Goal: Task Accomplishment & Management: Manage account settings

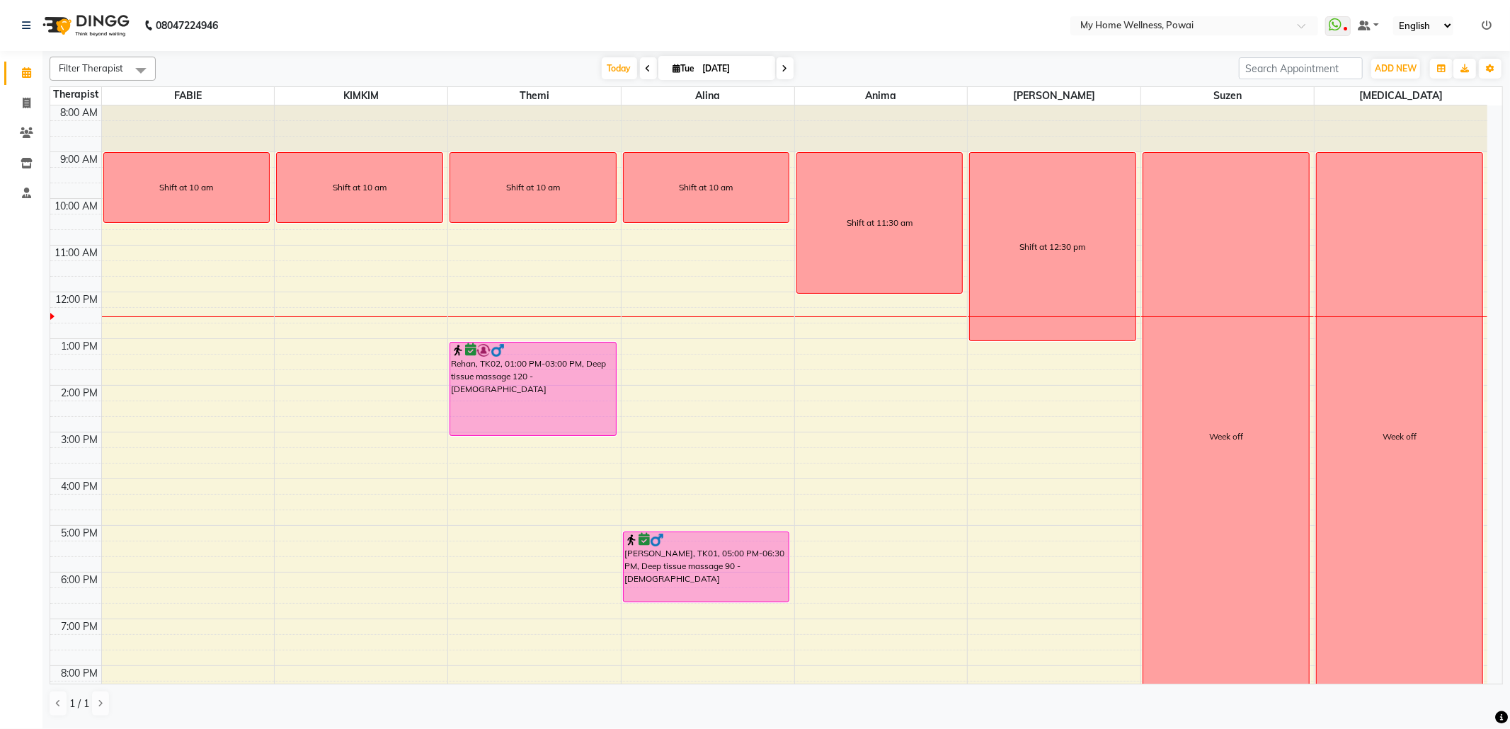
click at [481, 508] on div "8:00 AM 9:00 AM 10:00 AM 11:00 AM 12:00 PM 1:00 PM 2:00 PM 3:00 PM 4:00 PM 5:00…" at bounding box center [768, 432] width 1437 height 654
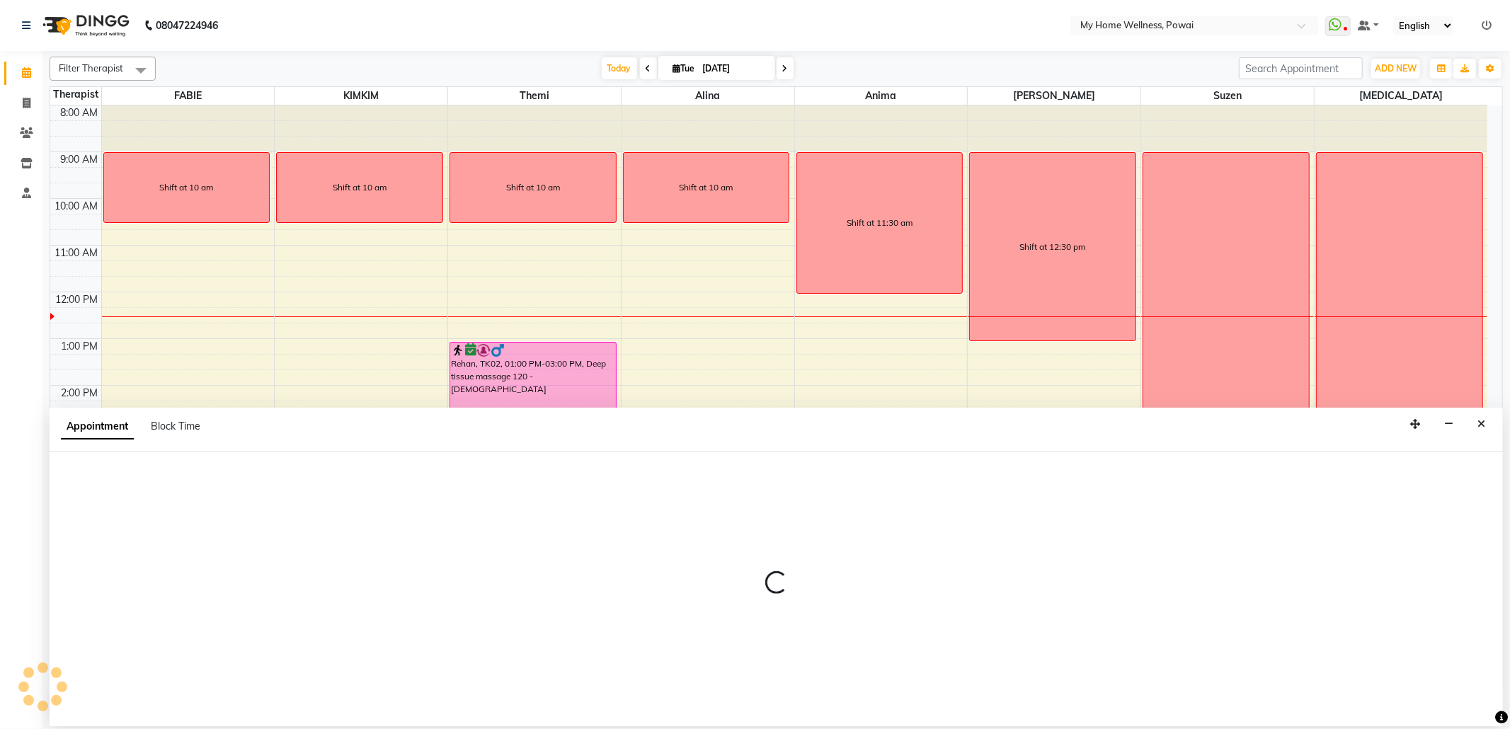
select select "65929"
select select "975"
select select "tentative"
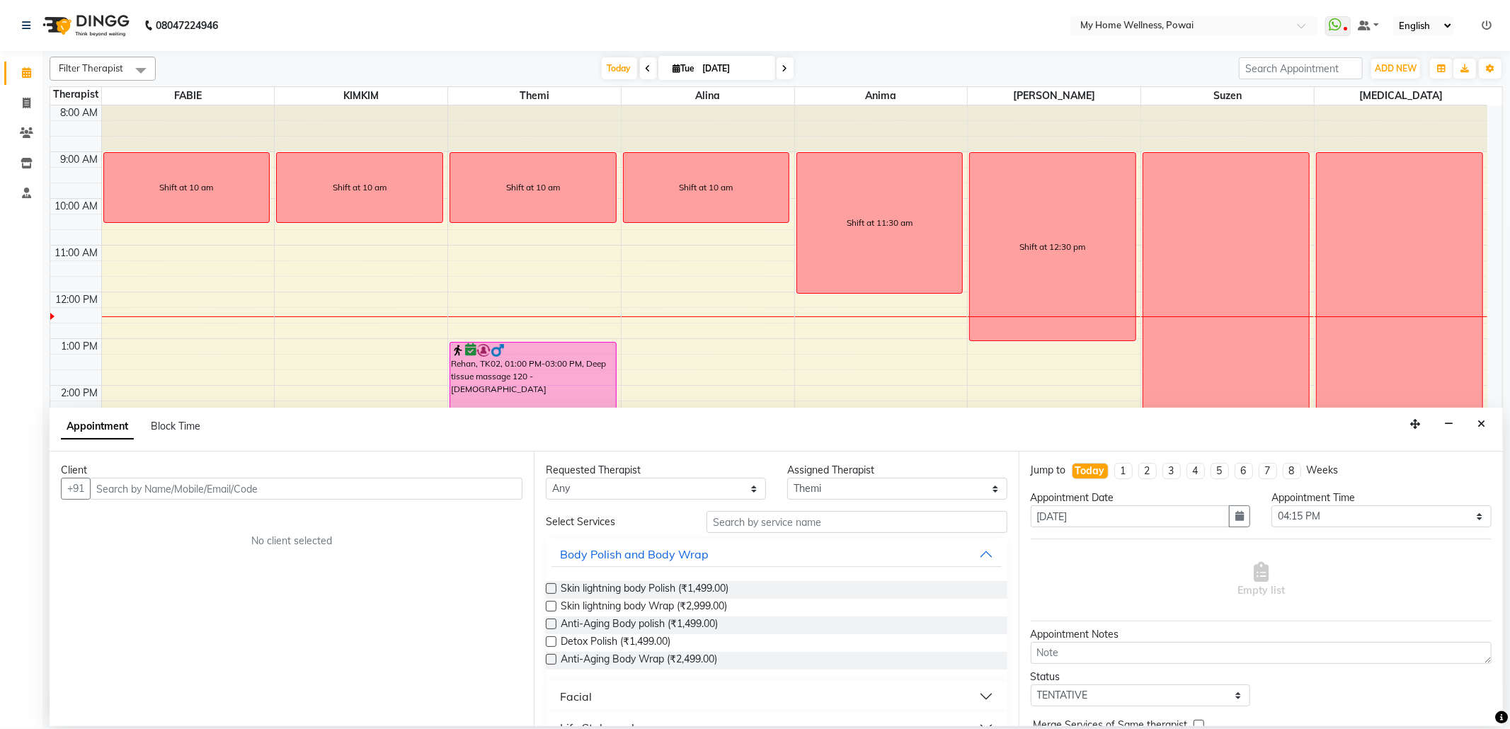
click at [276, 489] on input "text" at bounding box center [306, 489] width 433 height 22
click at [259, 515] on button "[PERSON_NAME] 98******90" at bounding box center [185, 519] width 186 height 23
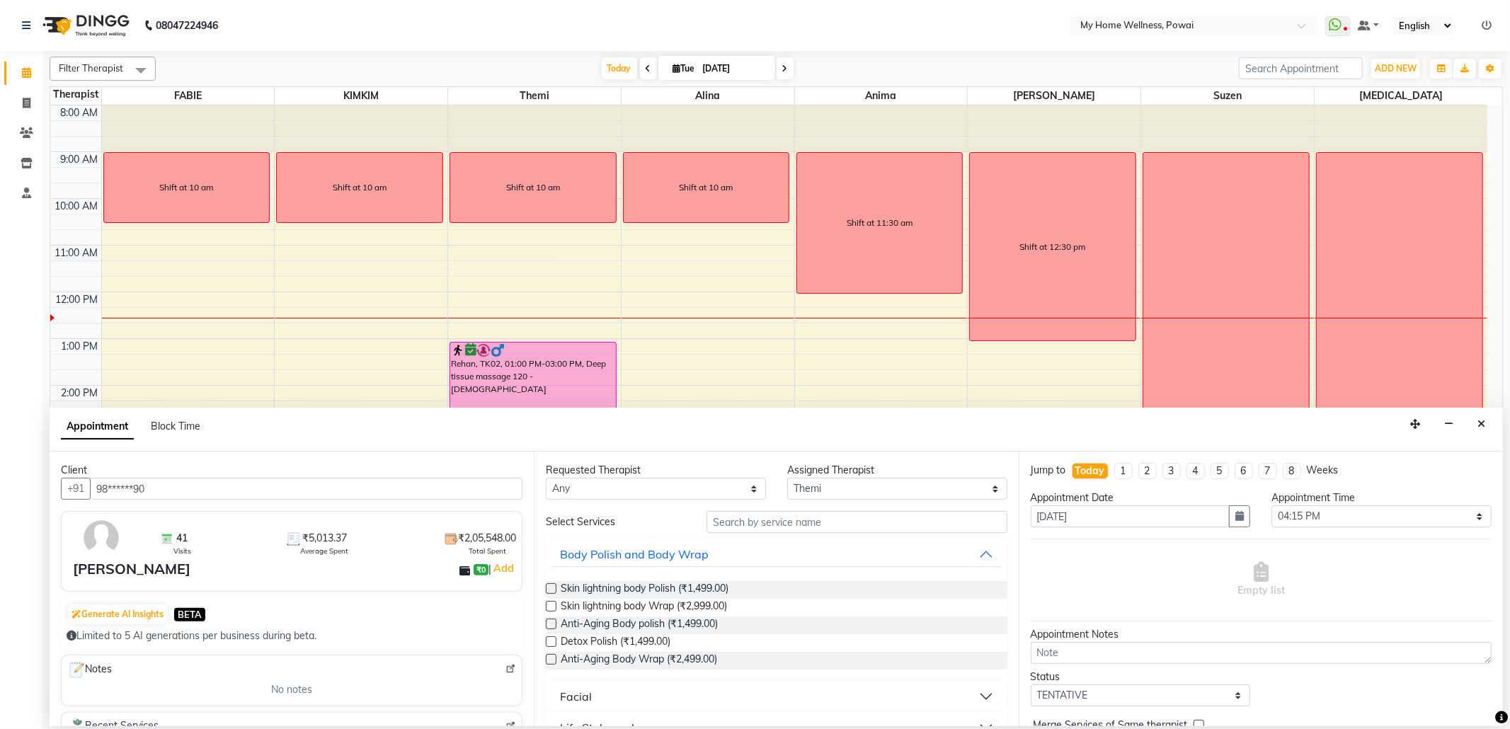
type input "98******90"
click at [711, 530] on input "text" at bounding box center [857, 522] width 300 height 22
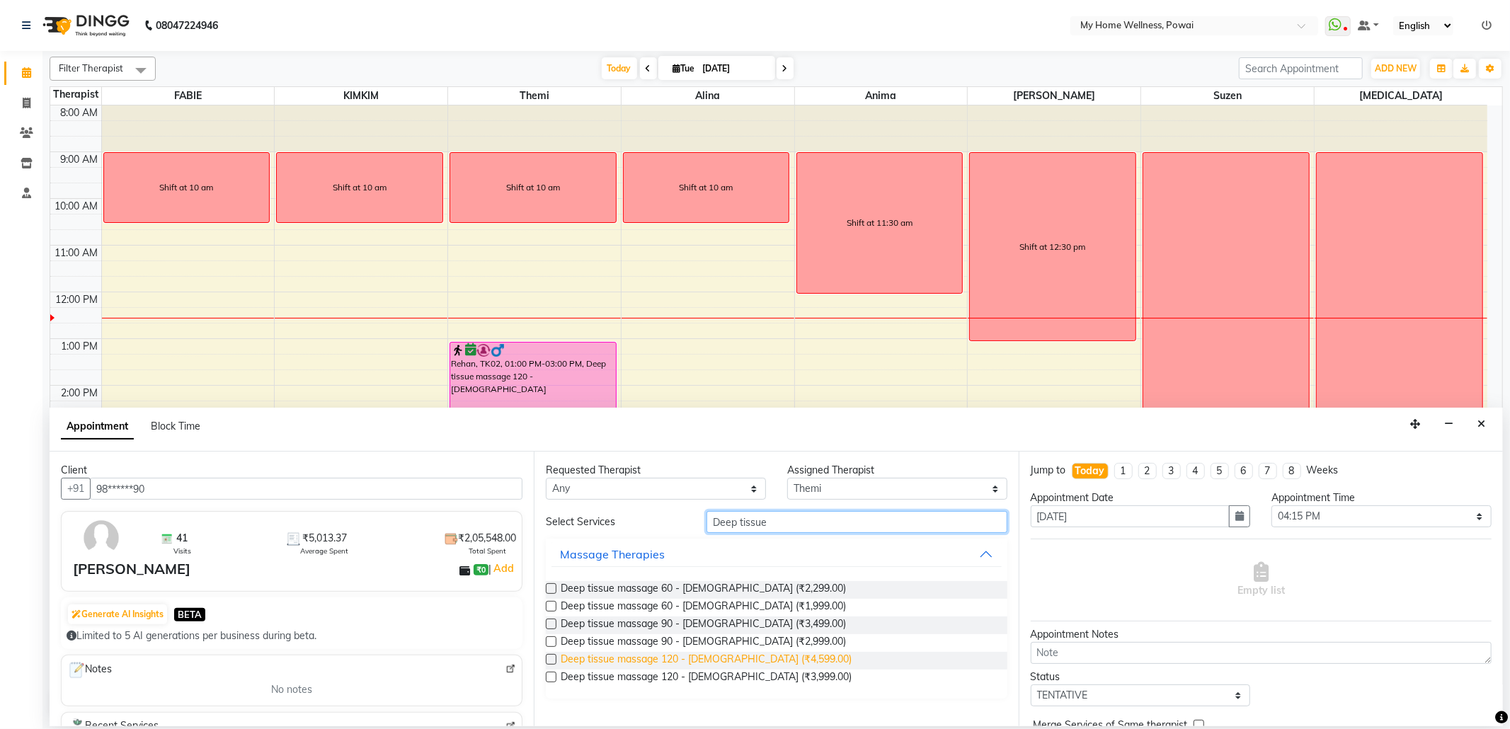
type input "Deep tissue"
click at [661, 657] on span "Deep tissue massage 120 - [DEMOGRAPHIC_DATA] (₹4,599.00)" at bounding box center [706, 661] width 291 height 18
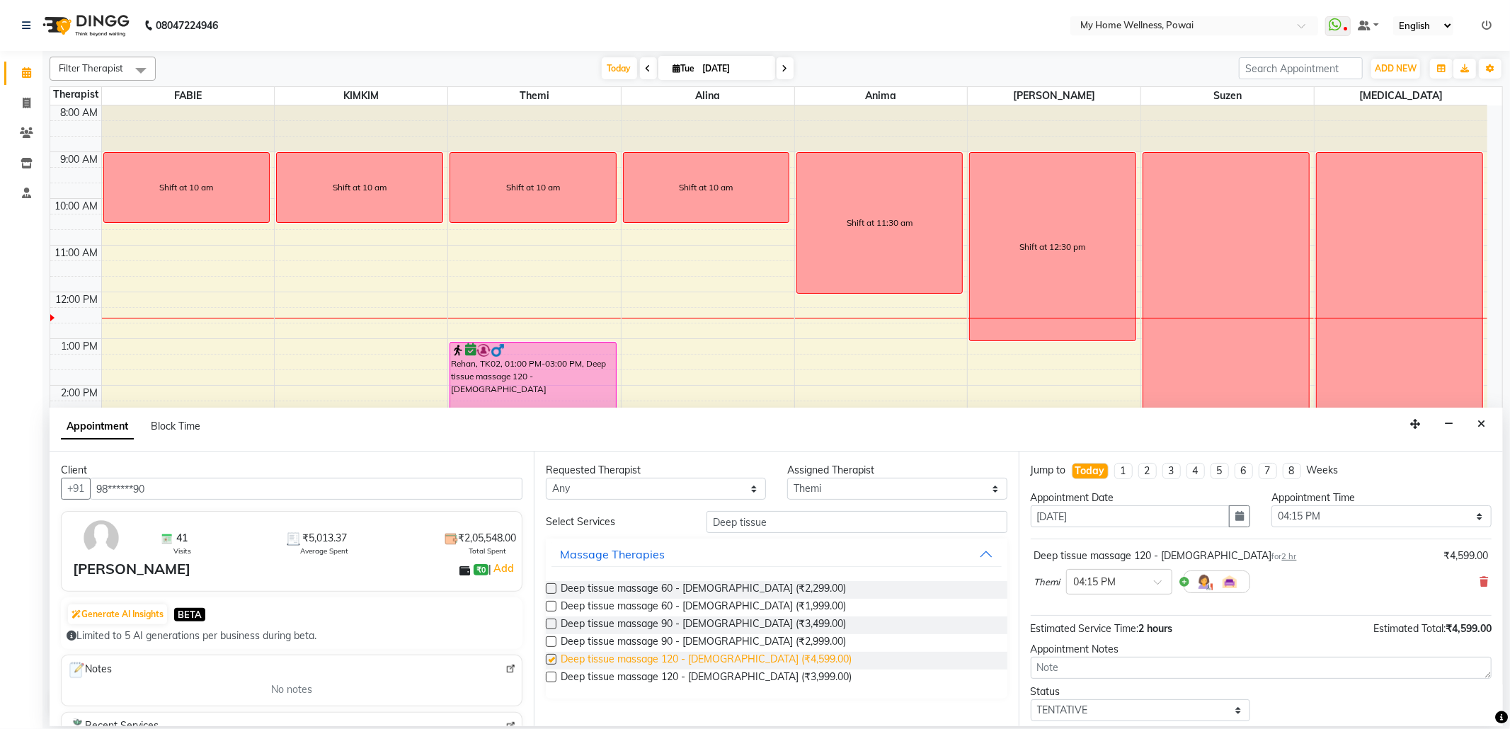
checkbox input "false"
click at [1471, 520] on select "Select 09:00 AM 09:15 AM 09:30 AM 09:45 AM 10:00 AM 10:15 AM 10:30 AM 10:45 AM …" at bounding box center [1382, 517] width 220 height 22
select select "990"
click at [1272, 507] on select "Select 09:00 AM 09:15 AM 09:30 AM 09:45 AM 10:00 AM 10:15 AM 10:30 AM 10:45 AM …" at bounding box center [1382, 517] width 220 height 22
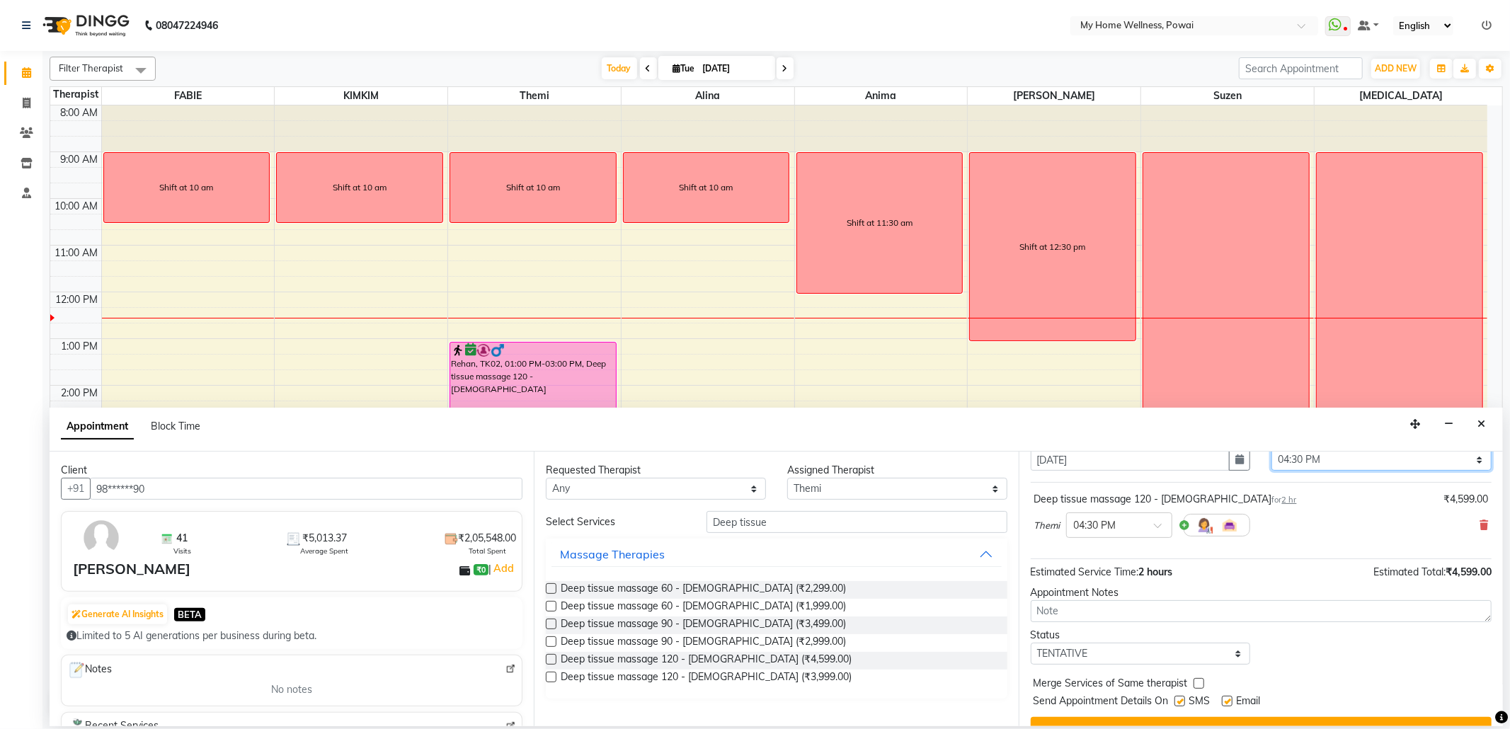
scroll to position [86, 0]
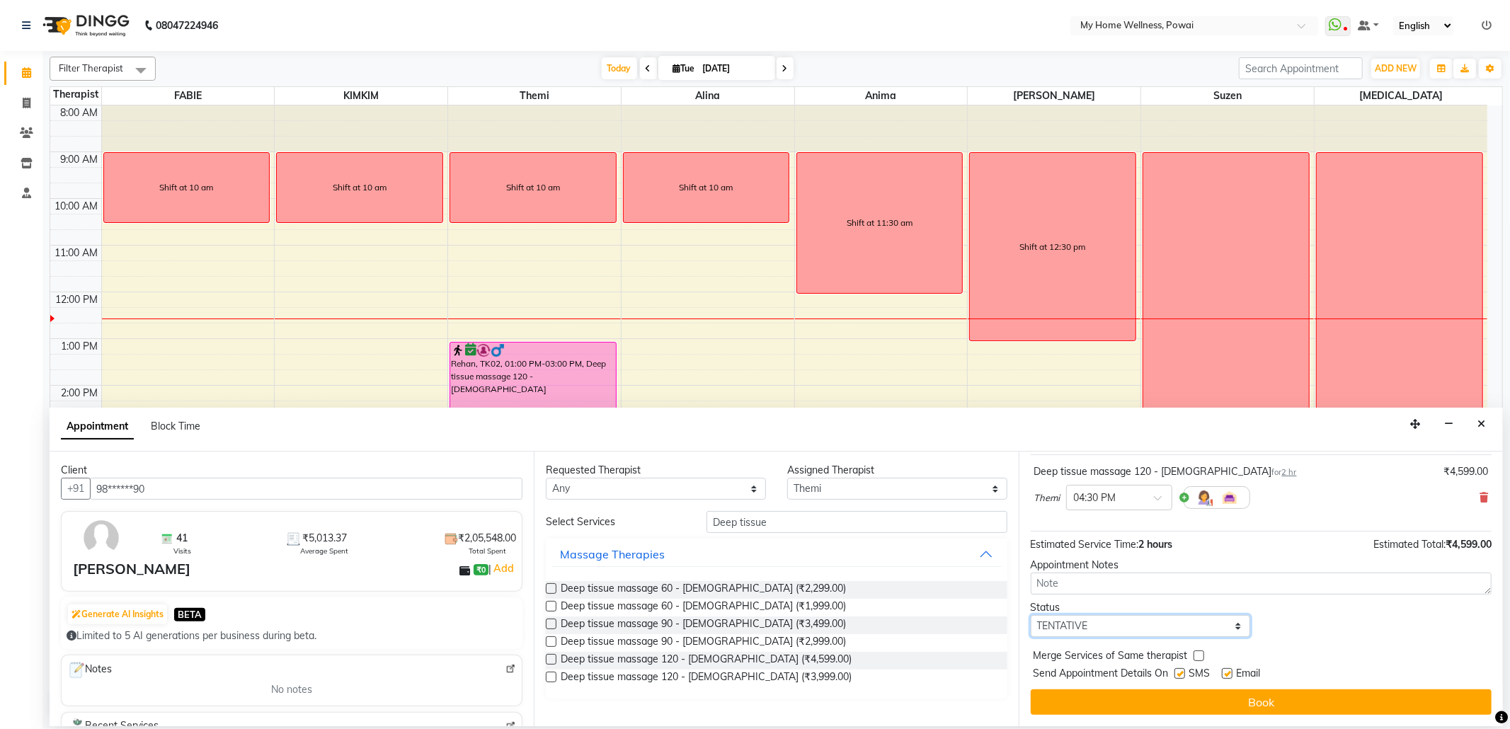
click at [1233, 627] on select "Select TENTATIVE CONFIRM CHECK-IN UPCOMING" at bounding box center [1141, 626] width 220 height 22
select select "confirm booking"
click at [1031, 616] on select "Select TENTATIVE CONFIRM CHECK-IN UPCOMING" at bounding box center [1141, 626] width 220 height 22
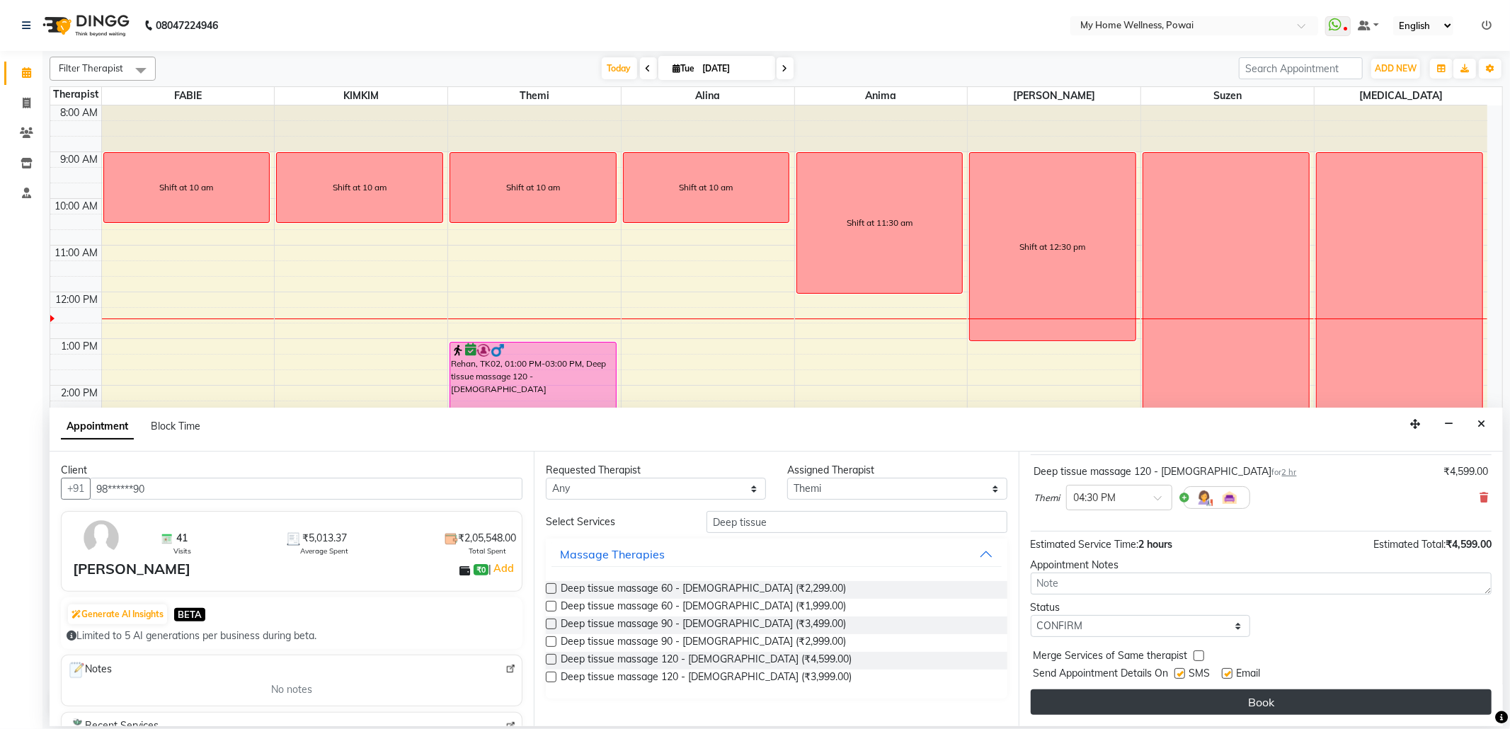
click at [1215, 701] on button "Book" at bounding box center [1261, 702] width 461 height 25
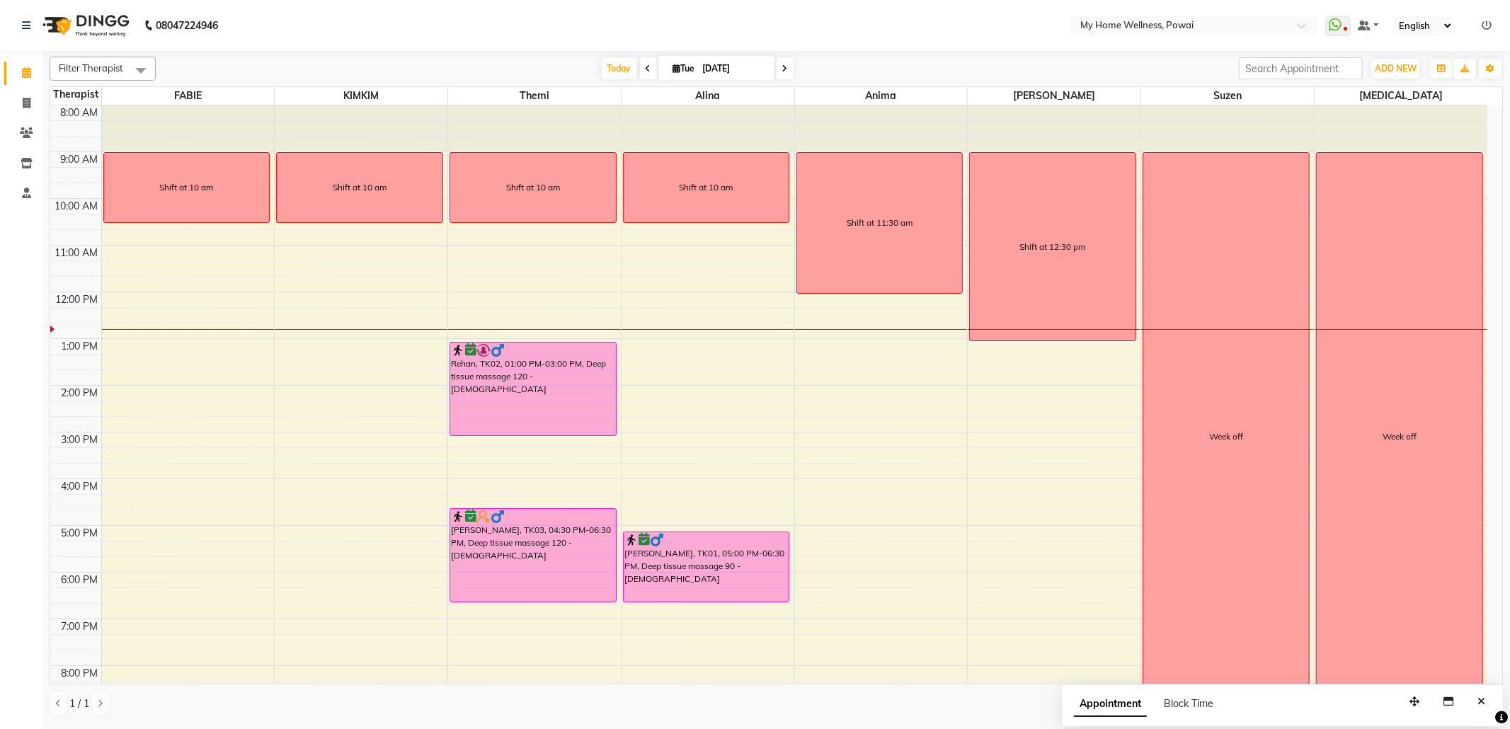
click at [680, 64] on span "Tue" at bounding box center [684, 68] width 29 height 11
select select "9"
select select "2025"
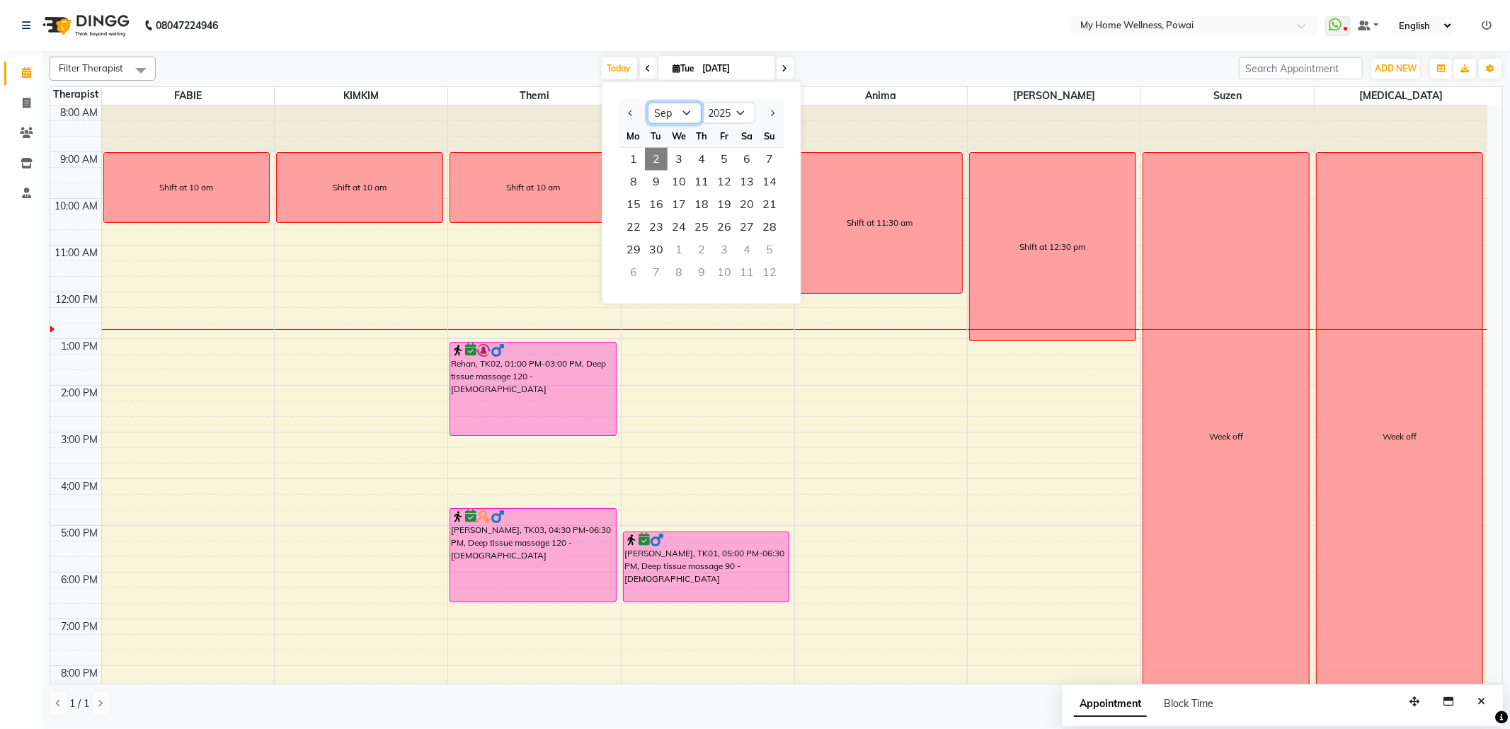
click at [687, 116] on select "Jan Feb Mar Apr May Jun [DATE] Aug Sep Oct Nov Dec" at bounding box center [675, 113] width 54 height 21
select select "8"
click at [648, 103] on select "Jan Feb Mar Apr May Jun [DATE] Aug Sep Oct Nov Dec" at bounding box center [675, 113] width 54 height 21
click at [745, 165] on span "2" at bounding box center [747, 159] width 23 height 23
type input "[DATE]"
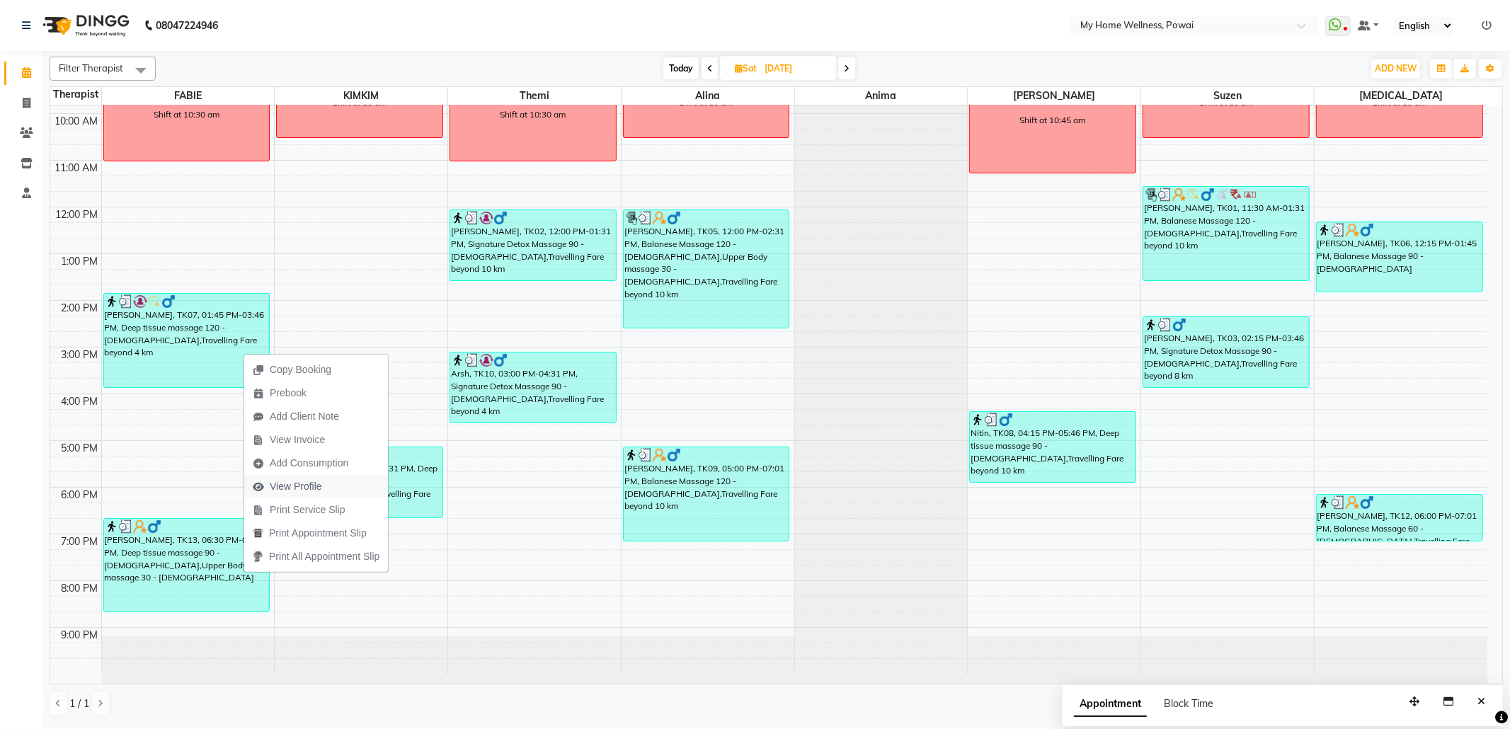
click at [321, 481] on span "View Profile" at bounding box center [296, 486] width 52 height 15
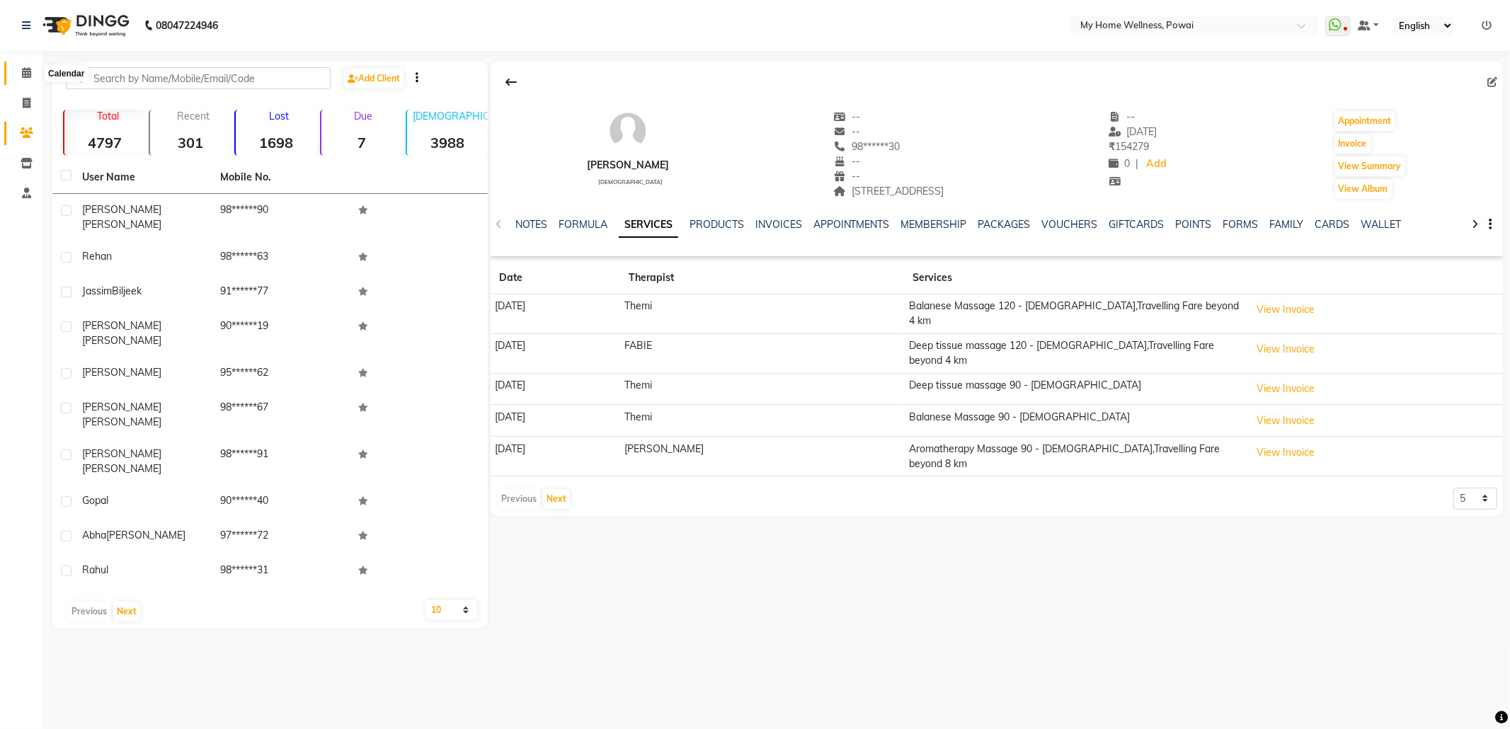
click at [25, 77] on icon at bounding box center [26, 72] width 9 height 11
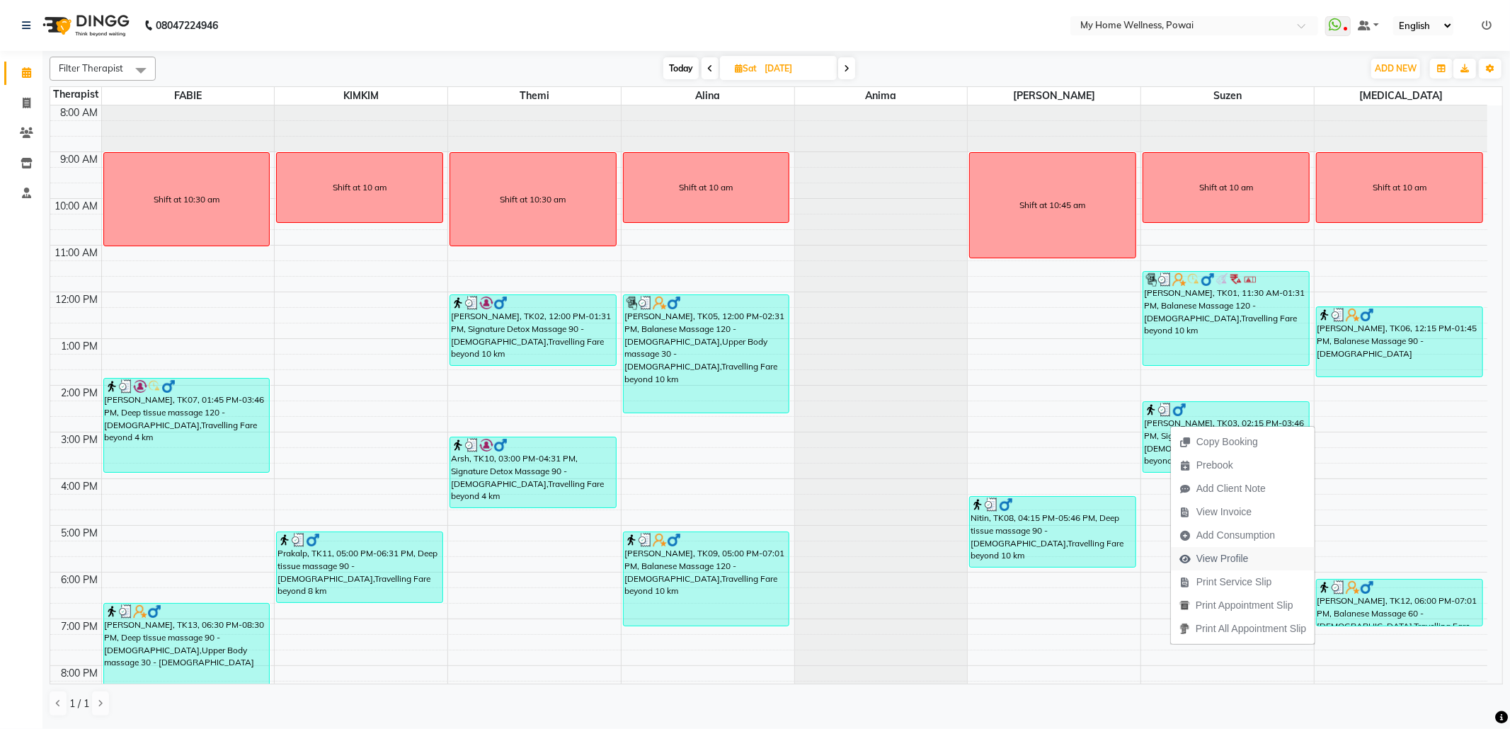
click at [1199, 561] on span "View Profile" at bounding box center [1223, 559] width 52 height 15
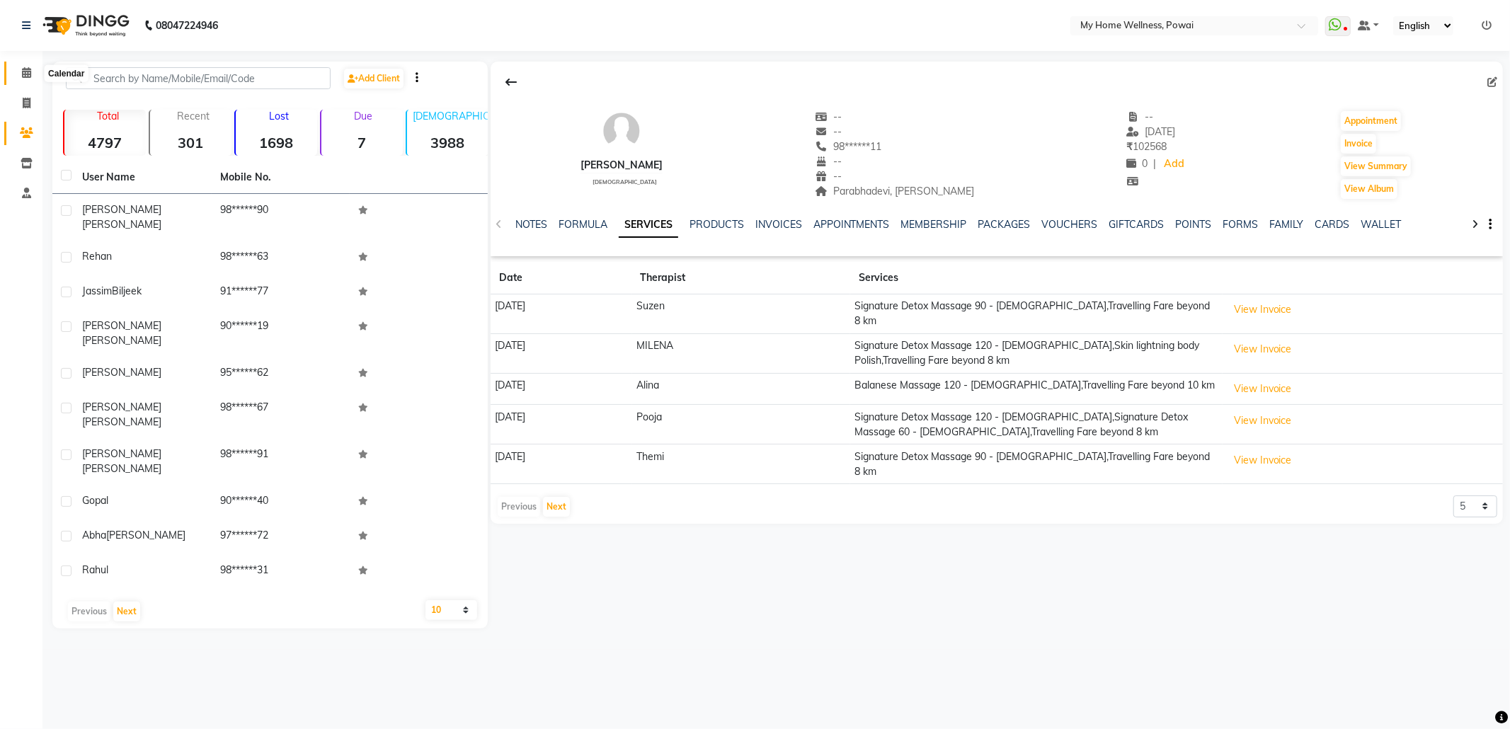
click at [23, 71] on icon at bounding box center [26, 72] width 9 height 11
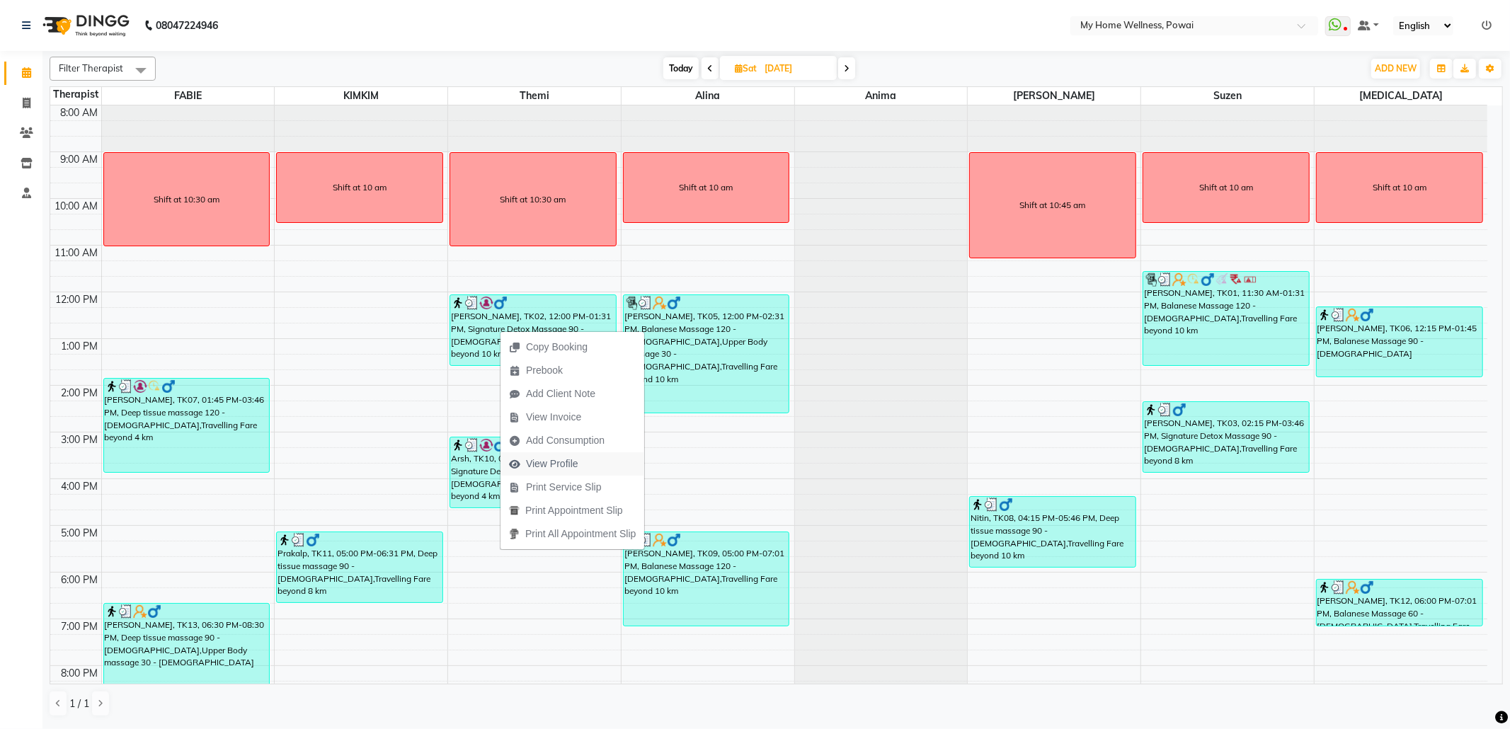
click at [576, 462] on span "View Profile" at bounding box center [552, 464] width 52 height 15
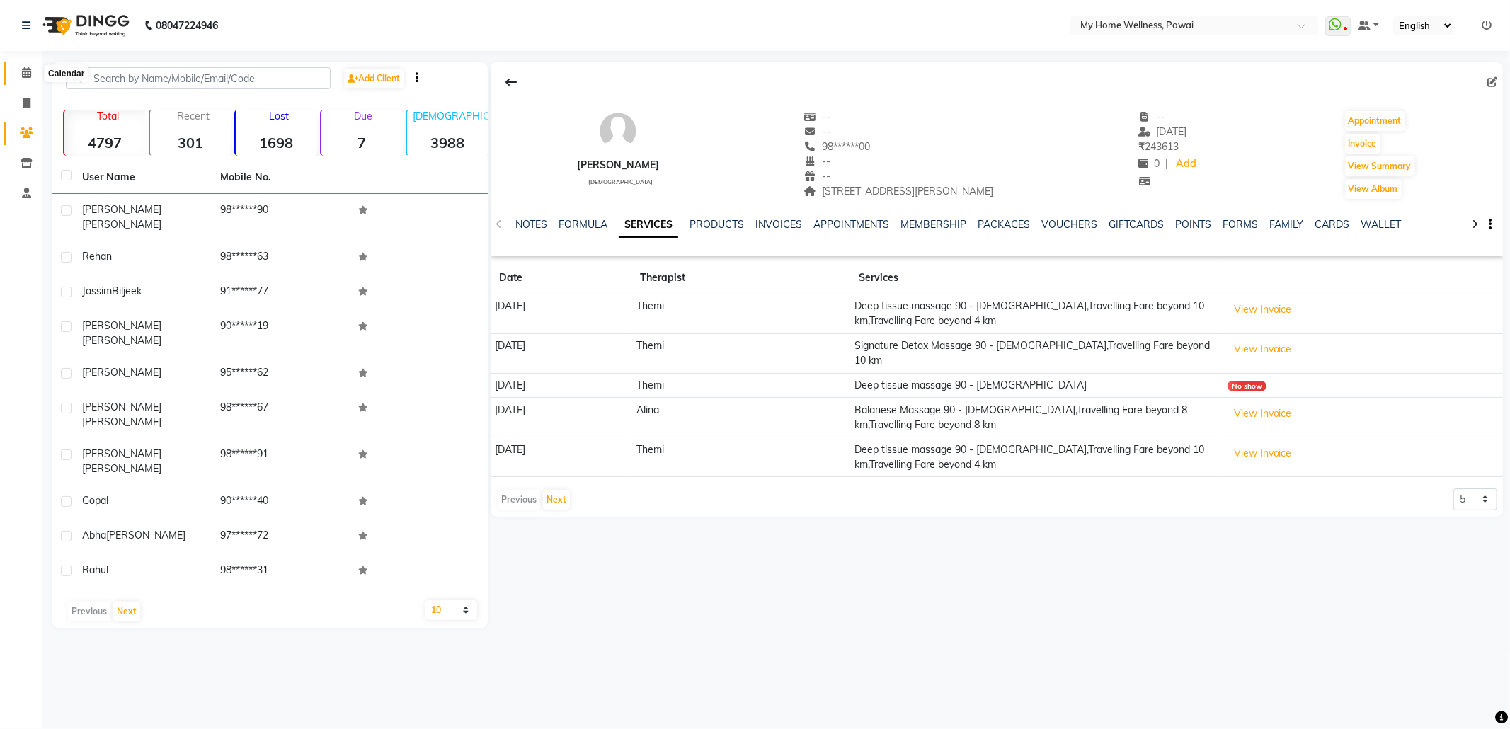
click at [22, 72] on icon at bounding box center [26, 72] width 9 height 11
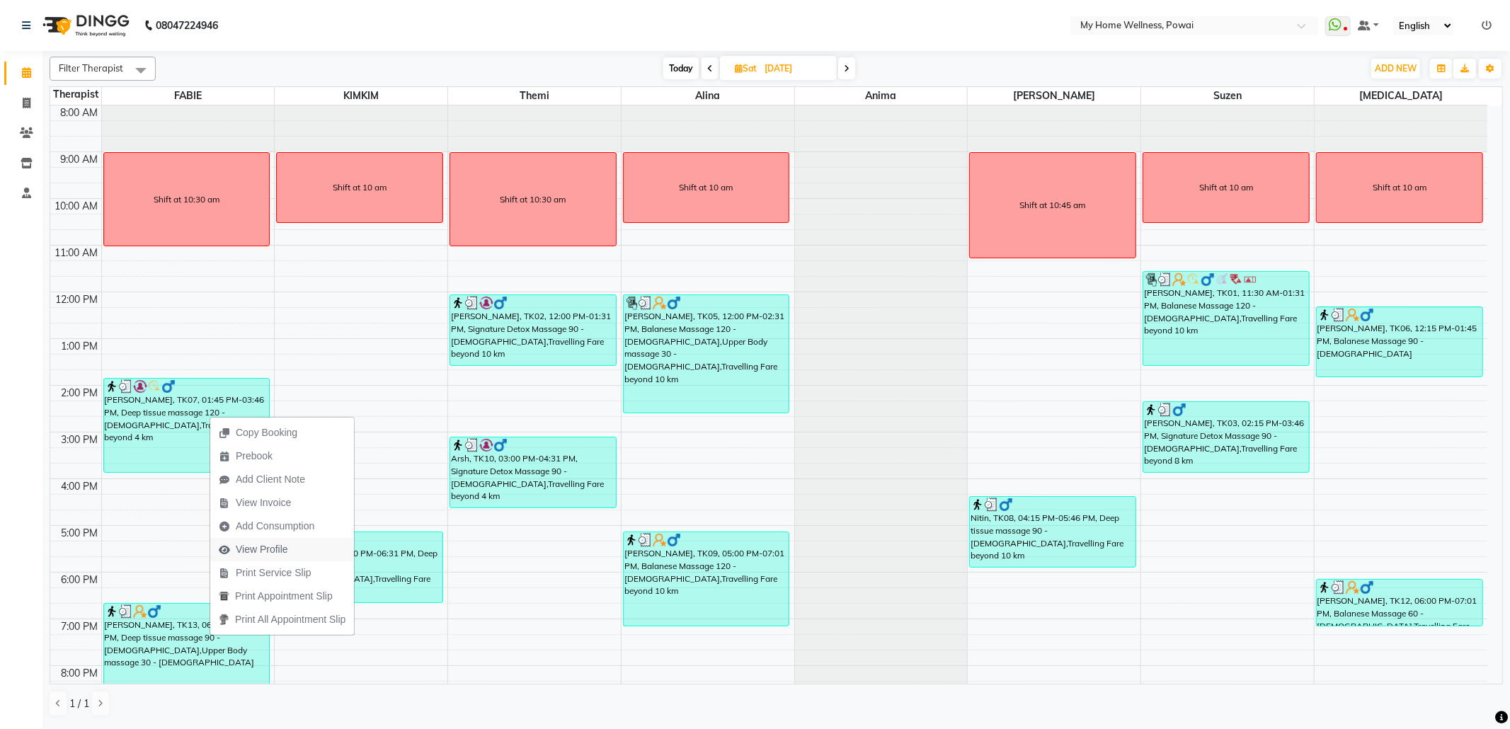
click at [286, 551] on span "View Profile" at bounding box center [262, 549] width 52 height 15
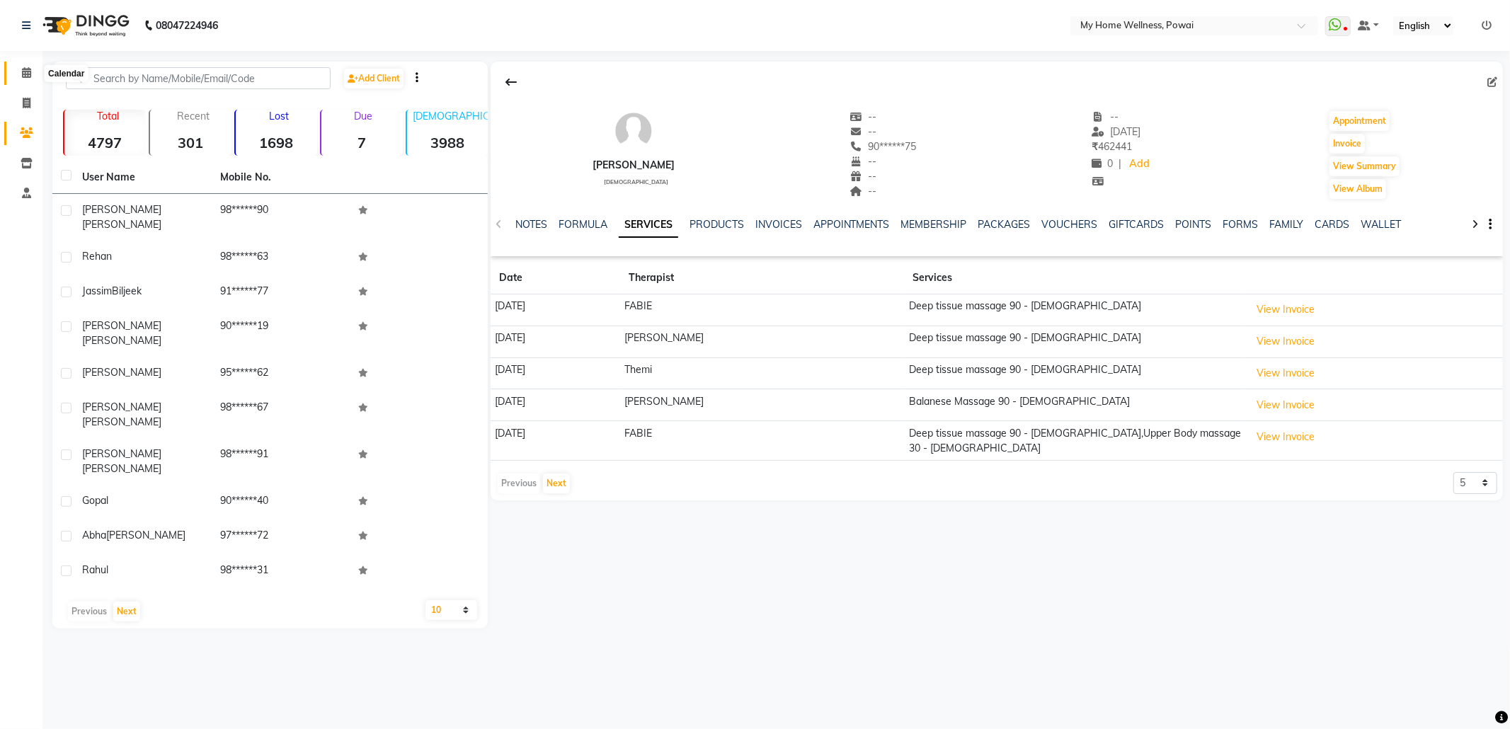
click at [24, 76] on icon at bounding box center [26, 72] width 9 height 11
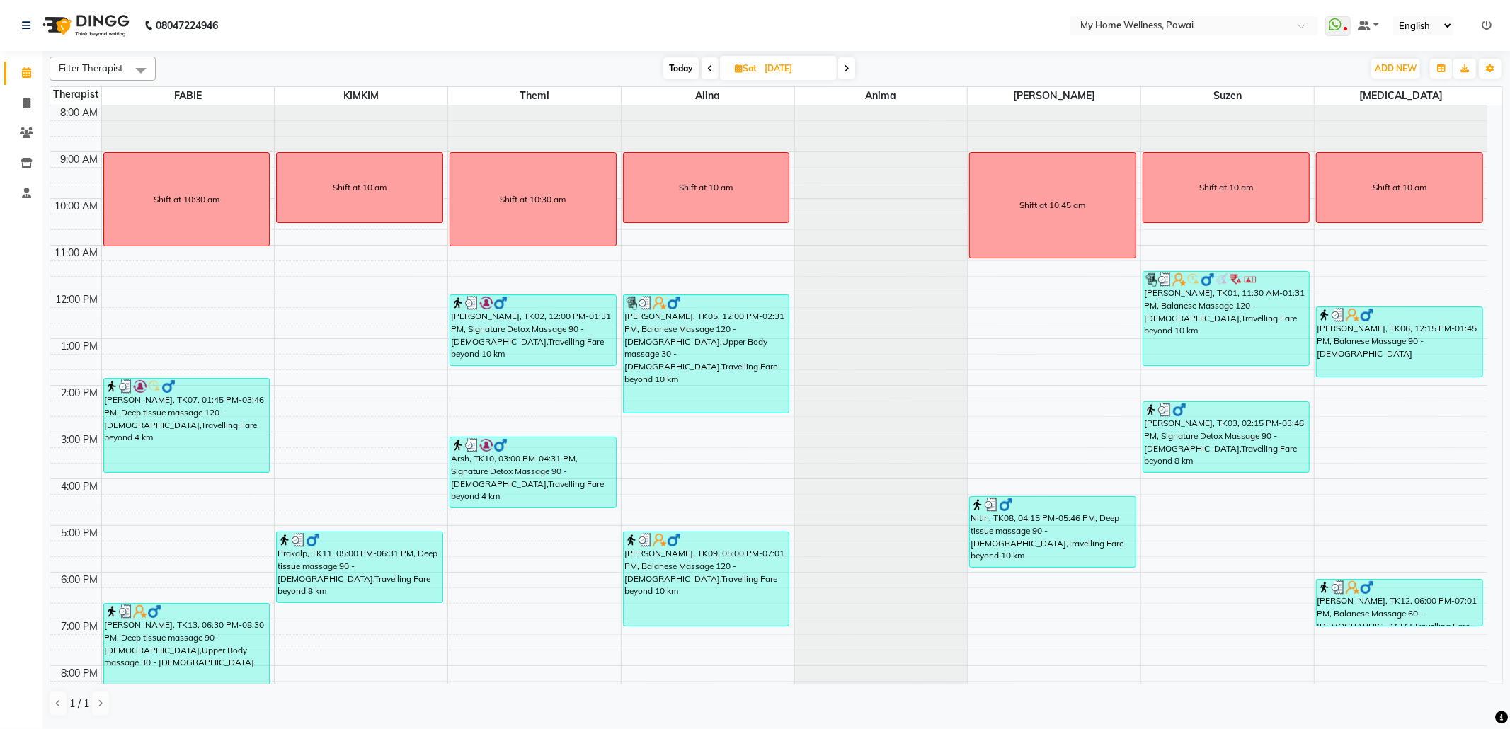
click at [697, 65] on span "Today" at bounding box center [680, 68] width 35 height 22
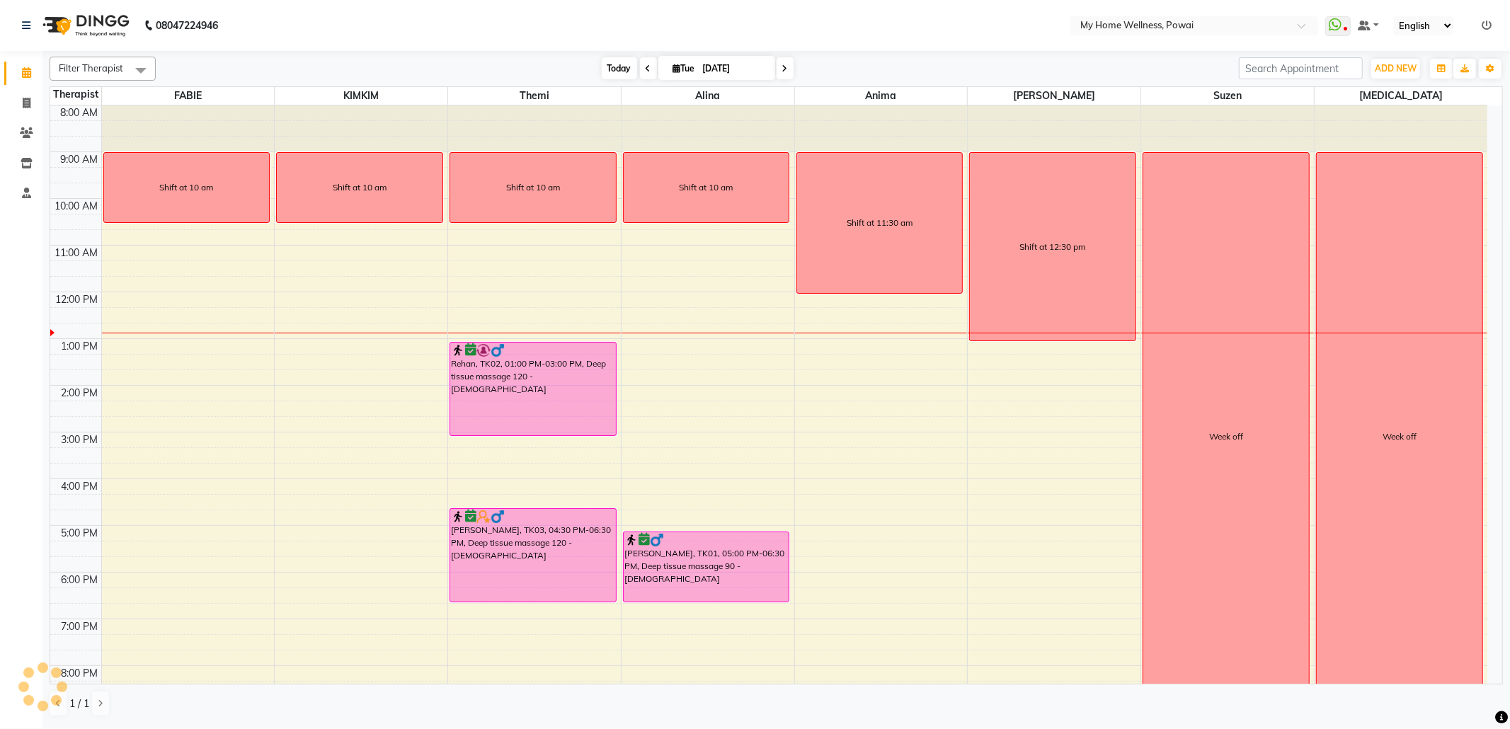
scroll to position [86, 0]
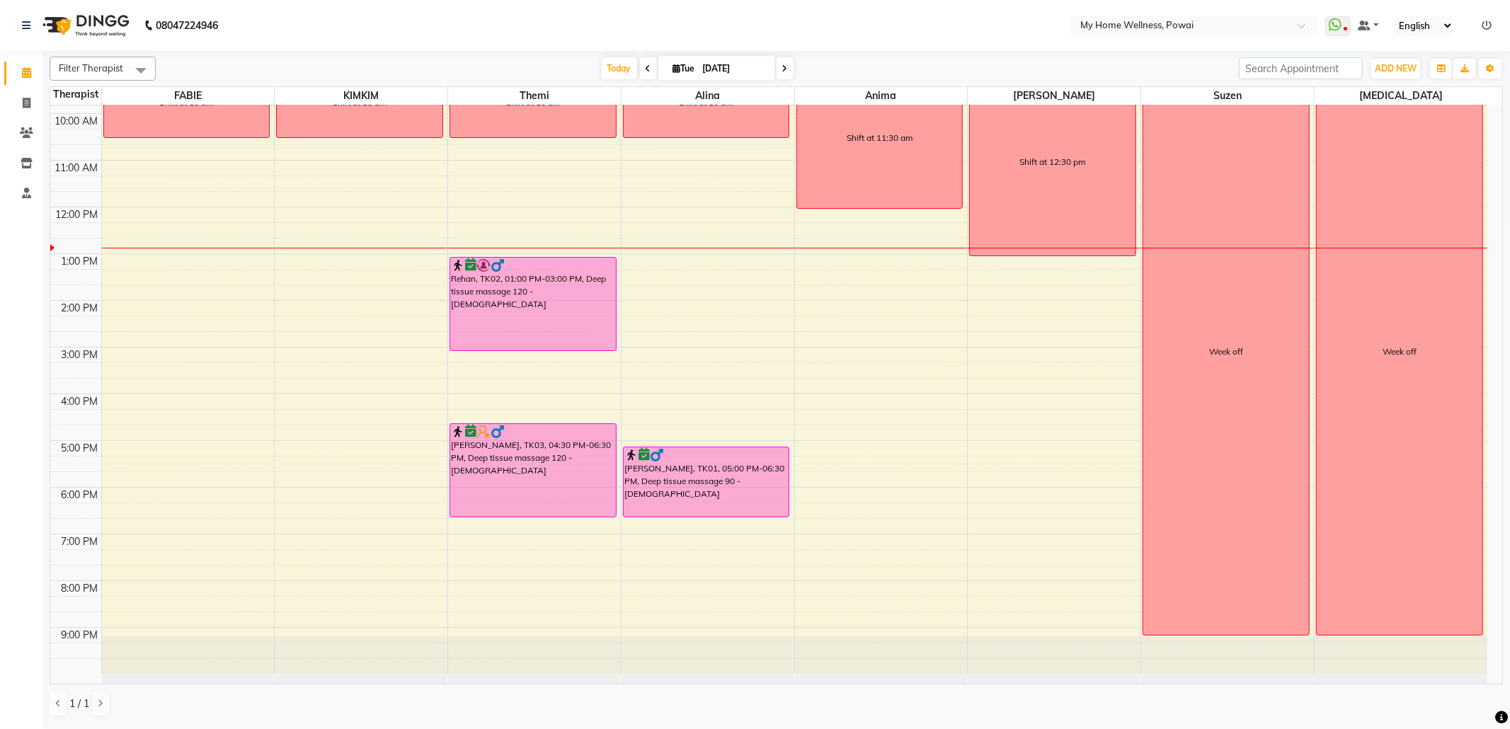
click at [649, 66] on span at bounding box center [648, 68] width 17 height 22
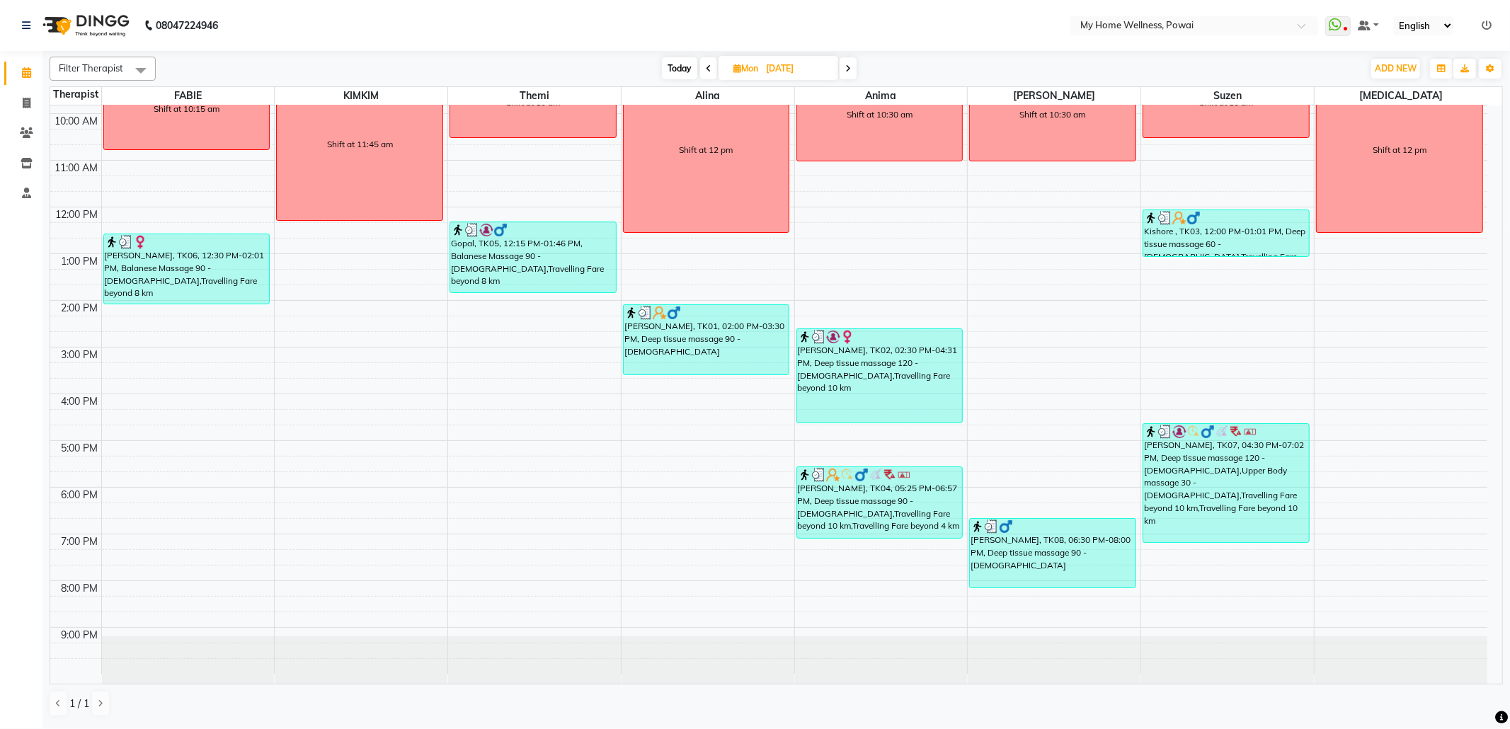
click at [678, 65] on span "Today" at bounding box center [679, 68] width 35 height 22
type input "[DATE]"
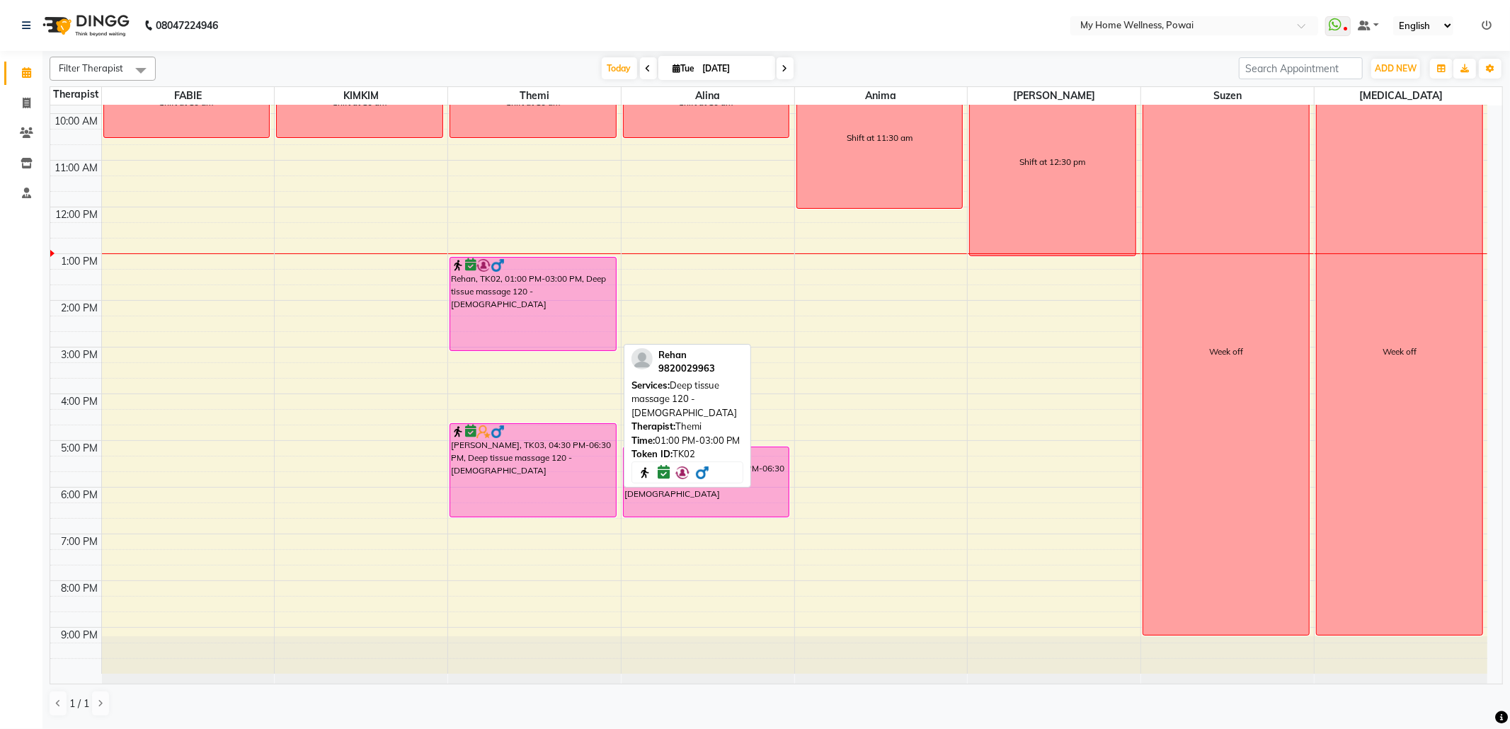
click at [601, 307] on div "Rehan, TK02, 01:00 PM-03:00 PM, Deep tissue massage 120 - [DEMOGRAPHIC_DATA]" at bounding box center [533, 304] width 166 height 93
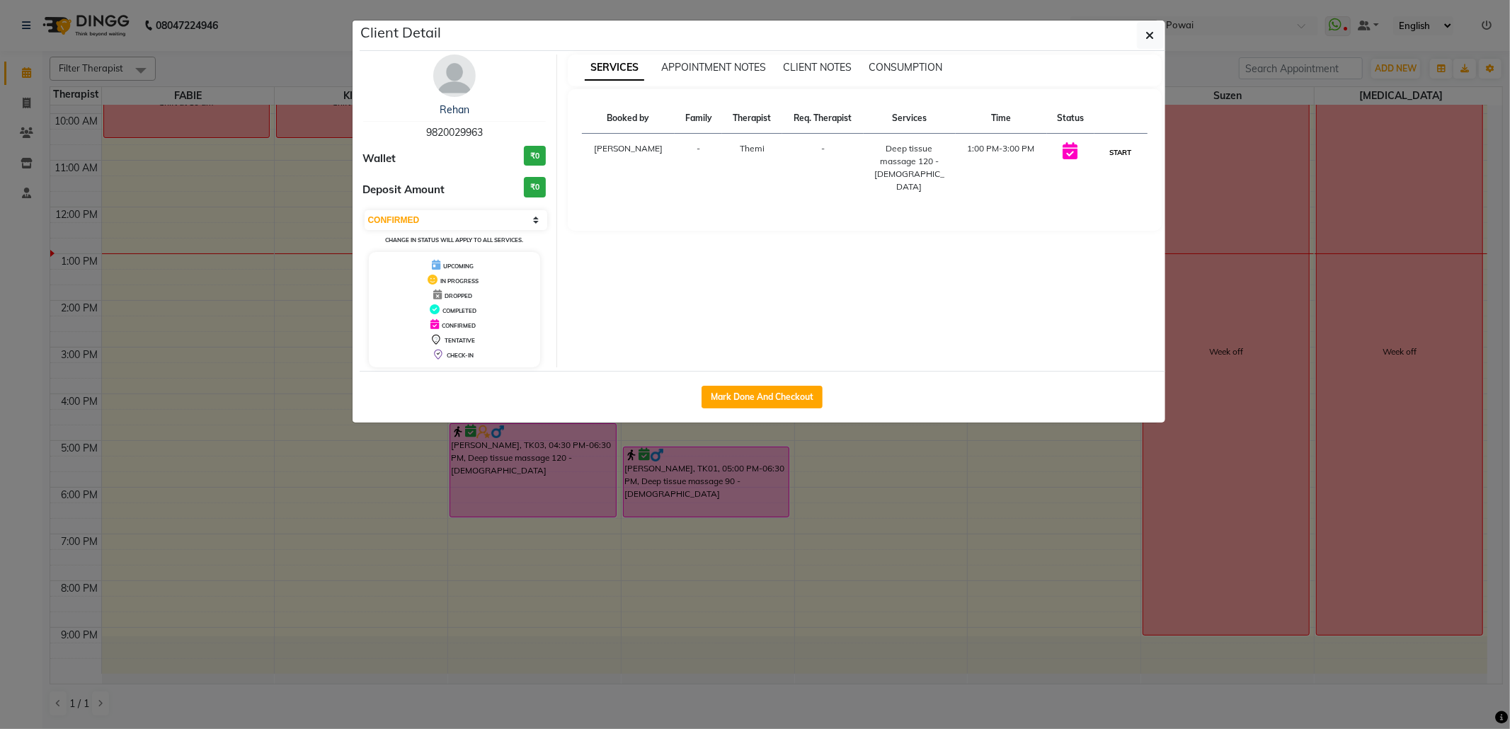
click at [1124, 149] on button "START" at bounding box center [1121, 153] width 29 height 18
select select "1"
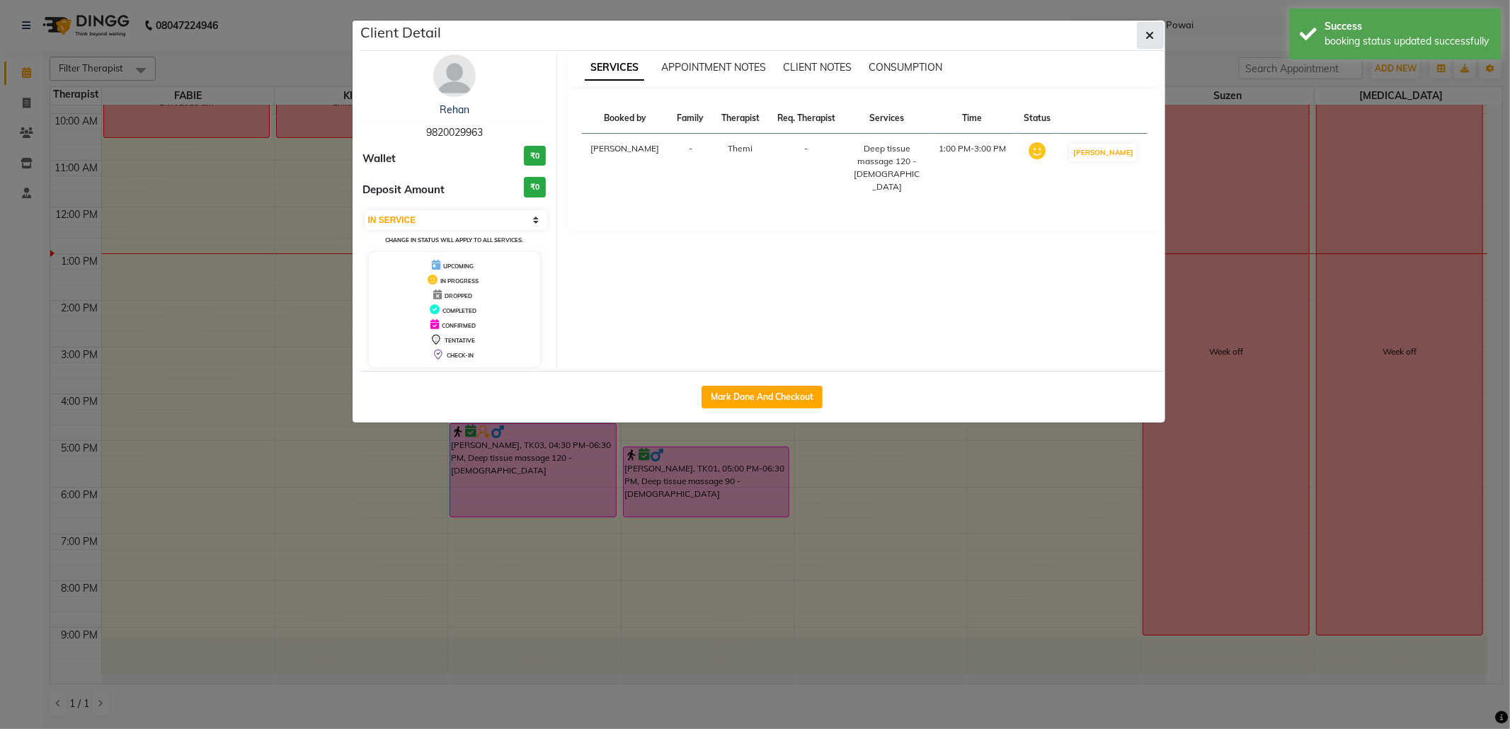
click at [1154, 31] on button "button" at bounding box center [1150, 35] width 27 height 27
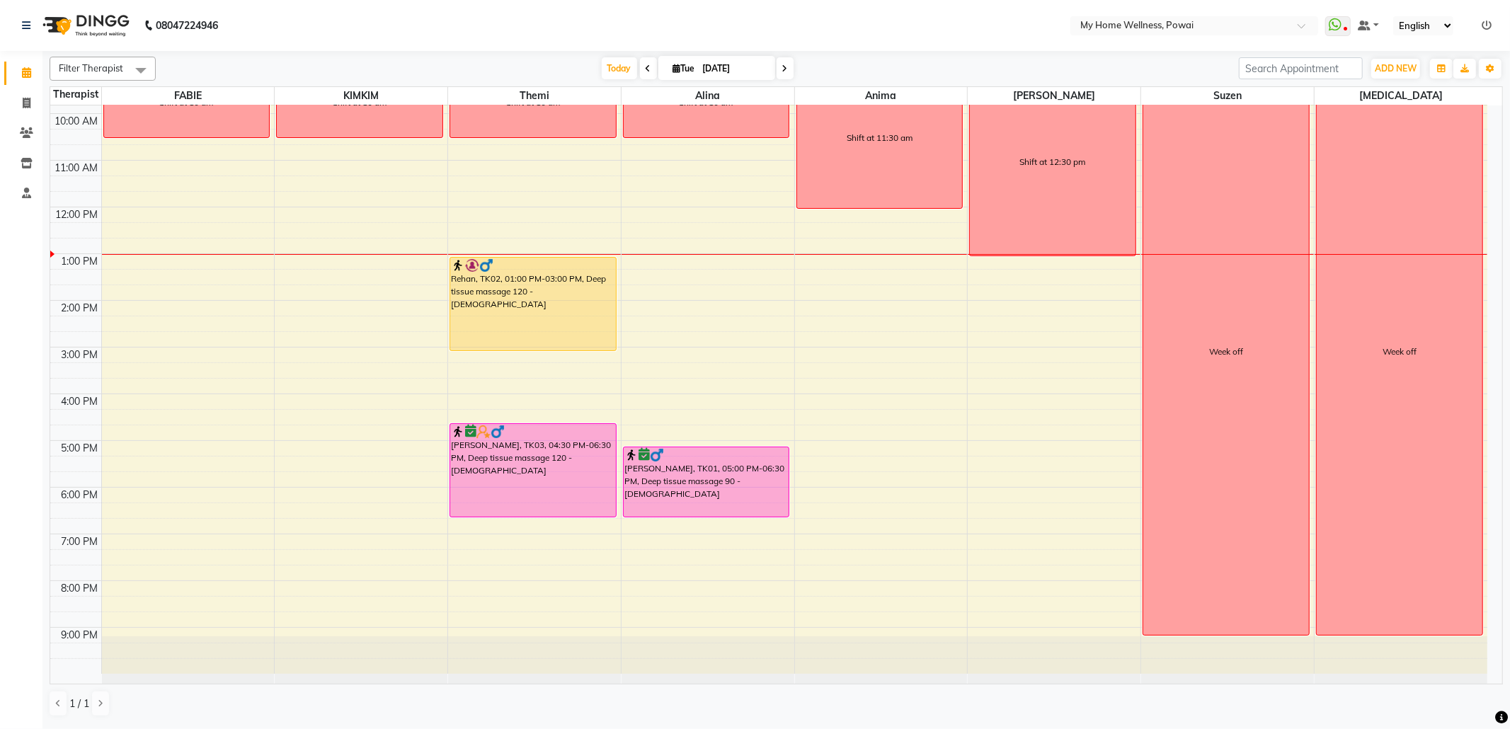
click at [646, 68] on span at bounding box center [648, 68] width 17 height 22
type input "[DATE]"
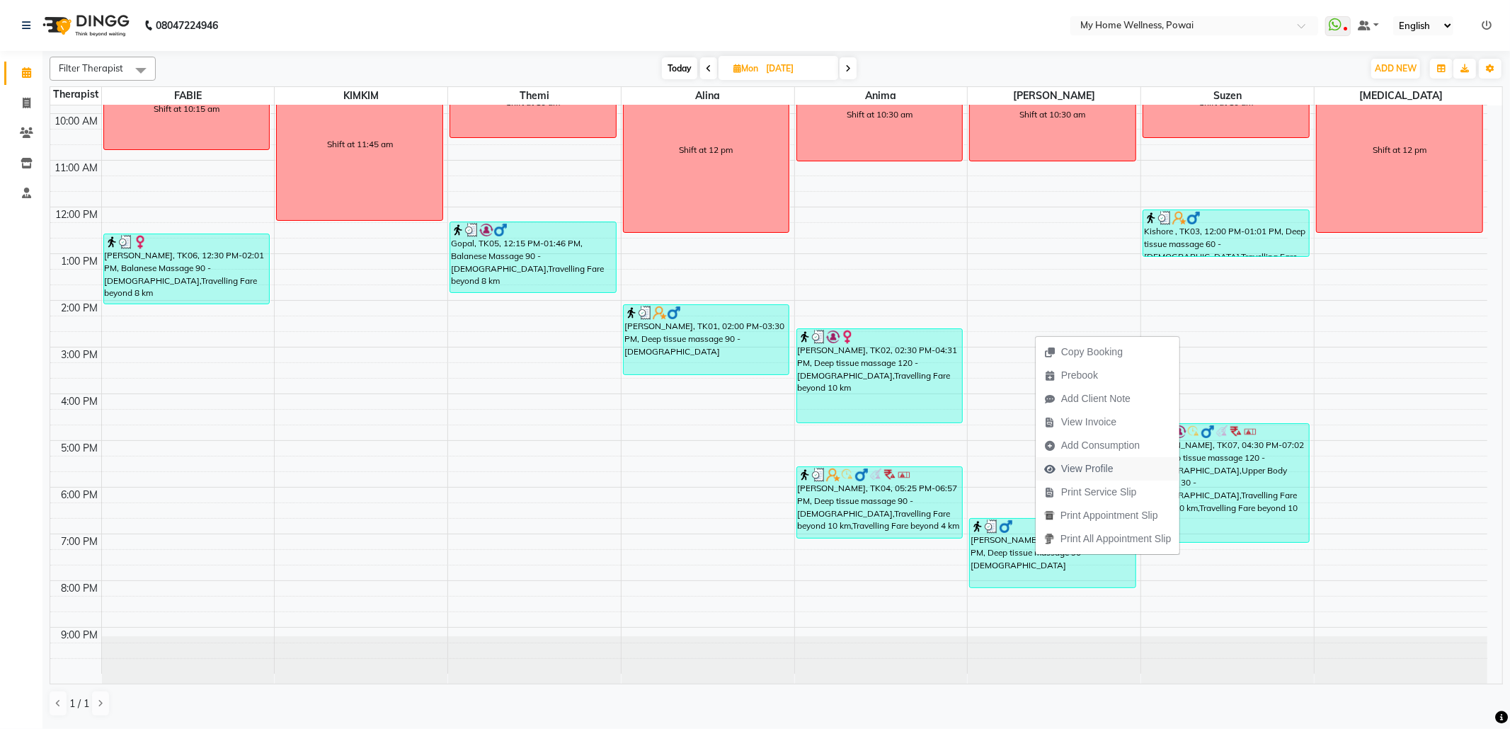
click at [1077, 467] on span "View Profile" at bounding box center [1087, 469] width 52 height 15
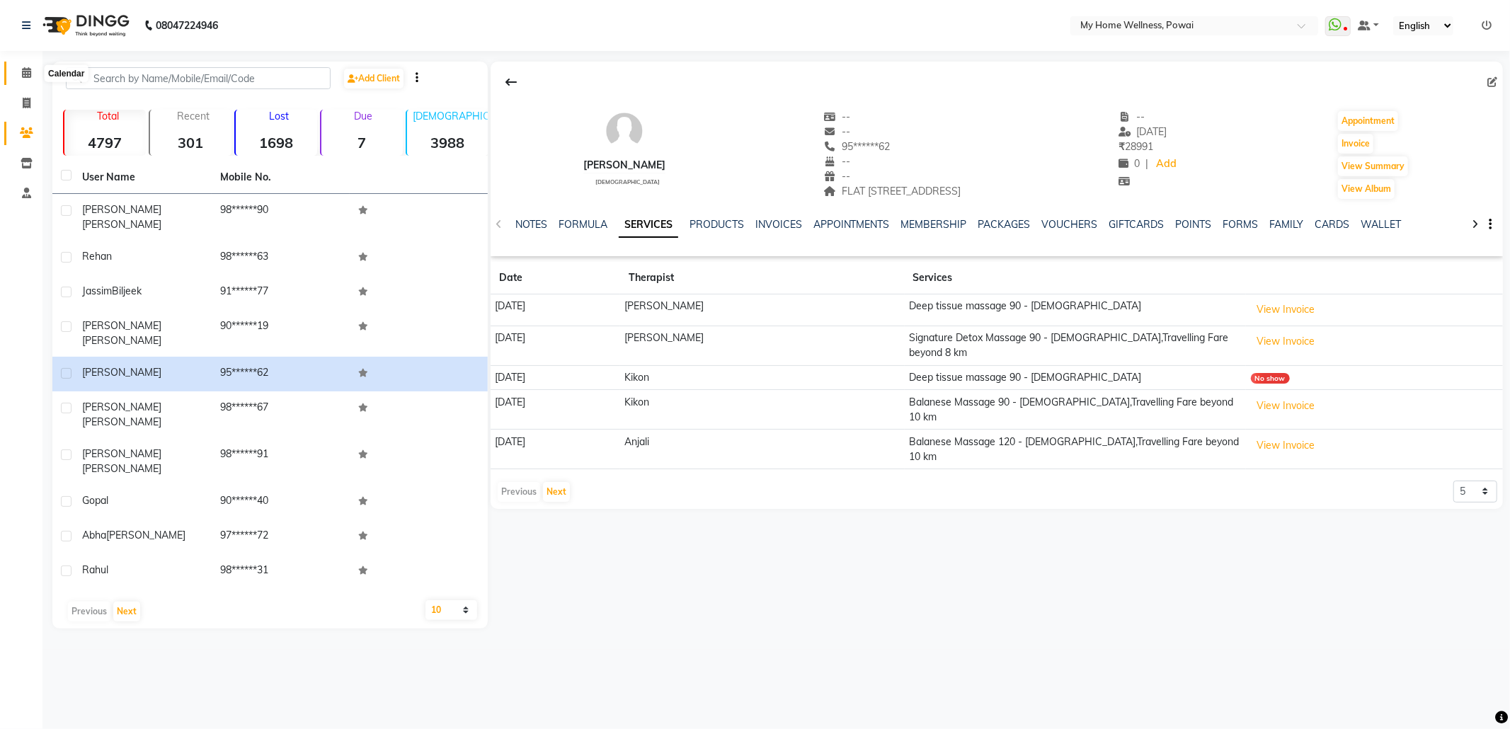
click at [25, 68] on icon at bounding box center [26, 72] width 9 height 11
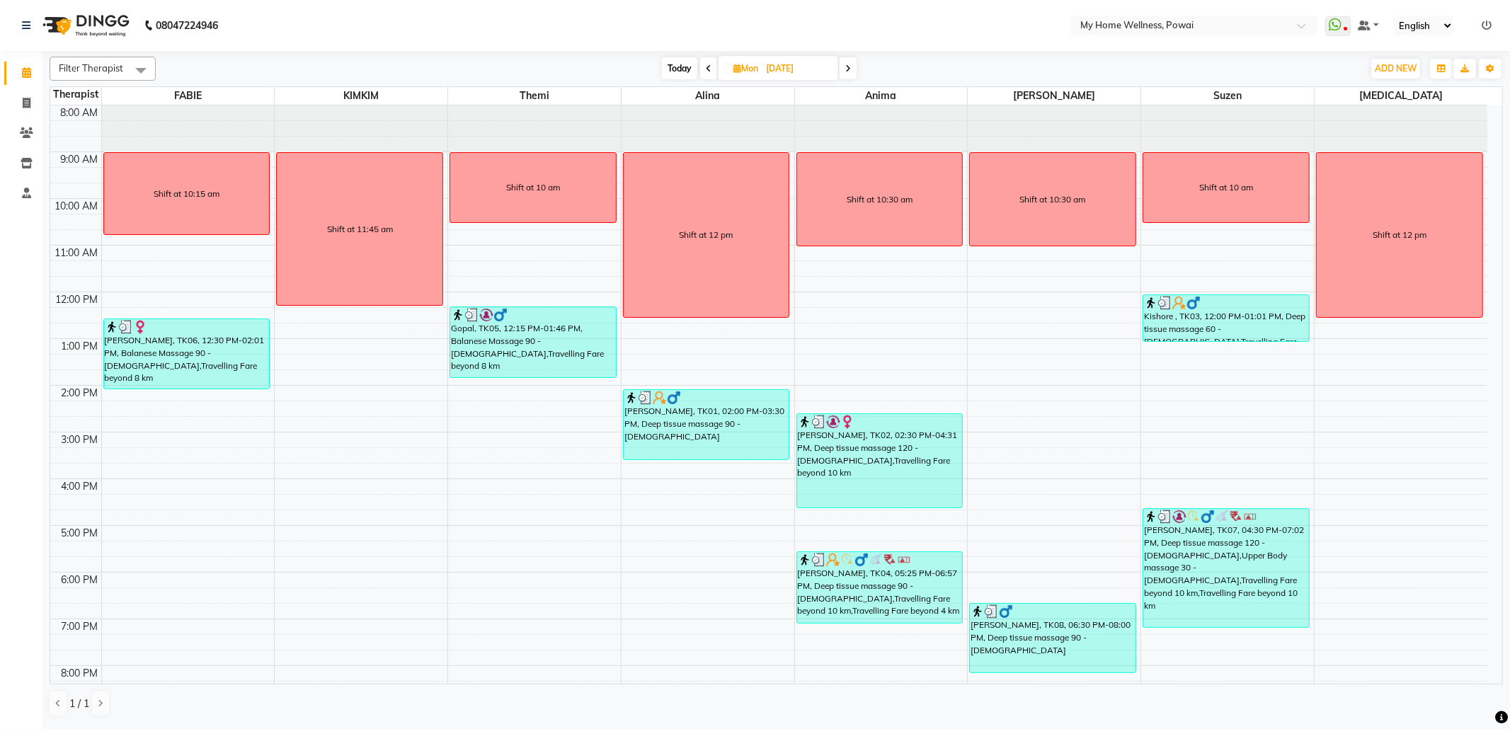
click at [678, 64] on span "Today" at bounding box center [679, 68] width 35 height 22
type input "[DATE]"
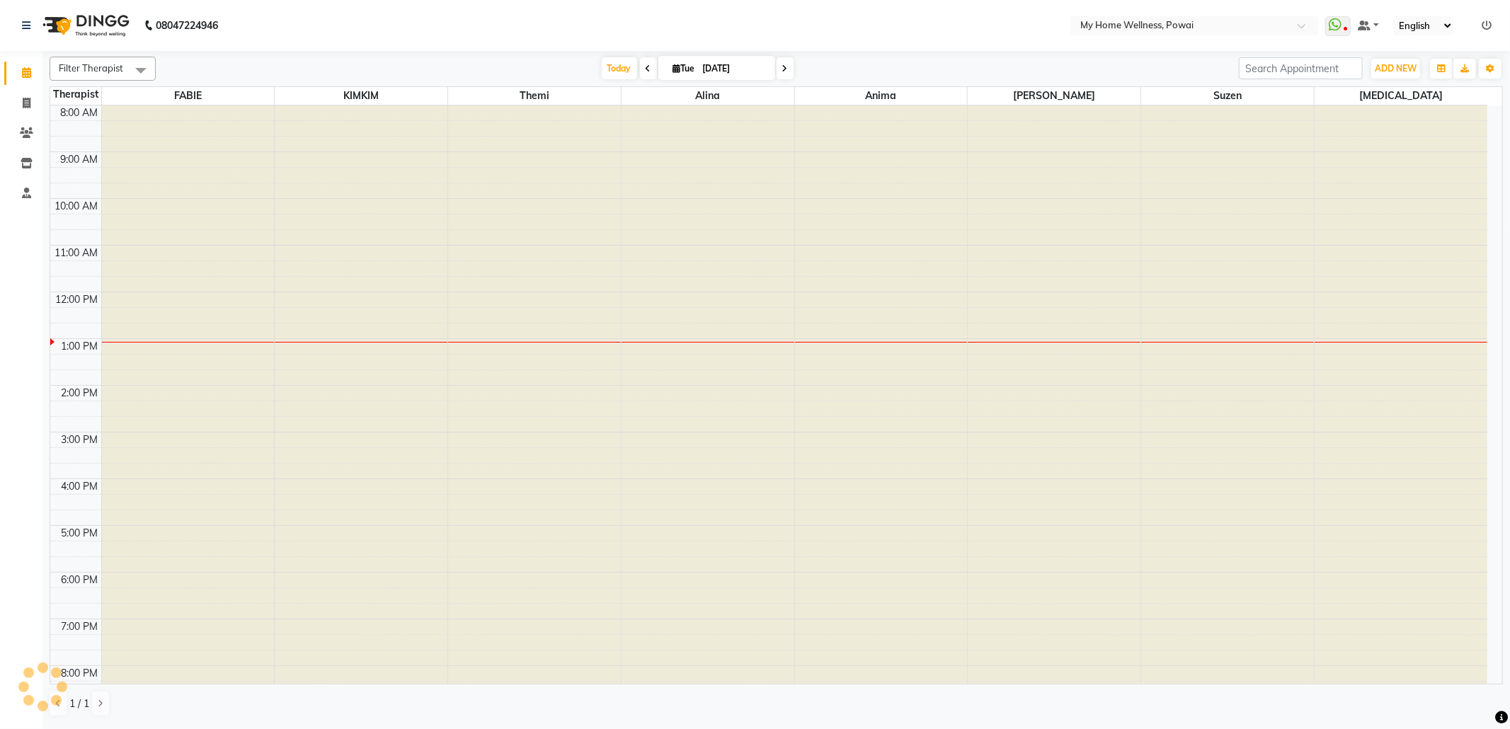
scroll to position [86, 0]
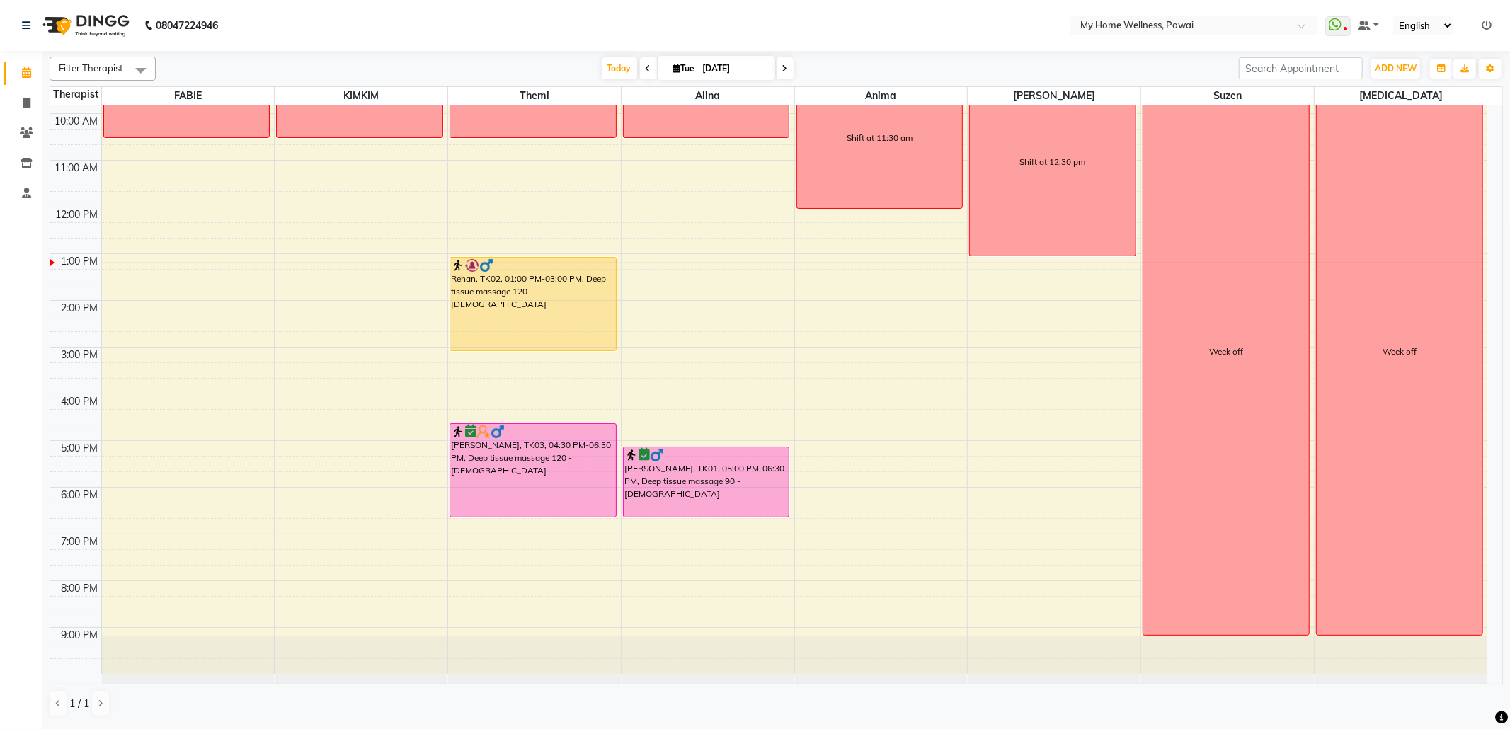
click at [737, 65] on input "[DATE]" at bounding box center [734, 68] width 71 height 21
select select "9"
select select "2025"
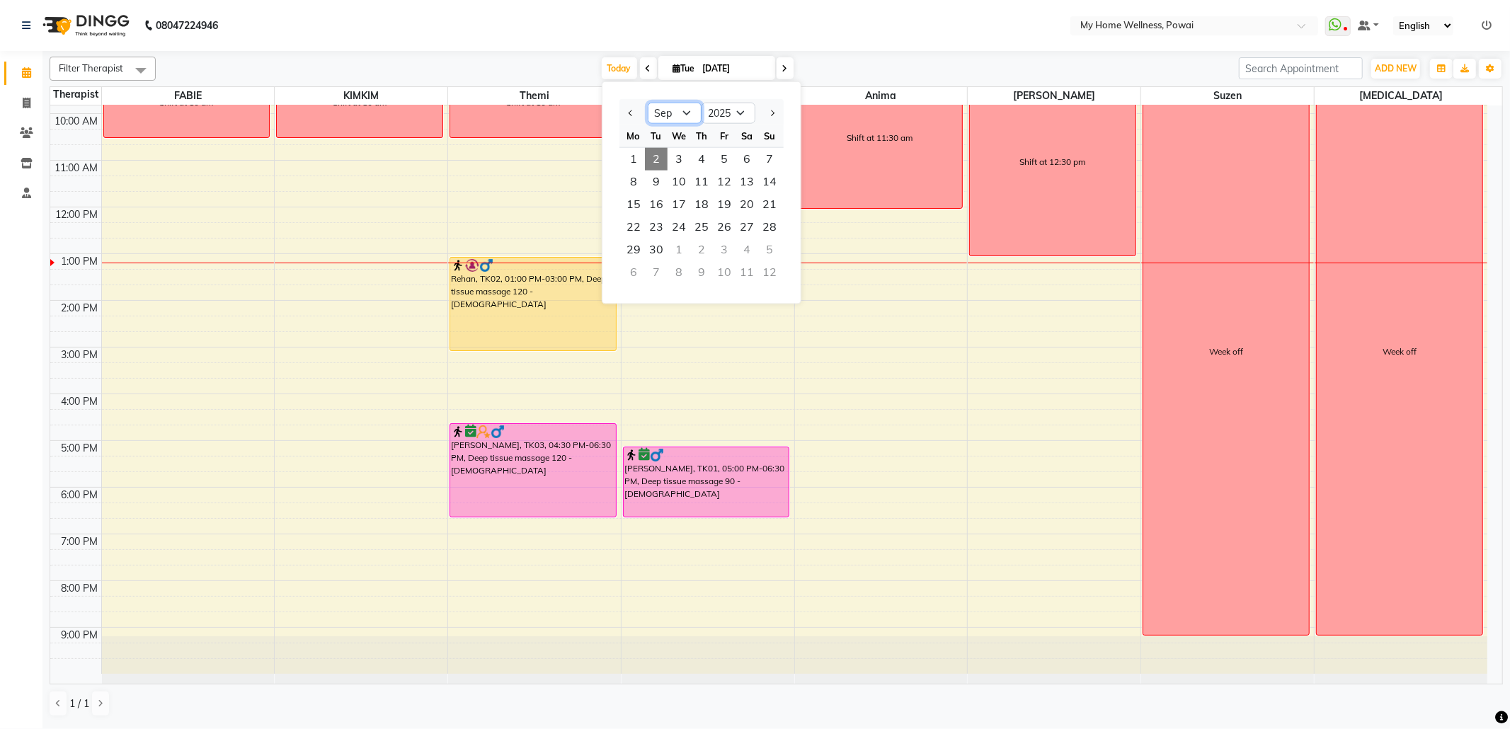
click at [686, 113] on select "Jan Feb Mar Apr May Jun [DATE] Aug Sep Oct Nov Dec" at bounding box center [675, 113] width 54 height 21
click at [522, 65] on div "[DATE] [DATE] Jan Feb Mar Apr May Jun [DATE] Aug Sep Oct Nov [DATE] 2016 2017 2…" at bounding box center [697, 68] width 1069 height 21
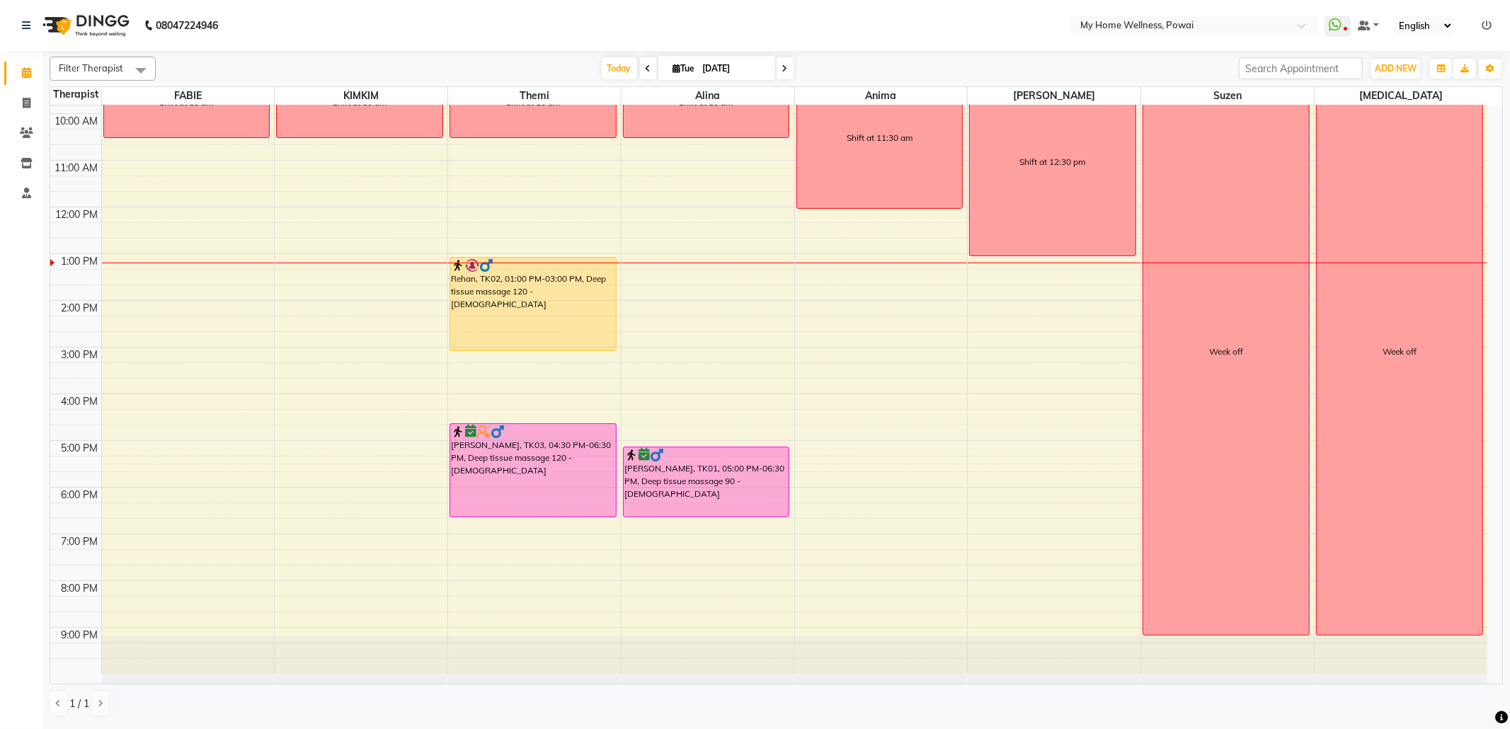
click at [646, 66] on icon at bounding box center [649, 68] width 6 height 8
type input "[DATE]"
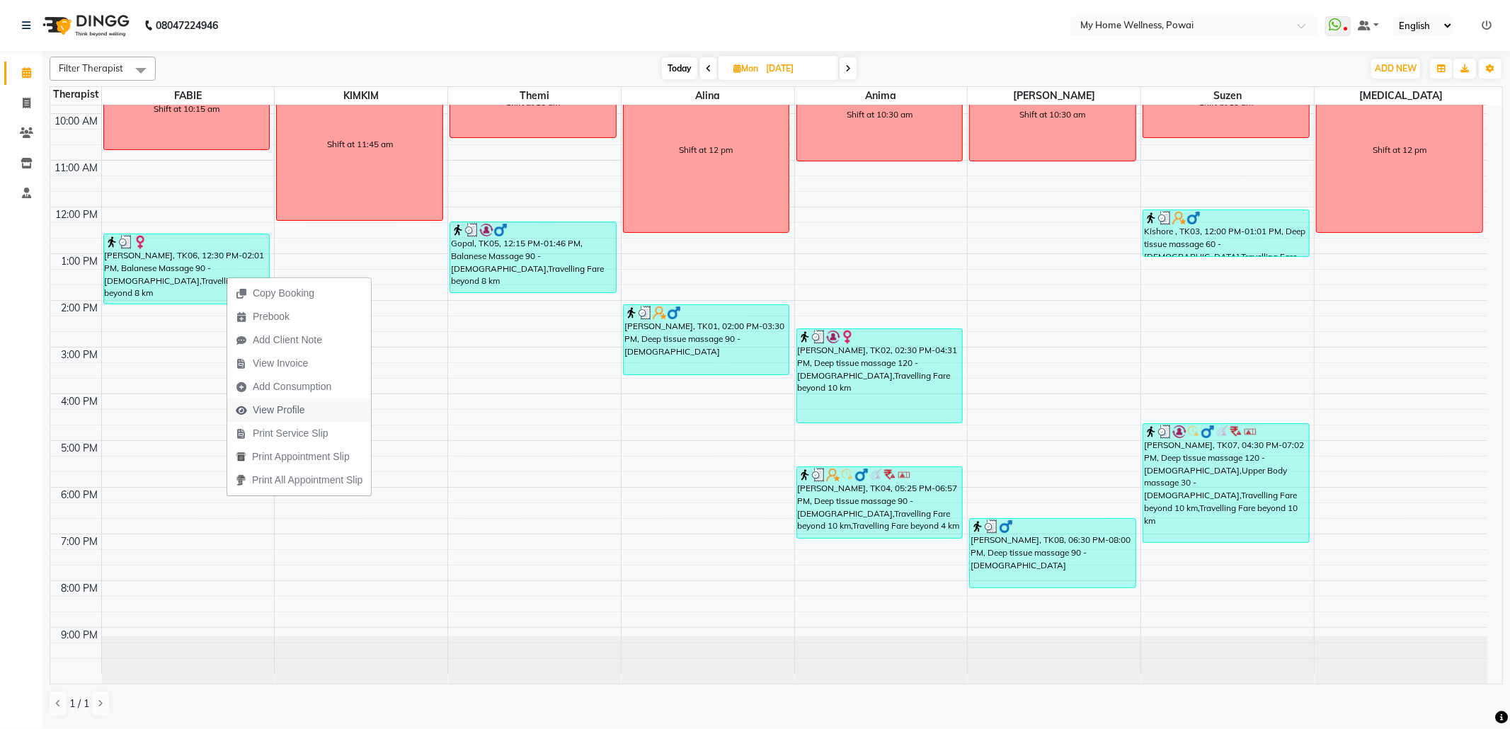
click at [296, 417] on span "View Profile" at bounding box center [279, 410] width 52 height 15
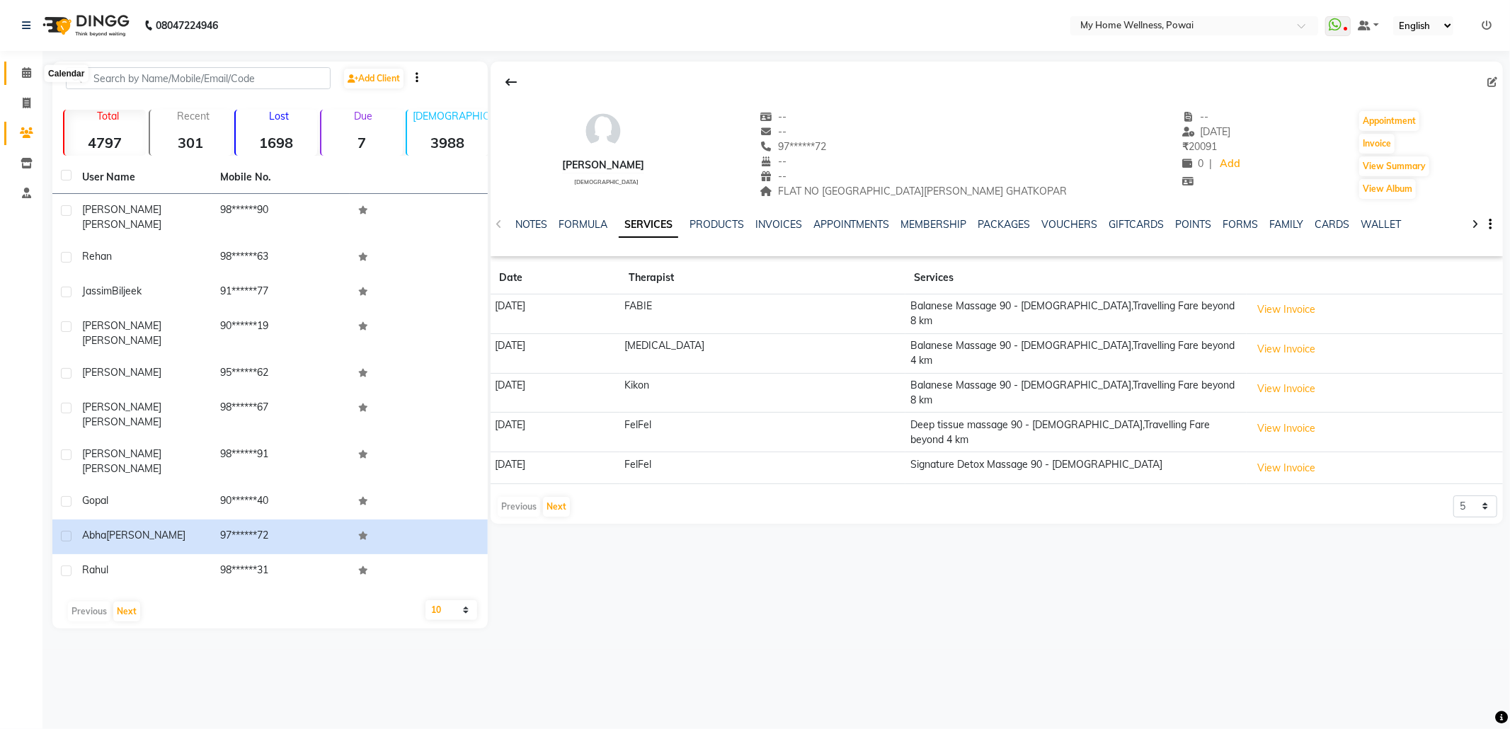
click at [23, 67] on icon at bounding box center [26, 72] width 9 height 11
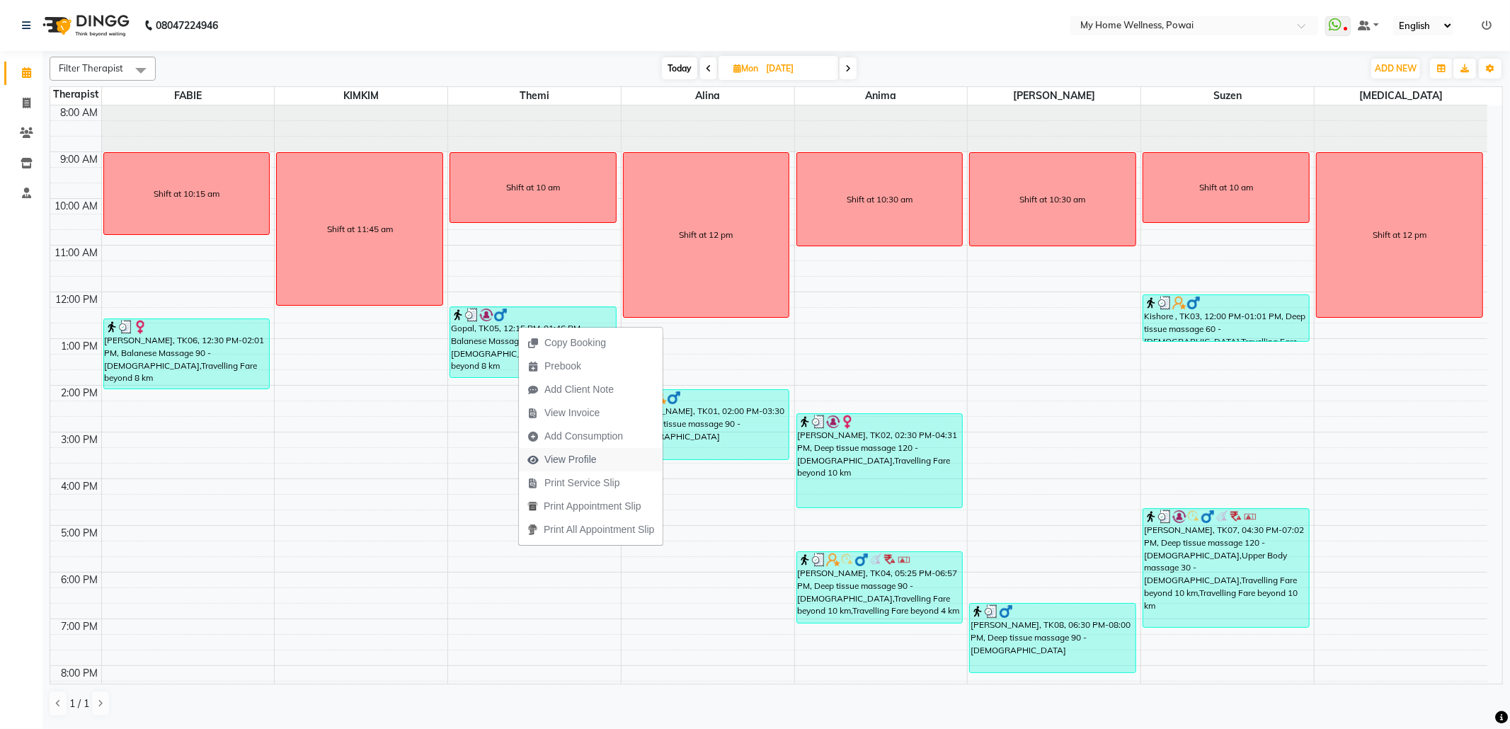
click at [573, 455] on span "View Profile" at bounding box center [570, 459] width 52 height 15
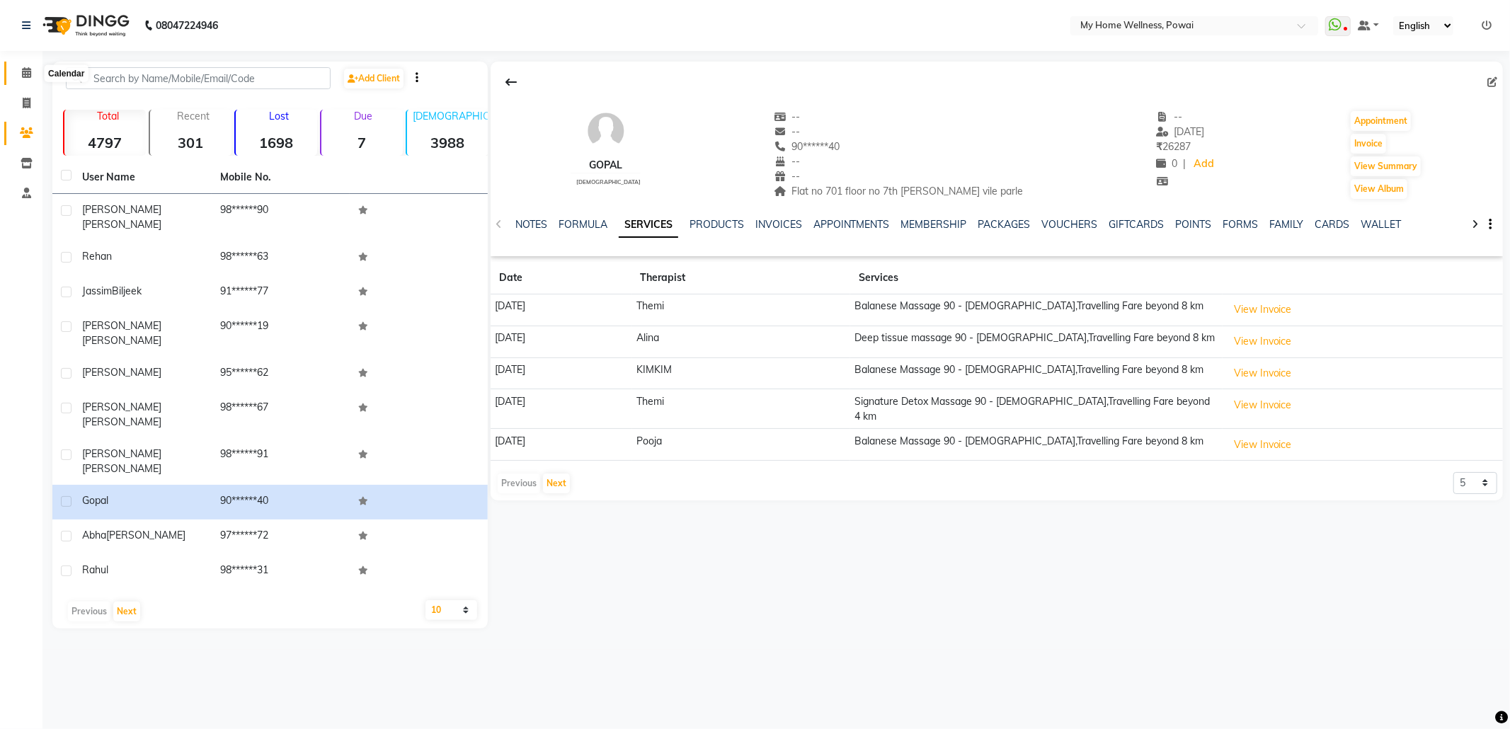
click at [24, 66] on span at bounding box center [26, 73] width 25 height 16
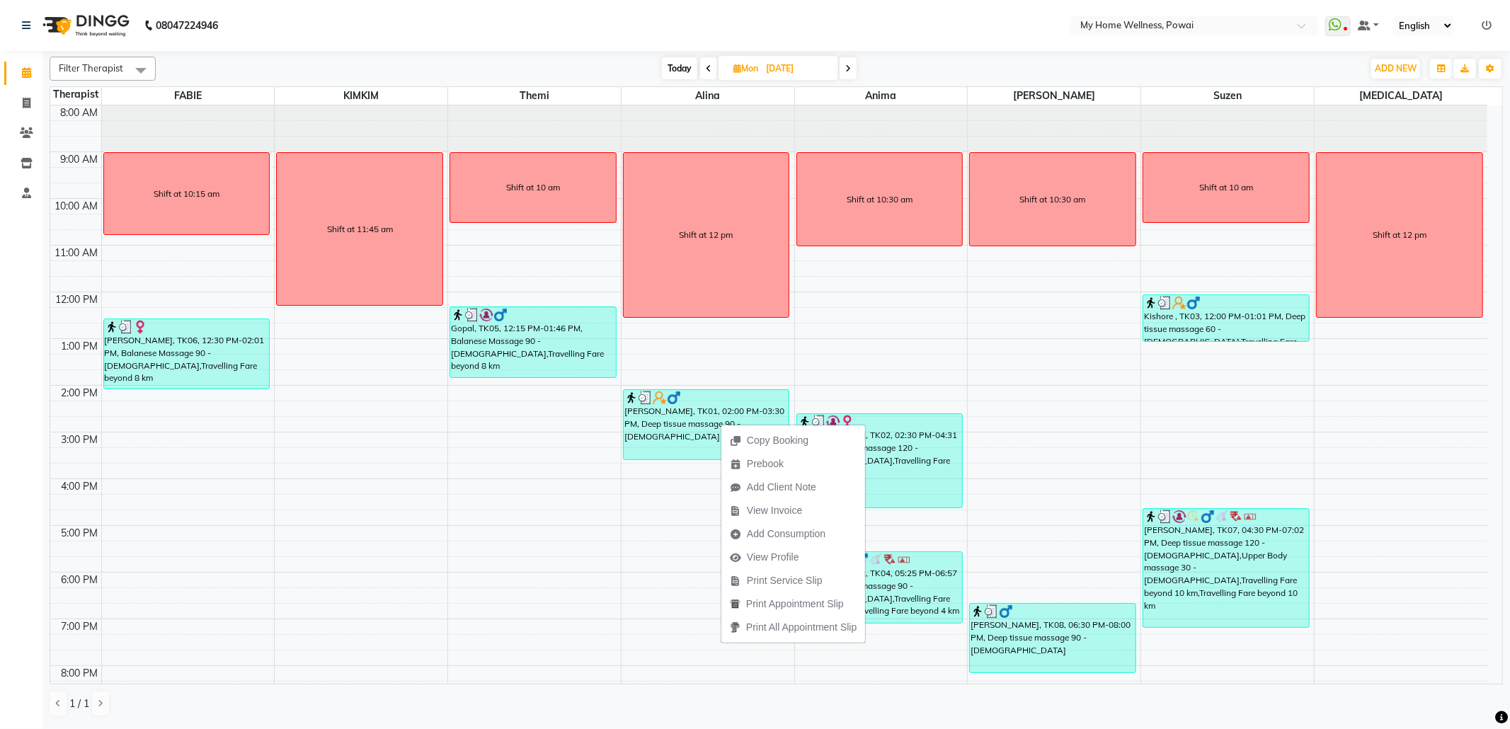
drag, startPoint x: 721, startPoint y: 423, endPoint x: 506, endPoint y: 62, distance: 420.4
click at [506, 62] on div "[DATE] [DATE]" at bounding box center [759, 68] width 1193 height 21
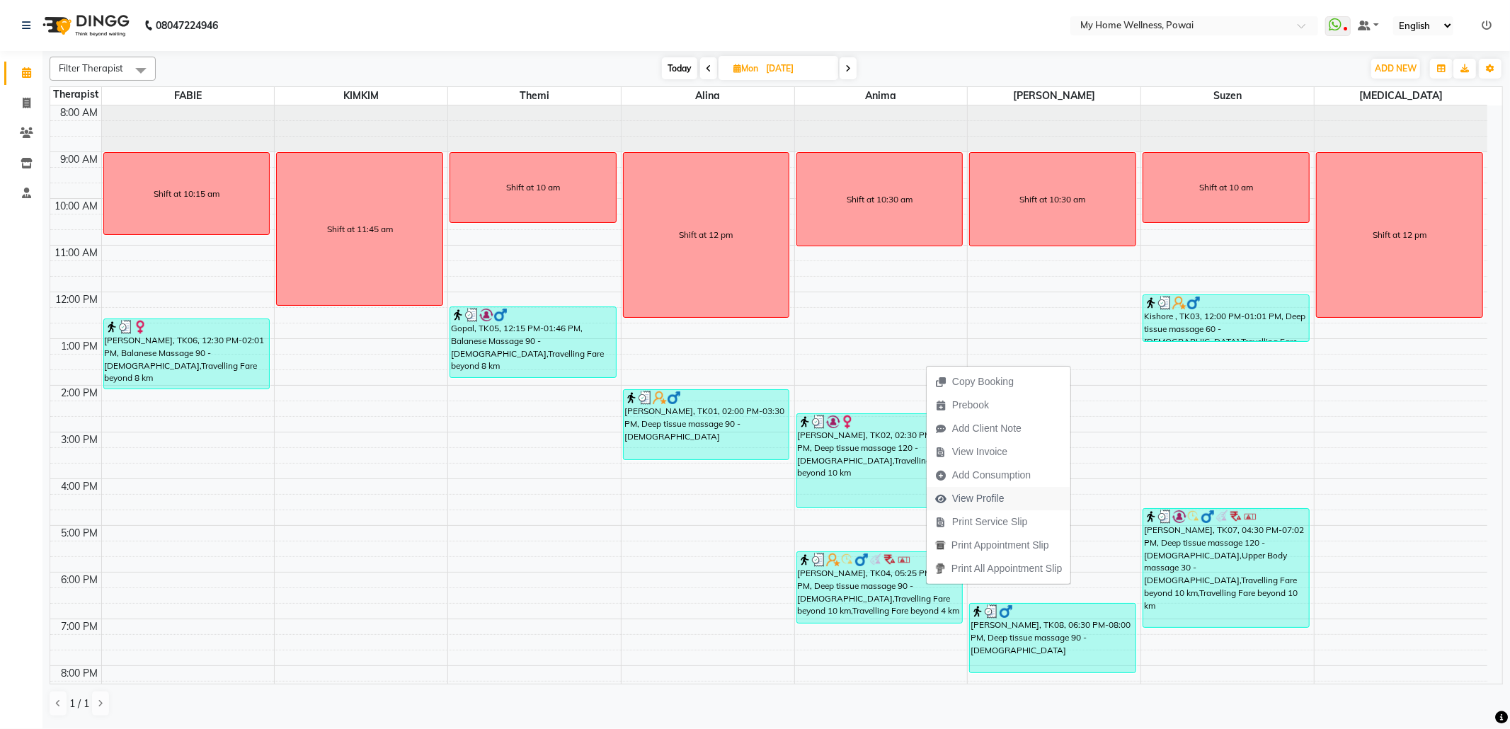
click at [972, 505] on span "View Profile" at bounding box center [978, 498] width 52 height 15
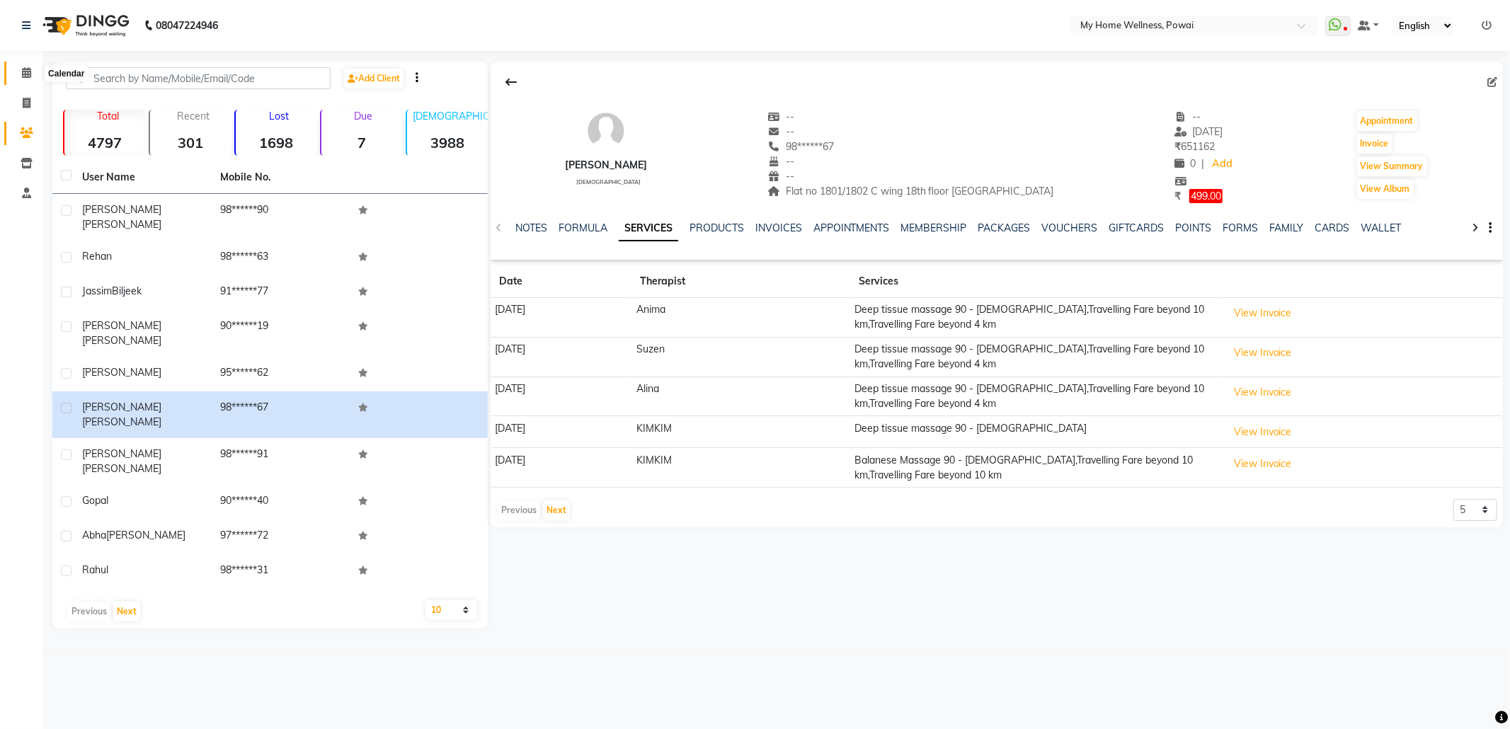
click at [23, 67] on icon at bounding box center [26, 72] width 9 height 11
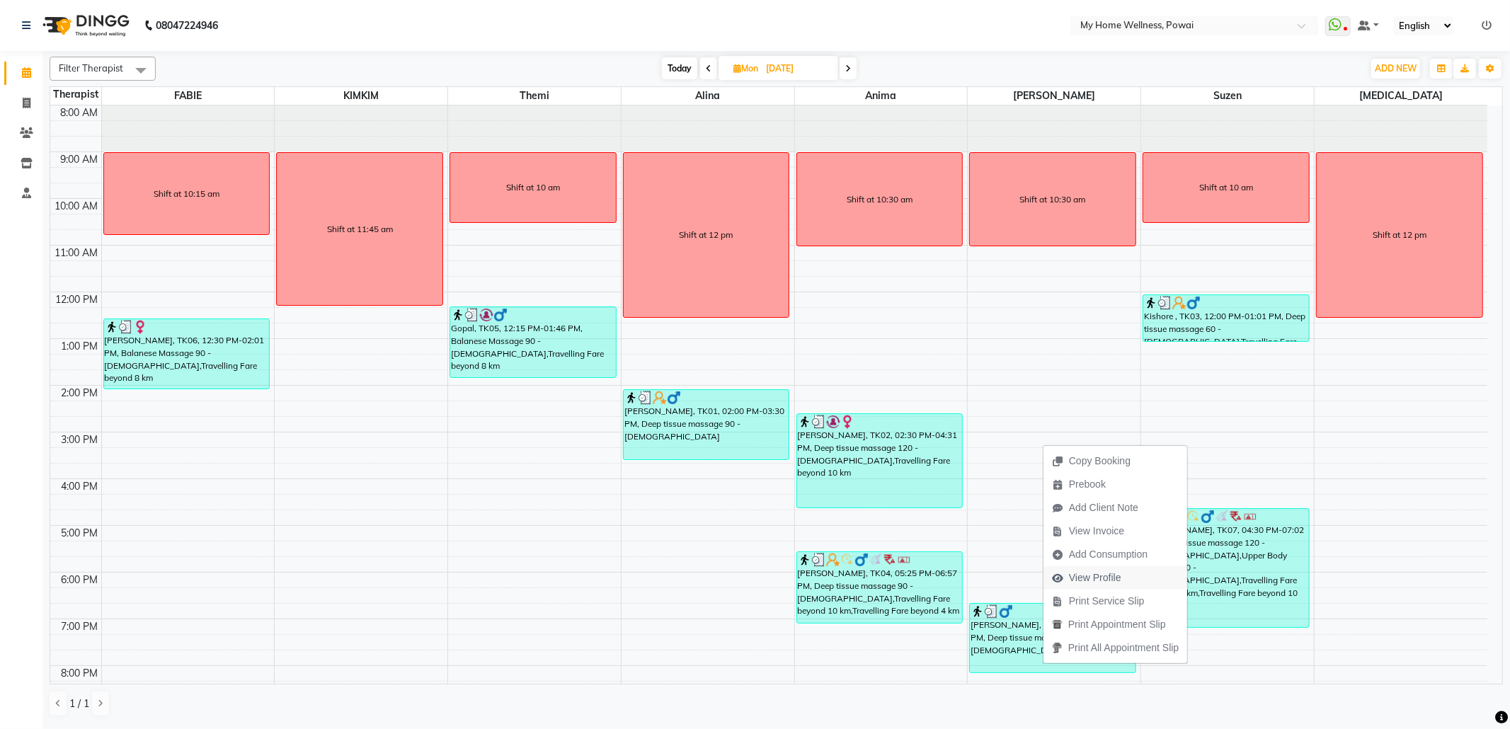
click at [1102, 583] on span "View Profile" at bounding box center [1095, 578] width 52 height 15
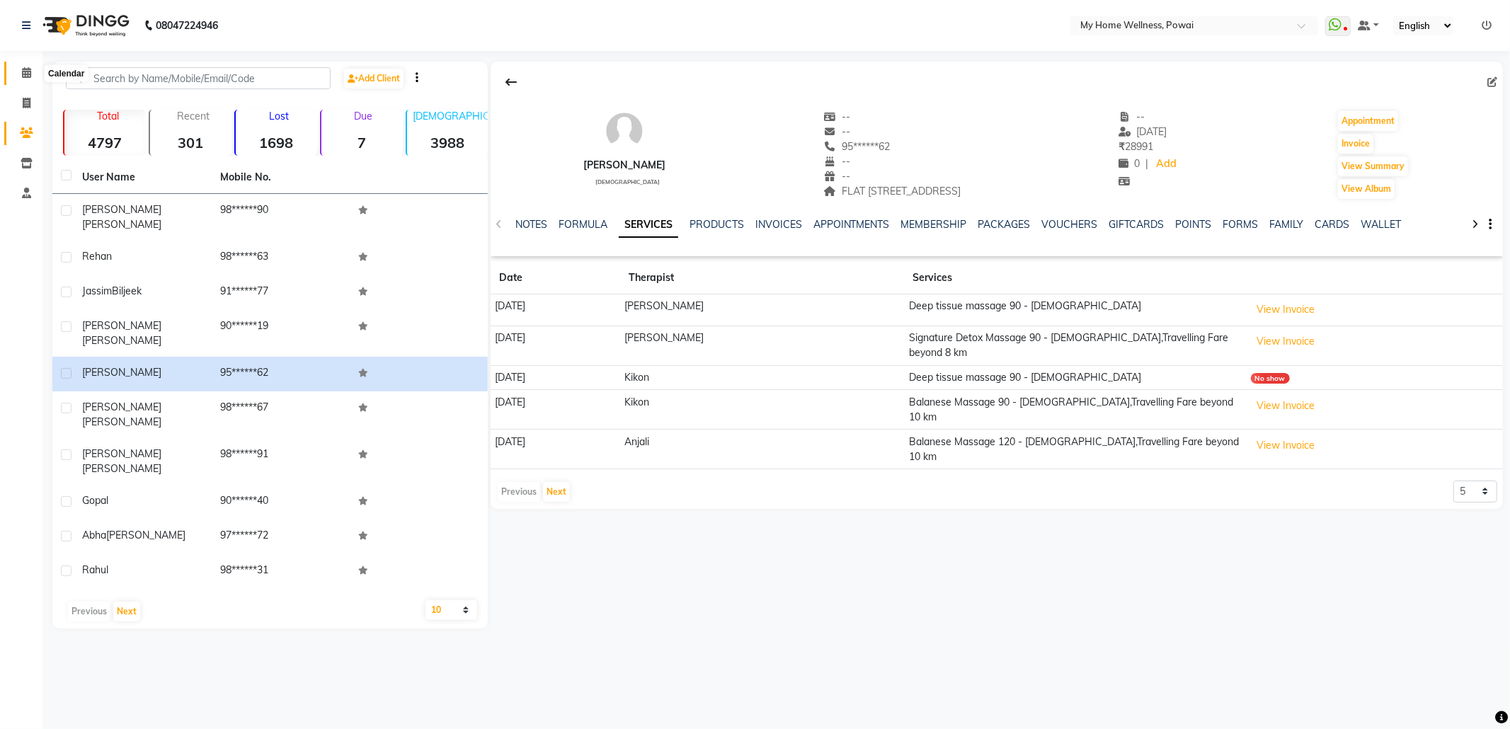
click at [33, 67] on span at bounding box center [26, 73] width 25 height 16
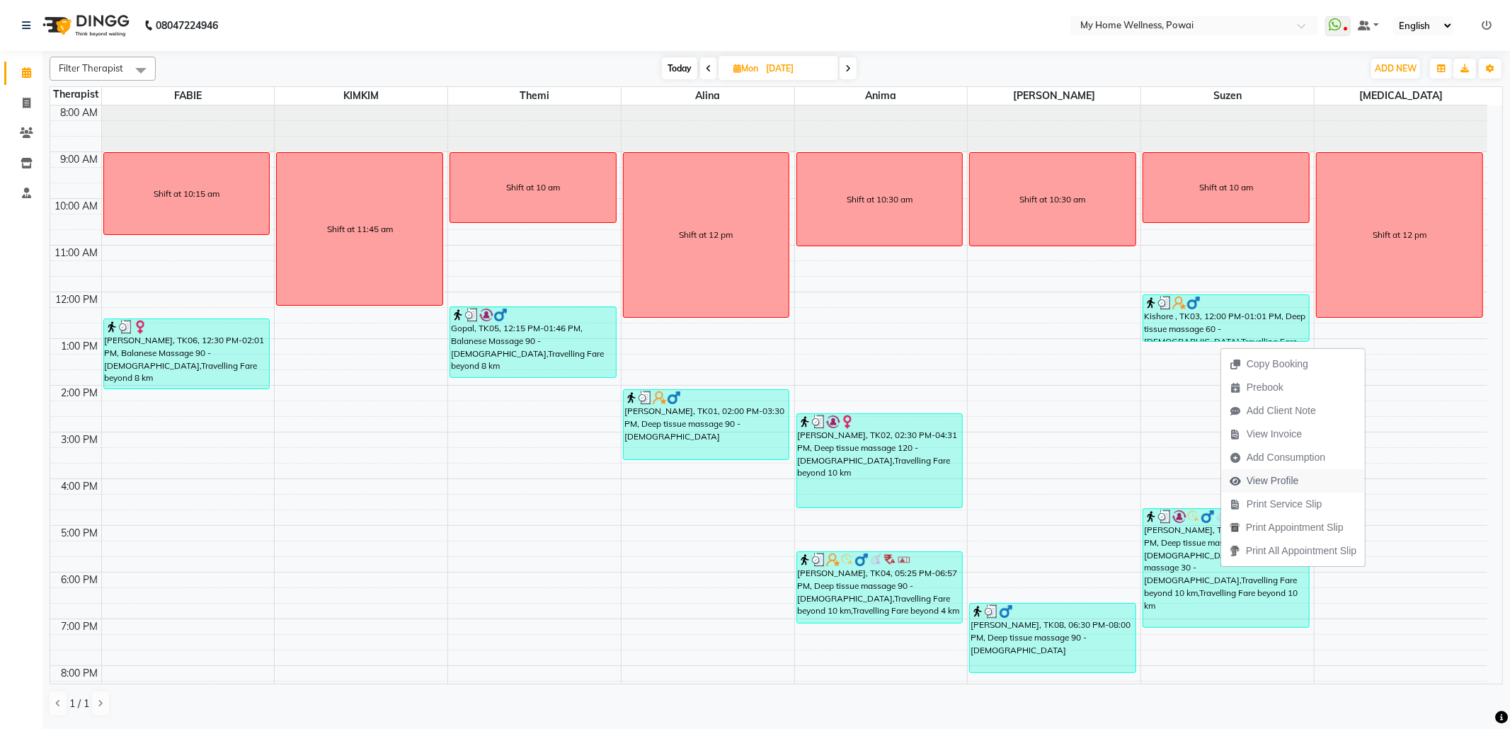
click at [1267, 484] on span "View Profile" at bounding box center [1273, 481] width 52 height 15
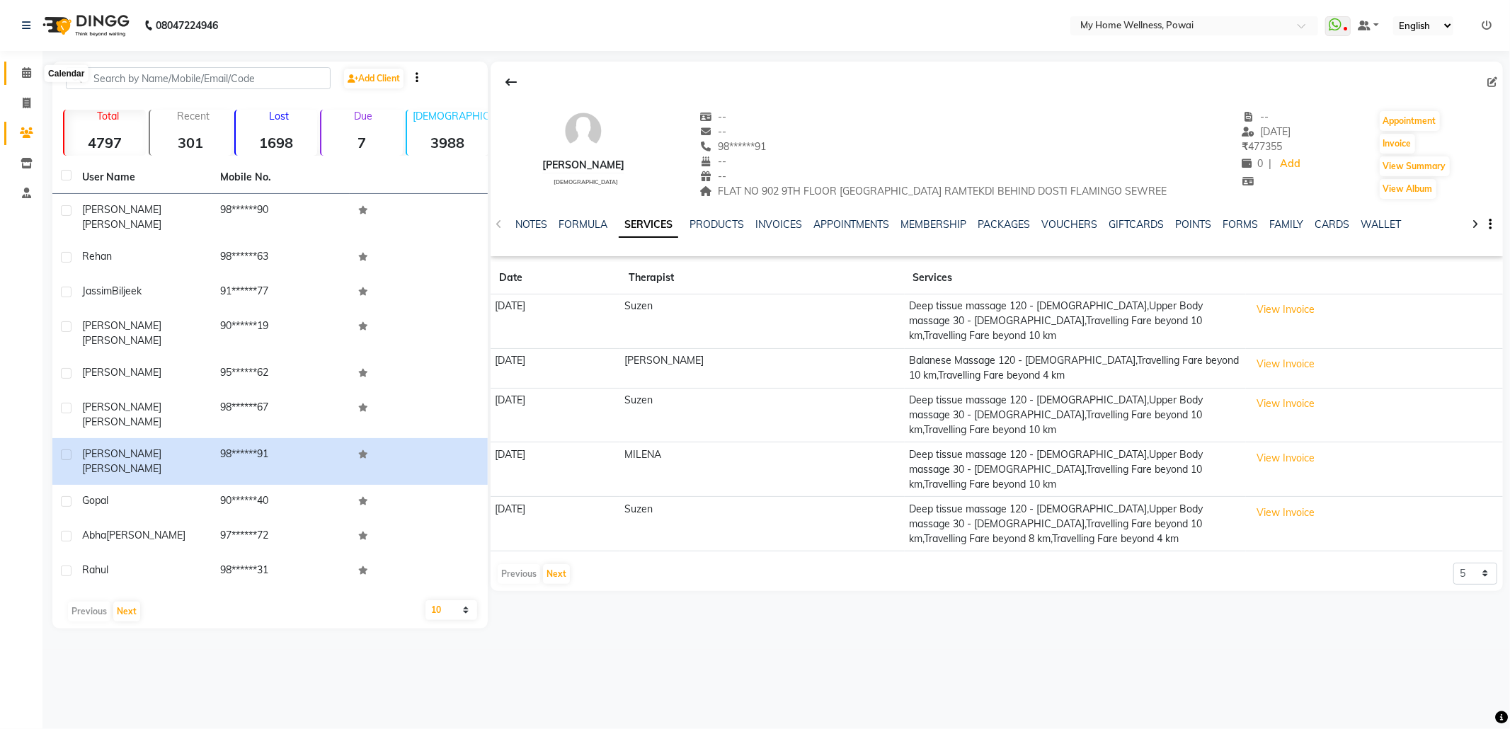
click at [23, 74] on icon at bounding box center [26, 72] width 9 height 11
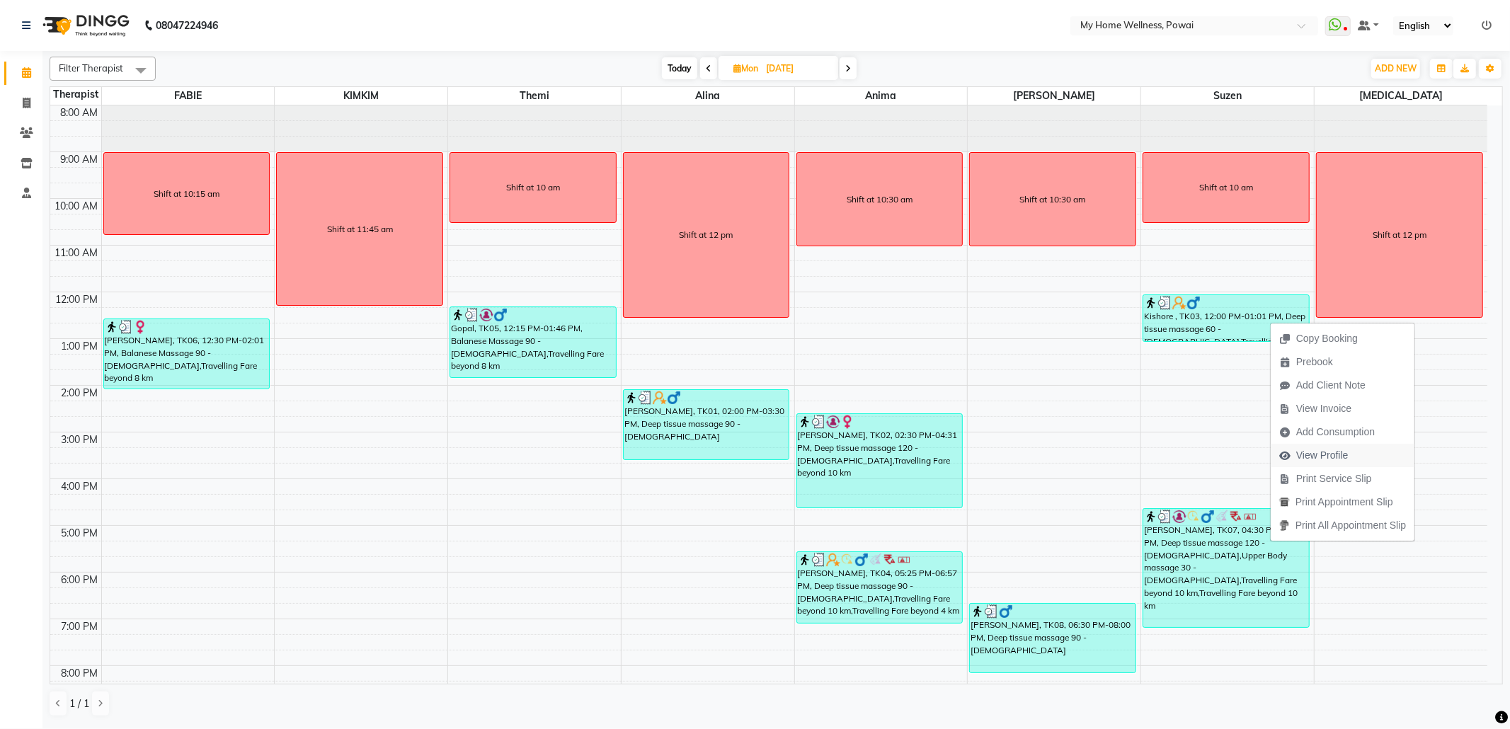
click at [1316, 449] on span "View Profile" at bounding box center [1322, 455] width 52 height 15
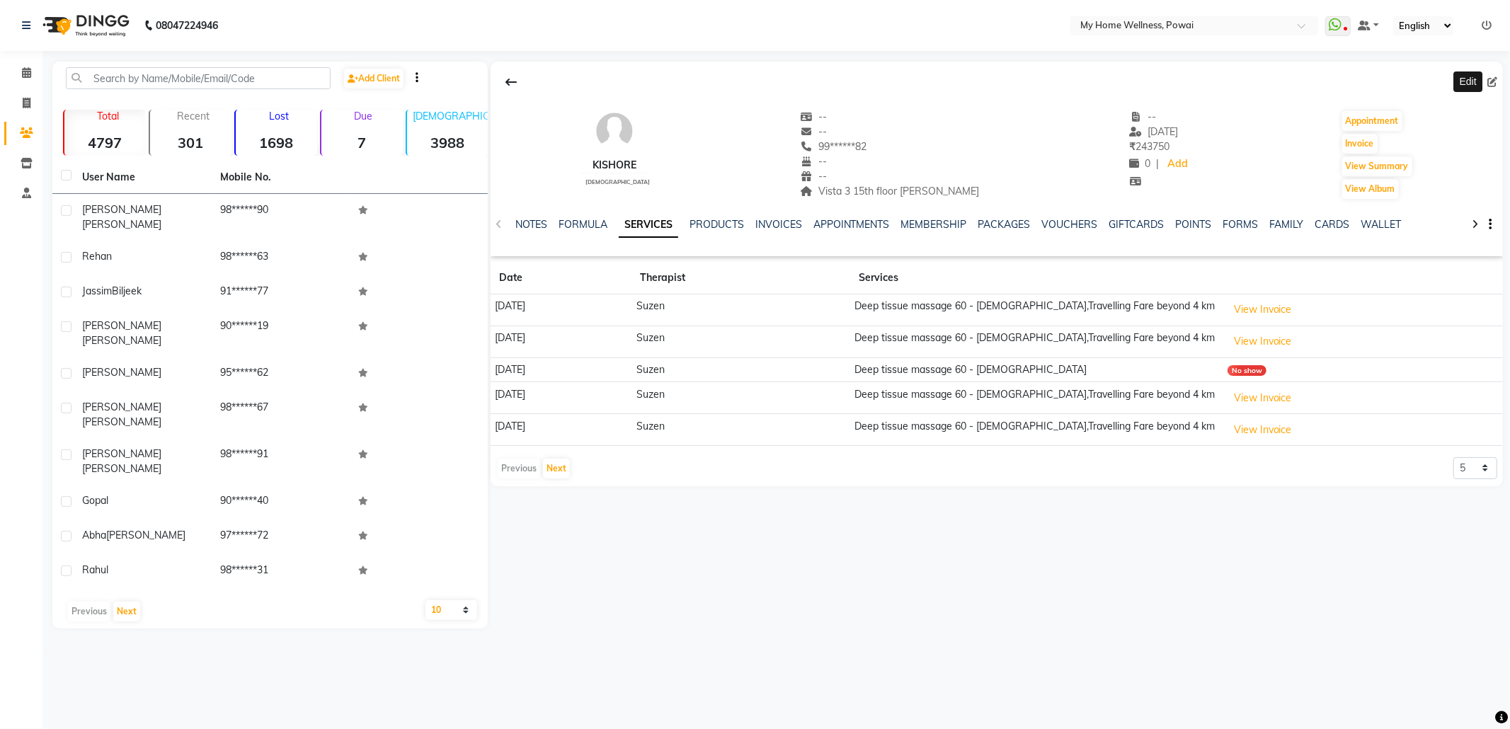
click at [1494, 83] on icon at bounding box center [1493, 82] width 10 height 10
select select "22"
select select "[DEMOGRAPHIC_DATA]"
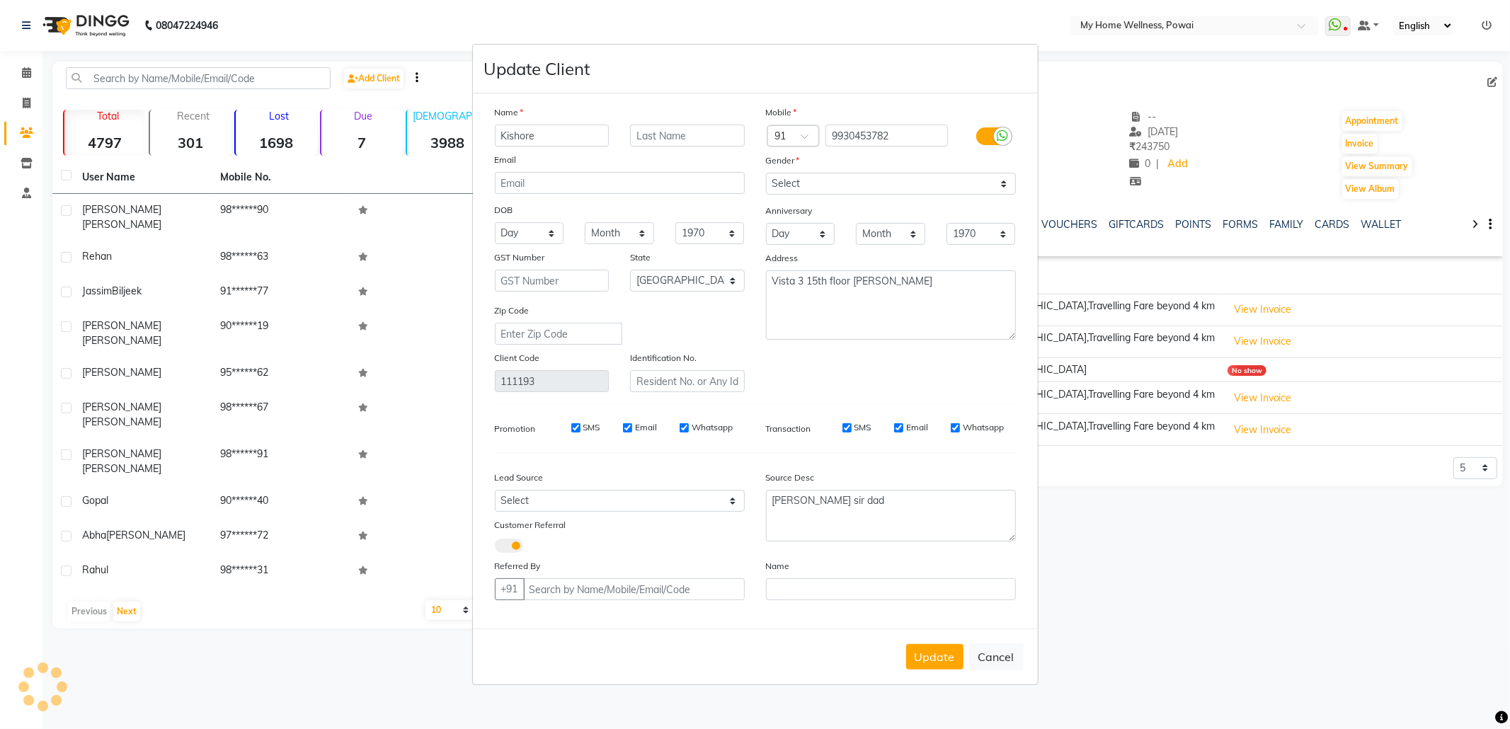
type input "9819231312"
click at [23, 72] on ngb-modal-window "Update Client Name Kishore Email DOB Day 01 02 03 04 05 06 07 08 09 10 11 12 13…" at bounding box center [755, 364] width 1510 height 729
click at [988, 647] on button "Cancel" at bounding box center [996, 657] width 55 height 27
select select
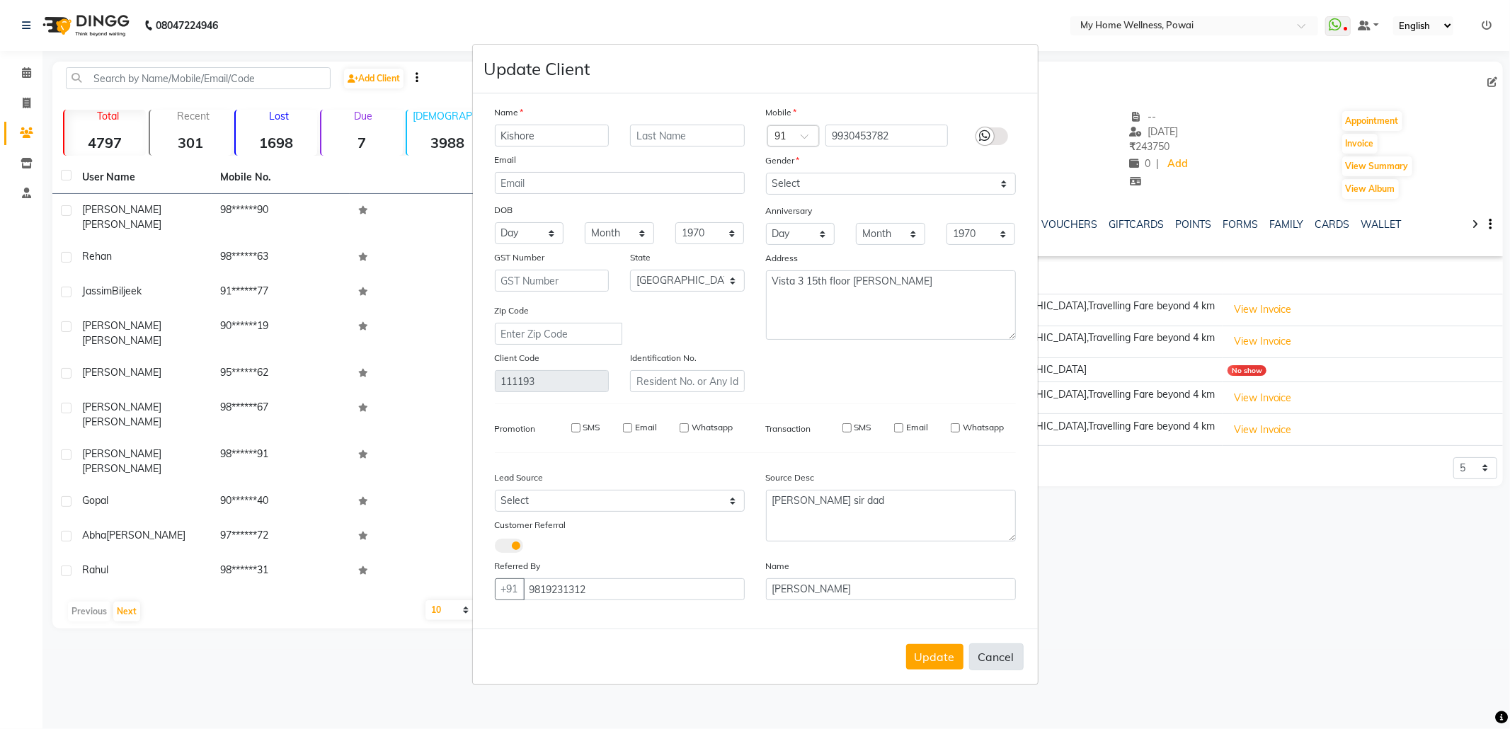
select select
select select "null"
select select
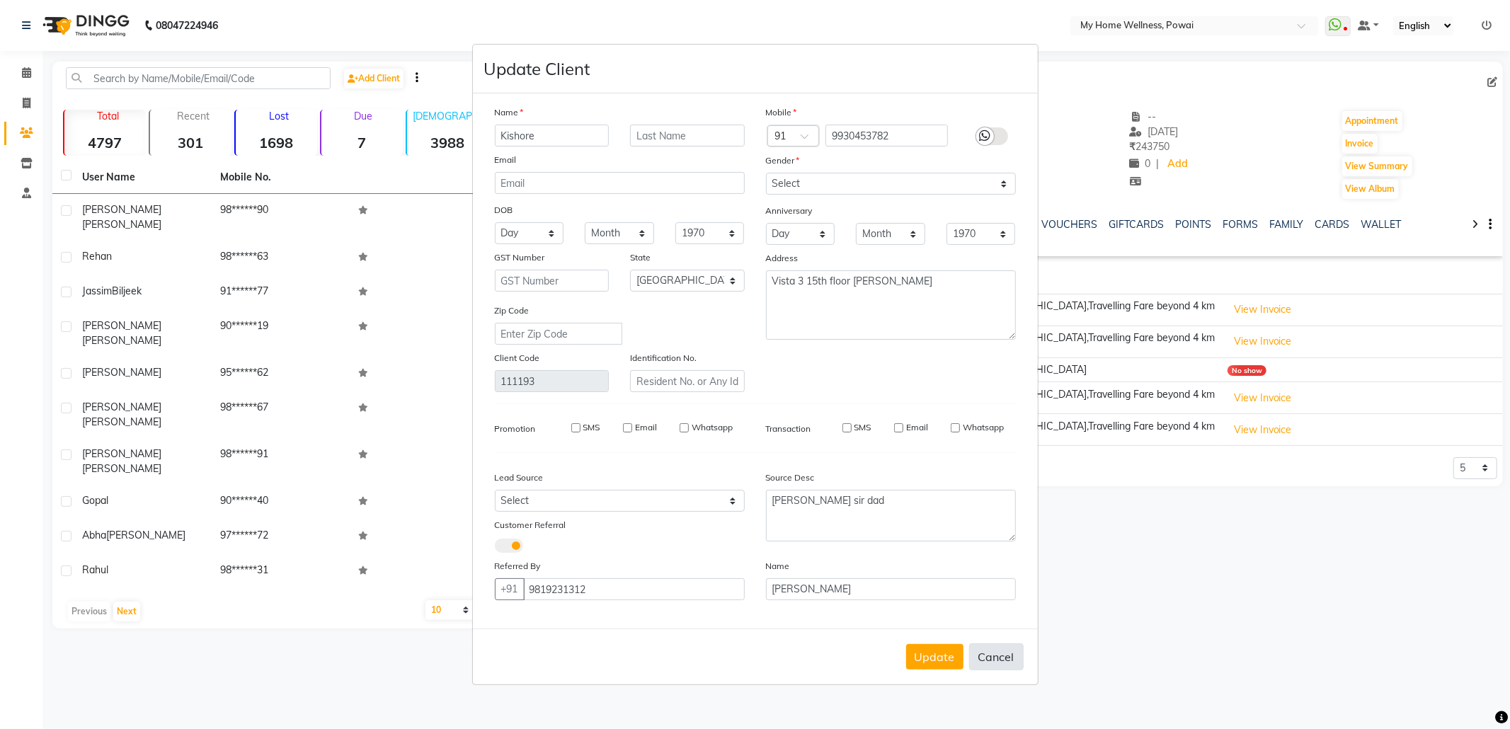
select select
checkbox input "false"
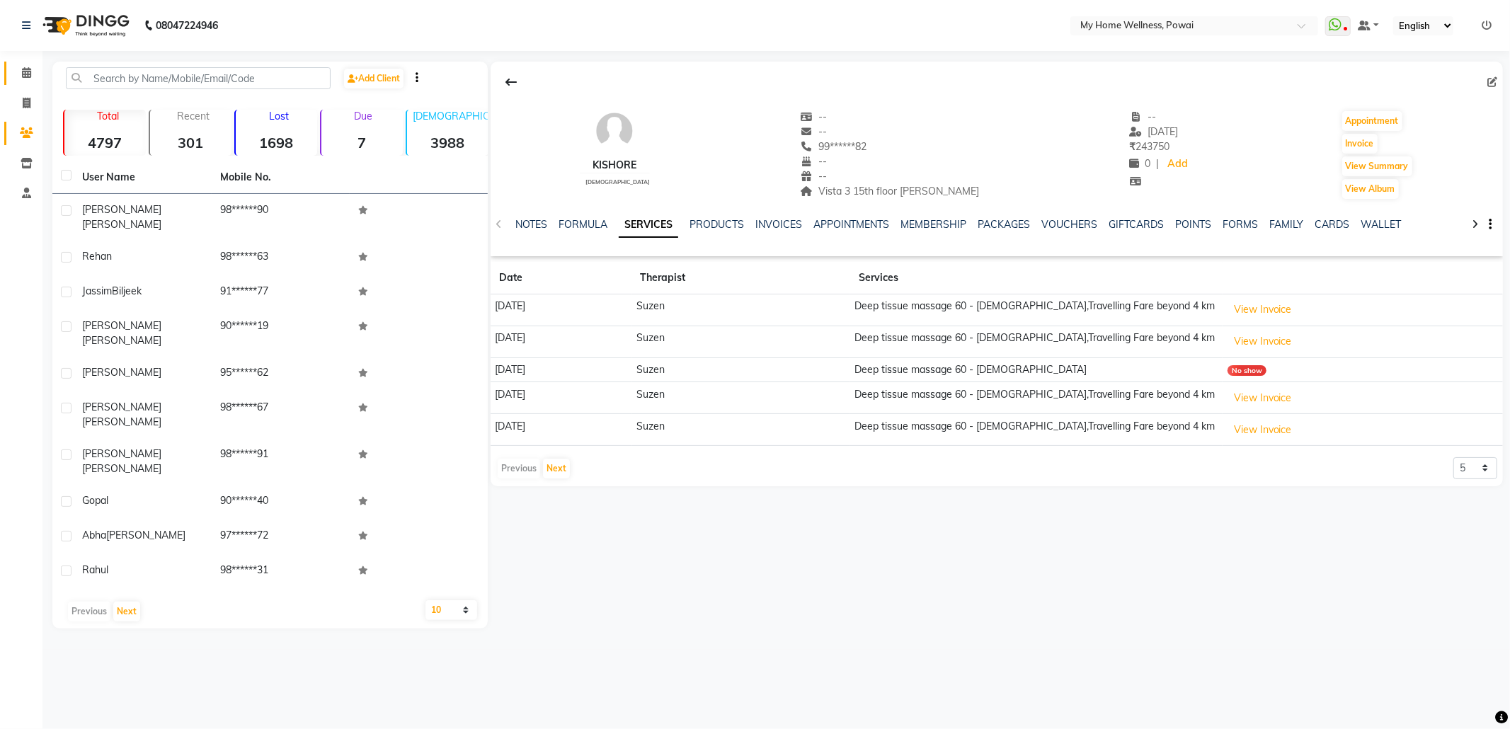
click at [23, 62] on link "Calendar" at bounding box center [21, 73] width 34 height 23
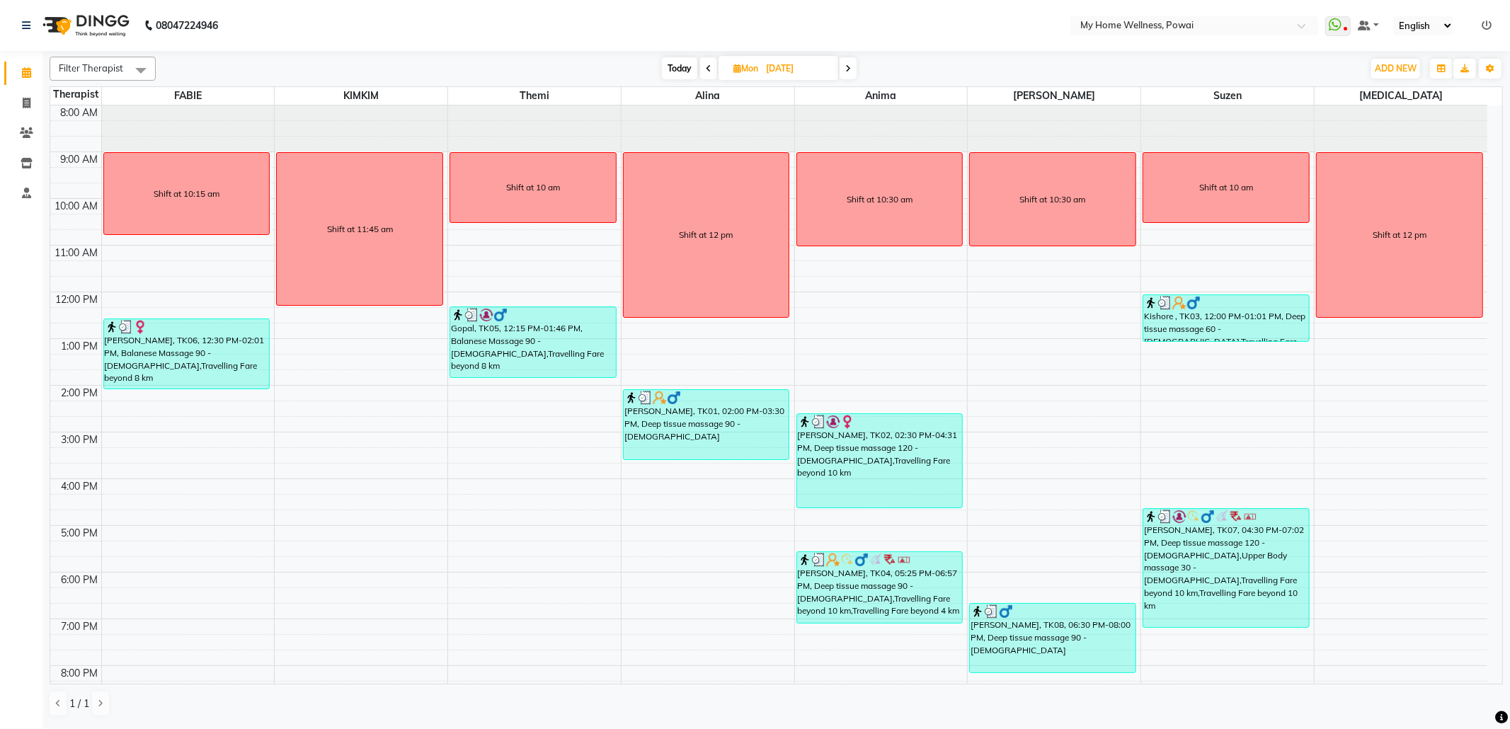
click at [746, 68] on span "Mon" at bounding box center [746, 68] width 32 height 11
select select "9"
select select "2025"
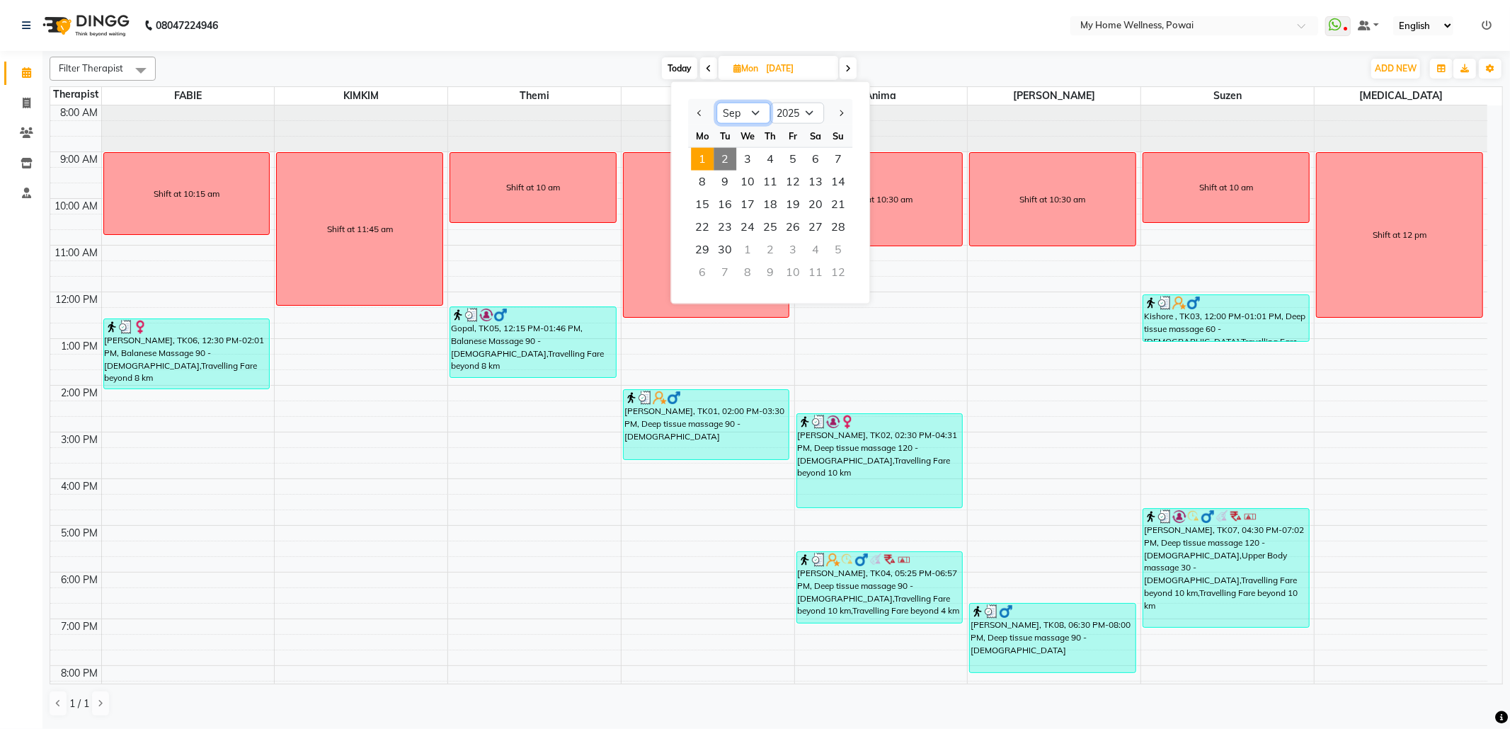
click at [748, 116] on select "Jan Feb Mar Apr May Jun [DATE] Aug Sep Oct Nov Dec" at bounding box center [744, 113] width 54 height 21
select select "8"
click at [717, 103] on select "Jan Feb Mar Apr May Jun [DATE] Aug Sep Oct Nov Dec" at bounding box center [744, 113] width 54 height 21
click at [708, 241] on span "25" at bounding box center [702, 250] width 23 height 23
type input "[DATE]"
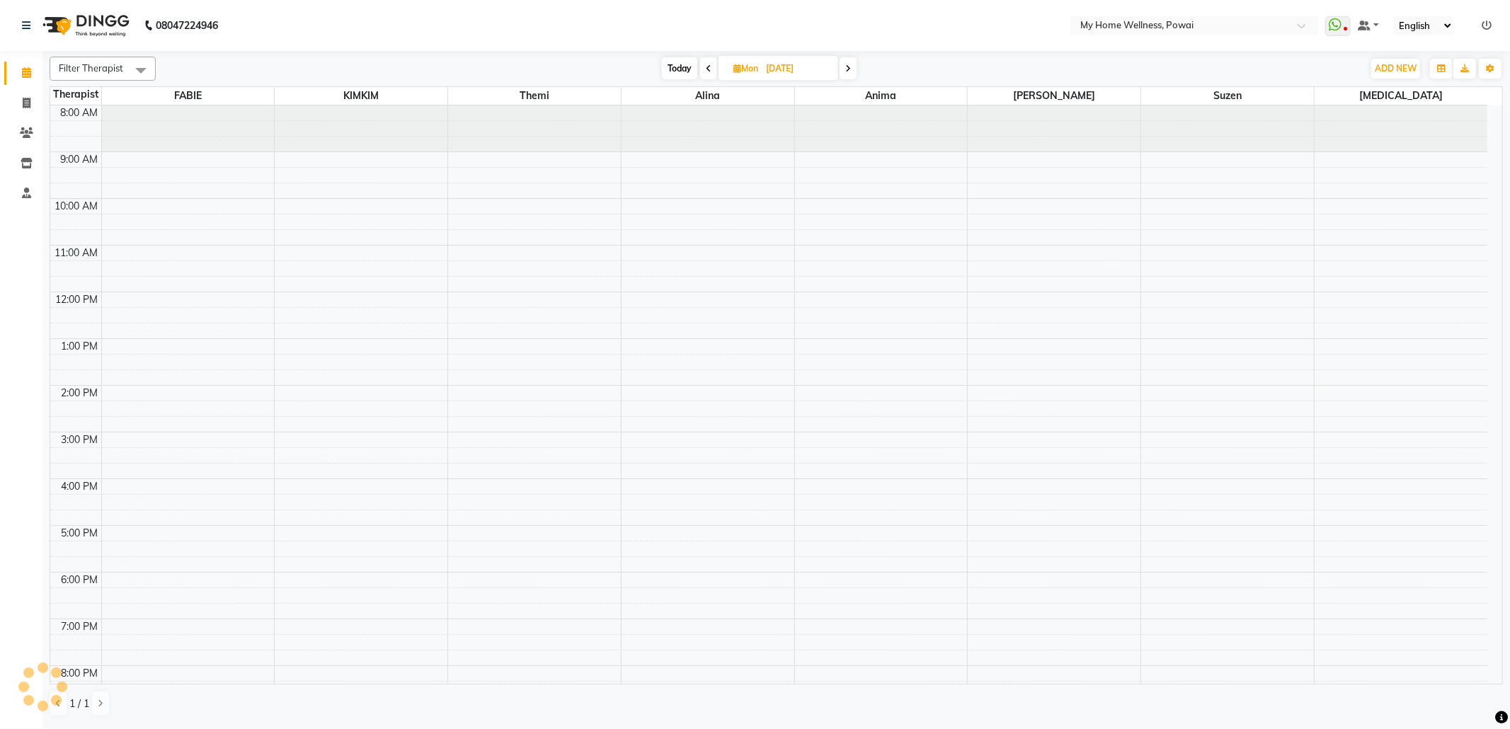
scroll to position [86, 0]
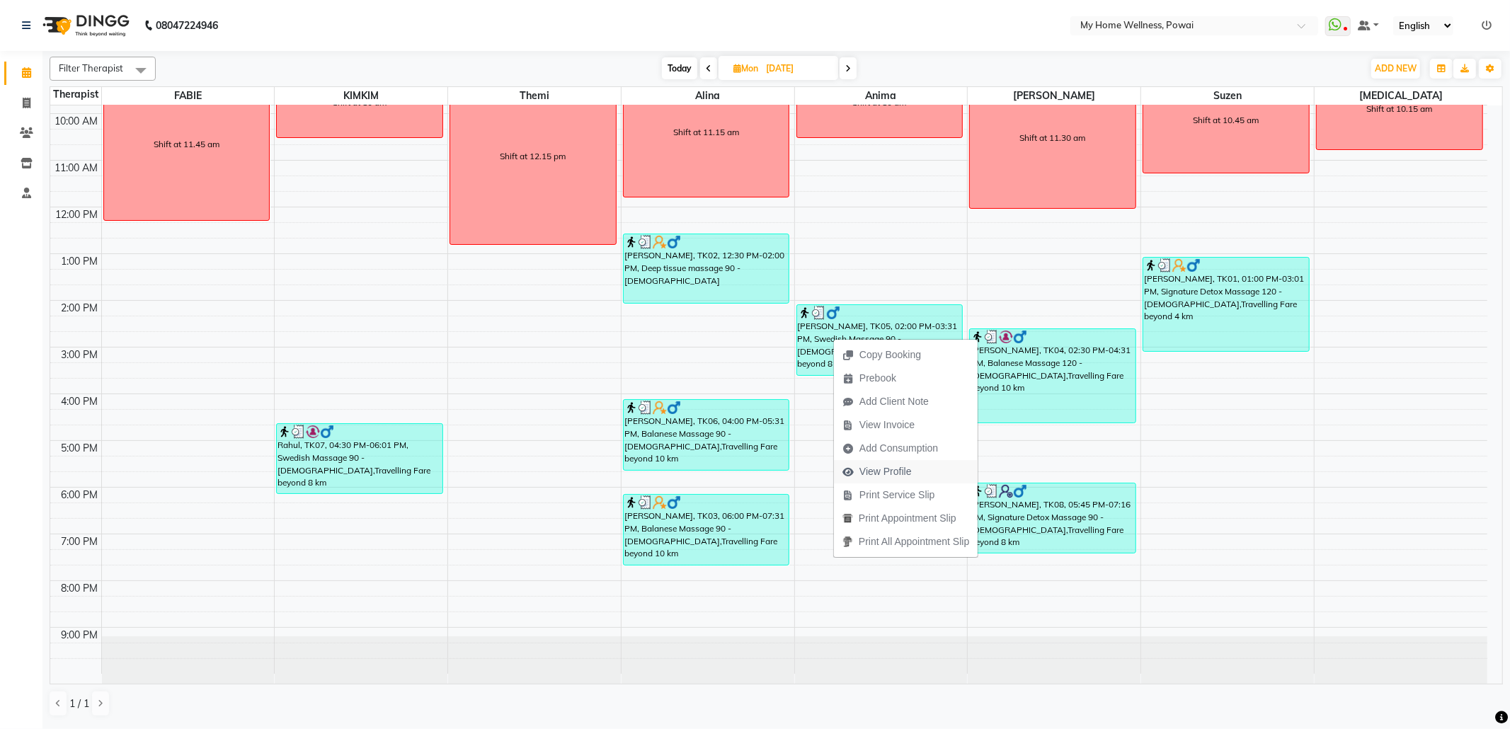
click at [904, 468] on span "View Profile" at bounding box center [886, 471] width 52 height 15
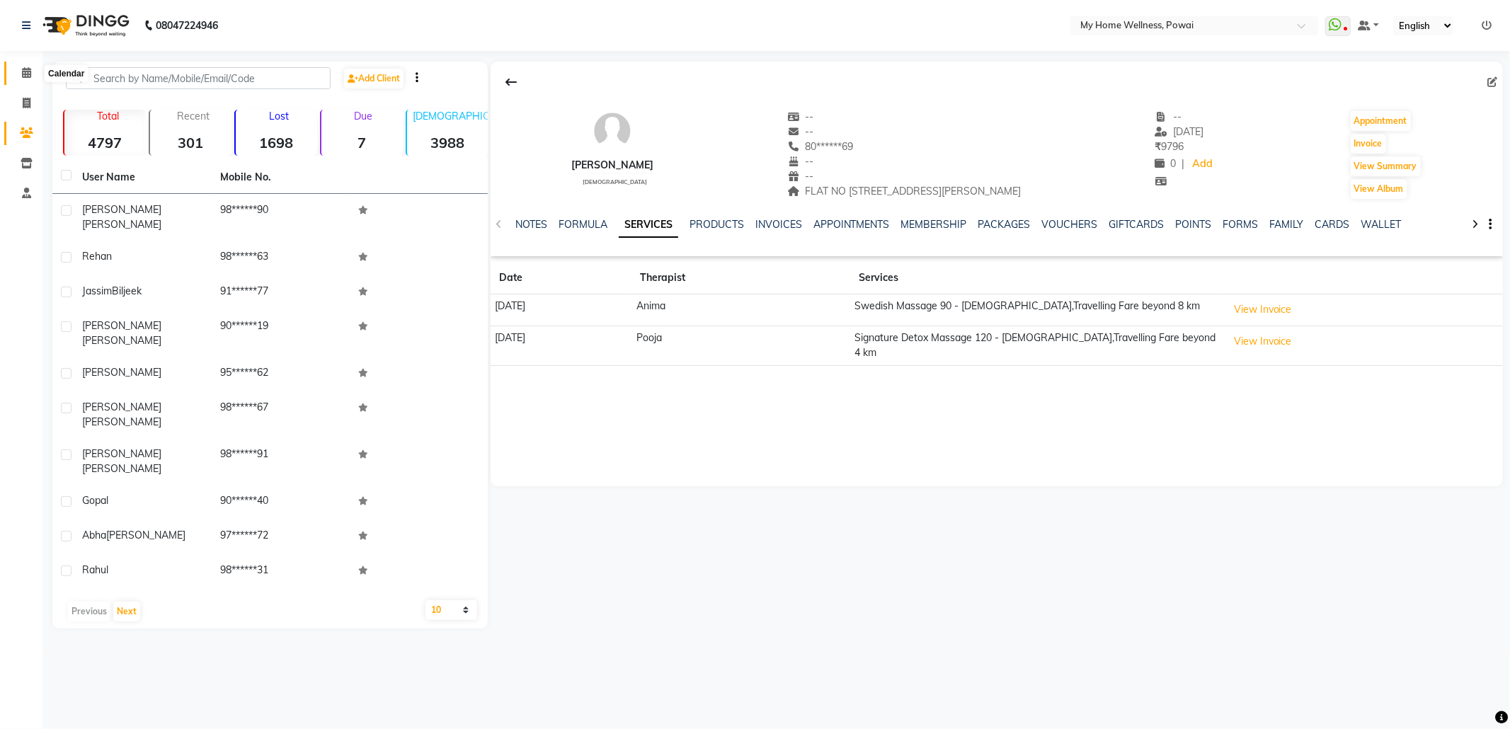
click at [27, 72] on icon at bounding box center [26, 72] width 9 height 11
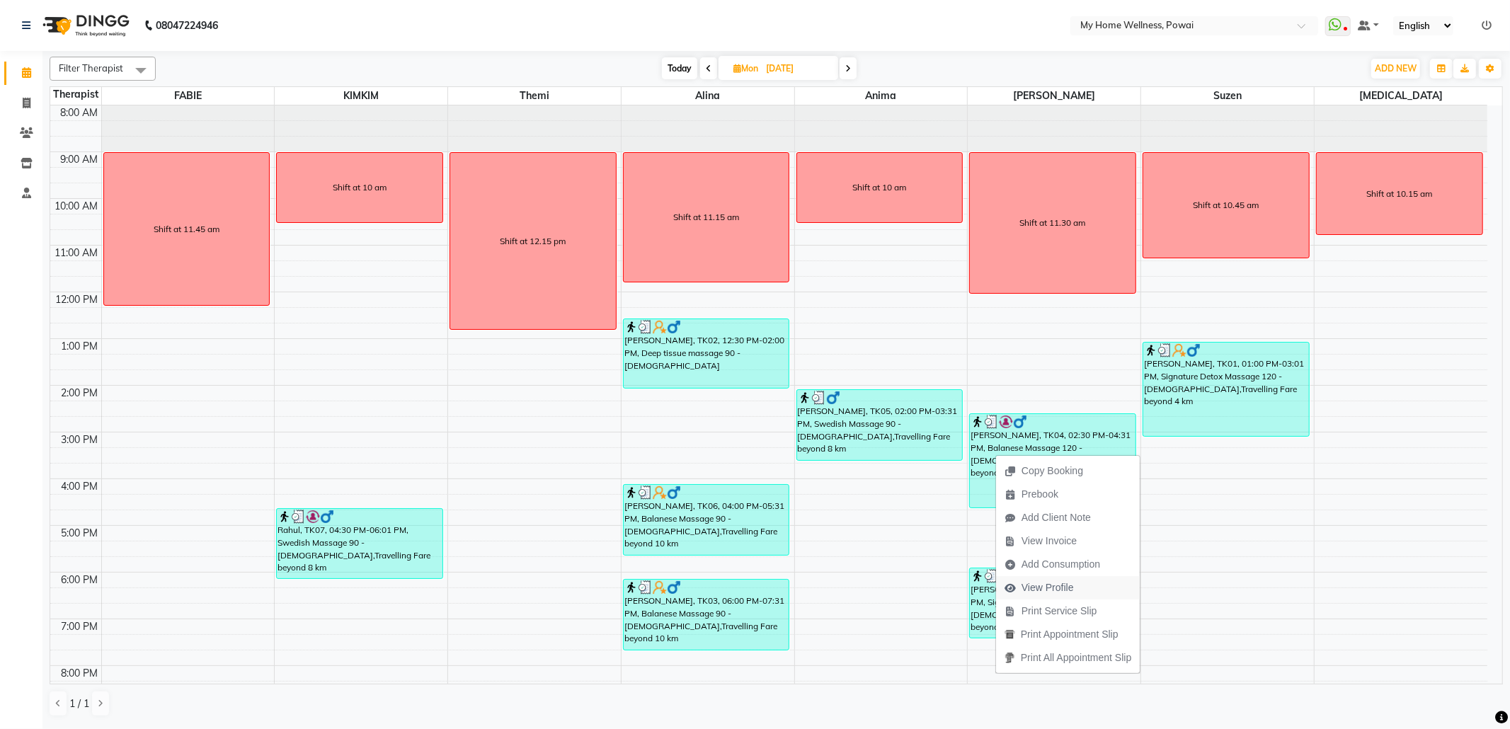
click at [1058, 578] on span "View Profile" at bounding box center [1039, 587] width 86 height 23
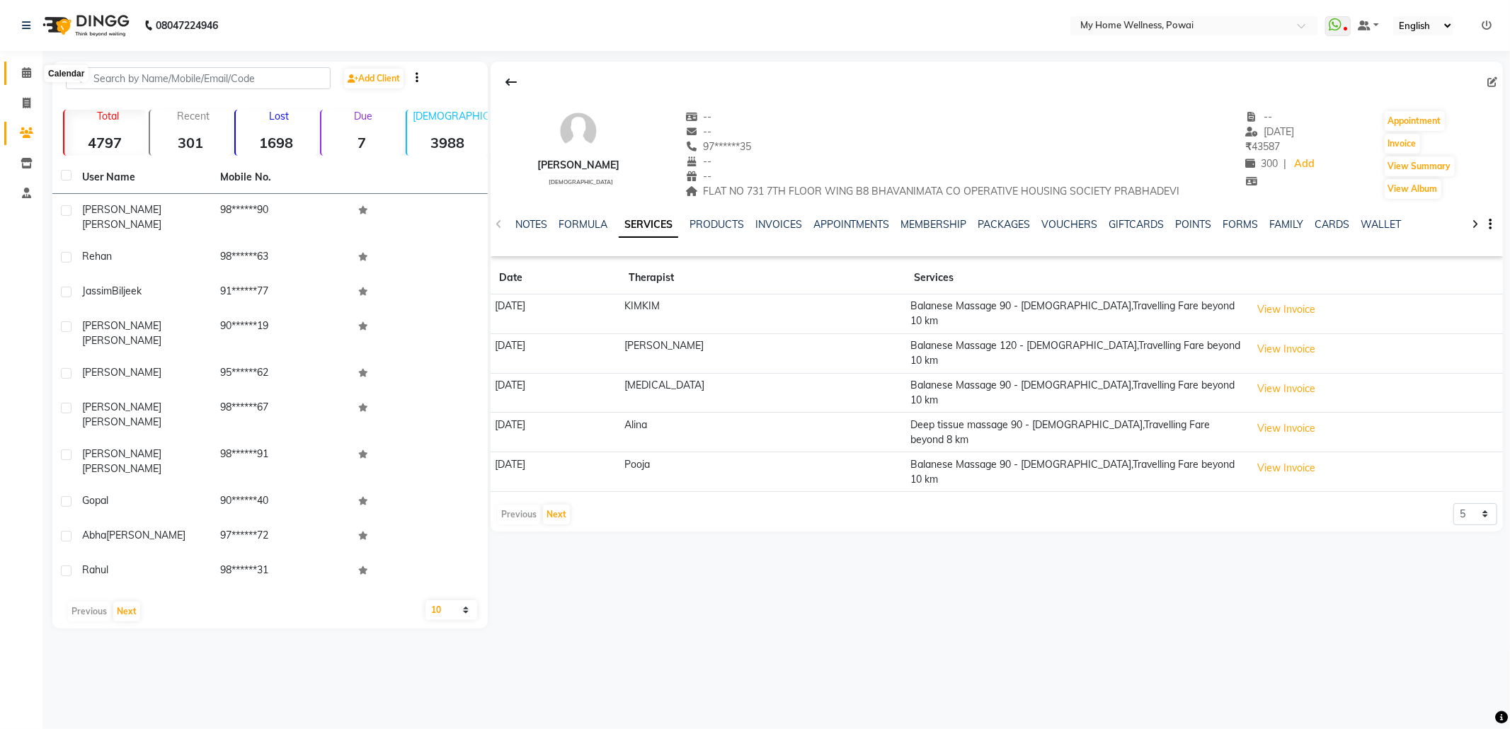
click at [23, 75] on icon at bounding box center [26, 72] width 9 height 11
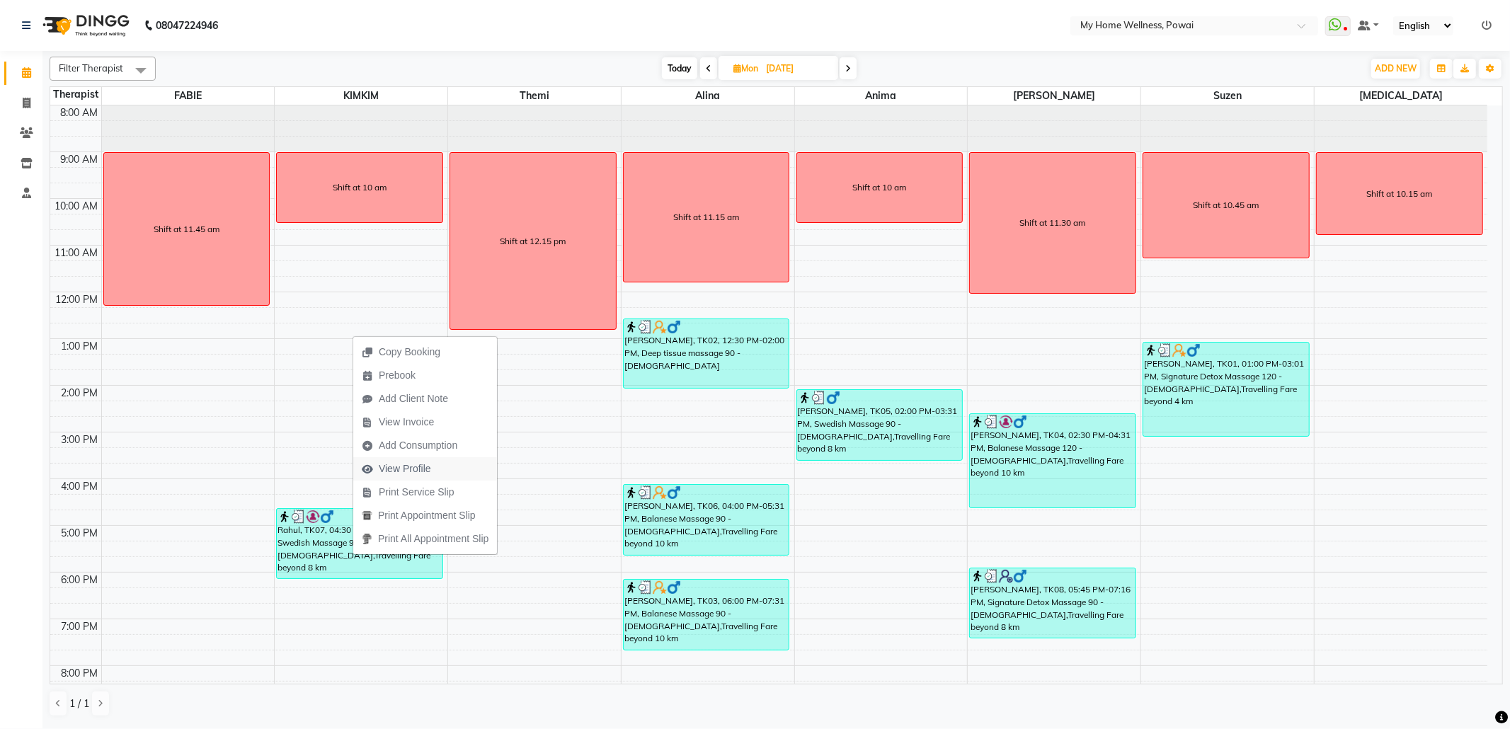
click at [395, 469] on span "View Profile" at bounding box center [405, 469] width 52 height 15
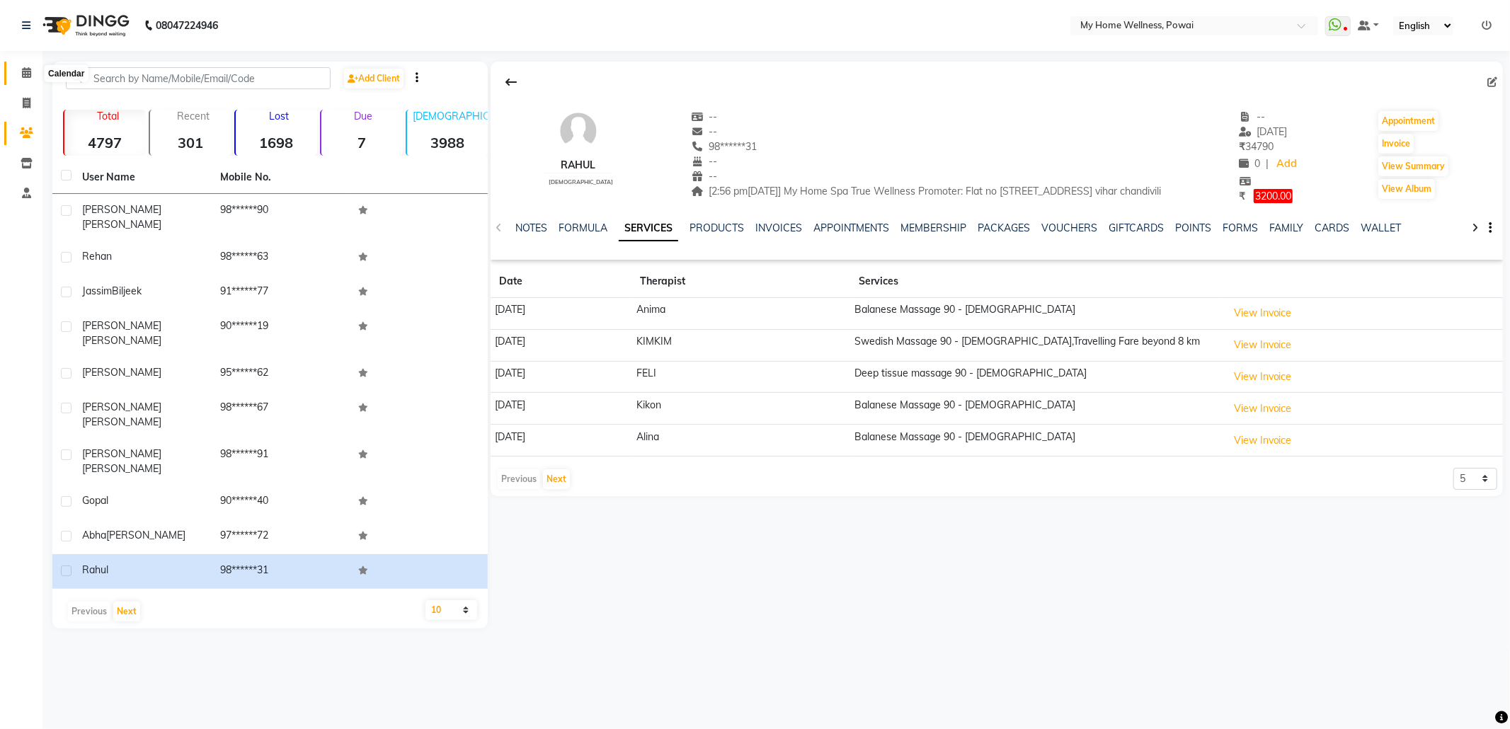
click at [22, 74] on icon at bounding box center [26, 72] width 9 height 11
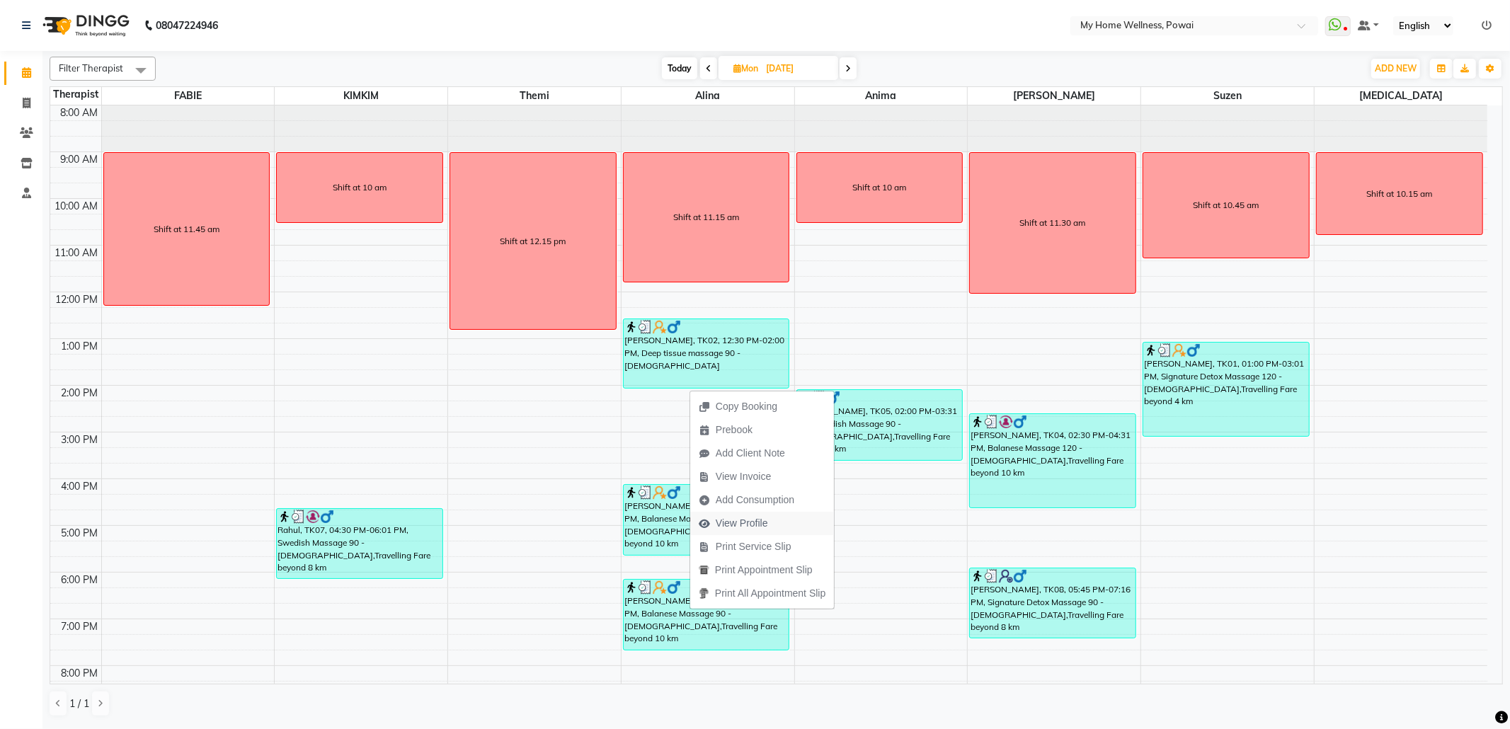
click at [743, 516] on span "View Profile" at bounding box center [742, 523] width 52 height 15
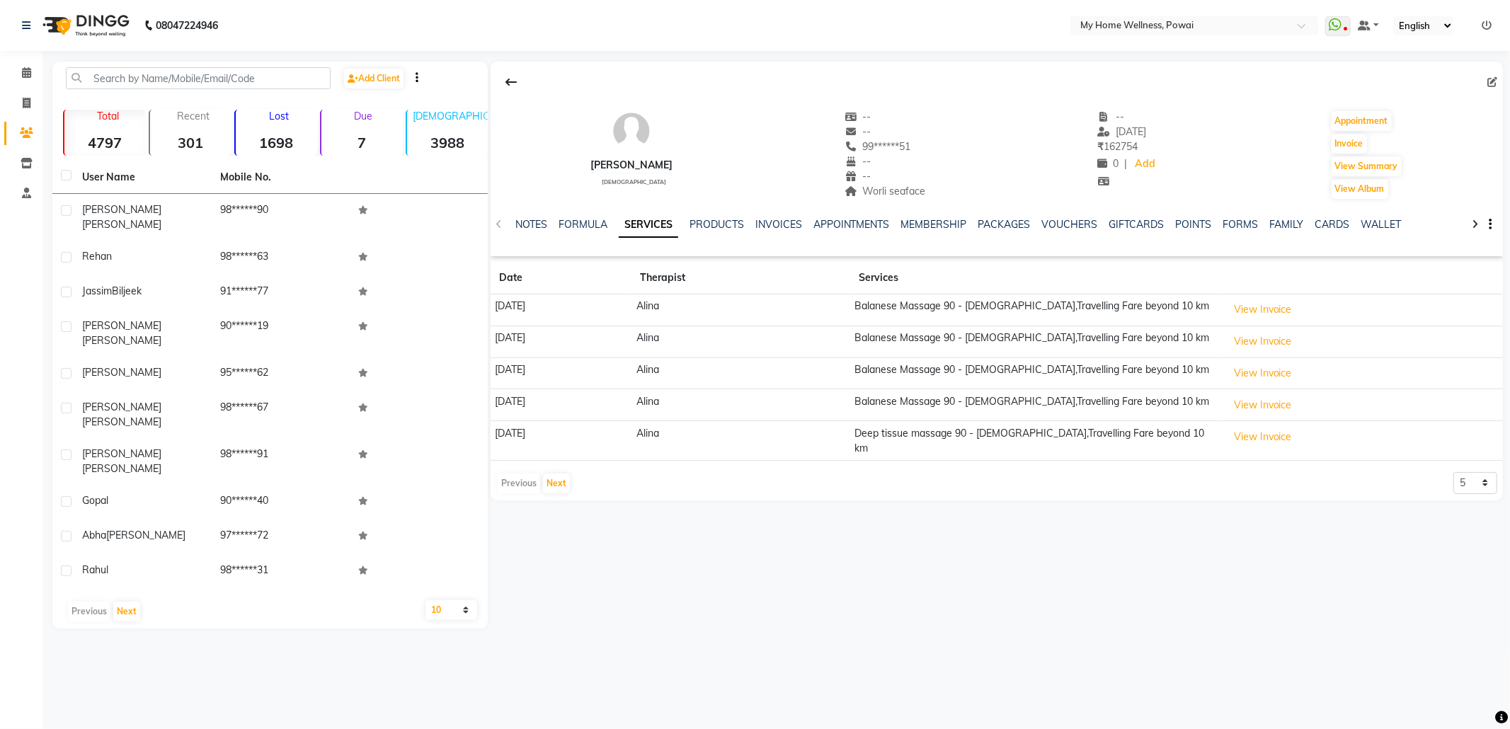
click at [1491, 83] on icon at bounding box center [1493, 82] width 10 height 10
select select
select select "[DEMOGRAPHIC_DATA]"
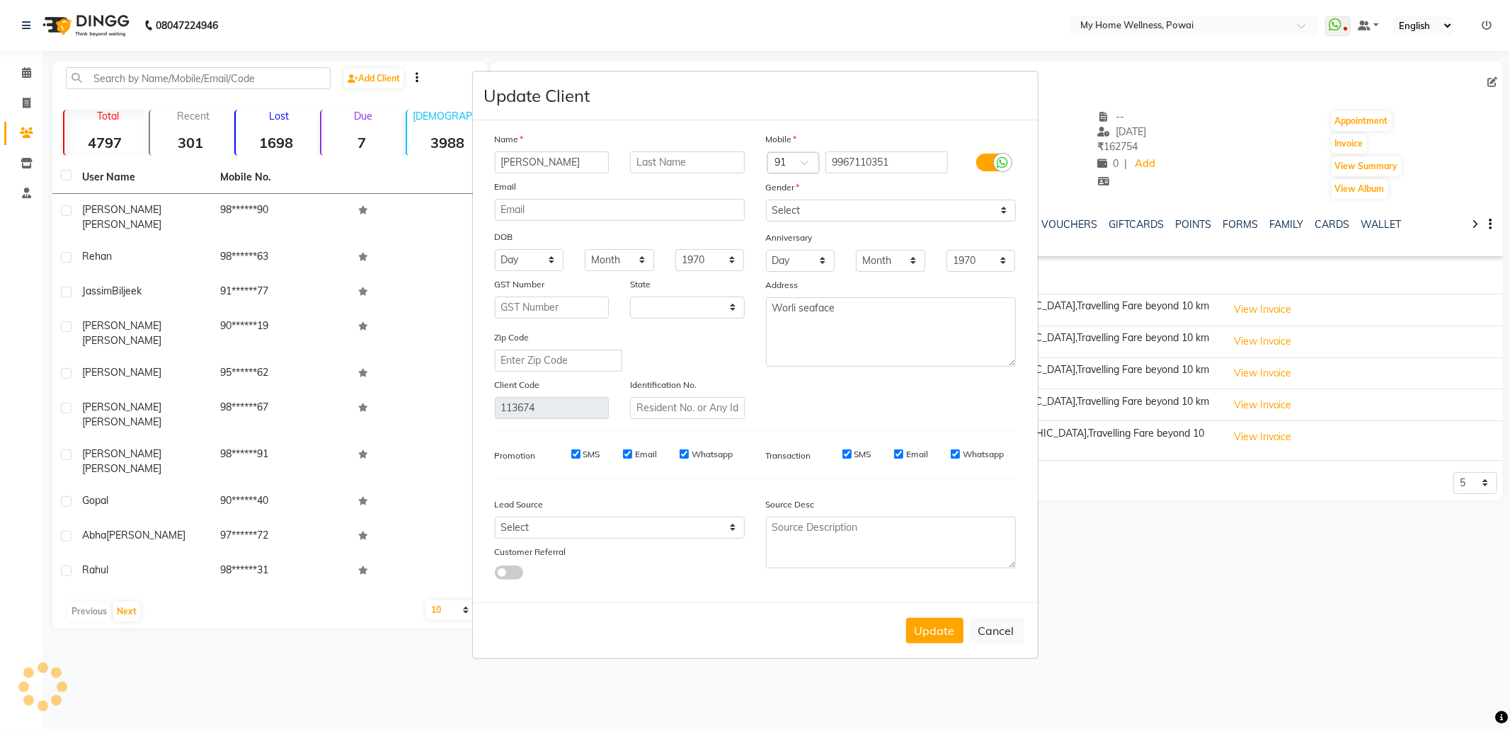
select select "22"
drag, startPoint x: 860, startPoint y: 313, endPoint x: 428, endPoint y: 273, distance: 433.8
click at [428, 273] on ngb-modal-window "Update Client Name [PERSON_NAME] Email DOB Day 01 02 03 04 05 06 07 08 09 10 11…" at bounding box center [755, 364] width 1510 height 729
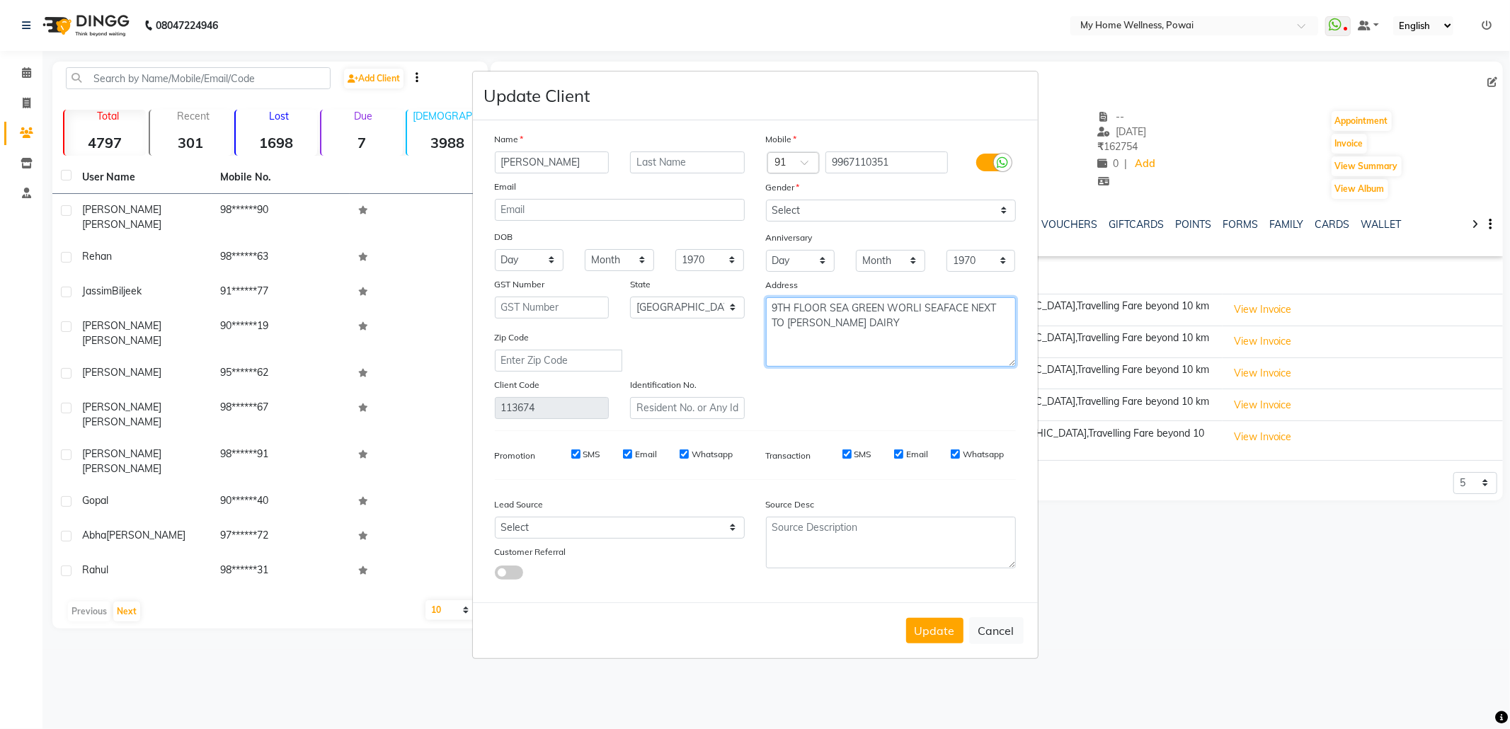
type textarea "9TH FLOOR SEA GREEN WORLI SEAFACE NEXT TO [PERSON_NAME] DAIRY"
click at [561, 527] on select "Select Walk-in Referral Internet Friend Word of Mouth Advertisement Facebook Ju…" at bounding box center [620, 528] width 250 height 22
select select "11783"
click at [495, 517] on select "Select Walk-in Referral Internet Friend Word of Mouth Advertisement Facebook Ju…" at bounding box center [620, 528] width 250 height 22
click at [885, 542] on textarea at bounding box center [891, 543] width 250 height 52
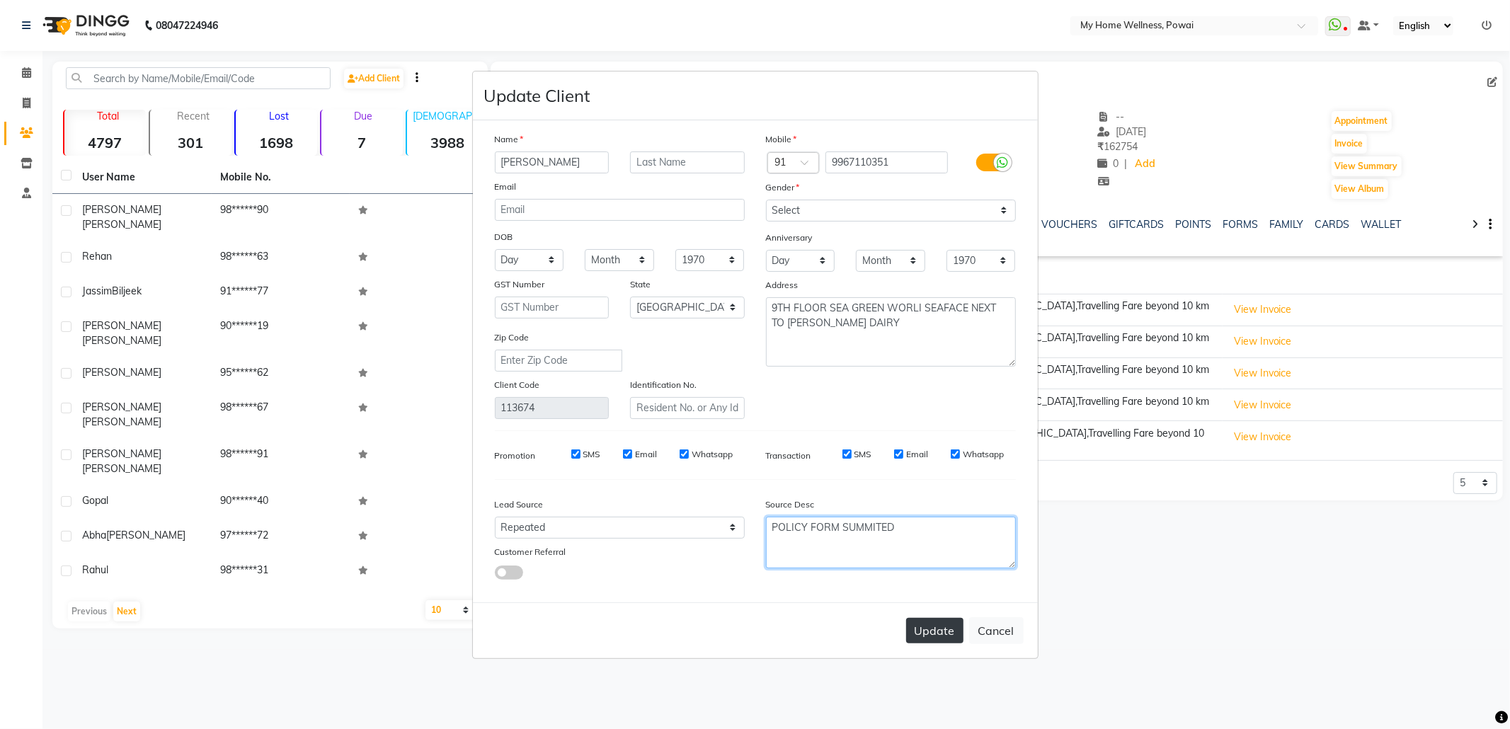
type textarea "POLICY FORM SUMMITED"
click at [922, 637] on button "Update" at bounding box center [934, 630] width 57 height 25
select select
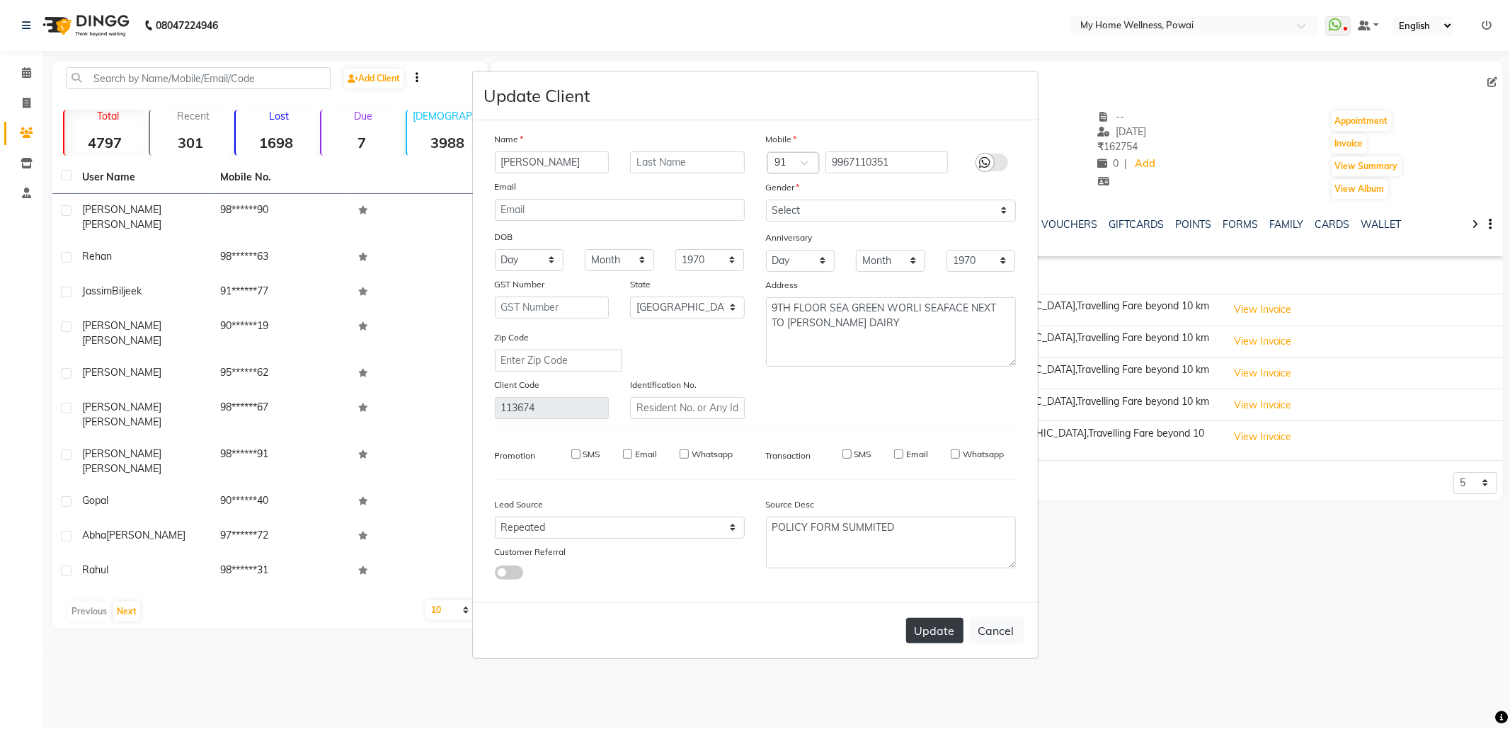
select select "null"
select select
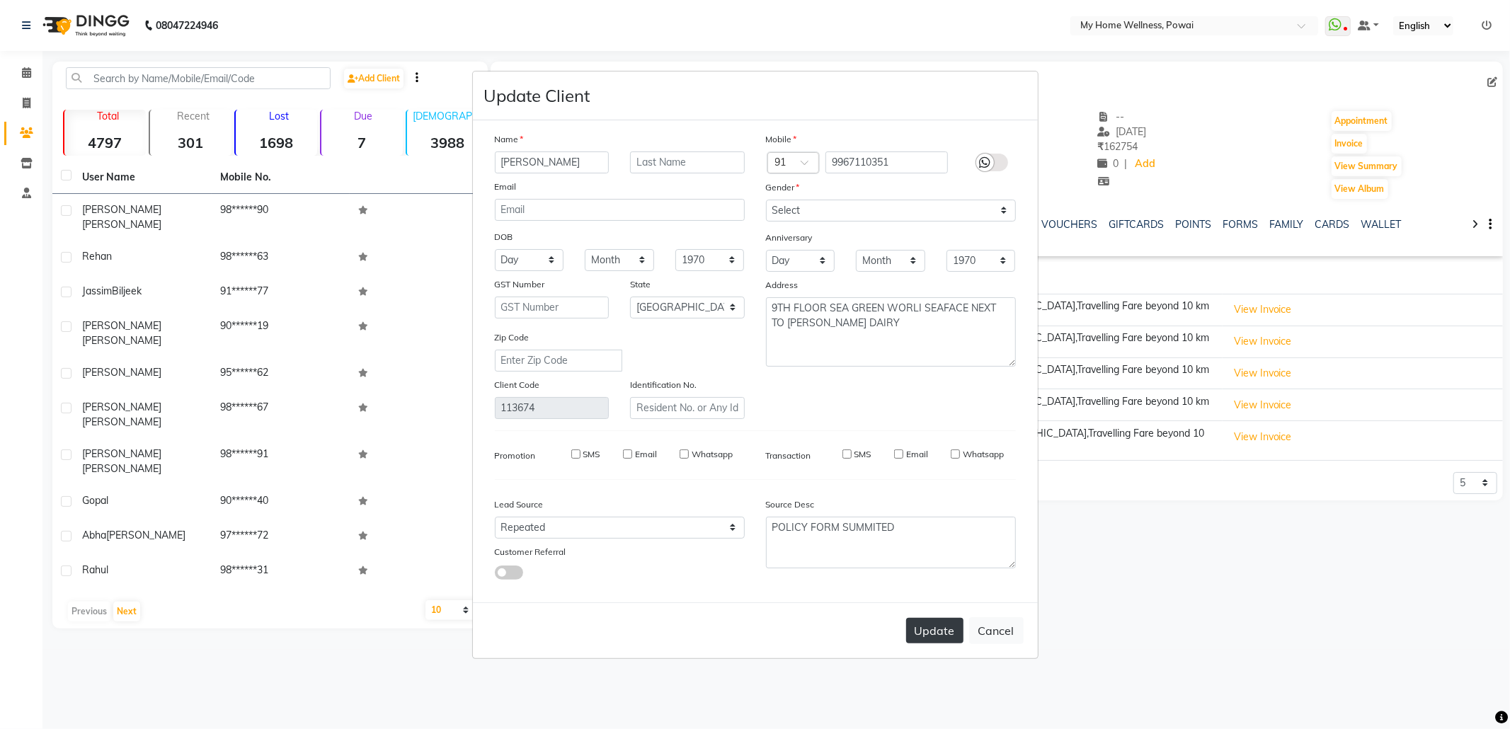
checkbox input "false"
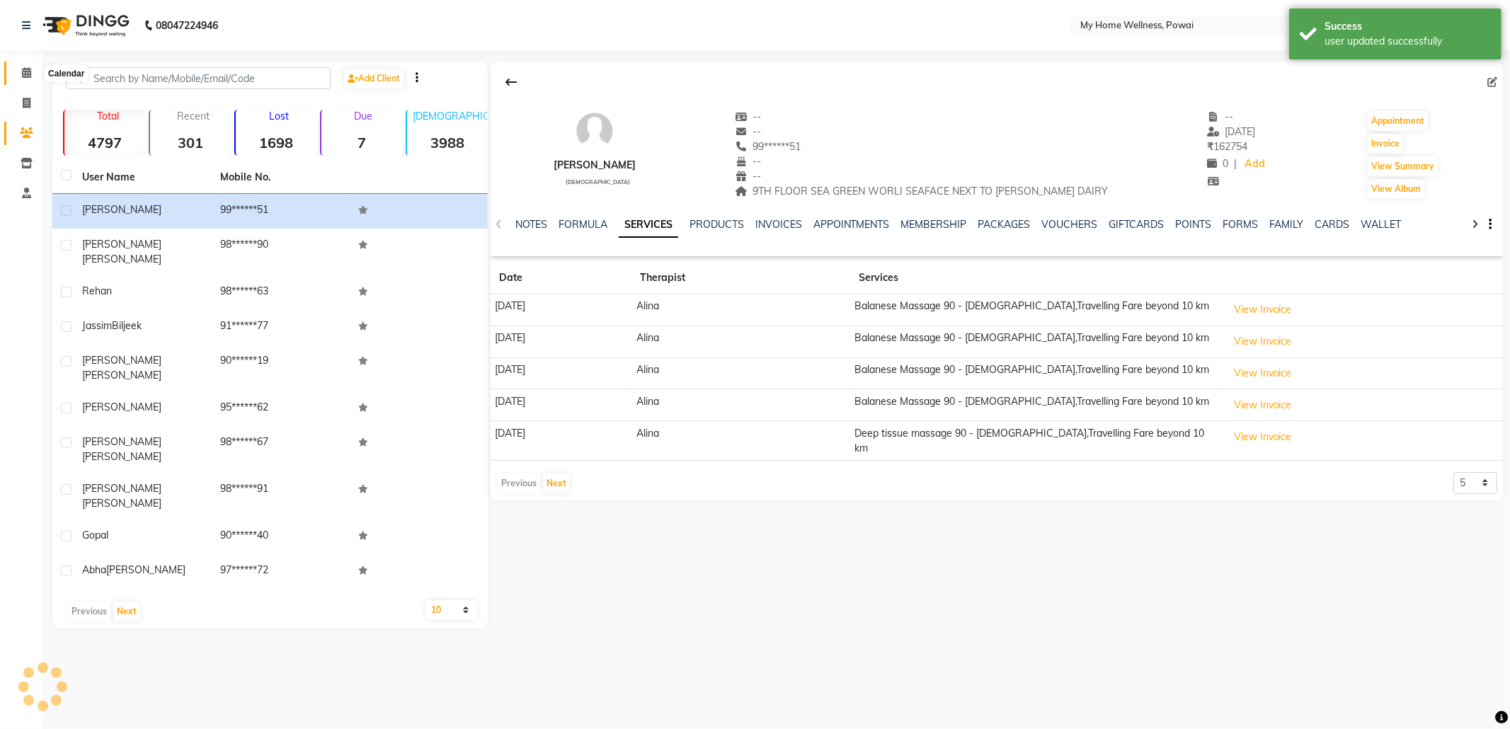
click at [18, 75] on span at bounding box center [26, 73] width 25 height 16
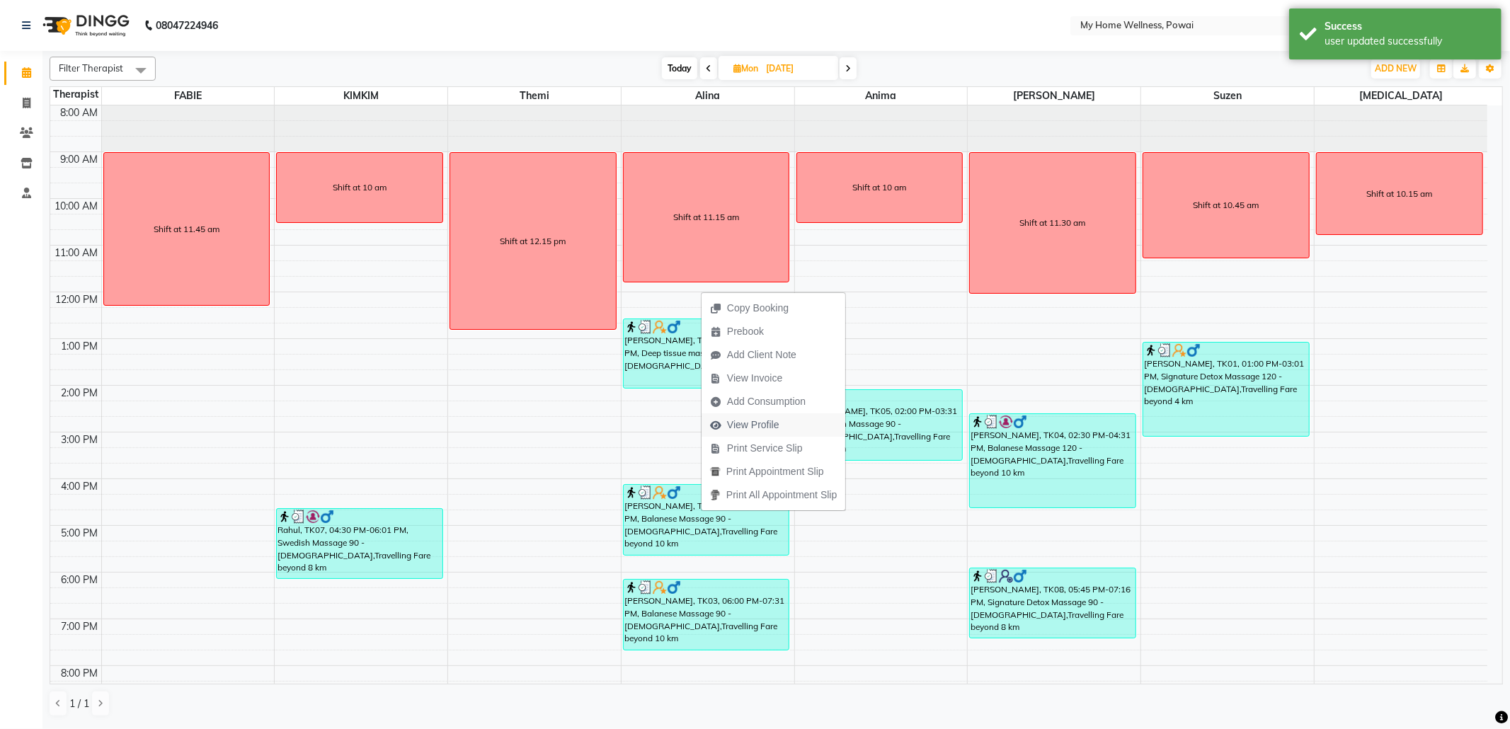
click at [766, 419] on span "View Profile" at bounding box center [753, 425] width 52 height 15
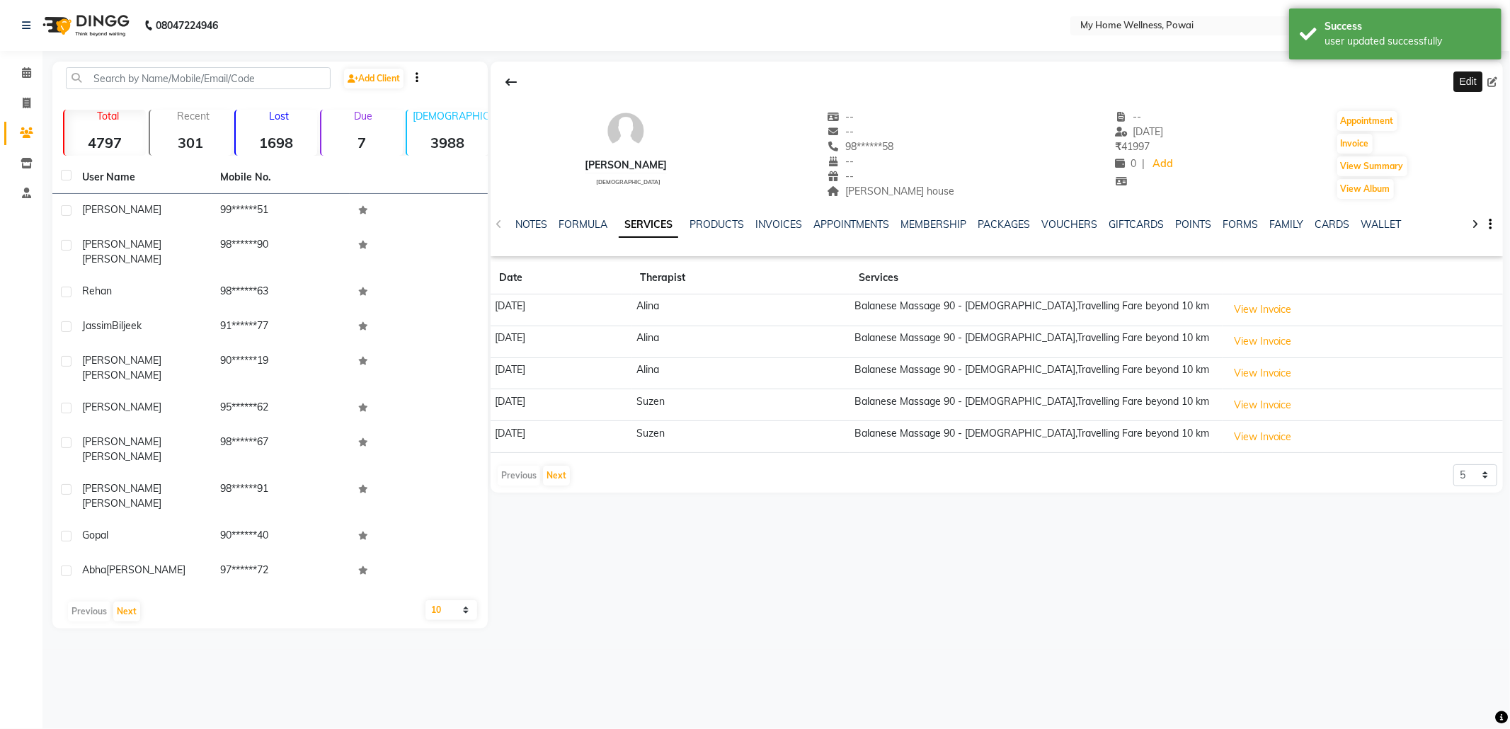
click at [1490, 86] on icon at bounding box center [1493, 82] width 10 height 10
select select "22"
select select "[DEMOGRAPHIC_DATA]"
select select "21905"
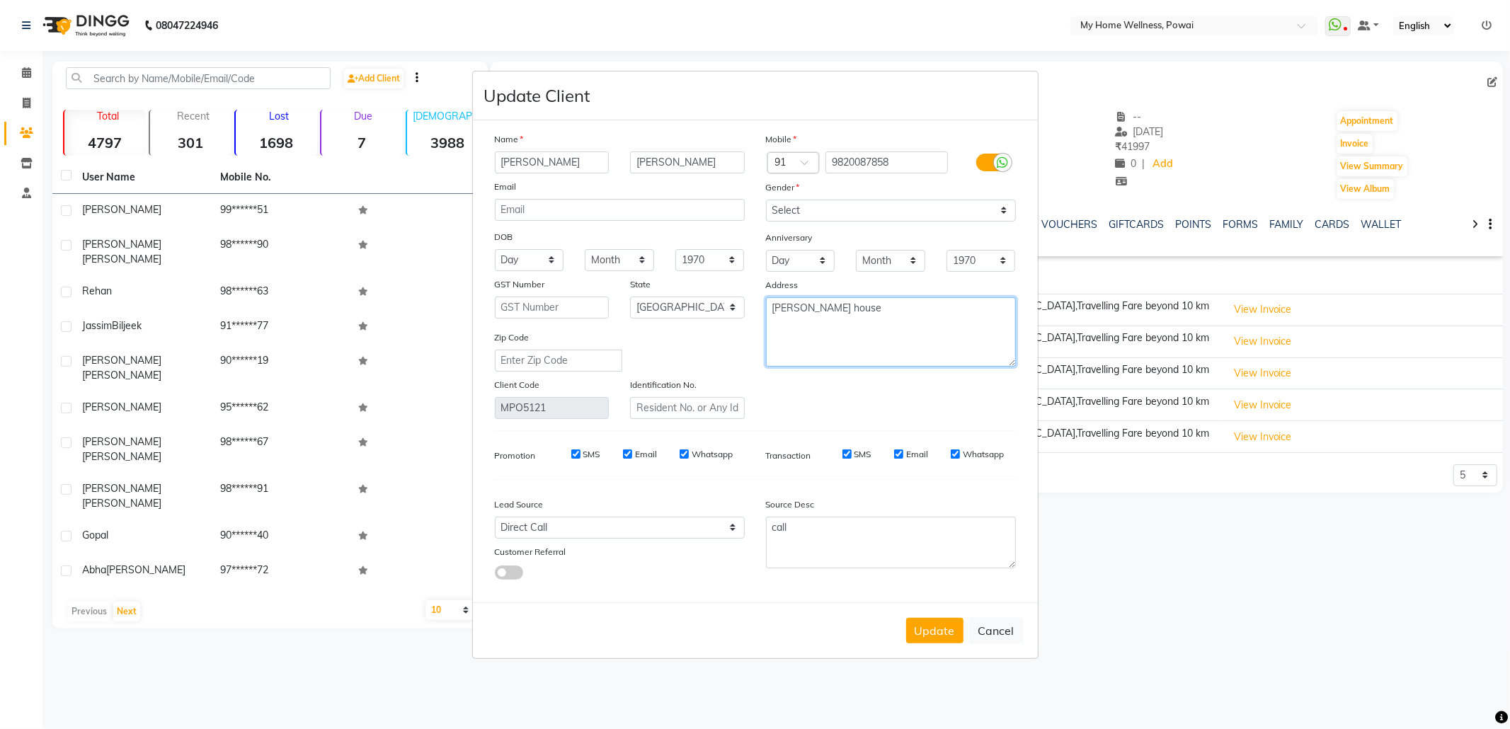
drag, startPoint x: 879, startPoint y: 321, endPoint x: 344, endPoint y: 241, distance: 540.6
click at [348, 242] on ngb-modal-window "Update Client Name [PERSON_NAME] Email DOB Day 01 02 03 04 05 06 07 08 09 10 11…" at bounding box center [755, 364] width 1510 height 729
type textarea "FLAT NO 601 6TH FLOOR [PERSON_NAME] HOUSE [PERSON_NAME][GEOGRAPHIC_DATA]"
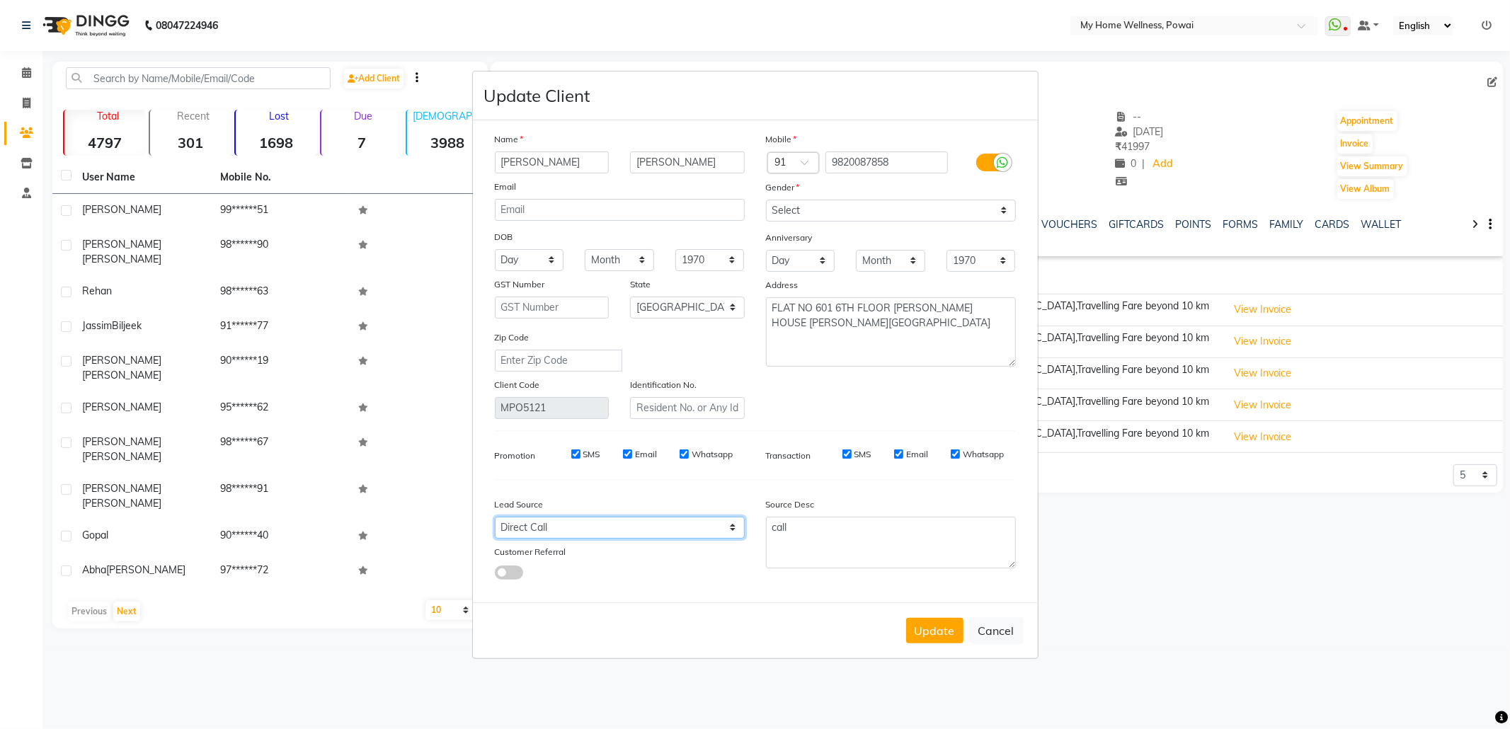
click at [624, 534] on select "Select Walk-in Referral Internet Friend Word of Mouth Advertisement Facebook Ju…" at bounding box center [620, 528] width 250 height 22
select select "11783"
click at [495, 517] on select "Select Walk-in Referral Internet Friend Word of Mouth Advertisement Facebook Ju…" at bounding box center [620, 528] width 250 height 22
drag, startPoint x: 918, startPoint y: 531, endPoint x: 612, endPoint y: 482, distance: 309.0
click at [612, 482] on div "Name [PERSON_NAME] Email DOB Day 01 02 03 04 05 06 07 08 09 10 11 12 13 14 15 1…" at bounding box center [755, 362] width 542 height 460
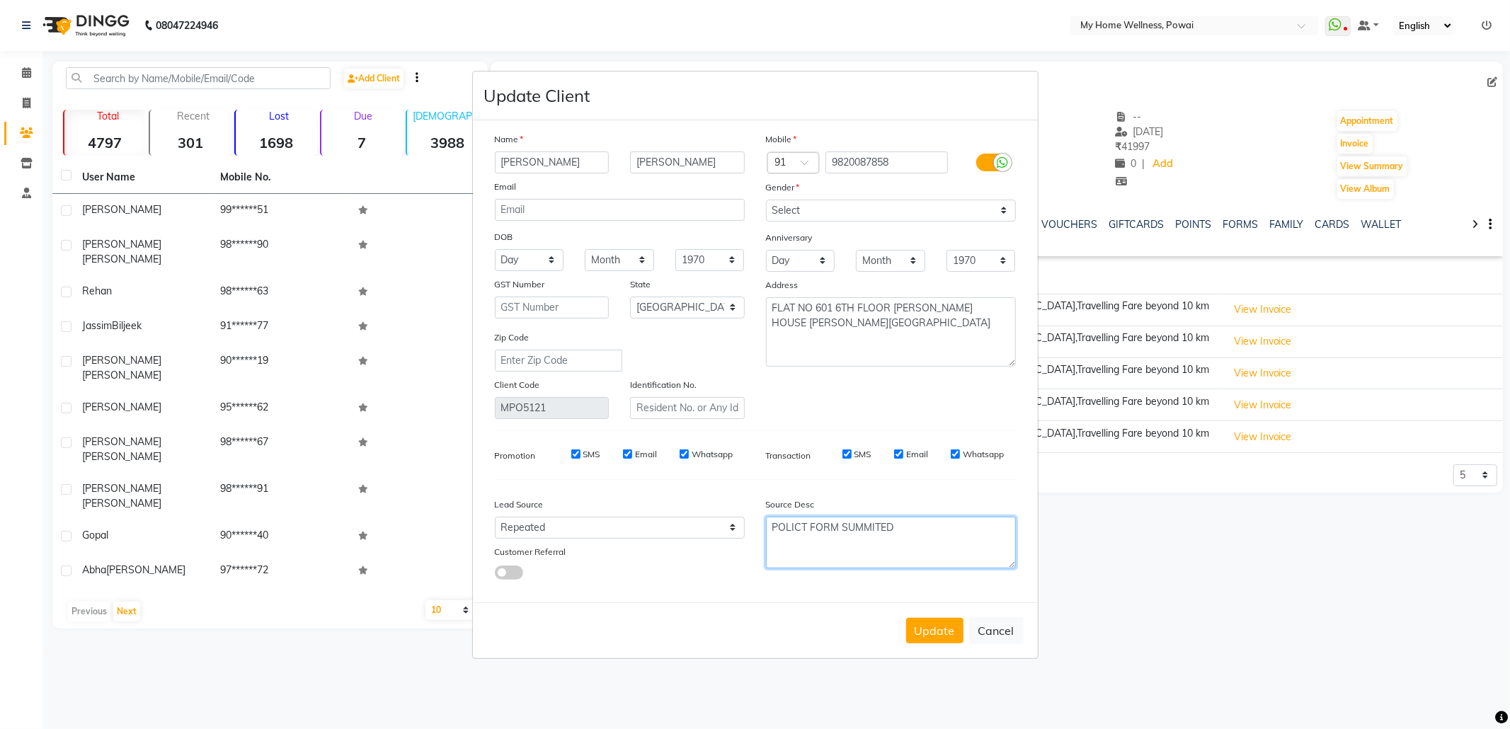
drag, startPoint x: 559, startPoint y: 428, endPoint x: 576, endPoint y: 440, distance: 20.8
click at [558, 428] on div "Name [PERSON_NAME] Email DOB Day 01 02 03 04 05 06 07 08 09 10 11 12 13 14 15 1…" at bounding box center [755, 362] width 542 height 460
type textarea "POLICT FORM SUMMITED"
click at [955, 621] on button "Update" at bounding box center [934, 630] width 57 height 25
select select
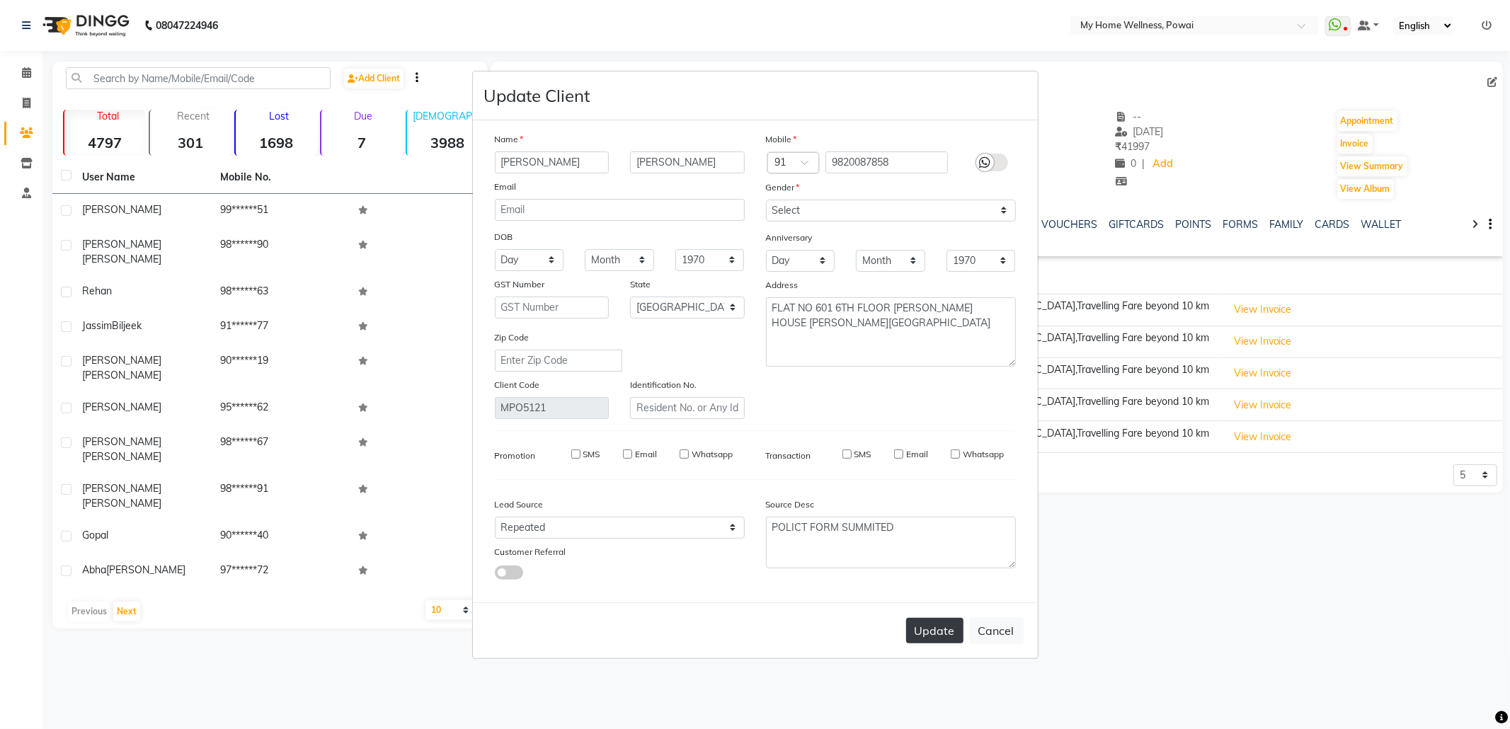
select select
select select "null"
select select
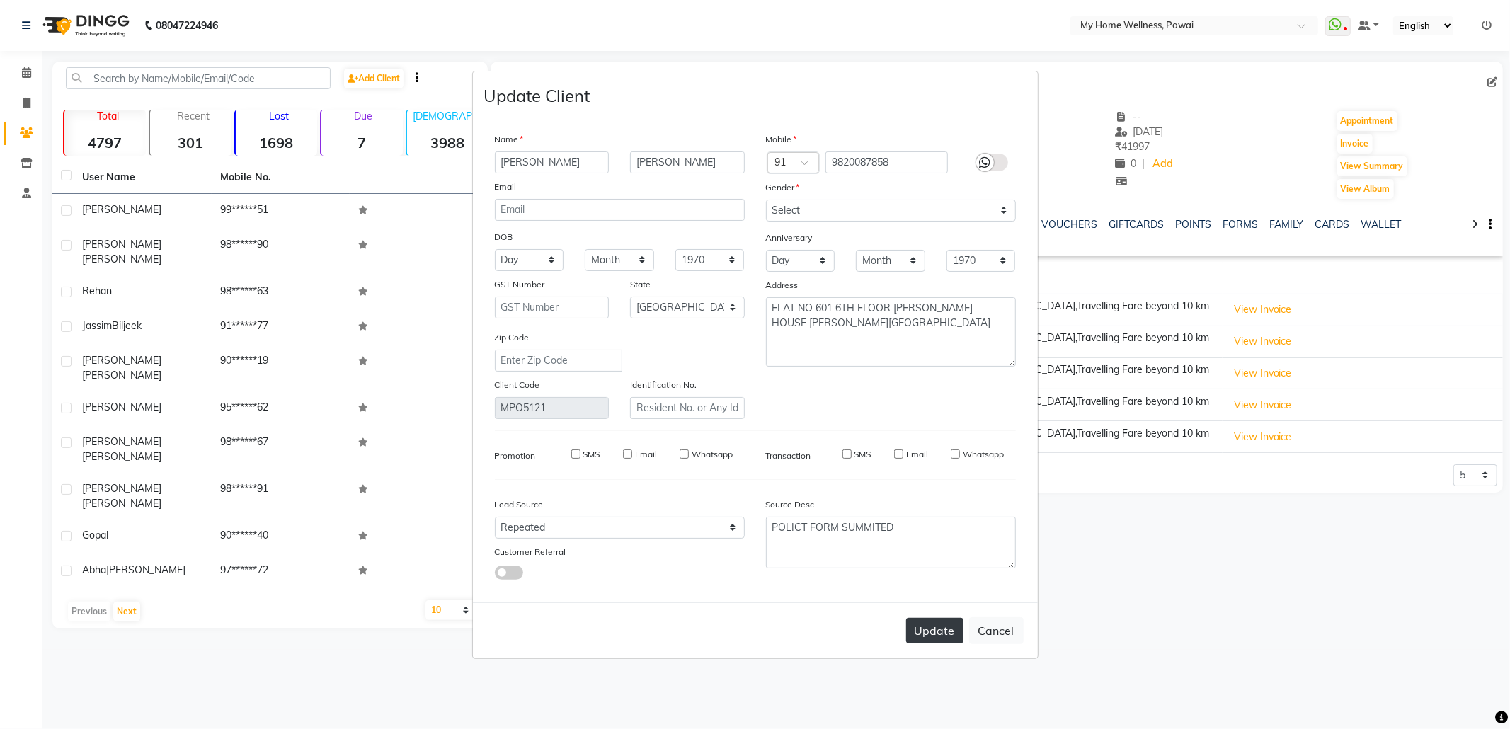
select select
checkbox input "false"
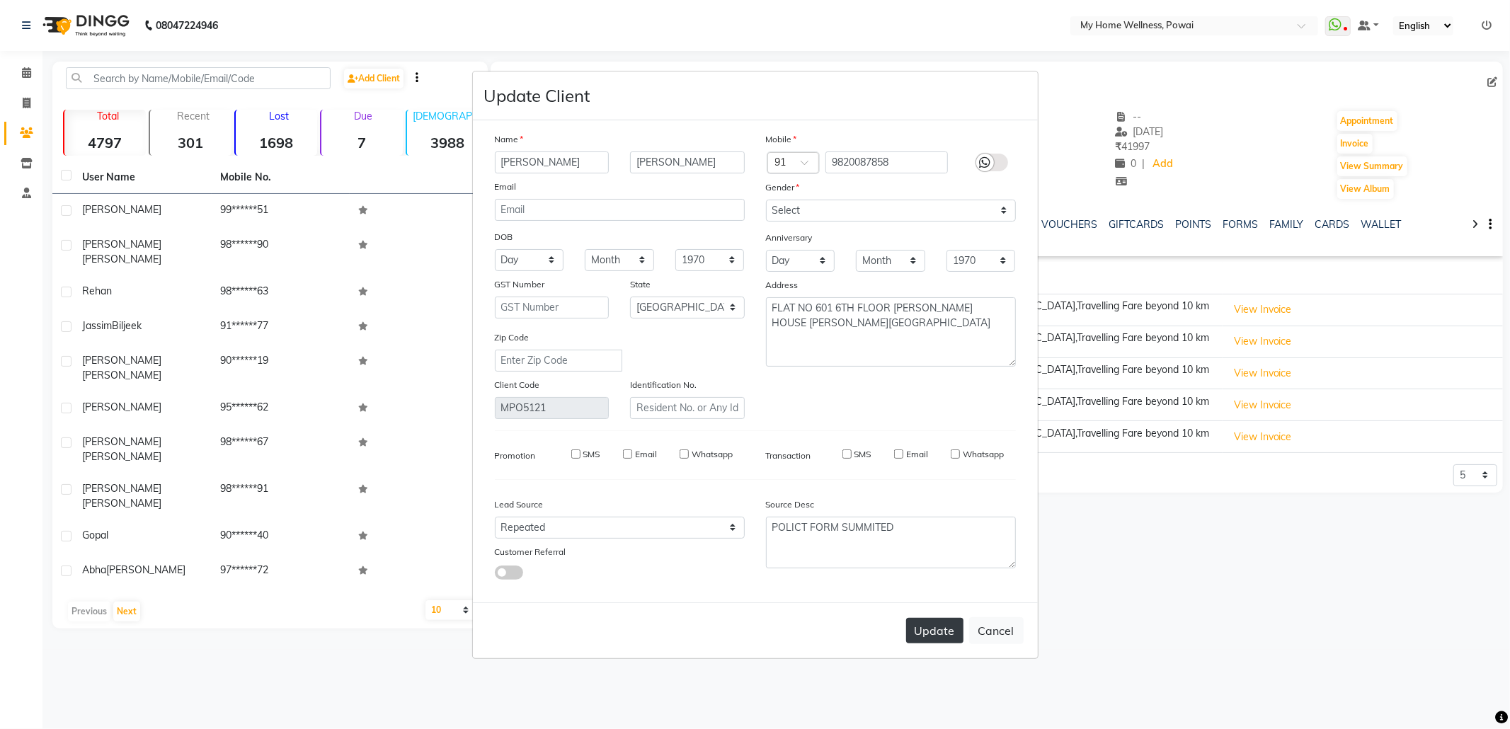
checkbox input "false"
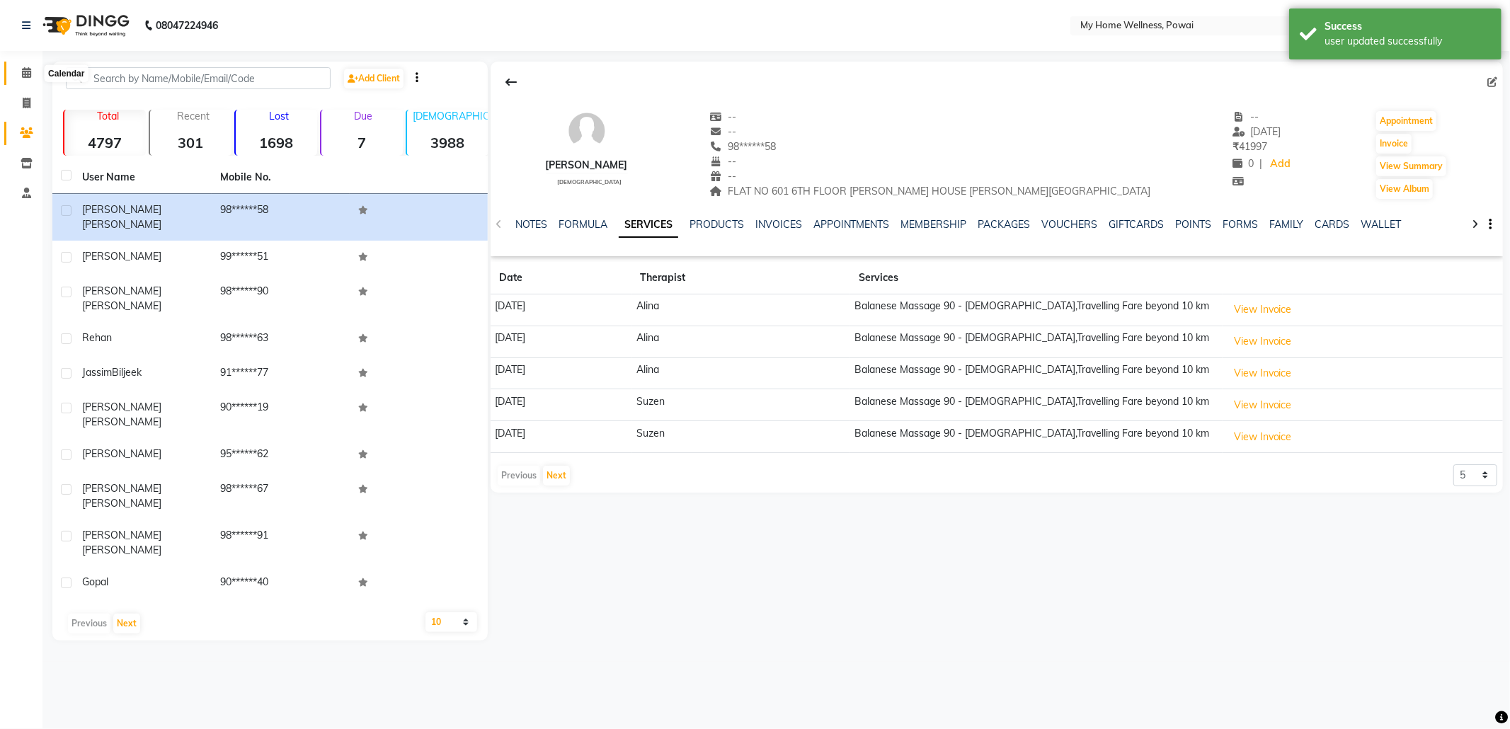
click at [28, 66] on span at bounding box center [26, 73] width 25 height 16
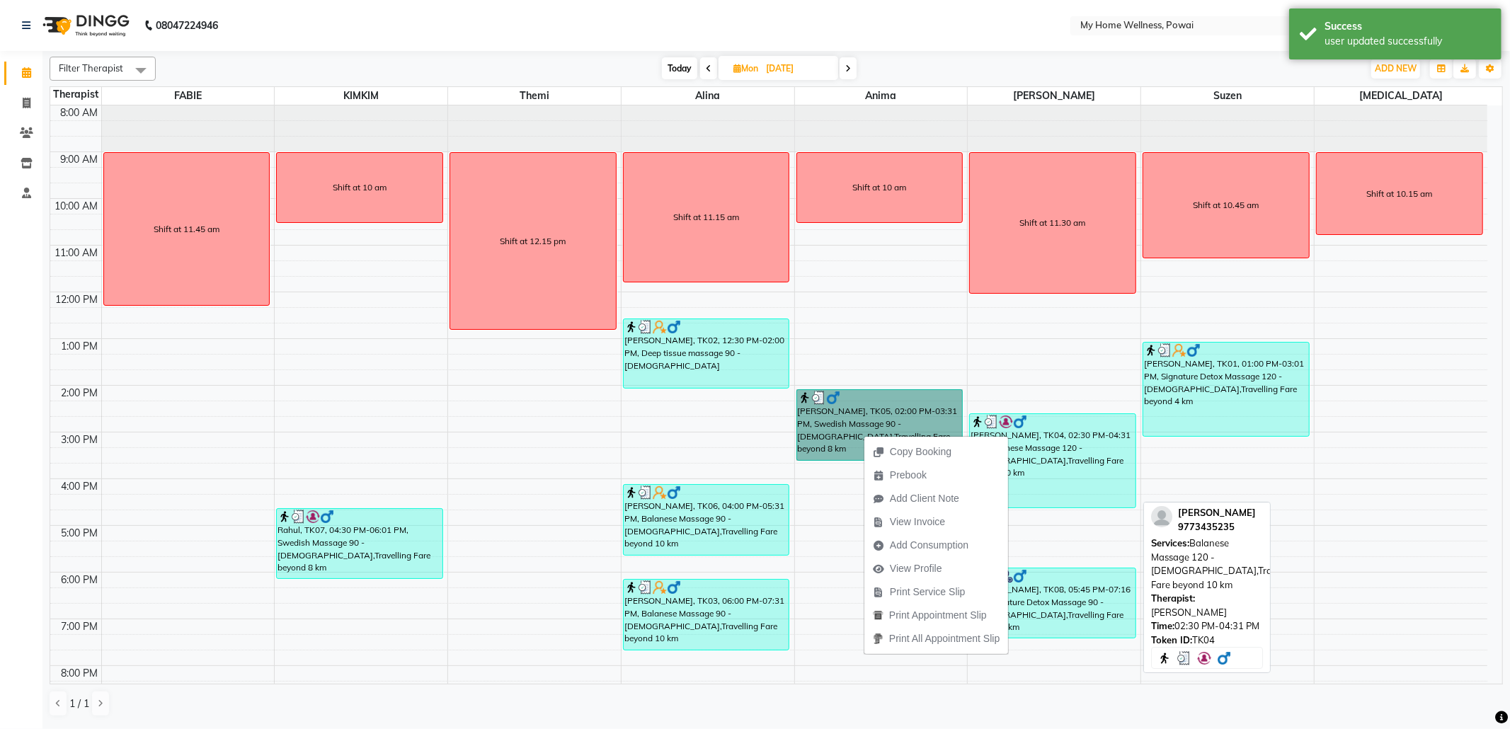
click at [1073, 442] on div "[PERSON_NAME], TK04, 02:30 PM-04:31 PM, Balanese Massage 120 - [DEMOGRAPHIC_DAT…" at bounding box center [1053, 460] width 166 height 93
select select "3"
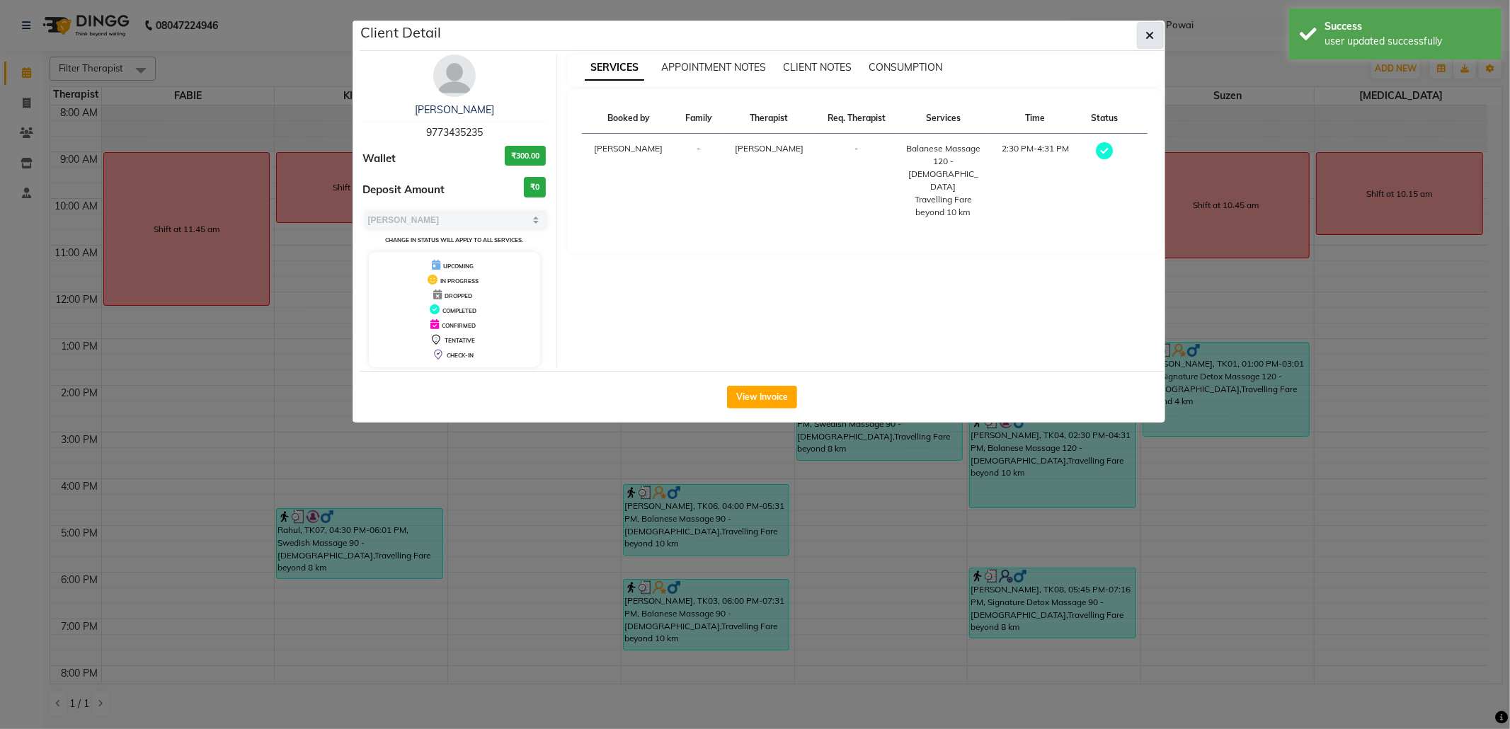
click at [1153, 37] on icon "button" at bounding box center [1150, 35] width 8 height 11
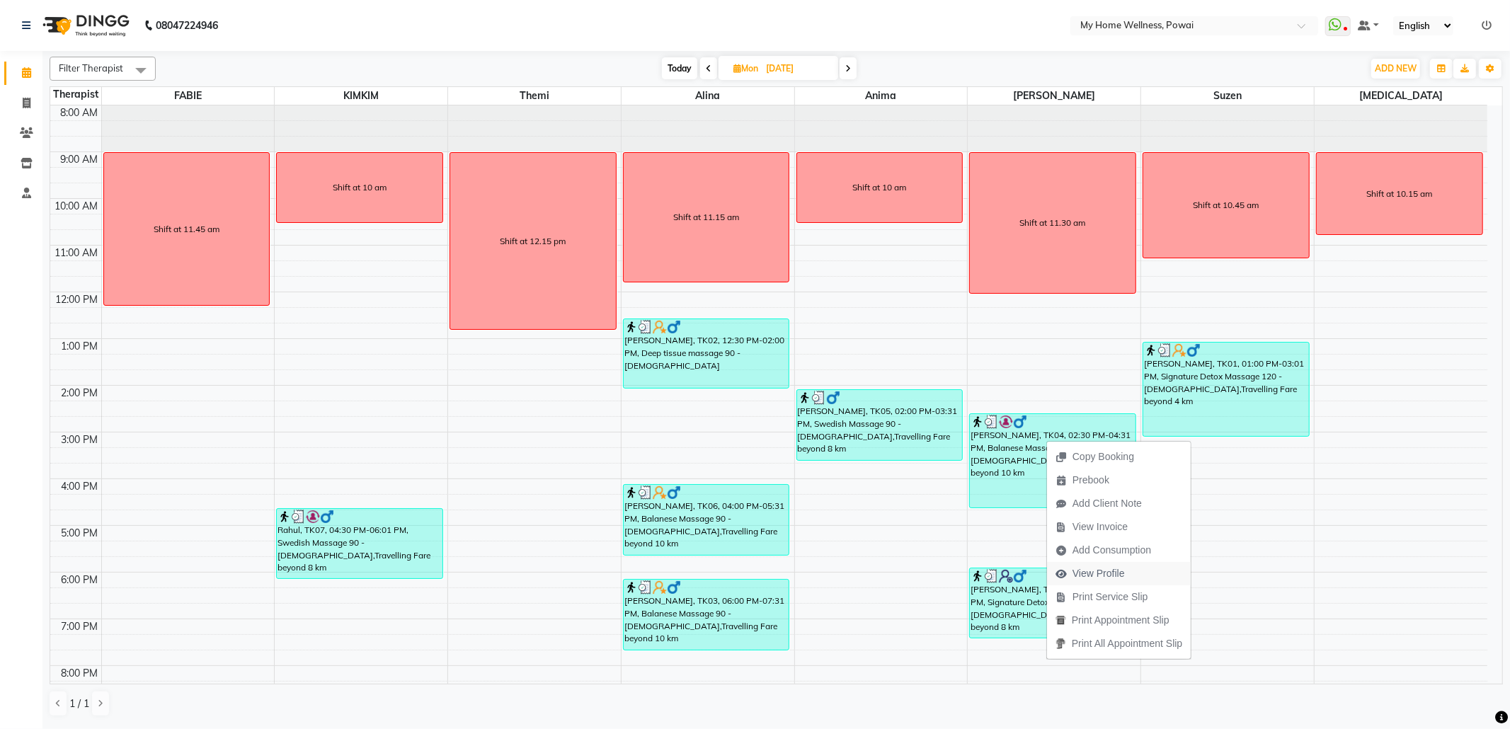
click at [1091, 576] on span "View Profile" at bounding box center [1099, 573] width 52 height 15
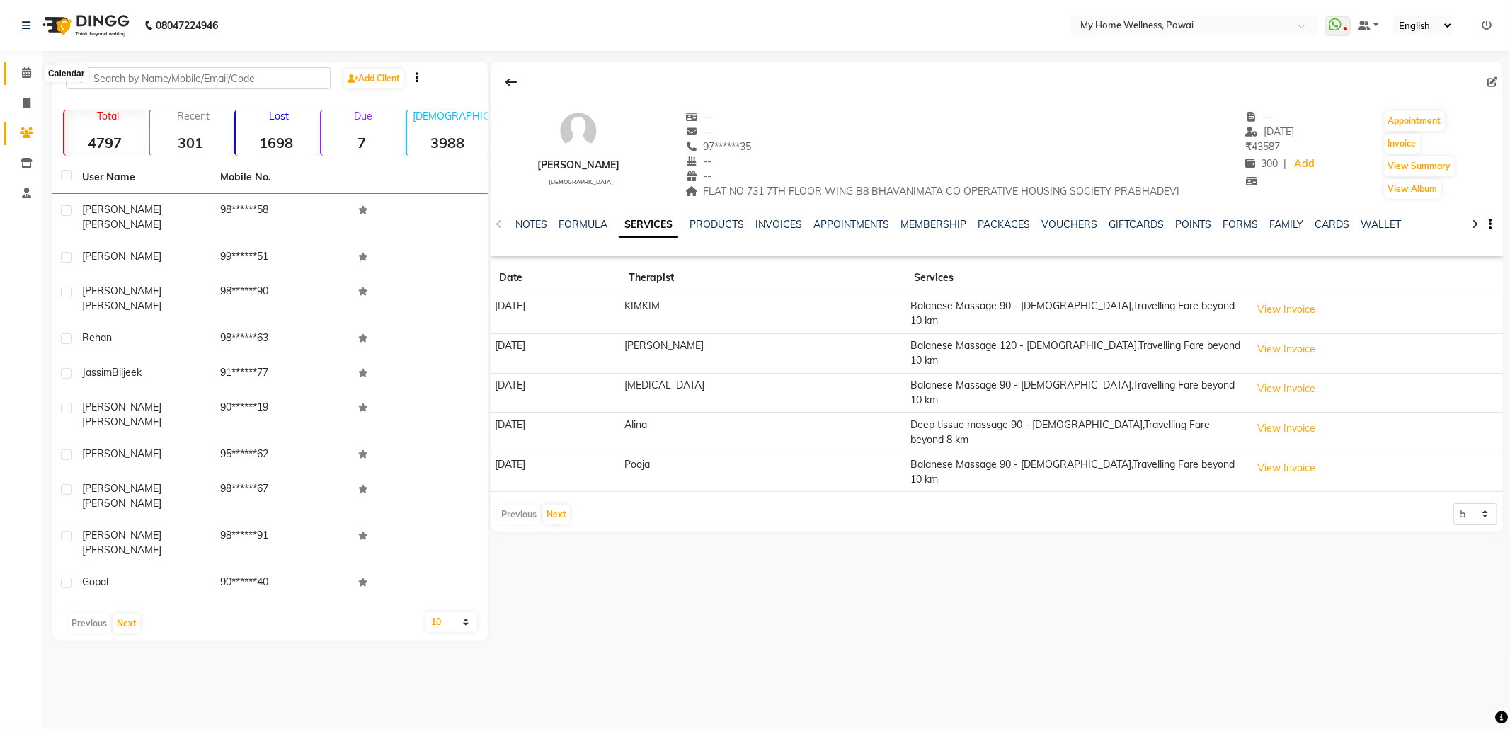
click at [22, 76] on icon at bounding box center [26, 72] width 9 height 11
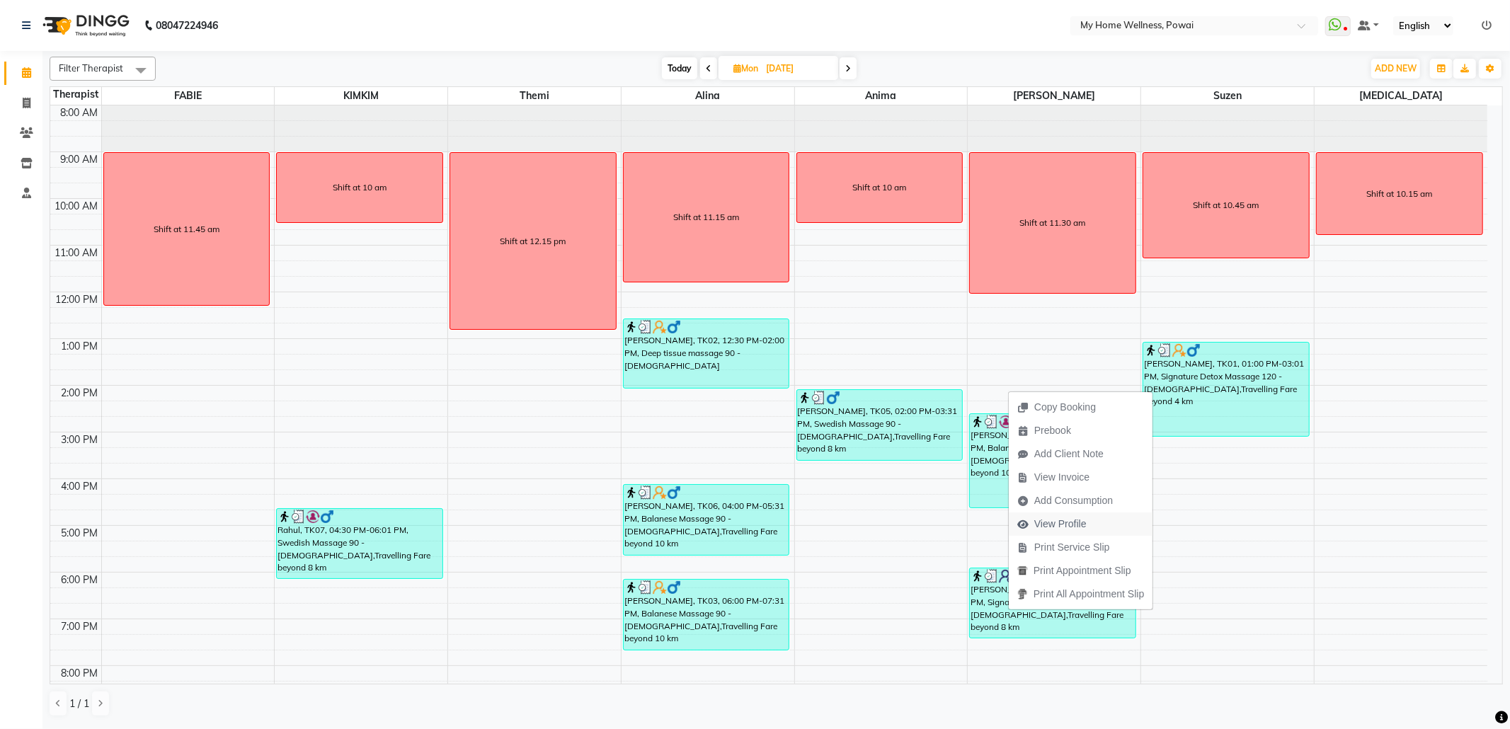
click at [1089, 522] on span "View Profile" at bounding box center [1052, 524] width 86 height 23
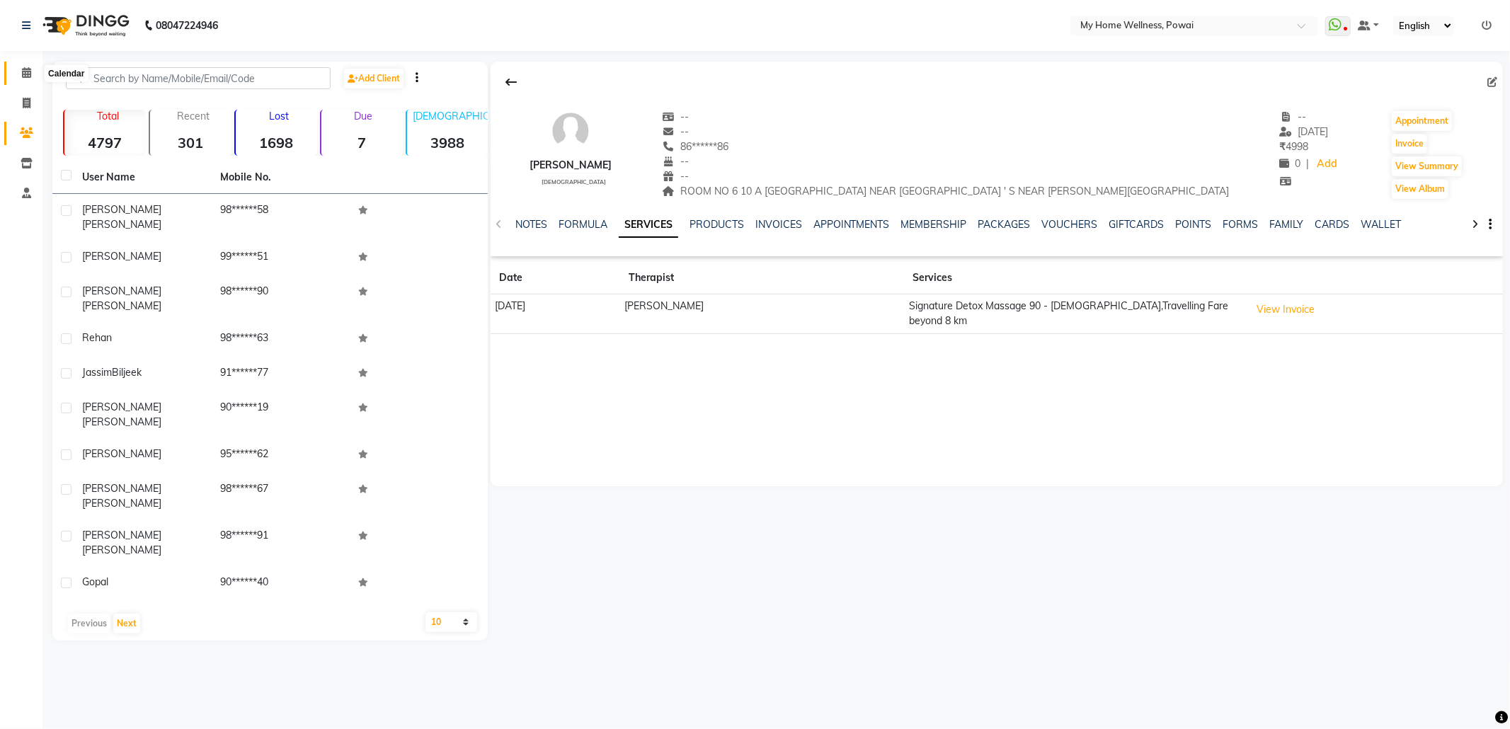
click at [29, 71] on icon at bounding box center [26, 72] width 9 height 11
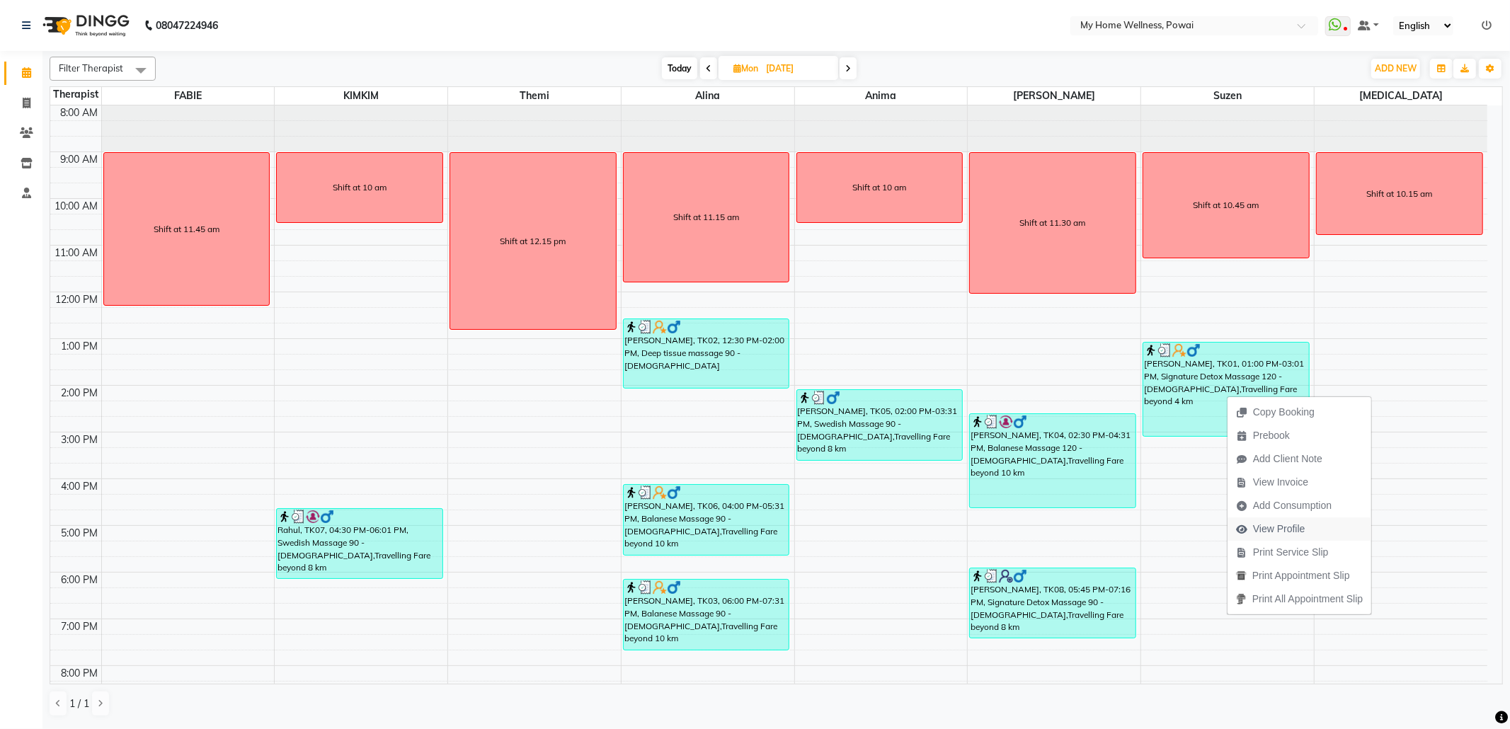
click at [1287, 523] on span "View Profile" at bounding box center [1279, 529] width 52 height 15
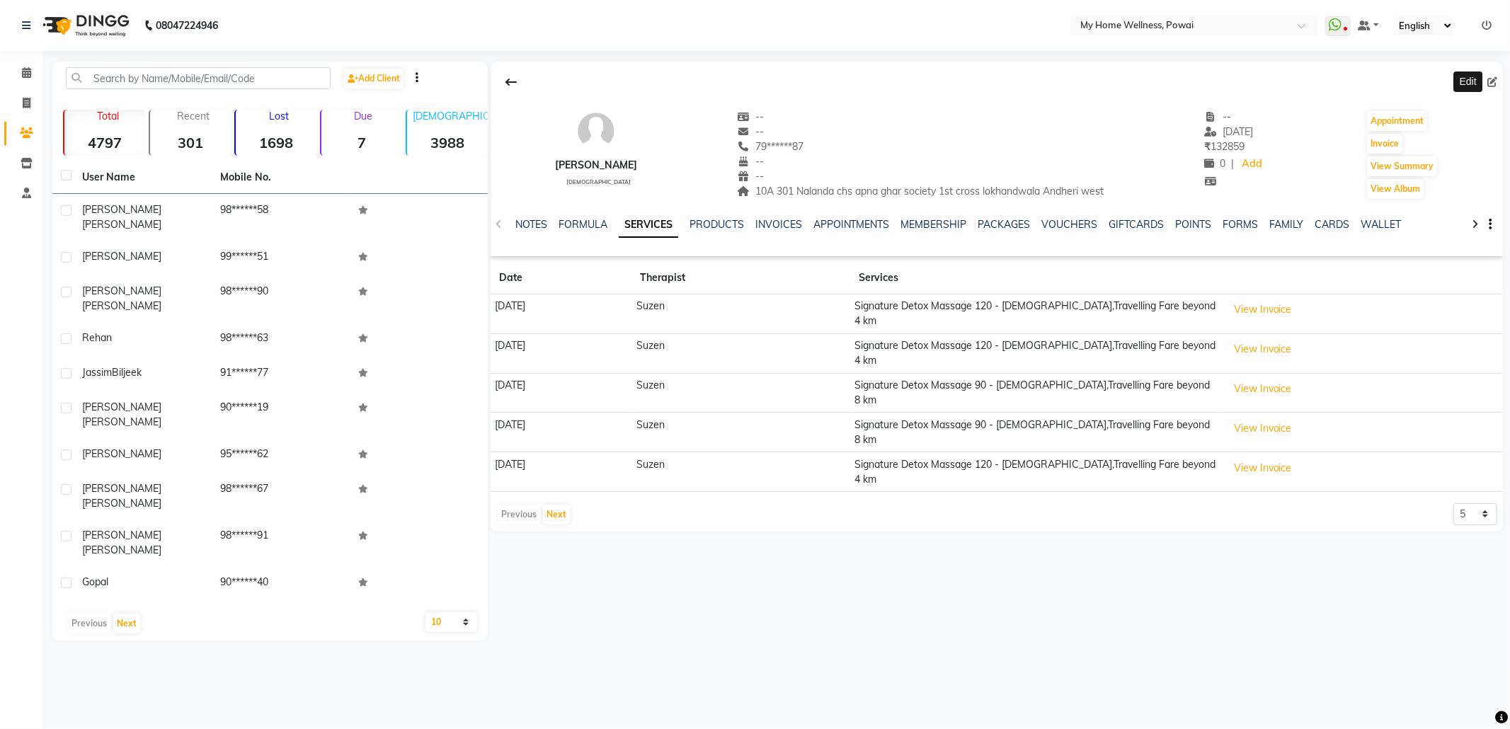
click at [1488, 82] on icon at bounding box center [1493, 82] width 10 height 10
select select "22"
select select "[DEMOGRAPHIC_DATA]"
select select "11783"
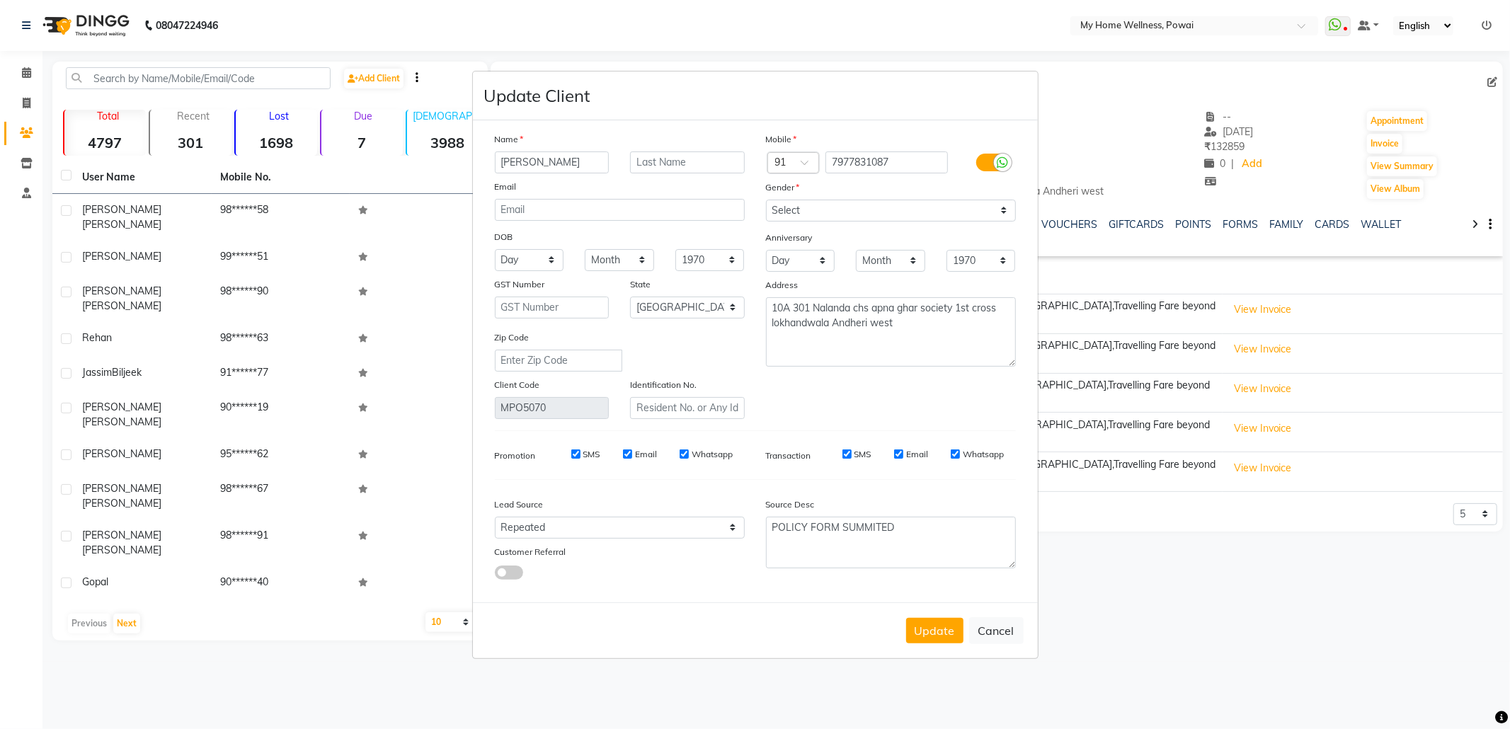
click at [25, 69] on ngb-modal-window "Update Client Name [PERSON_NAME] Email DOB Day 01 02 03 04 05 06 07 08 09 10 11…" at bounding box center [755, 364] width 1510 height 729
click at [1003, 627] on button "Cancel" at bounding box center [996, 630] width 55 height 27
select select
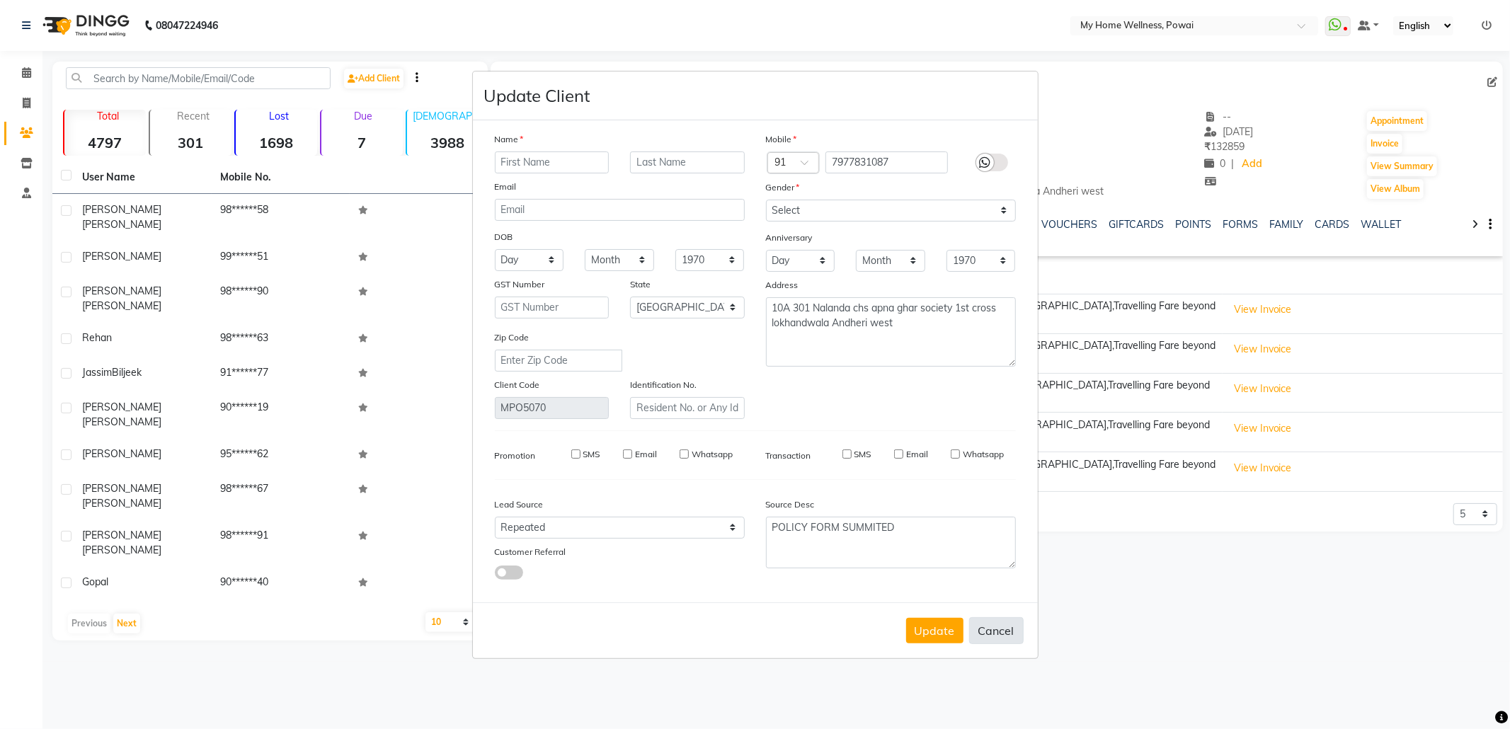
select select "null"
select select
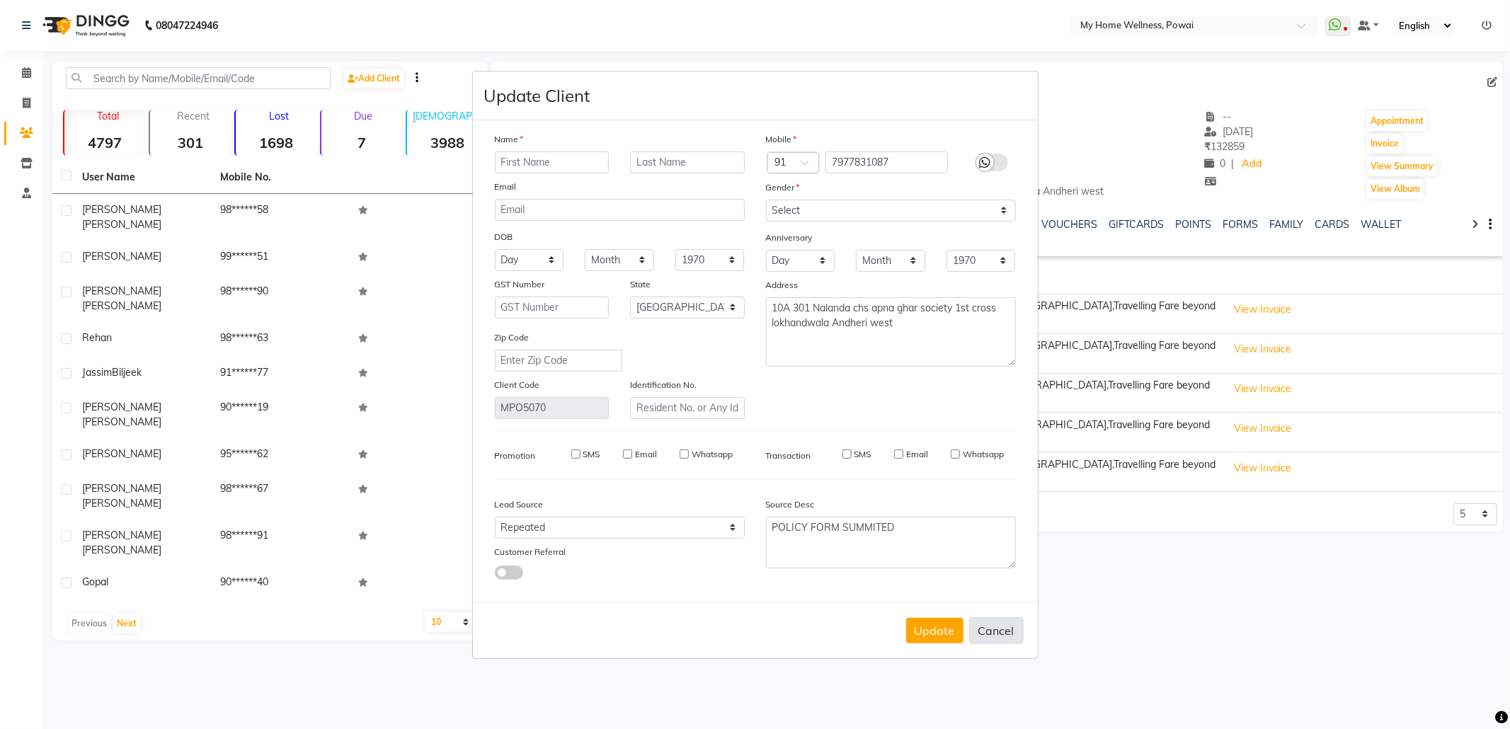
checkbox input "false"
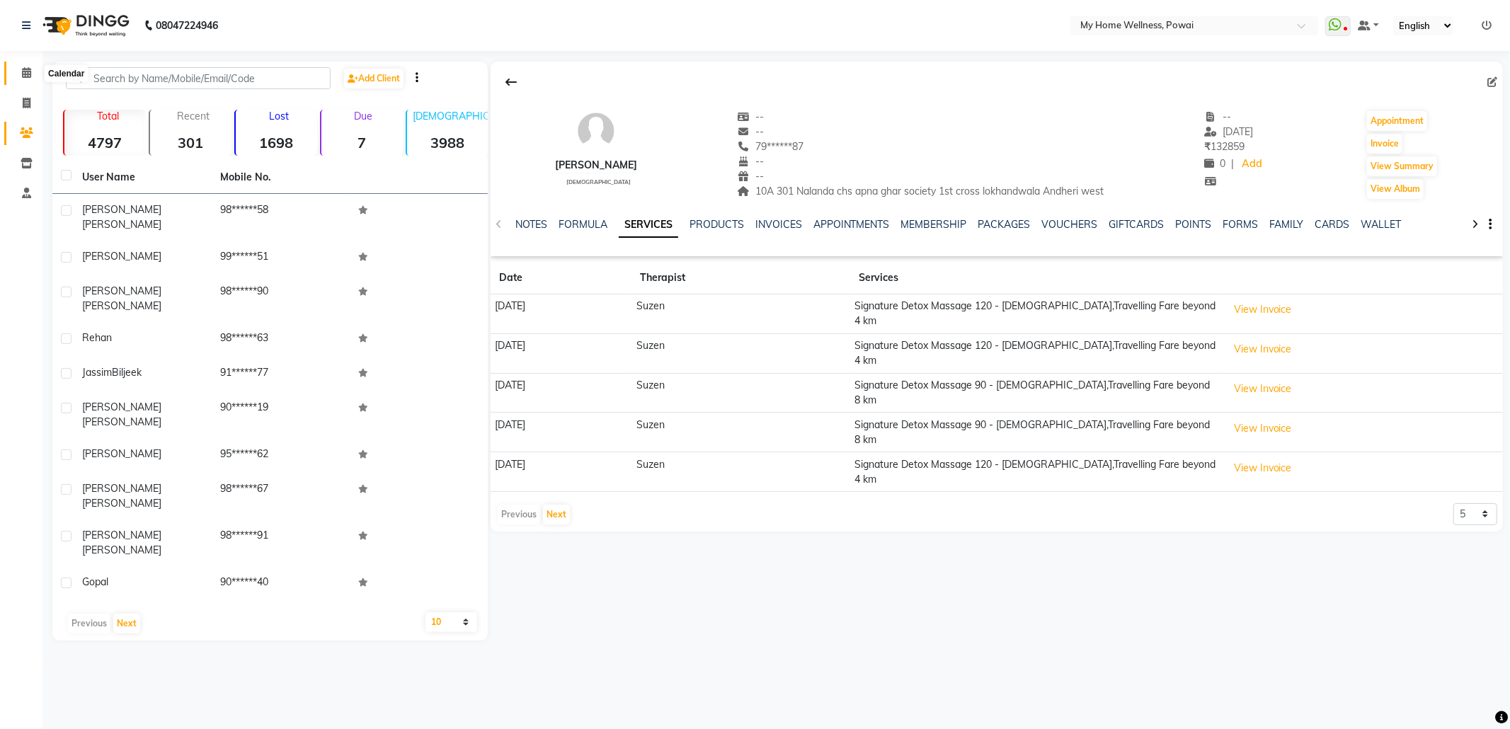
click at [27, 69] on icon at bounding box center [26, 72] width 9 height 11
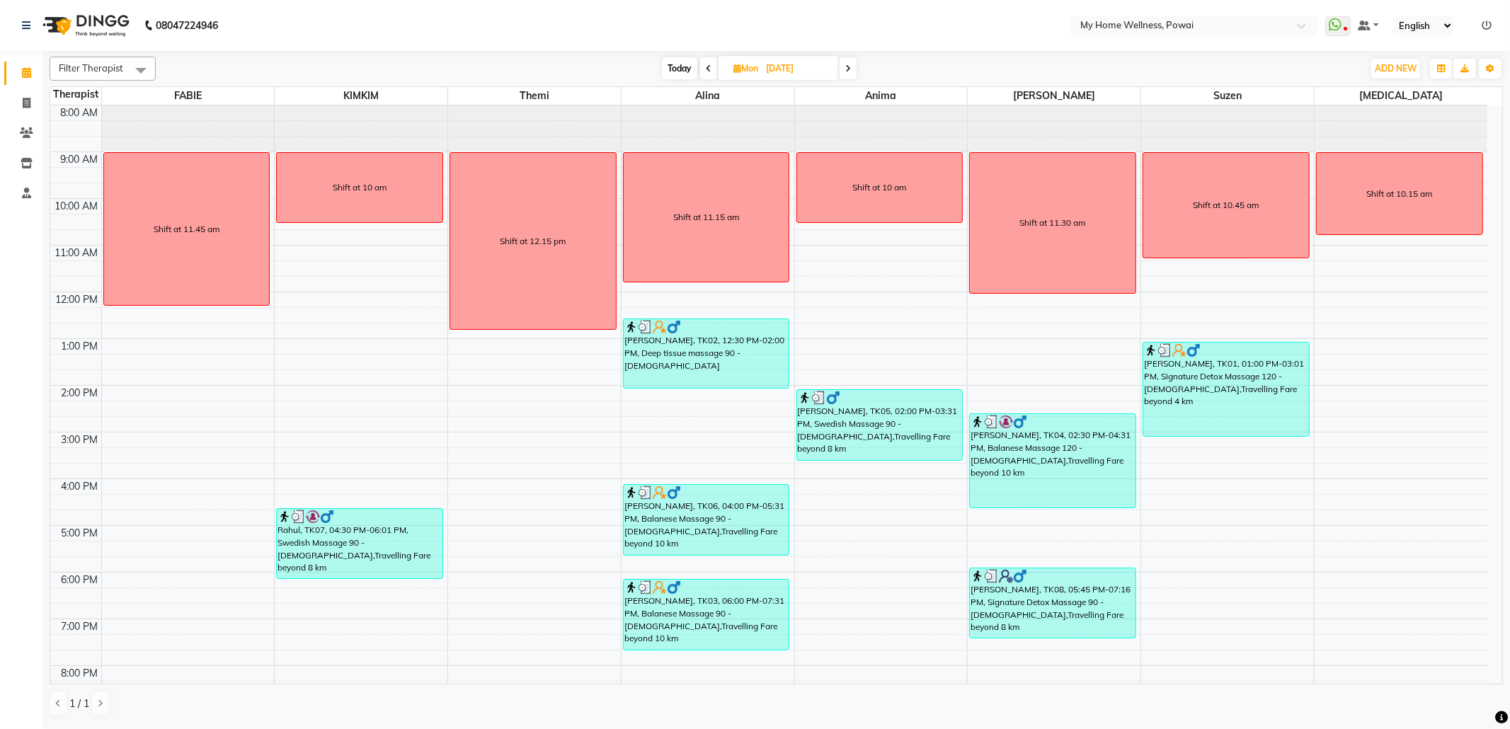
click at [708, 67] on icon at bounding box center [709, 68] width 6 height 8
type input "[DATE]"
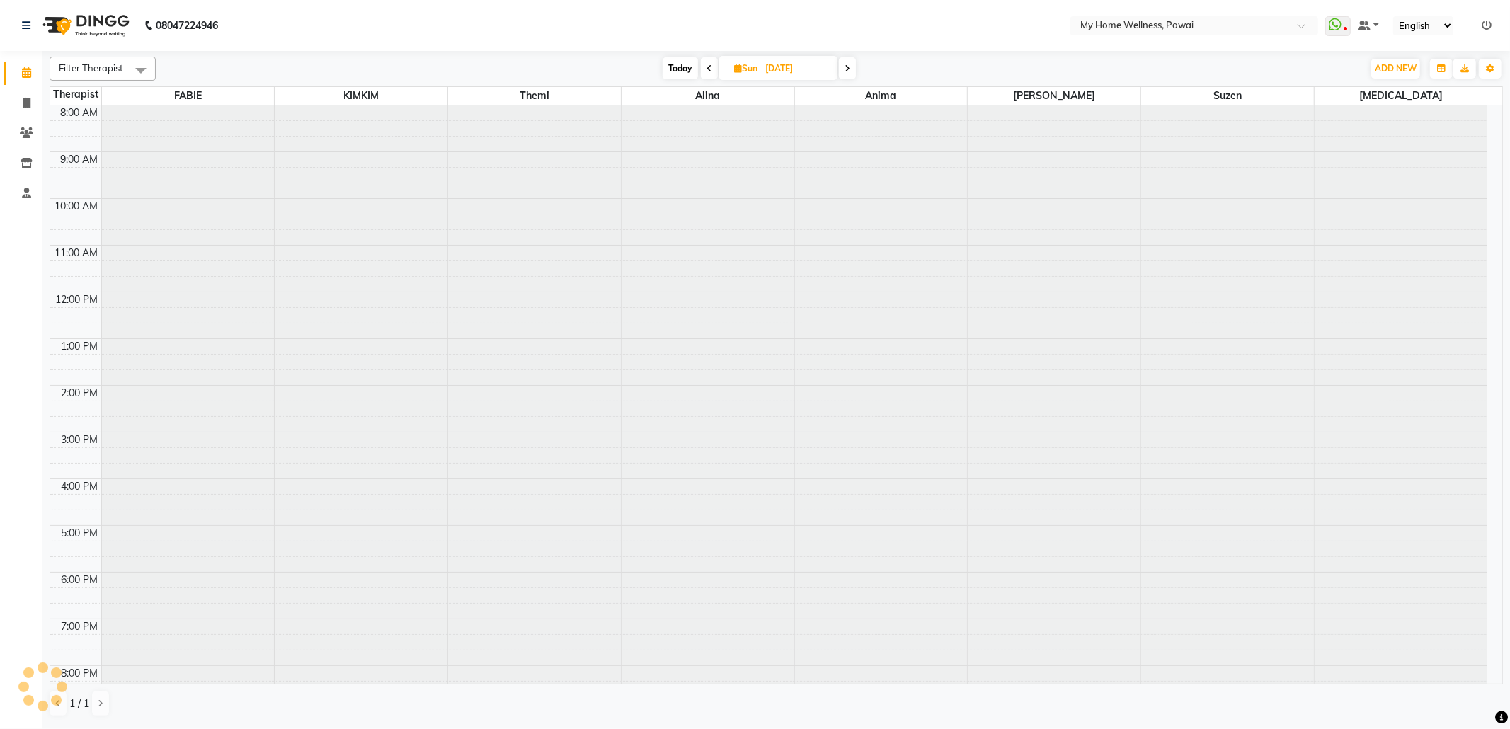
scroll to position [86, 0]
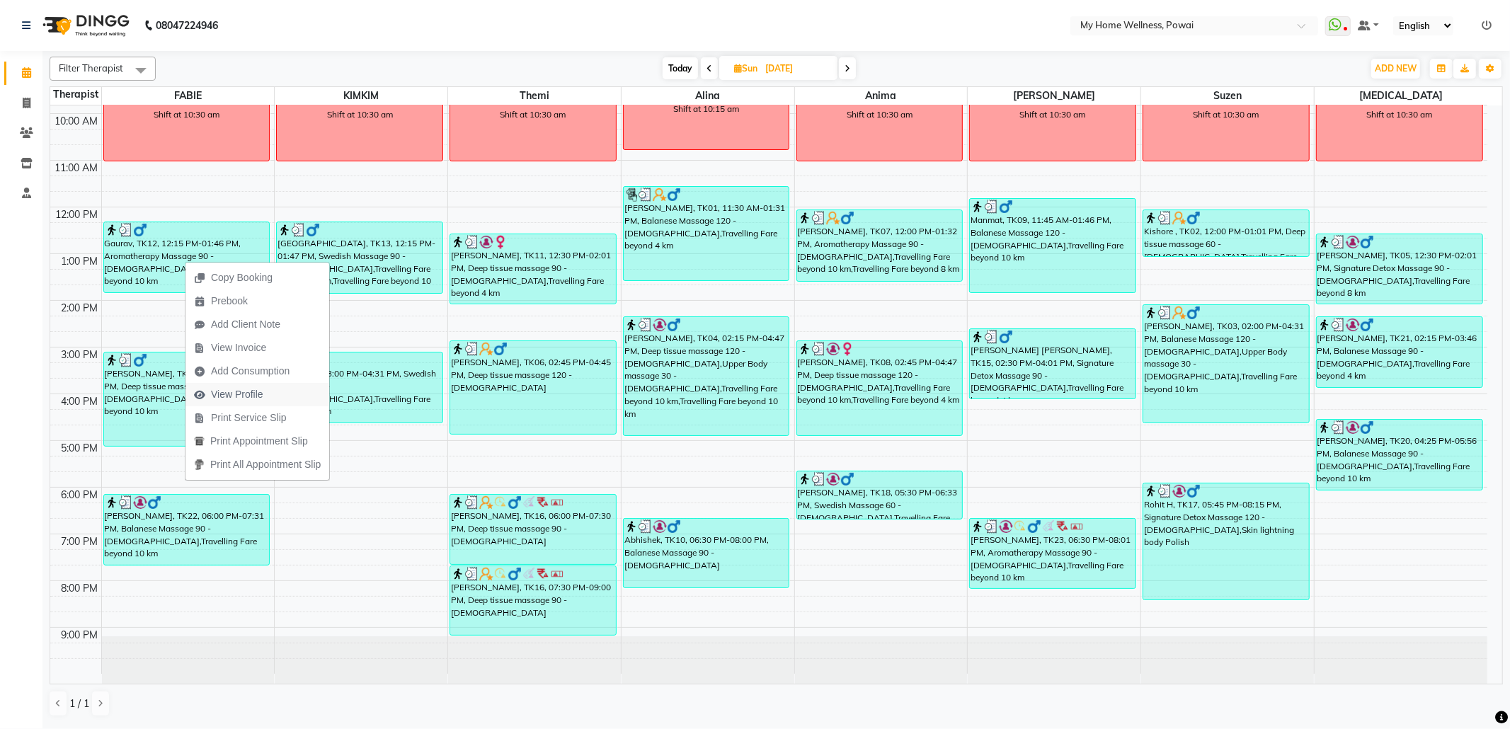
click at [259, 403] on span "View Profile" at bounding box center [229, 394] width 86 height 23
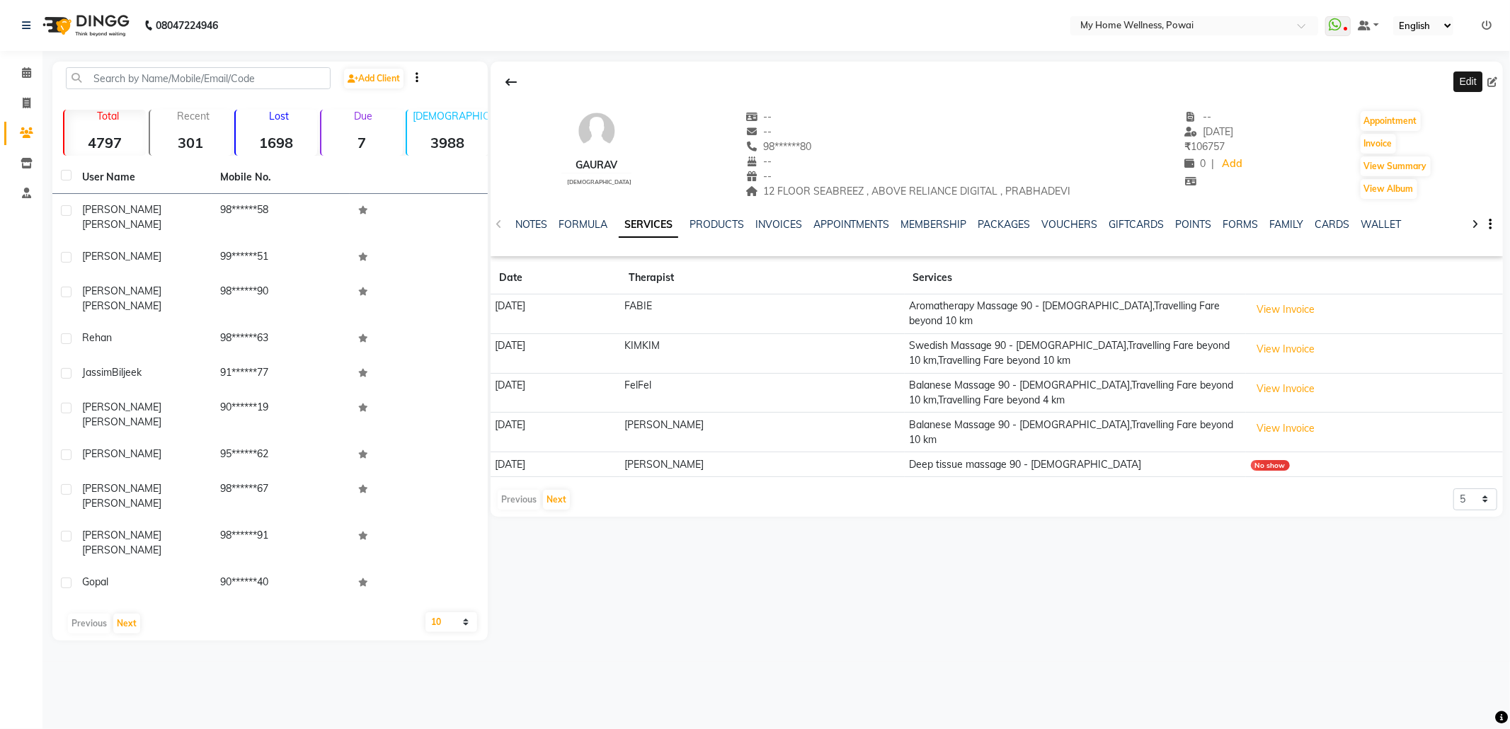
click at [1498, 81] on span at bounding box center [1496, 82] width 16 height 15
click at [1490, 80] on icon at bounding box center [1493, 82] width 10 height 10
select select "22"
select select "[DEMOGRAPHIC_DATA]"
select select "11783"
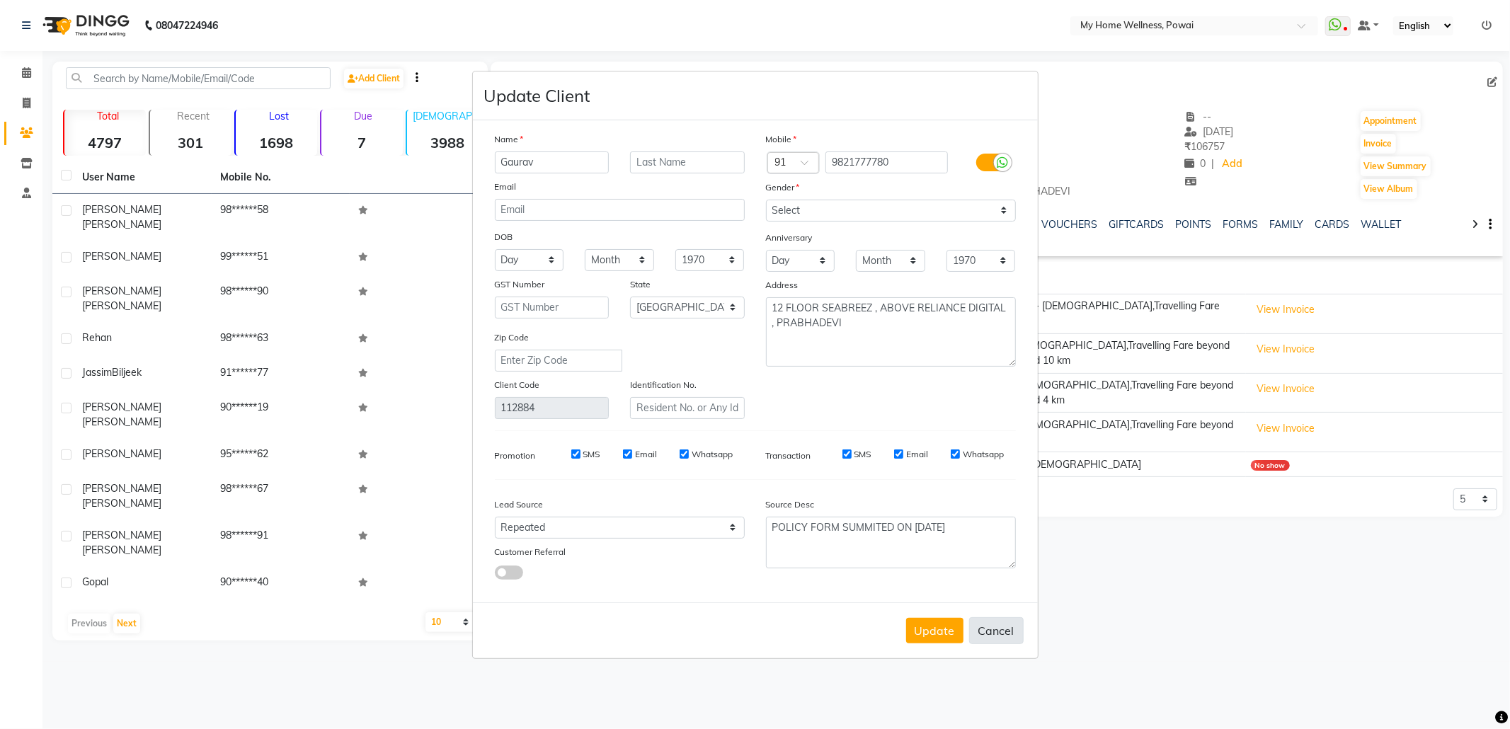
click at [1007, 632] on button "Cancel" at bounding box center [996, 630] width 55 height 27
select select
select select "null"
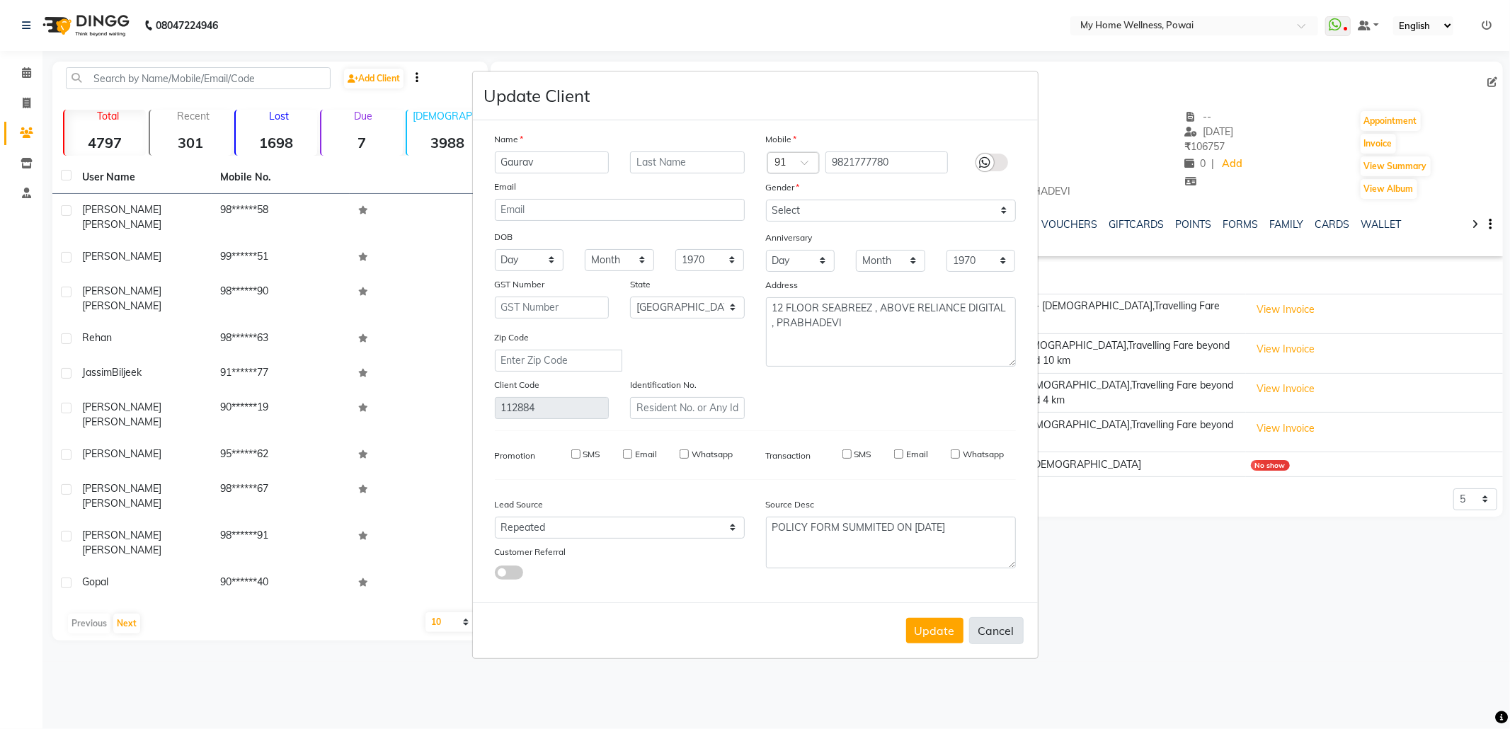
select select
checkbox input "false"
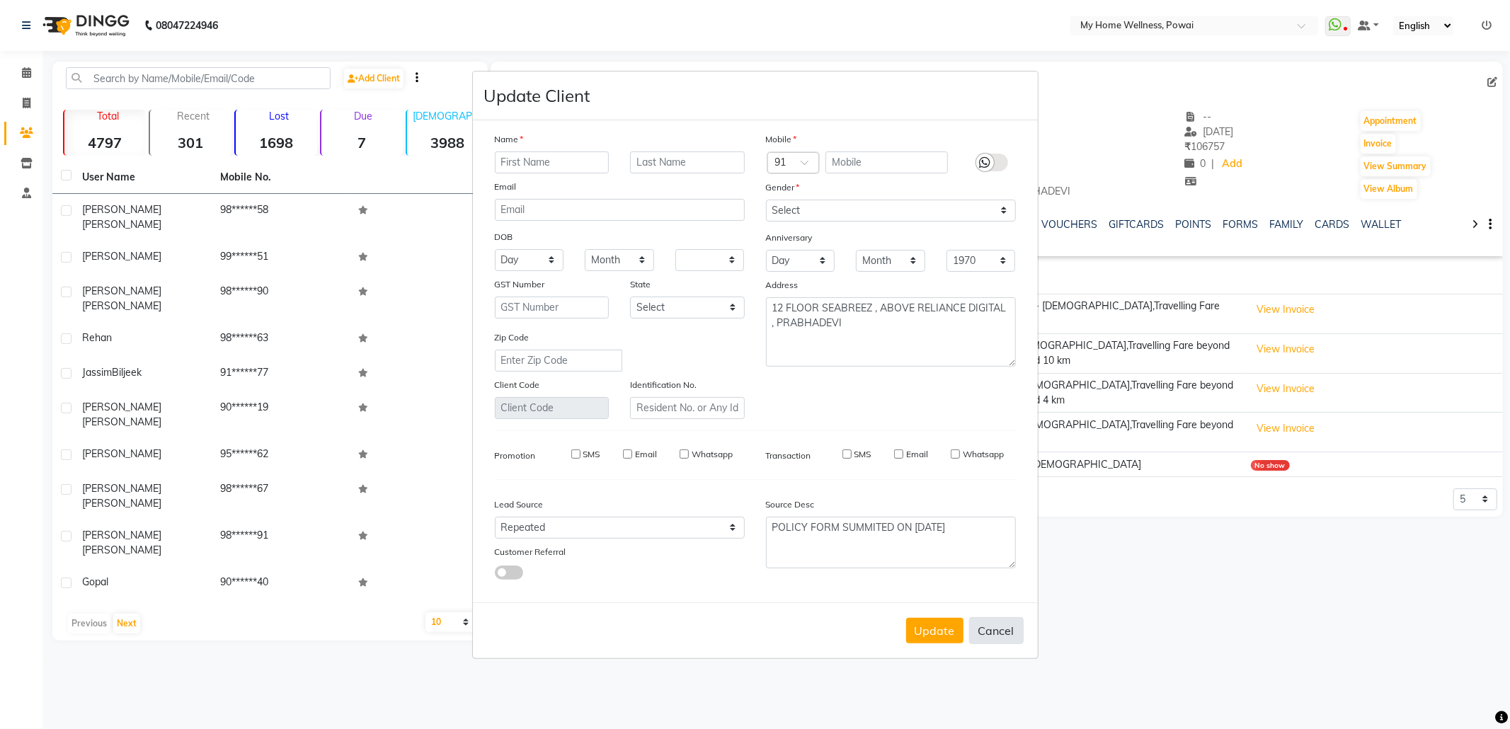
checkbox input "false"
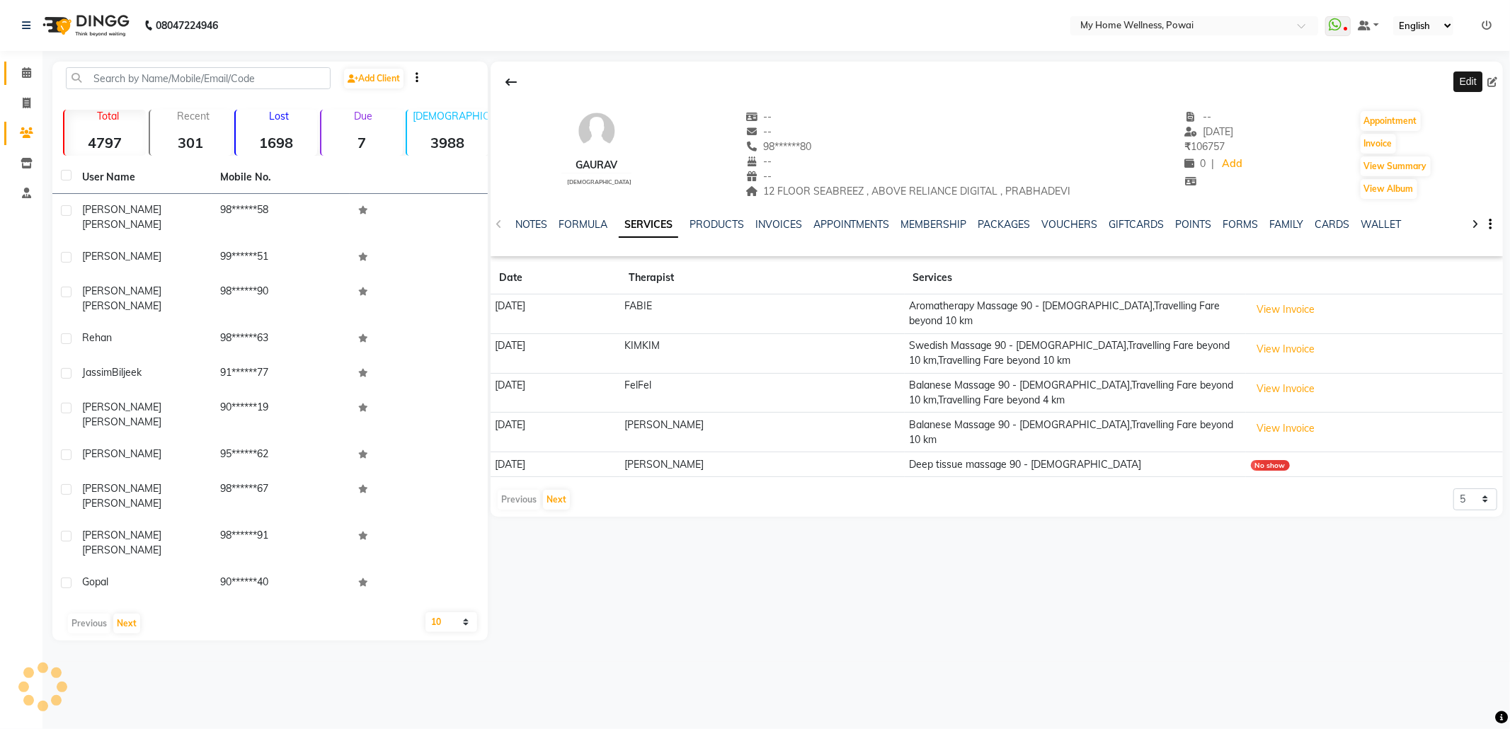
click at [29, 64] on link "Calendar" at bounding box center [21, 73] width 34 height 23
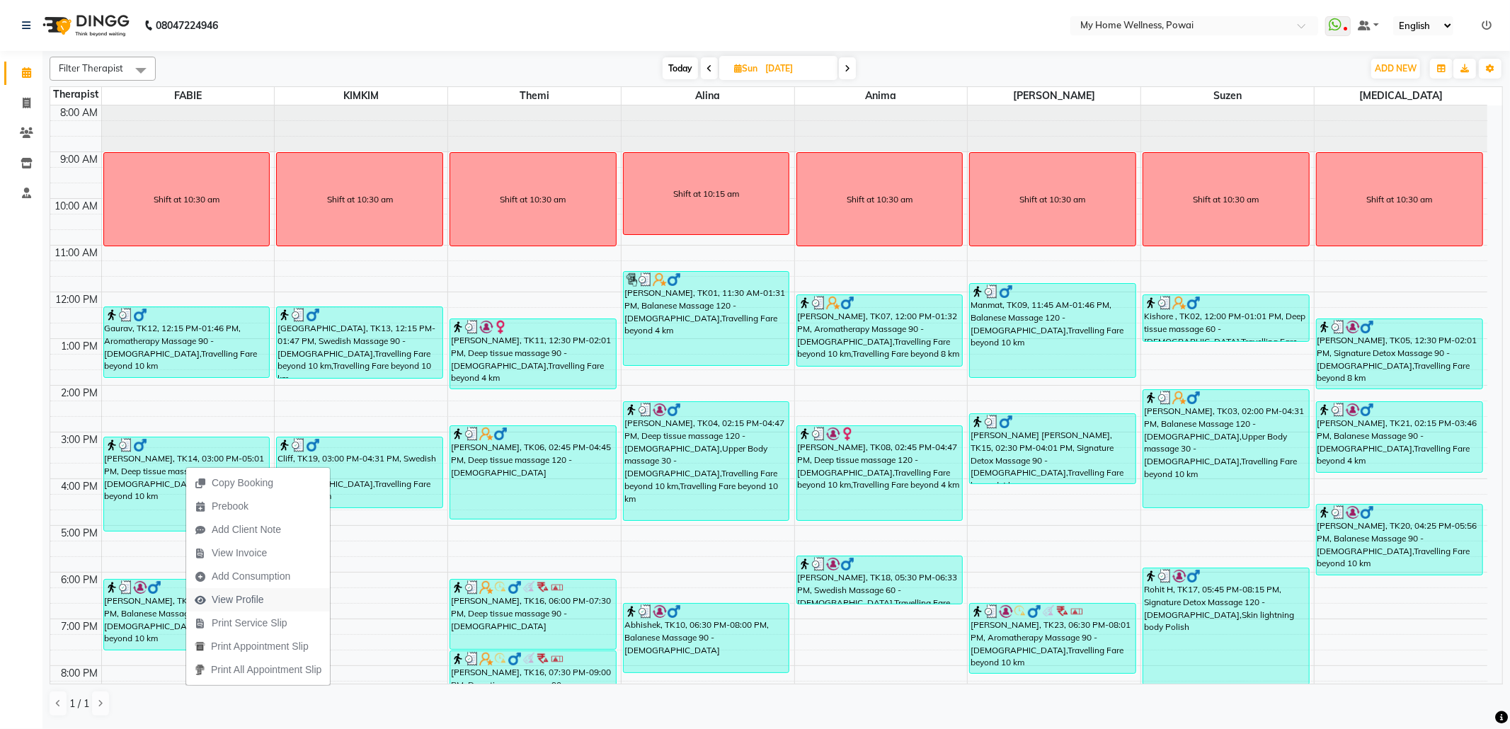
click at [292, 602] on button "View Profile" at bounding box center [258, 599] width 144 height 23
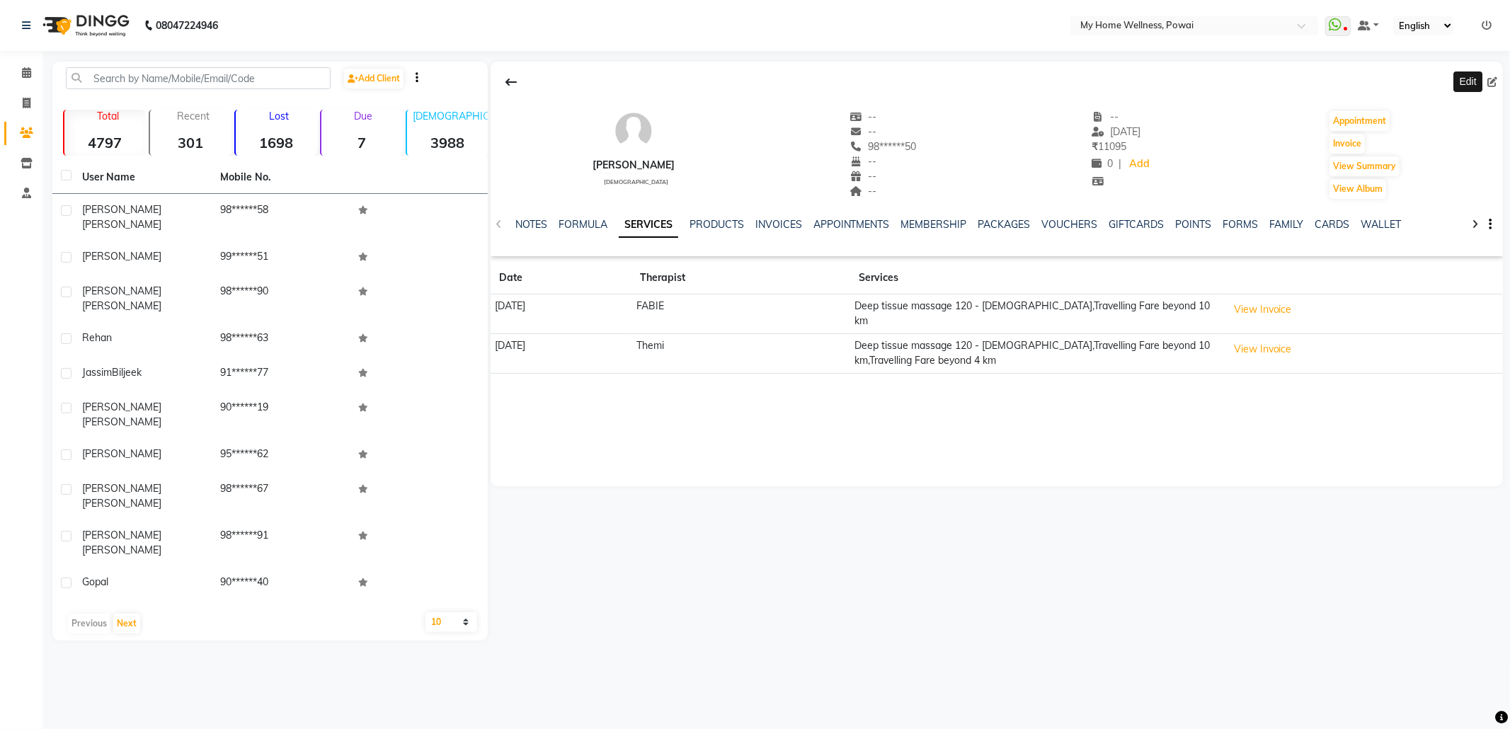
click at [1491, 79] on icon at bounding box center [1493, 82] width 10 height 10
select select "22"
select select "[DEMOGRAPHIC_DATA]"
select select "10959"
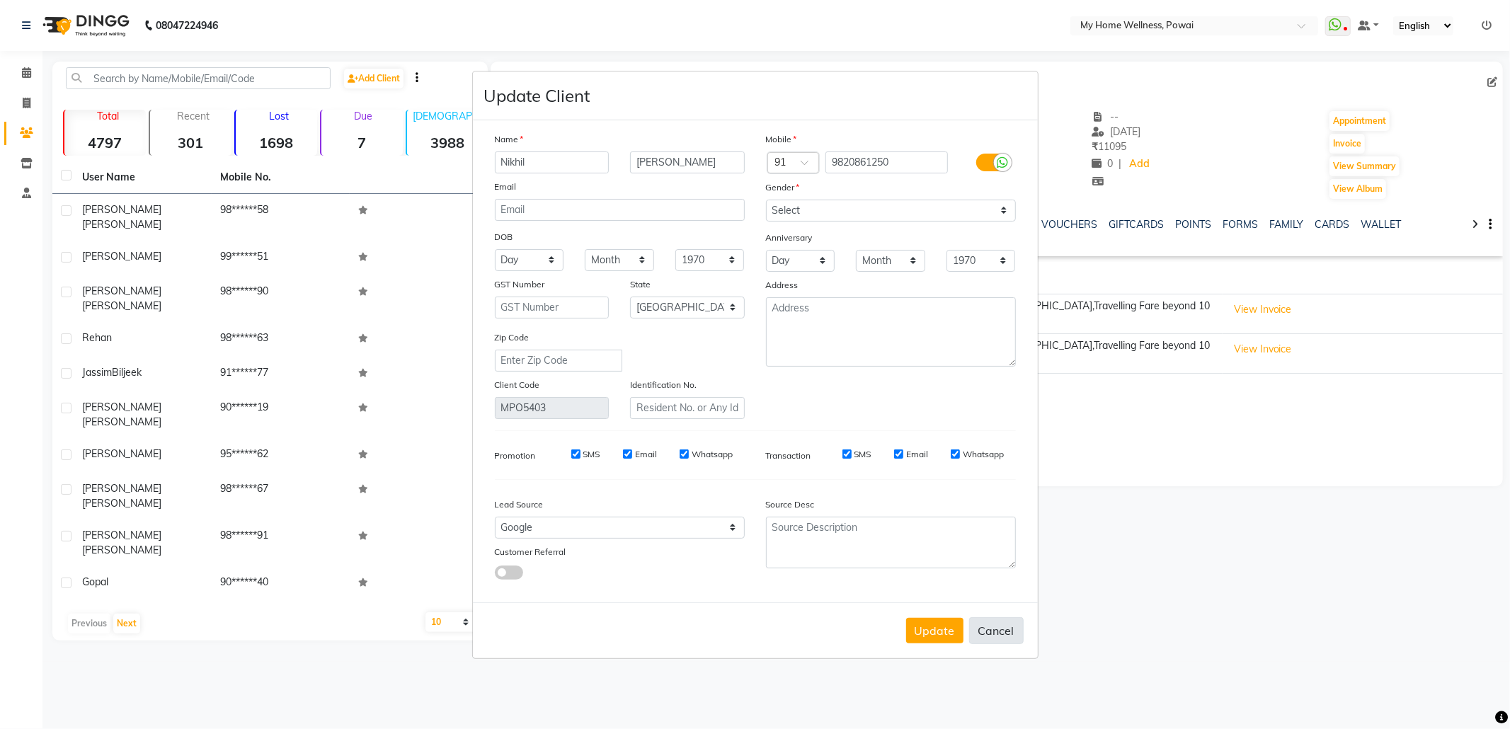
click at [1007, 633] on button "Cancel" at bounding box center [996, 630] width 55 height 27
select select
select select "null"
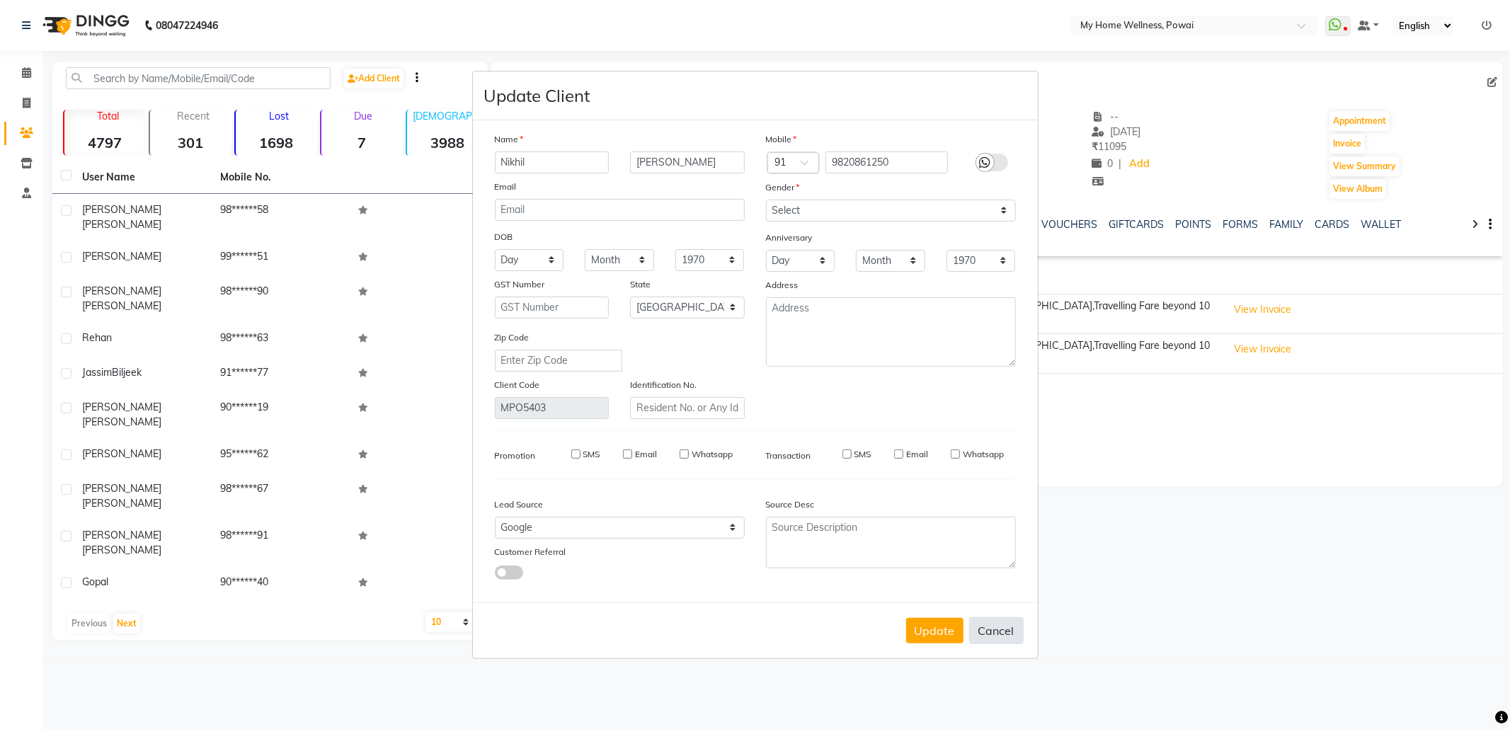
select select
checkbox input "false"
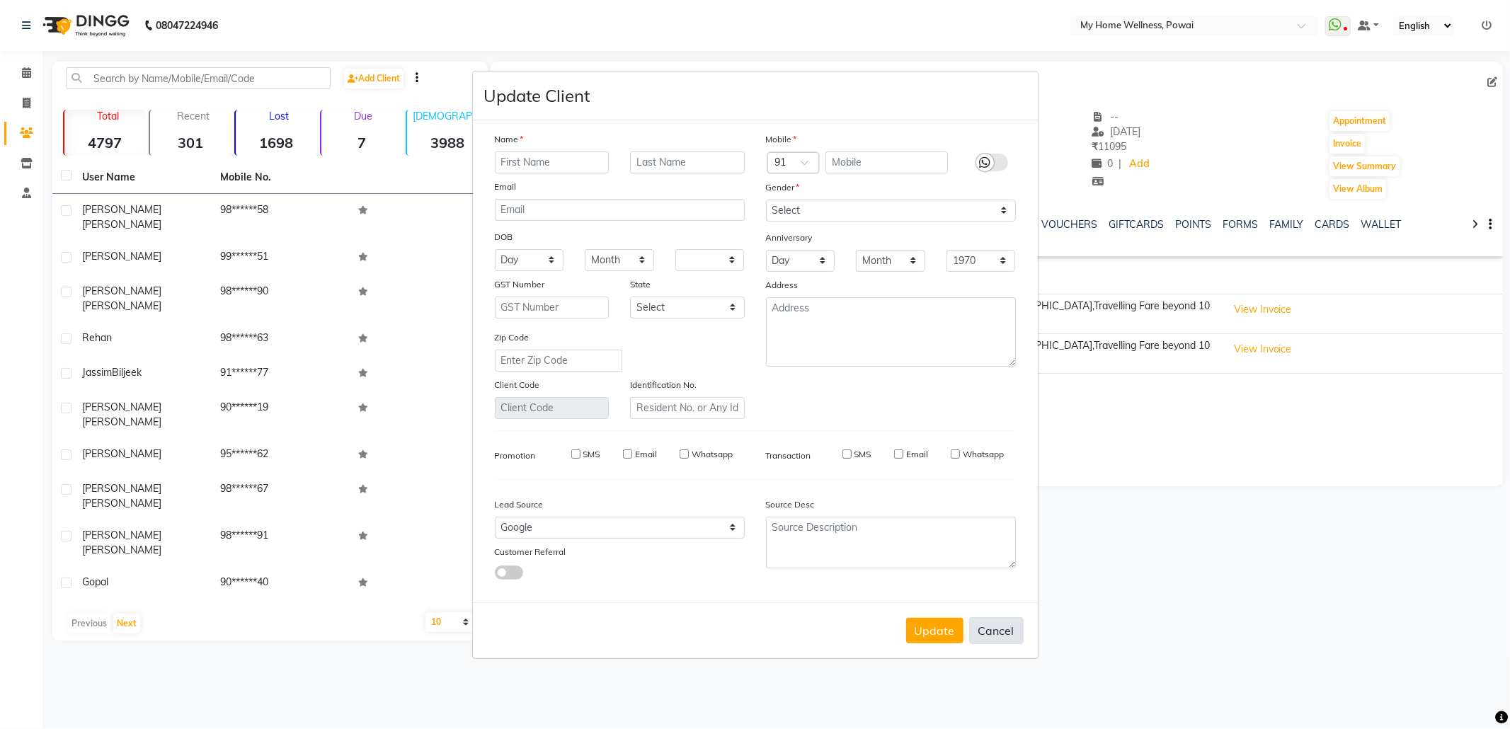
checkbox input "false"
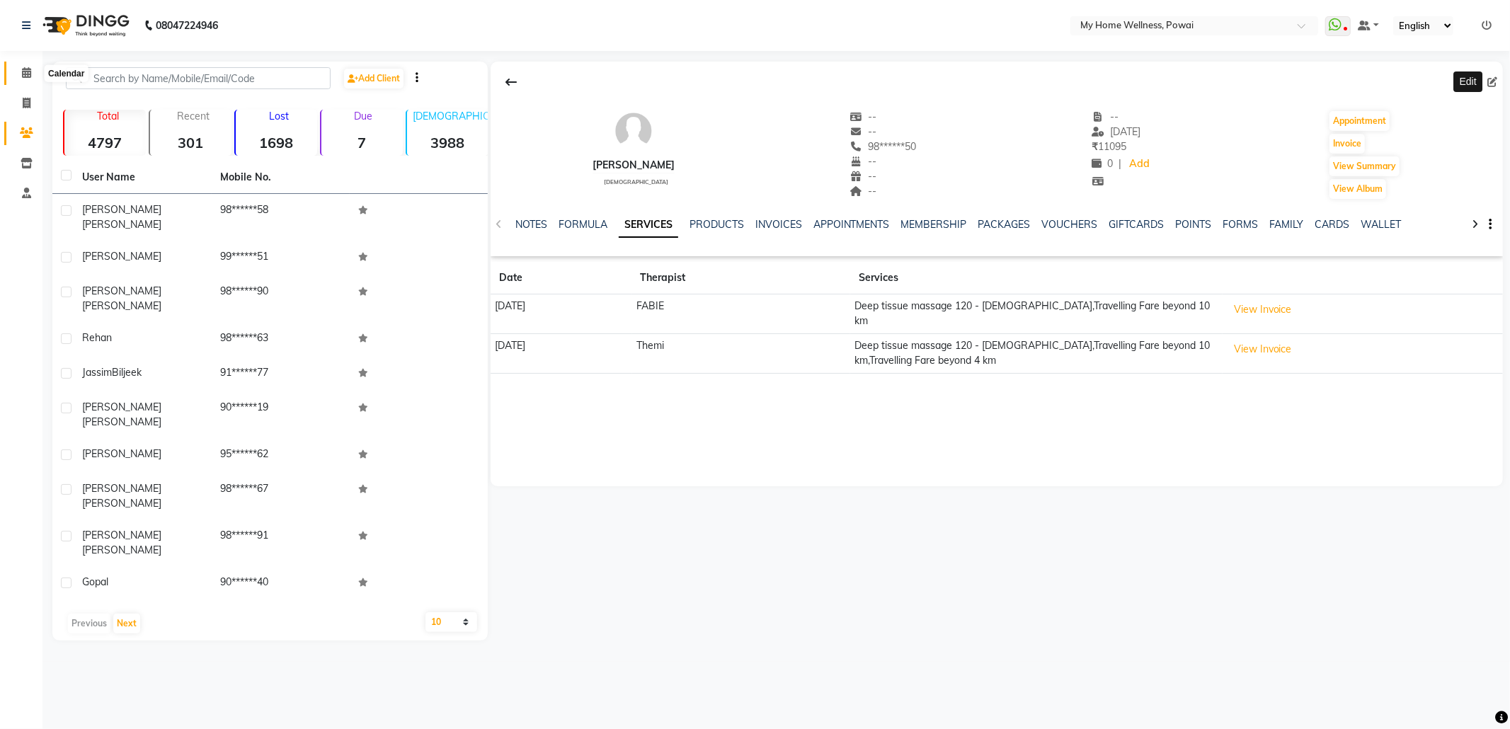
click at [23, 69] on icon at bounding box center [26, 72] width 9 height 11
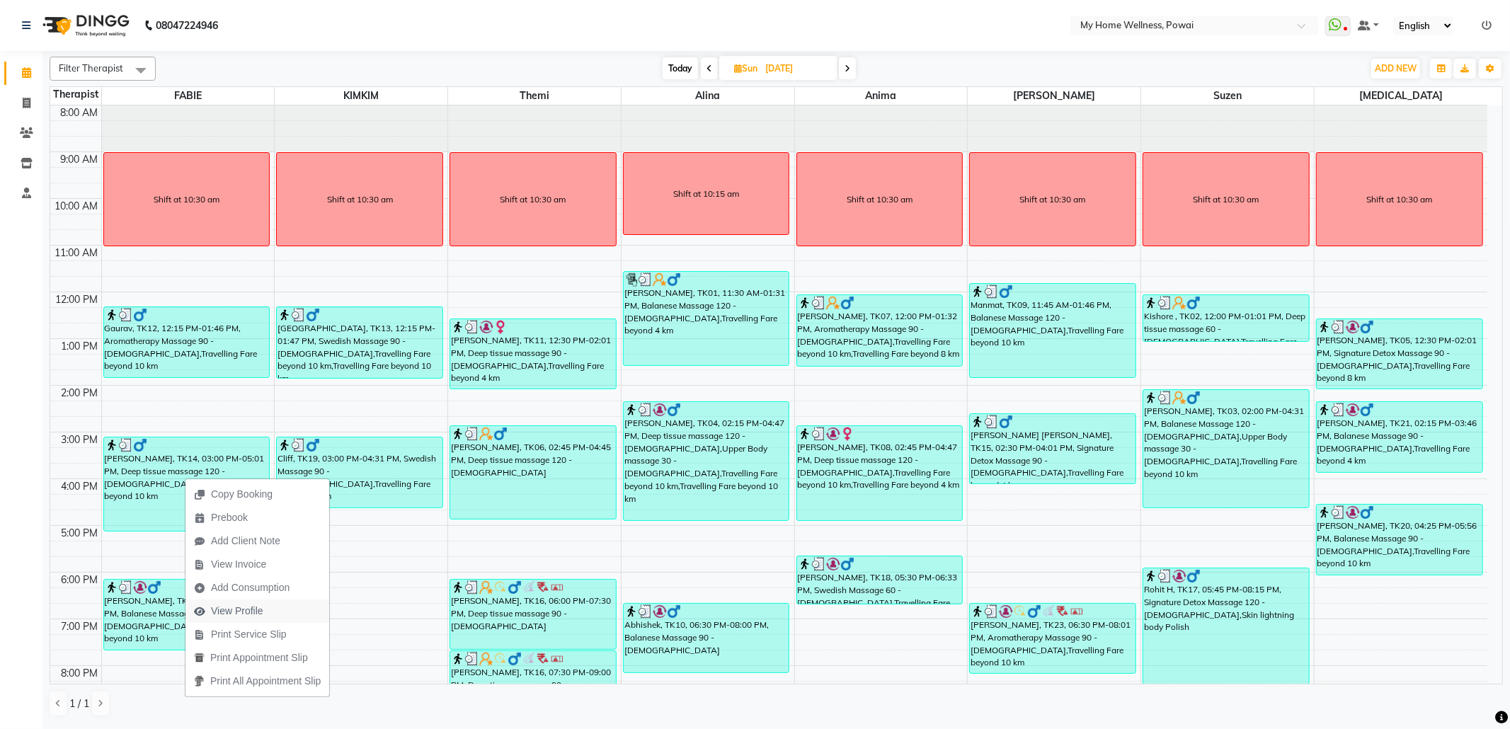
click at [250, 609] on span "View Profile" at bounding box center [237, 611] width 52 height 15
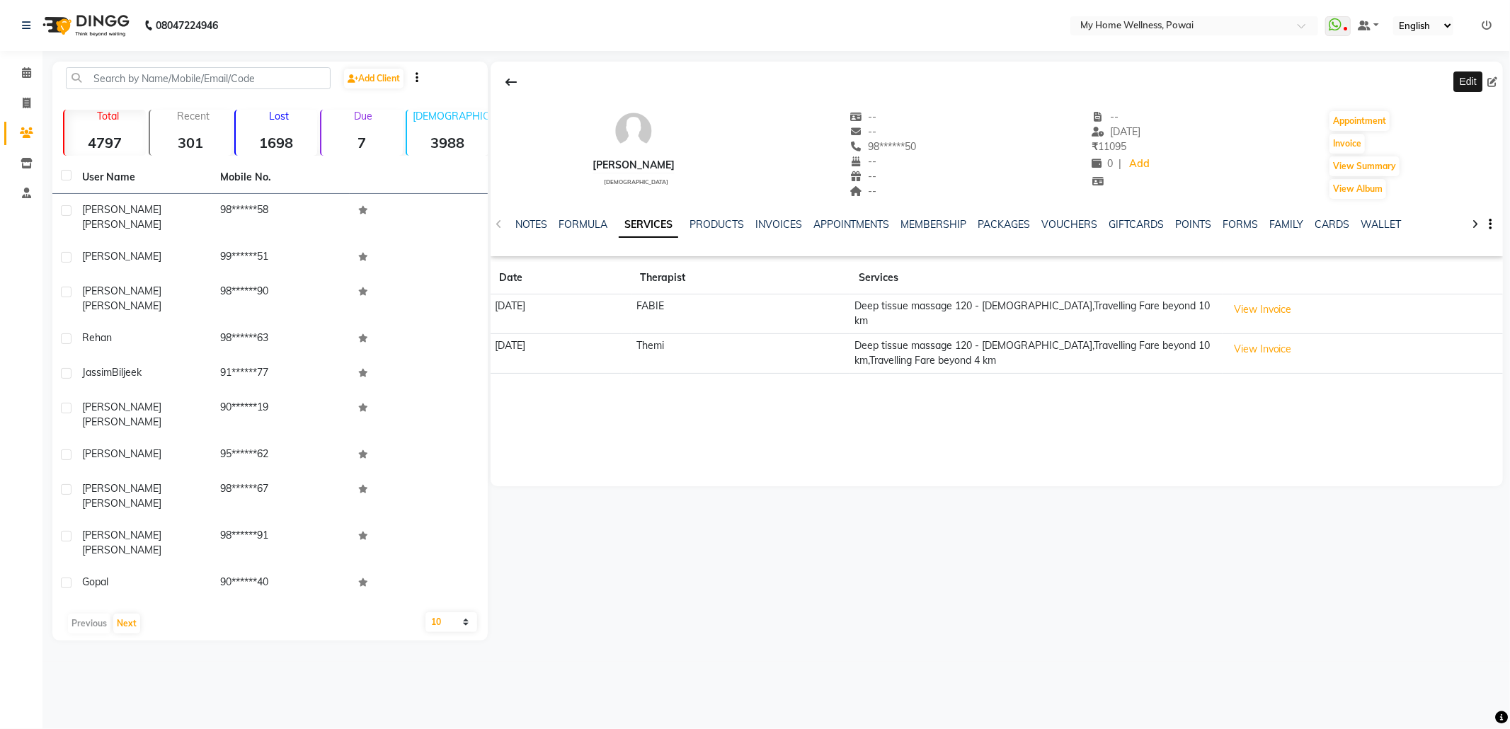
click at [1491, 78] on icon at bounding box center [1493, 82] width 10 height 10
select select "22"
select select "[DEMOGRAPHIC_DATA]"
select select "10959"
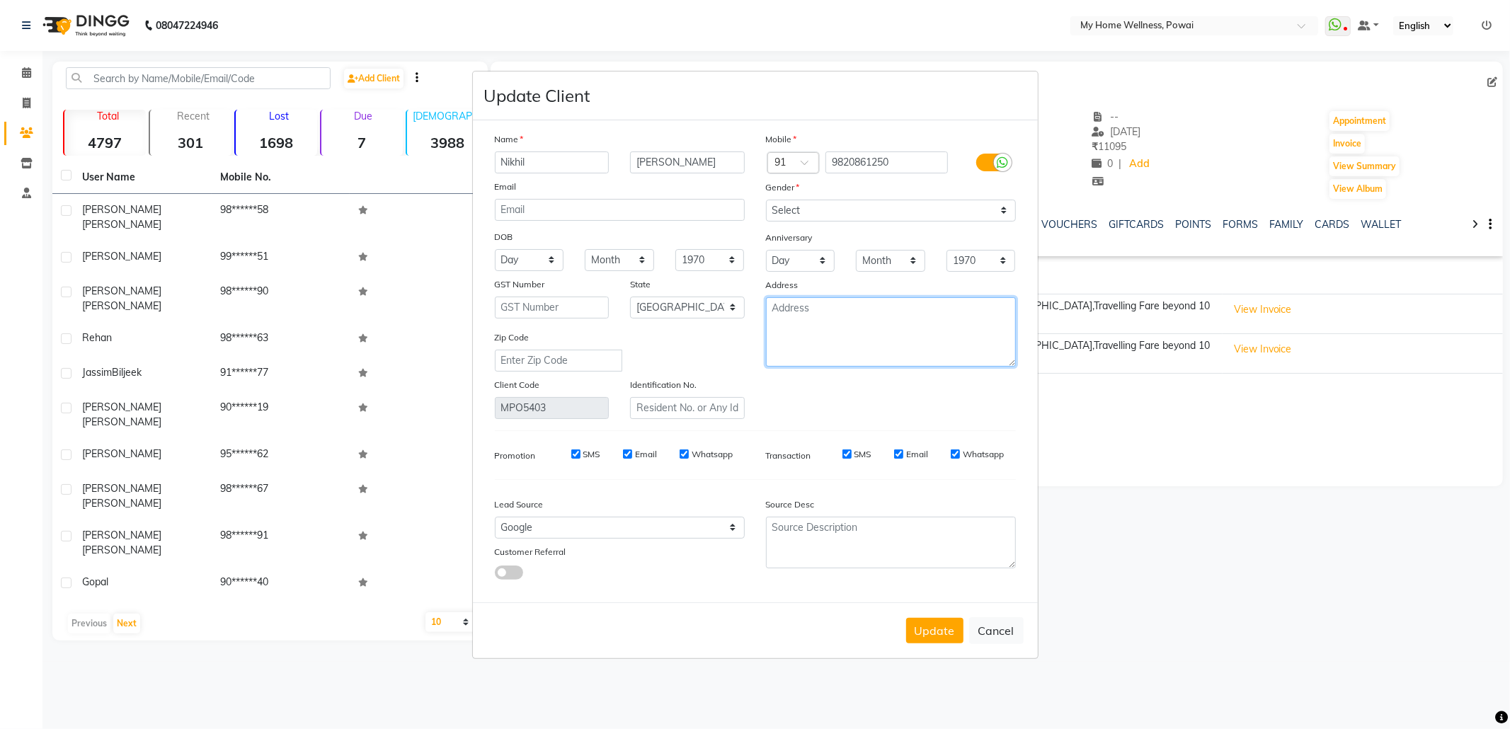
click at [882, 321] on textarea at bounding box center [891, 331] width 250 height 69
type textarea "FLAT [STREET_ADDRESS]"
click at [592, 525] on select "Select Walk-in Referral Internet Friend Word of Mouth Advertisement Facebook Ju…" at bounding box center [620, 528] width 250 height 22
select select "11783"
click at [495, 517] on select "Select Walk-in Referral Internet Friend Word of Mouth Advertisement Facebook Ju…" at bounding box center [620, 528] width 250 height 22
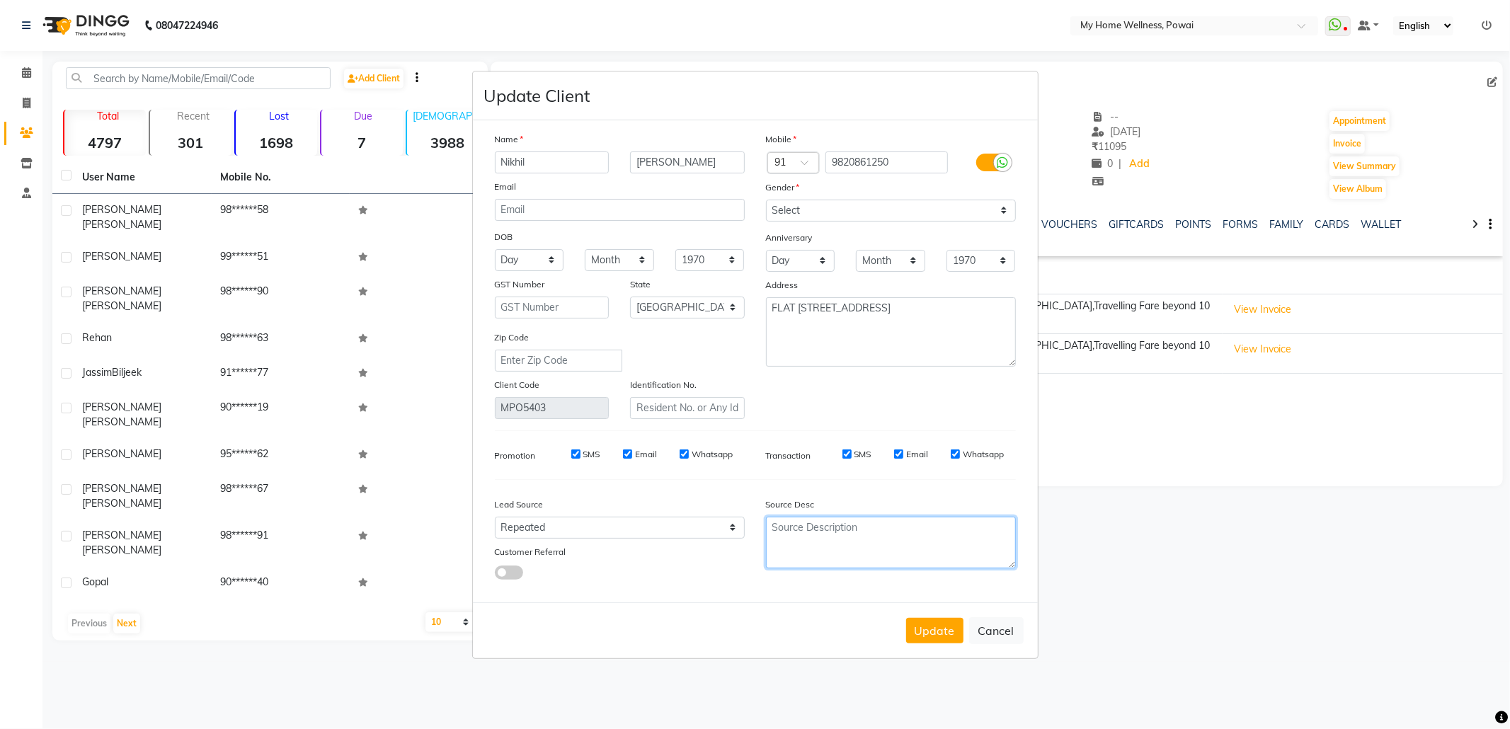
click at [915, 534] on textarea at bounding box center [891, 543] width 250 height 52
paste textarea "POLICT FORM SUMMITED"
type textarea "POLICT FORM SUMMITED"
click at [923, 626] on button "Update" at bounding box center [934, 630] width 57 height 25
select select
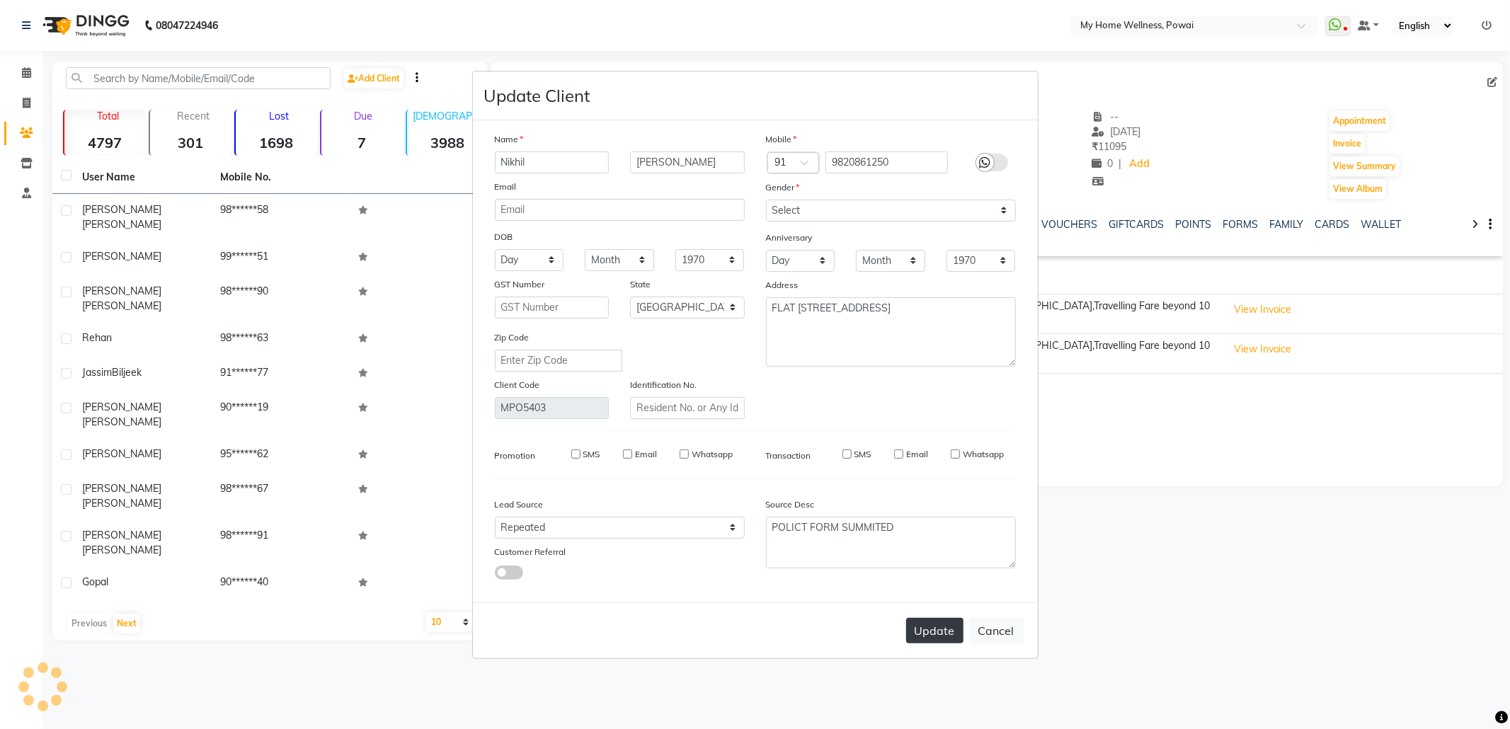
select select
select select "null"
select select
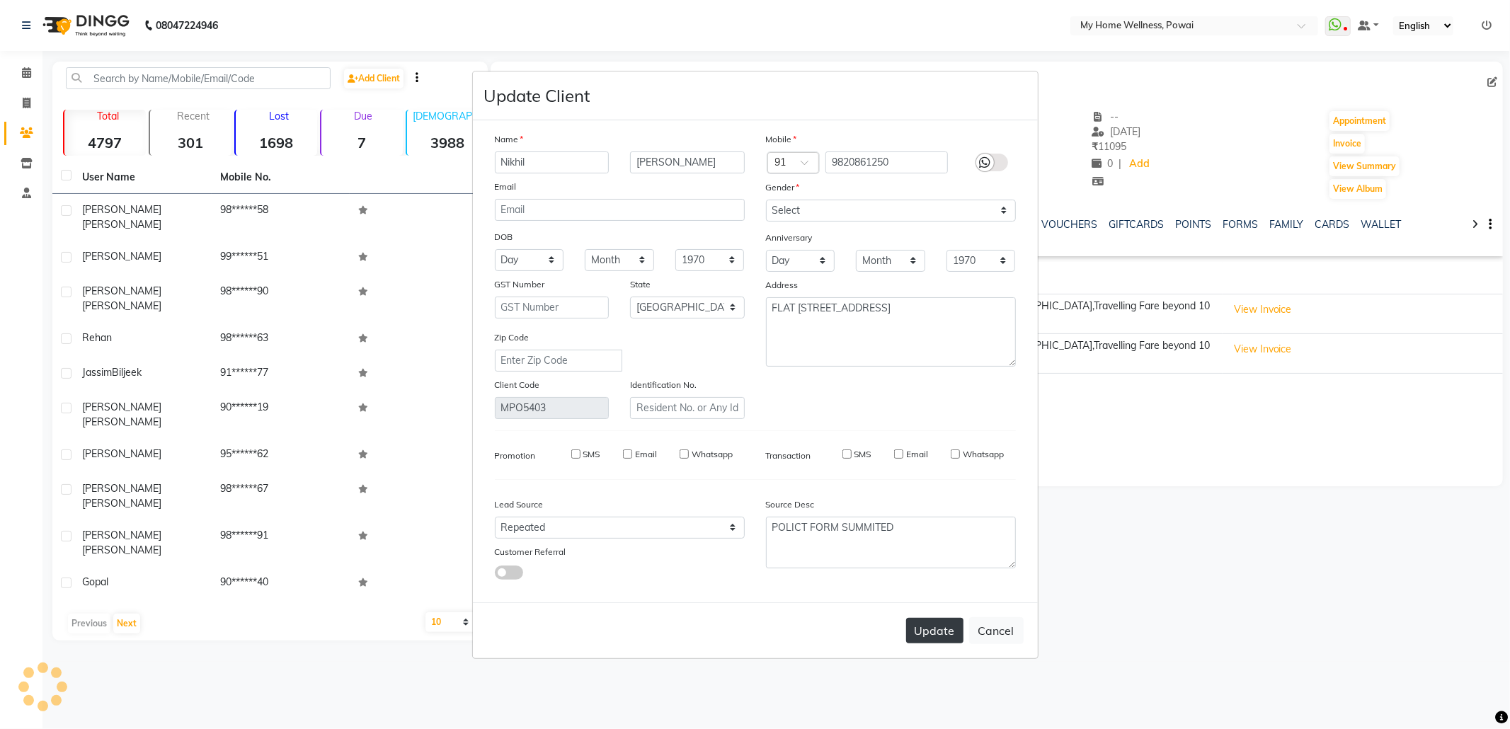
select select
checkbox input "false"
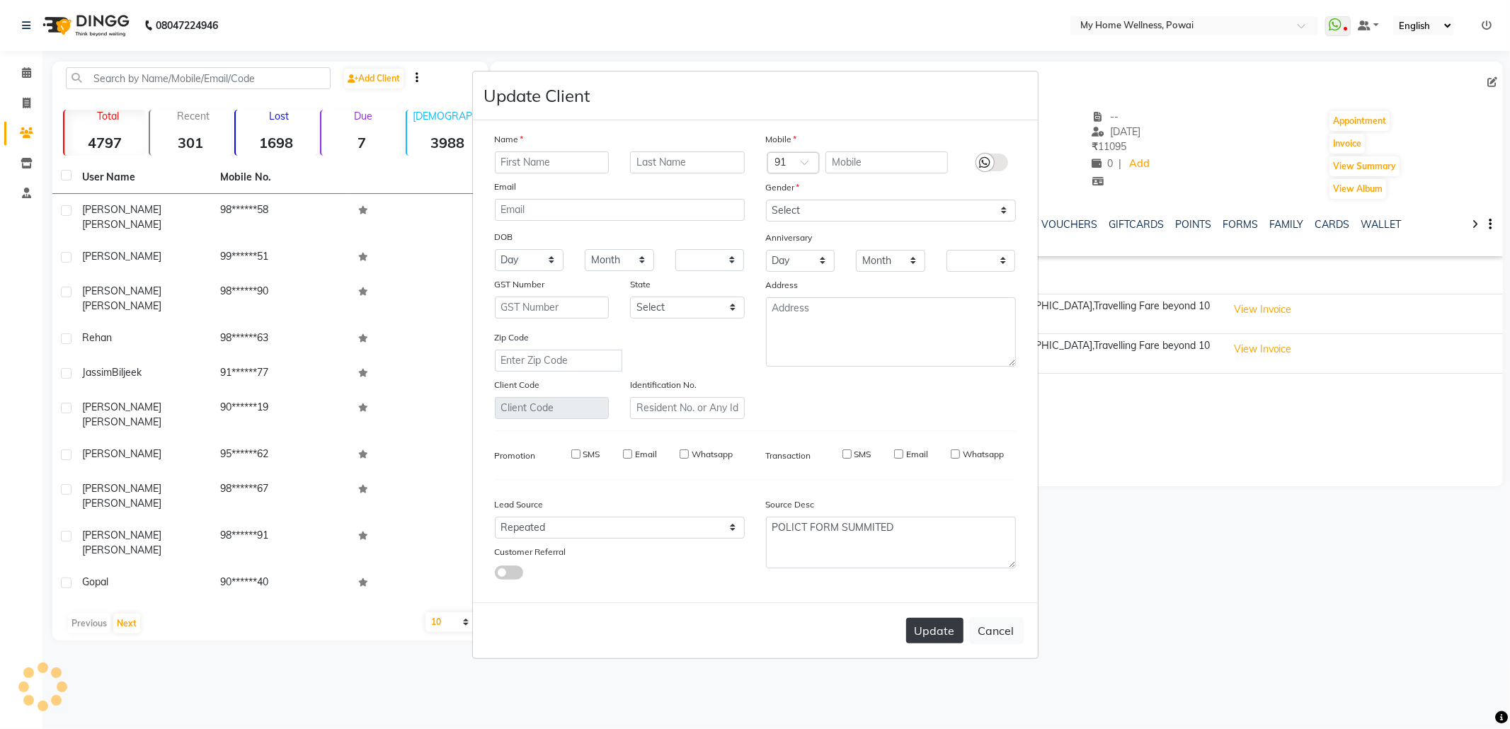
checkbox input "false"
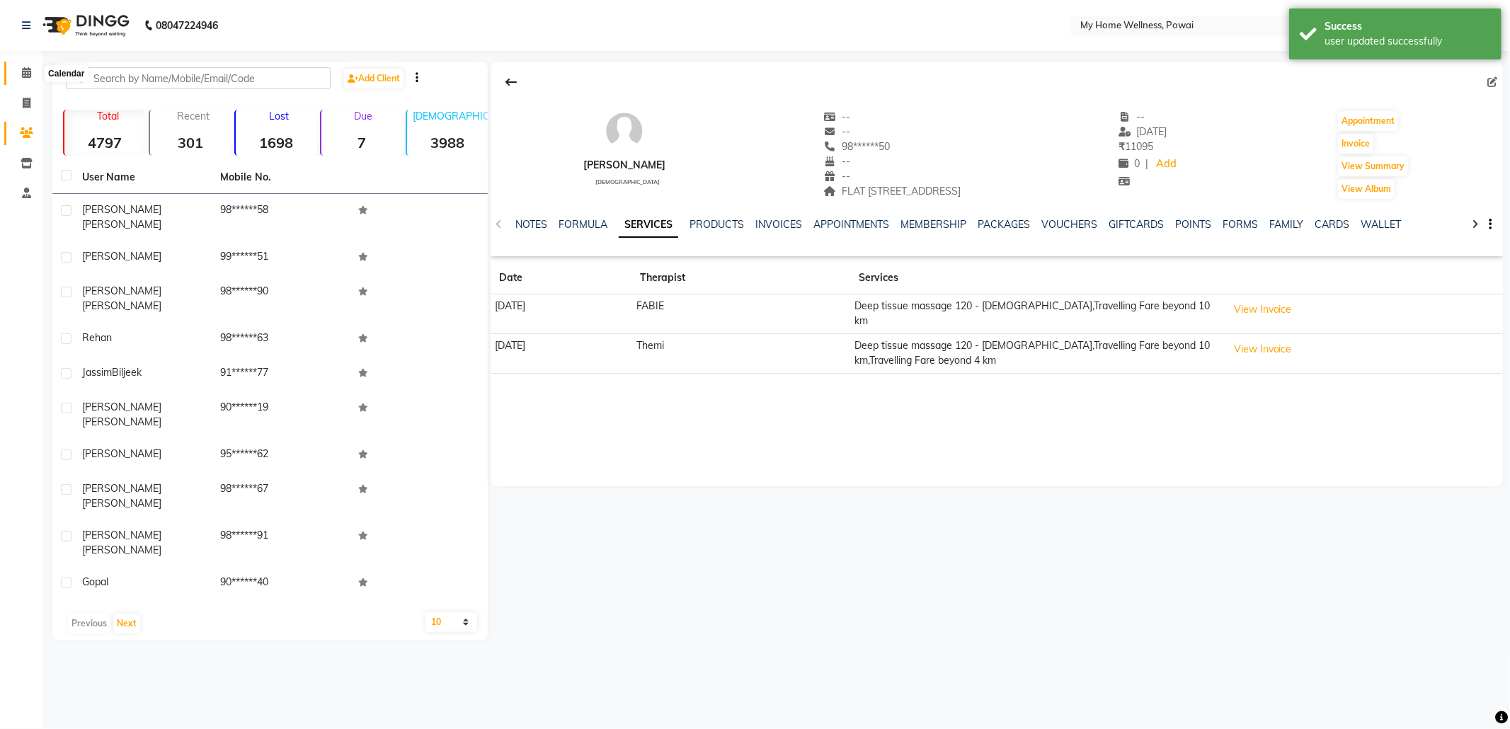
click at [31, 69] on span at bounding box center [26, 73] width 25 height 16
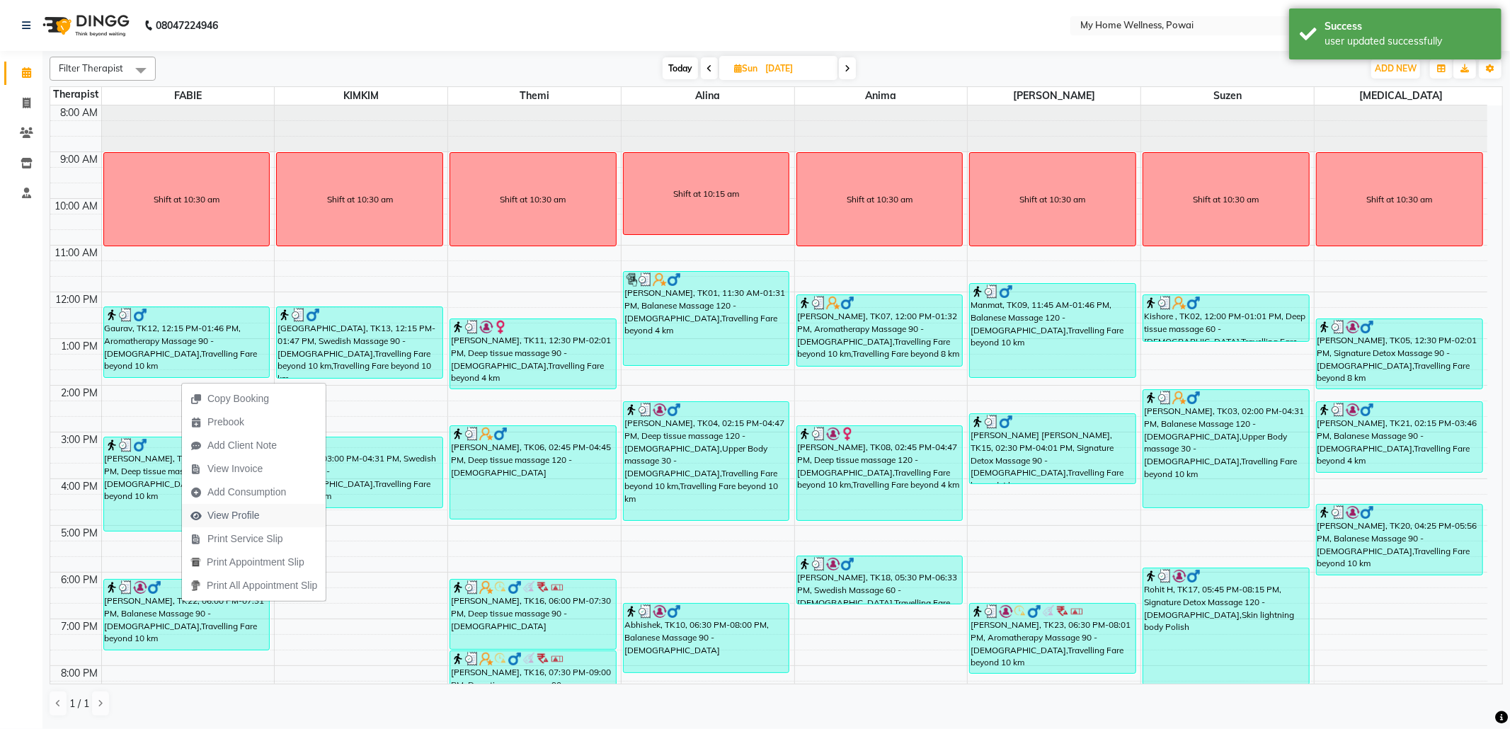
click at [242, 506] on span "View Profile" at bounding box center [225, 515] width 86 height 23
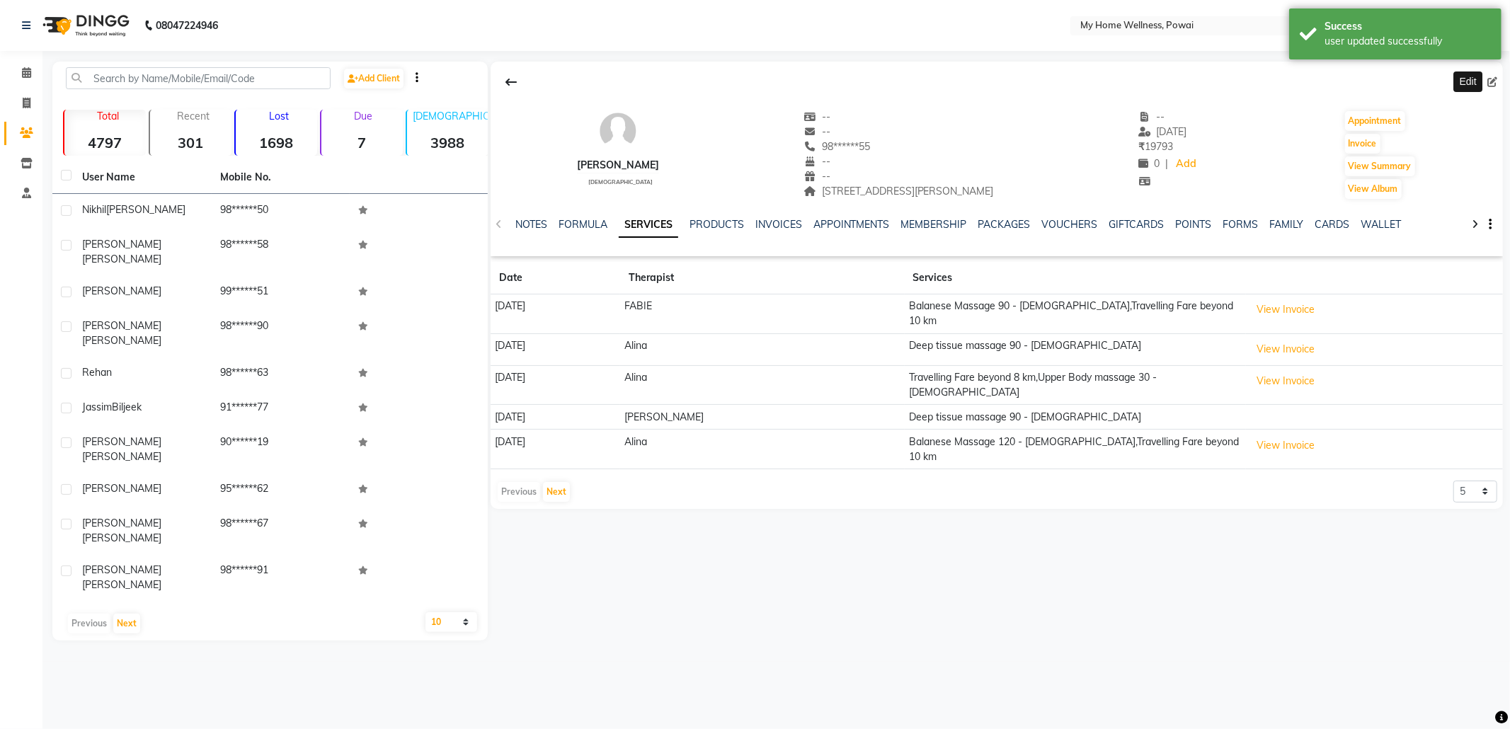
click at [1493, 78] on icon at bounding box center [1493, 82] width 10 height 10
select select "22"
select select "[DEMOGRAPHIC_DATA]"
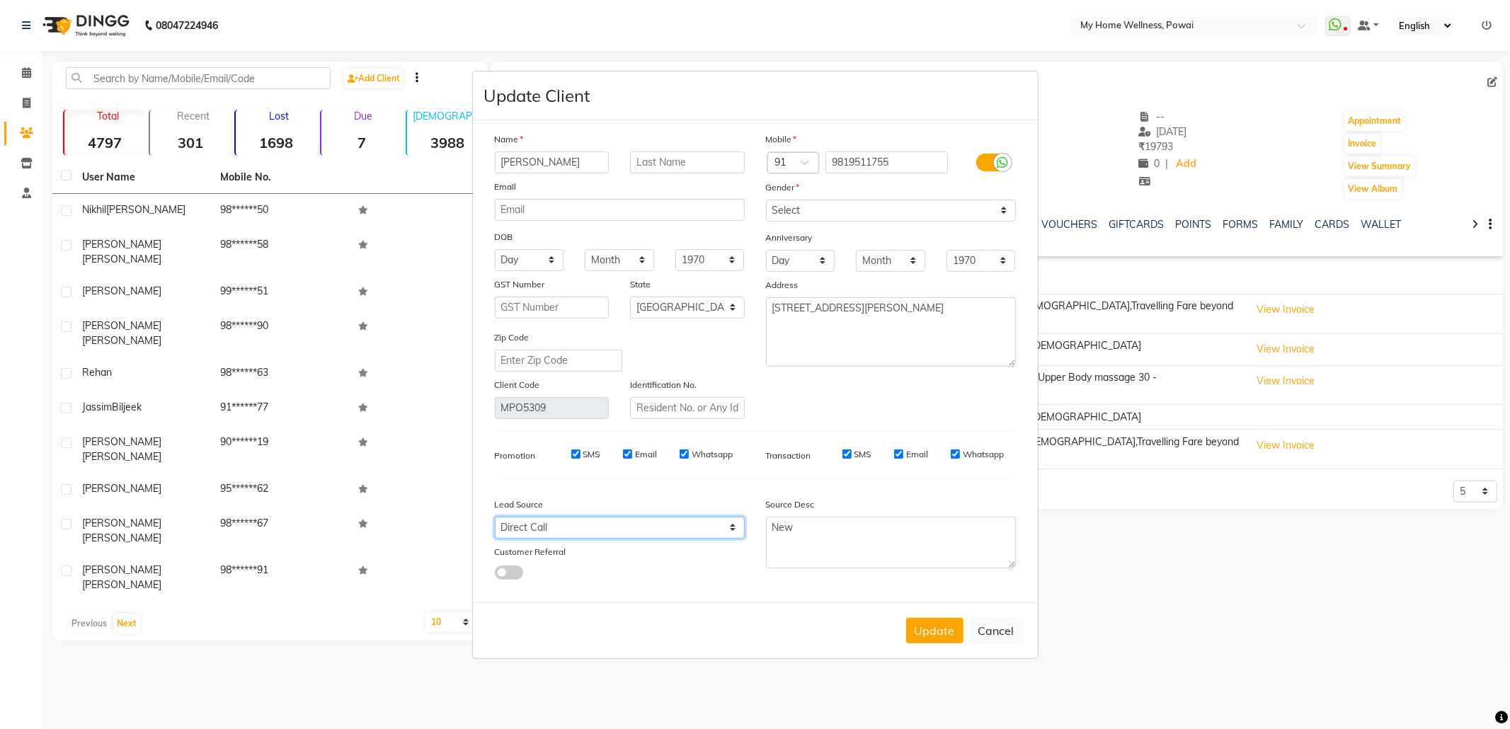
click at [544, 530] on select "Select Walk-in Referral Internet Friend Word of Mouth Advertisement Facebook Ju…" at bounding box center [620, 528] width 250 height 22
select select "11783"
click at [495, 517] on select "Select Walk-in Referral Internet Friend Word of Mouth Advertisement Facebook Ju…" at bounding box center [620, 528] width 250 height 22
drag, startPoint x: 886, startPoint y: 533, endPoint x: 520, endPoint y: 532, distance: 366.8
click at [520, 532] on div "Lead Source Select Walk-in Referral Internet Friend Word of Mouth Advertisement…" at bounding box center [755, 535] width 542 height 89
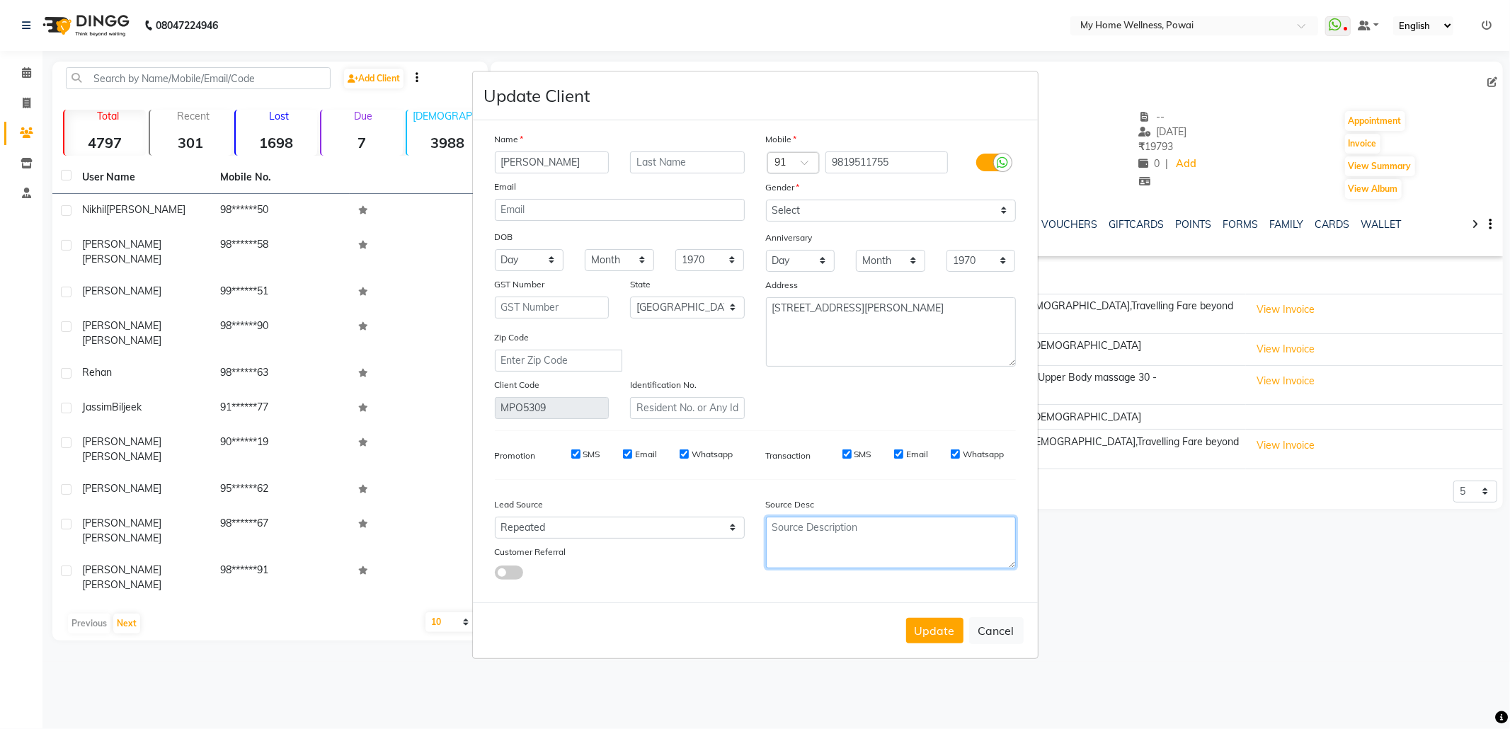
paste textarea "POLICT FORM SUMMITED"
type textarea "POLICT FORM SUMMITED"
click at [926, 632] on button "Update" at bounding box center [934, 630] width 57 height 25
select select
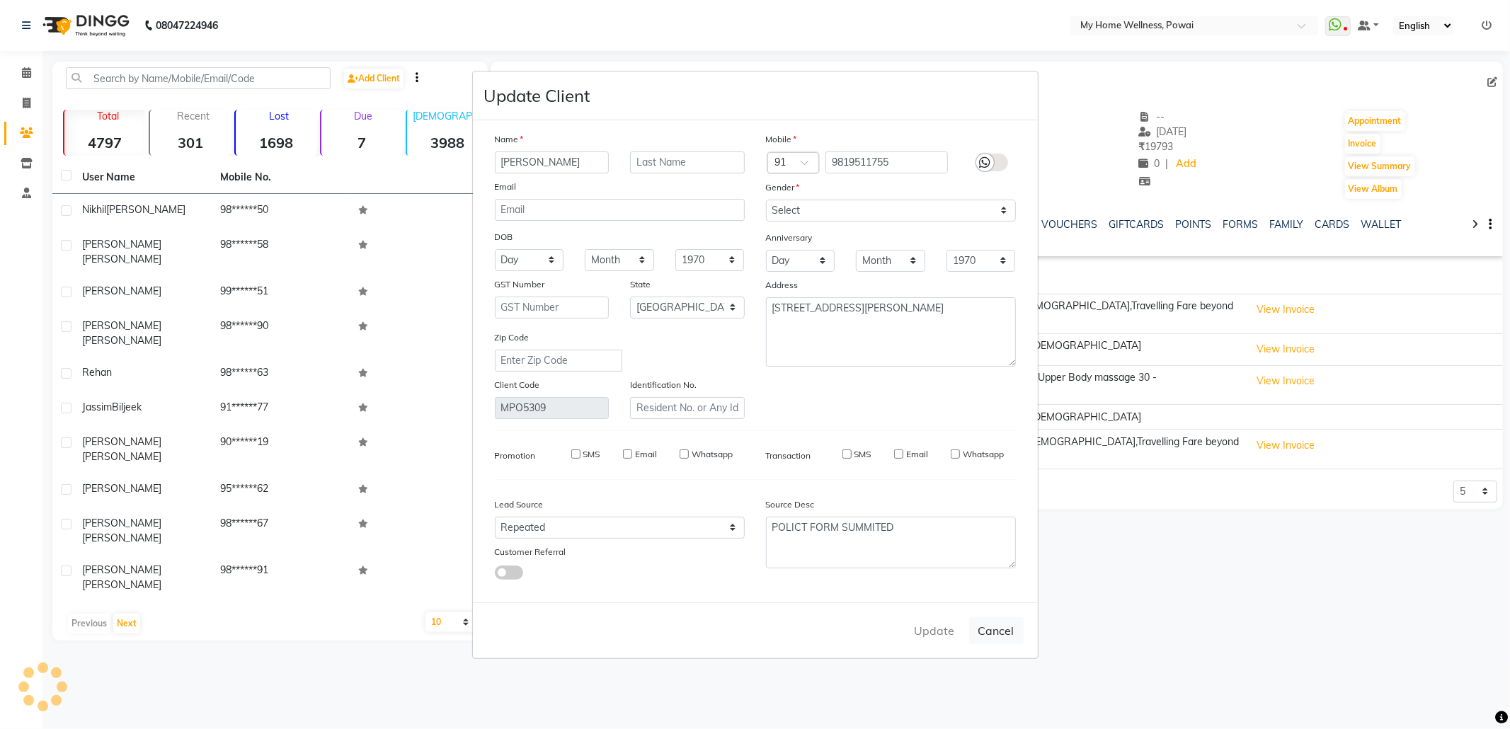
select select
select select "null"
select select
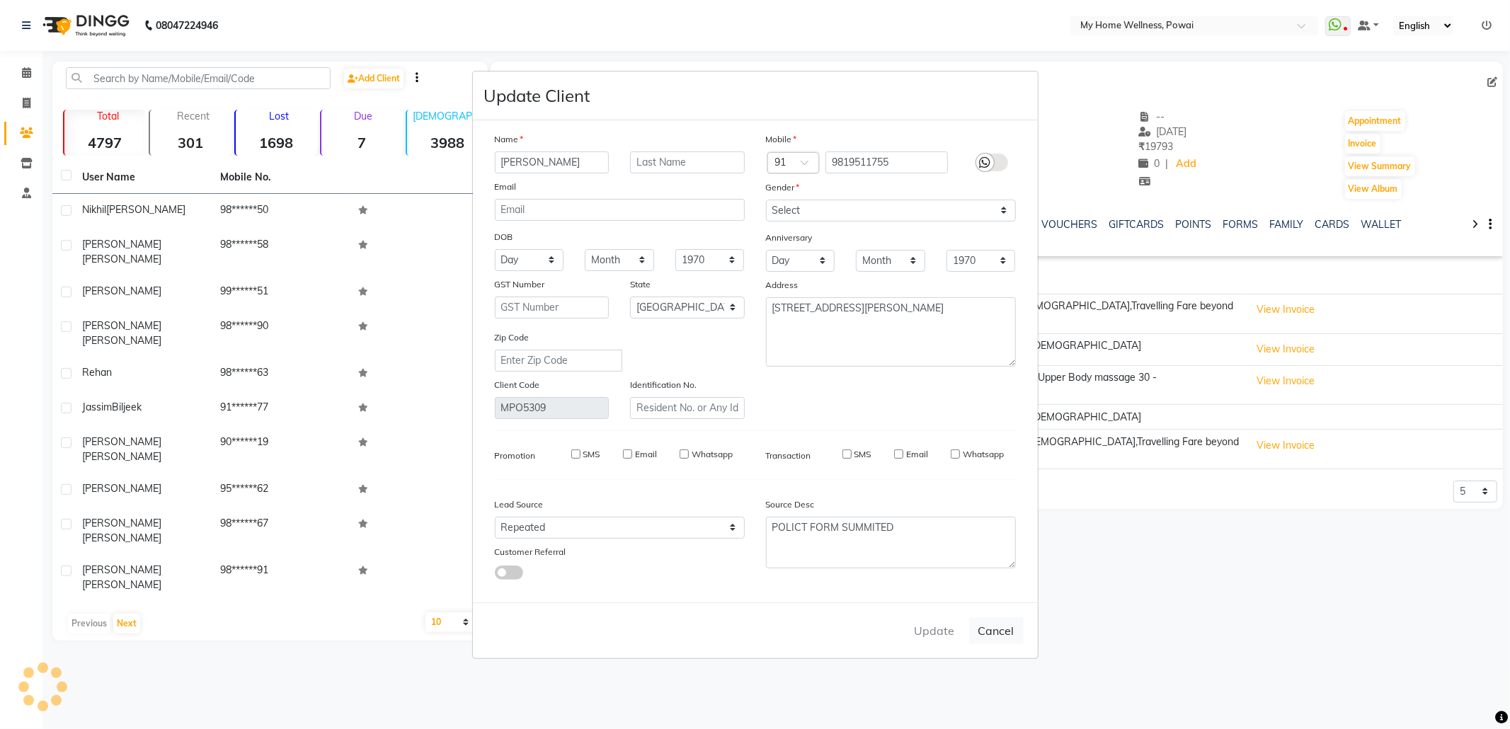
select select
checkbox input "false"
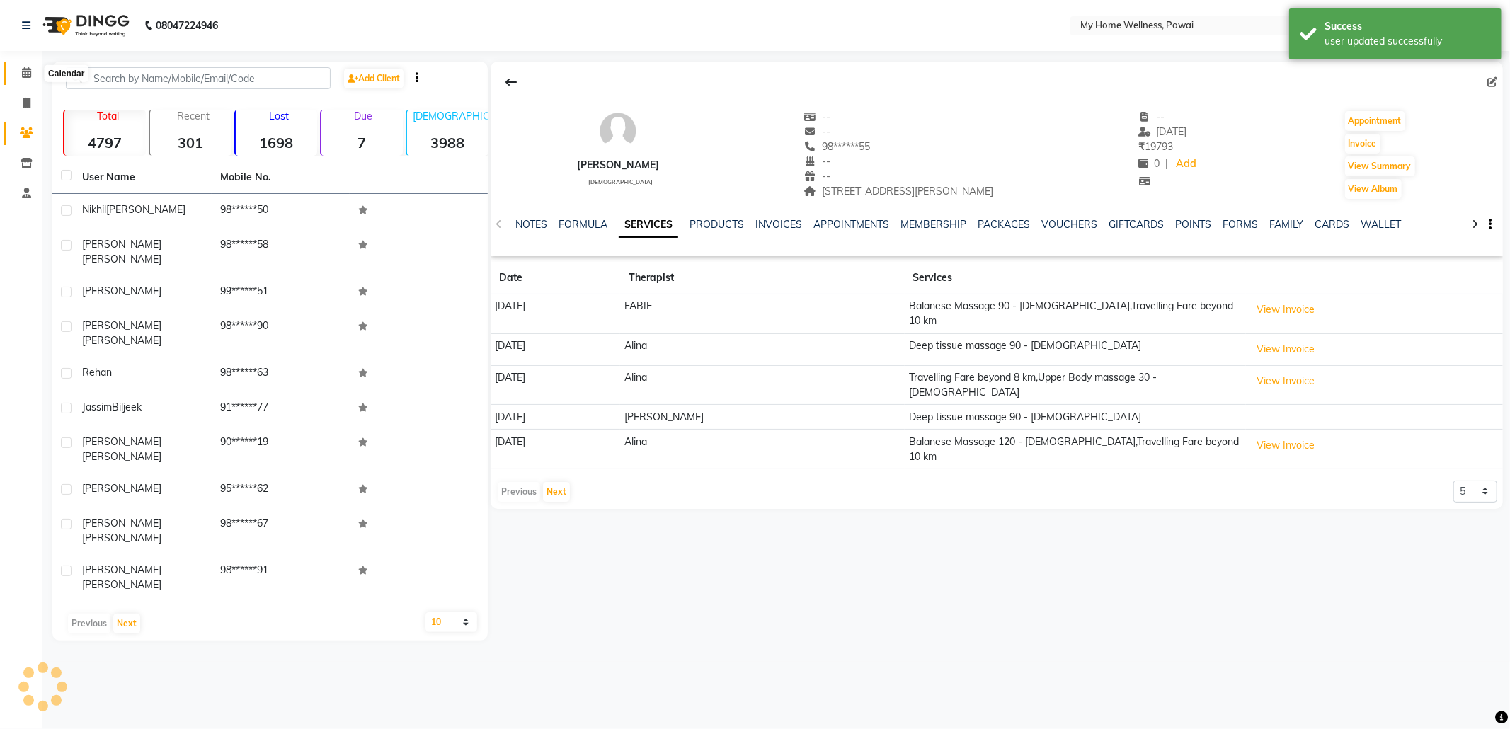
click at [23, 69] on icon at bounding box center [26, 72] width 9 height 11
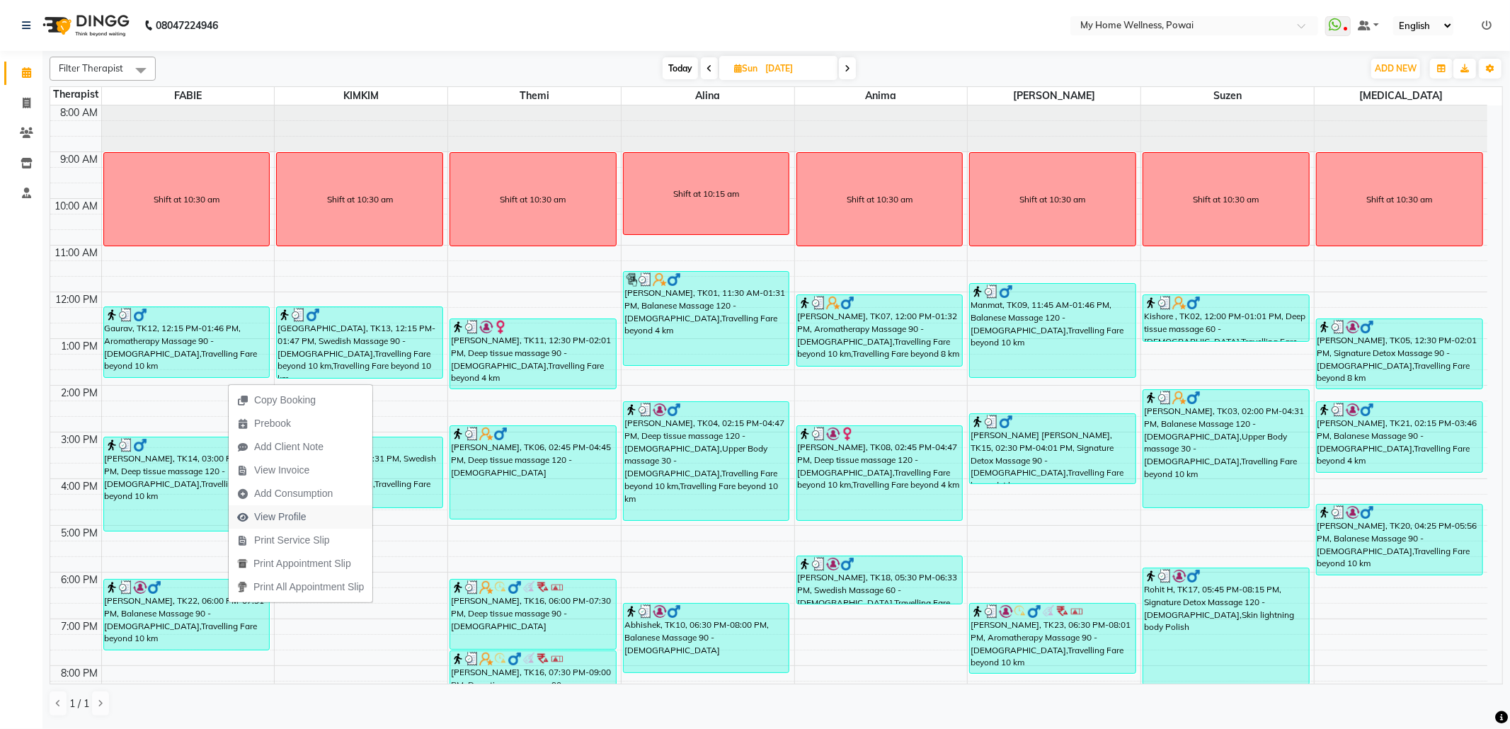
click at [301, 514] on span "View Profile" at bounding box center [280, 517] width 52 height 15
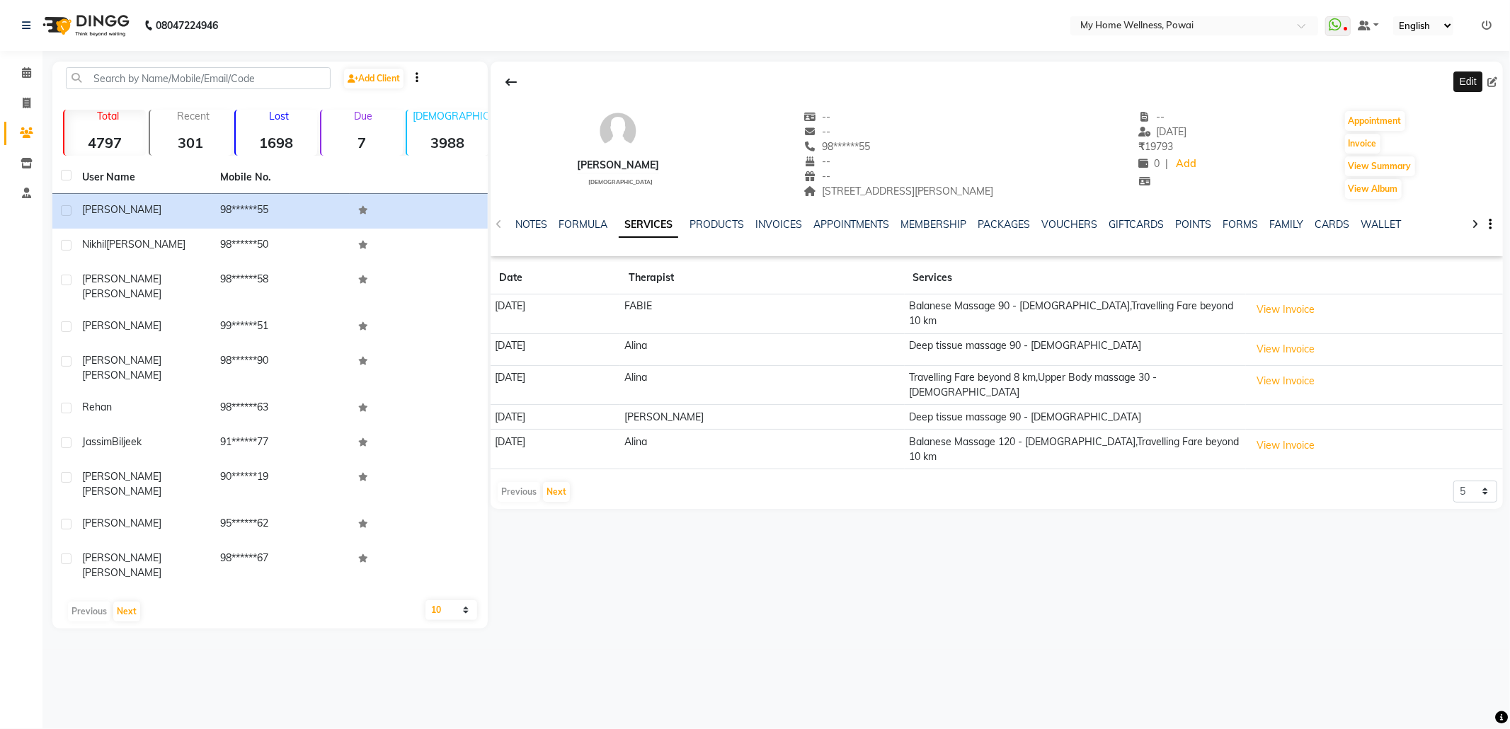
click at [1496, 84] on icon at bounding box center [1493, 82] width 10 height 10
select select "22"
select select "[DEMOGRAPHIC_DATA]"
select select "11783"
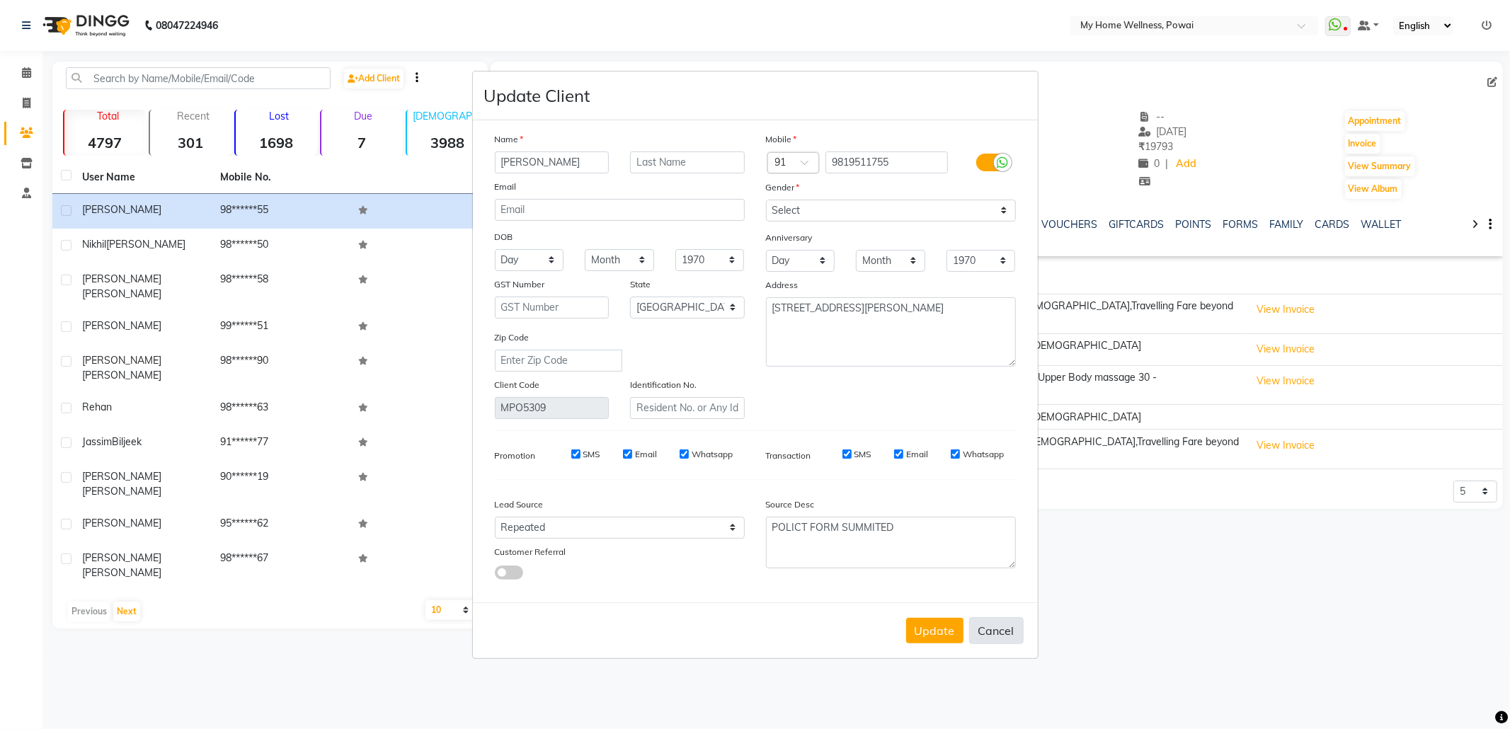
click at [1007, 634] on button "Cancel" at bounding box center [996, 630] width 55 height 27
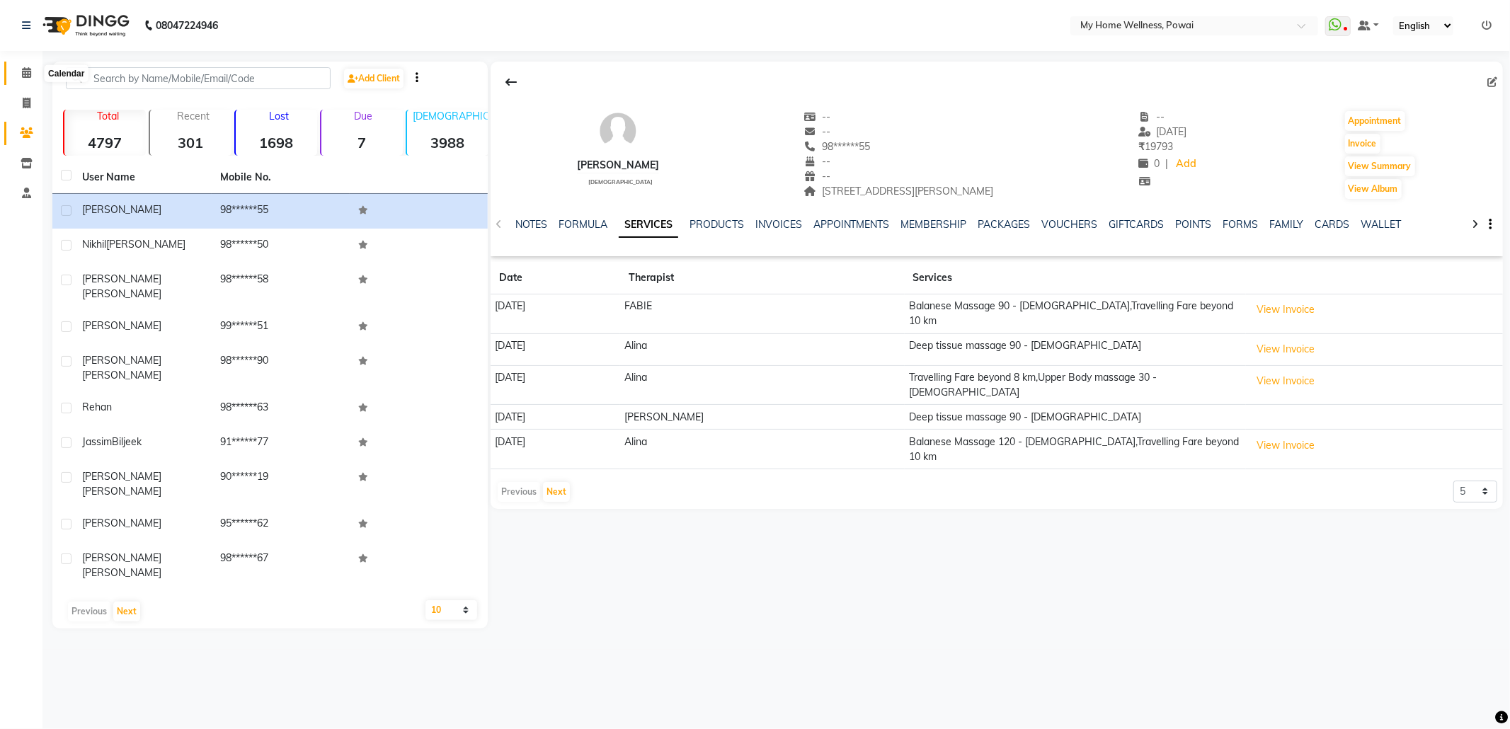
click at [26, 77] on icon at bounding box center [26, 72] width 9 height 11
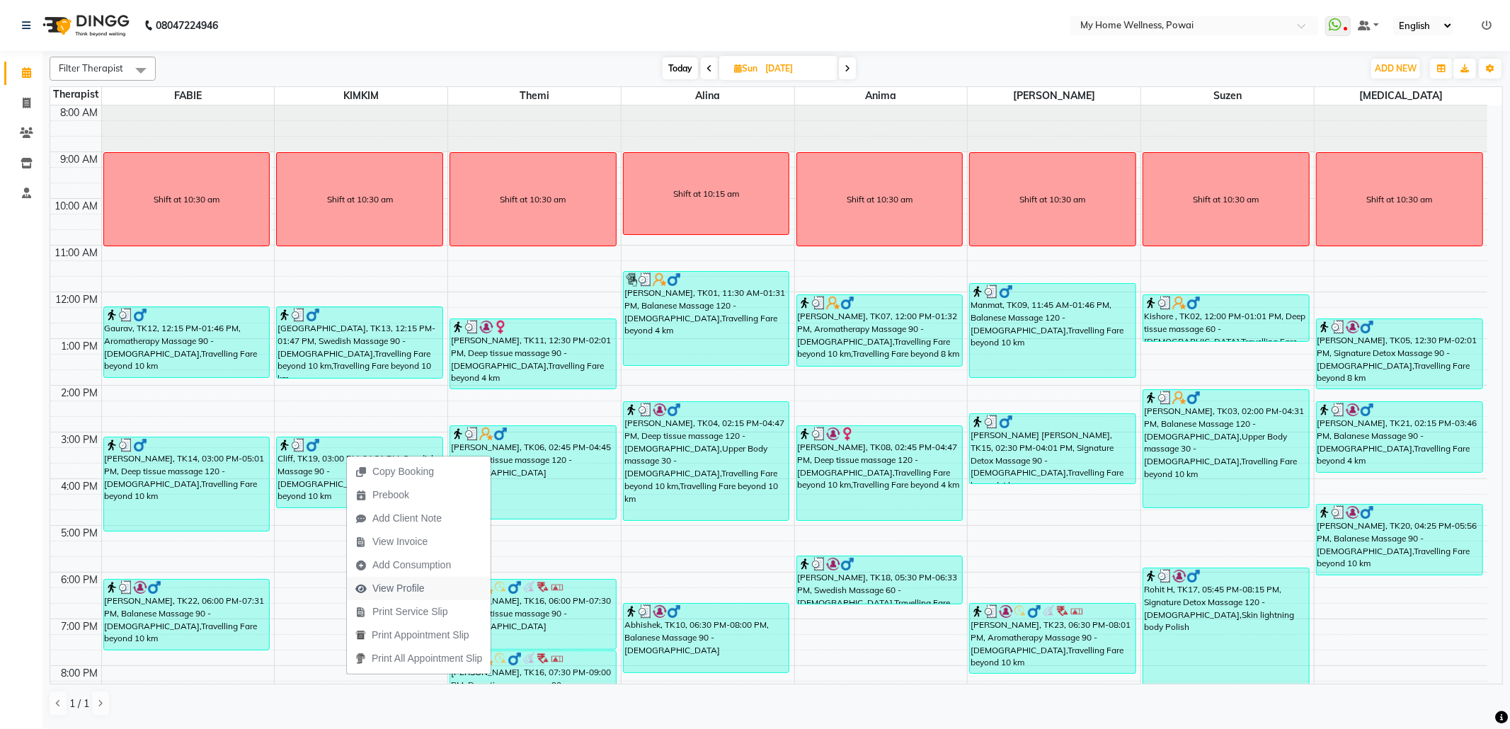
click at [414, 590] on span "View Profile" at bounding box center [398, 588] width 52 height 15
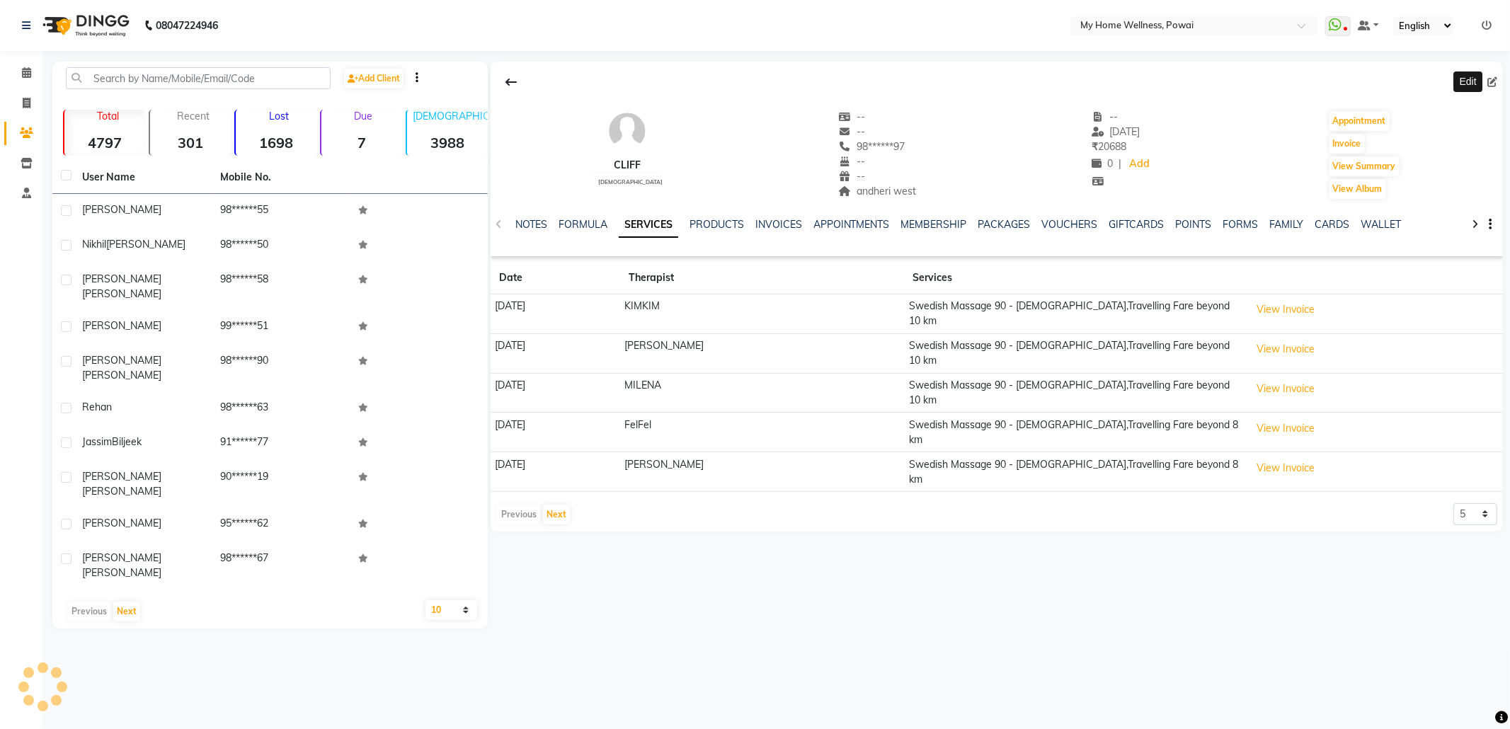
click at [1496, 77] on icon at bounding box center [1493, 82] width 10 height 10
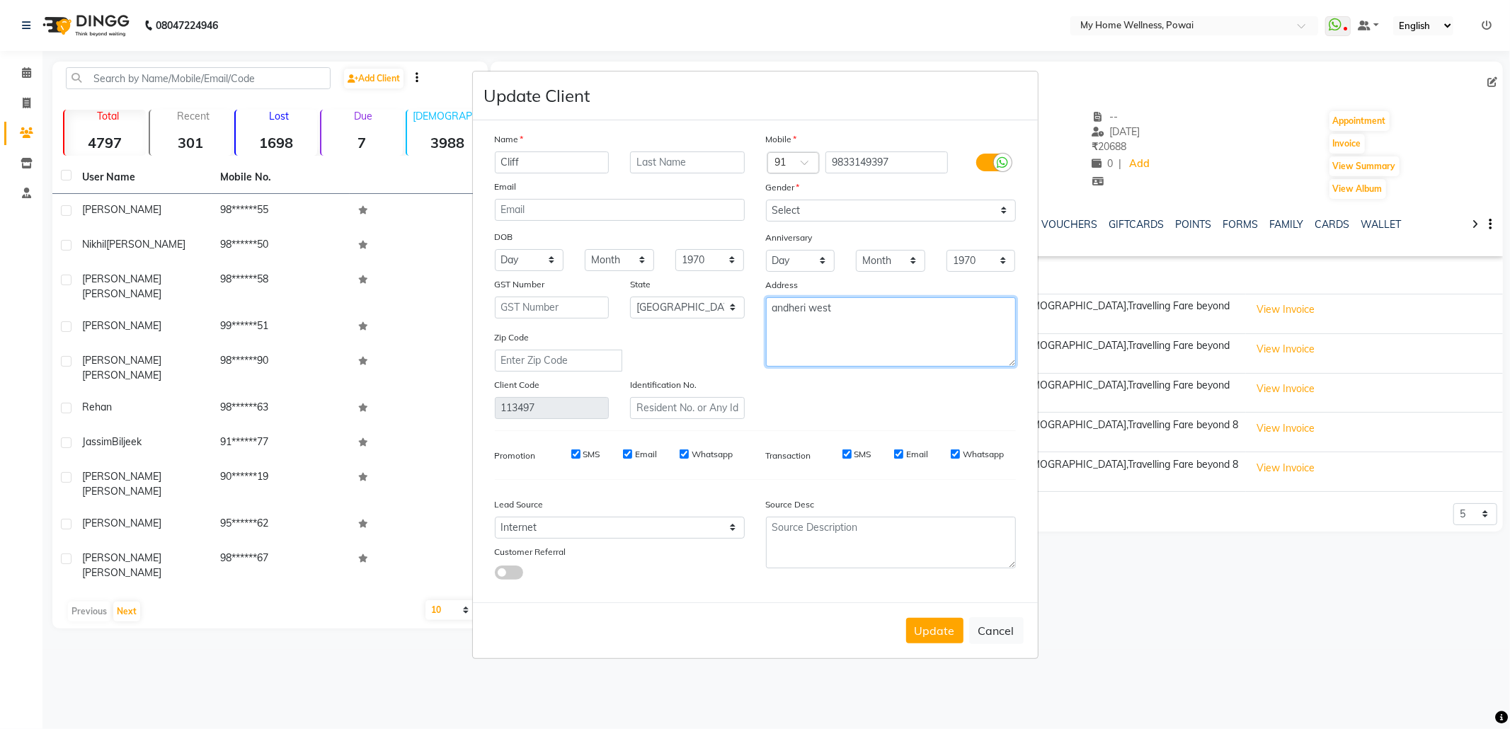
drag, startPoint x: 905, startPoint y: 312, endPoint x: 561, endPoint y: 312, distance: 343.4
click at [561, 312] on div "Name Cliff Email DOB Day 01 02 03 04 05 06 07 08 09 10 11 12 13 14 15 16 17 18 …" at bounding box center [755, 275] width 542 height 287
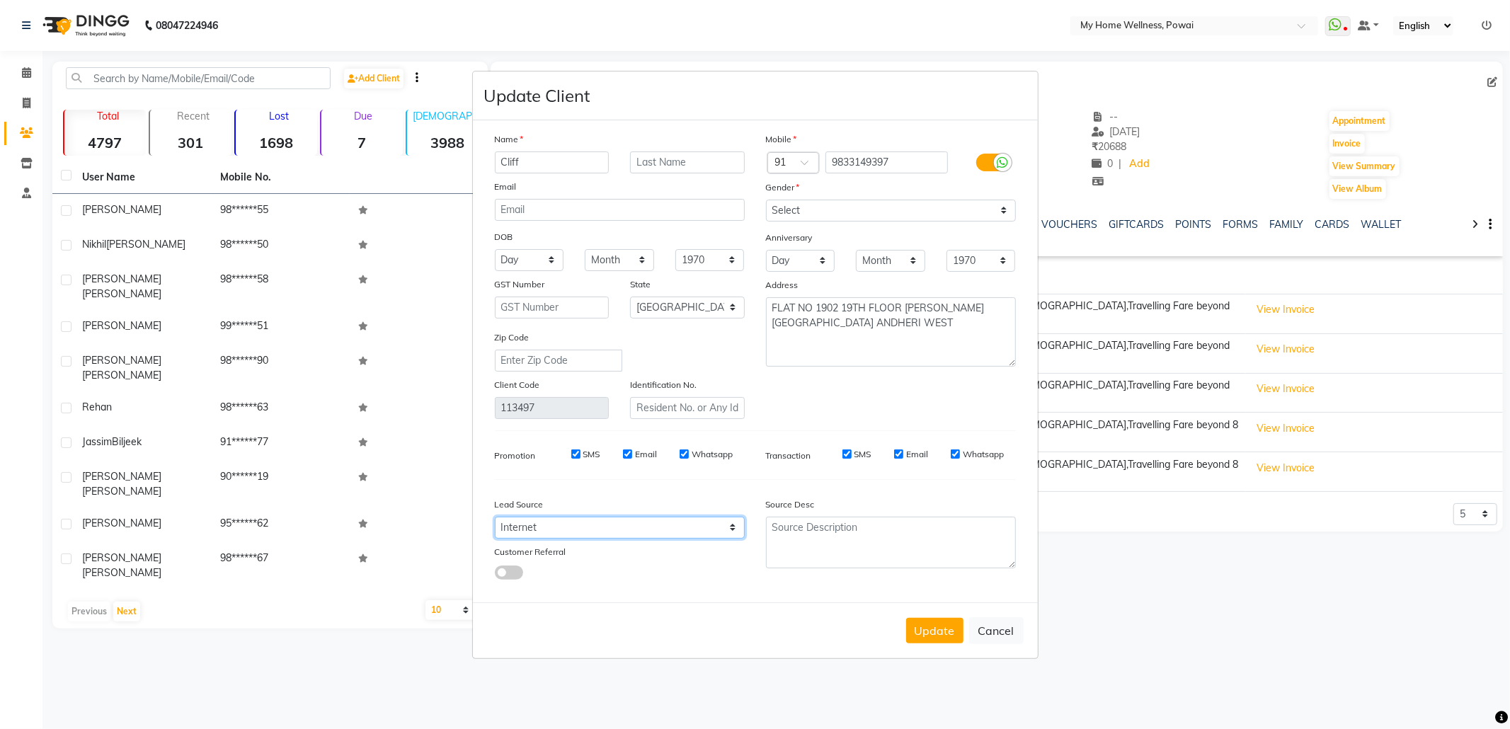
click at [559, 535] on select "Select Walk-in Referral Internet Friend Word of Mouth Advertisement Facebook Ju…" at bounding box center [620, 528] width 250 height 22
click at [495, 517] on select "Select Walk-in Referral Internet Friend Word of Mouth Advertisement Facebook Ju…" at bounding box center [620, 528] width 250 height 22
click at [860, 531] on textarea at bounding box center [891, 543] width 250 height 52
paste textarea "[DEMOGRAPHIC_DATA]"
drag, startPoint x: 787, startPoint y: 513, endPoint x: 575, endPoint y: 470, distance: 216.8
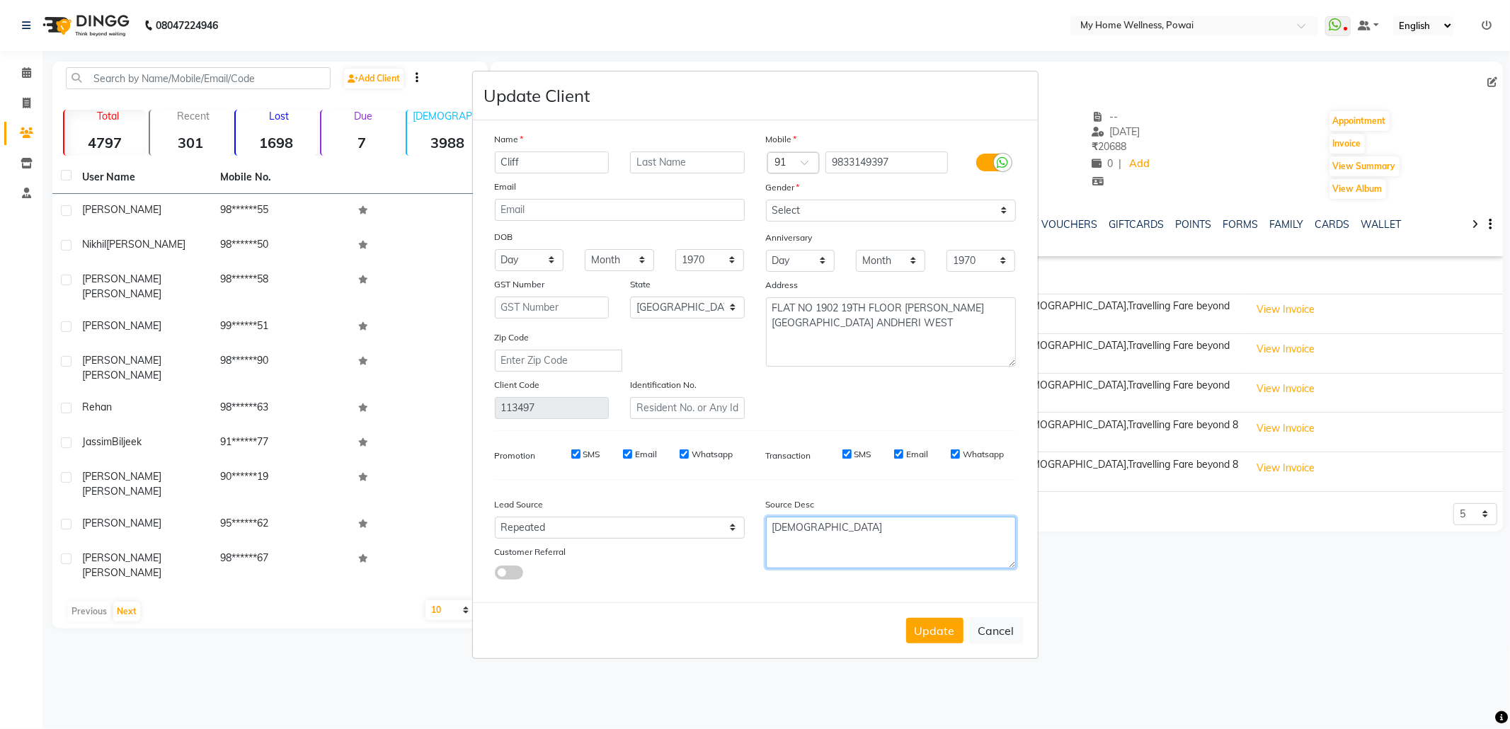
click at [575, 470] on div "Name Cliff Email DOB Day 01 02 03 04 05 06 07 08 09 10 11 12 13 14 15 16 17 18 …" at bounding box center [755, 362] width 542 height 460
drag, startPoint x: 899, startPoint y: 527, endPoint x: 595, endPoint y: 474, distance: 308.3
click at [595, 474] on div "Name Cliff Email DOB Day 01 02 03 04 05 06 07 08 09 10 11 12 13 14 15 16 17 18 …" at bounding box center [755, 362] width 542 height 460
click at [947, 622] on button "Update" at bounding box center [934, 630] width 57 height 25
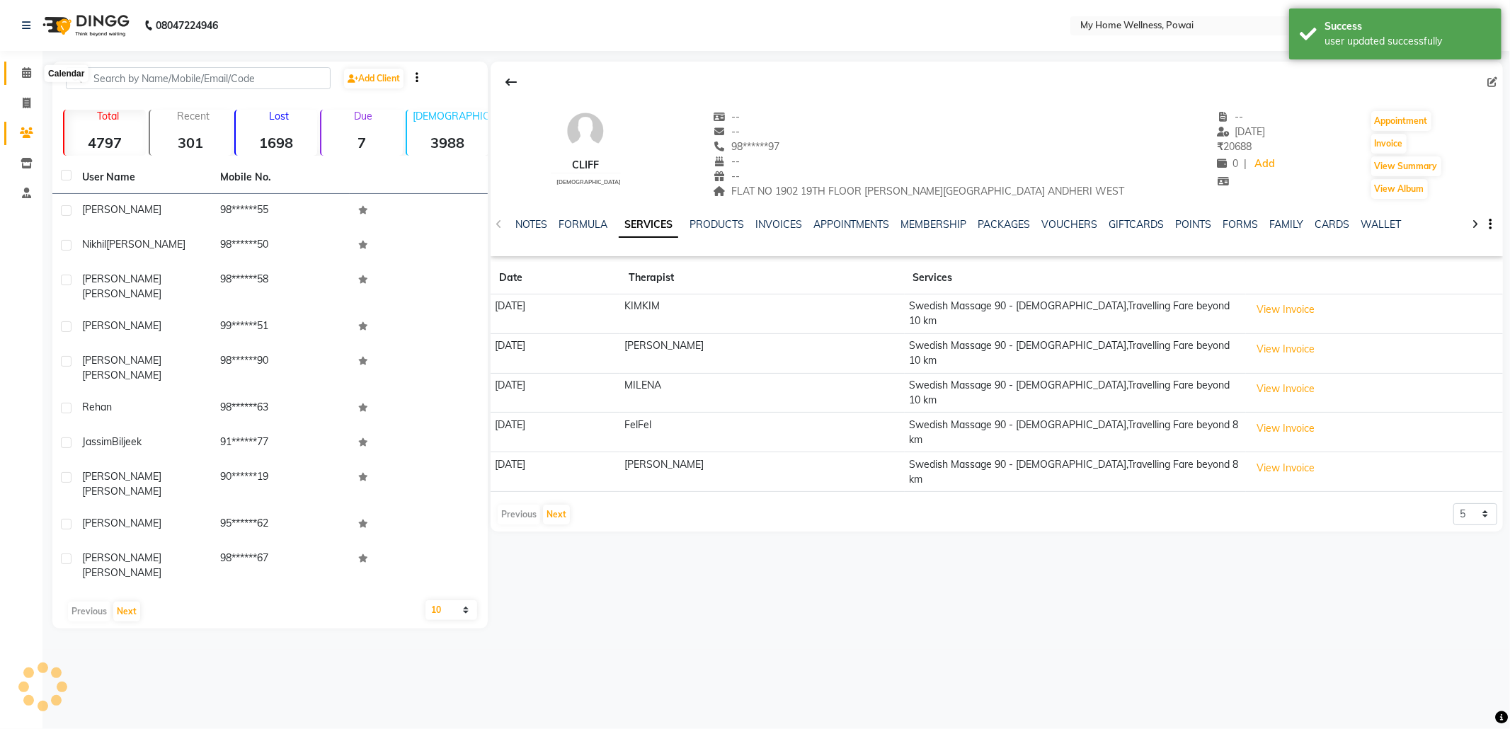
click at [34, 71] on span at bounding box center [26, 73] width 25 height 16
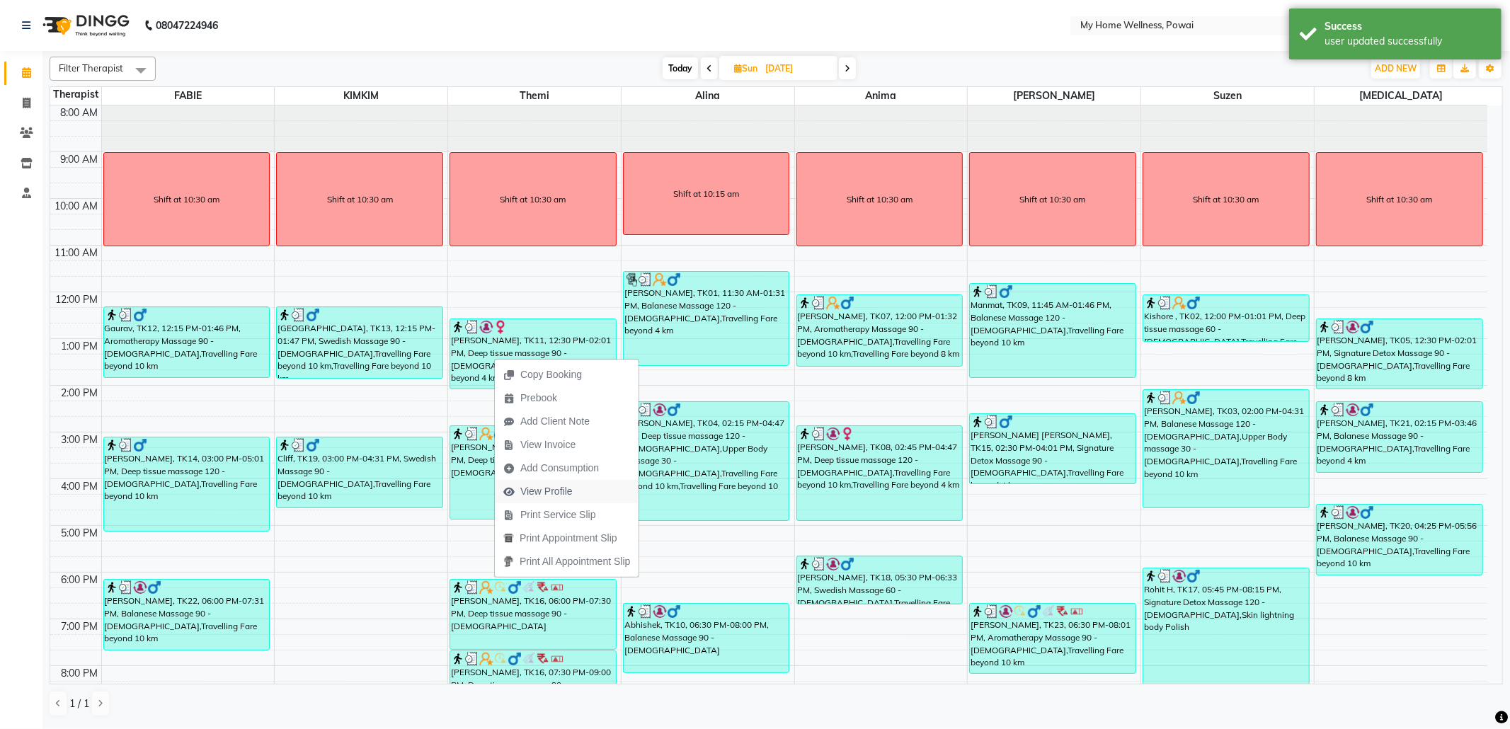
click at [567, 490] on span "View Profile" at bounding box center [546, 491] width 52 height 15
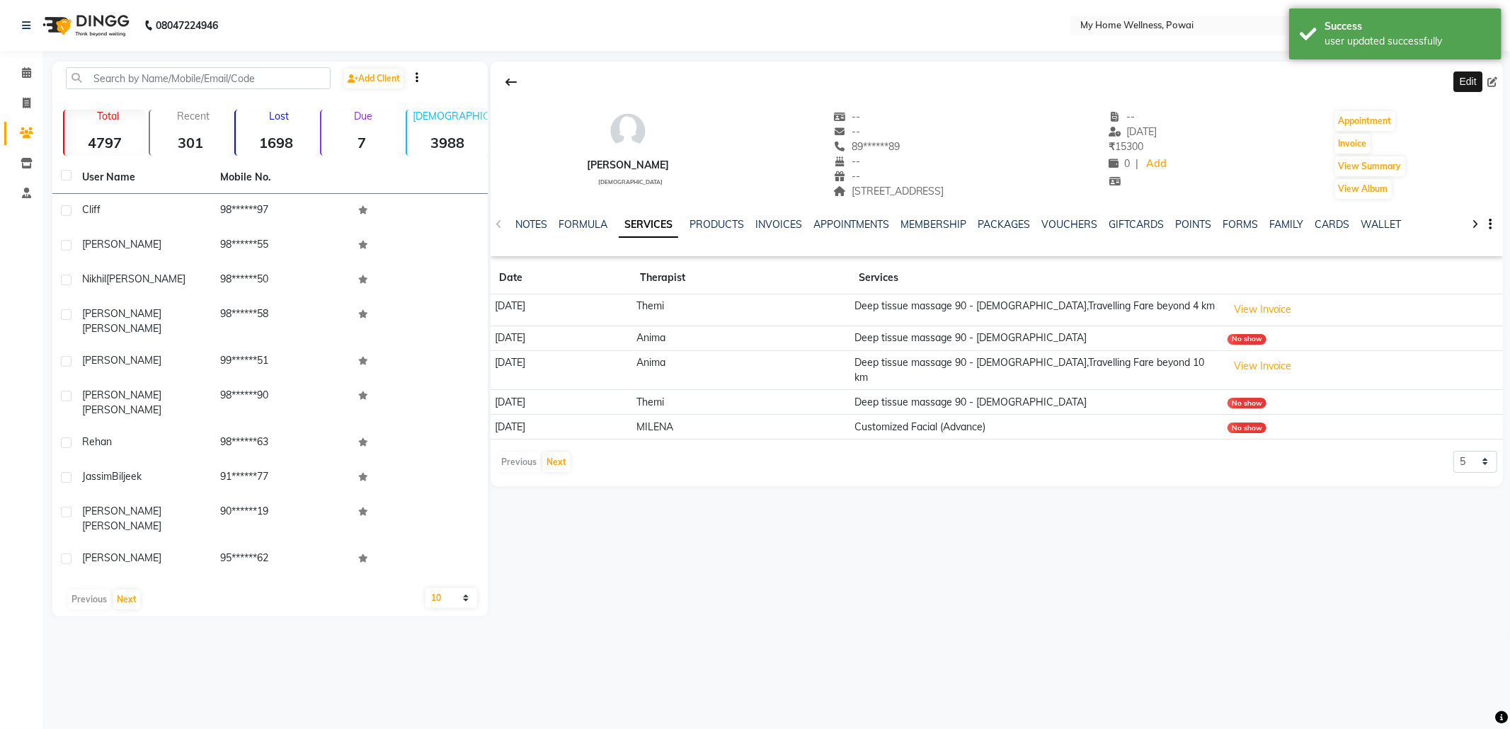
click at [1496, 80] on icon at bounding box center [1493, 82] width 10 height 10
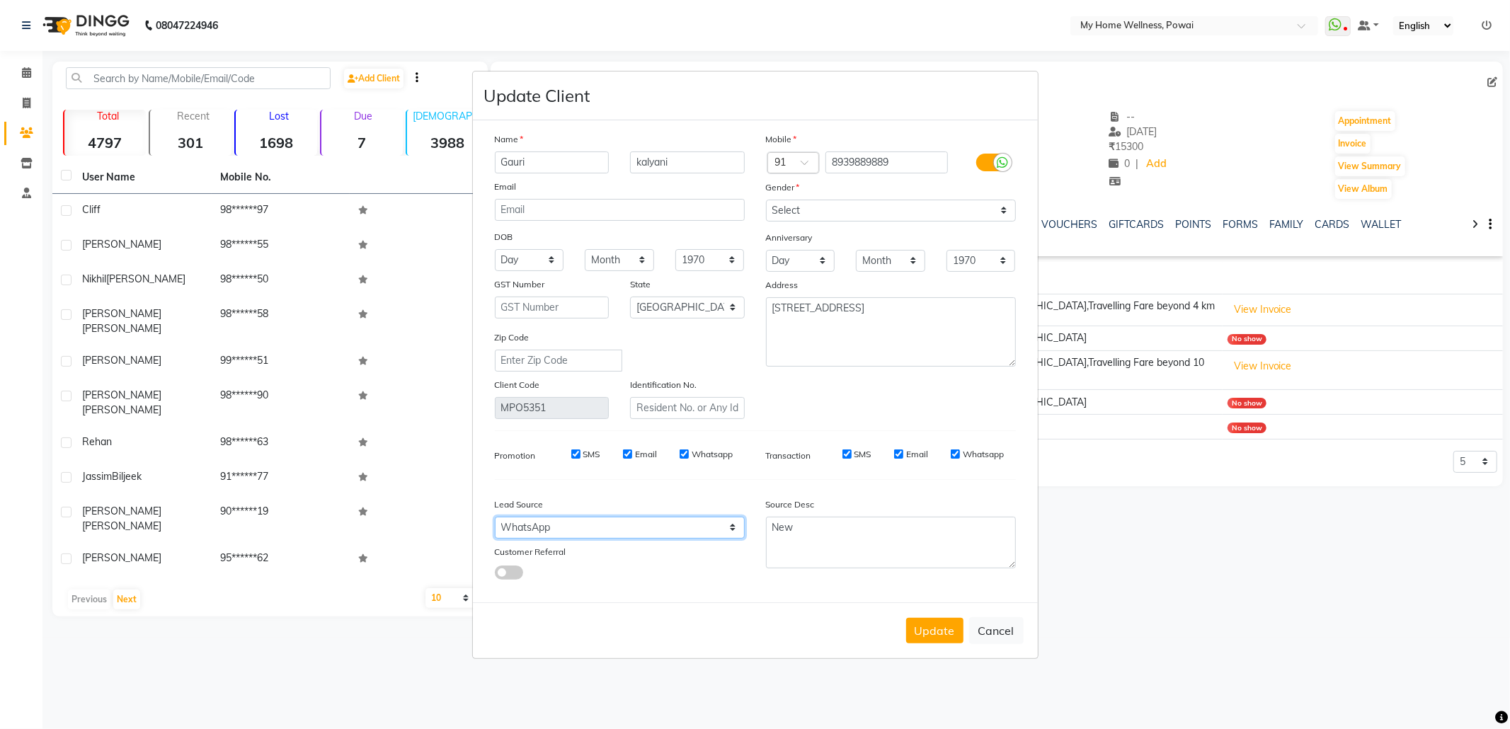
click at [633, 536] on select "Select Walk-in Referral Internet Friend Word of Mouth Advertisement Facebook Ju…" at bounding box center [620, 528] width 250 height 22
click at [495, 517] on select "Select Walk-in Referral Internet Friend Word of Mouth Advertisement Facebook Ju…" at bounding box center [620, 528] width 250 height 22
drag, startPoint x: 814, startPoint y: 530, endPoint x: 525, endPoint y: 474, distance: 294.8
click at [525, 474] on div "Name [PERSON_NAME] Email DOB Day 01 02 03 04 05 06 07 08 09 10 11 12 13 14 15 1…" at bounding box center [755, 362] width 542 height 460
paste textarea "POLICY FORM SUMMITED"
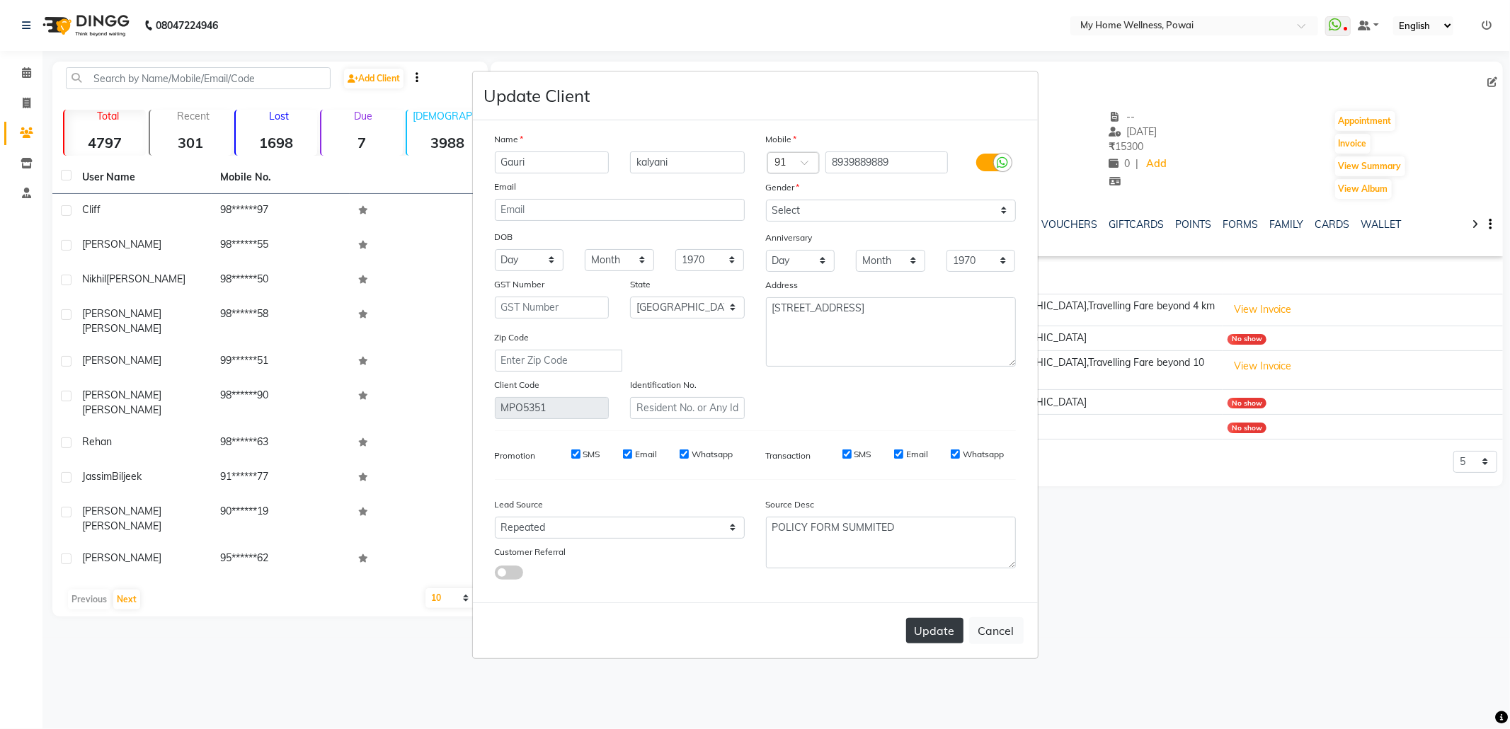
click at [932, 626] on button "Update" at bounding box center [934, 630] width 57 height 25
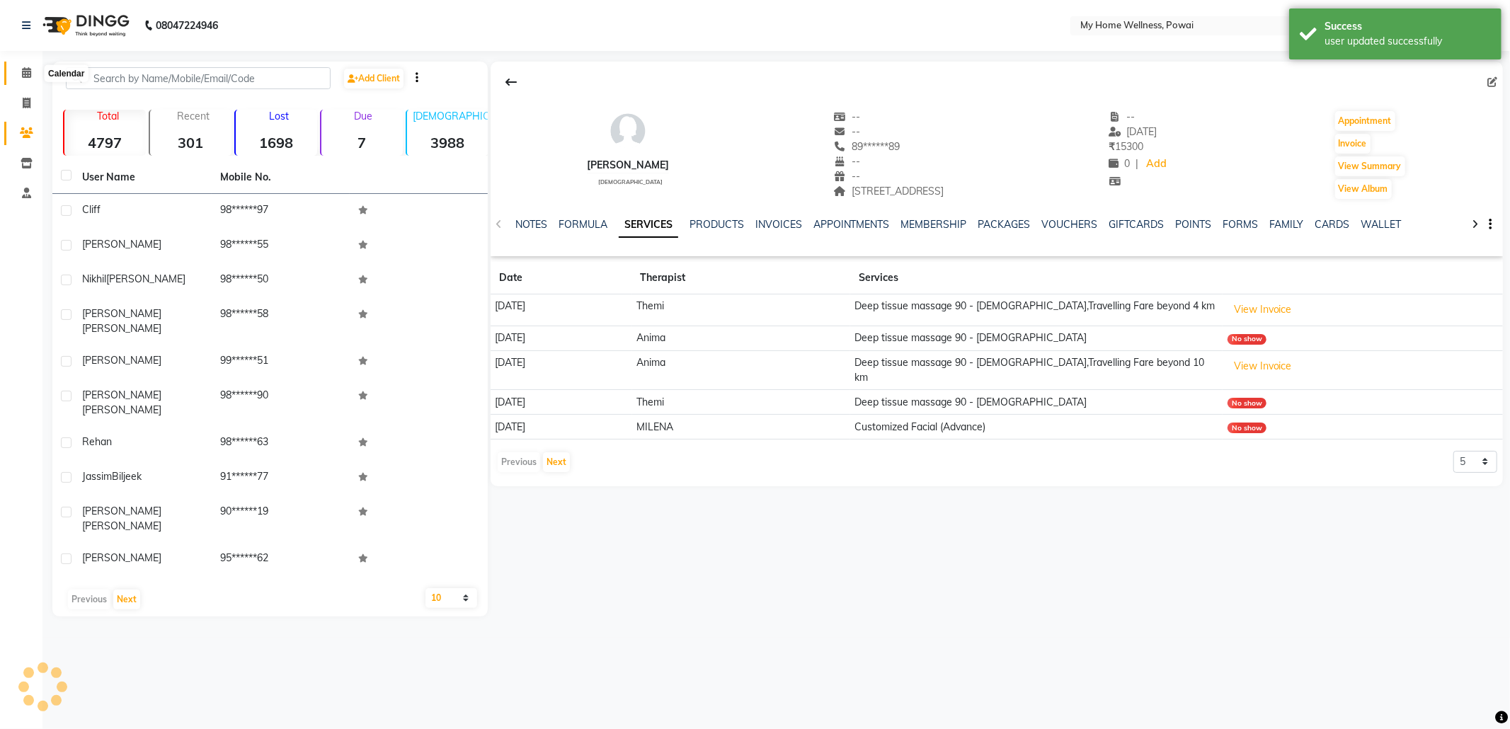
click at [26, 69] on icon at bounding box center [26, 72] width 9 height 11
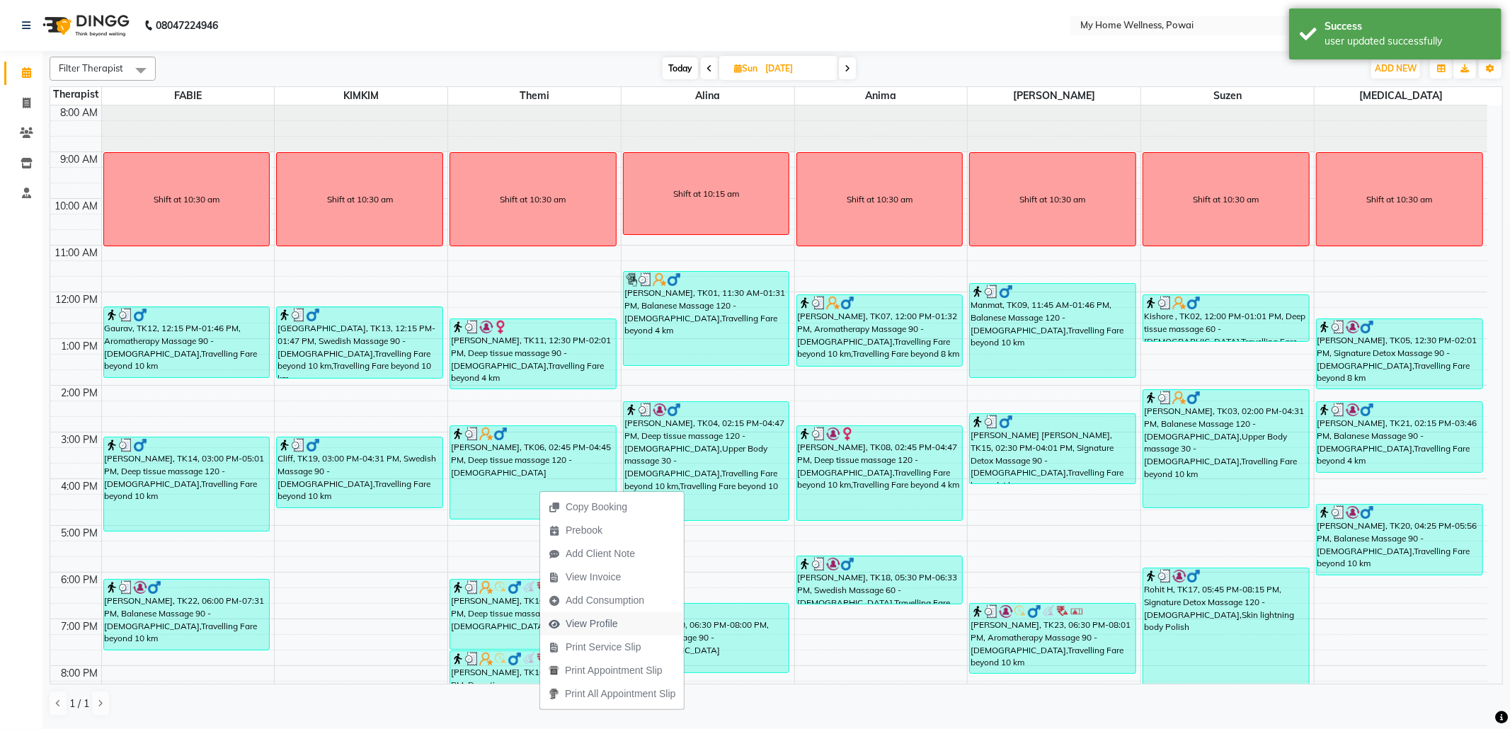
click at [585, 629] on span "View Profile" at bounding box center [592, 624] width 52 height 15
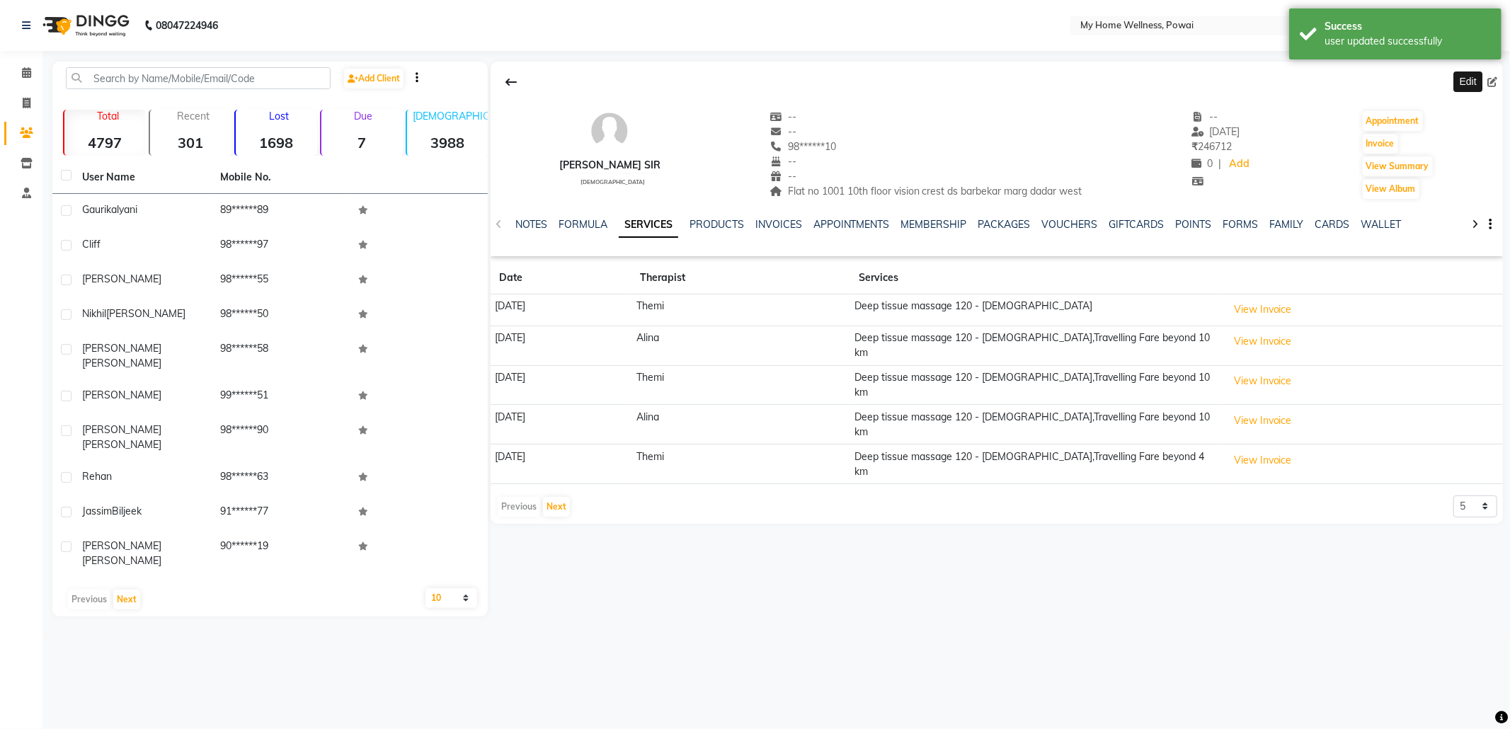
click at [1490, 79] on icon at bounding box center [1493, 82] width 10 height 10
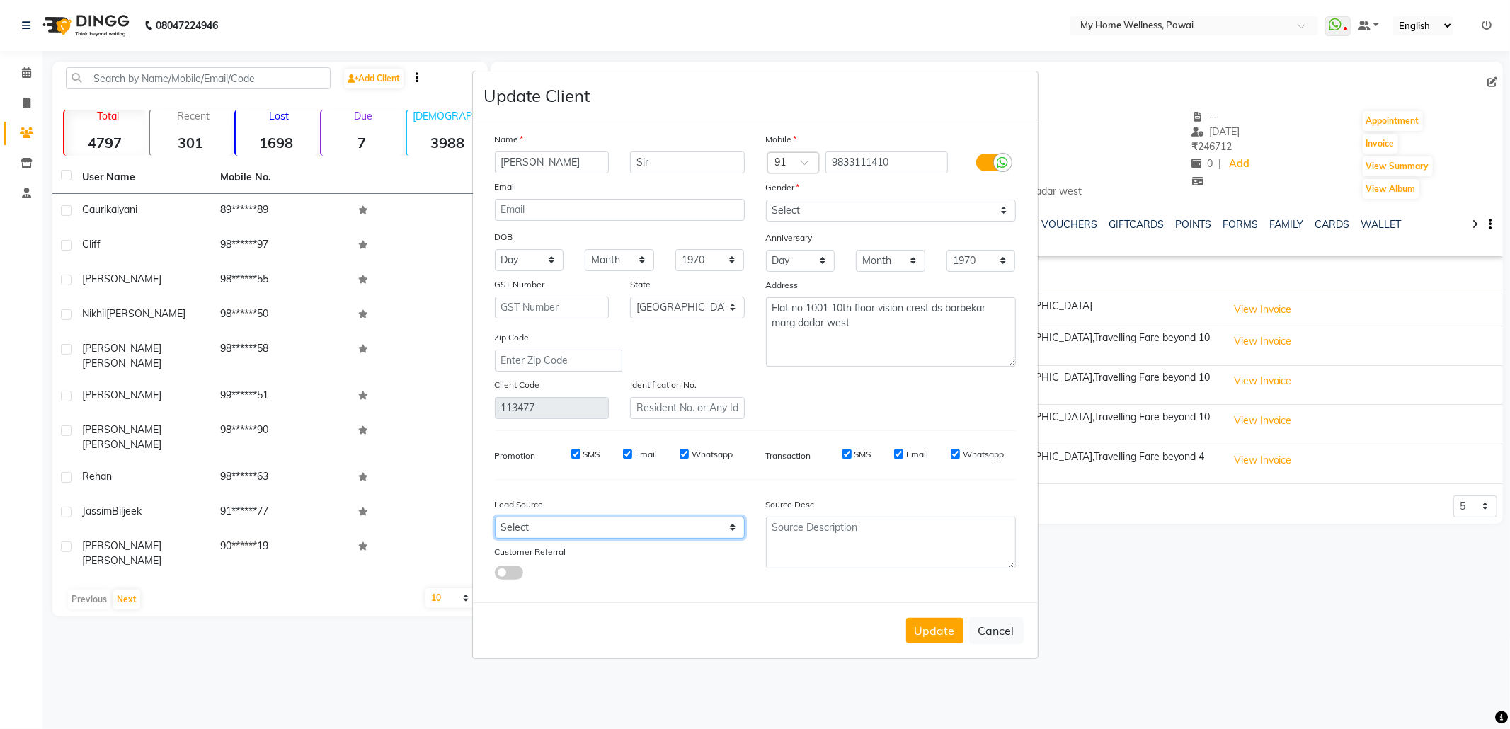
click at [515, 521] on select "Select Walk-in Referral Internet Friend Word of Mouth Advertisement Facebook Ju…" at bounding box center [620, 528] width 250 height 22
click at [495, 517] on select "Select Walk-in Referral Internet Friend Word of Mouth Advertisement Facebook Ju…" at bounding box center [620, 528] width 250 height 22
click at [804, 525] on textarea at bounding box center [891, 543] width 250 height 52
paste textarea "POLICY FORM SUMMITED"
click at [918, 630] on button "Update" at bounding box center [934, 630] width 57 height 25
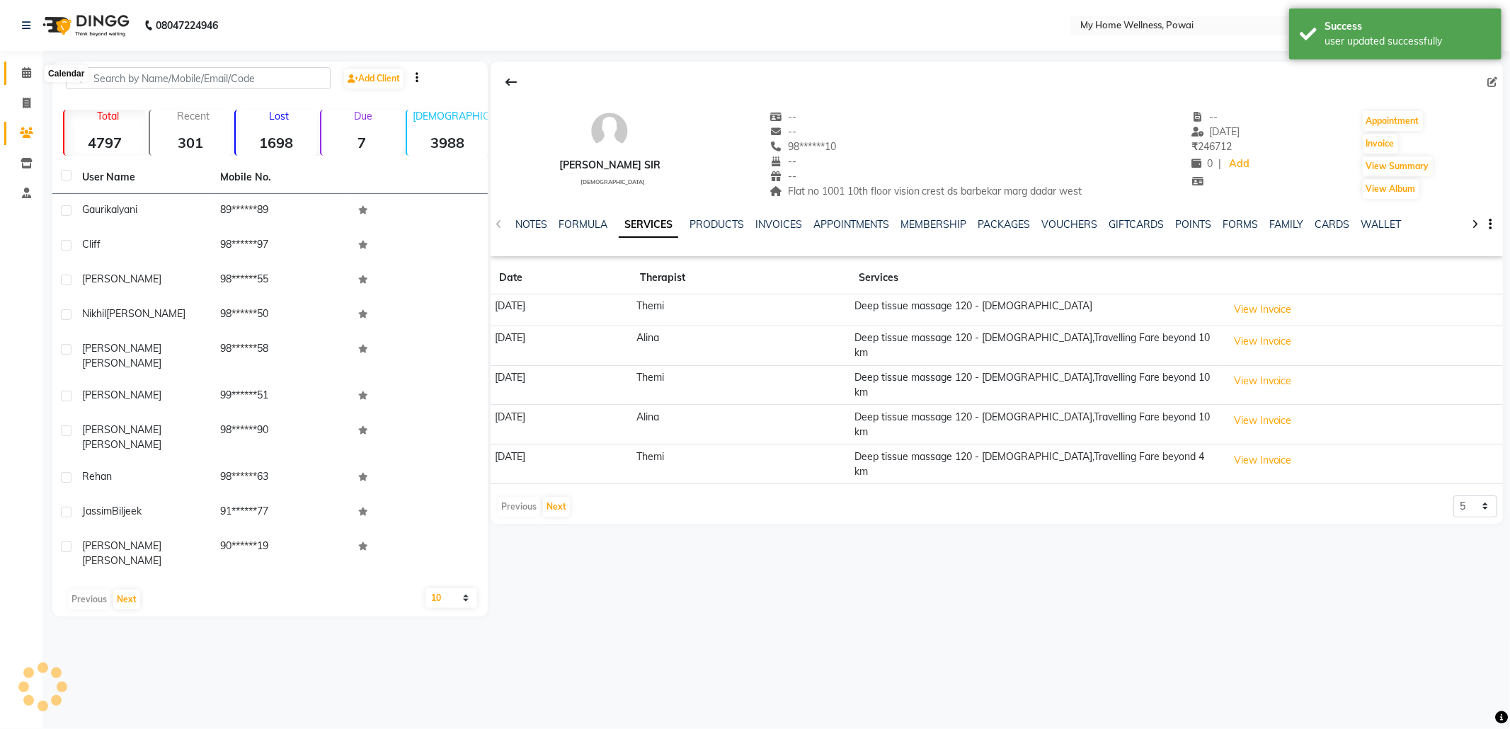
click at [28, 69] on icon at bounding box center [26, 72] width 9 height 11
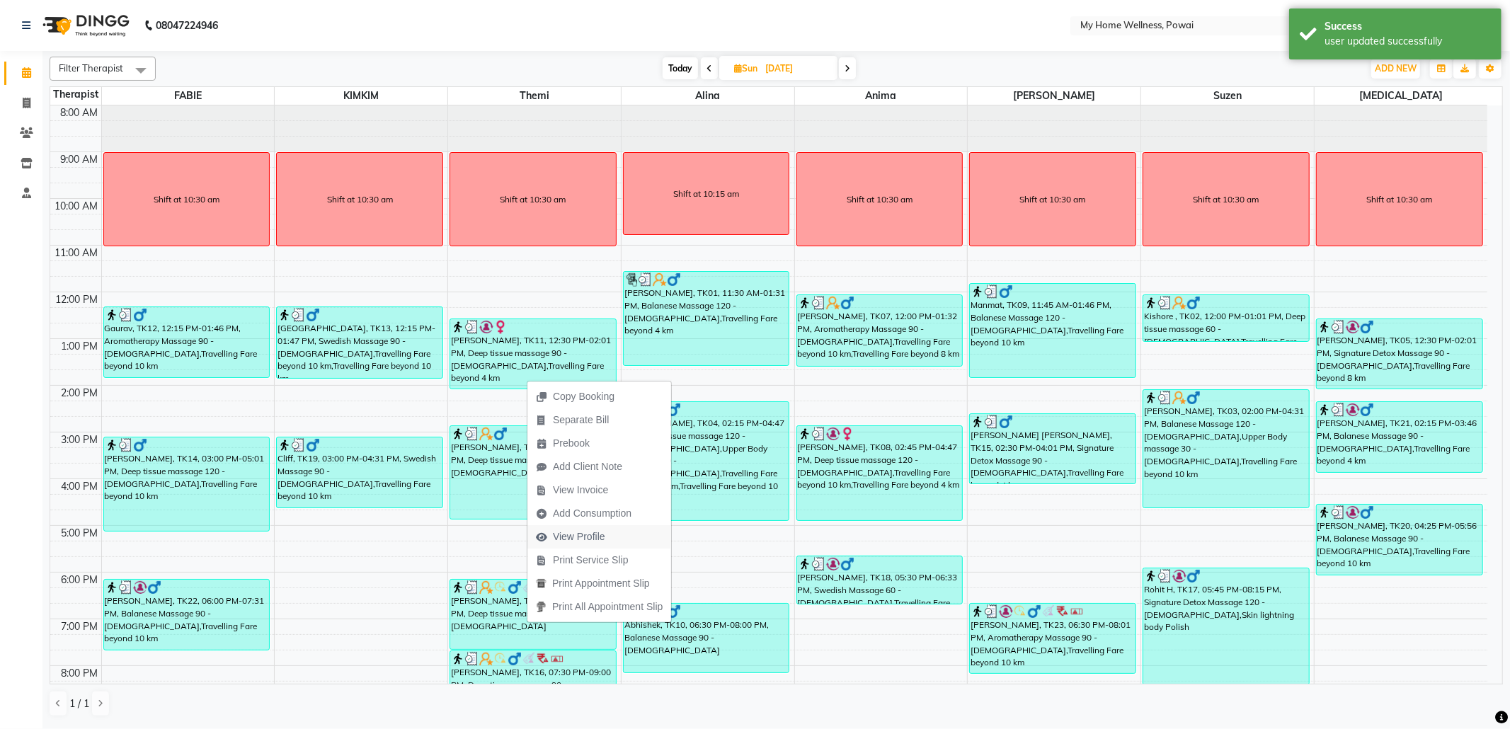
click at [610, 539] on span "View Profile" at bounding box center [570, 536] width 86 height 23
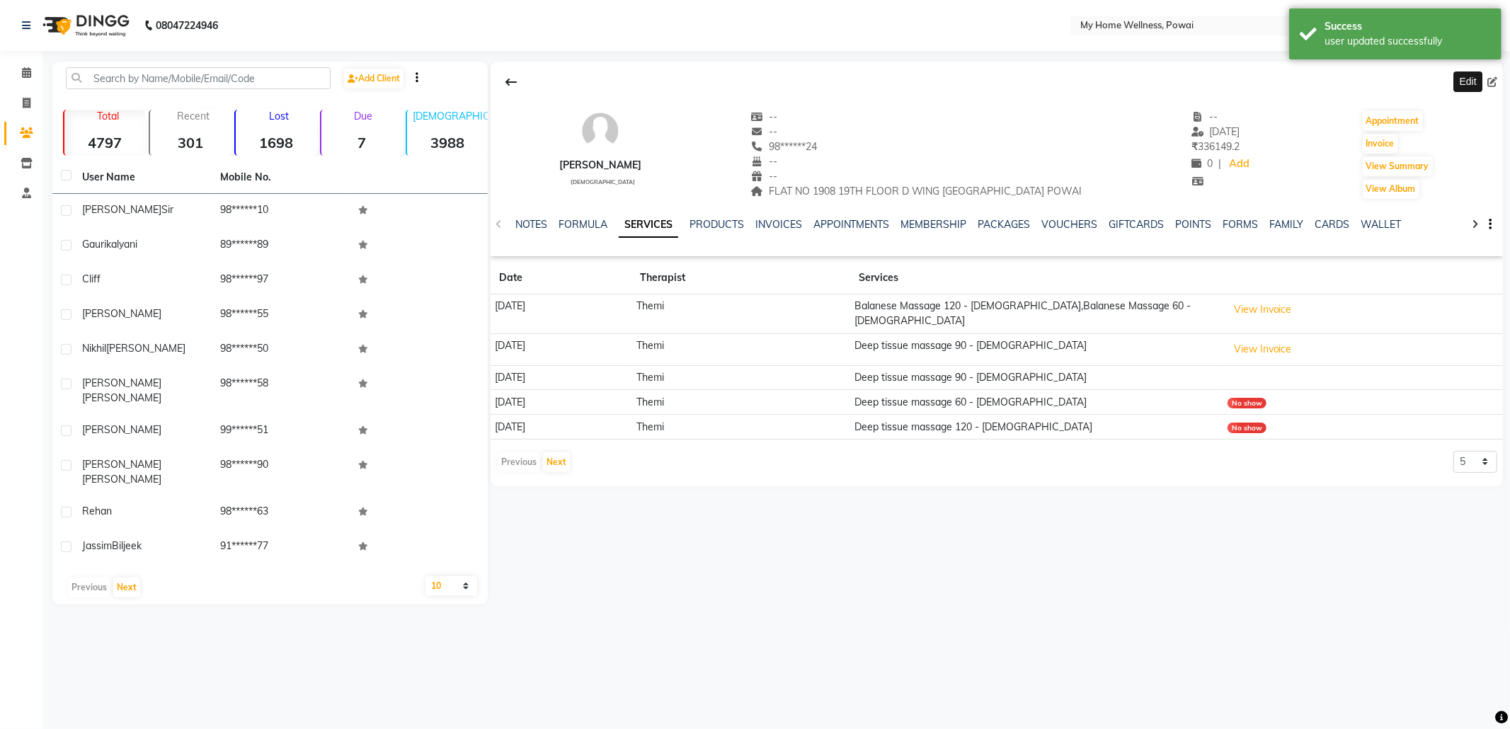
click at [1490, 80] on icon at bounding box center [1493, 82] width 10 height 10
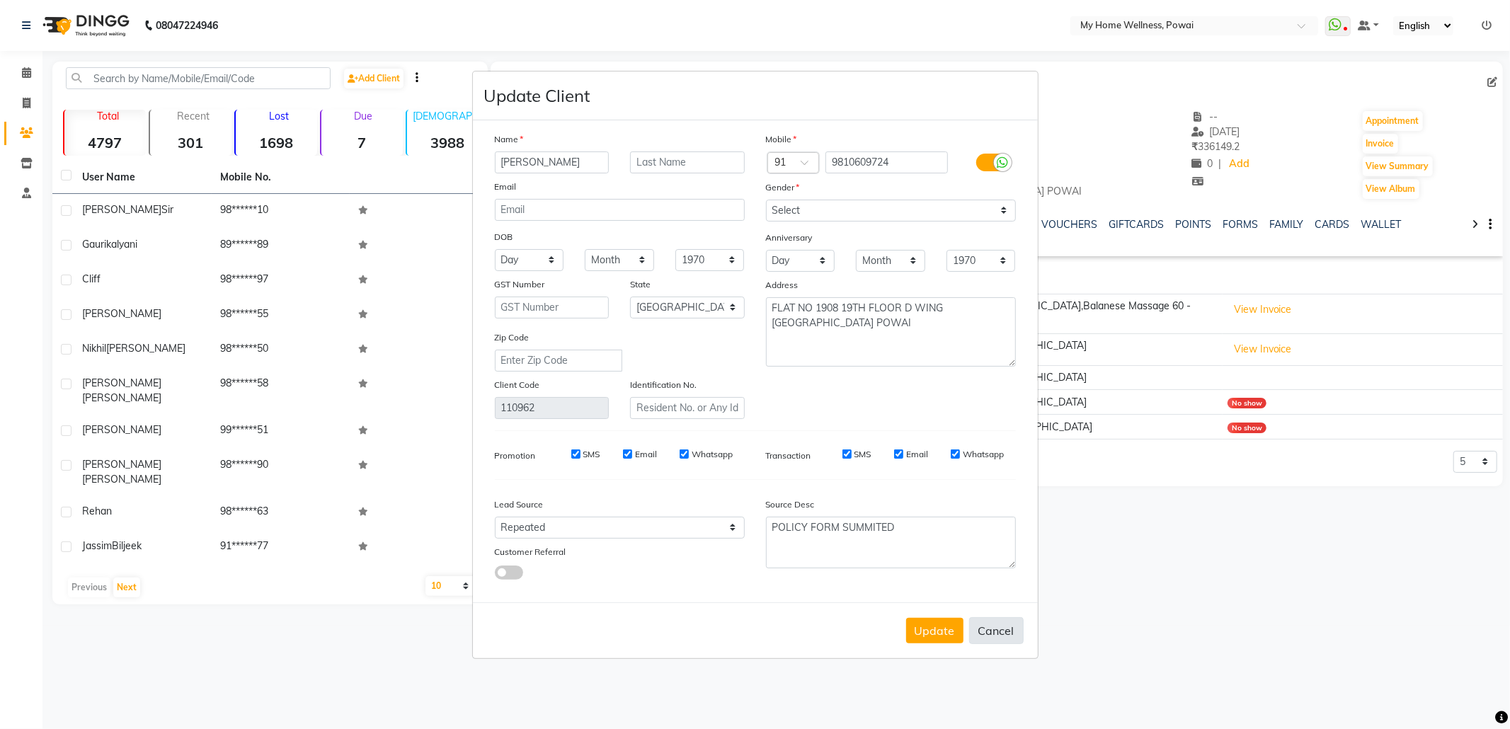
click at [1005, 624] on button "Cancel" at bounding box center [996, 630] width 55 height 27
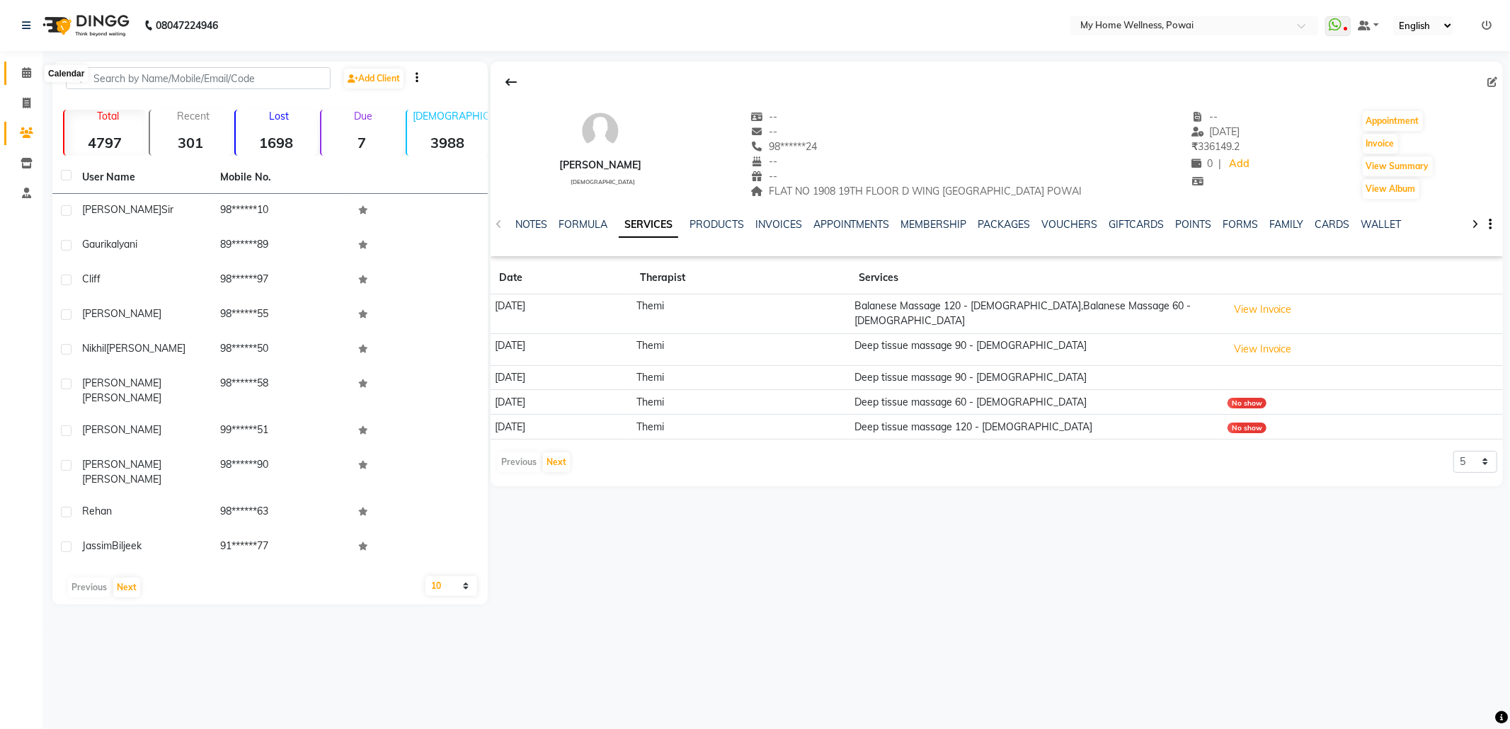
click at [25, 72] on icon at bounding box center [26, 72] width 9 height 11
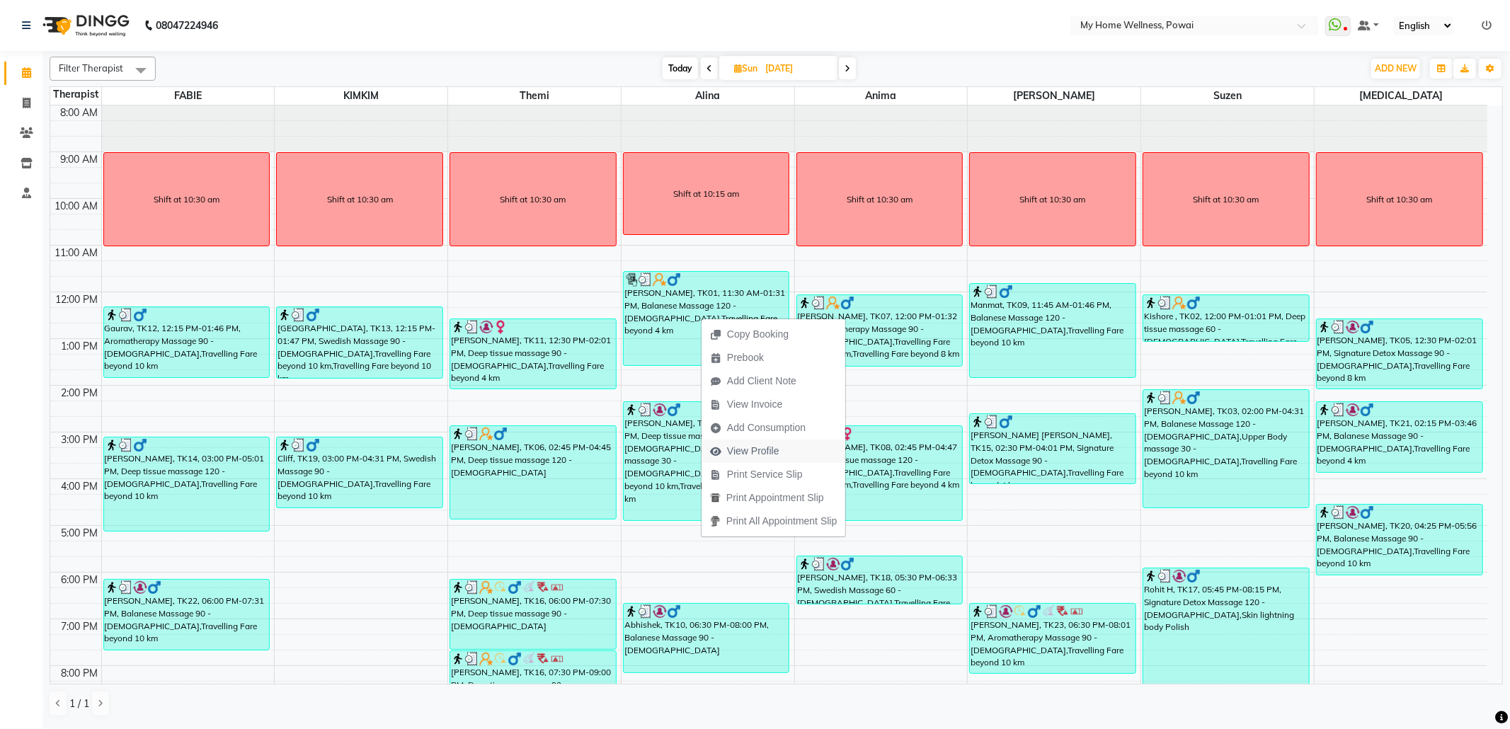
click at [784, 447] on span "View Profile" at bounding box center [745, 451] width 86 height 23
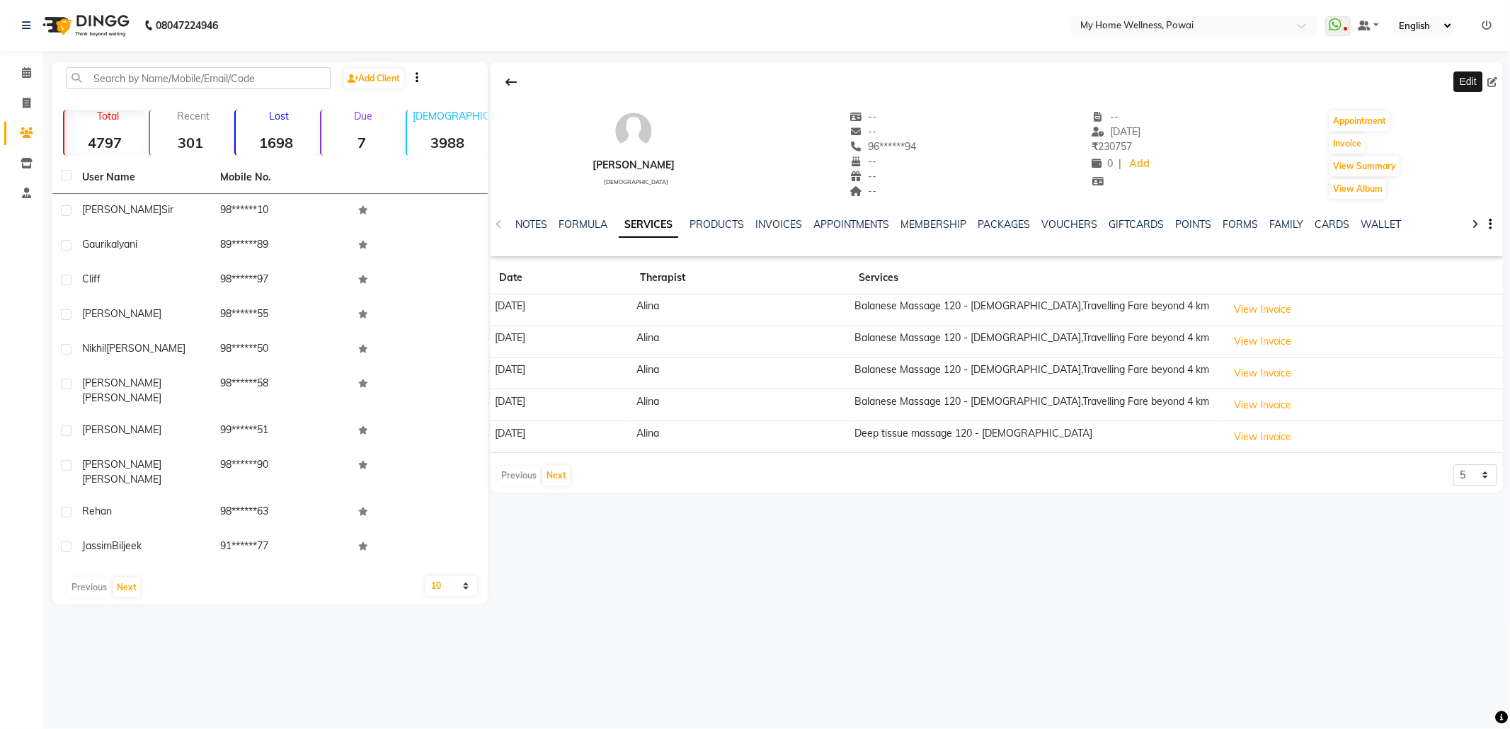
click at [1496, 80] on icon at bounding box center [1493, 82] width 10 height 10
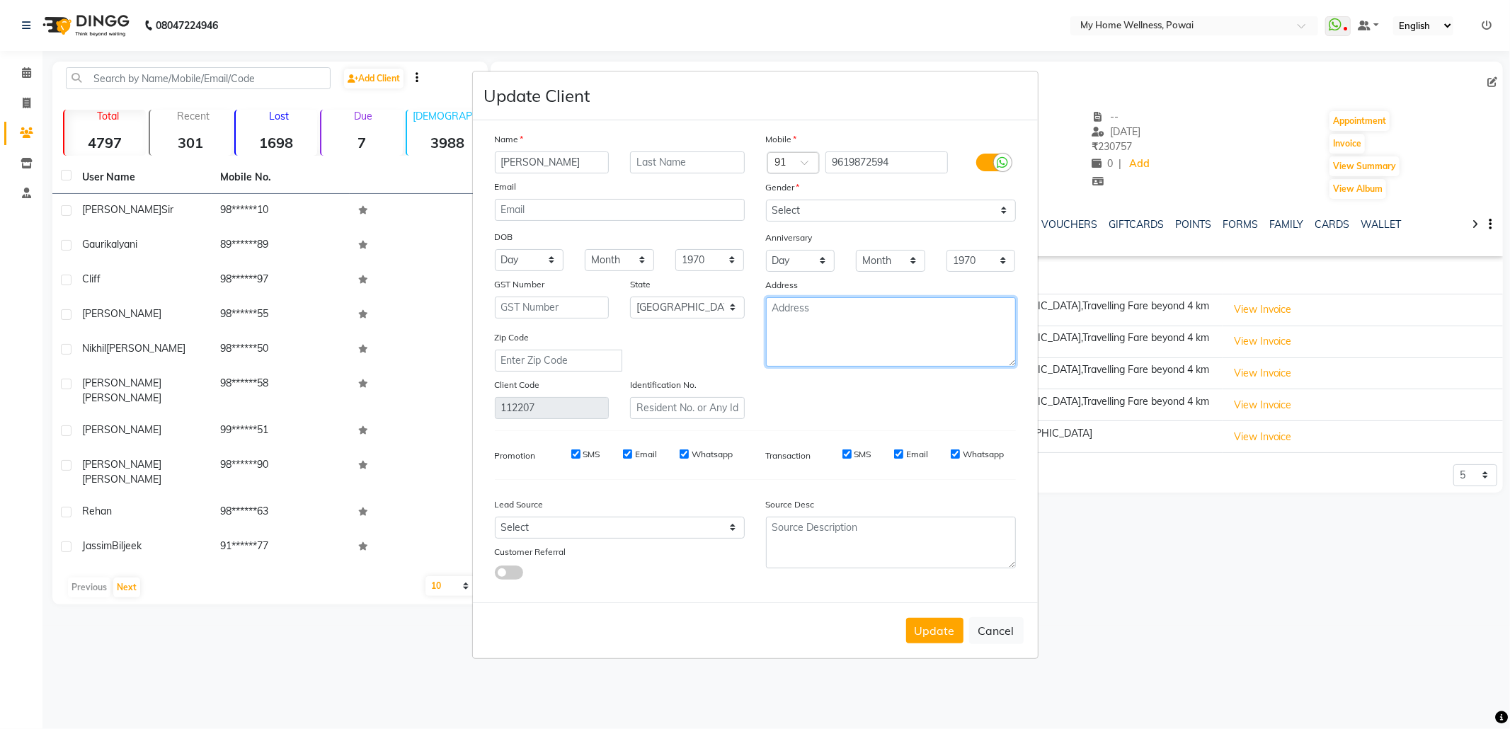
click at [809, 303] on textarea at bounding box center [891, 331] width 250 height 69
click at [629, 530] on select "Select Walk-in Referral Internet Friend Word of Mouth Advertisement Facebook Ju…" at bounding box center [620, 528] width 250 height 22
click at [495, 517] on select "Select Walk-in Referral Internet Friend Word of Mouth Advertisement Facebook Ju…" at bounding box center [620, 528] width 250 height 22
click at [850, 527] on textarea at bounding box center [891, 543] width 250 height 52
paste textarea "POLICY FORM SUMMITED"
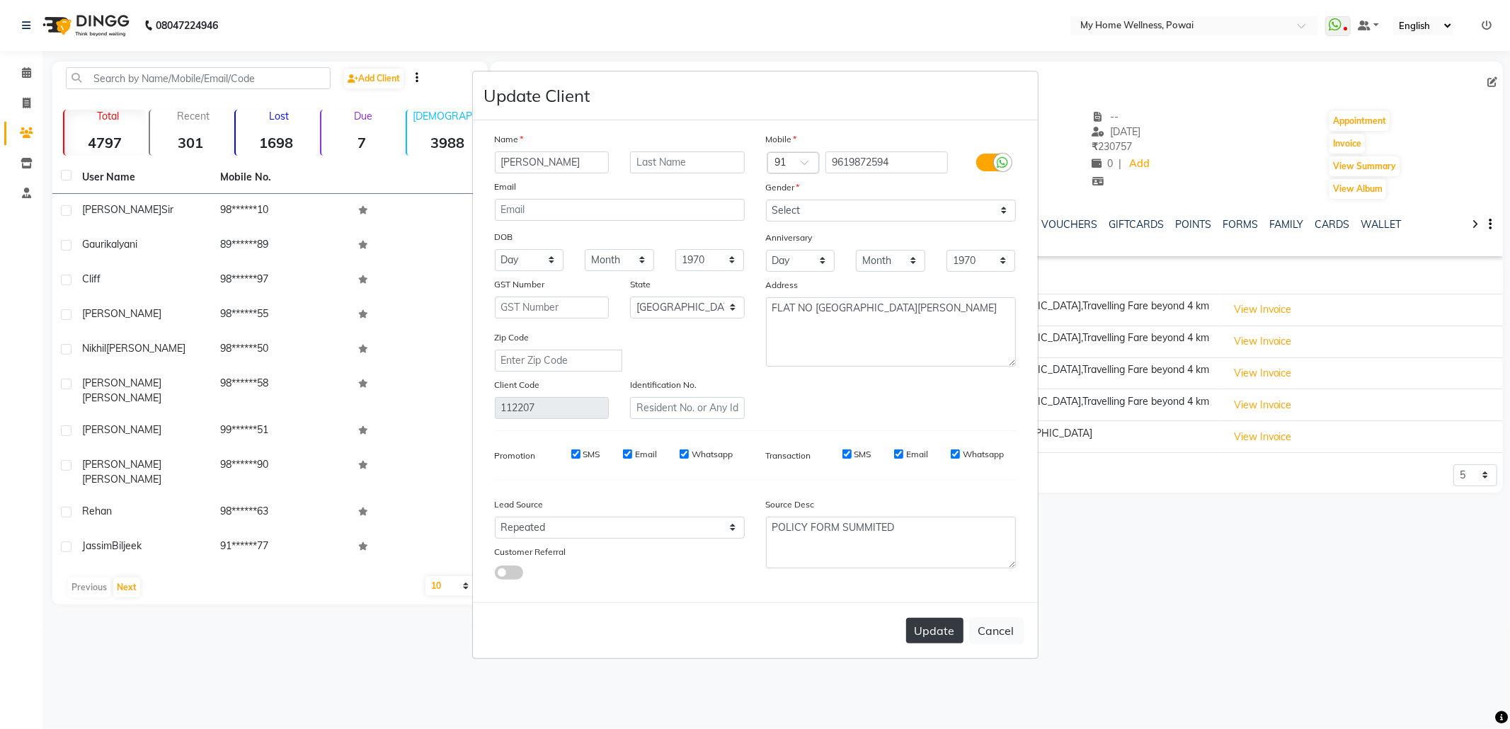
click at [949, 627] on button "Update" at bounding box center [934, 630] width 57 height 25
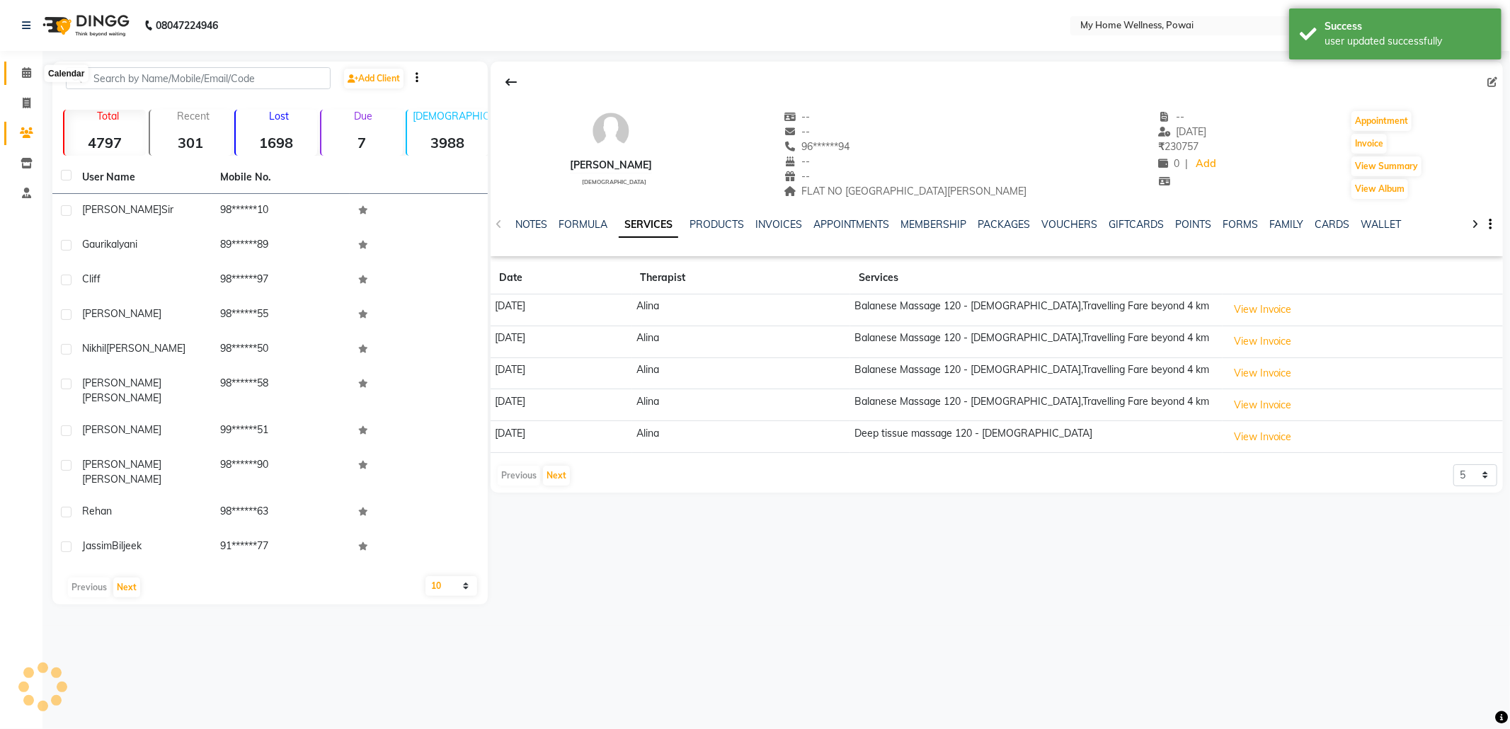
click at [25, 72] on icon at bounding box center [26, 72] width 9 height 11
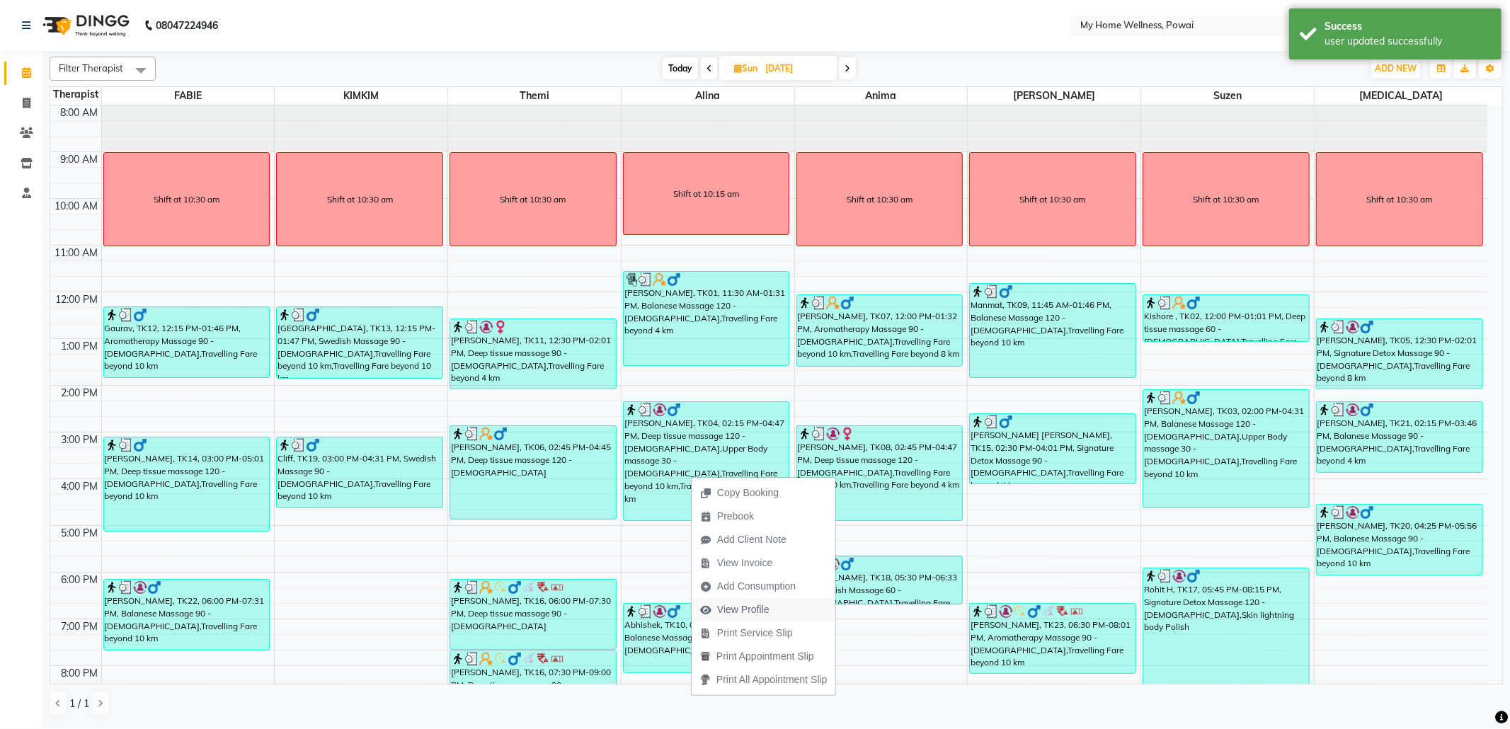
click at [763, 606] on span "View Profile" at bounding box center [743, 610] width 52 height 15
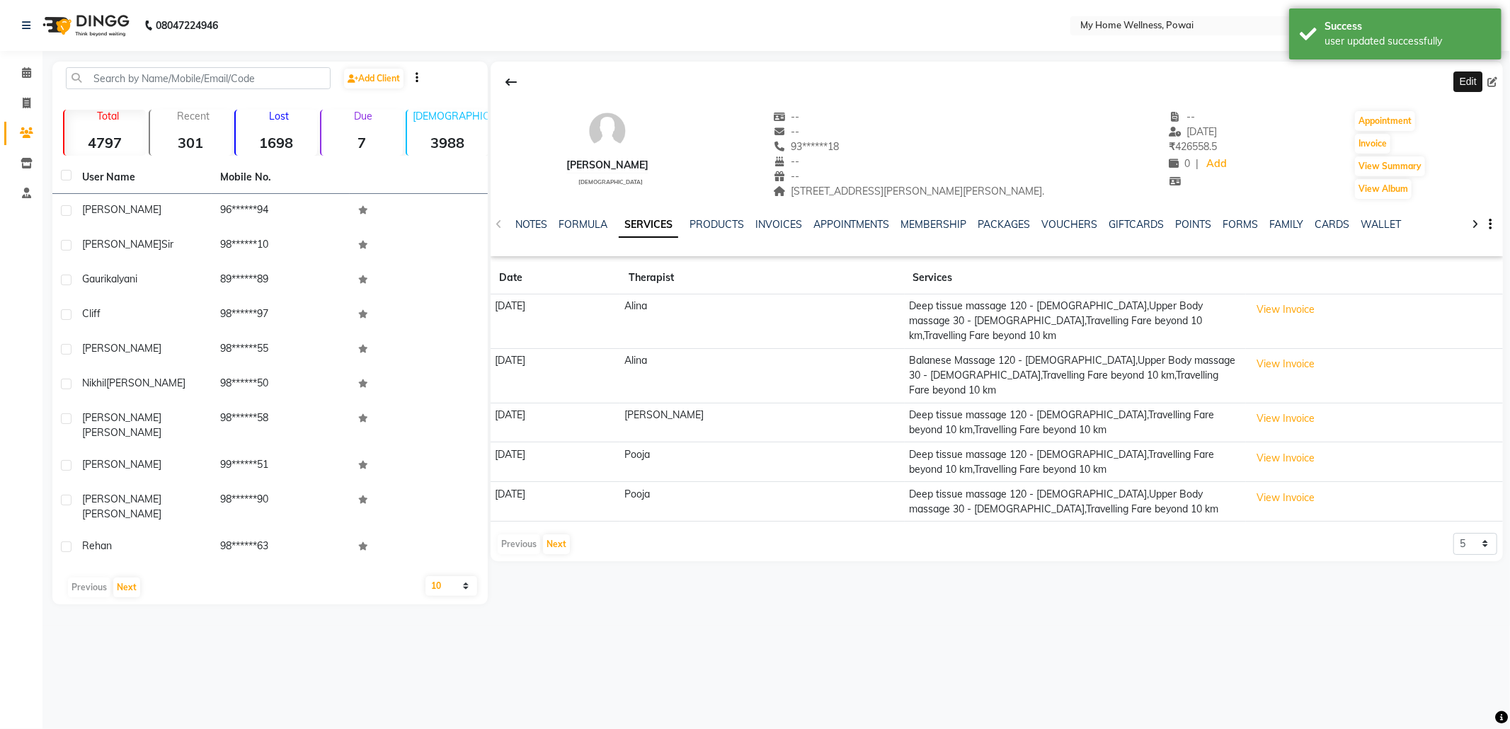
click at [1495, 86] on icon at bounding box center [1493, 82] width 10 height 10
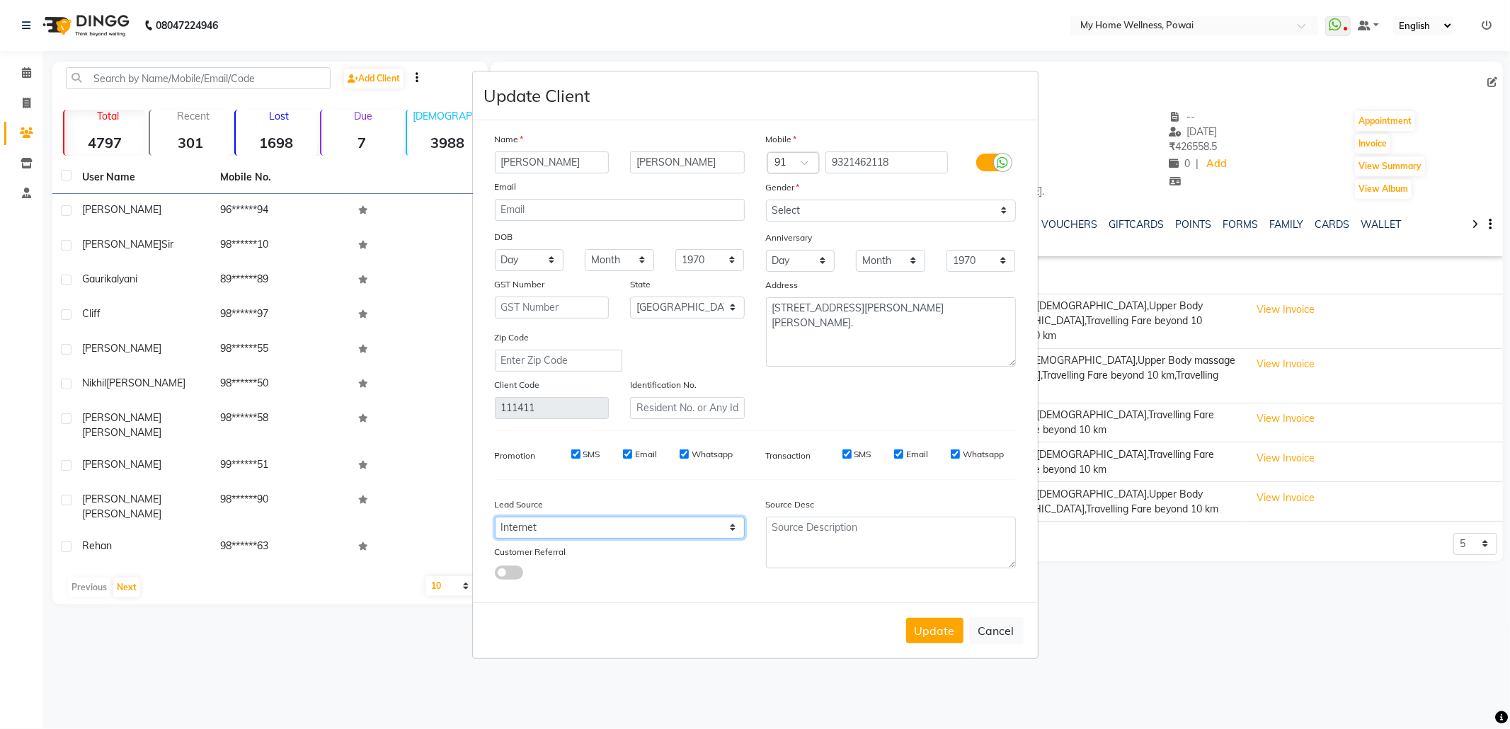
drag, startPoint x: 590, startPoint y: 525, endPoint x: 590, endPoint y: 517, distance: 8.5
click at [590, 525] on select "Select Walk-in Referral Internet Friend Word of Mouth Advertisement Facebook Ju…" at bounding box center [620, 528] width 250 height 22
click at [495, 517] on select "Select Walk-in Referral Internet Friend Word of Mouth Advertisement Facebook Ju…" at bounding box center [620, 528] width 250 height 22
click at [867, 542] on textarea at bounding box center [891, 543] width 250 height 52
paste textarea "POLICY FORM SUMMITED"
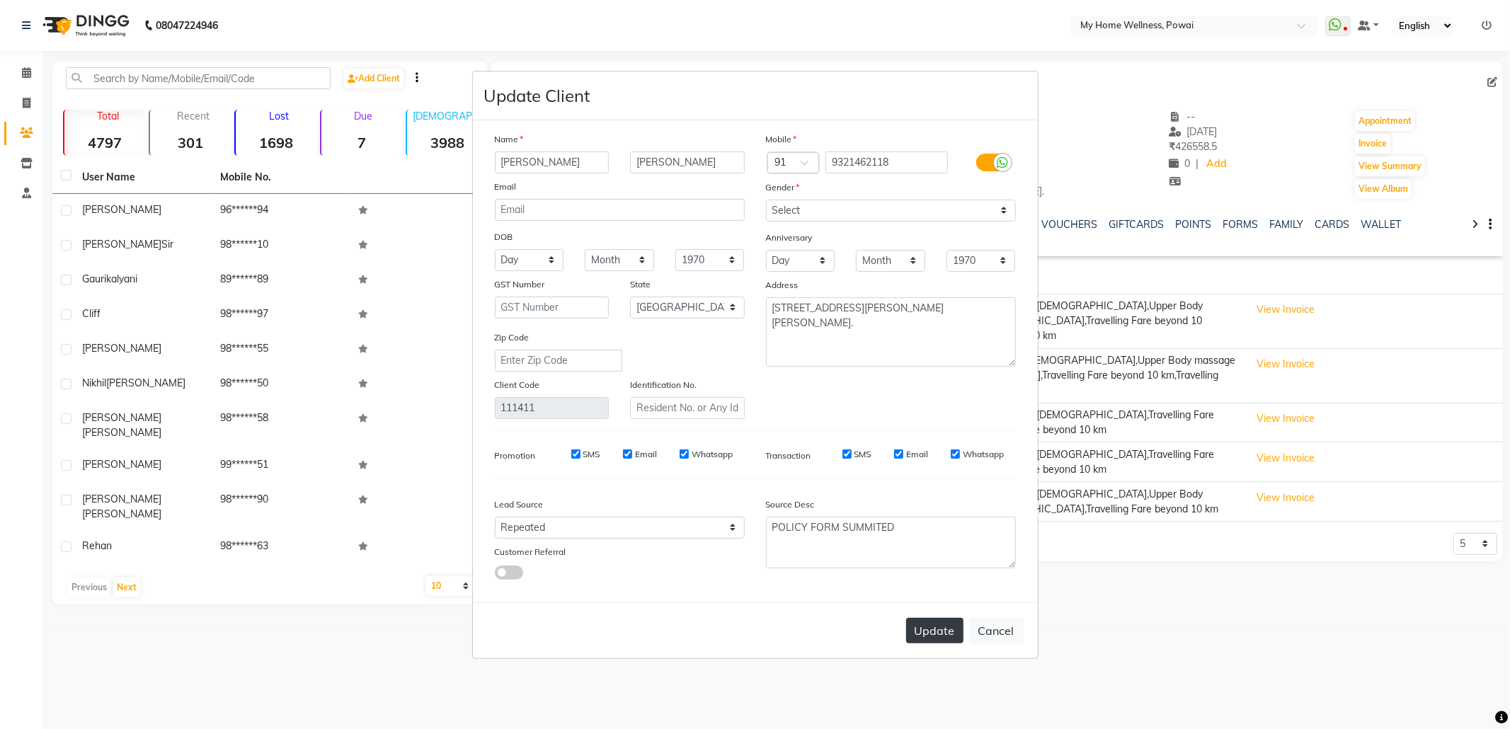
click at [930, 629] on button "Update" at bounding box center [934, 630] width 57 height 25
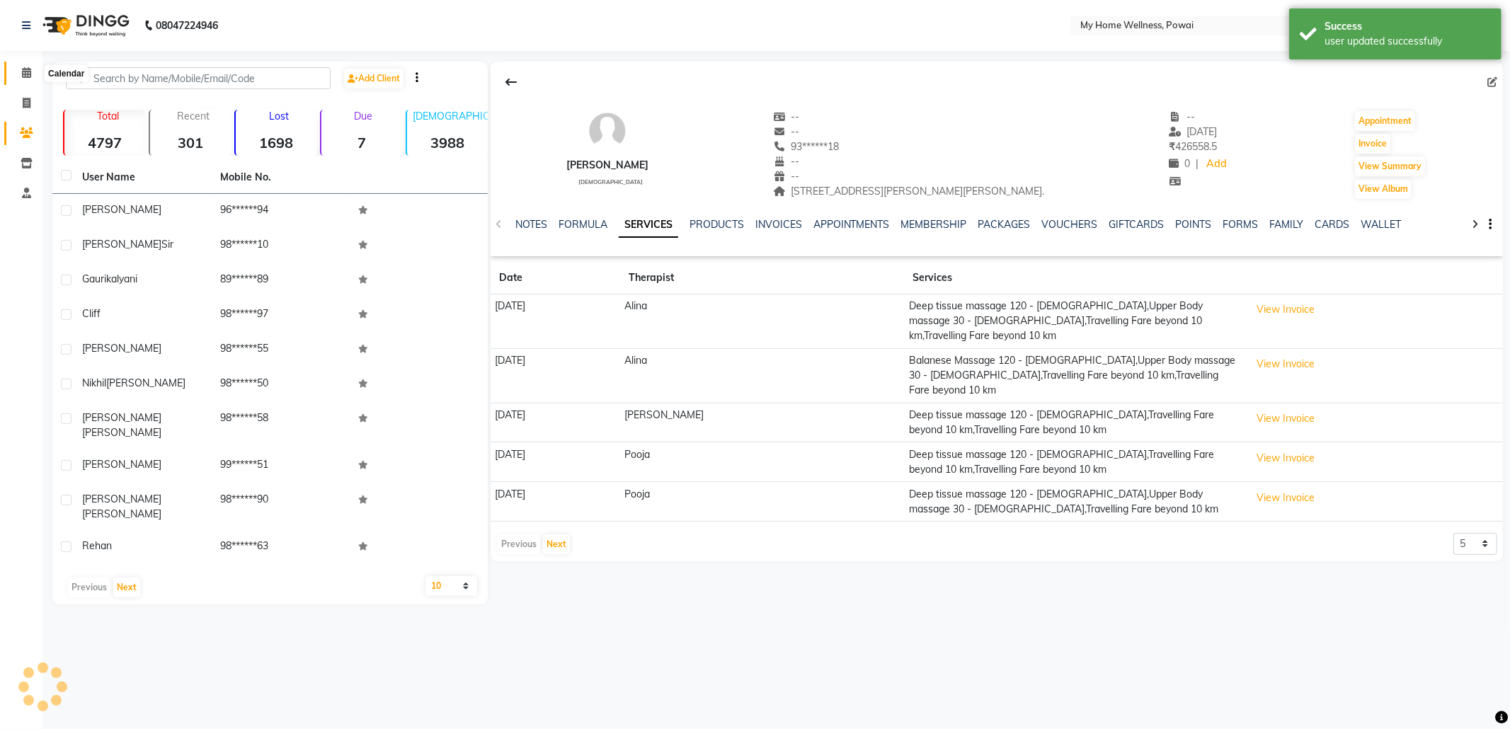
click at [32, 77] on span at bounding box center [26, 73] width 25 height 16
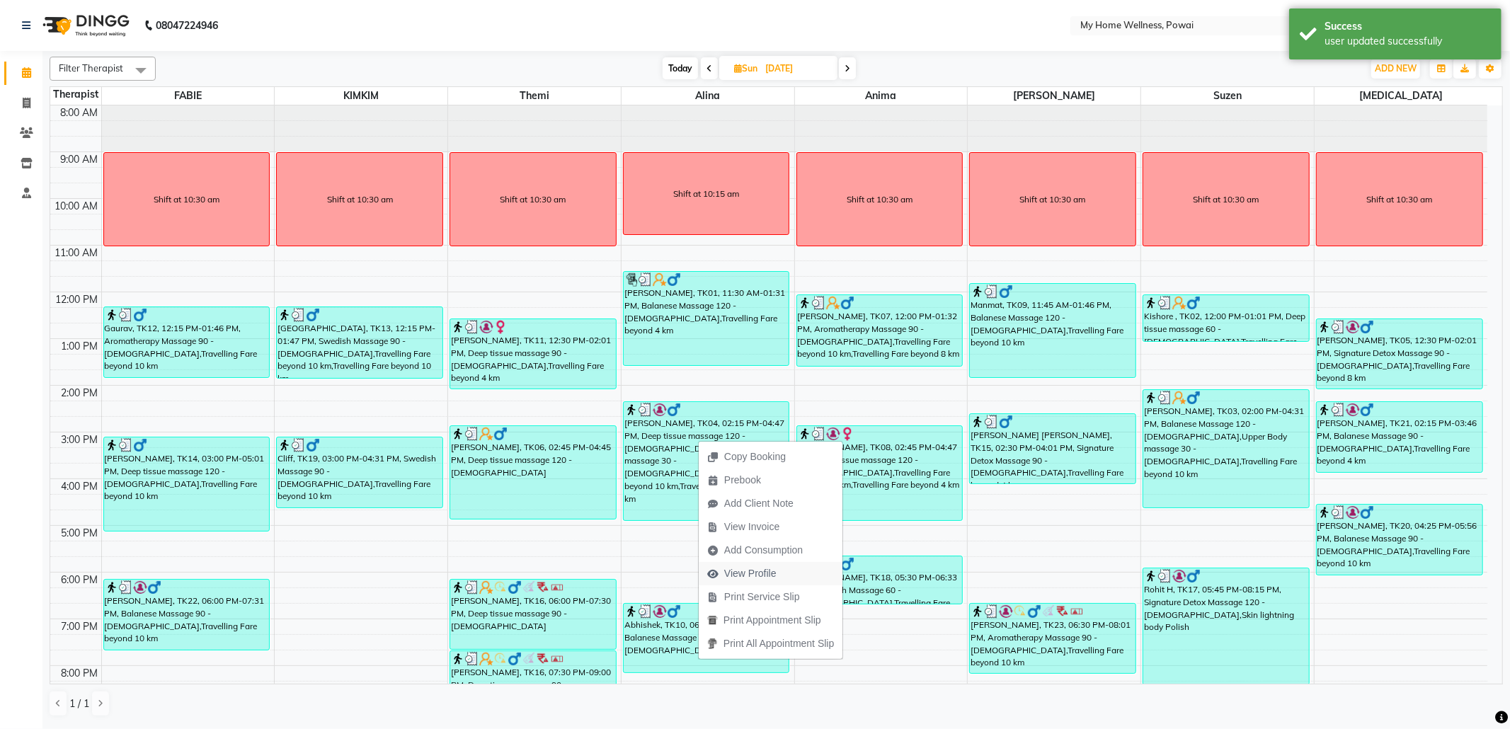
click at [780, 568] on span "View Profile" at bounding box center [742, 573] width 86 height 23
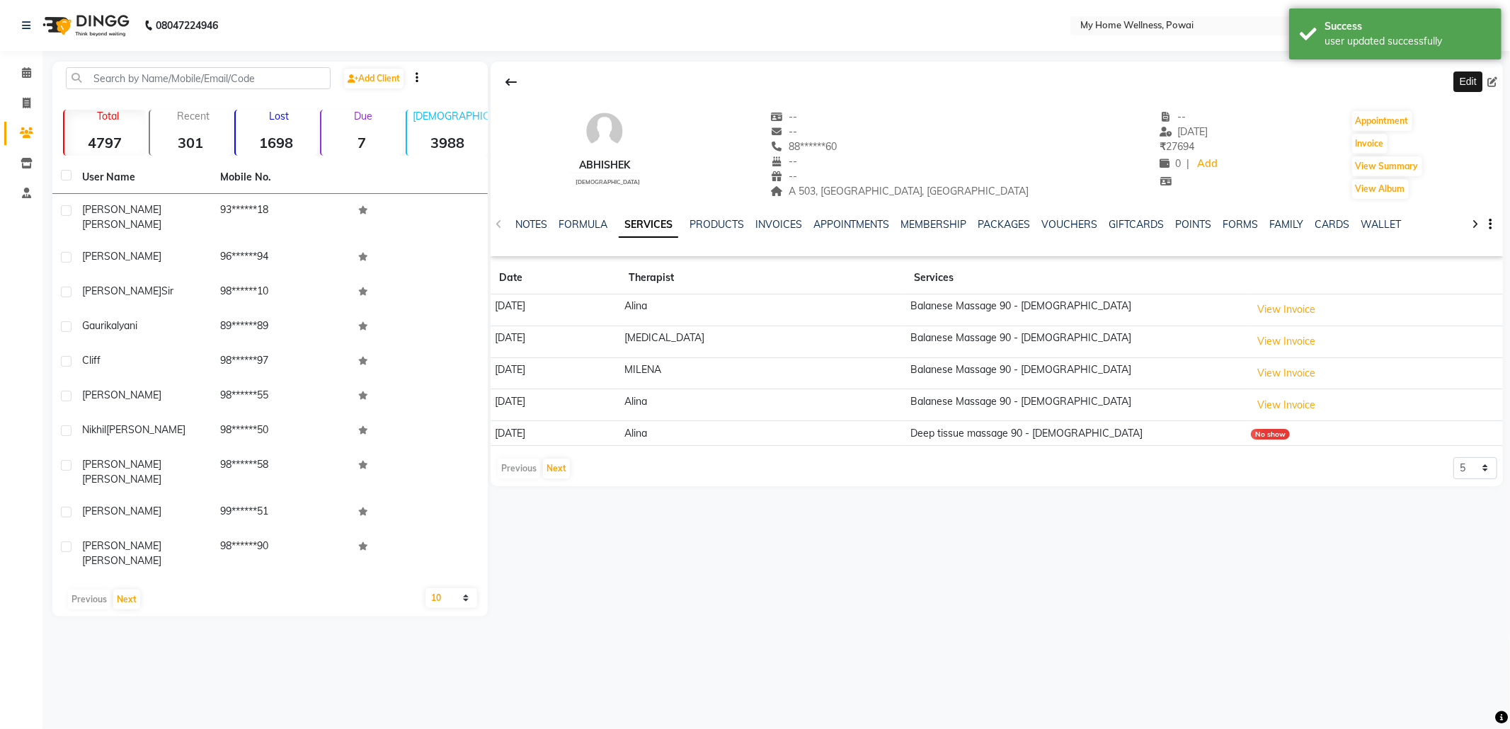
click at [1493, 81] on icon at bounding box center [1493, 82] width 10 height 10
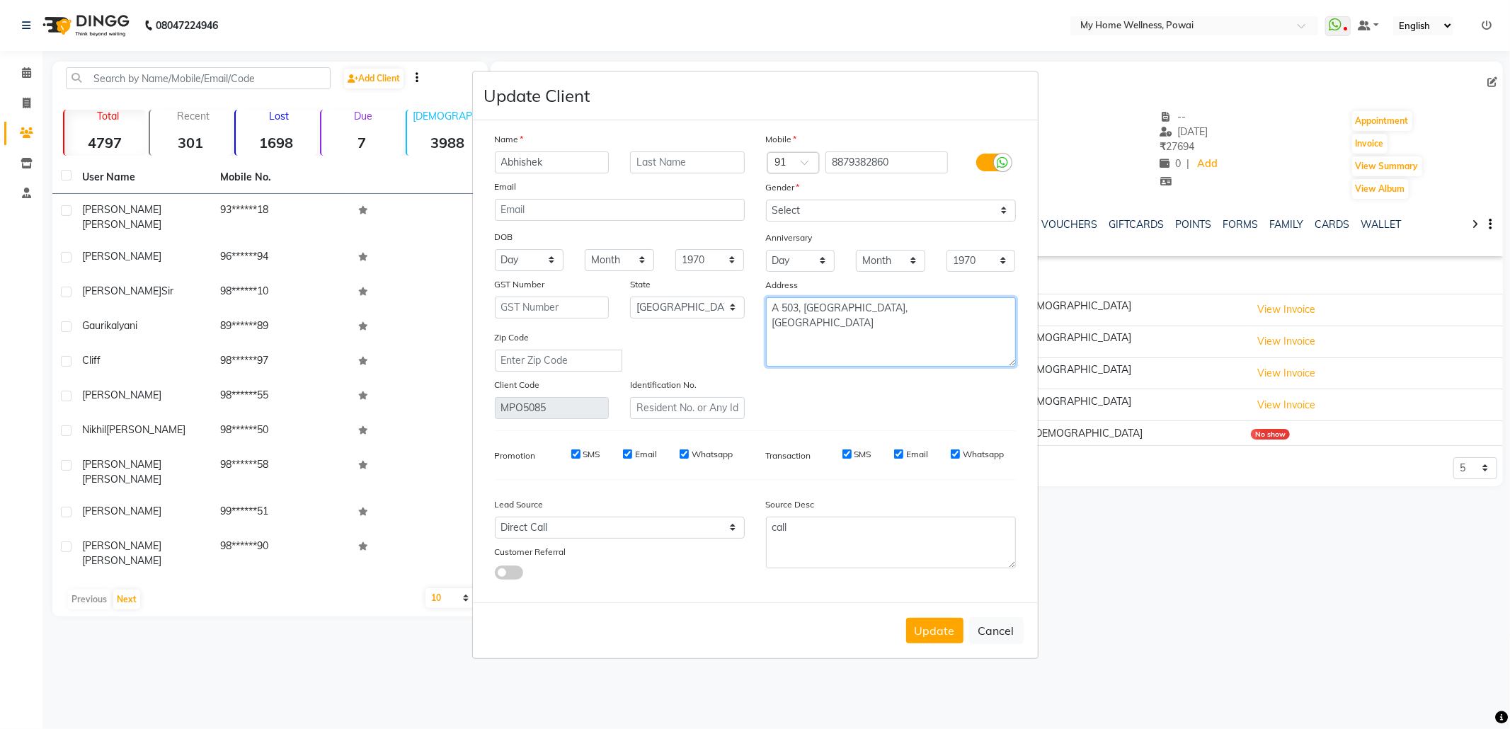
click at [780, 309] on textarea "A 503, [GEOGRAPHIC_DATA], [GEOGRAPHIC_DATA]" at bounding box center [891, 331] width 250 height 69
click at [836, 306] on textarea "A WING 503, [GEOGRAPHIC_DATA], [GEOGRAPHIC_DATA]" at bounding box center [891, 331] width 250 height 69
click at [864, 329] on textarea "A WING FLAT NO [STREET_ADDRESS]" at bounding box center [891, 331] width 250 height 69
click at [706, 525] on select "Select Walk-in Referral Internet Friend Word of Mouth Advertisement Facebook Ju…" at bounding box center [620, 528] width 250 height 22
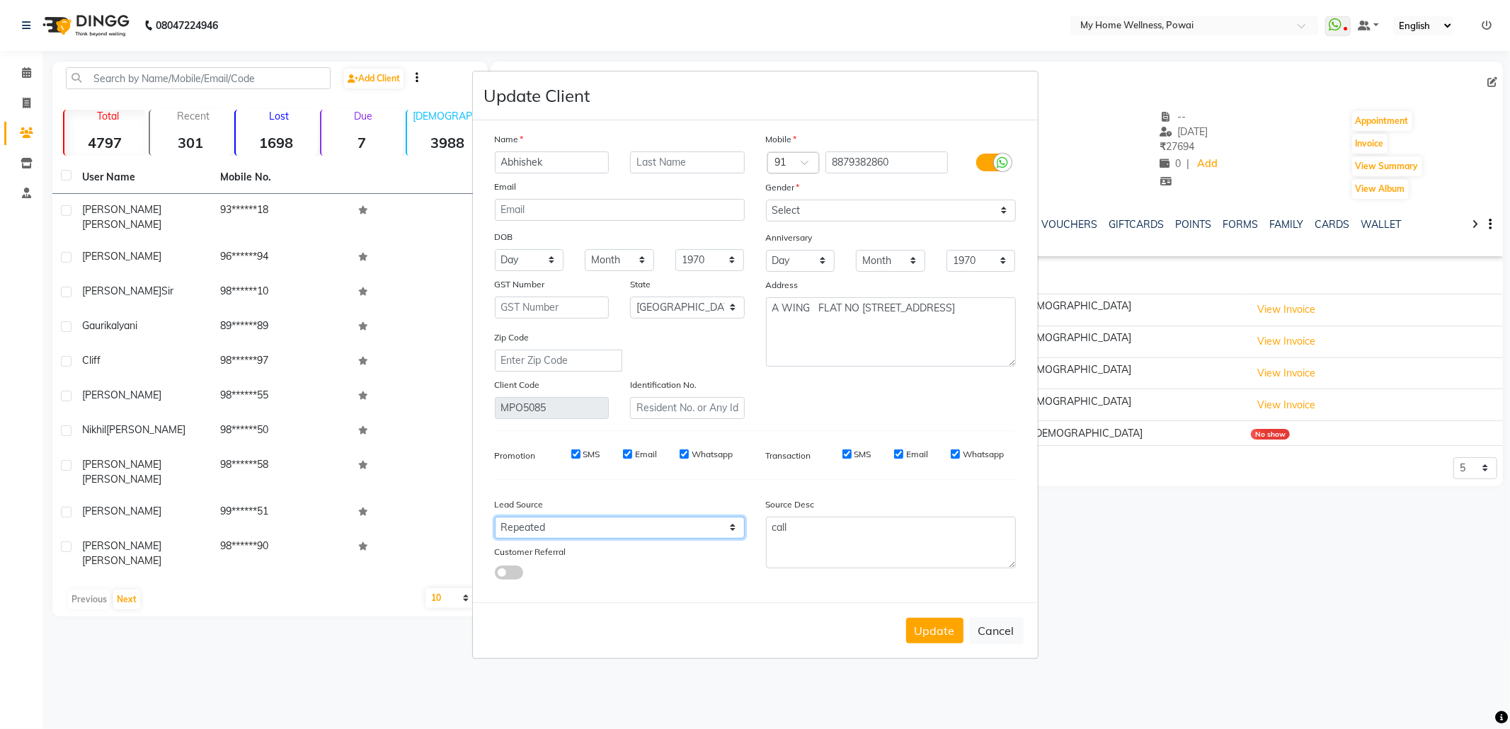
click at [495, 517] on select "Select Walk-in Referral Internet Friend Word of Mouth Advertisement Facebook Ju…" at bounding box center [620, 528] width 250 height 22
drag, startPoint x: 821, startPoint y: 528, endPoint x: 724, endPoint y: 513, distance: 98.9
click at [724, 513] on div "Lead Source Select Walk-in Referral Internet Friend Word of Mouth Advertisement…" at bounding box center [755, 535] width 542 height 89
paste textarea "POLICY FORM SUMMITED"
click at [947, 618] on button "Update" at bounding box center [934, 630] width 57 height 25
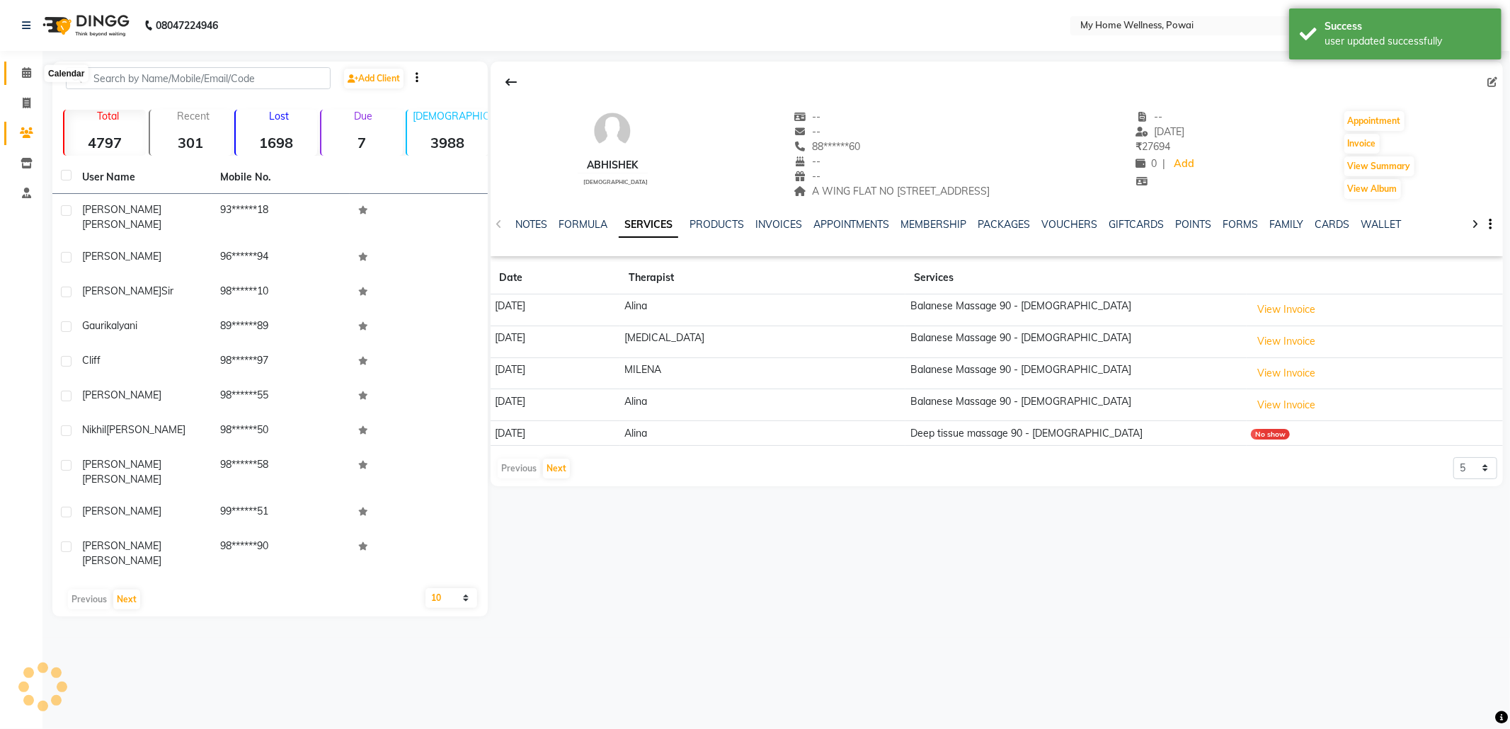
click at [26, 67] on icon at bounding box center [26, 72] width 9 height 11
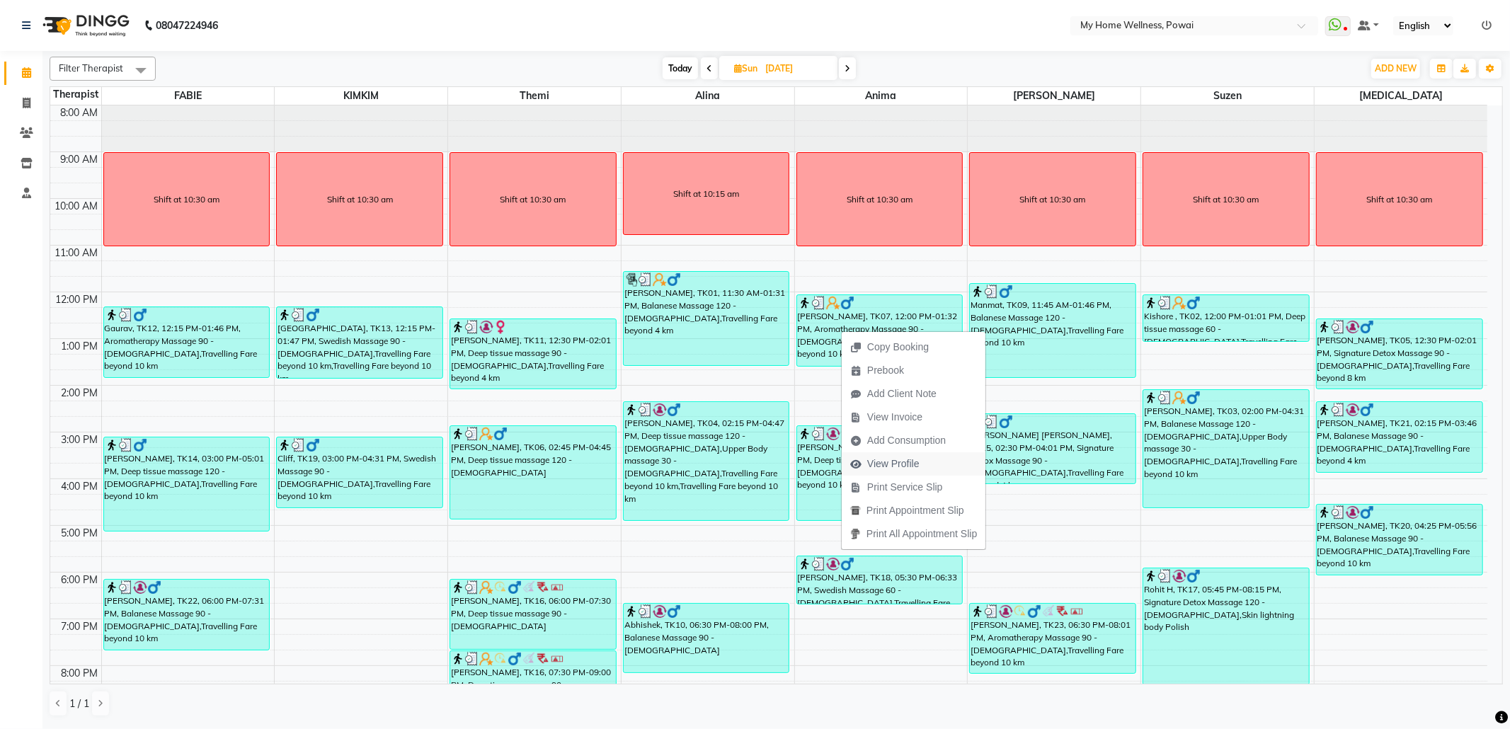
click at [894, 466] on span "View Profile" at bounding box center [893, 464] width 52 height 15
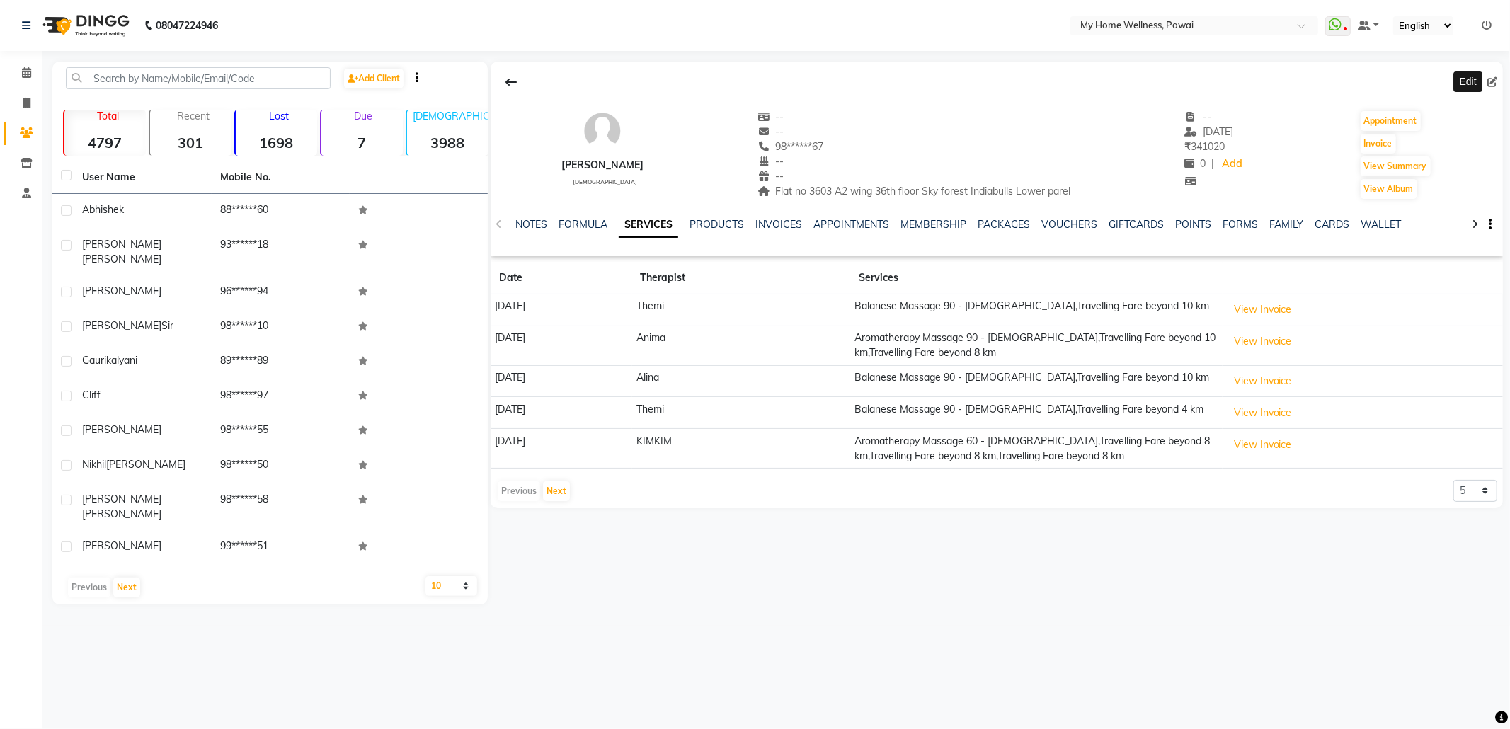
click at [1494, 81] on icon at bounding box center [1493, 82] width 10 height 10
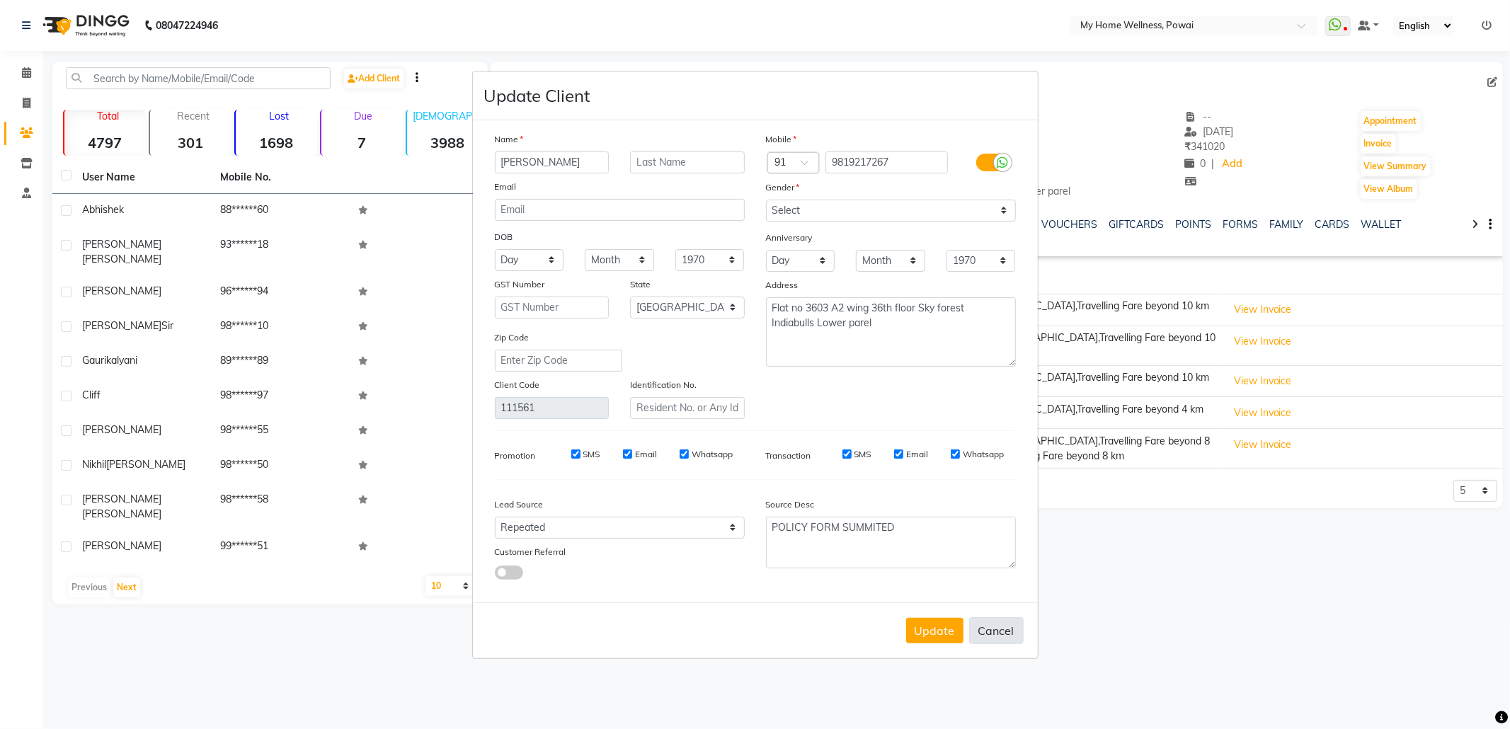
click at [981, 636] on button "Cancel" at bounding box center [996, 630] width 55 height 27
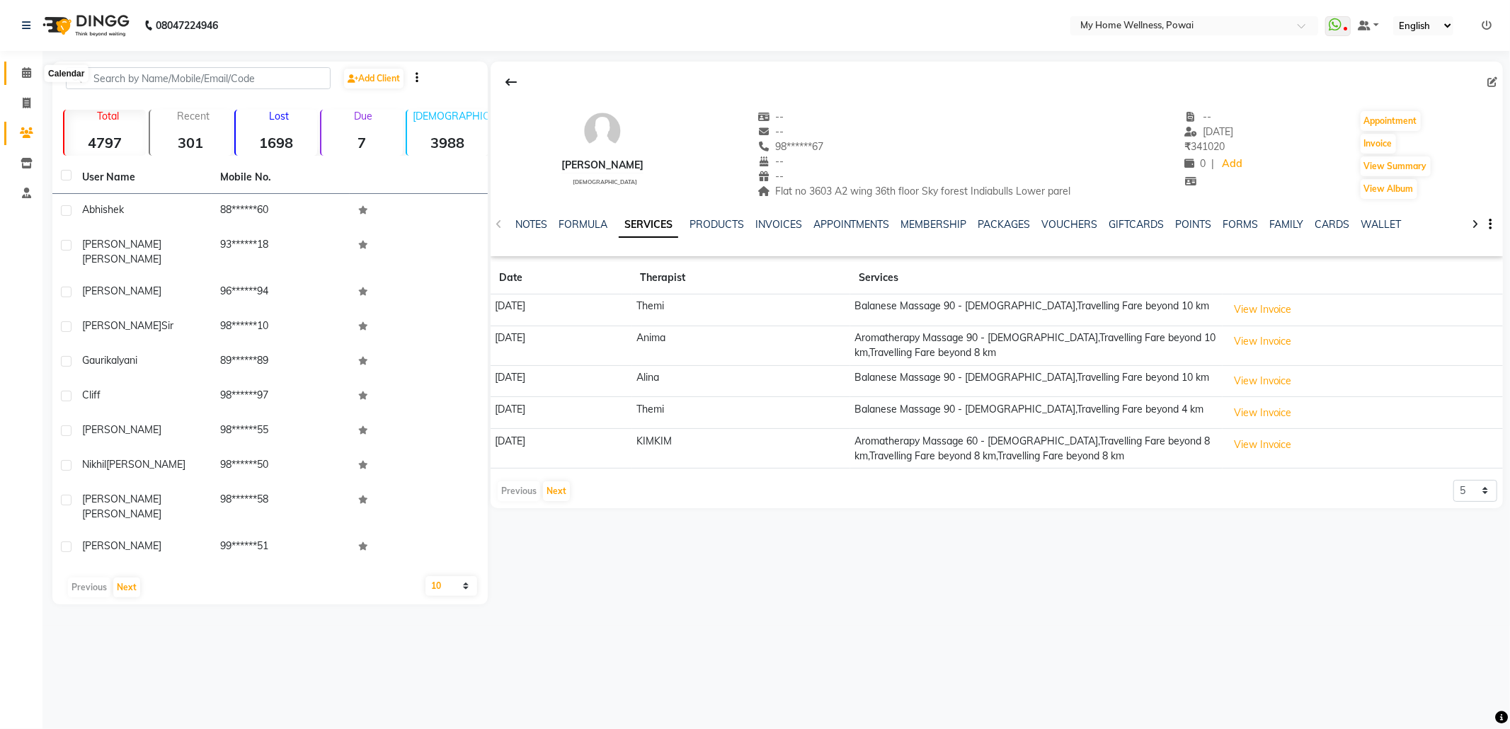
click at [23, 69] on icon at bounding box center [26, 72] width 9 height 11
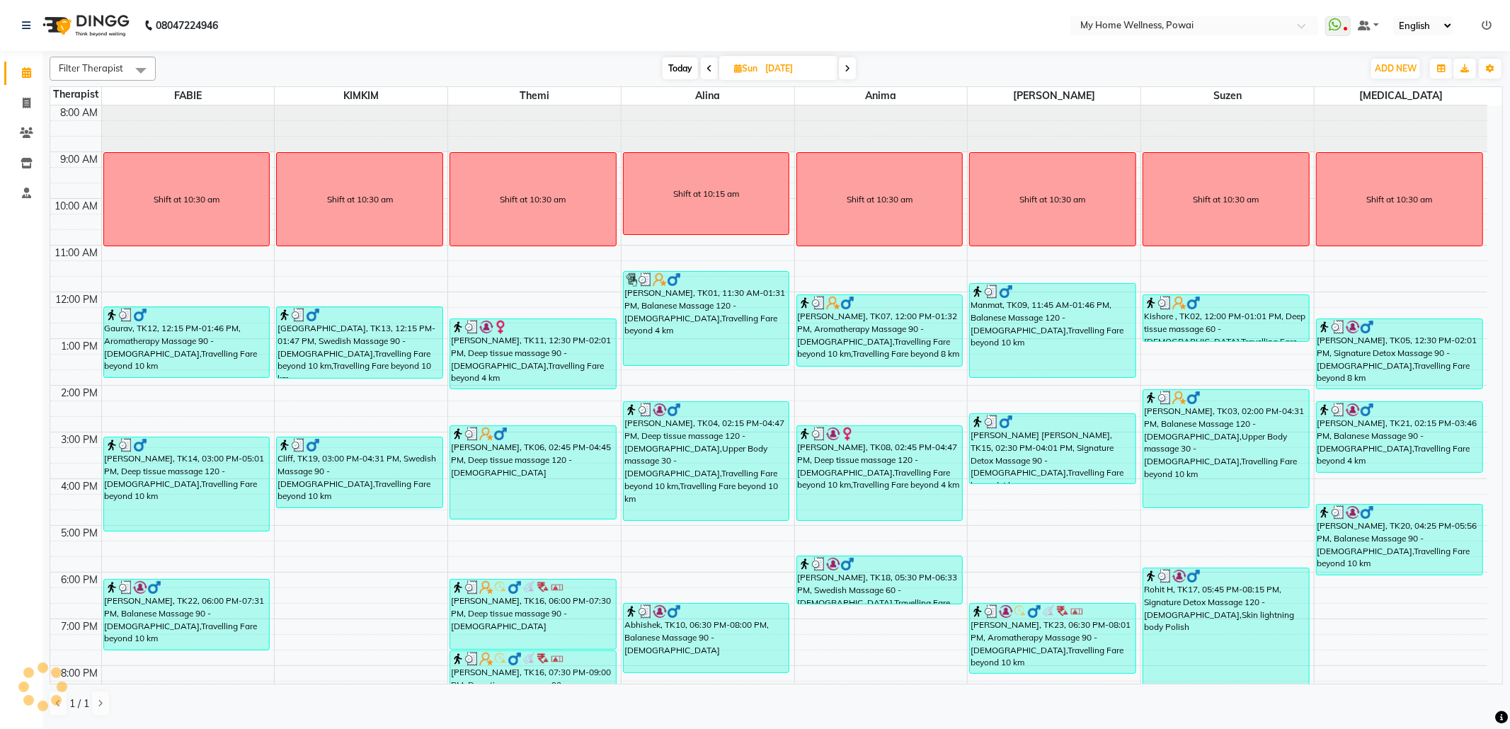
scroll to position [58, 0]
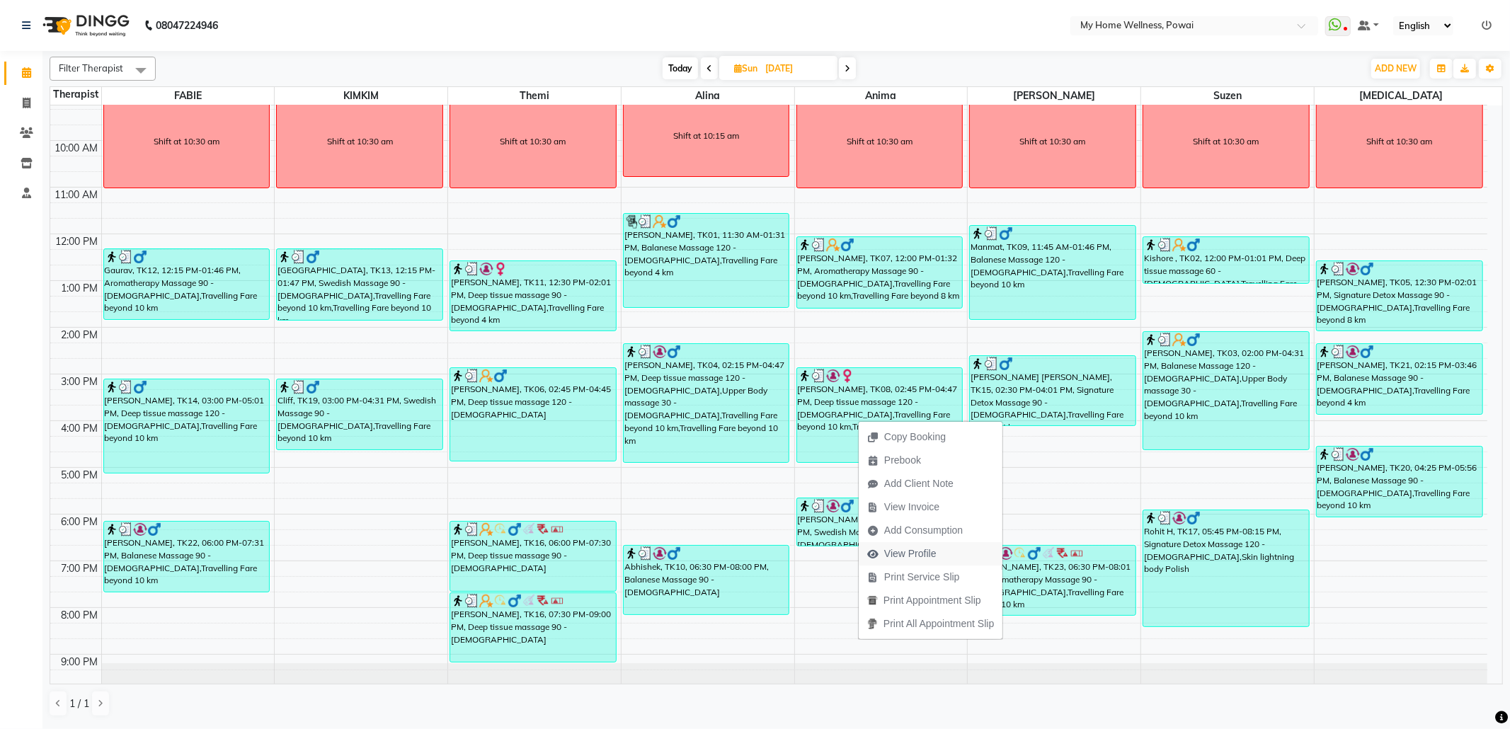
click at [903, 545] on span "View Profile" at bounding box center [902, 553] width 86 height 23
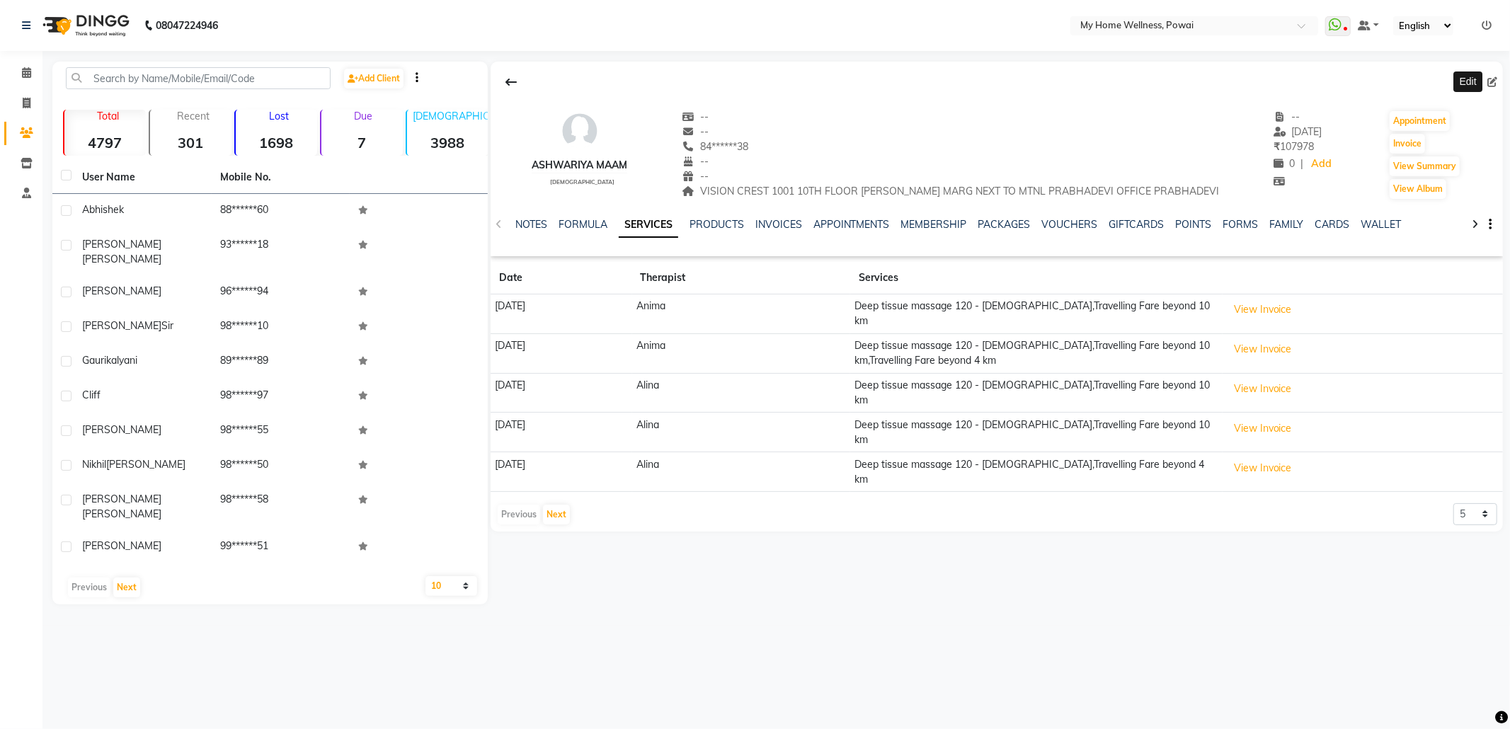
click at [1493, 81] on icon at bounding box center [1493, 82] width 10 height 10
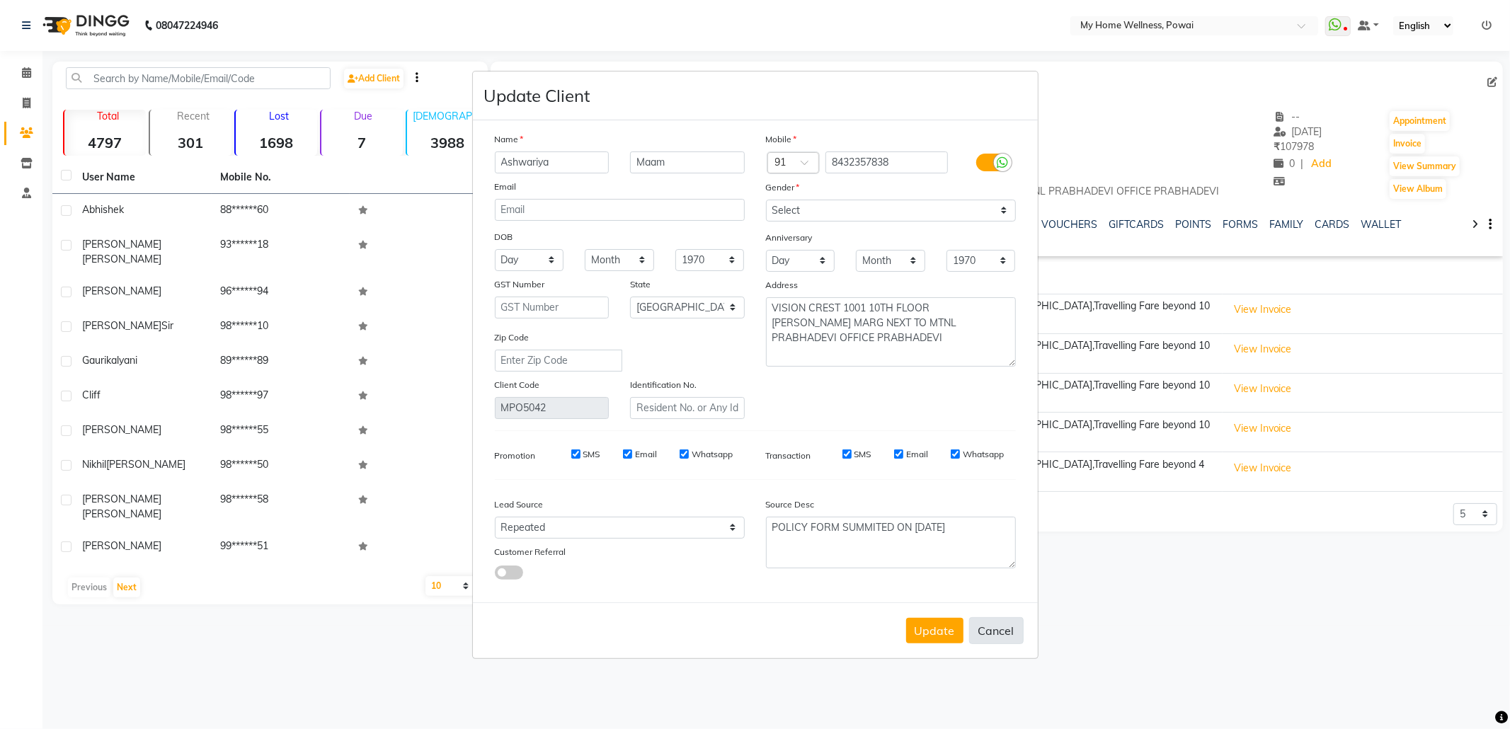
click at [983, 624] on button "Cancel" at bounding box center [996, 630] width 55 height 27
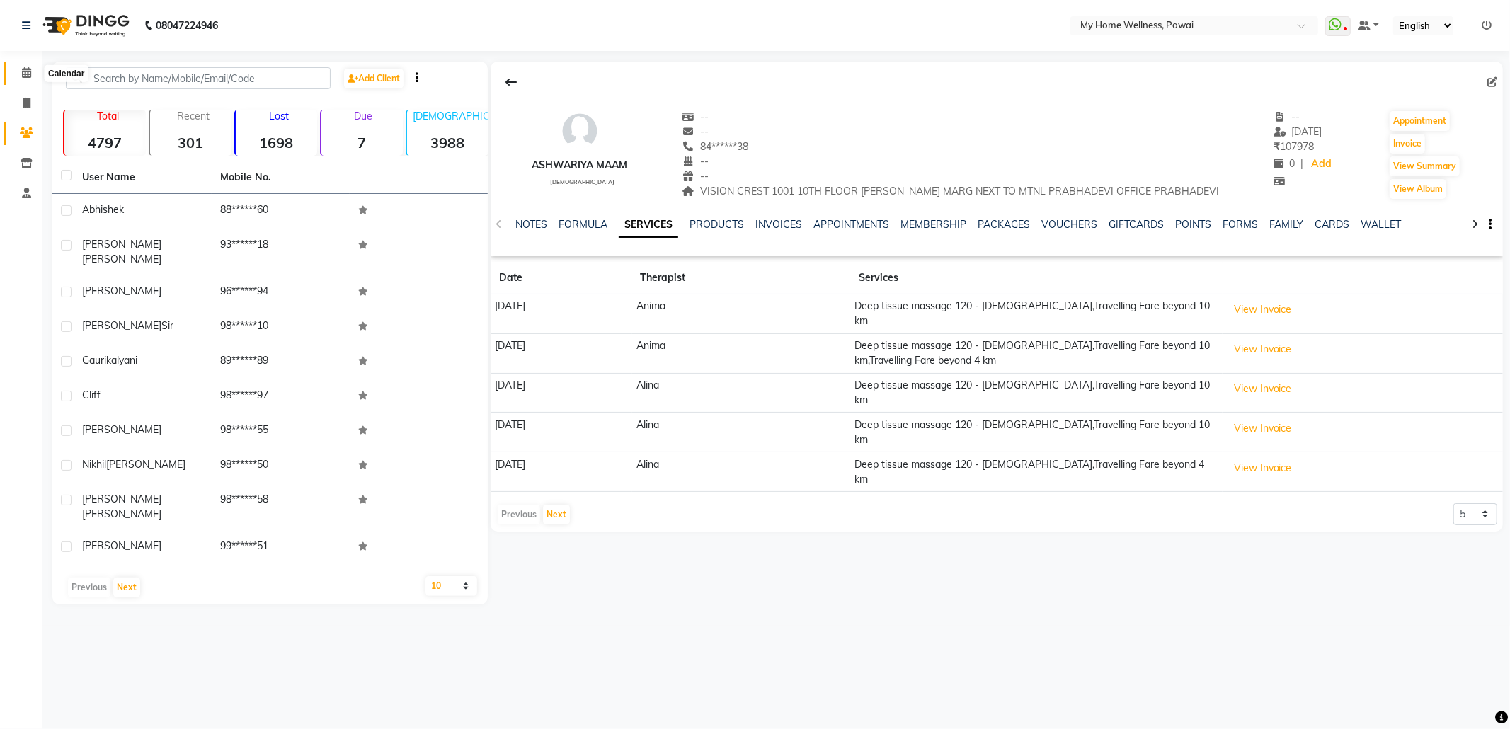
click at [24, 69] on icon at bounding box center [26, 72] width 9 height 11
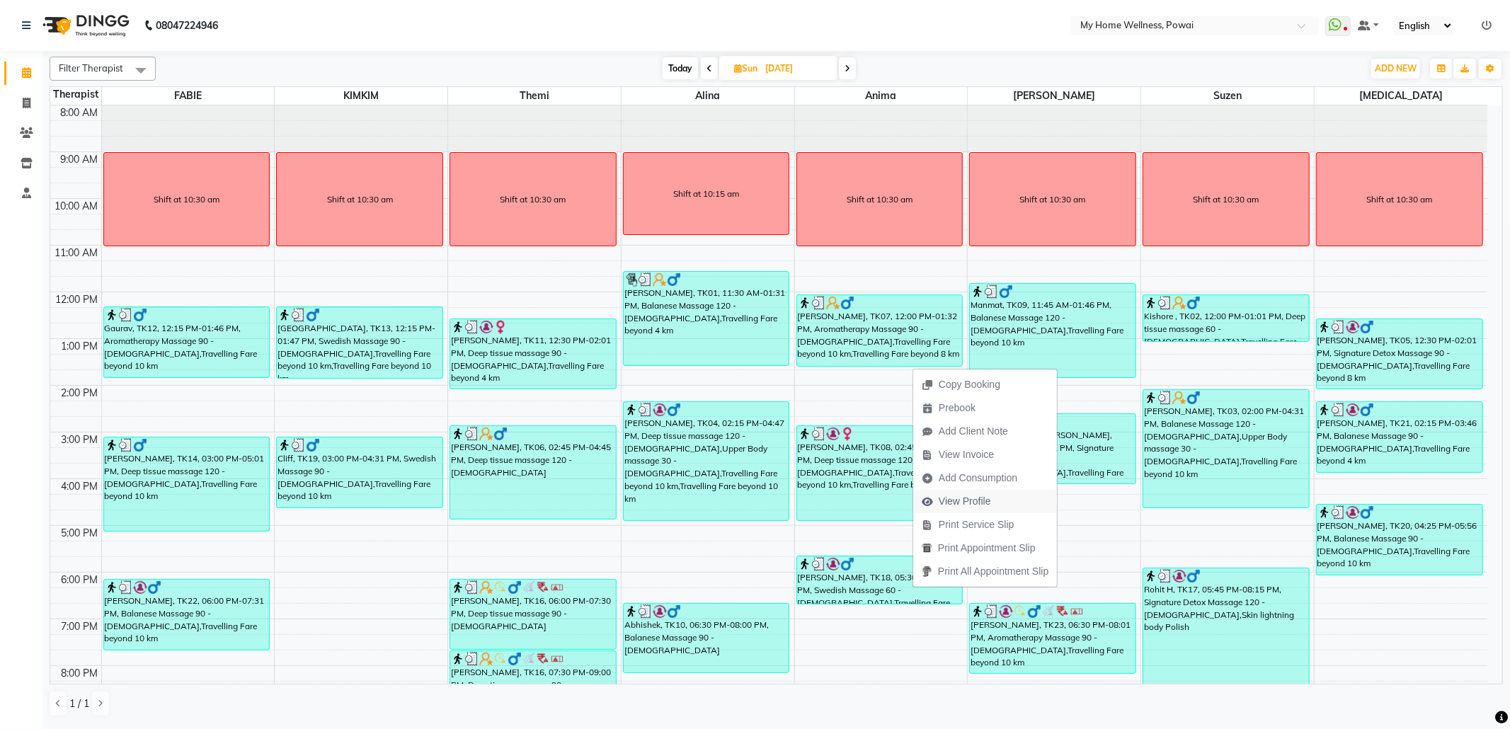
click at [984, 496] on span "View Profile" at bounding box center [965, 501] width 52 height 15
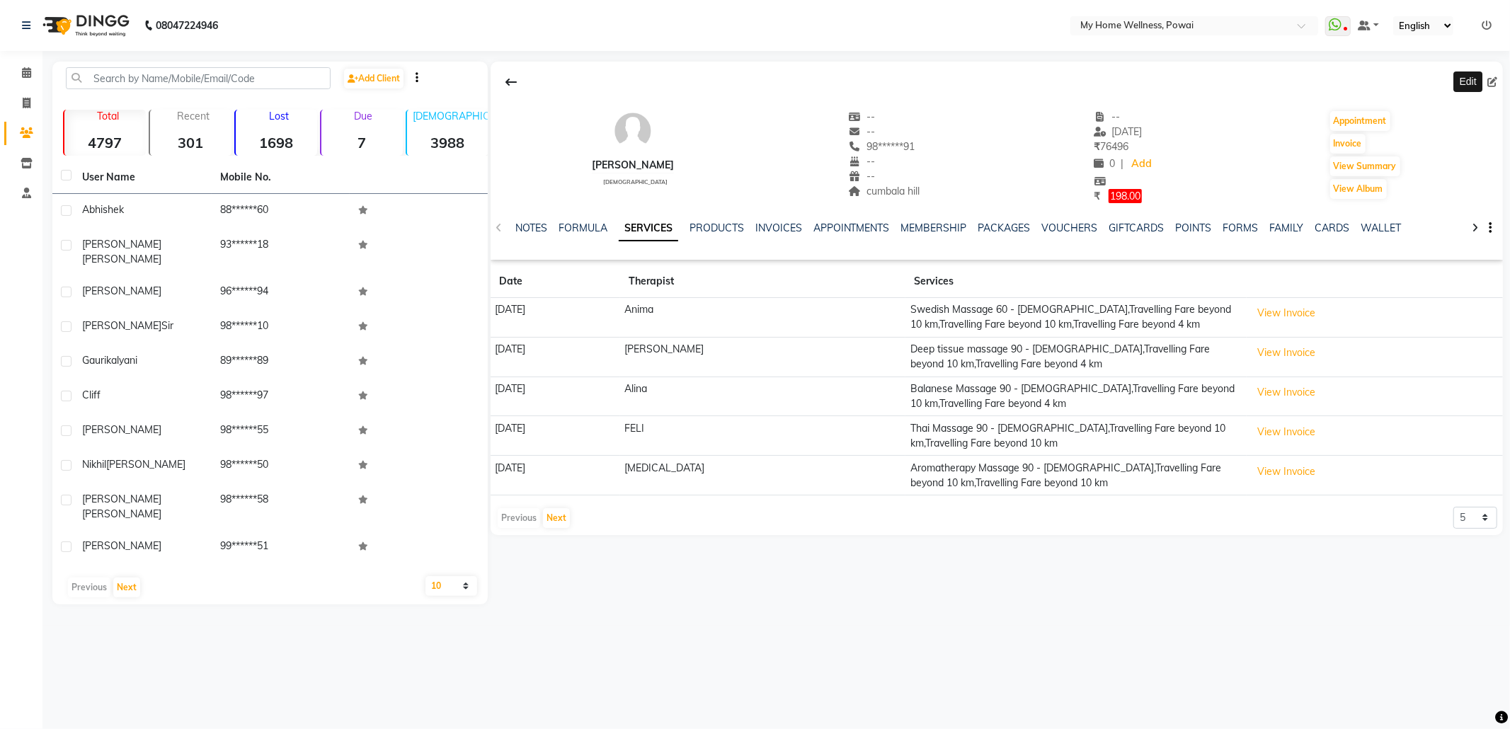
click at [1493, 81] on icon at bounding box center [1493, 82] width 10 height 10
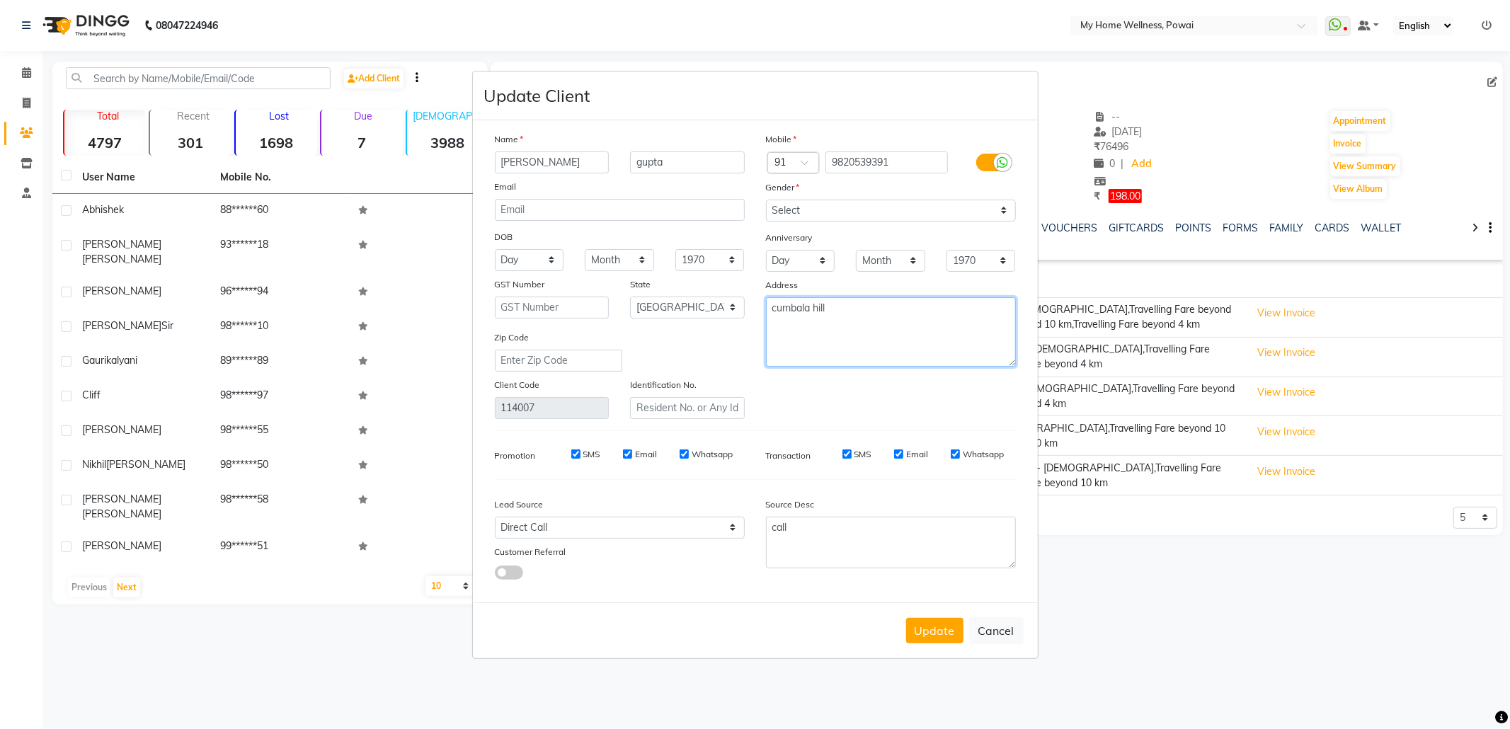
drag, startPoint x: 902, startPoint y: 320, endPoint x: 431, endPoint y: 262, distance: 474.4
click at [436, 262] on ngb-modal-window "Update Client Name [PERSON_NAME] Email DOB Day 01 02 03 04 05 06 07 08 09 10 11…" at bounding box center [755, 364] width 1510 height 729
click at [602, 527] on select "Select Walk-in Referral Internet Friend Word of Mouth Advertisement Facebook Ju…" at bounding box center [620, 528] width 250 height 22
click at [495, 517] on select "Select Walk-in Referral Internet Friend Word of Mouth Advertisement Facebook Ju…" at bounding box center [620, 528] width 250 height 22
click at [867, 545] on textarea "call" at bounding box center [891, 543] width 250 height 52
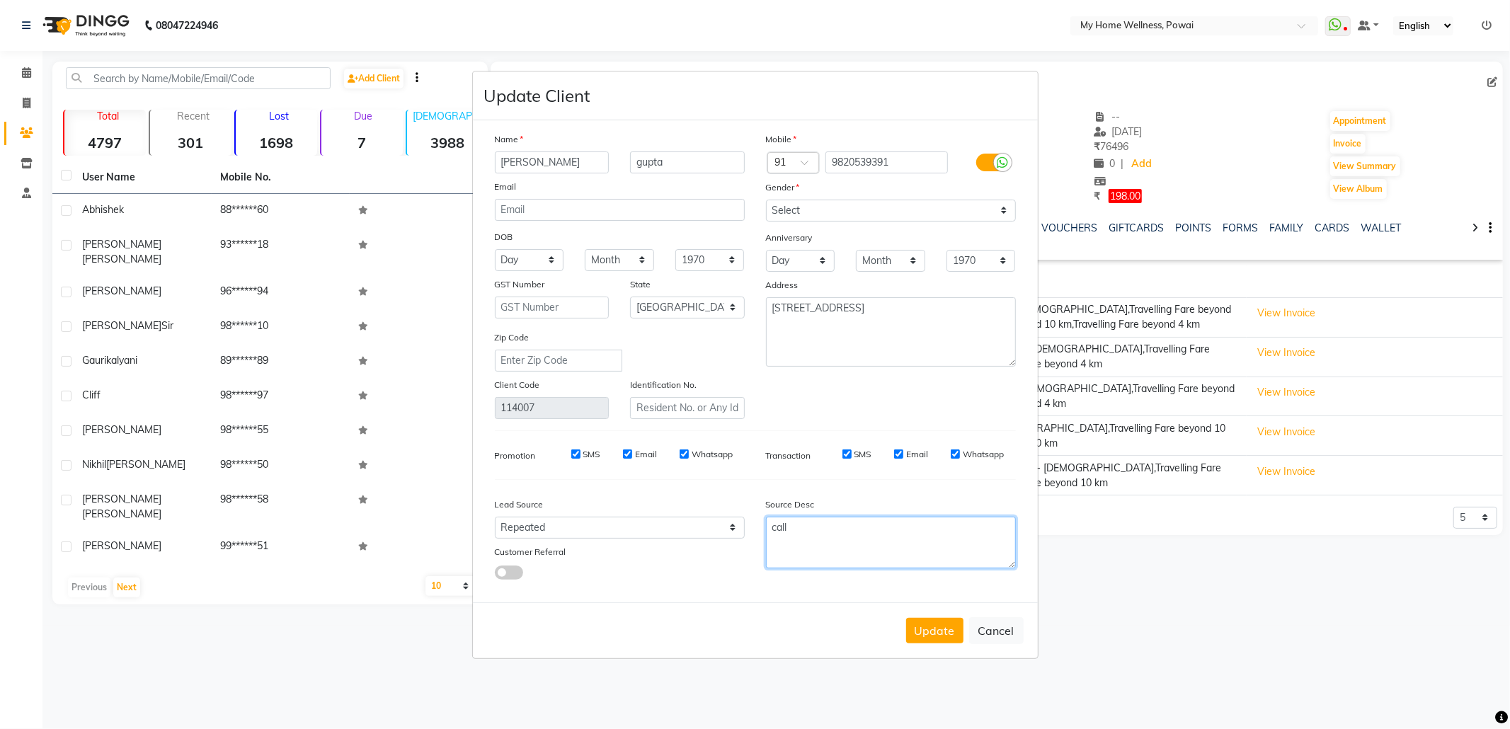
drag, startPoint x: 848, startPoint y: 534, endPoint x: 620, endPoint y: 551, distance: 228.6
click at [411, 499] on ngb-modal-window "Update Client Name [PERSON_NAME] Email DOB Day 01 02 03 04 05 06 07 08 09 10 11…" at bounding box center [755, 364] width 1510 height 729
paste textarea "POLICY FORM SUMMITED"
click at [932, 622] on button "Update" at bounding box center [934, 630] width 57 height 25
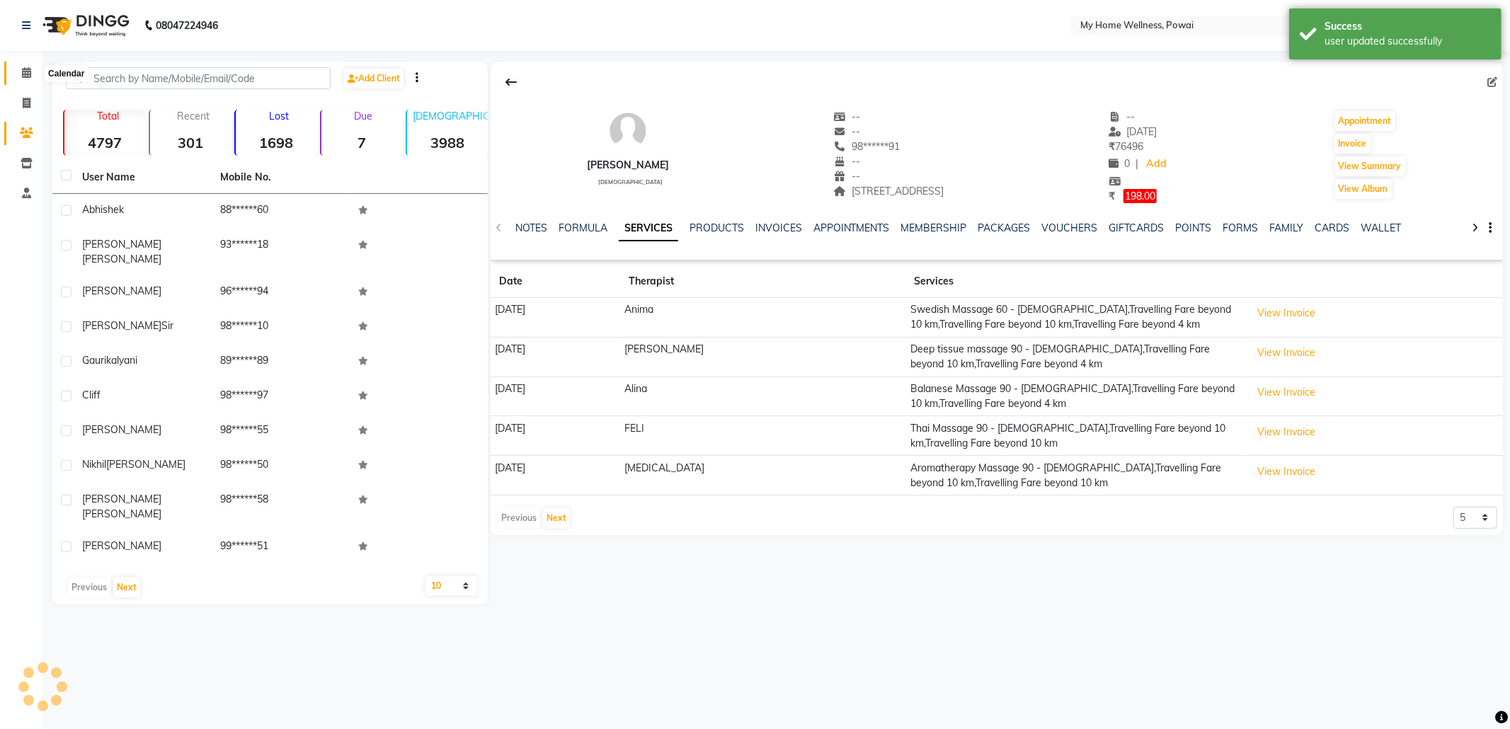
click at [24, 67] on icon at bounding box center [26, 72] width 9 height 11
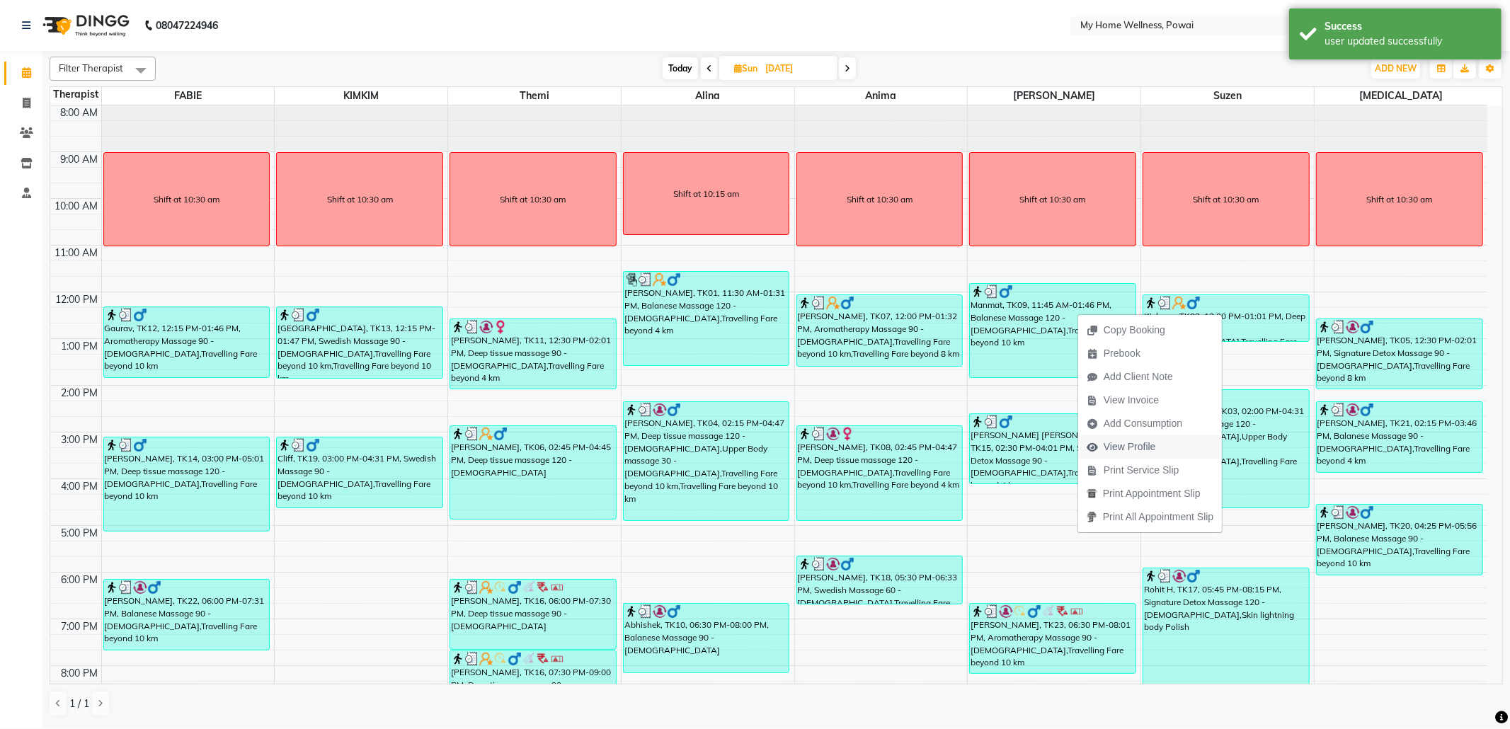
click at [1136, 451] on span "View Profile" at bounding box center [1130, 447] width 52 height 15
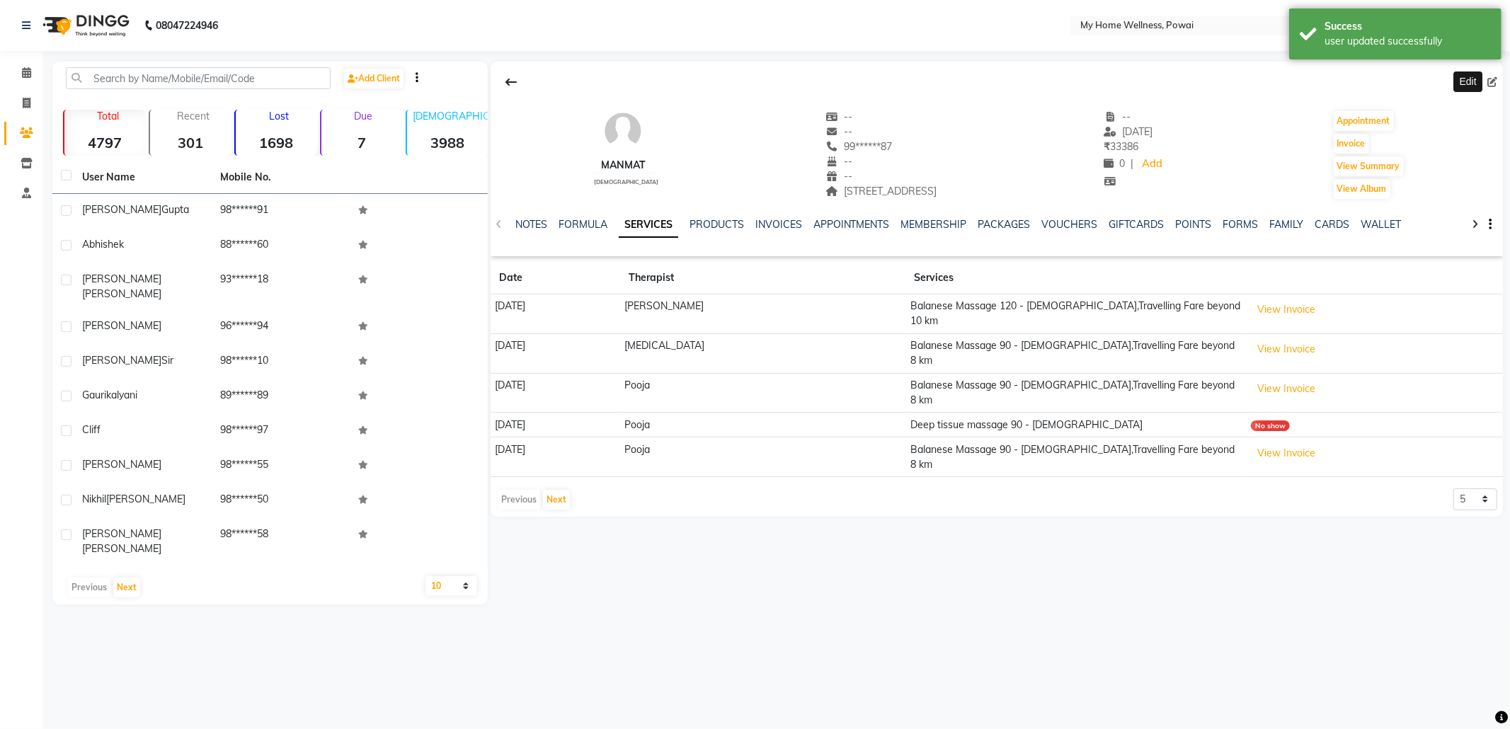
click at [1497, 78] on icon at bounding box center [1493, 82] width 10 height 10
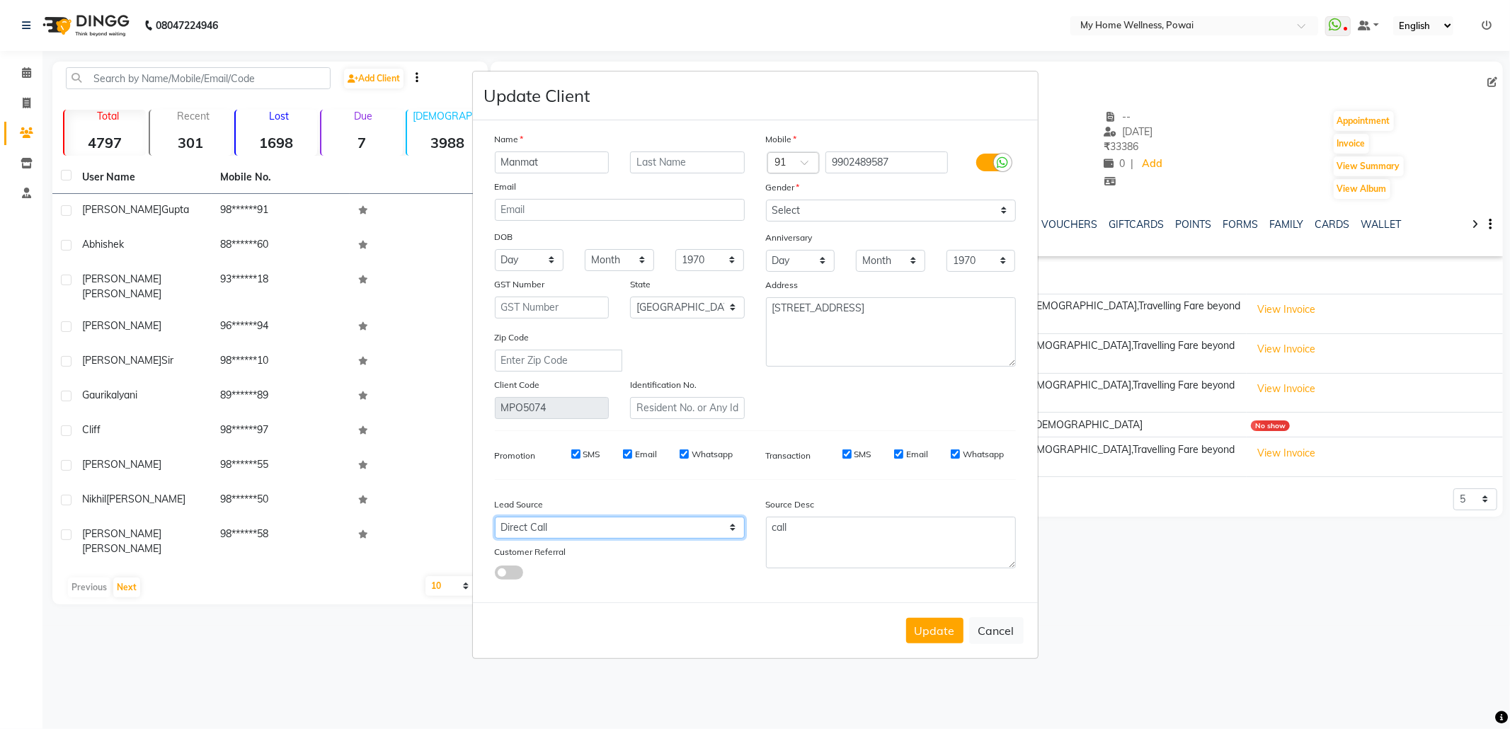
click at [652, 517] on select "Select Walk-in Referral Internet Friend Word of Mouth Advertisement Facebook Ju…" at bounding box center [620, 528] width 250 height 22
click at [495, 517] on select "Select Walk-in Referral Internet Friend Word of Mouth Advertisement Facebook Ju…" at bounding box center [620, 528] width 250 height 22
drag, startPoint x: 801, startPoint y: 520, endPoint x: 678, endPoint y: 520, distance: 123.2
click at [678, 520] on div "Lead Source Select Walk-in Referral Internet Friend Word of Mouth Advertisement…" at bounding box center [755, 535] width 542 height 89
paste textarea "POLICY FORM SUMMITED"
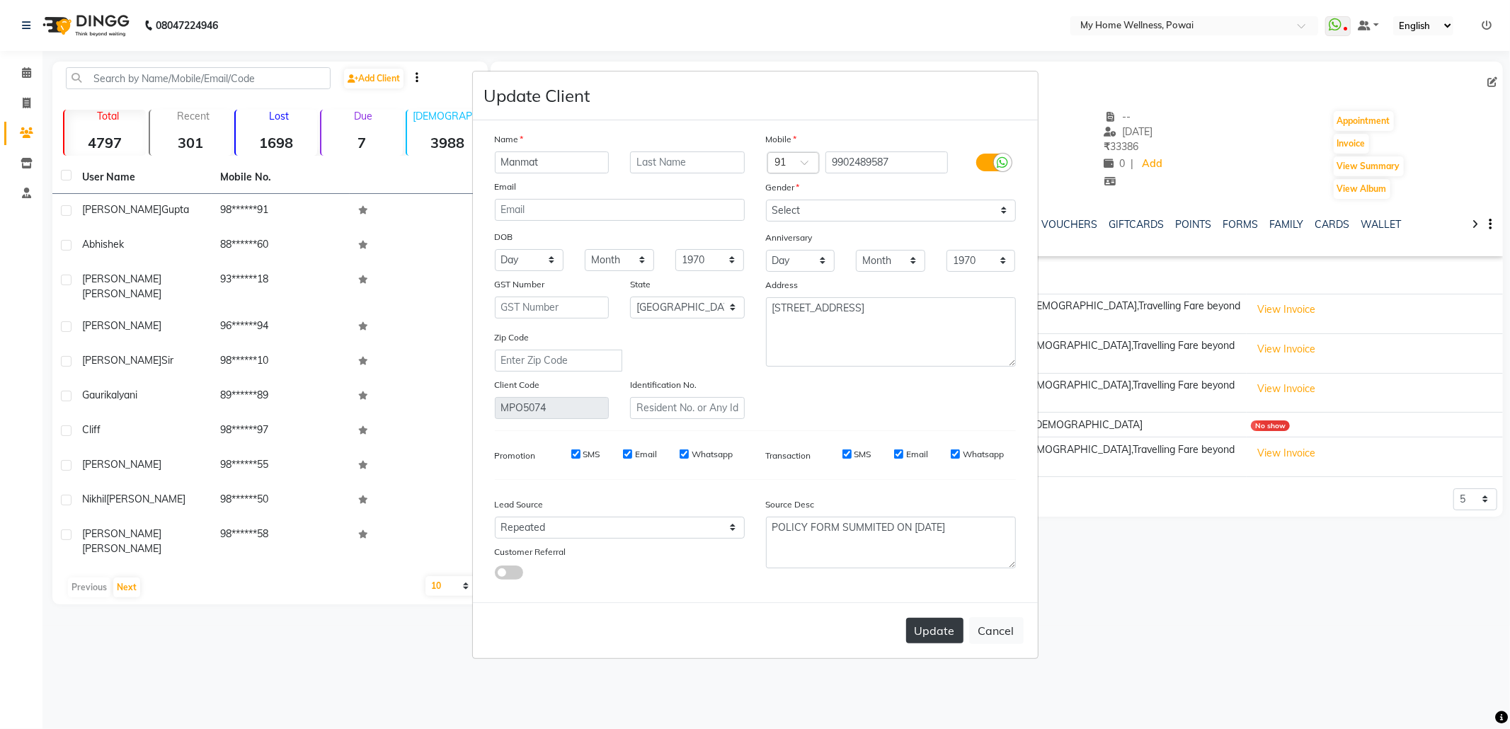
click at [952, 623] on button "Update" at bounding box center [934, 630] width 57 height 25
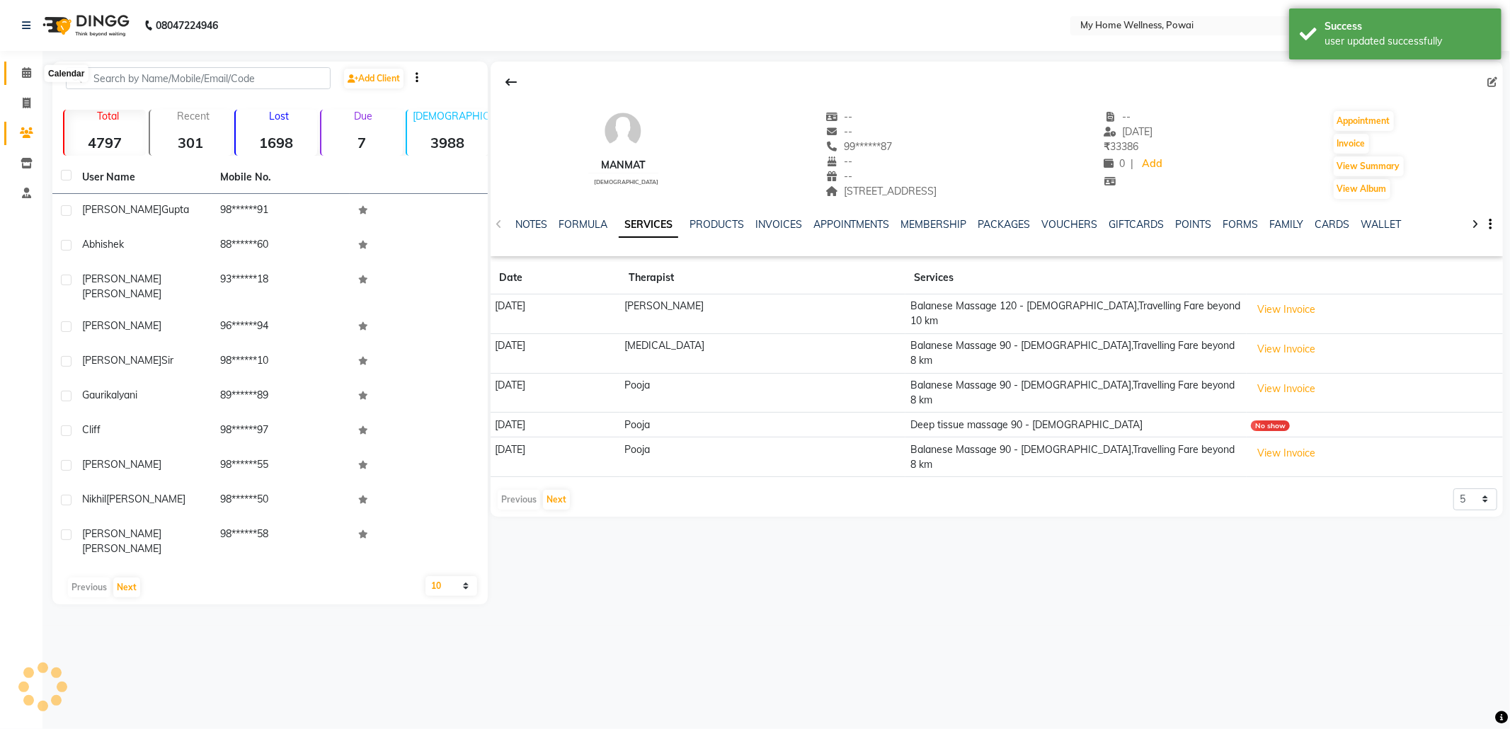
click at [27, 69] on icon at bounding box center [26, 72] width 9 height 11
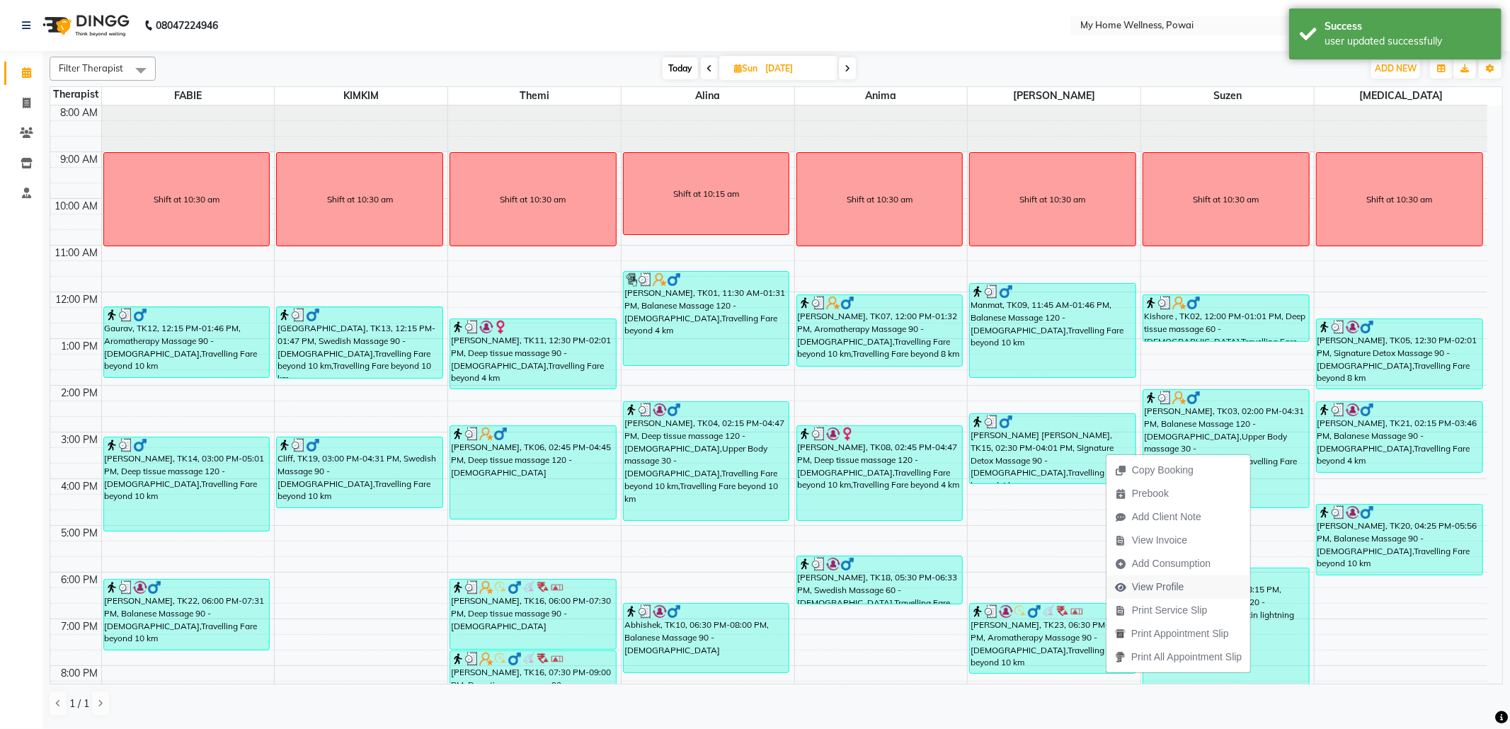
click at [1199, 582] on button "View Profile" at bounding box center [1179, 587] width 144 height 23
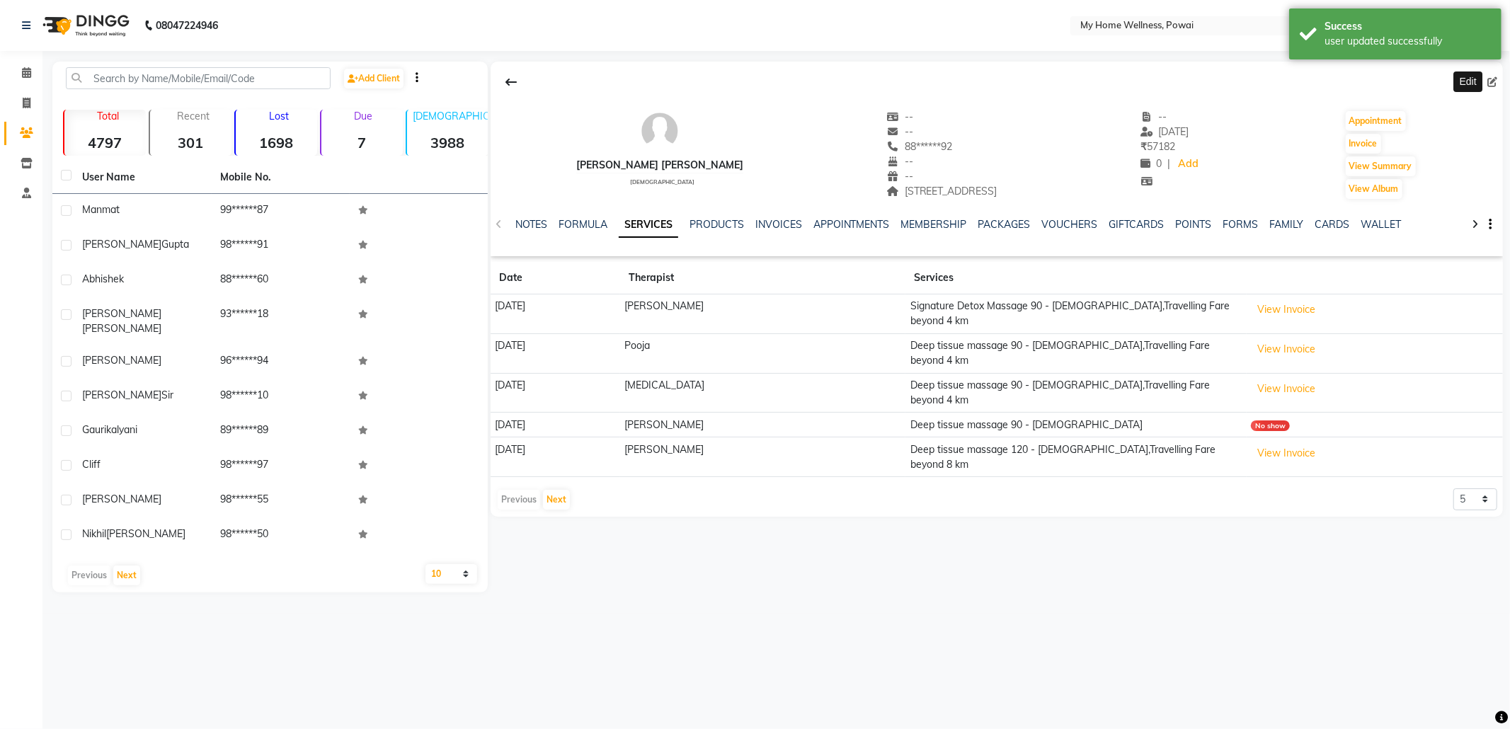
click at [1488, 78] on icon at bounding box center [1493, 82] width 10 height 10
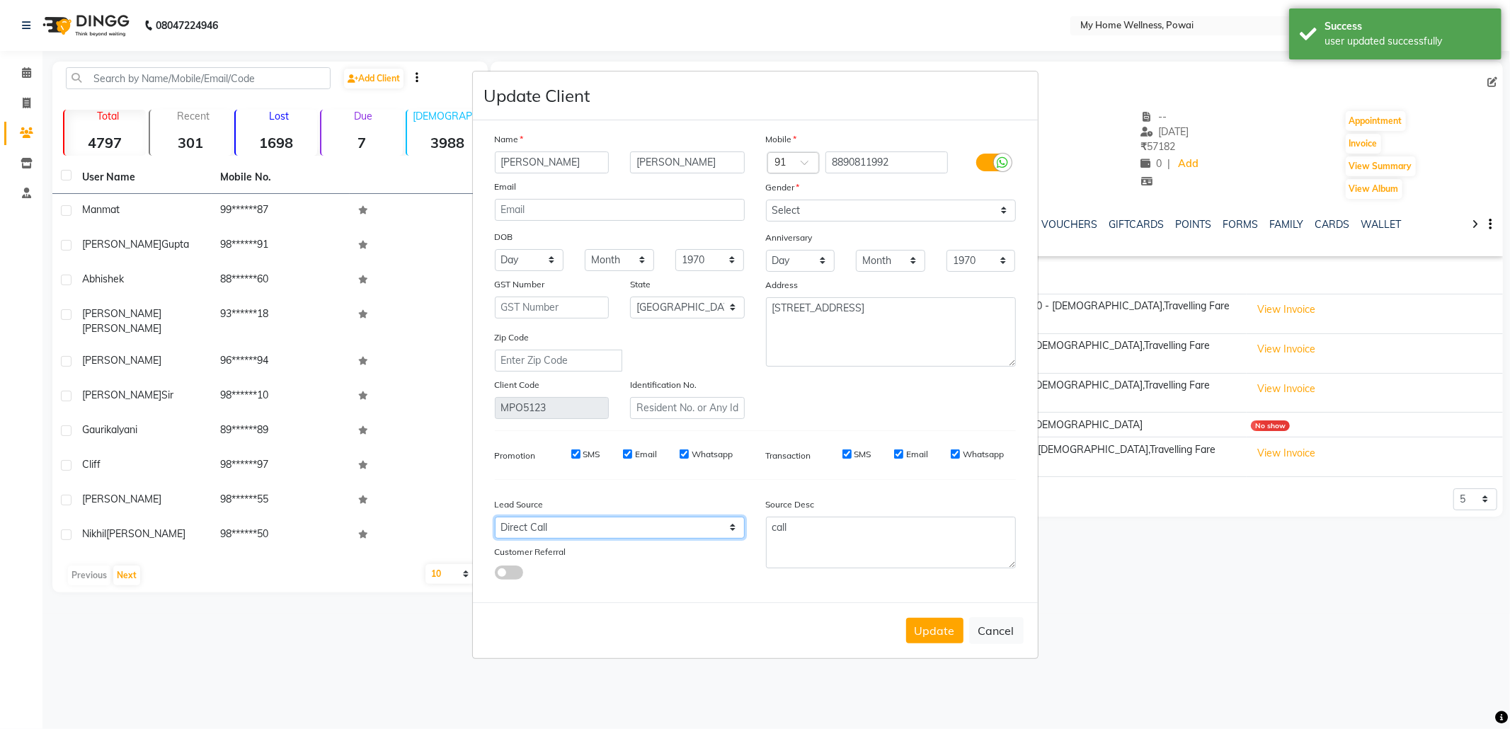
click at [562, 532] on select "Select Walk-in Referral Internet Friend Word of Mouth Advertisement Facebook Ju…" at bounding box center [620, 528] width 250 height 22
click at [495, 517] on select "Select Walk-in Referral Internet Friend Word of Mouth Advertisement Facebook Ju…" at bounding box center [620, 528] width 250 height 22
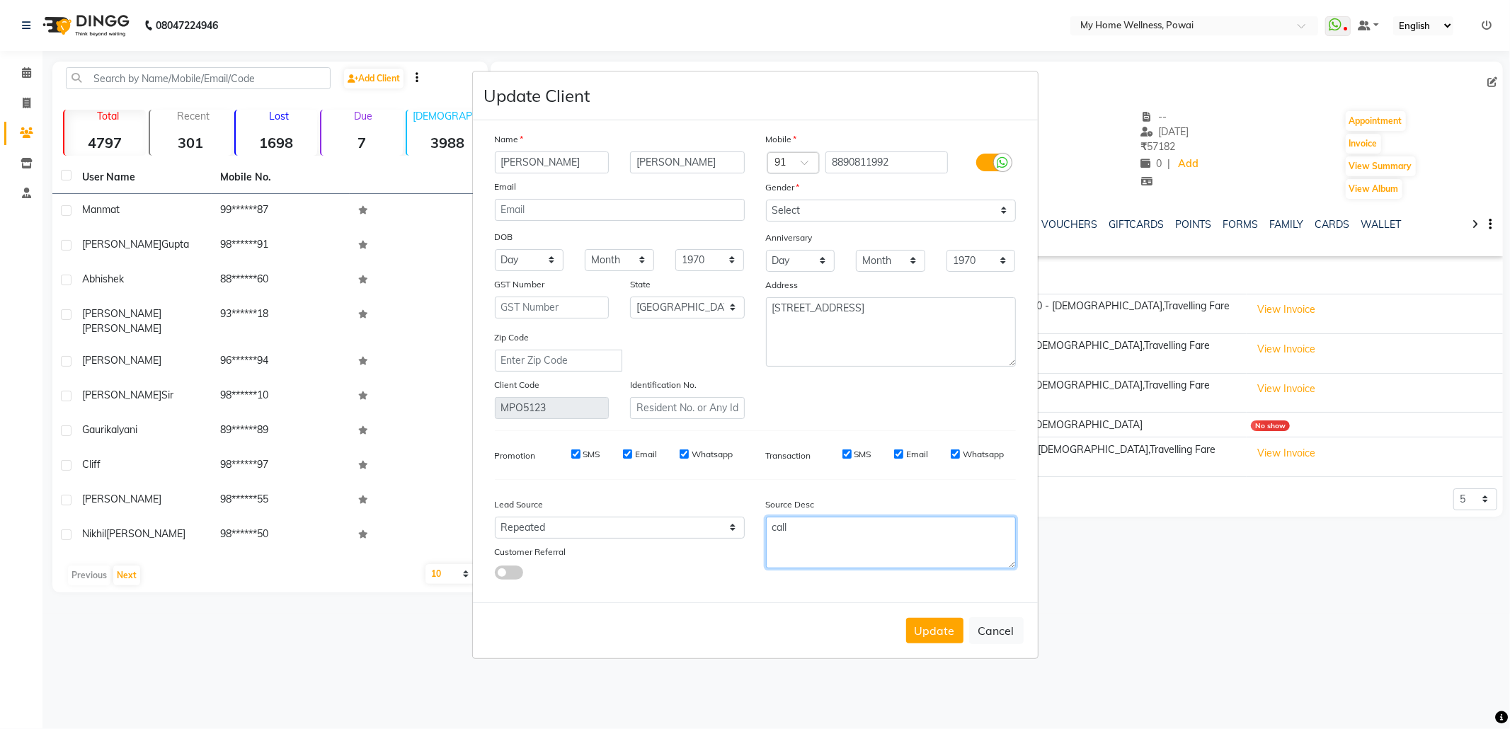
drag, startPoint x: 835, startPoint y: 525, endPoint x: 684, endPoint y: 510, distance: 152.2
click at [684, 510] on div "Lead Source Select Walk-in Referral Internet Friend Word of Mouth Advertisement…" at bounding box center [755, 535] width 542 height 89
paste textarea "POLICY FORM SUMMITED"
click at [937, 627] on button "Update" at bounding box center [934, 630] width 57 height 25
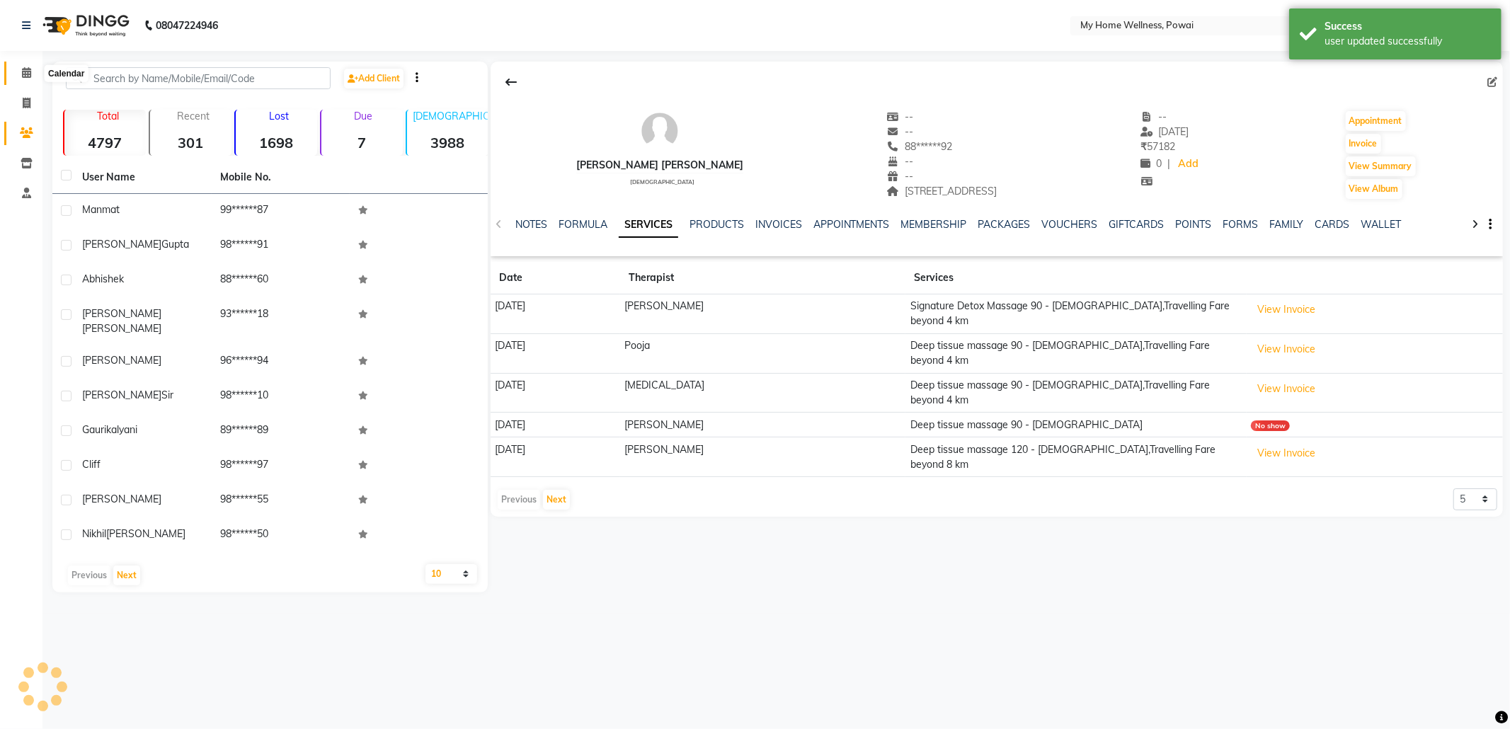
click at [31, 71] on span at bounding box center [26, 73] width 25 height 16
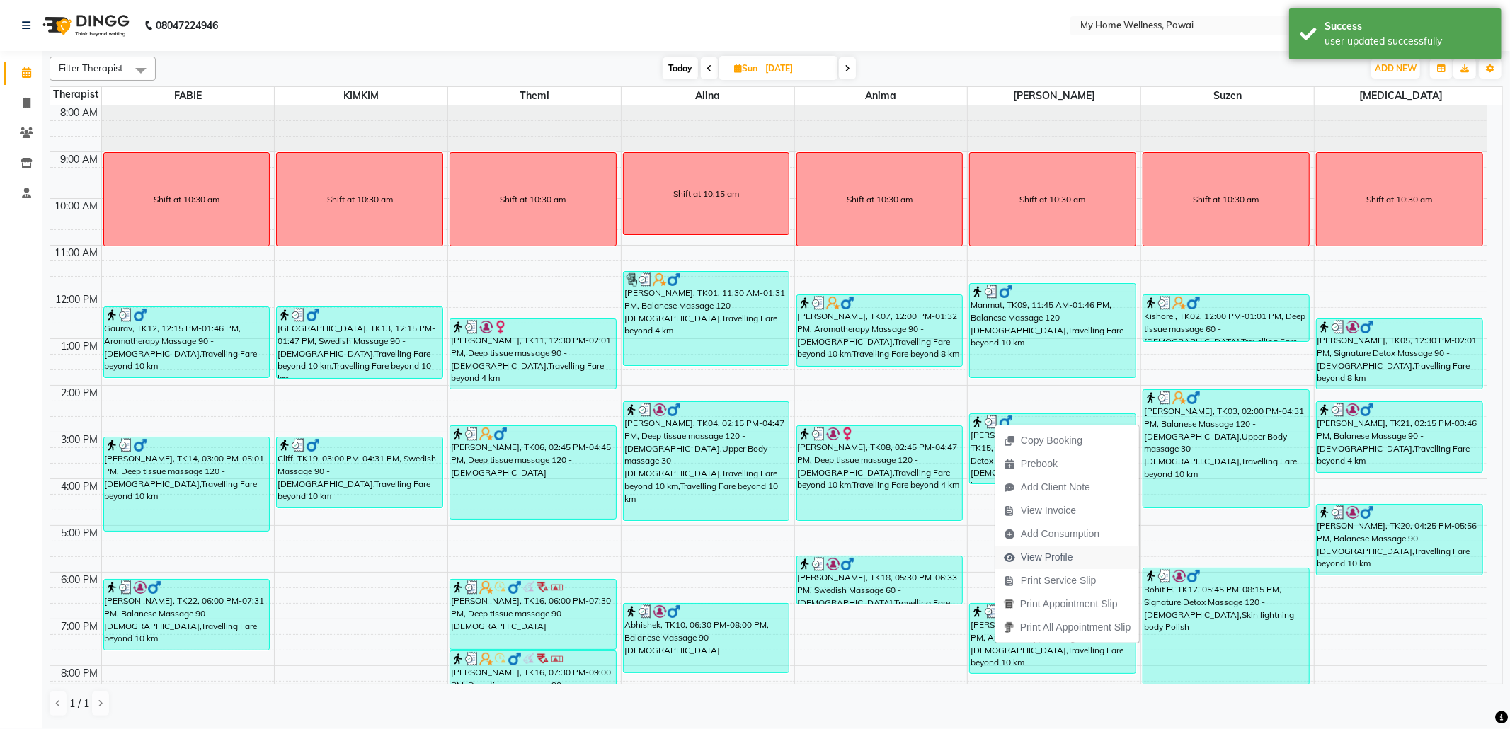
click at [1080, 553] on span "View Profile" at bounding box center [1038, 557] width 86 height 23
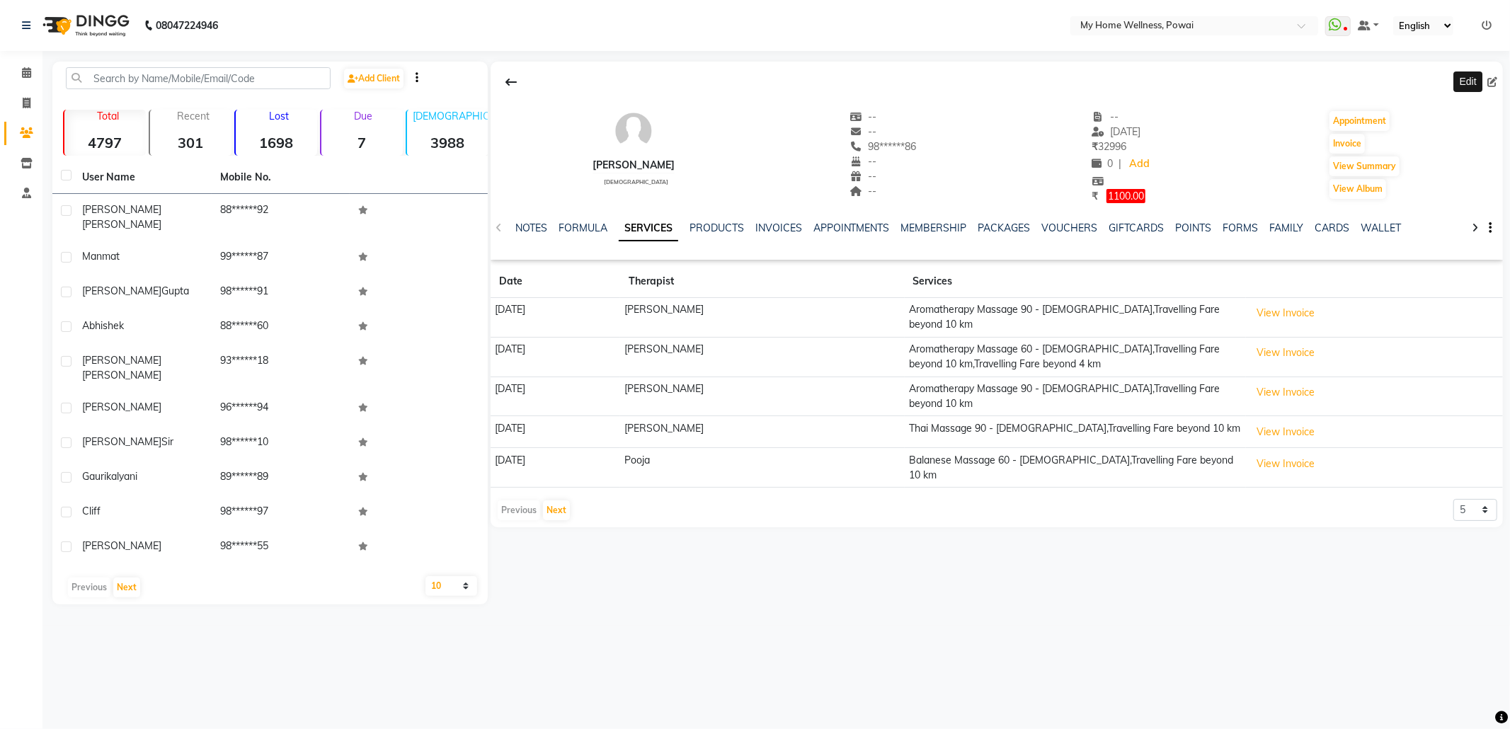
click at [1490, 78] on icon at bounding box center [1493, 82] width 10 height 10
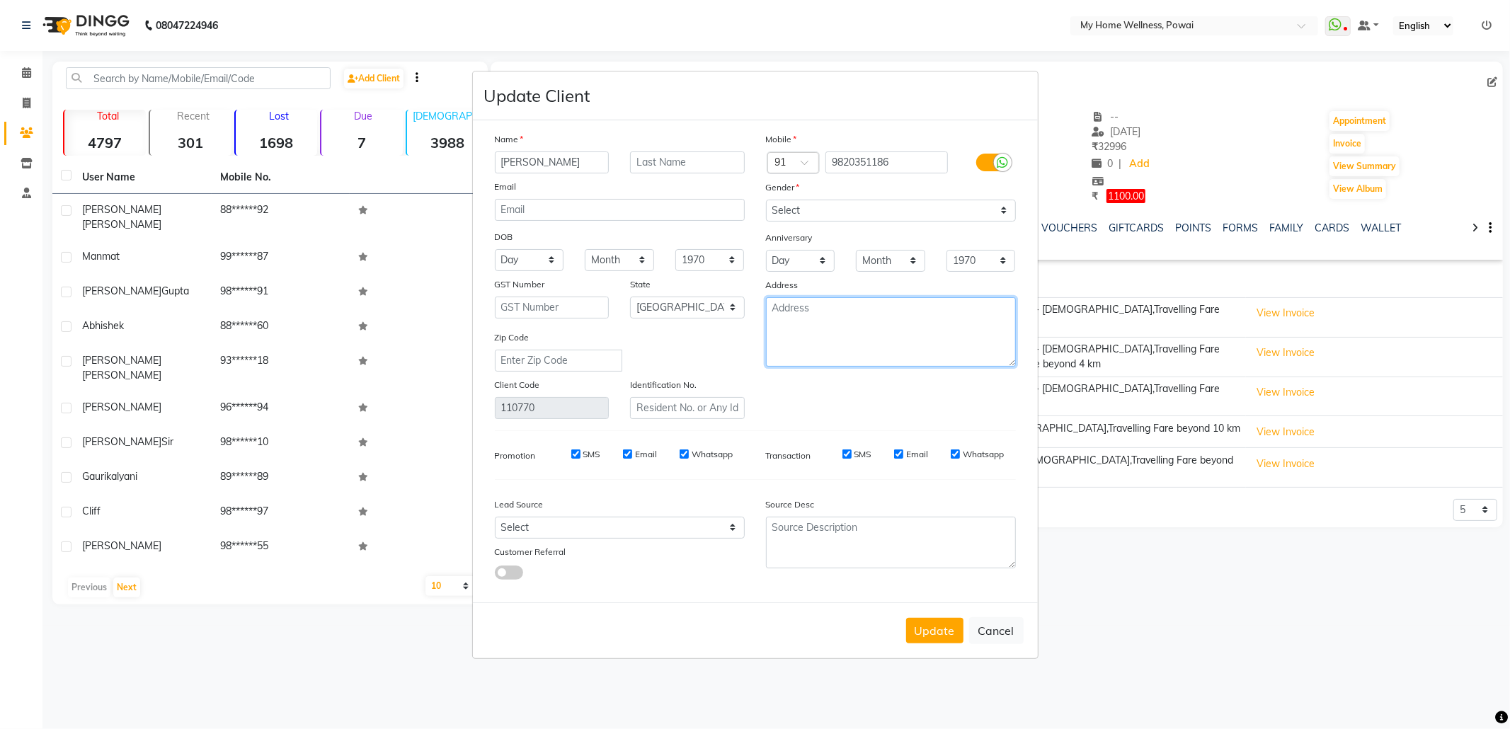
drag, startPoint x: 871, startPoint y: 309, endPoint x: 814, endPoint y: 309, distance: 56.6
click at [824, 309] on textarea at bounding box center [891, 331] width 250 height 69
click at [867, 330] on textarea at bounding box center [891, 331] width 250 height 69
click at [657, 528] on select "Select Walk-in Referral Internet Friend Word of Mouth Advertisement Facebook Ju…" at bounding box center [620, 528] width 250 height 22
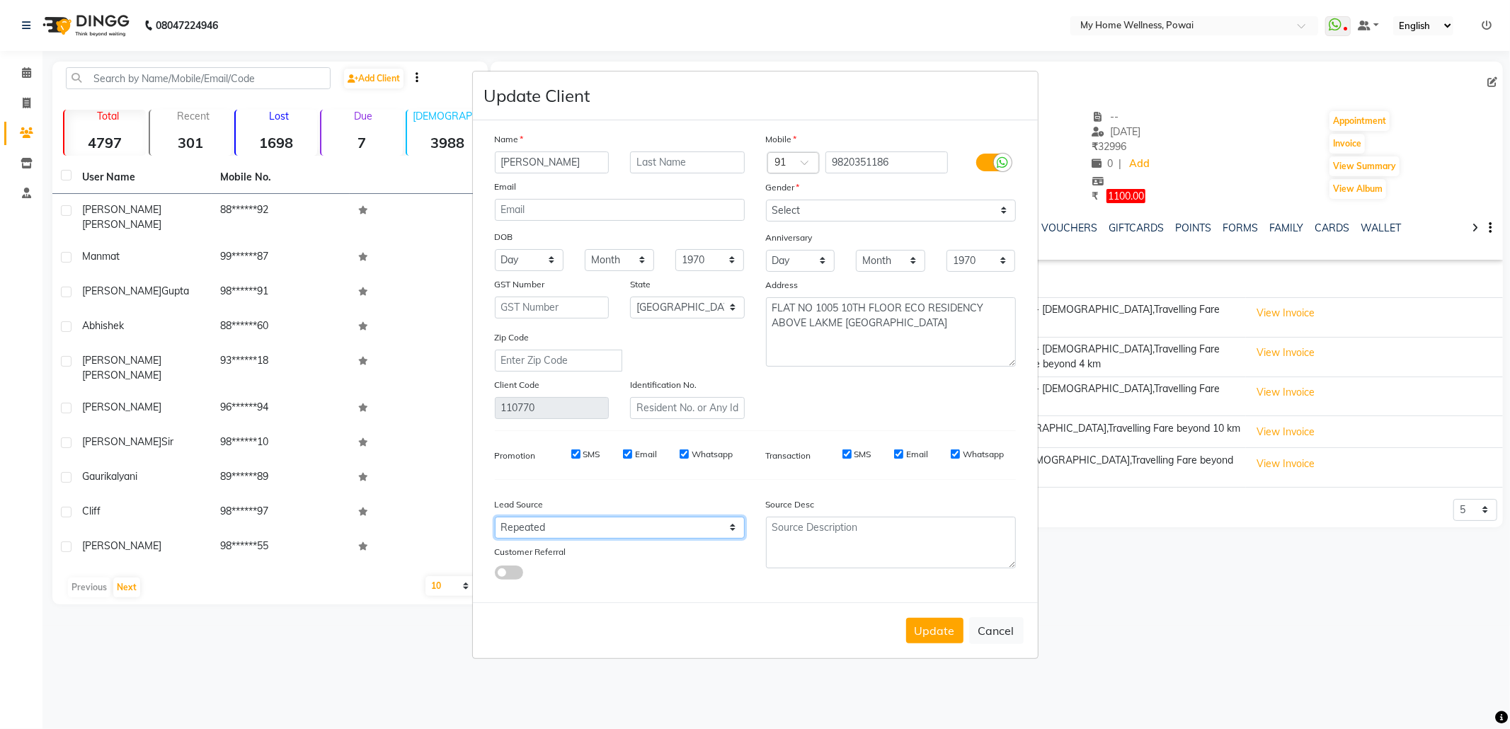
click at [495, 517] on select "Select Walk-in Referral Internet Friend Word of Mouth Advertisement Facebook Ju…" at bounding box center [620, 528] width 250 height 22
click at [793, 538] on textarea at bounding box center [891, 543] width 250 height 52
paste textarea "POLICY FORM SUMMITED"
click at [940, 639] on button "Update" at bounding box center [934, 630] width 57 height 25
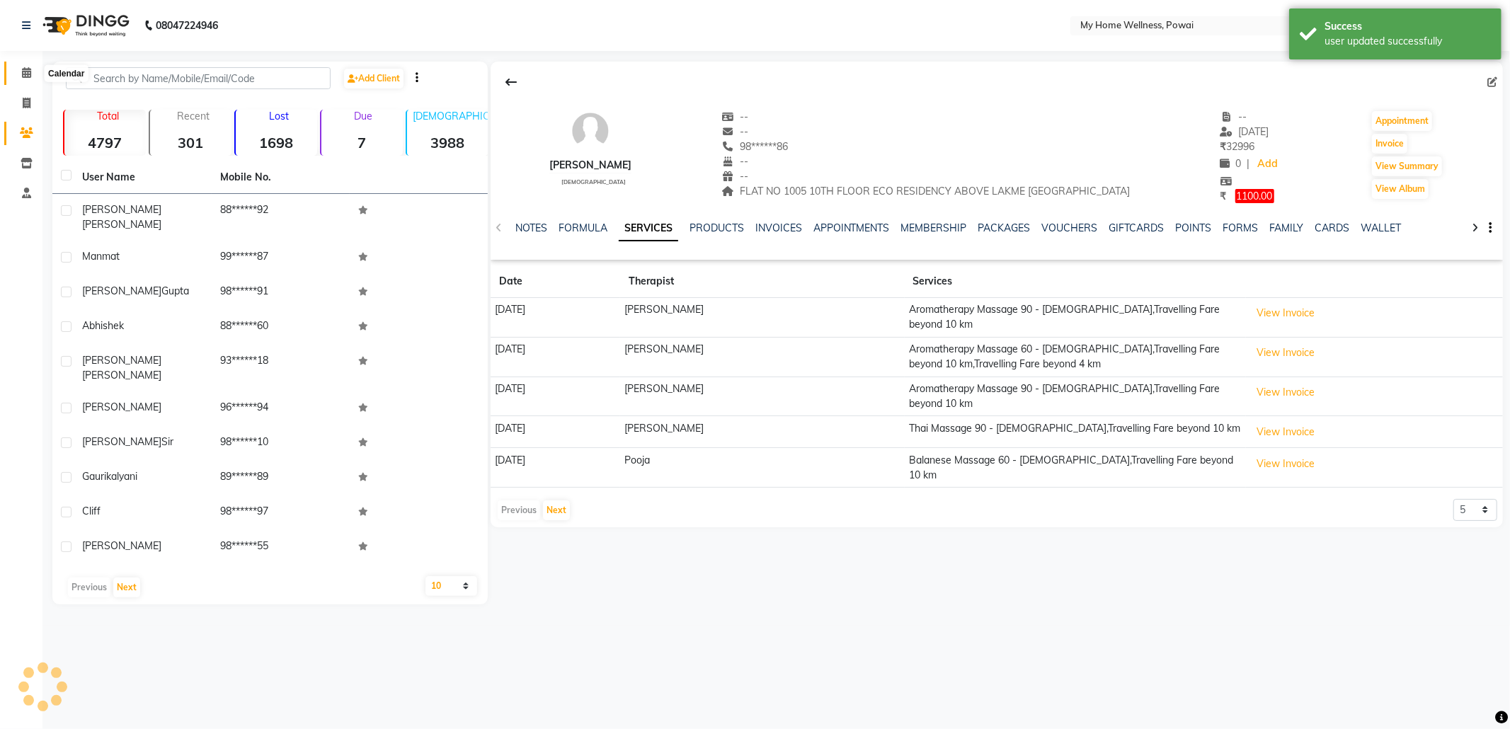
click at [24, 66] on span at bounding box center [26, 73] width 25 height 16
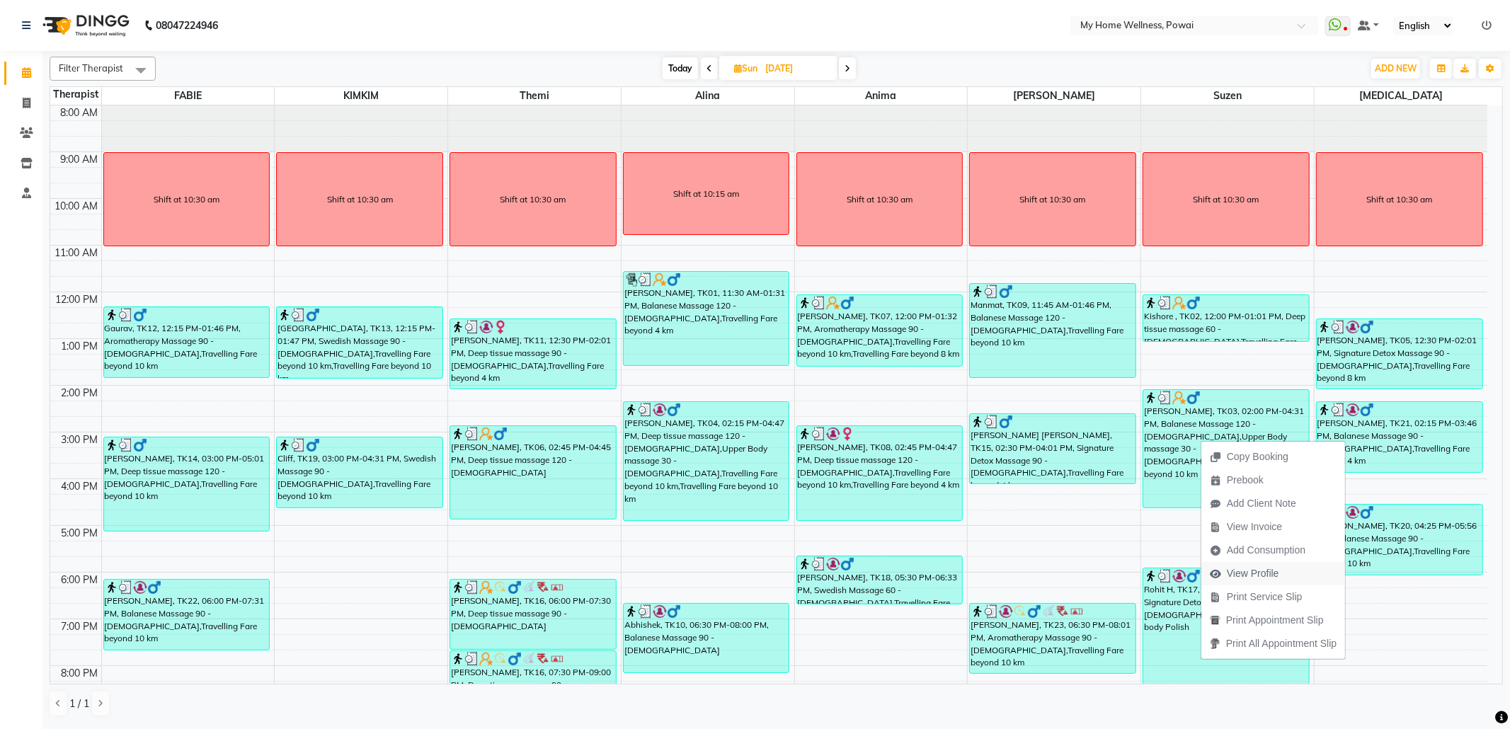
click at [1274, 578] on span "View Profile" at bounding box center [1253, 573] width 52 height 15
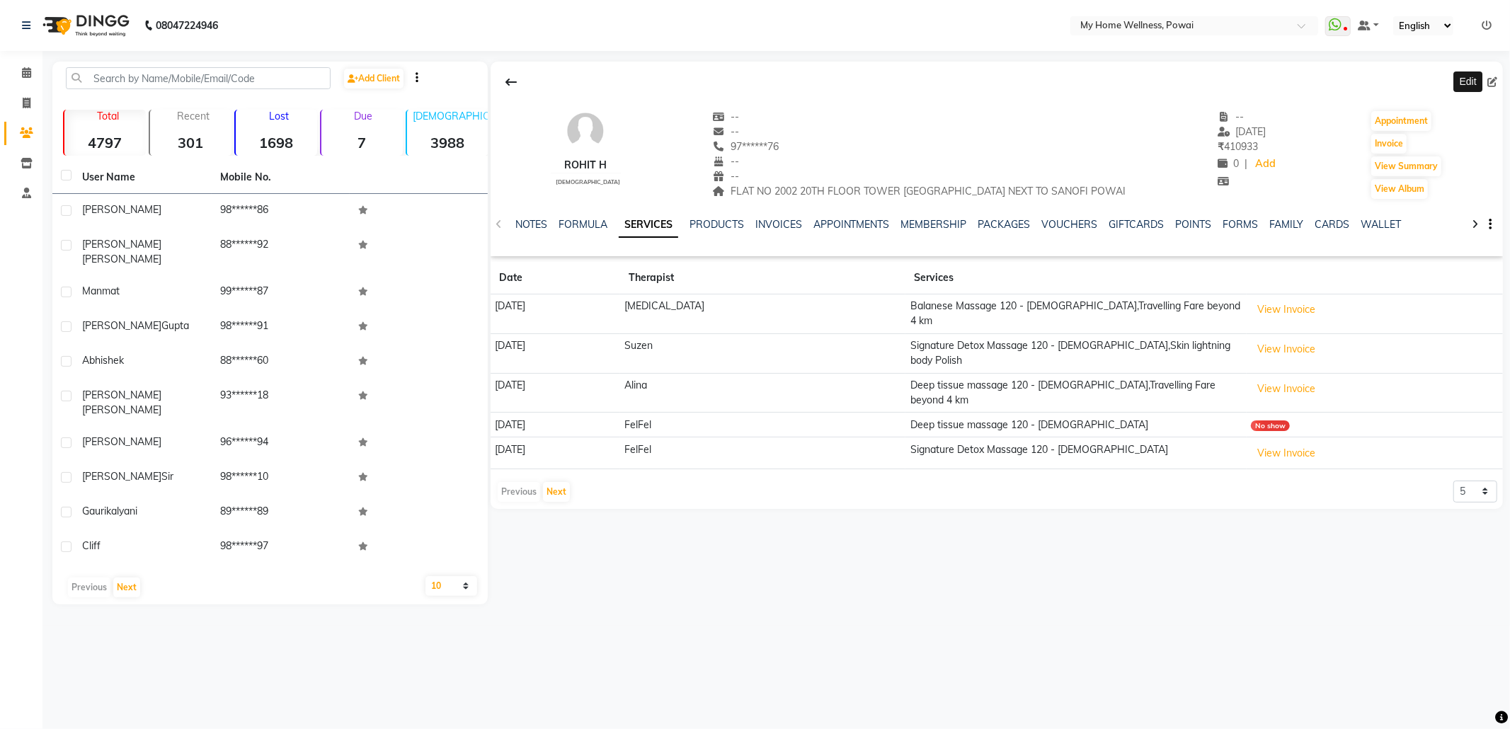
click at [1495, 82] on icon at bounding box center [1493, 82] width 10 height 10
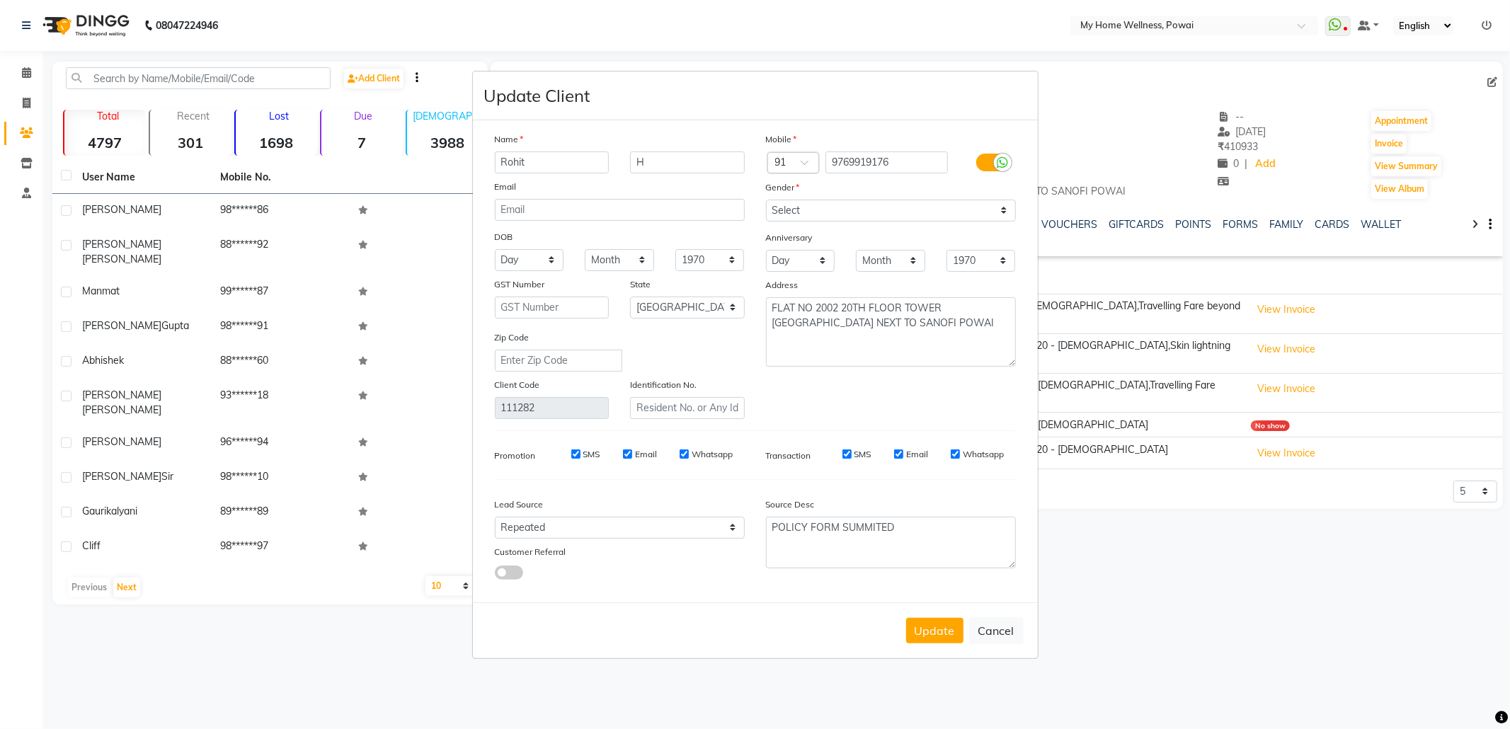
click at [998, 644] on div "Update Cancel" at bounding box center [755, 631] width 565 height 56
click at [995, 629] on button "Cancel" at bounding box center [996, 630] width 55 height 27
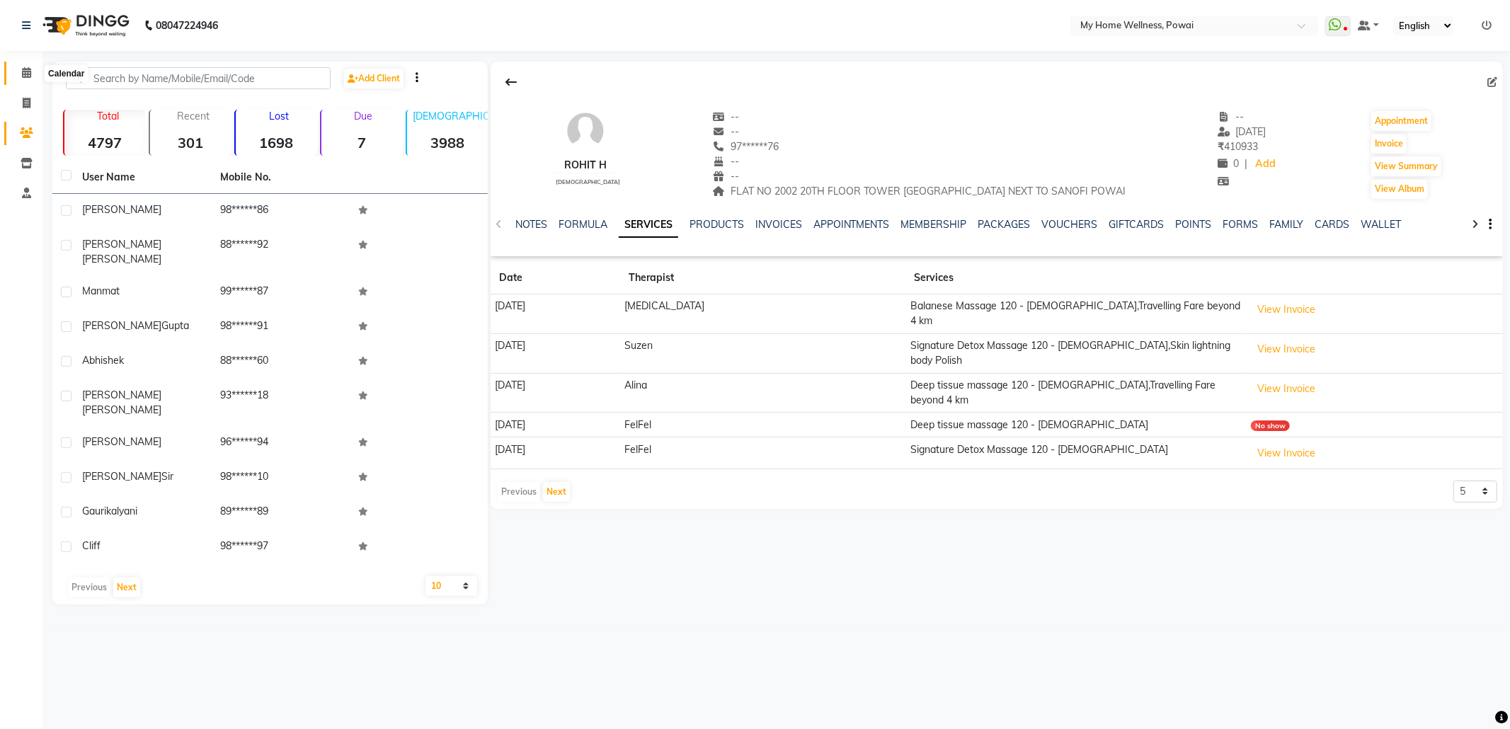
click at [27, 69] on icon at bounding box center [26, 72] width 9 height 11
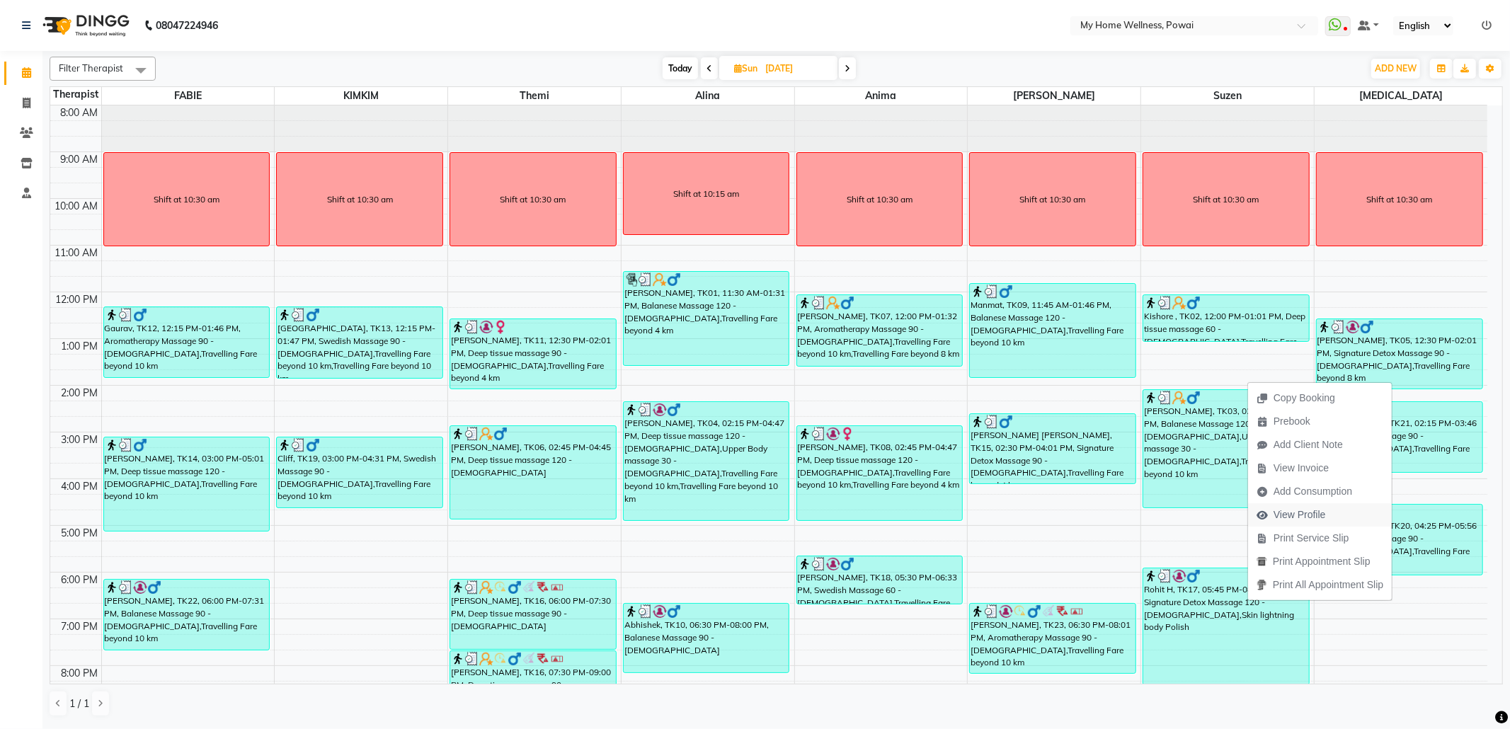
click at [1292, 517] on span "View Profile" at bounding box center [1300, 515] width 52 height 15
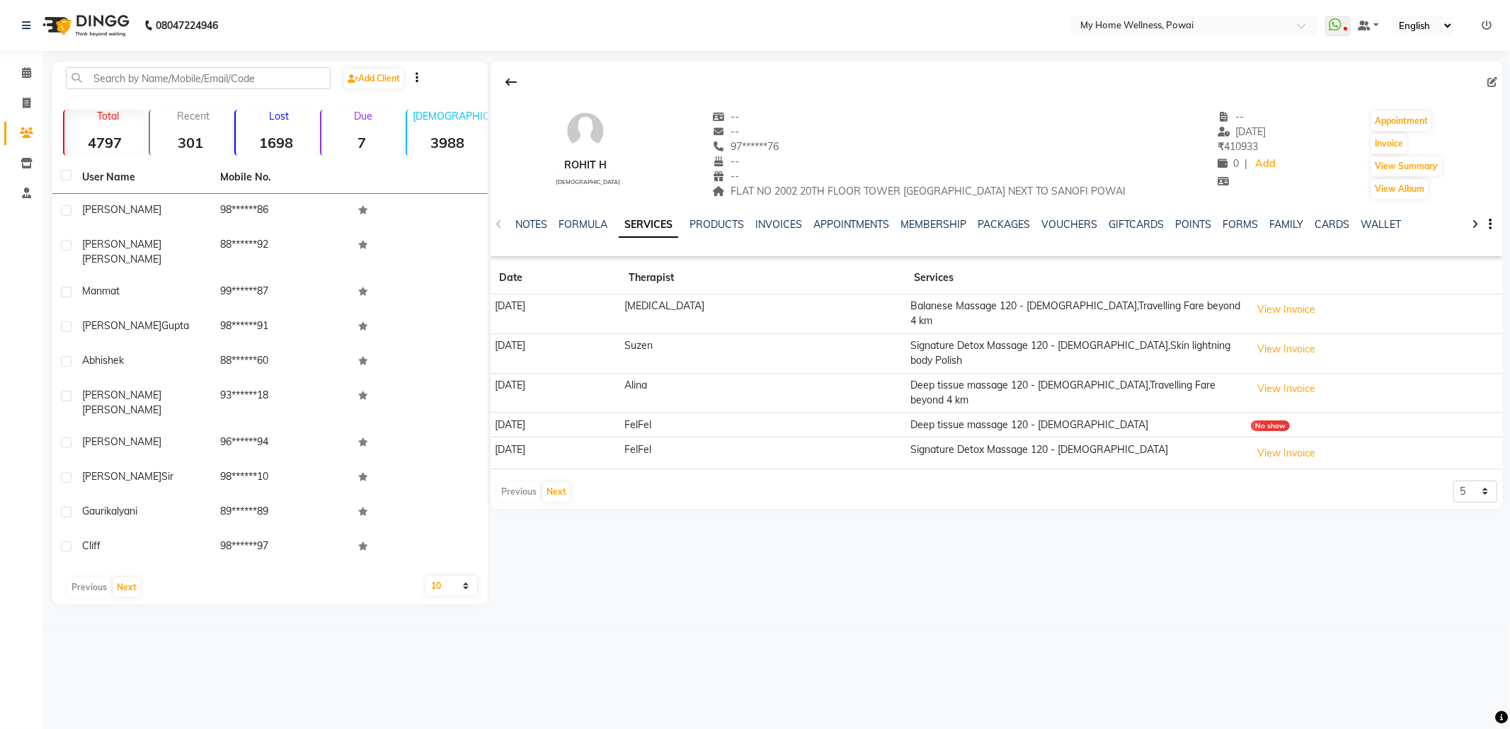
click at [1493, 72] on div at bounding box center [997, 82] width 1012 height 27
click at [1493, 85] on icon at bounding box center [1493, 82] width 10 height 10
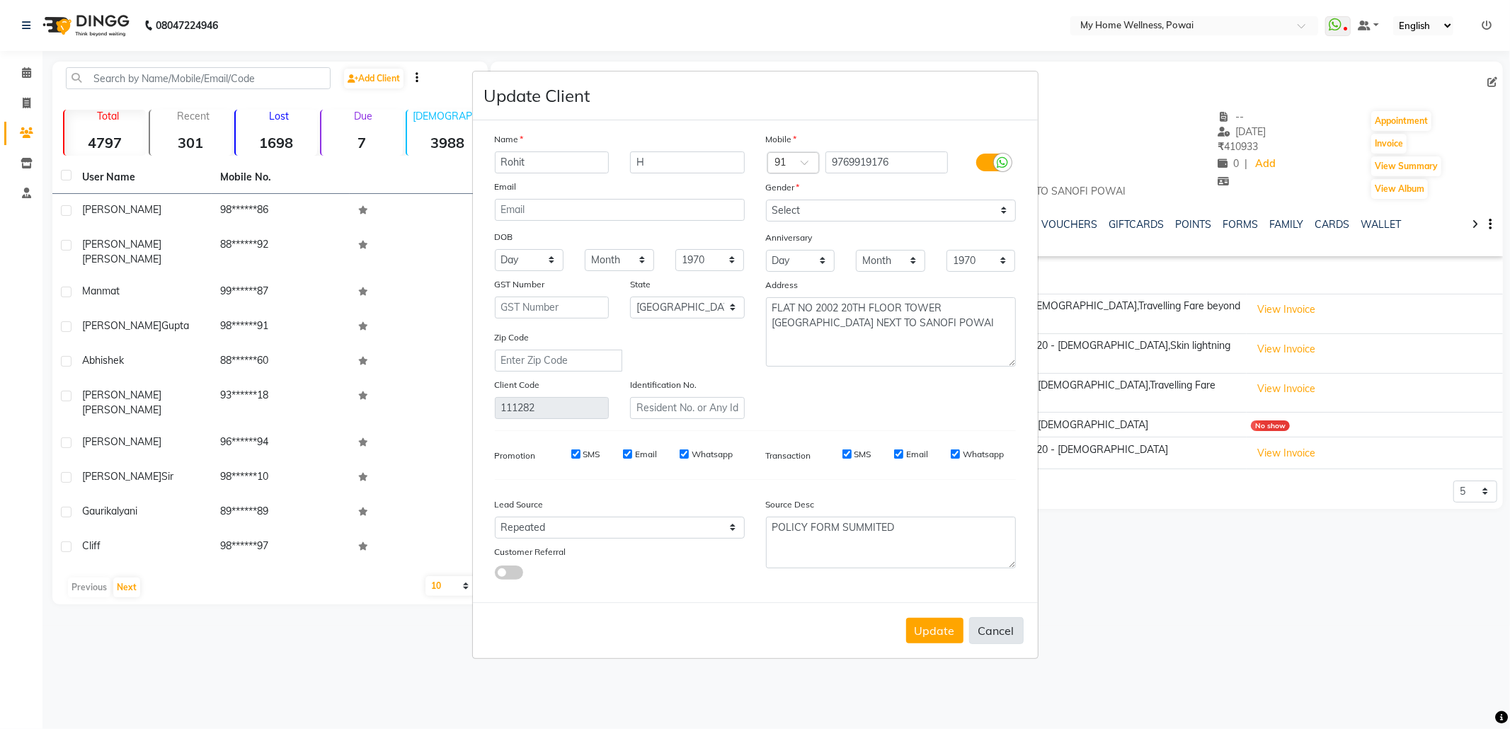
click at [1012, 622] on button "Cancel" at bounding box center [996, 630] width 55 height 27
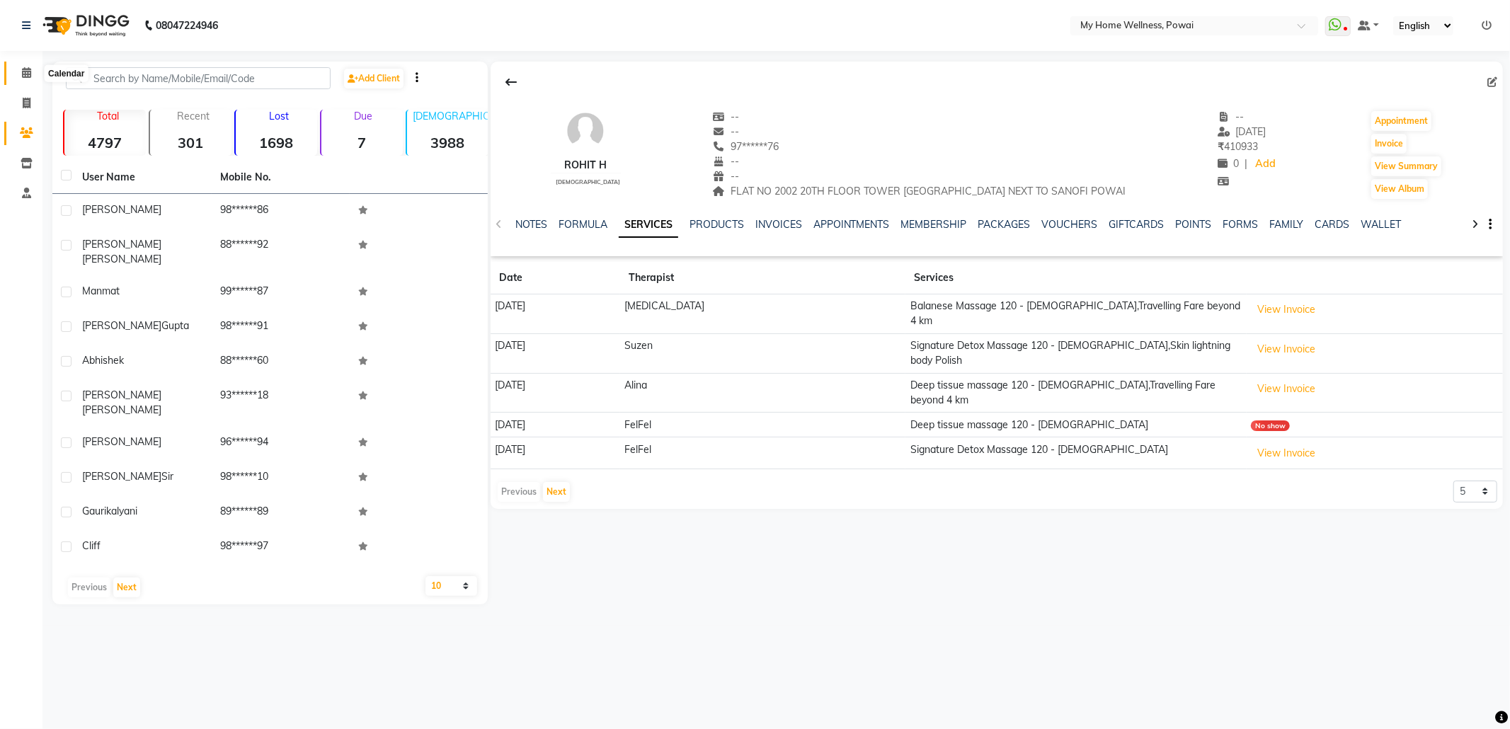
click at [22, 72] on icon at bounding box center [26, 72] width 9 height 11
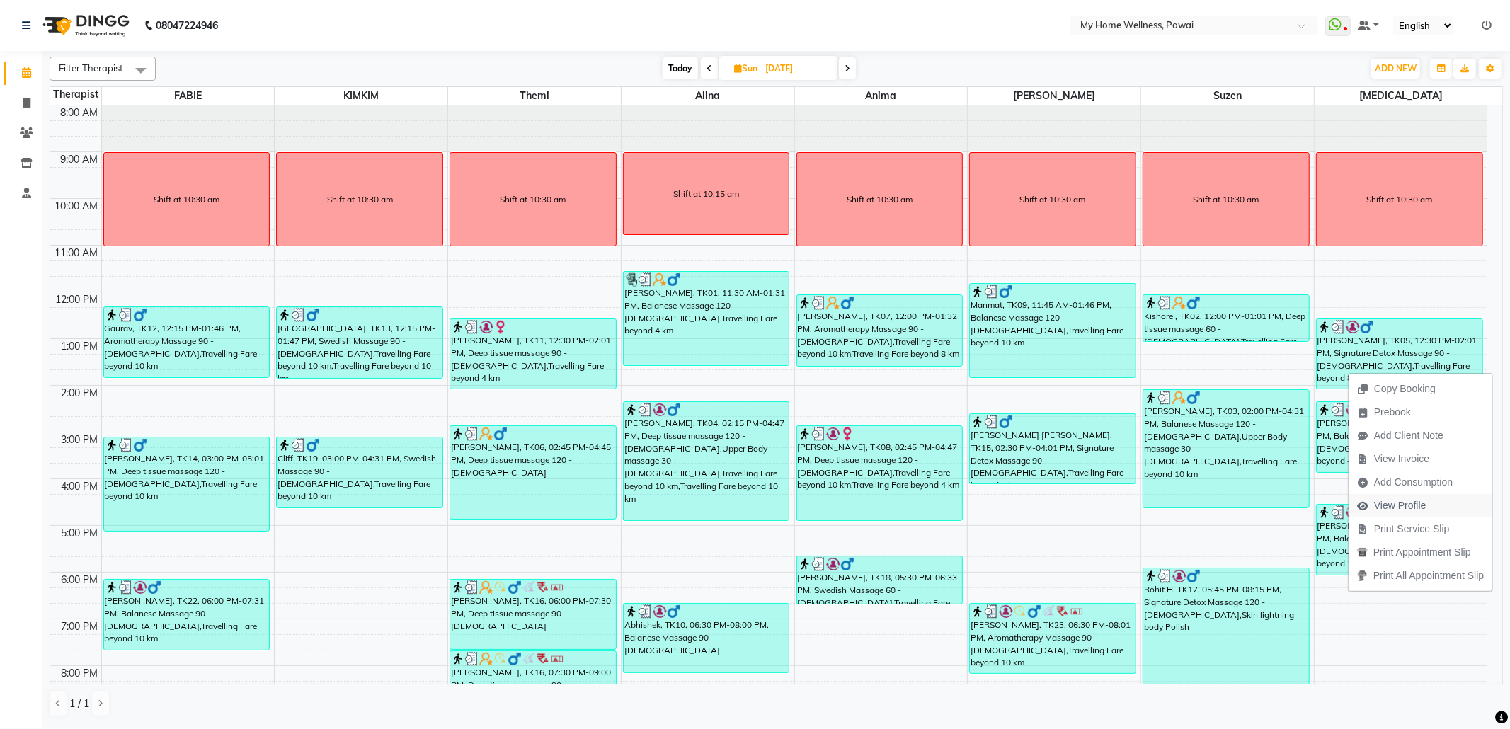
drag, startPoint x: 1348, startPoint y: 372, endPoint x: 1397, endPoint y: 505, distance: 141.8
click at [1397, 505] on span "View Profile" at bounding box center [1400, 505] width 52 height 15
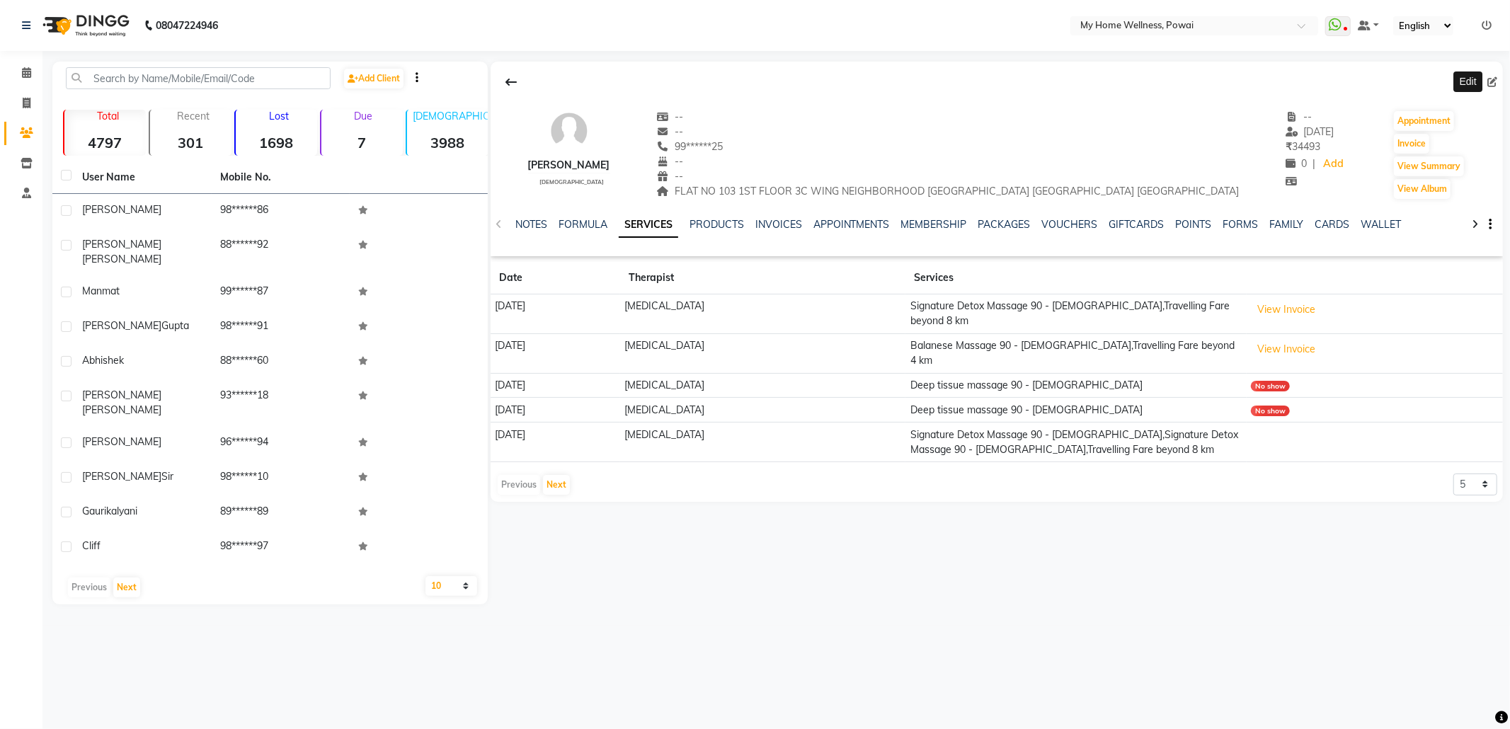
click at [1493, 77] on icon at bounding box center [1493, 82] width 10 height 10
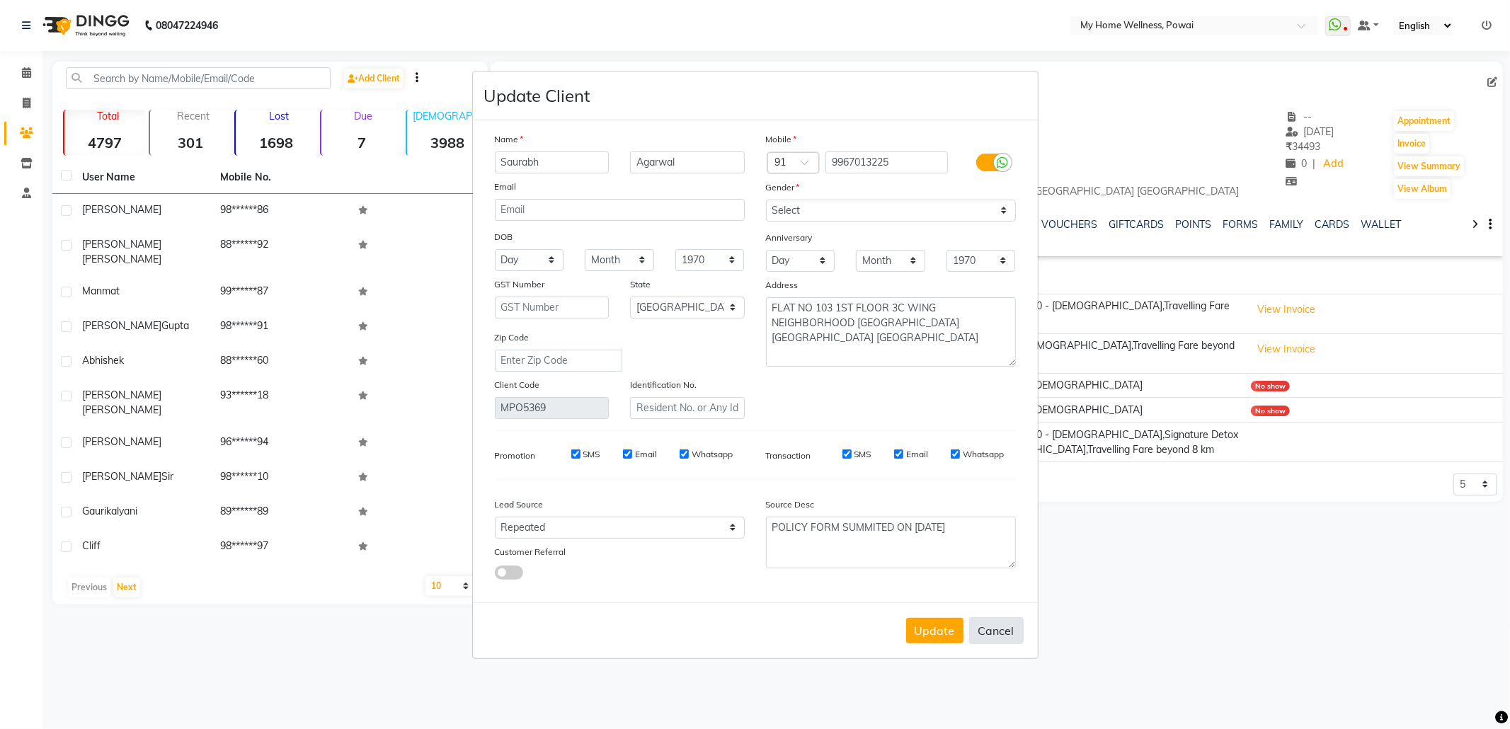
click at [980, 632] on button "Cancel" at bounding box center [996, 630] width 55 height 27
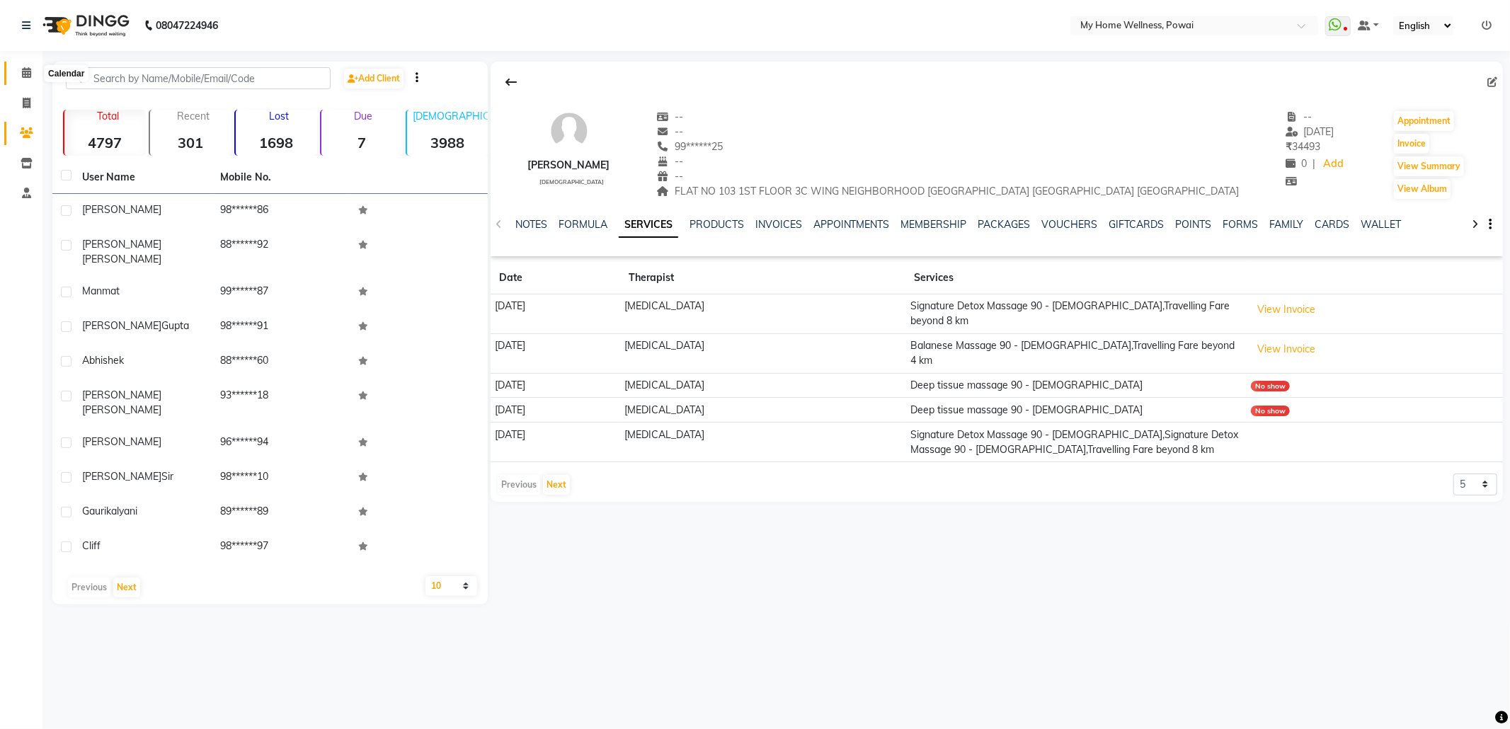
click at [23, 74] on icon at bounding box center [26, 72] width 9 height 11
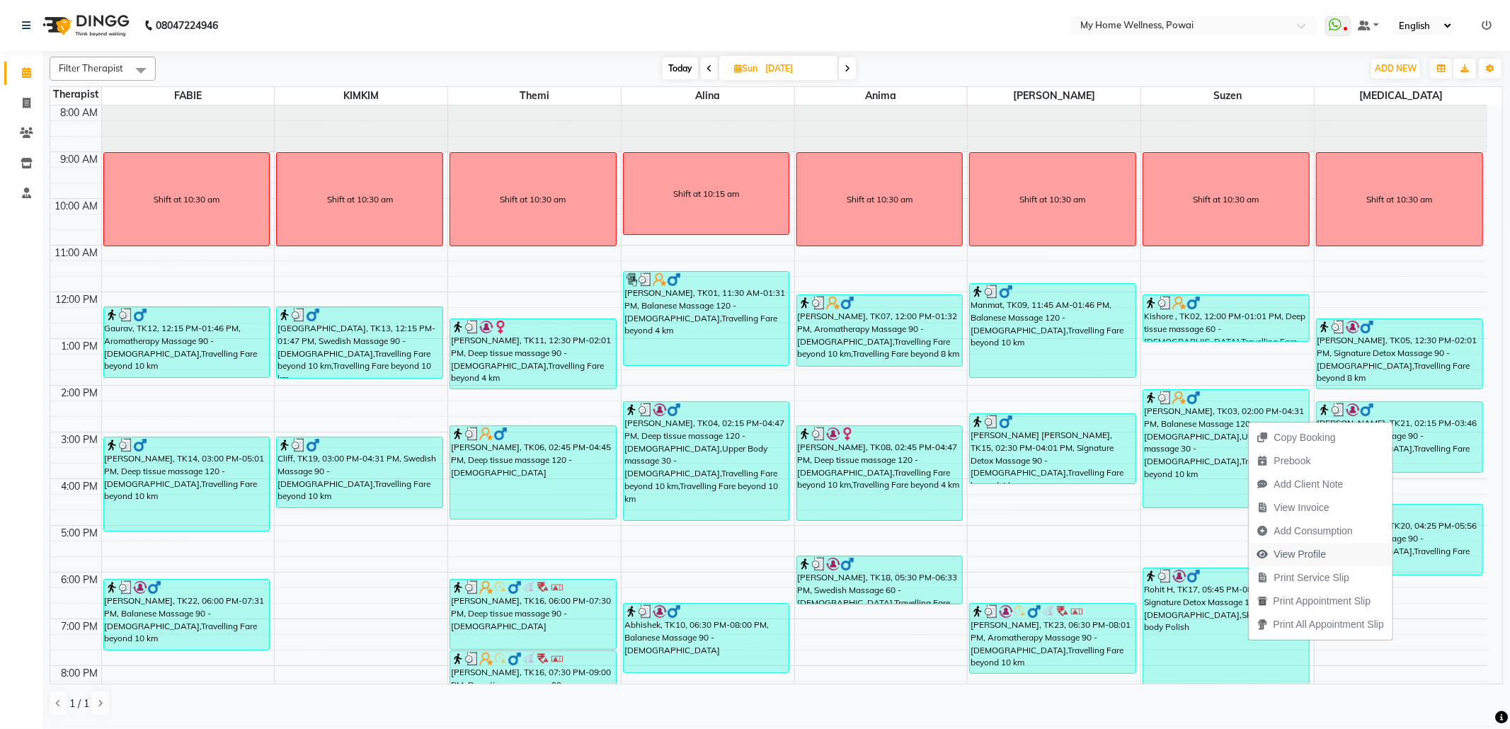
click at [1337, 553] on button "View Profile" at bounding box center [1321, 554] width 144 height 23
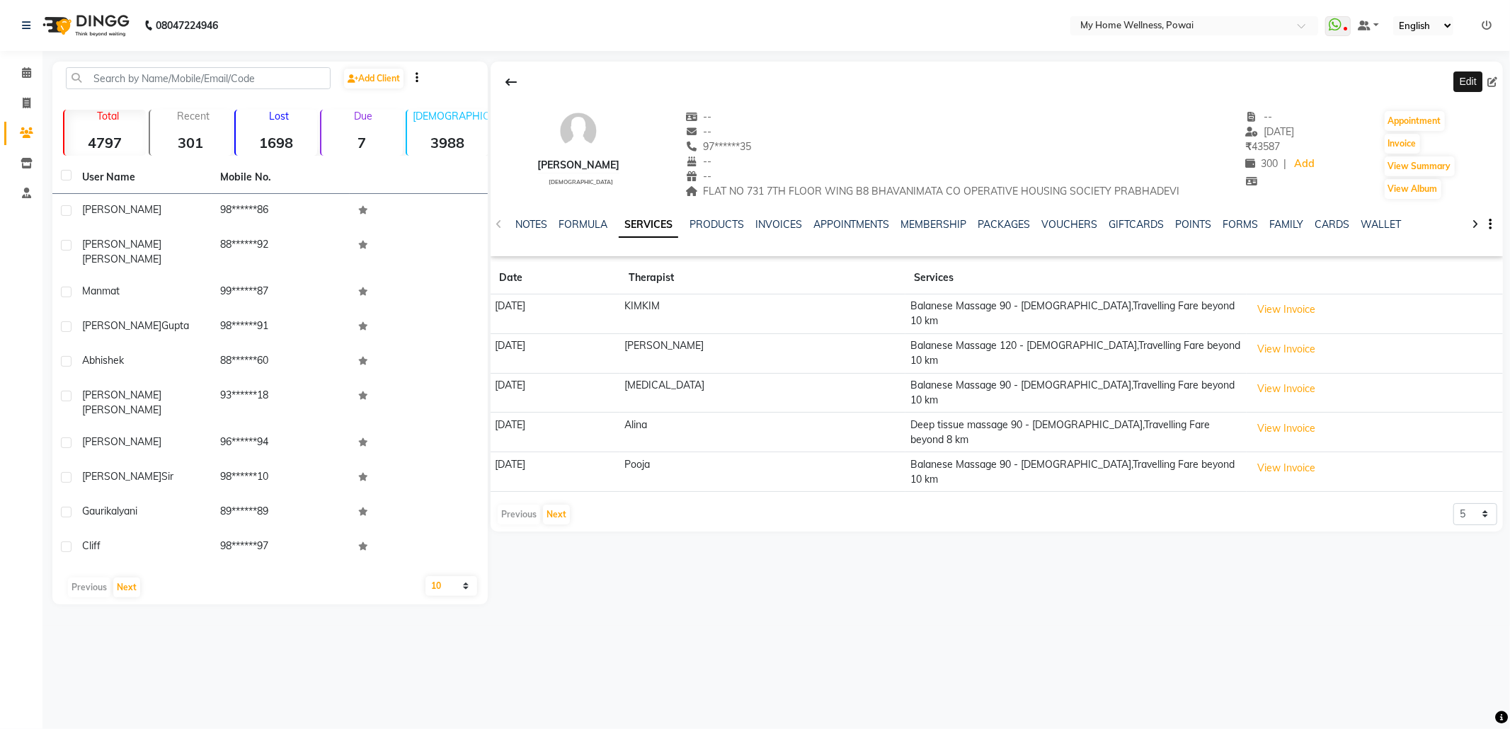
click at [1498, 75] on span at bounding box center [1496, 82] width 16 height 15
click at [1488, 79] on icon at bounding box center [1493, 82] width 10 height 10
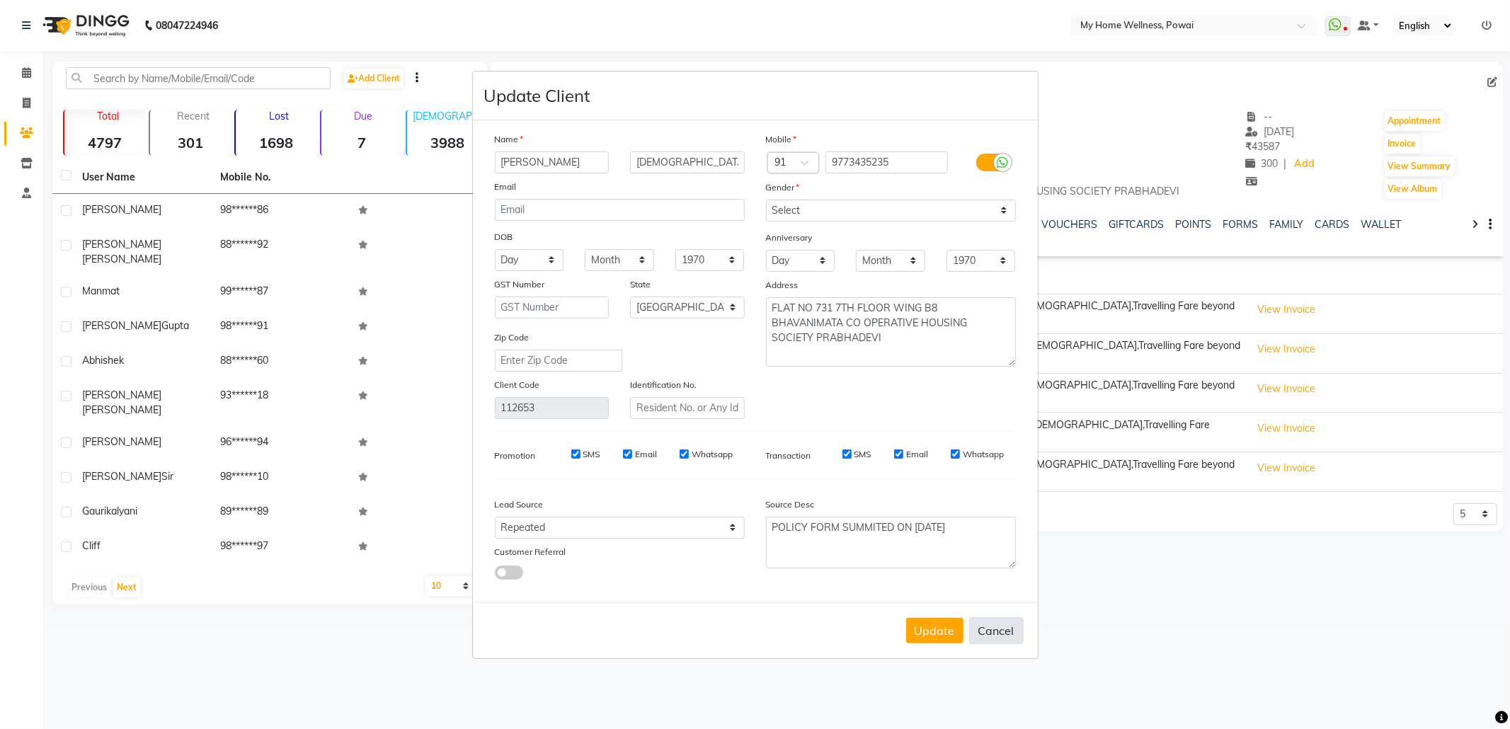
click at [993, 626] on button "Cancel" at bounding box center [996, 630] width 55 height 27
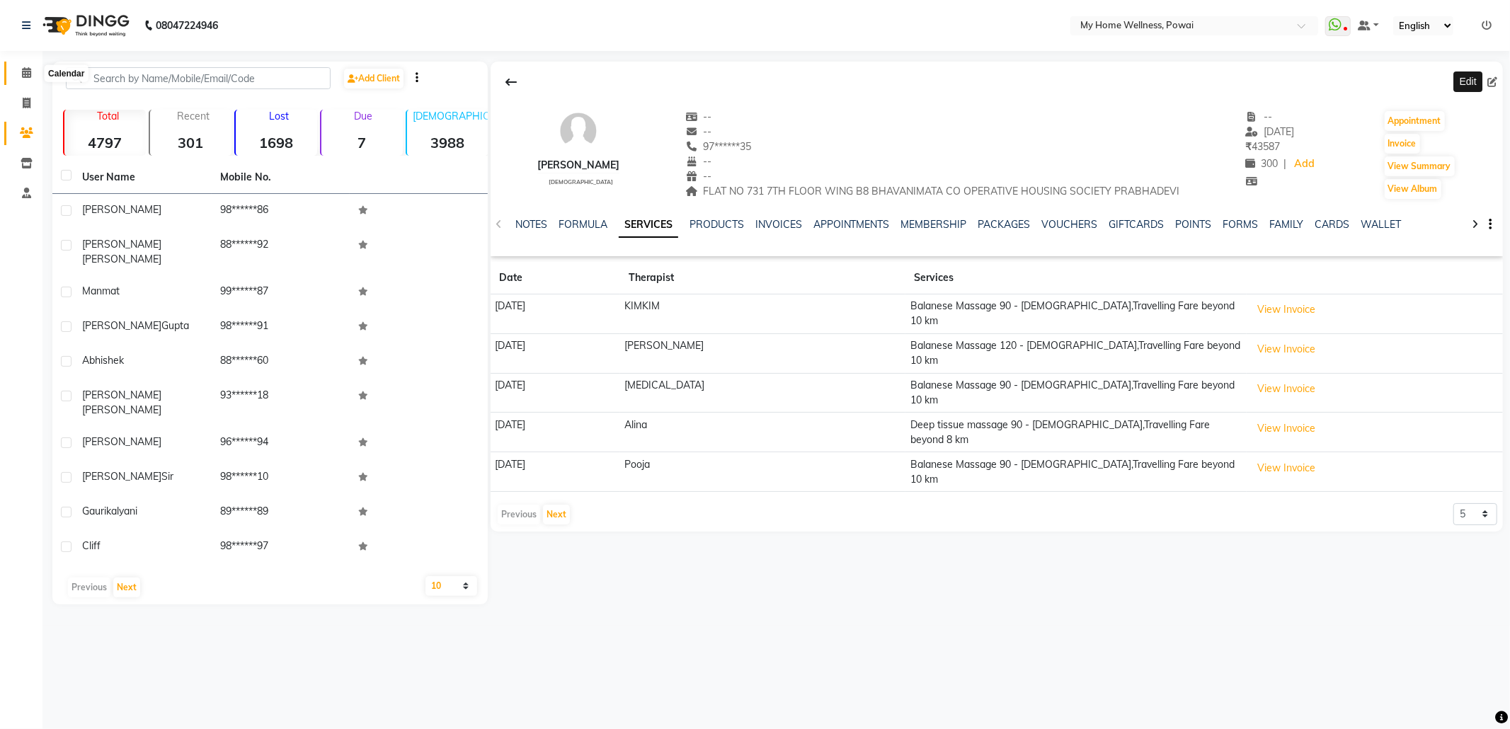
click at [29, 69] on icon at bounding box center [26, 72] width 9 height 11
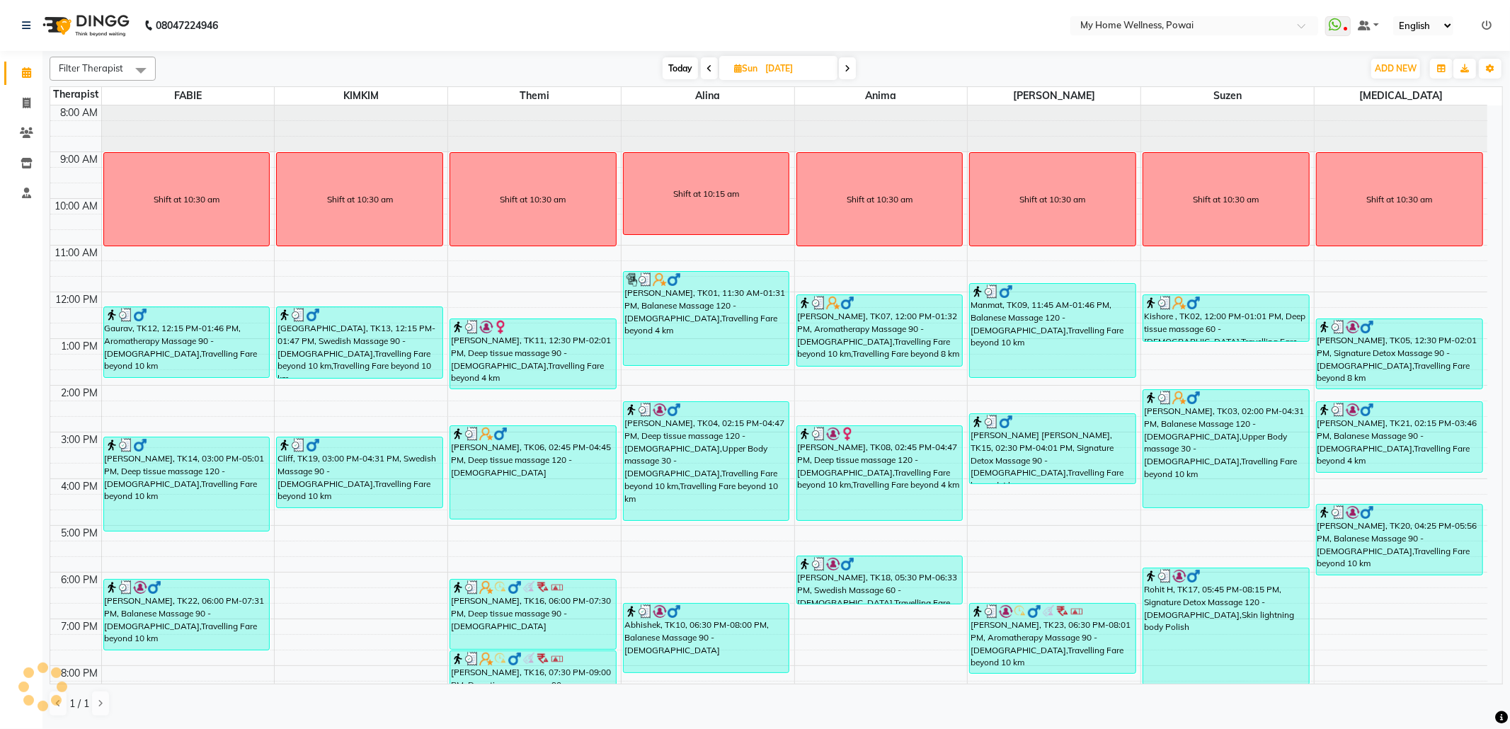
click at [707, 66] on icon at bounding box center [710, 68] width 6 height 8
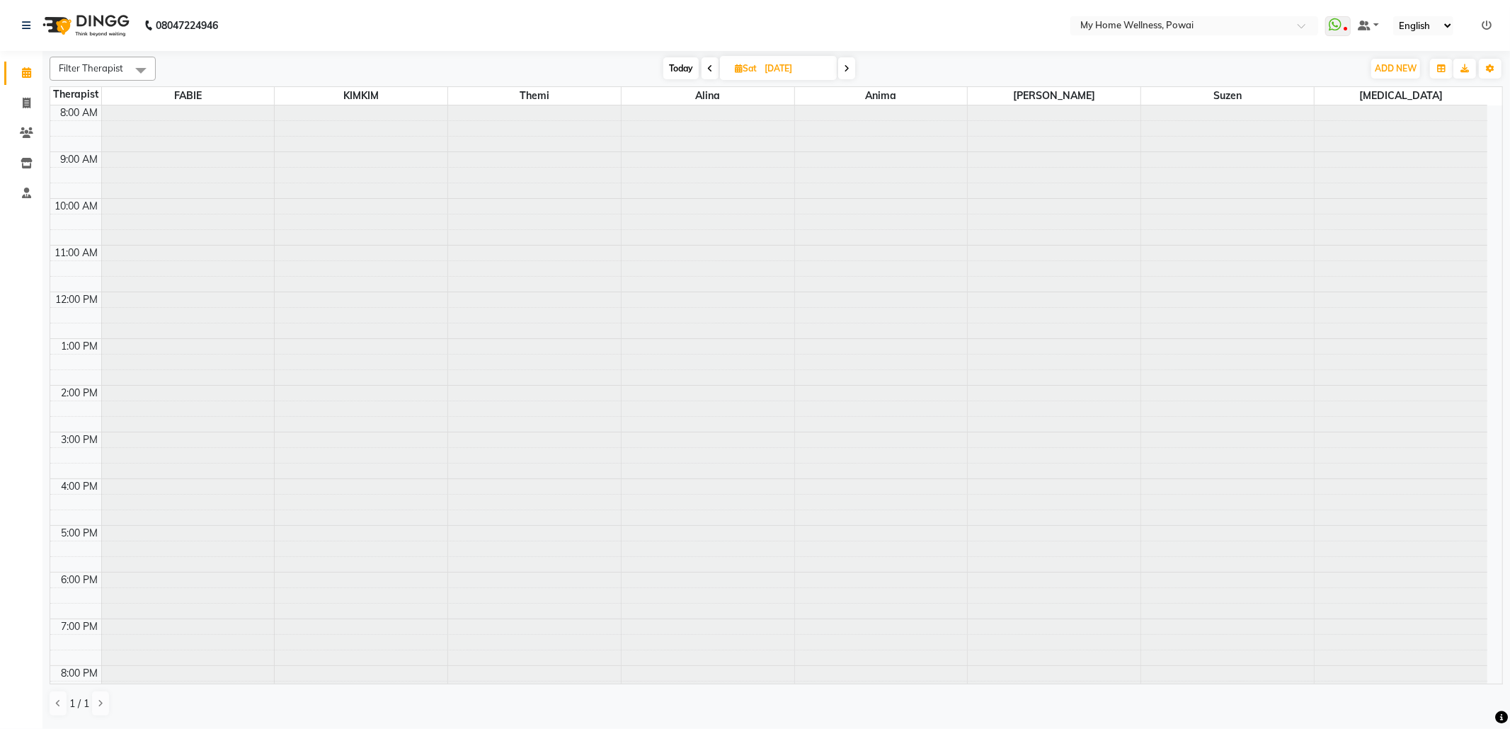
scroll to position [86, 0]
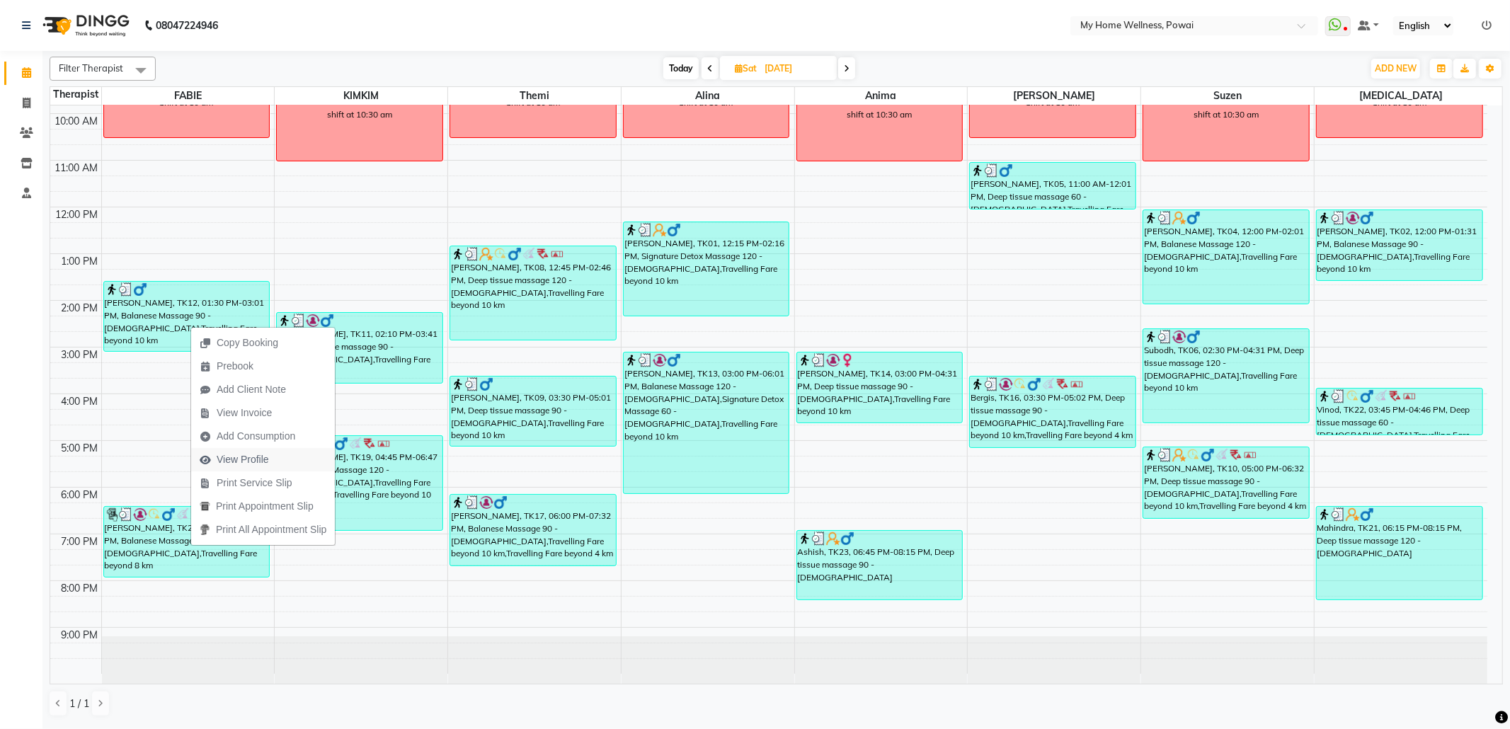
click at [259, 464] on span "View Profile" at bounding box center [243, 459] width 52 height 15
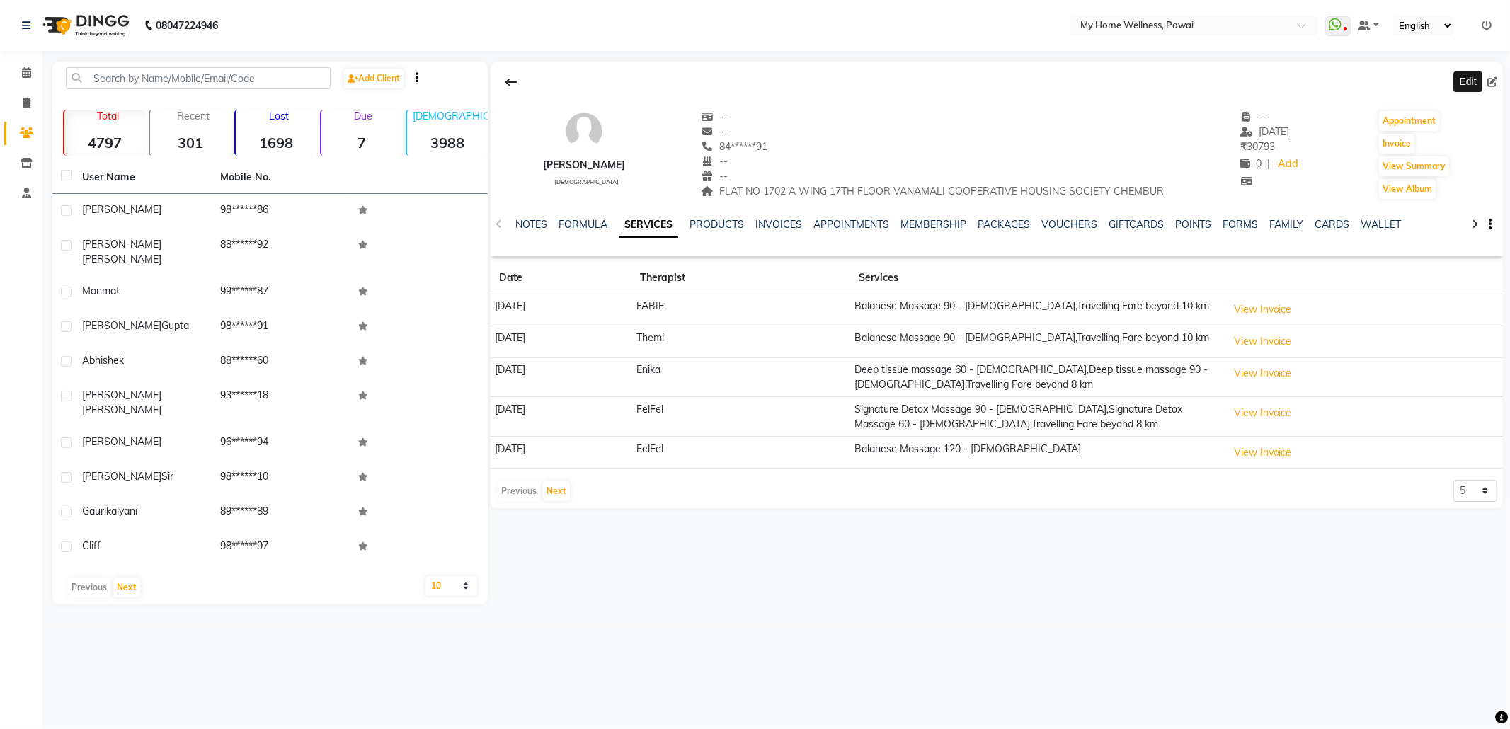
click at [1498, 79] on span at bounding box center [1496, 82] width 16 height 15
click at [1485, 79] on div at bounding box center [997, 82] width 1012 height 27
click at [1490, 78] on icon at bounding box center [1493, 82] width 10 height 10
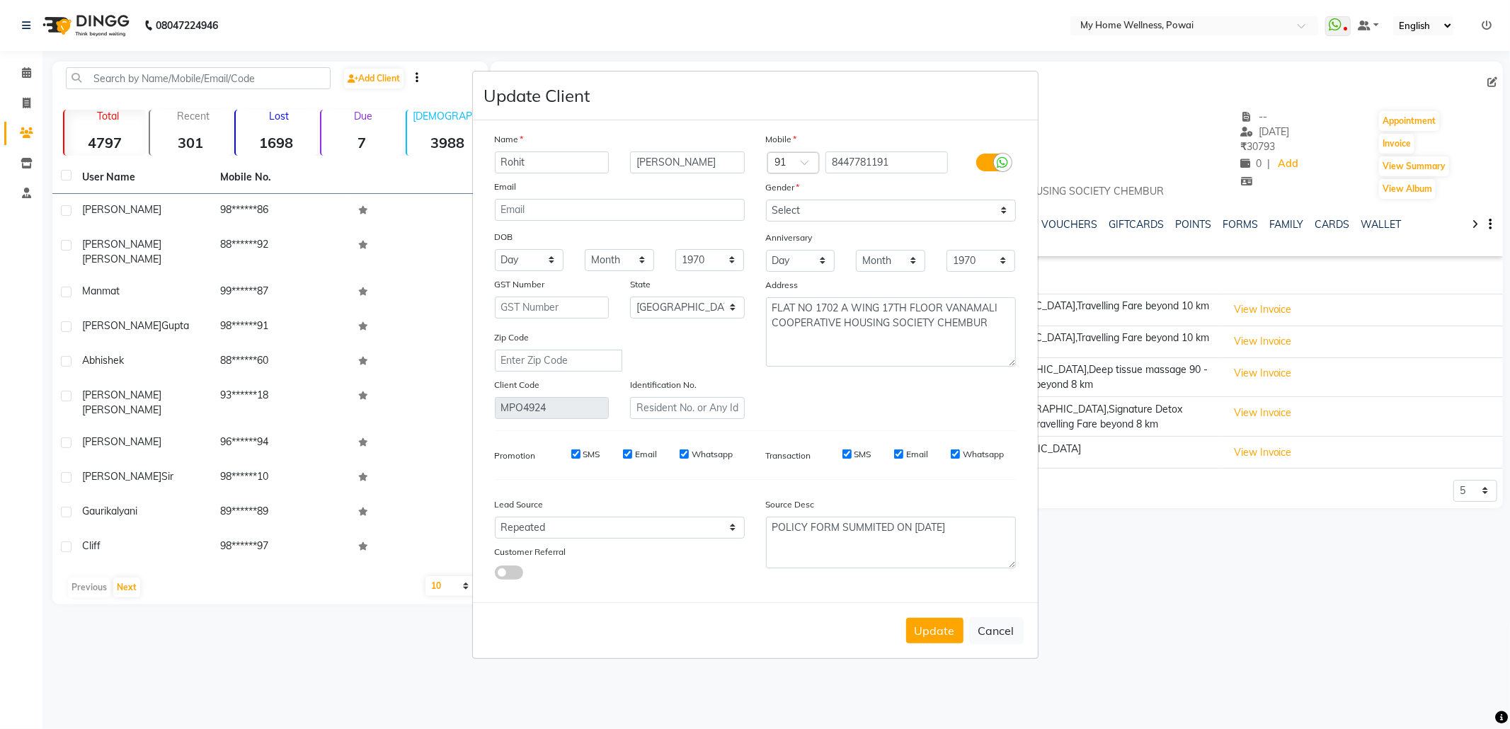
click at [991, 629] on button "Cancel" at bounding box center [996, 630] width 55 height 27
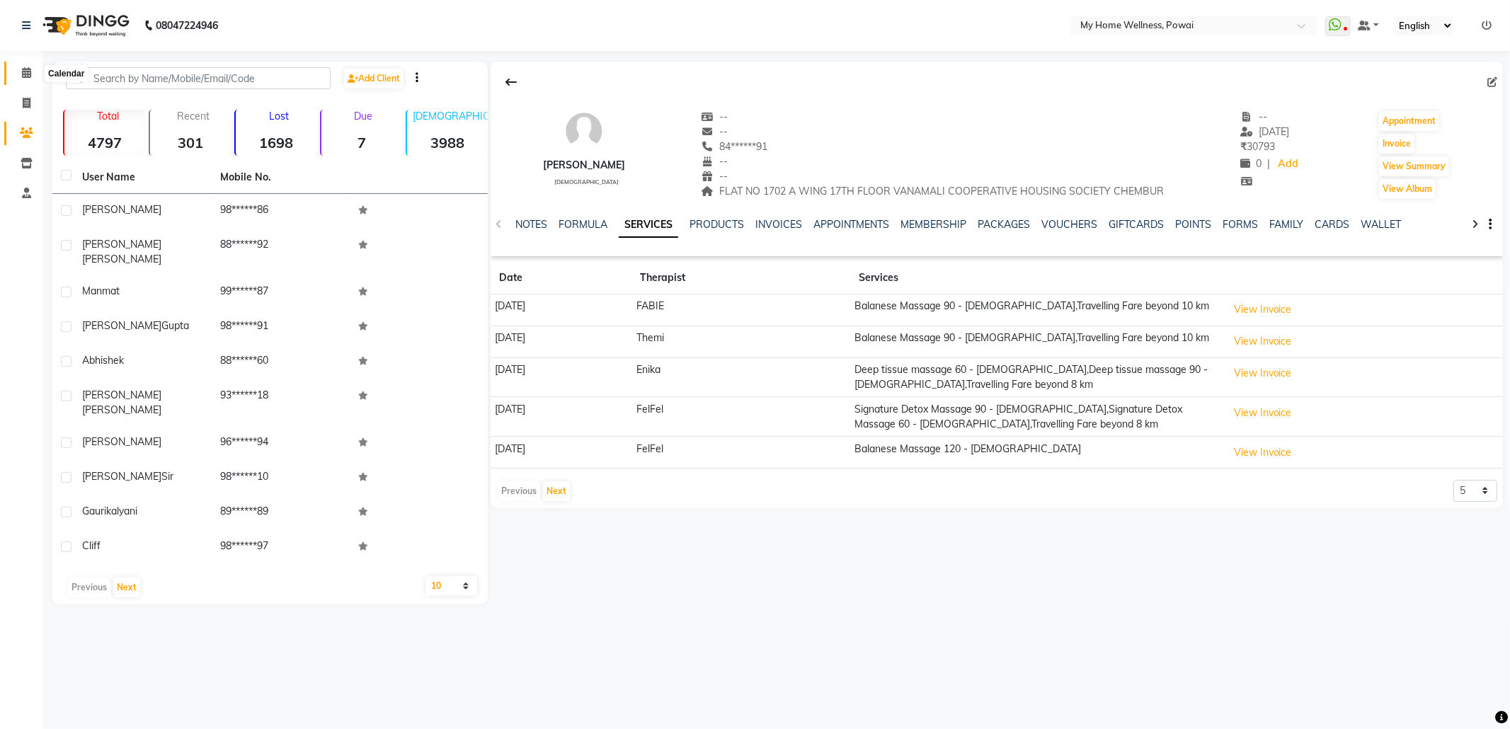
click at [32, 69] on span at bounding box center [26, 73] width 25 height 16
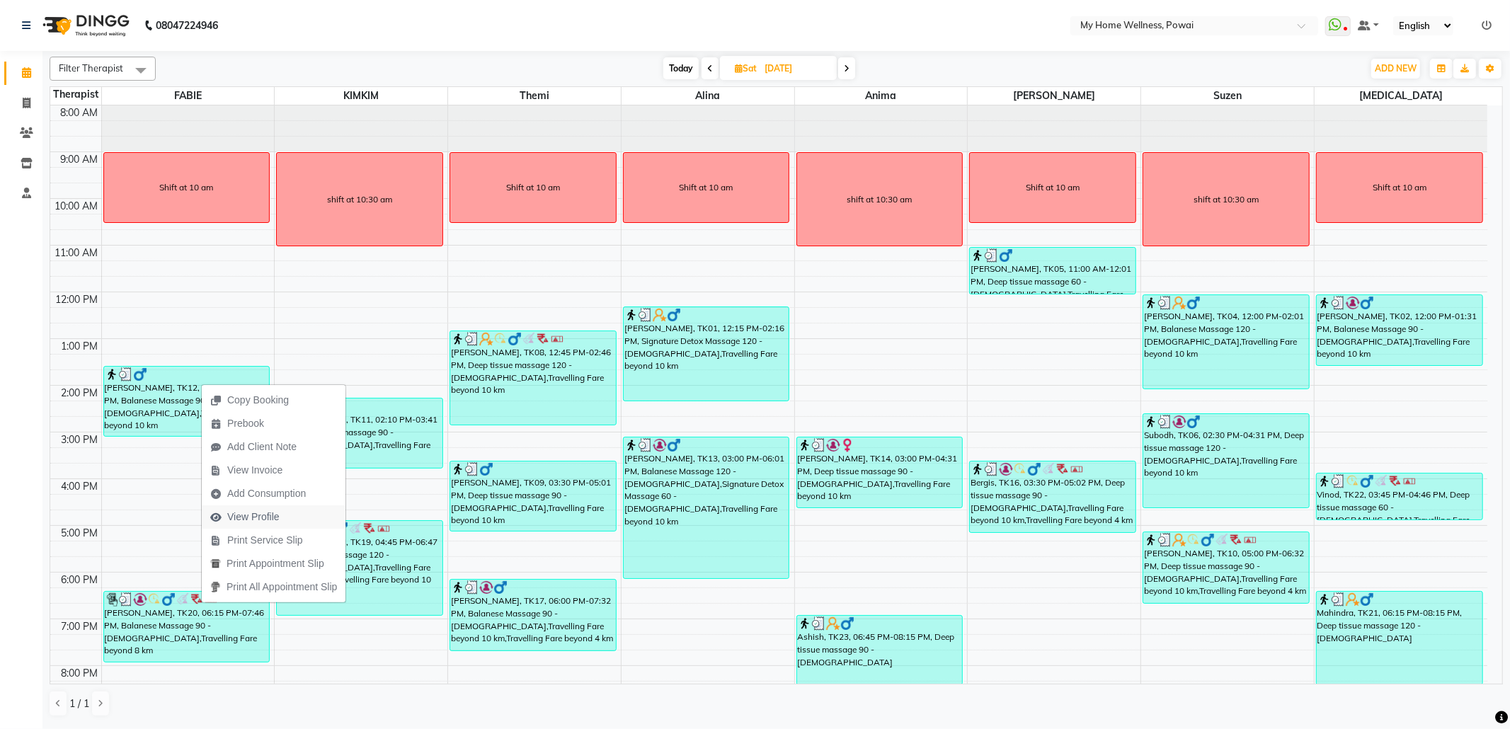
click at [261, 515] on span "View Profile" at bounding box center [253, 517] width 52 height 15
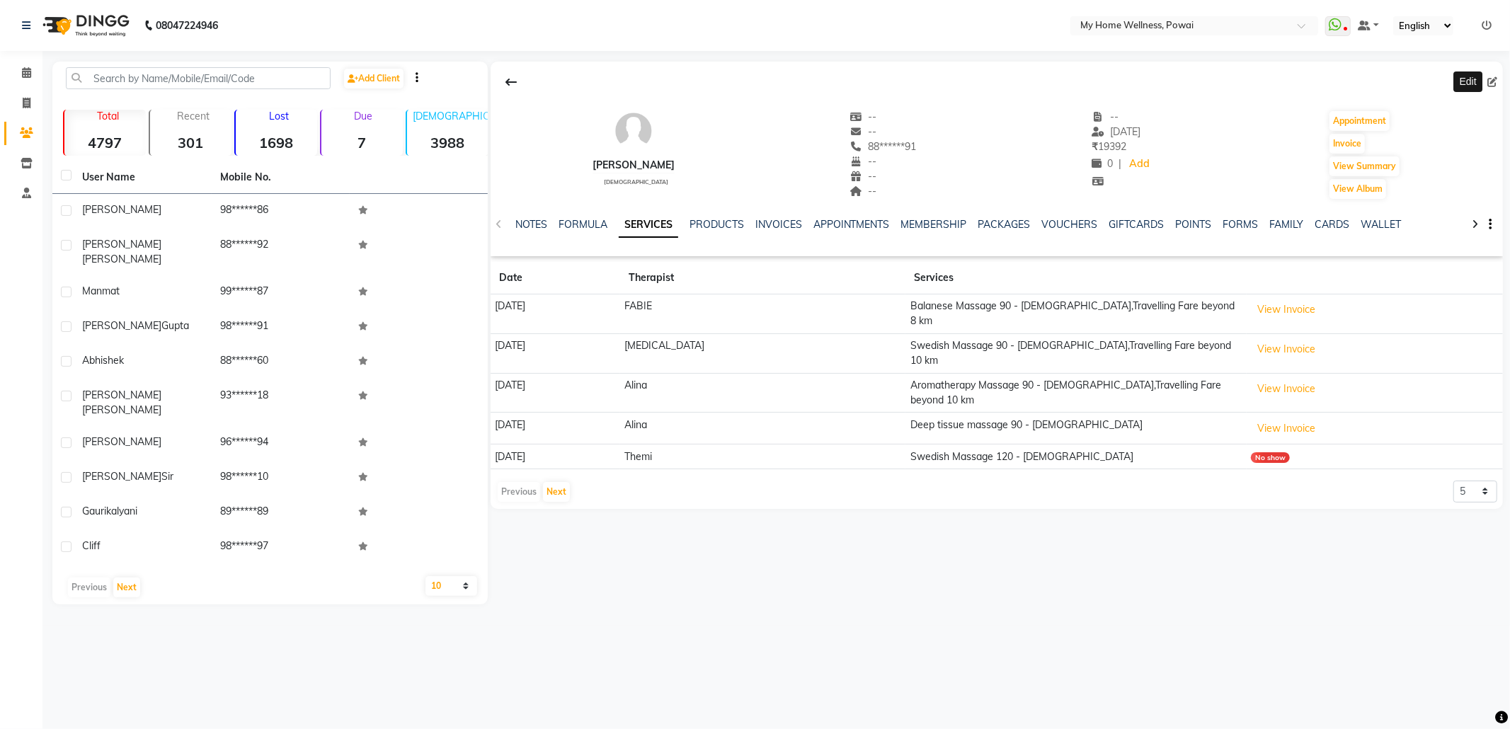
click at [1493, 77] on icon at bounding box center [1493, 82] width 10 height 10
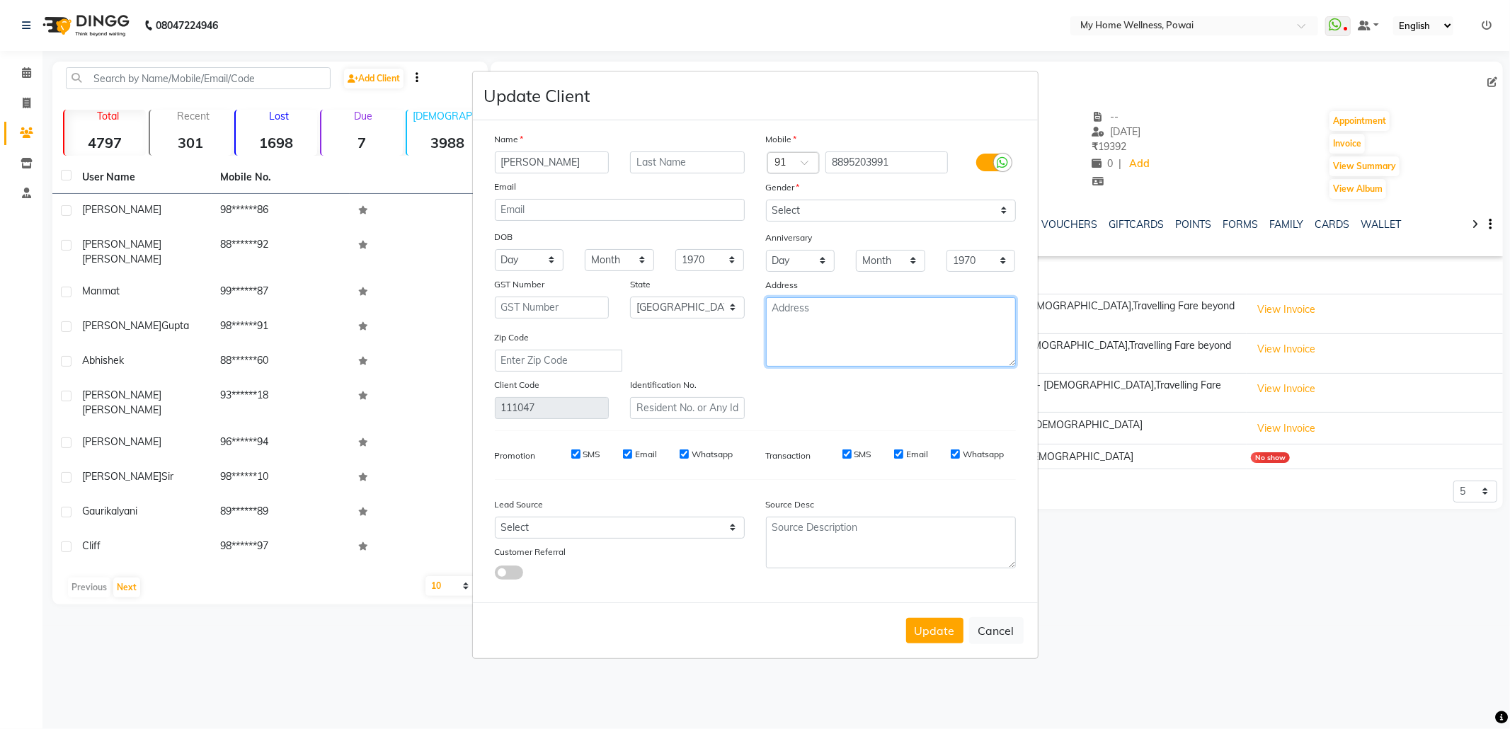
click at [865, 326] on textarea at bounding box center [891, 331] width 250 height 69
click at [692, 521] on select "Select Walk-in Referral Internet Friend Word of Mouth Advertisement Facebook Ju…" at bounding box center [620, 528] width 250 height 22
click at [495, 517] on select "Select Walk-in Referral Internet Friend Word of Mouth Advertisement Facebook Ju…" at bounding box center [620, 528] width 250 height 22
click at [842, 540] on textarea at bounding box center [891, 543] width 250 height 52
paste textarea "POLICY FORM SUMMITED"
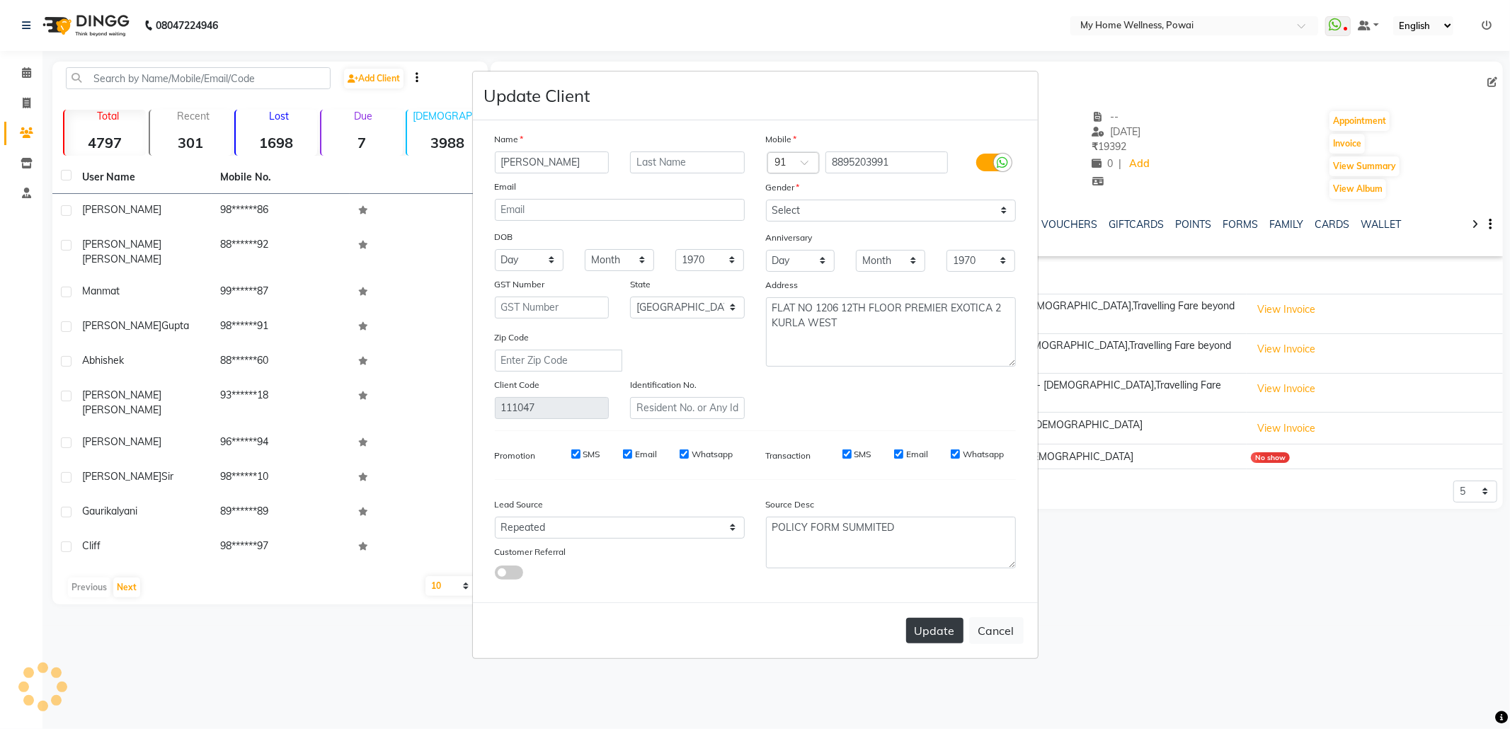
click at [932, 623] on button "Update" at bounding box center [934, 630] width 57 height 25
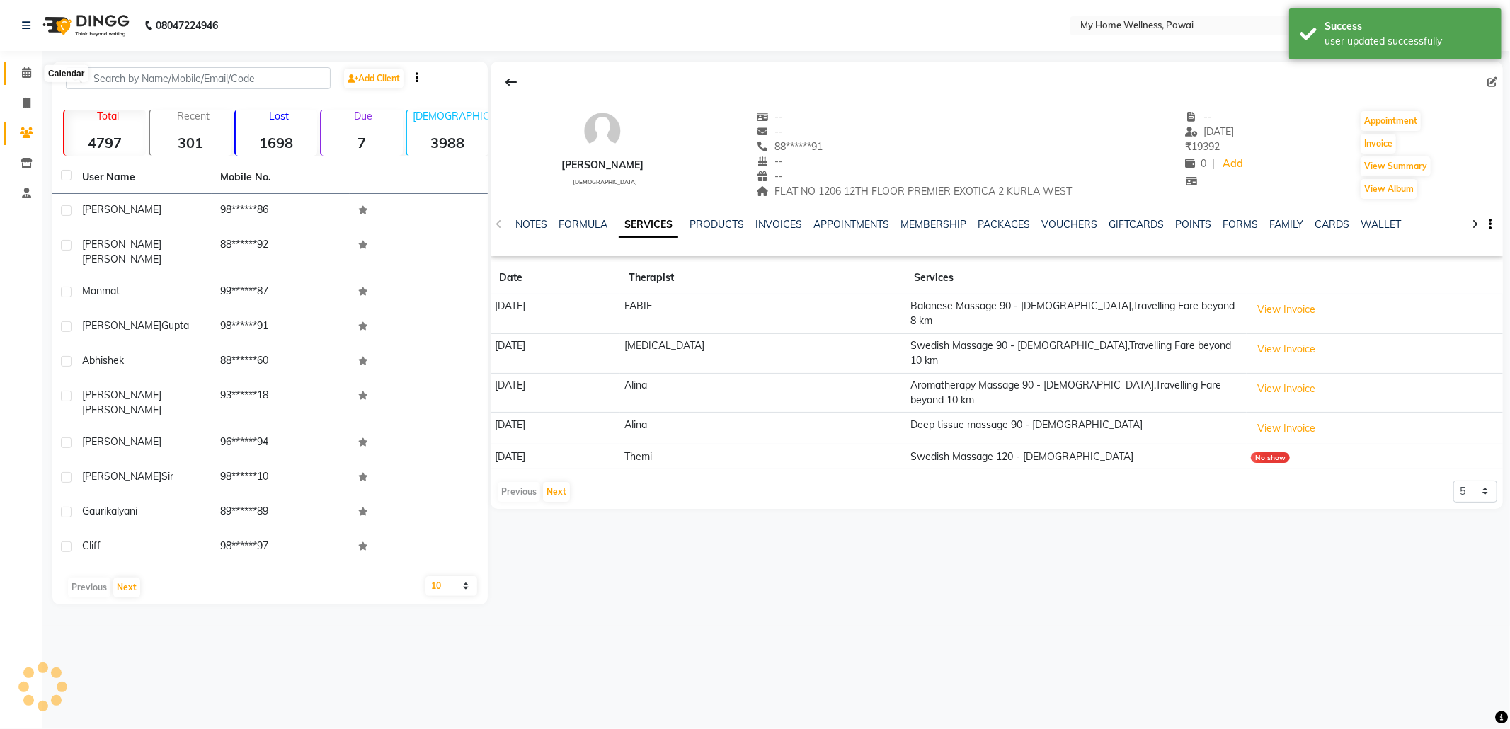
click at [26, 69] on icon at bounding box center [26, 72] width 9 height 11
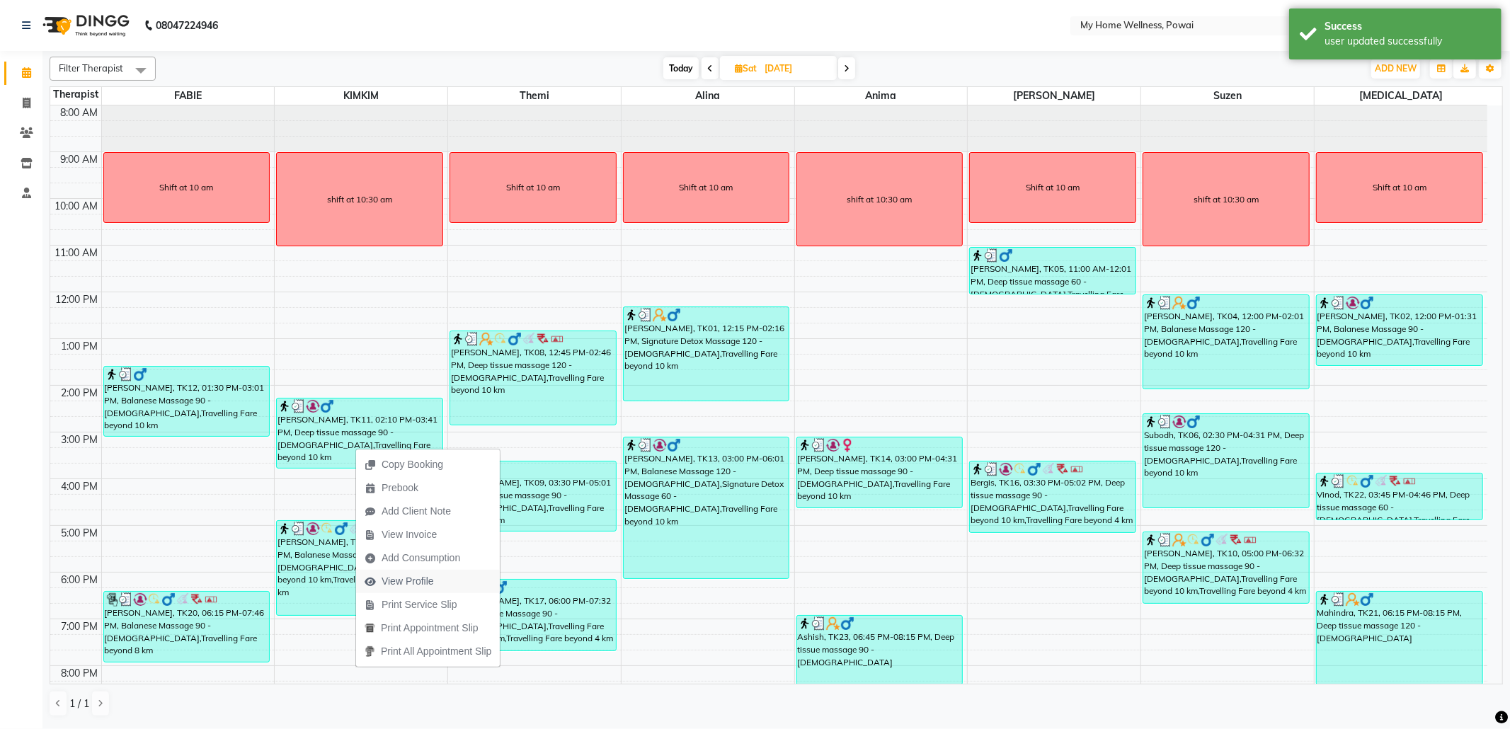
click at [428, 582] on span "View Profile" at bounding box center [408, 581] width 52 height 15
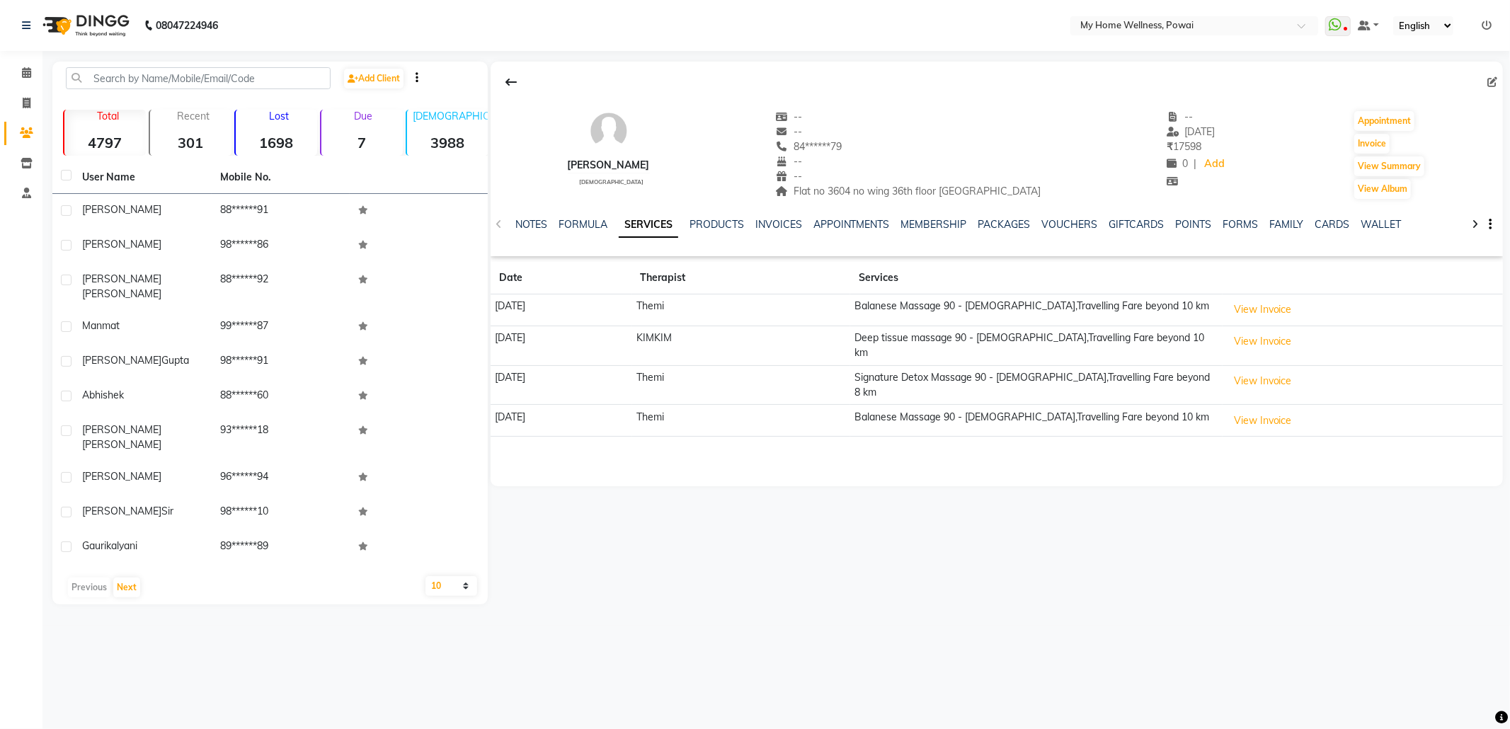
click at [1494, 79] on icon at bounding box center [1493, 82] width 10 height 10
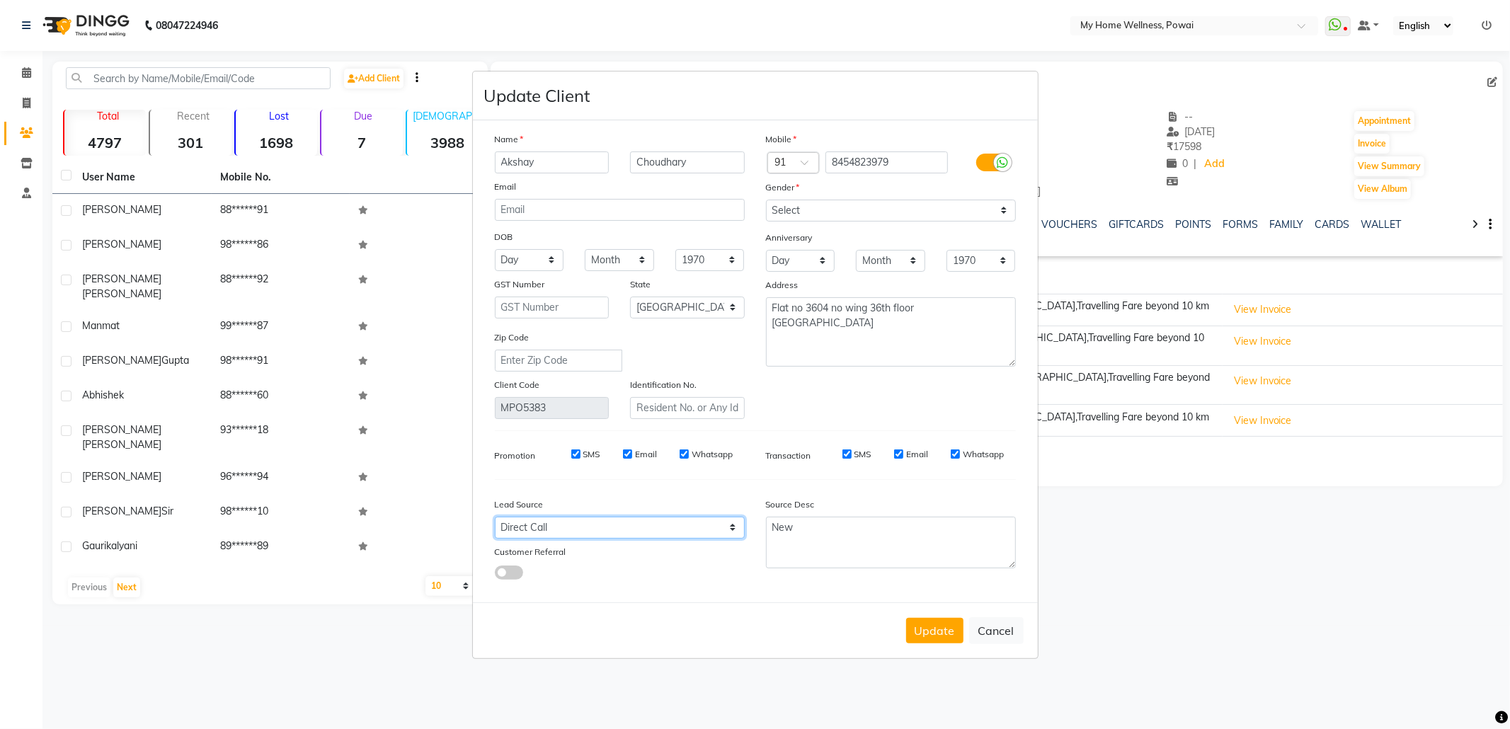
click at [692, 530] on select "Select Walk-in Referral Internet Friend Word of Mouth Advertisement Facebook Ju…" at bounding box center [620, 528] width 250 height 22
click at [495, 517] on select "Select Walk-in Referral Internet Friend Word of Mouth Advertisement Facebook Ju…" at bounding box center [620, 528] width 250 height 22
drag, startPoint x: 834, startPoint y: 534, endPoint x: 709, endPoint y: 525, distance: 125.6
click at [709, 525] on div "Lead Source Select Walk-in Referral Internet Friend Word of Mouth Advertisement…" at bounding box center [755, 535] width 542 height 89
paste textarea "POLICY FORM SUMMITED"
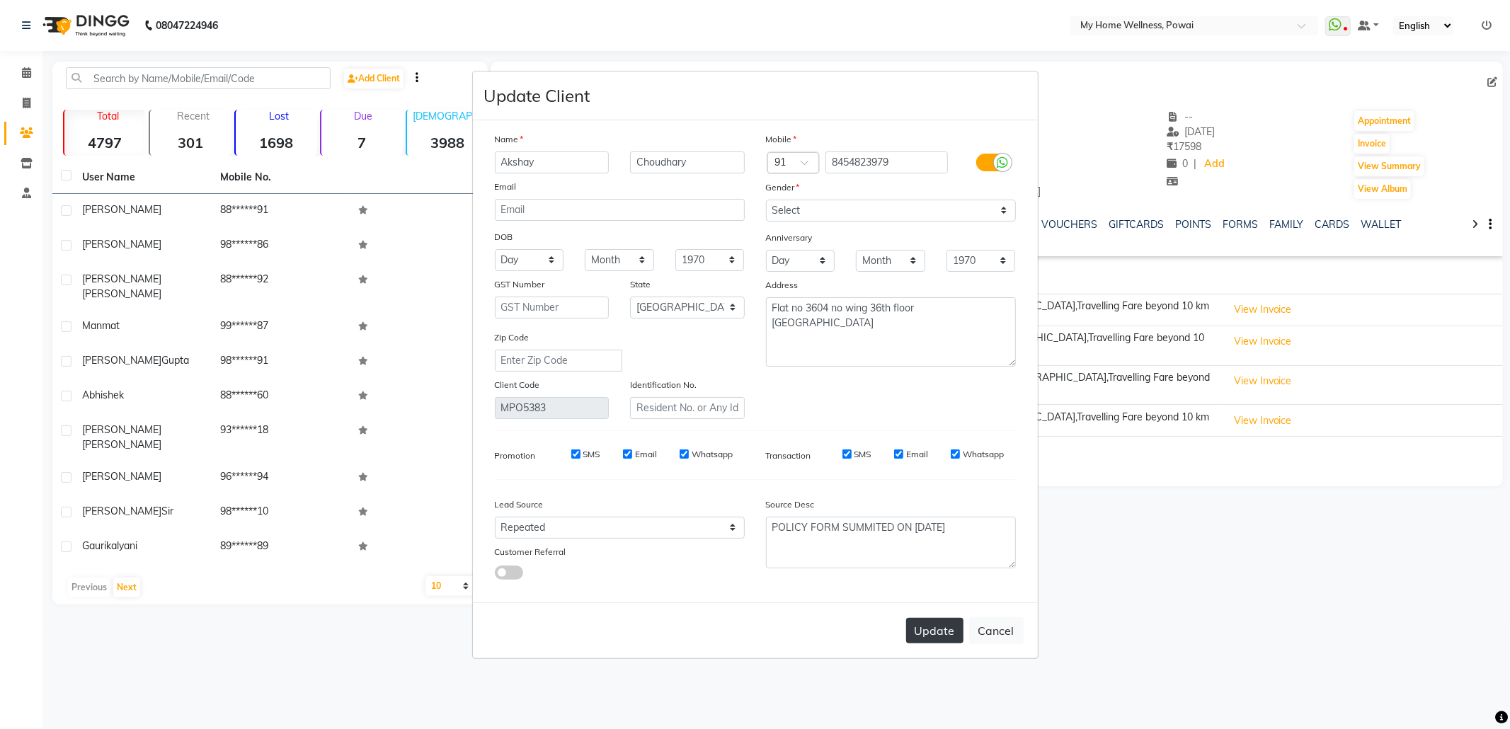
click at [953, 624] on button "Update" at bounding box center [934, 630] width 57 height 25
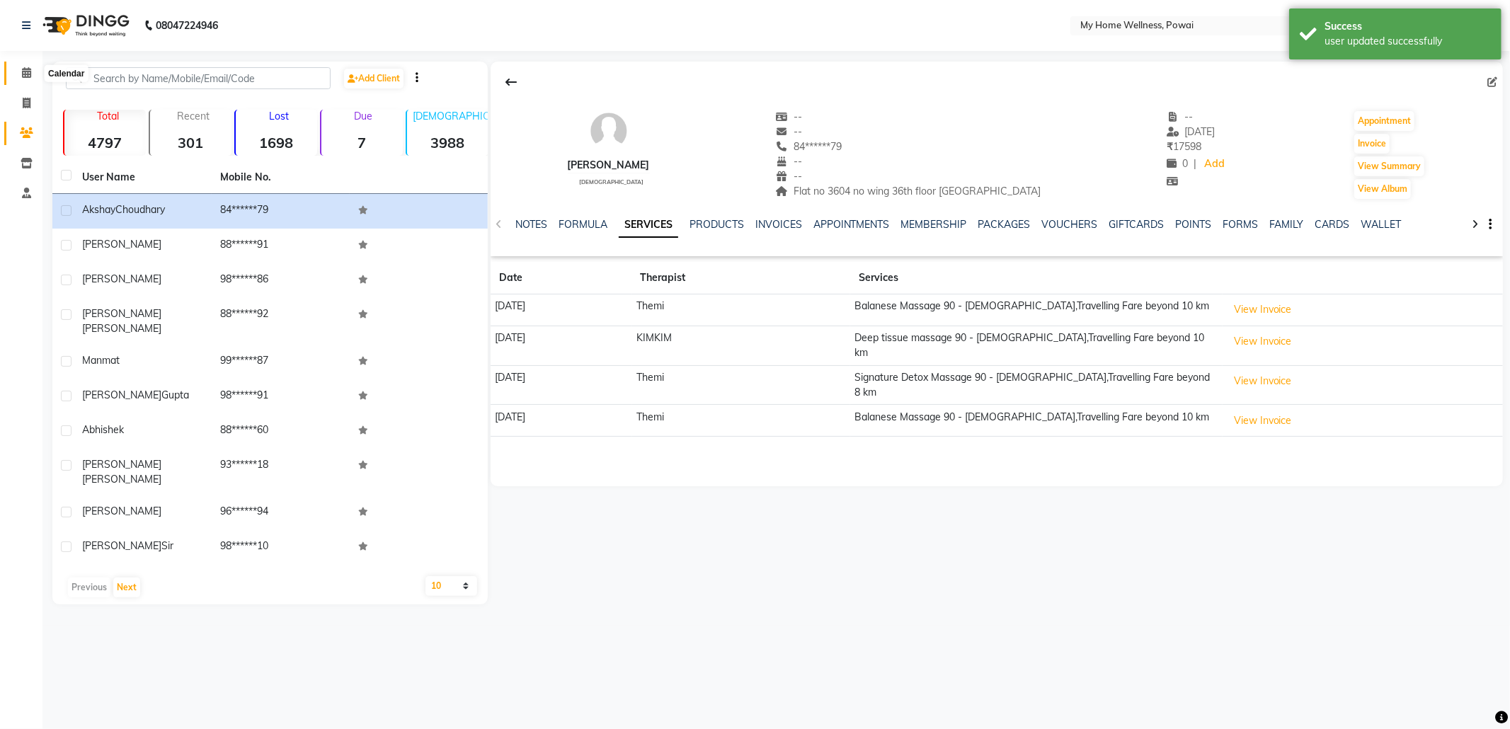
click at [26, 69] on icon at bounding box center [26, 72] width 9 height 11
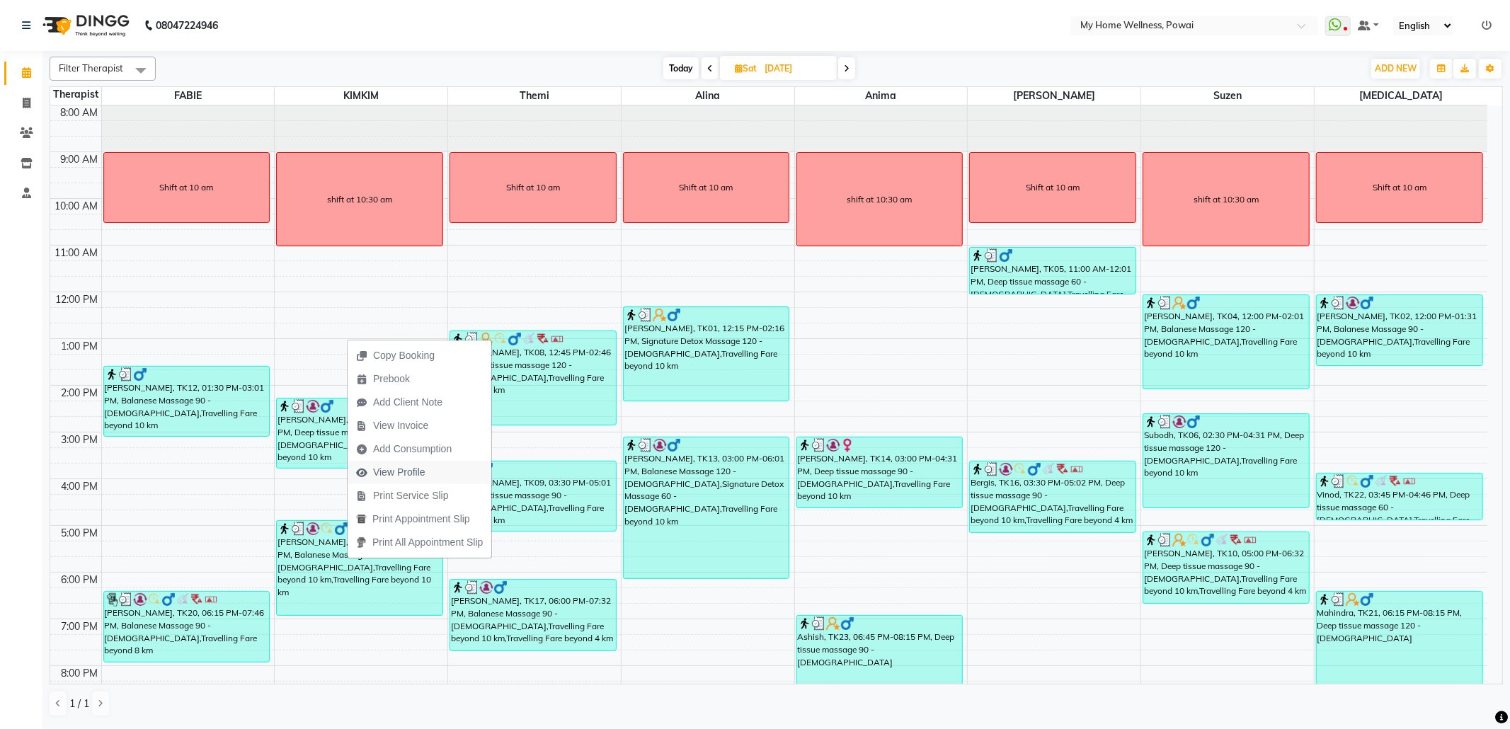
click at [400, 474] on span "View Profile" at bounding box center [399, 472] width 52 height 15
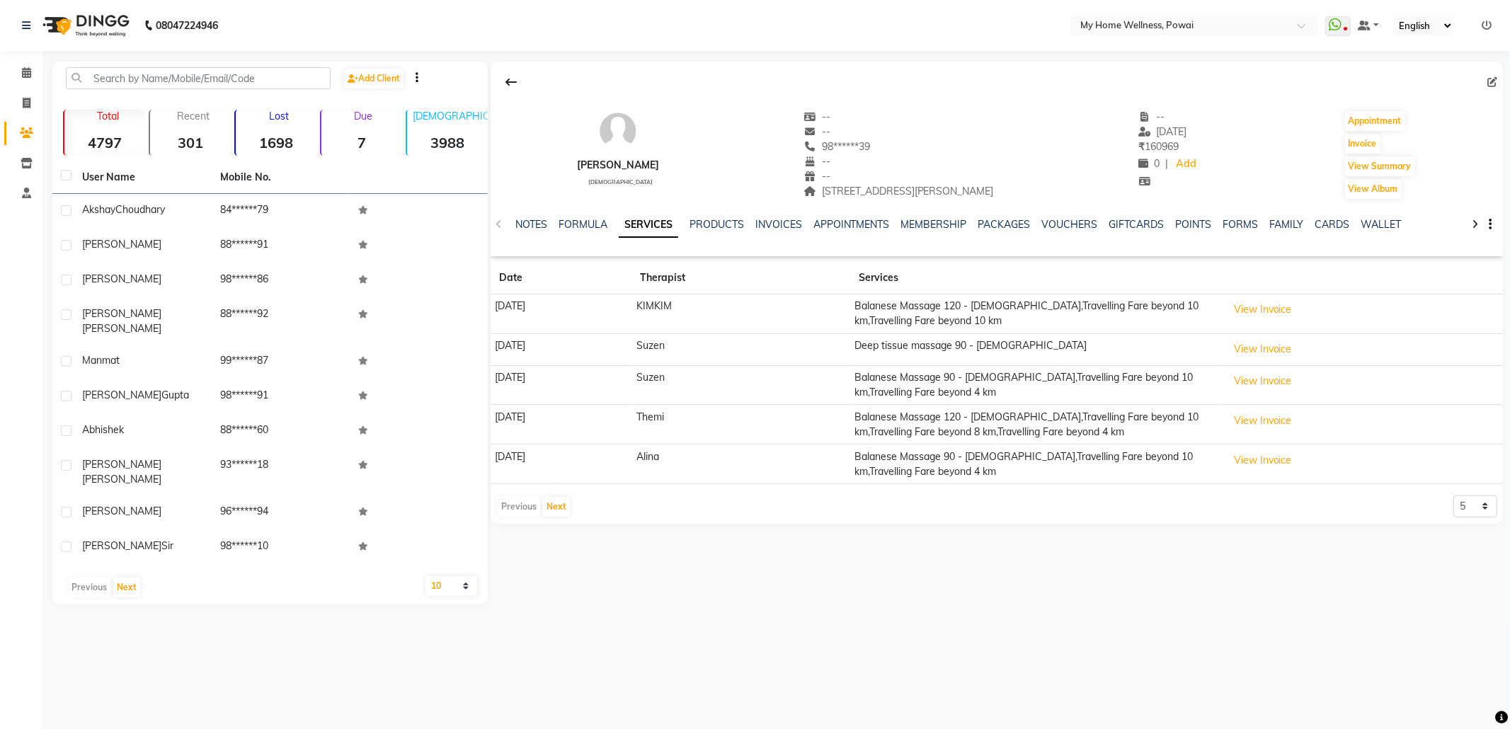
click at [1490, 80] on icon at bounding box center [1493, 82] width 10 height 10
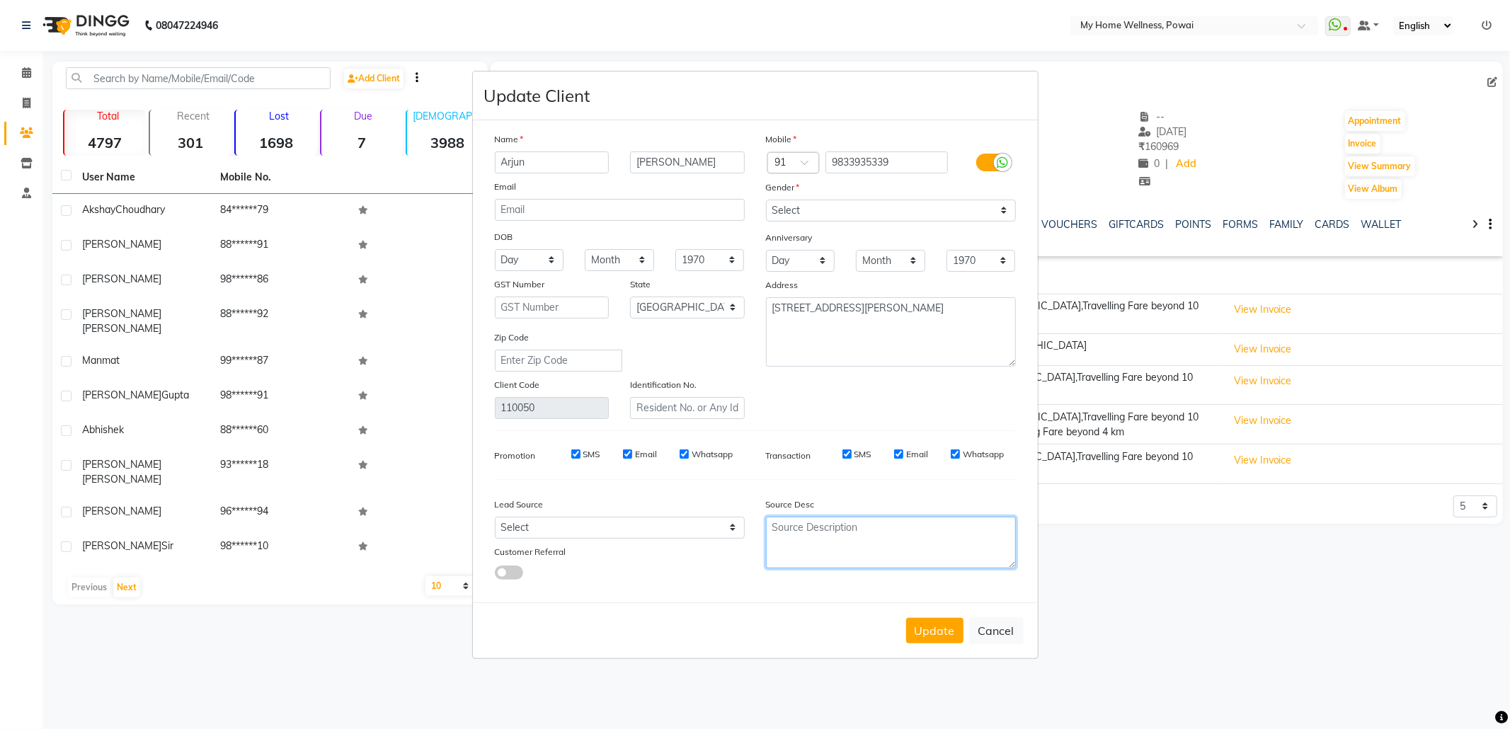
click at [867, 528] on textarea at bounding box center [891, 543] width 250 height 52
paste textarea "POLICY FORM SUMMITED"
click at [647, 528] on select "Select Walk-in Referral Internet Friend Word of Mouth Advertisement Facebook Ju…" at bounding box center [620, 528] width 250 height 22
click at [495, 517] on select "Select Walk-in Referral Internet Friend Word of Mouth Advertisement Facebook Ju…" at bounding box center [620, 528] width 250 height 22
click at [942, 627] on button "Update" at bounding box center [934, 630] width 57 height 25
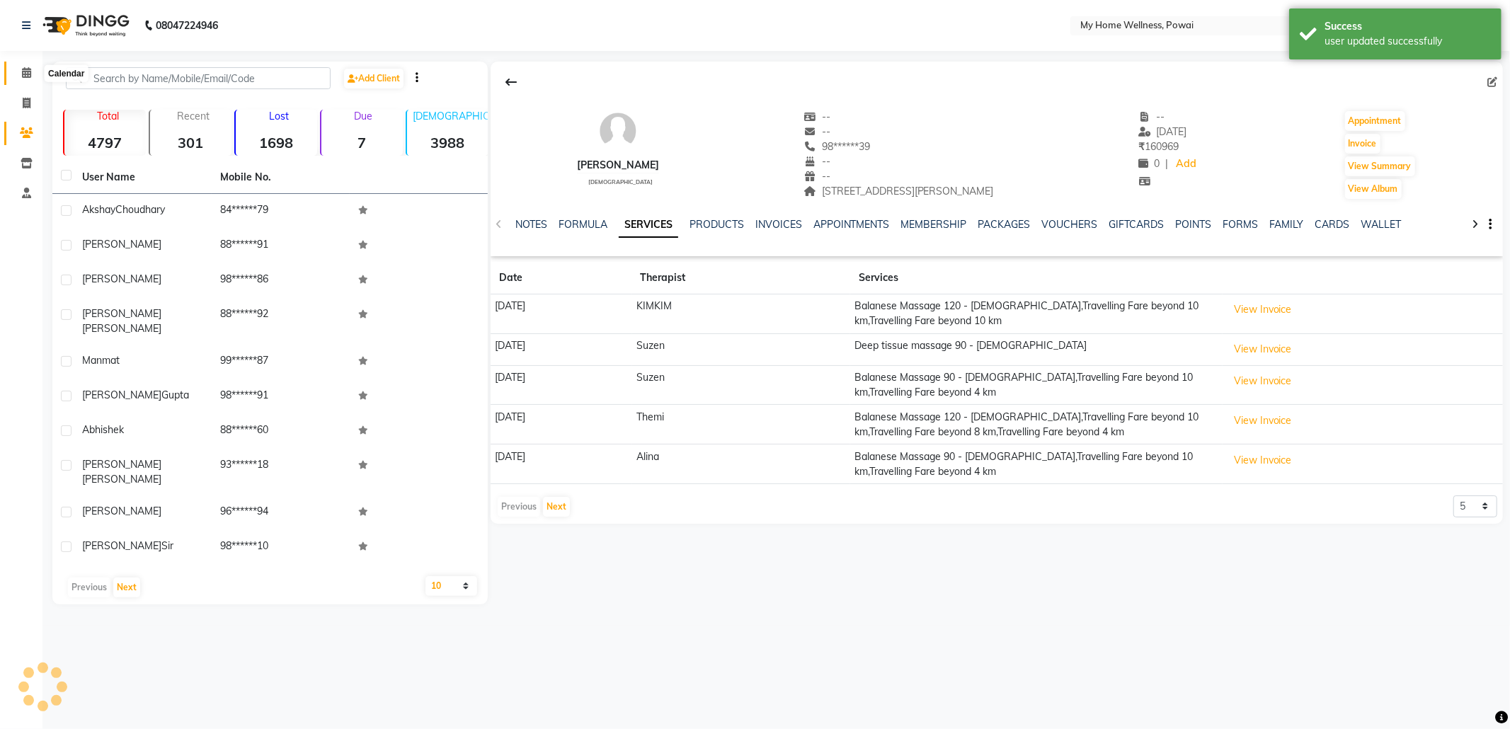
click at [26, 72] on icon at bounding box center [26, 72] width 9 height 11
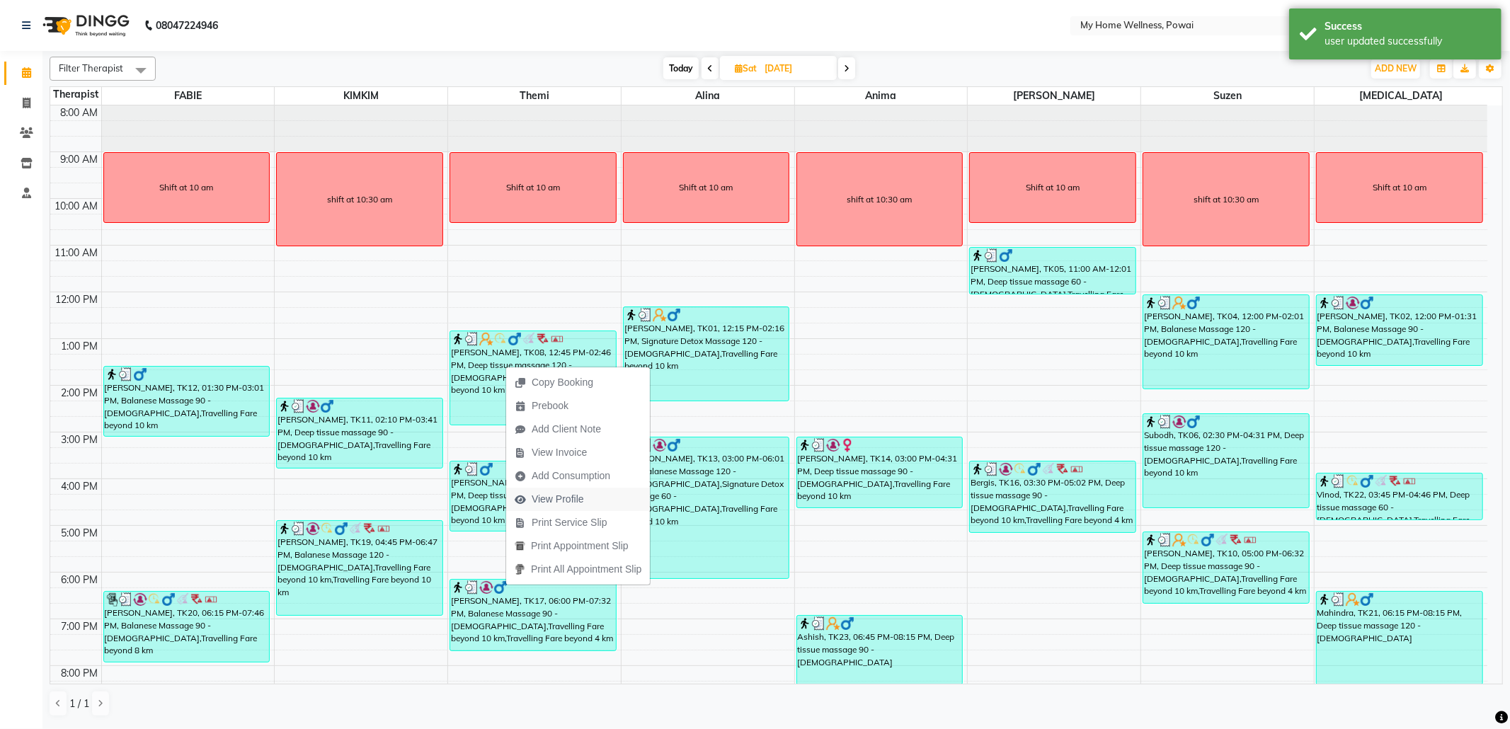
click at [599, 498] on button "View Profile" at bounding box center [578, 499] width 144 height 23
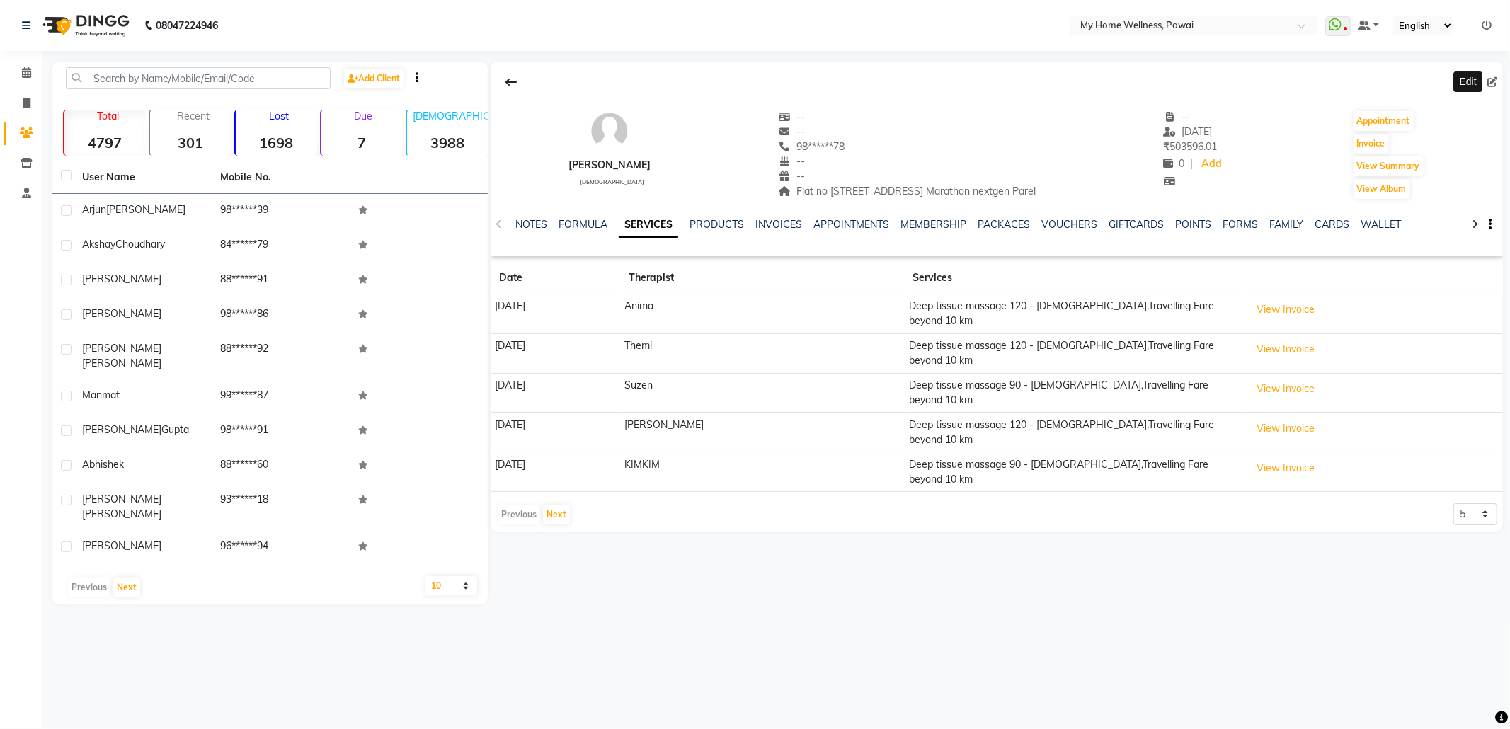
click at [1488, 81] on icon at bounding box center [1493, 82] width 10 height 10
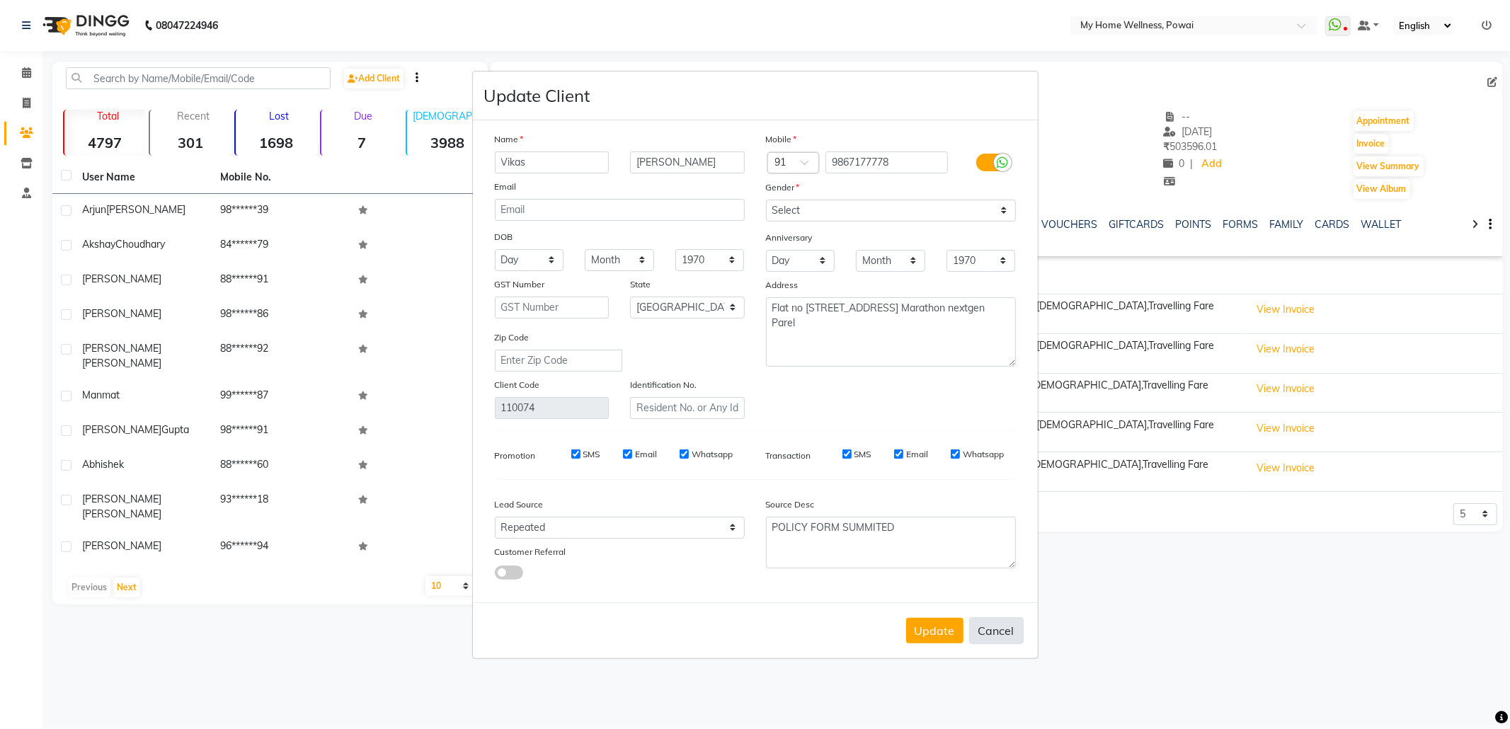
click at [1005, 623] on button "Cancel" at bounding box center [996, 630] width 55 height 27
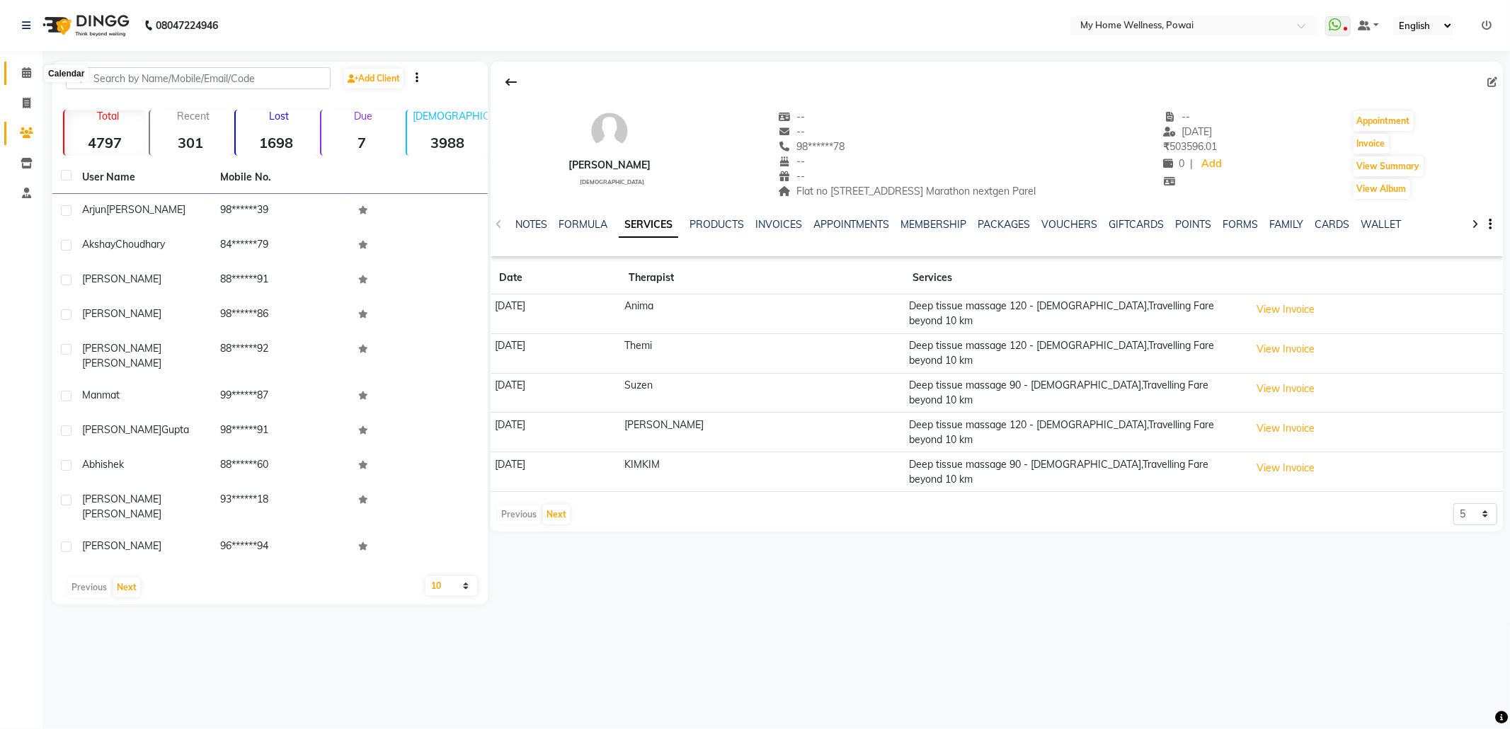
click at [24, 71] on icon at bounding box center [26, 72] width 9 height 11
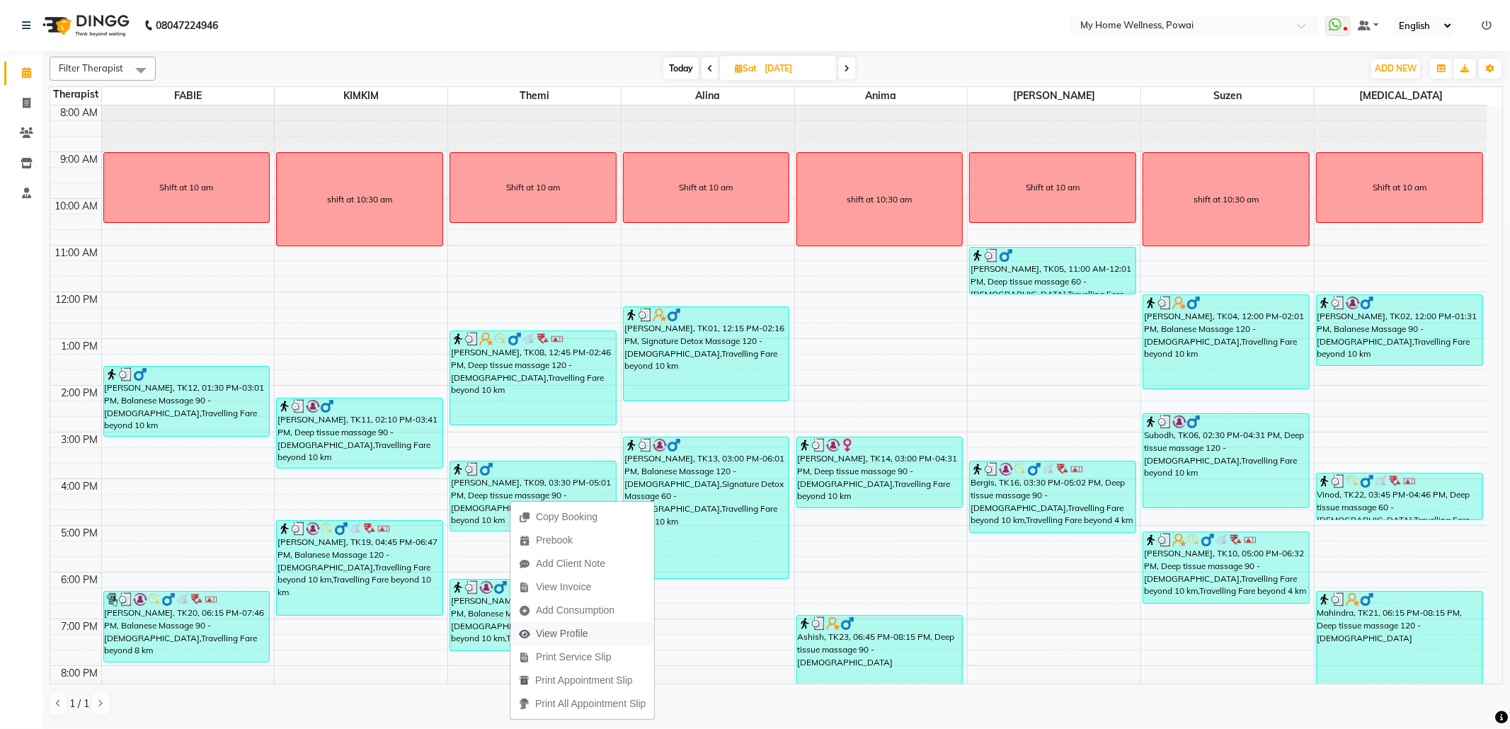
drag, startPoint x: 510, startPoint y: 500, endPoint x: 576, endPoint y: 629, distance: 144.7
click at [576, 629] on span "View Profile" at bounding box center [562, 634] width 52 height 15
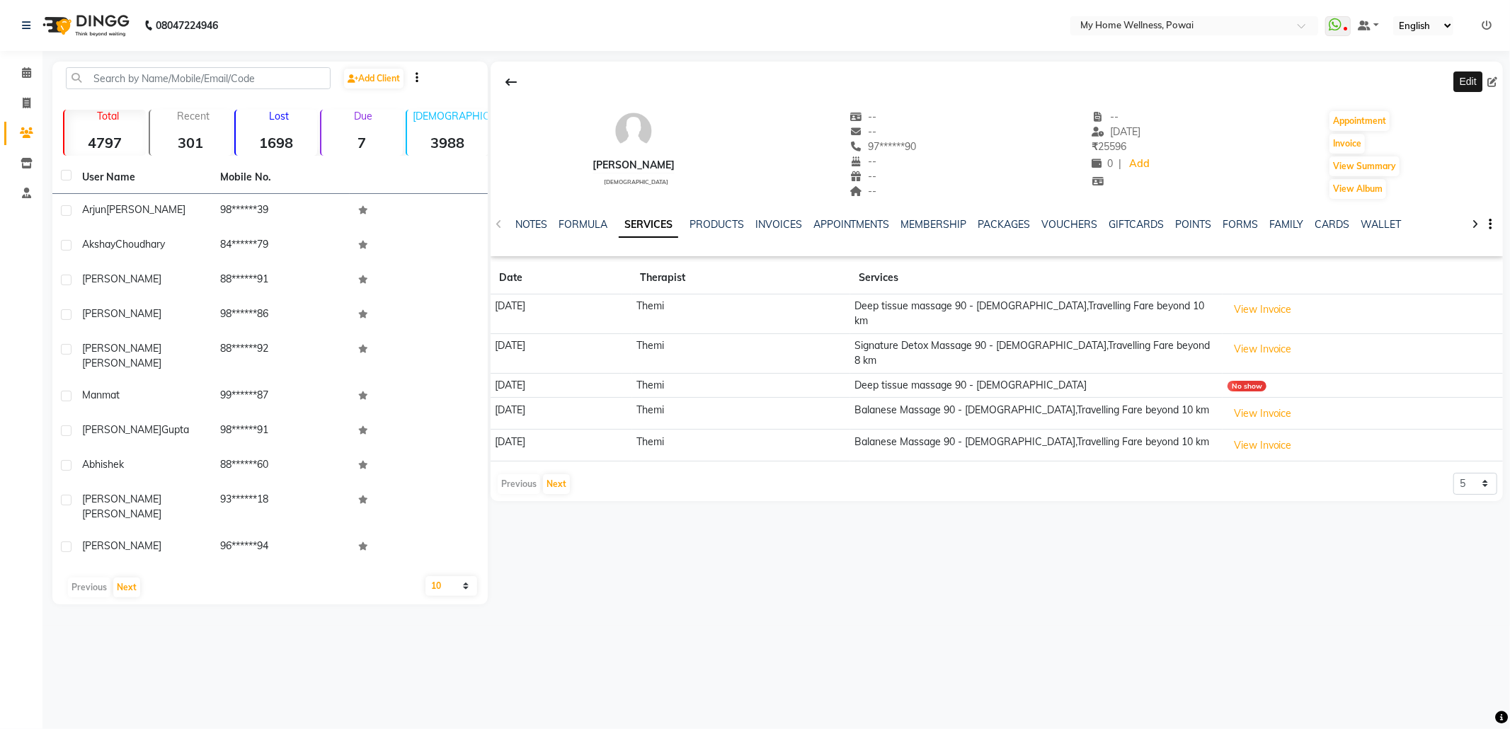
click at [1497, 78] on icon at bounding box center [1493, 82] width 10 height 10
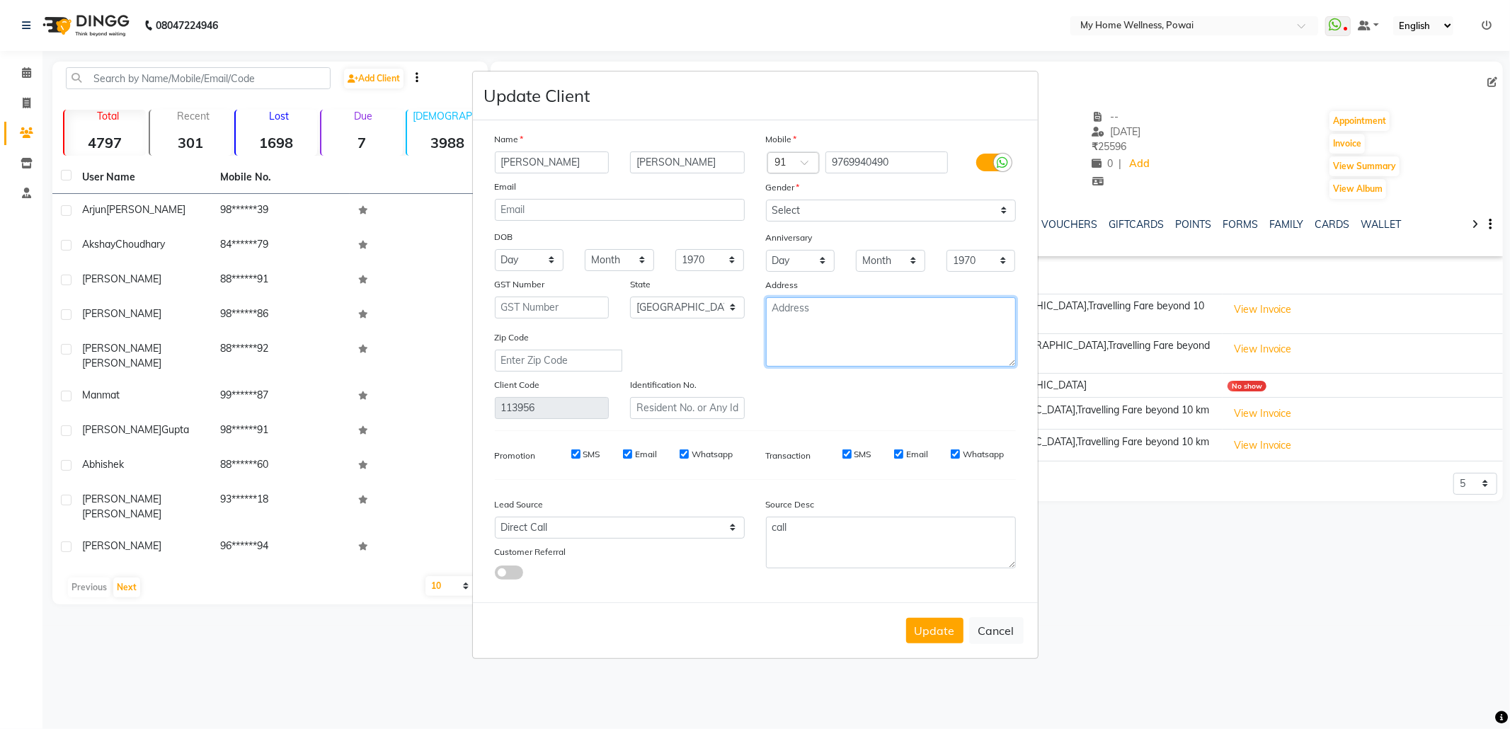
click at [836, 316] on textarea at bounding box center [891, 331] width 250 height 69
click at [590, 534] on select "Select Walk-in Referral Internet Friend Word of Mouth Advertisement Facebook Ju…" at bounding box center [620, 528] width 250 height 22
click at [495, 517] on select "Select Walk-in Referral Internet Friend Word of Mouth Advertisement Facebook Ju…" at bounding box center [620, 528] width 250 height 22
drag, startPoint x: 826, startPoint y: 530, endPoint x: 731, endPoint y: 513, distance: 96.4
click at [731, 513] on div "Lead Source Select Walk-in Referral Internet Friend Word of Mouth Advertisement…" at bounding box center [755, 535] width 542 height 89
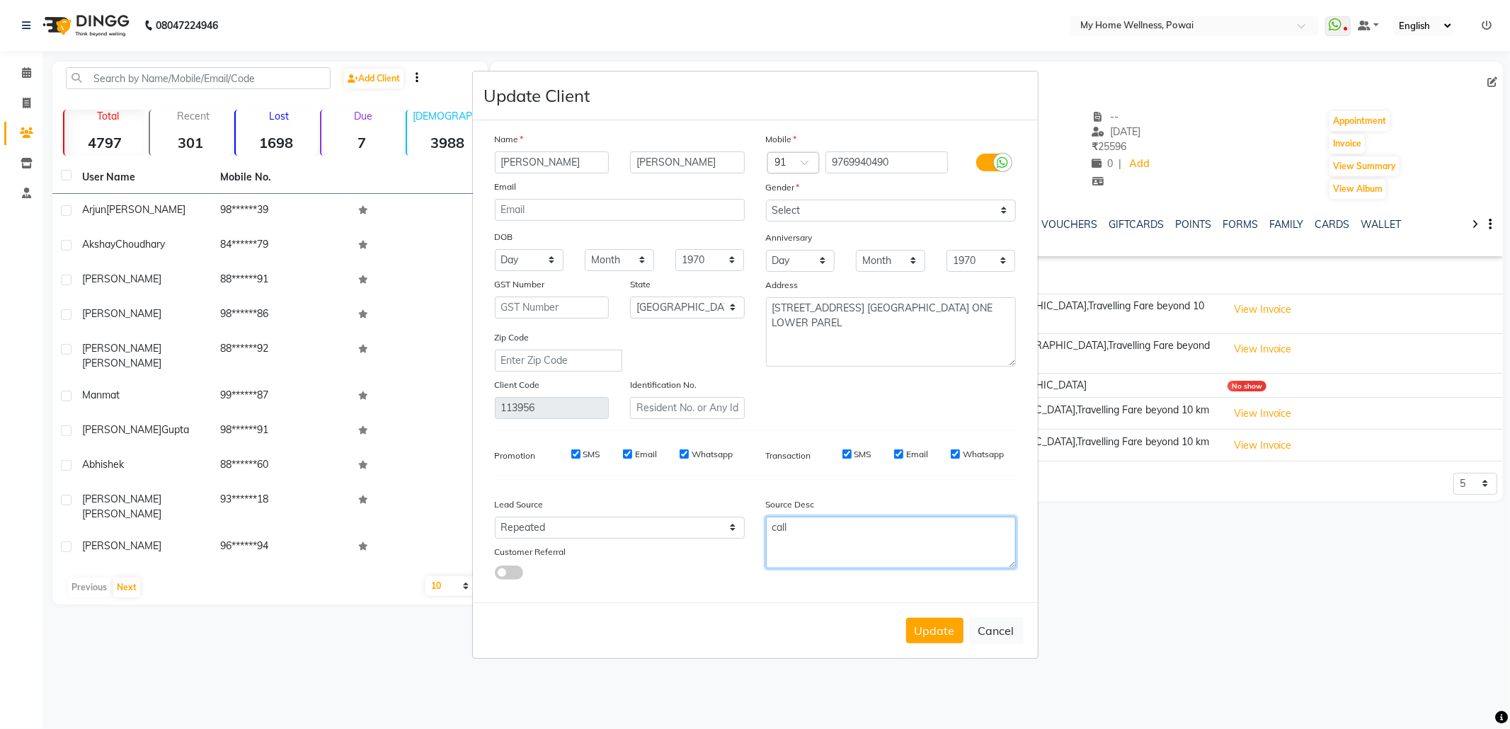
paste textarea "POLICY FORM SUMMITED"
click at [915, 627] on button "Update" at bounding box center [934, 630] width 57 height 25
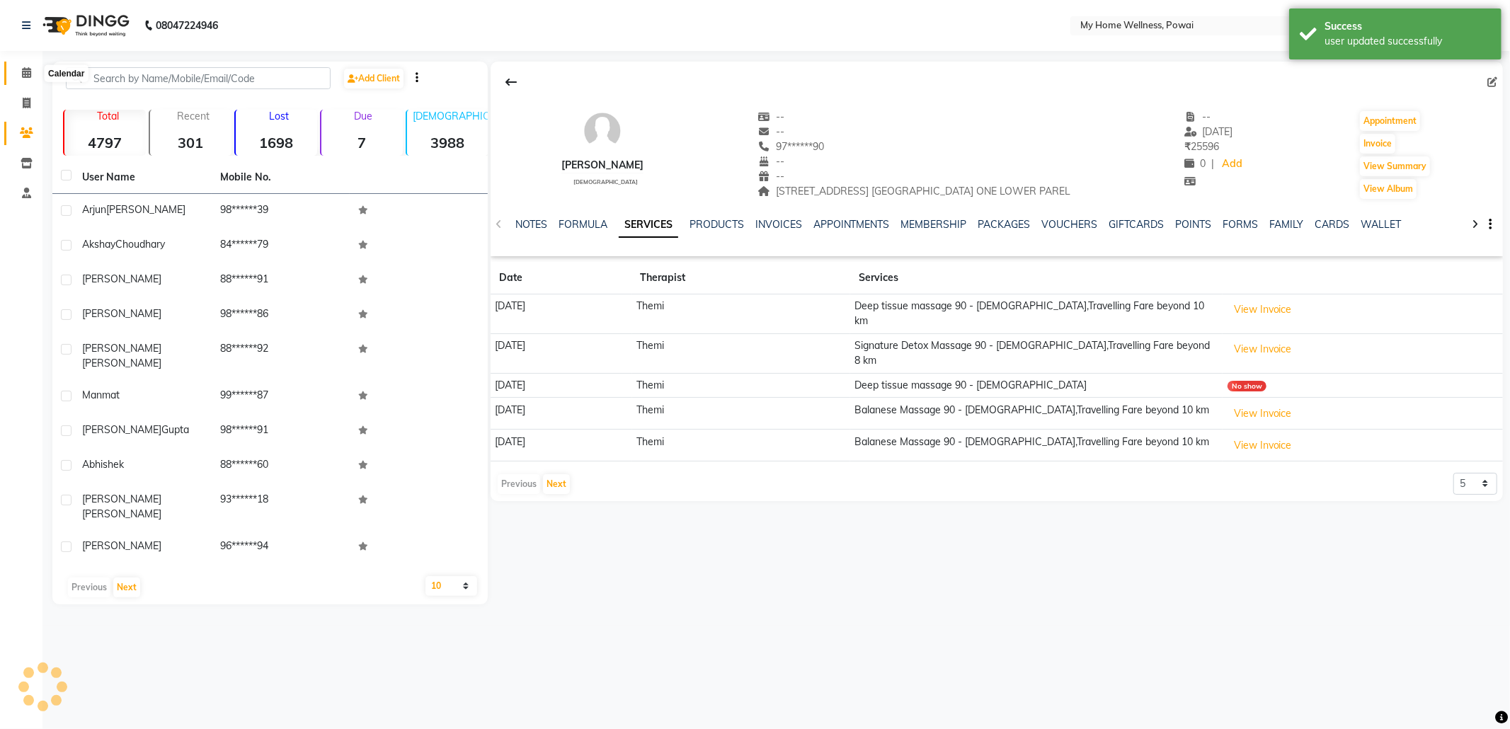
click at [23, 76] on icon at bounding box center [26, 72] width 9 height 11
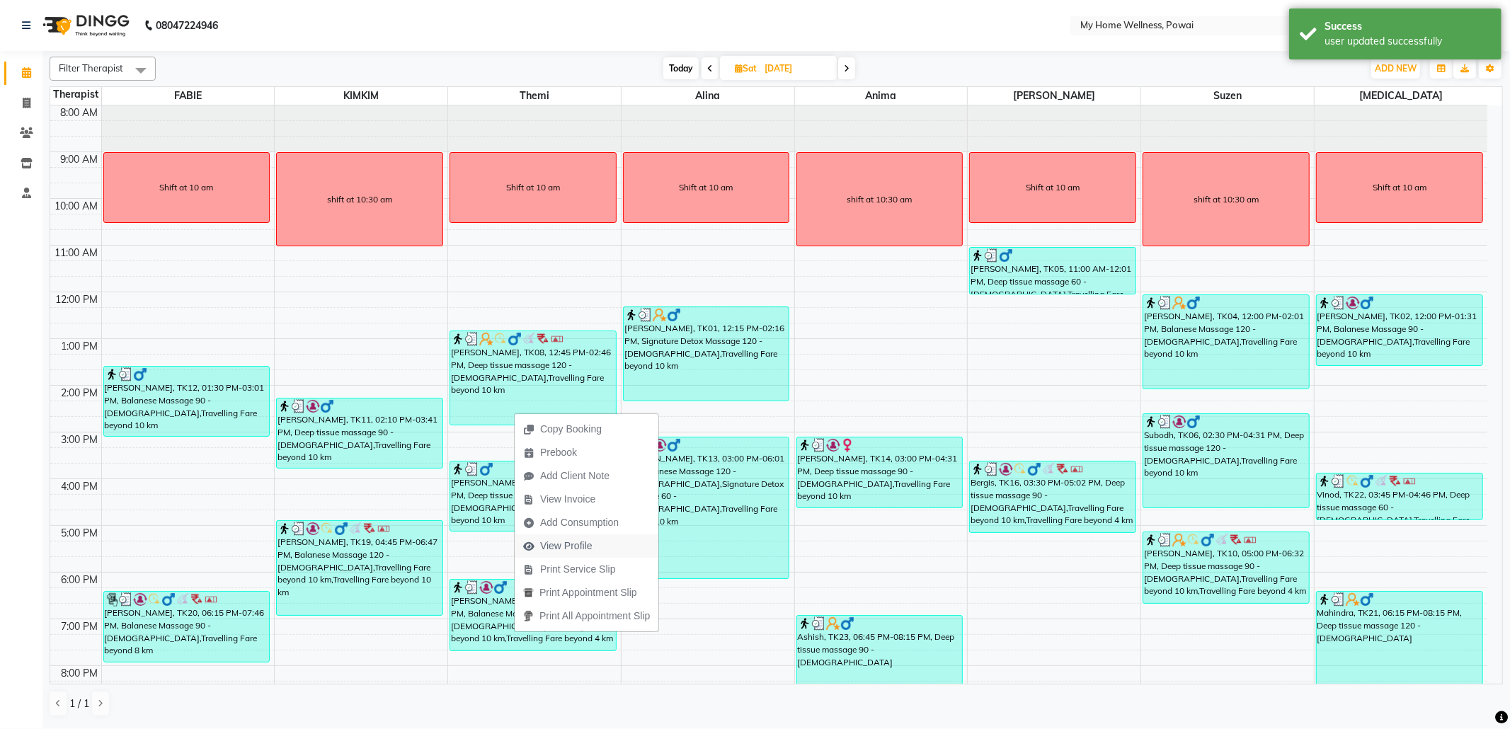
click at [557, 544] on span "View Profile" at bounding box center [566, 546] width 52 height 15
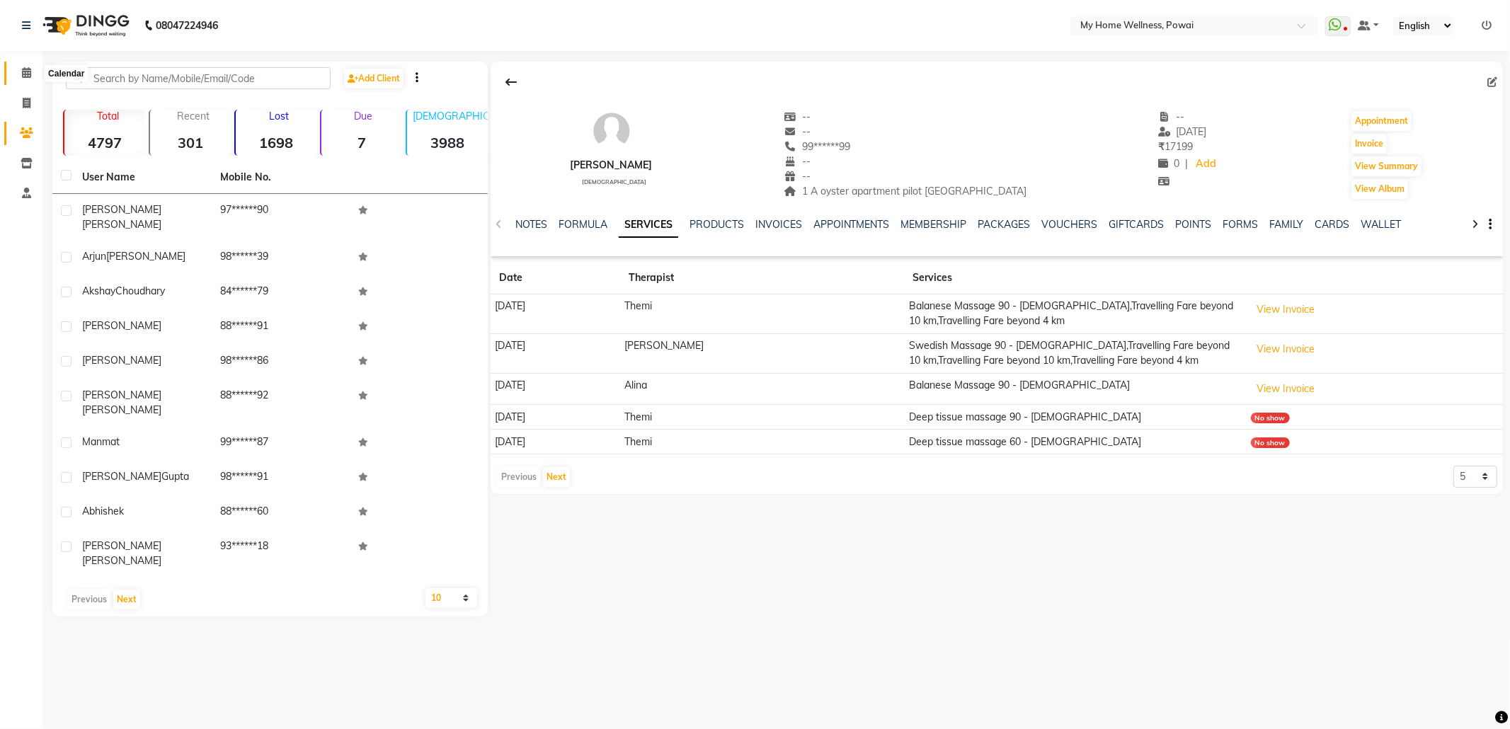
click at [33, 74] on span at bounding box center [26, 73] width 25 height 16
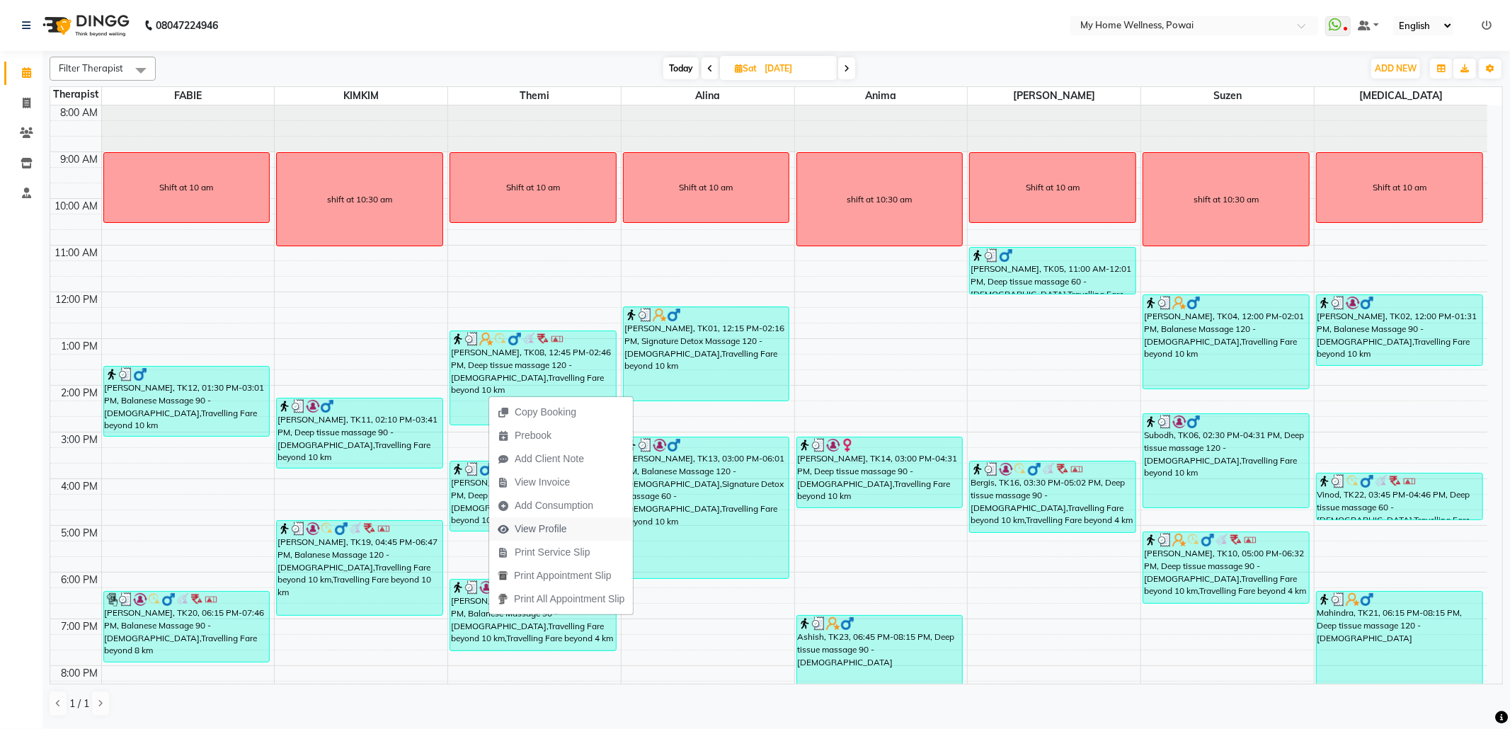
click at [565, 530] on span "View Profile" at bounding box center [541, 529] width 52 height 15
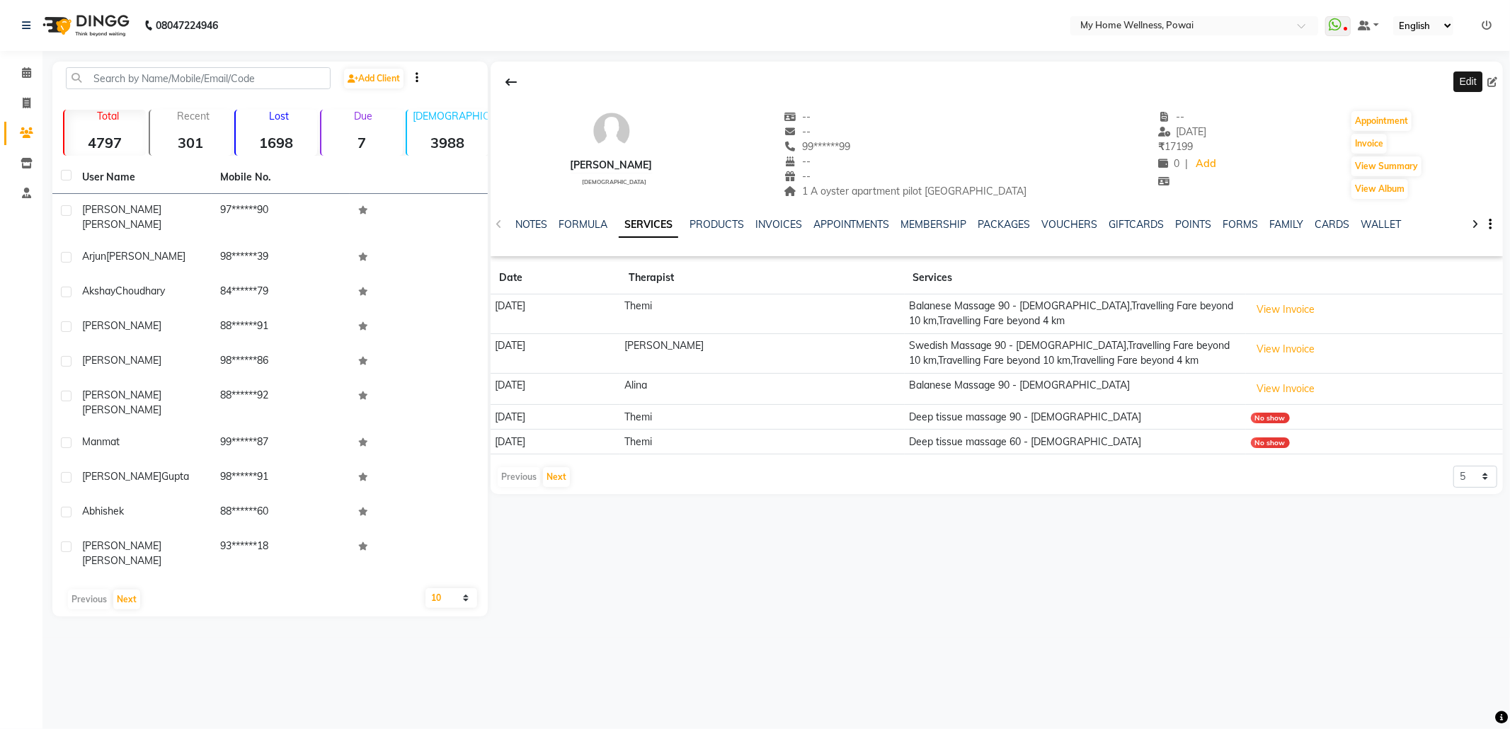
click at [1491, 80] on icon at bounding box center [1493, 82] width 10 height 10
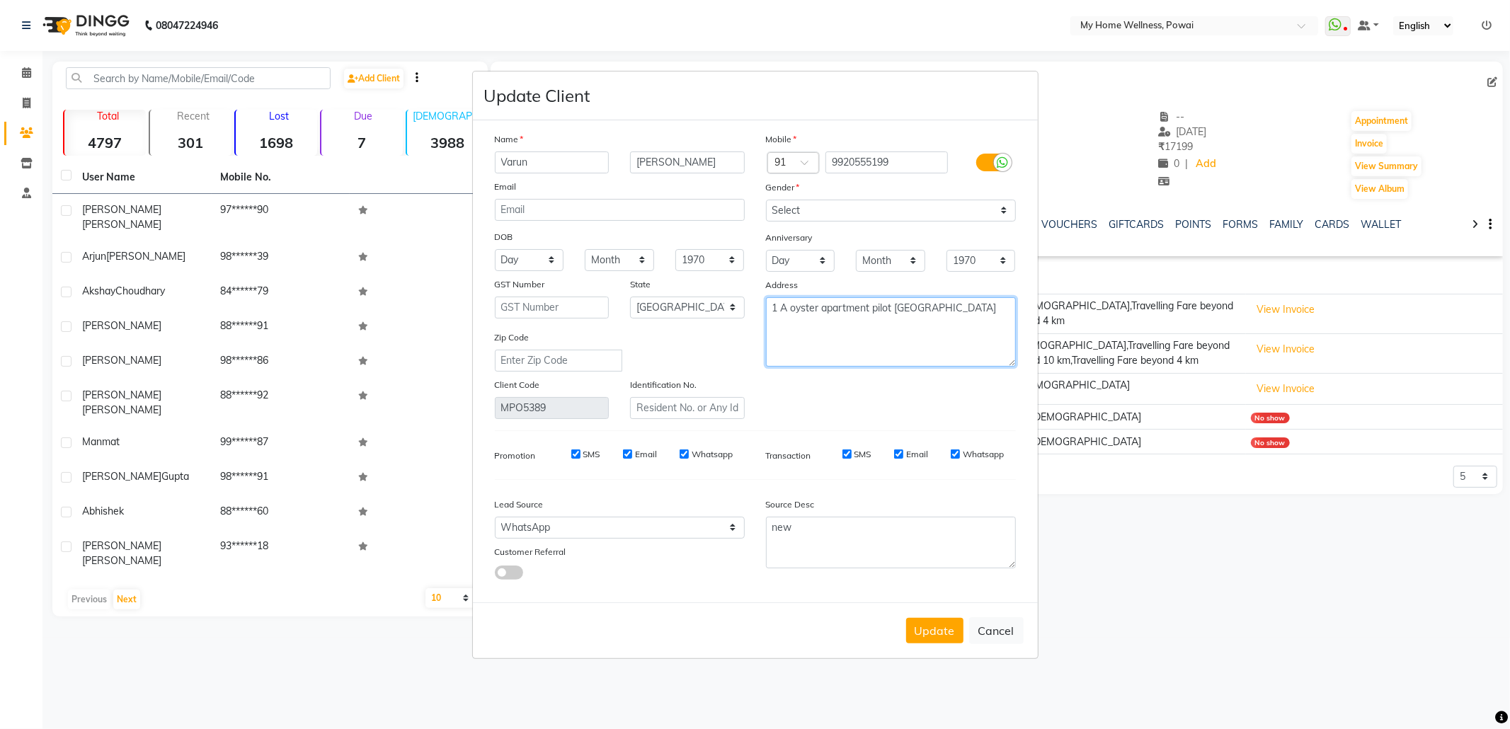
drag, startPoint x: 711, startPoint y: 289, endPoint x: 666, endPoint y: 276, distance: 46.4
click at [666, 278] on div "Name [PERSON_NAME] Email DOB Day 01 02 03 04 05 06 07 08 09 10 11 12 13 14 15 1…" at bounding box center [755, 275] width 542 height 287
click at [605, 522] on select "Select Walk-in Referral Internet Friend Word of Mouth Advertisement Facebook Ju…" at bounding box center [620, 528] width 250 height 22
click at [495, 517] on select "Select Walk-in Referral Internet Friend Word of Mouth Advertisement Facebook Ju…" at bounding box center [620, 528] width 250 height 22
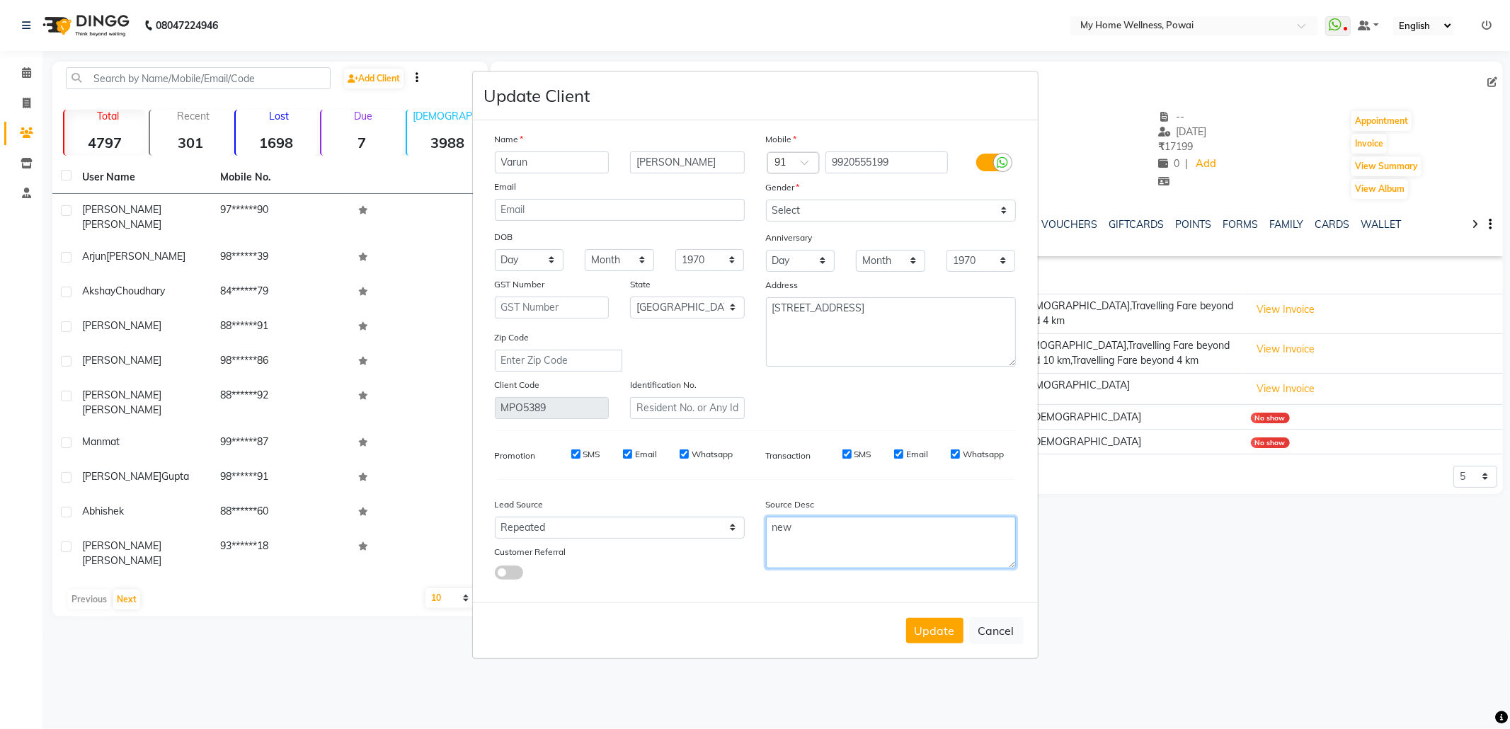
drag, startPoint x: 771, startPoint y: 515, endPoint x: 670, endPoint y: 501, distance: 102.2
click at [670, 501] on div "Lead Source Select Walk-in Referral Internet Friend Word of Mouth Advertisement…" at bounding box center [755, 535] width 542 height 89
paste textarea "POLICY FORM SUMMITED"
click at [927, 624] on button "Update" at bounding box center [934, 630] width 57 height 25
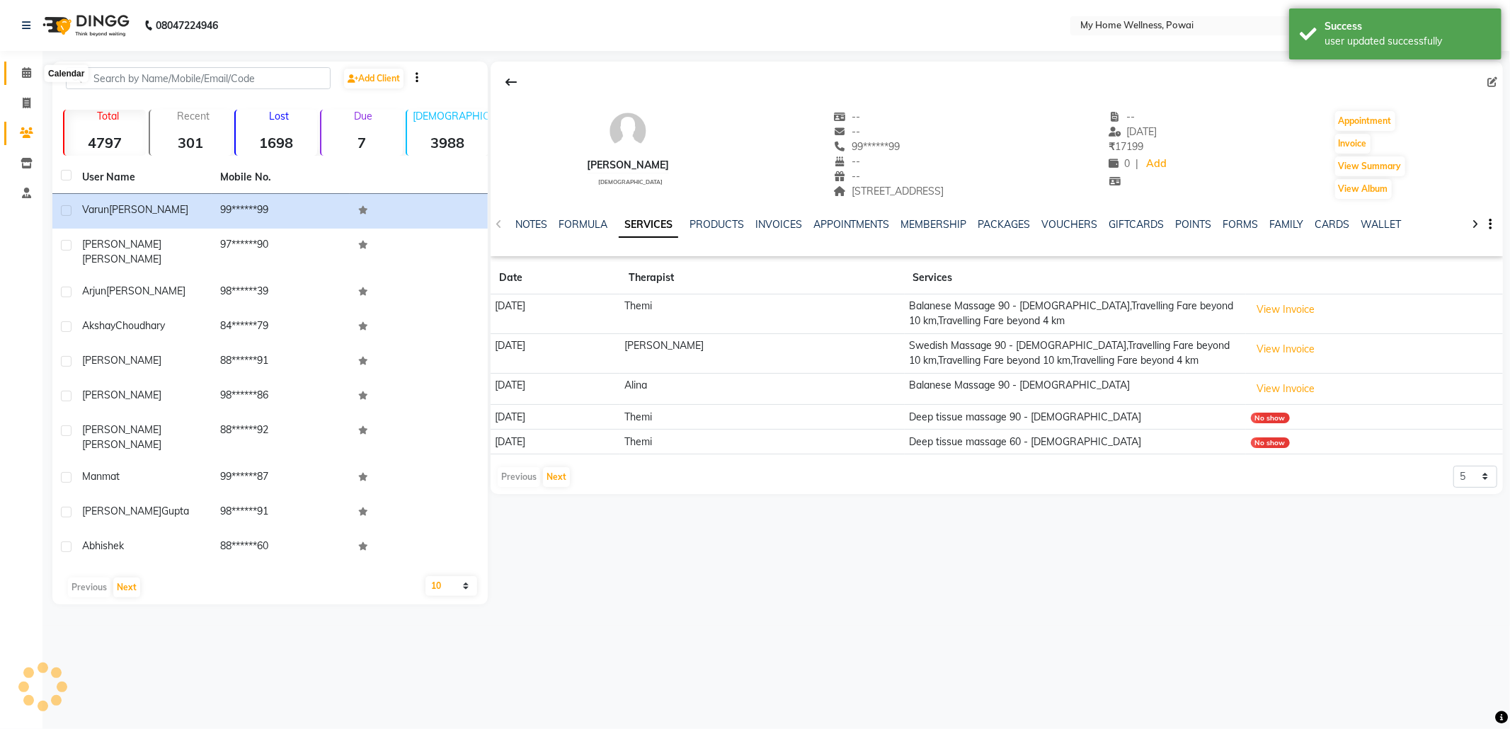
click at [23, 72] on icon at bounding box center [26, 72] width 9 height 11
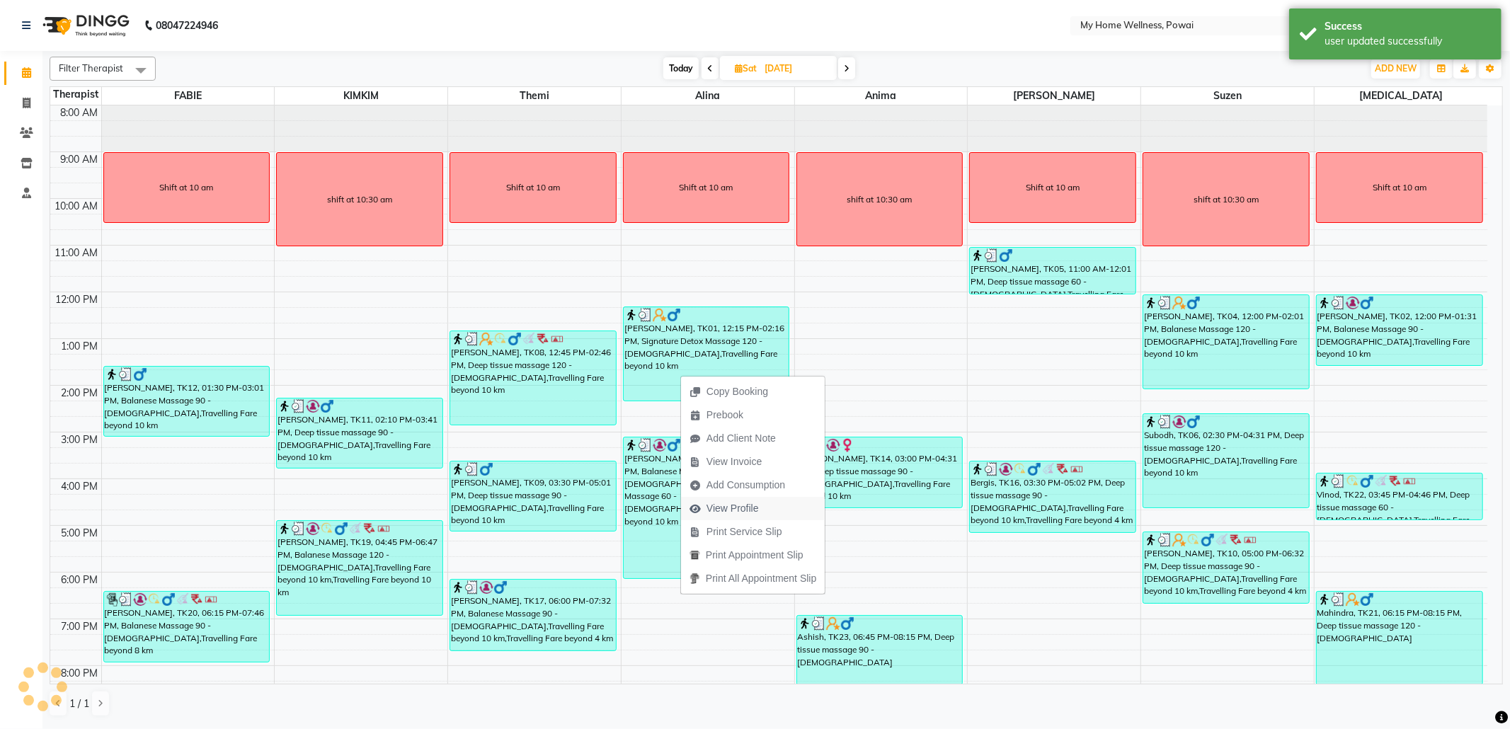
click at [760, 514] on span "View Profile" at bounding box center [724, 508] width 86 height 23
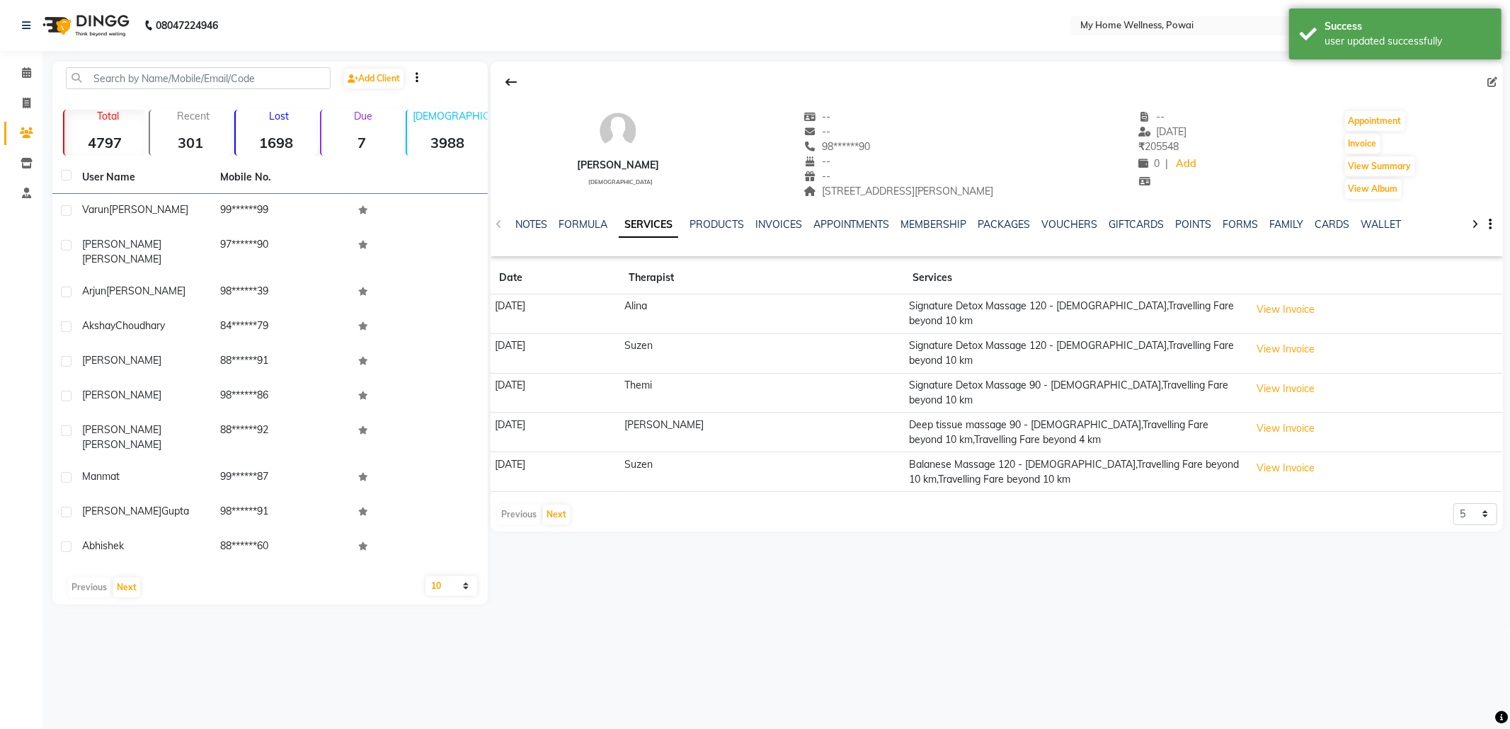
click at [1493, 82] on icon at bounding box center [1493, 82] width 10 height 10
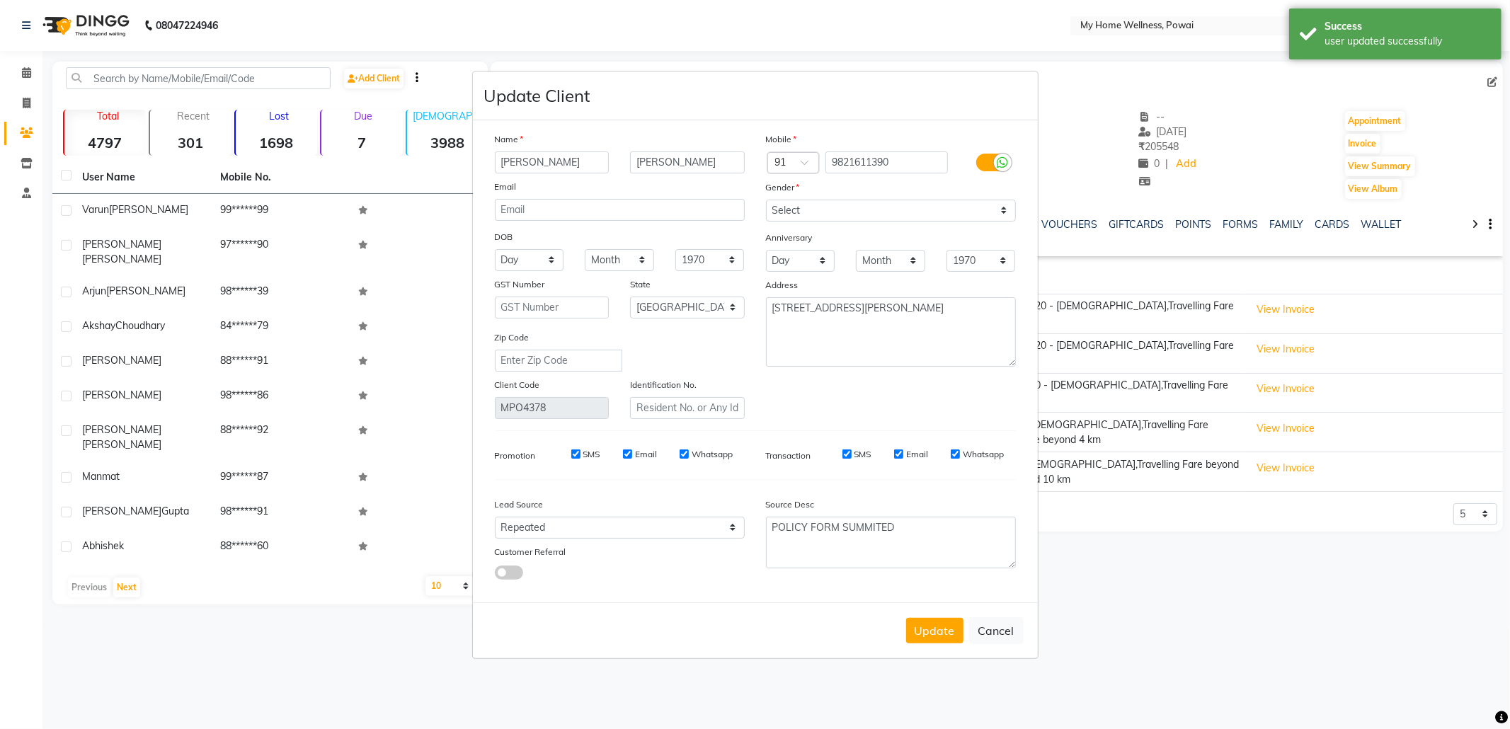
click at [986, 624] on button "Cancel" at bounding box center [996, 630] width 55 height 27
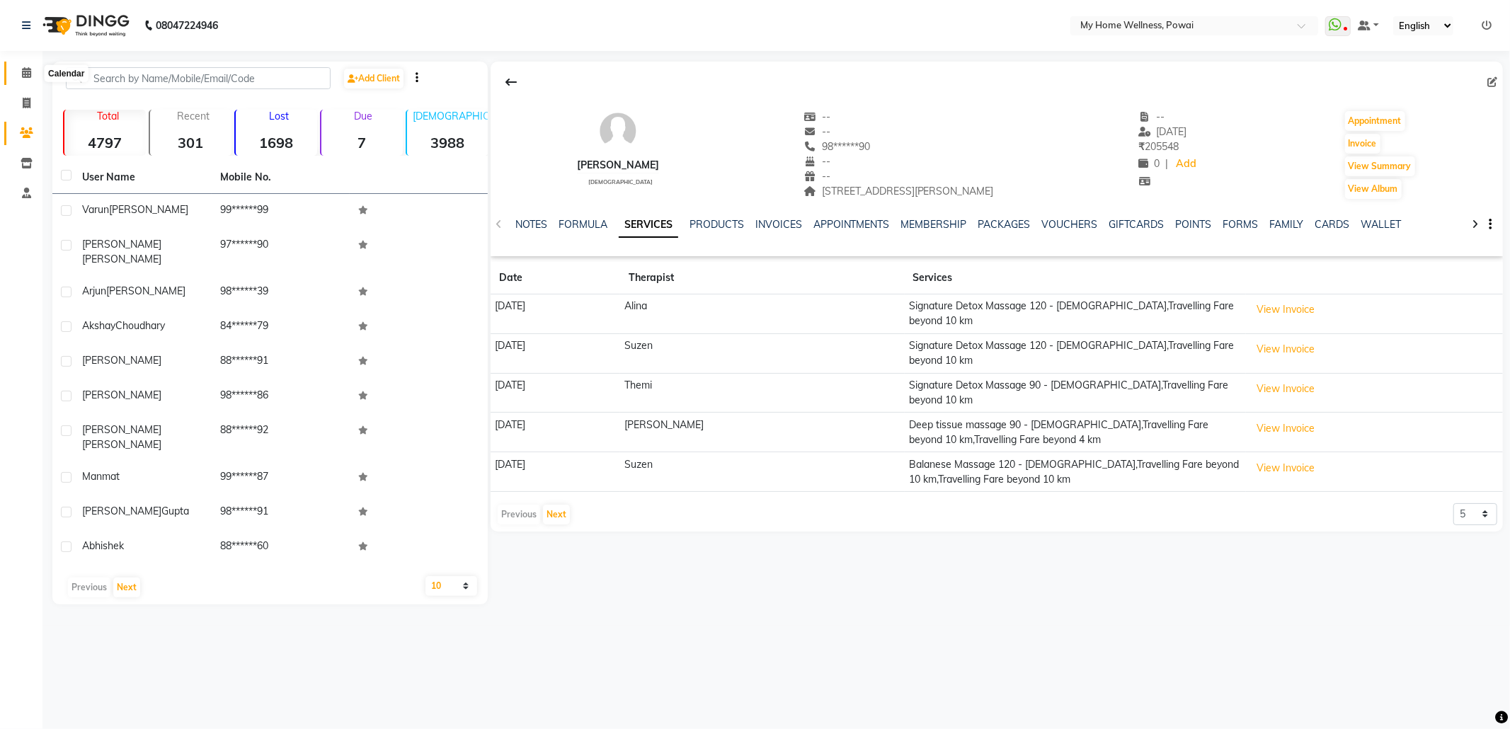
click at [21, 66] on span at bounding box center [26, 73] width 25 height 16
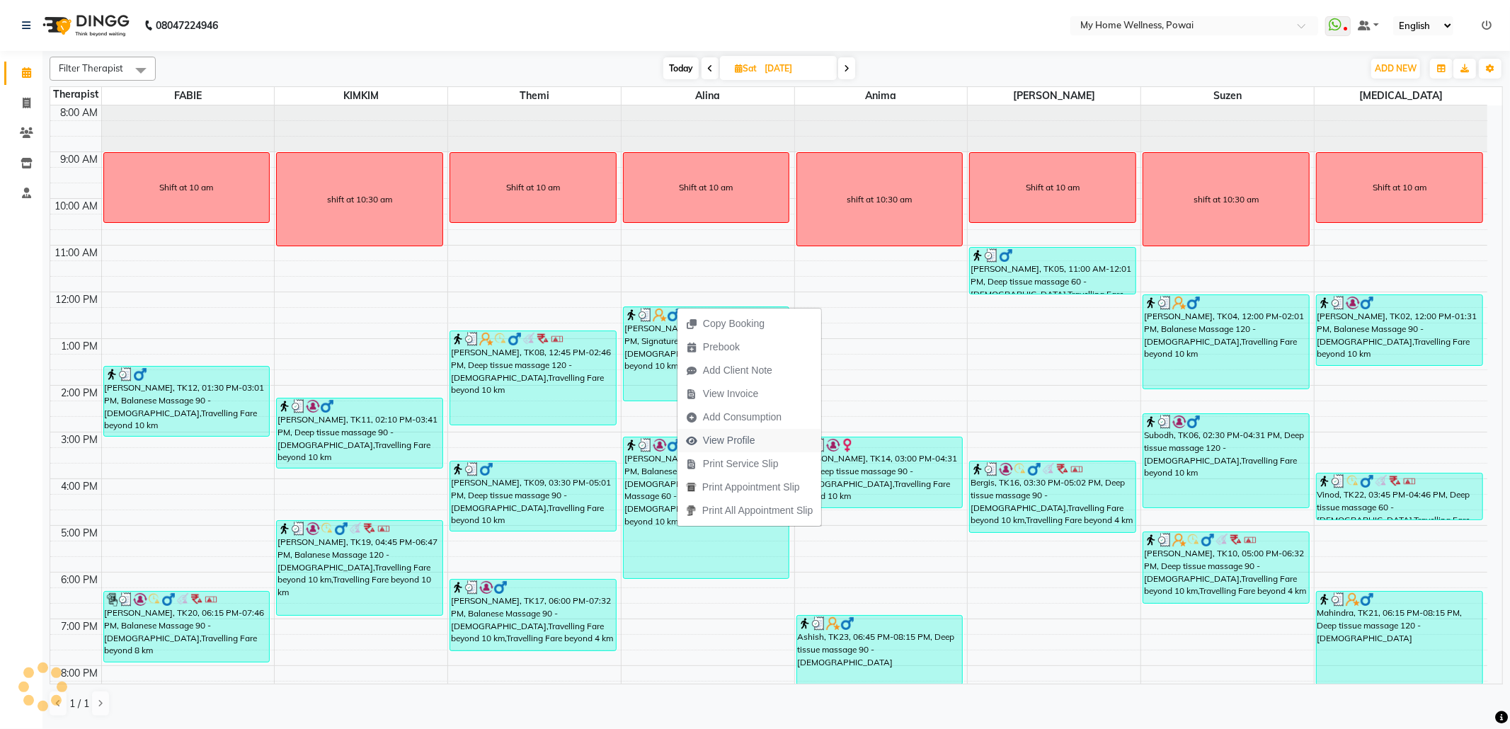
click at [714, 443] on span "View Profile" at bounding box center [729, 440] width 52 height 15
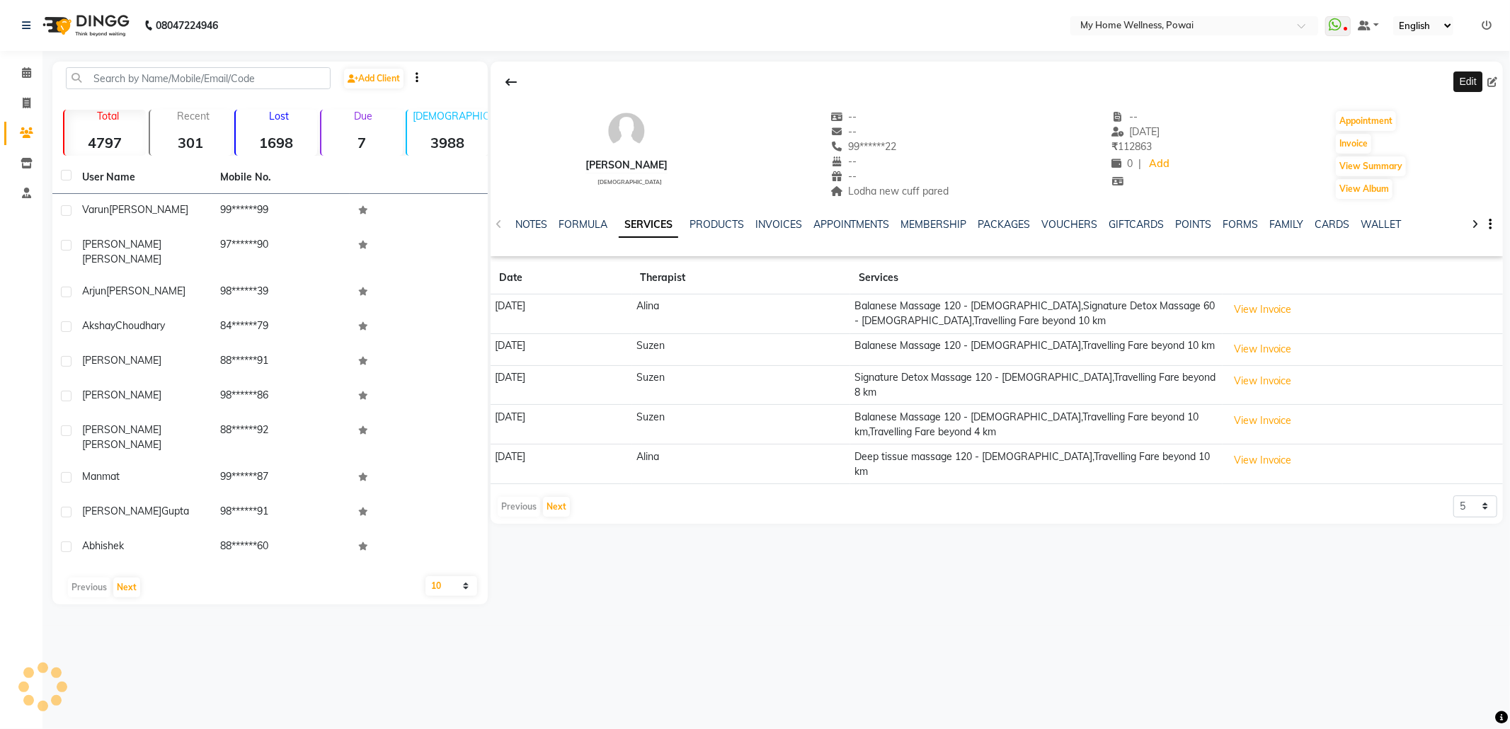
click at [1493, 83] on icon at bounding box center [1493, 82] width 10 height 10
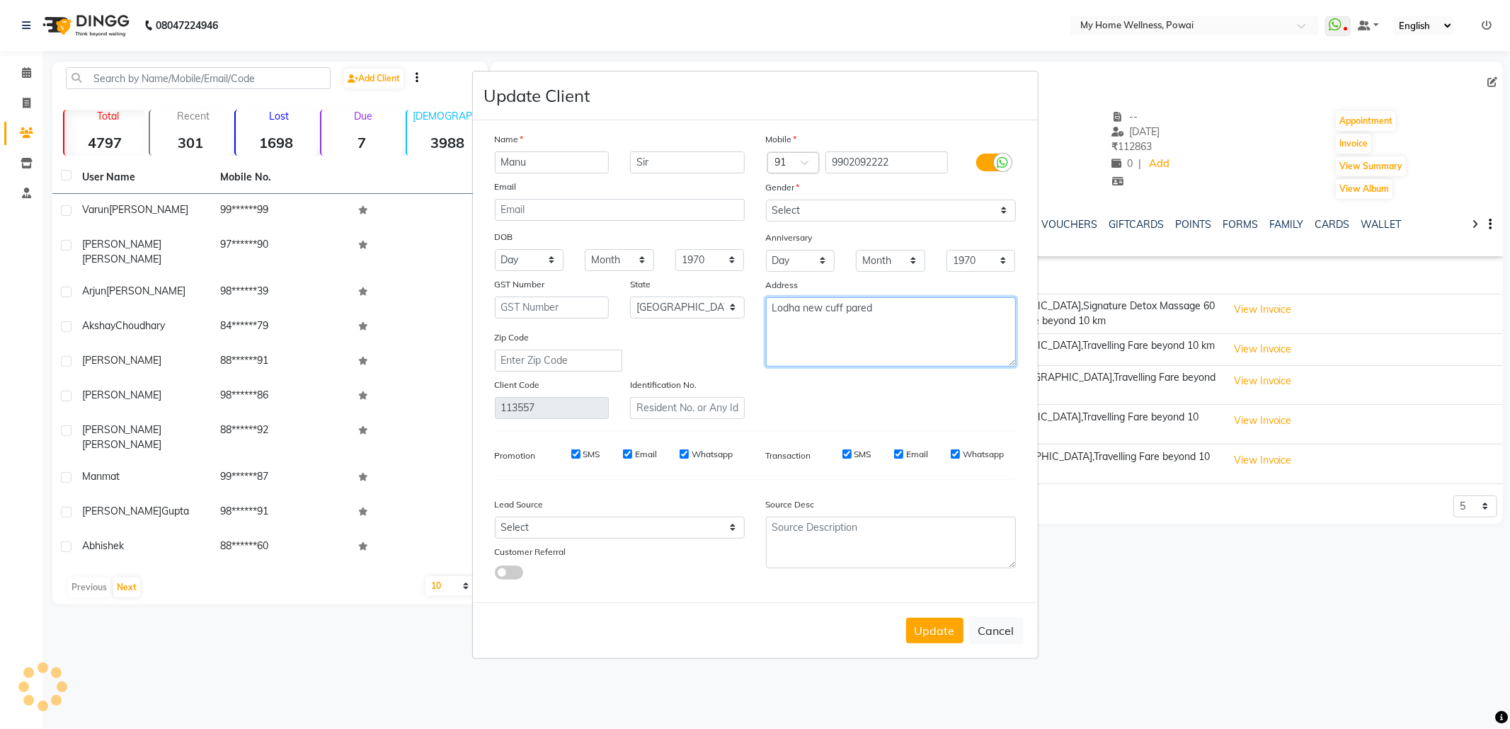
drag, startPoint x: 911, startPoint y: 312, endPoint x: 417, endPoint y: 222, distance: 501.5
click at [417, 222] on ngb-modal-window "Update Client Name [PERSON_NAME] Email DOB Day 01 02 03 04 05 06 07 08 09 10 11…" at bounding box center [755, 364] width 1510 height 729
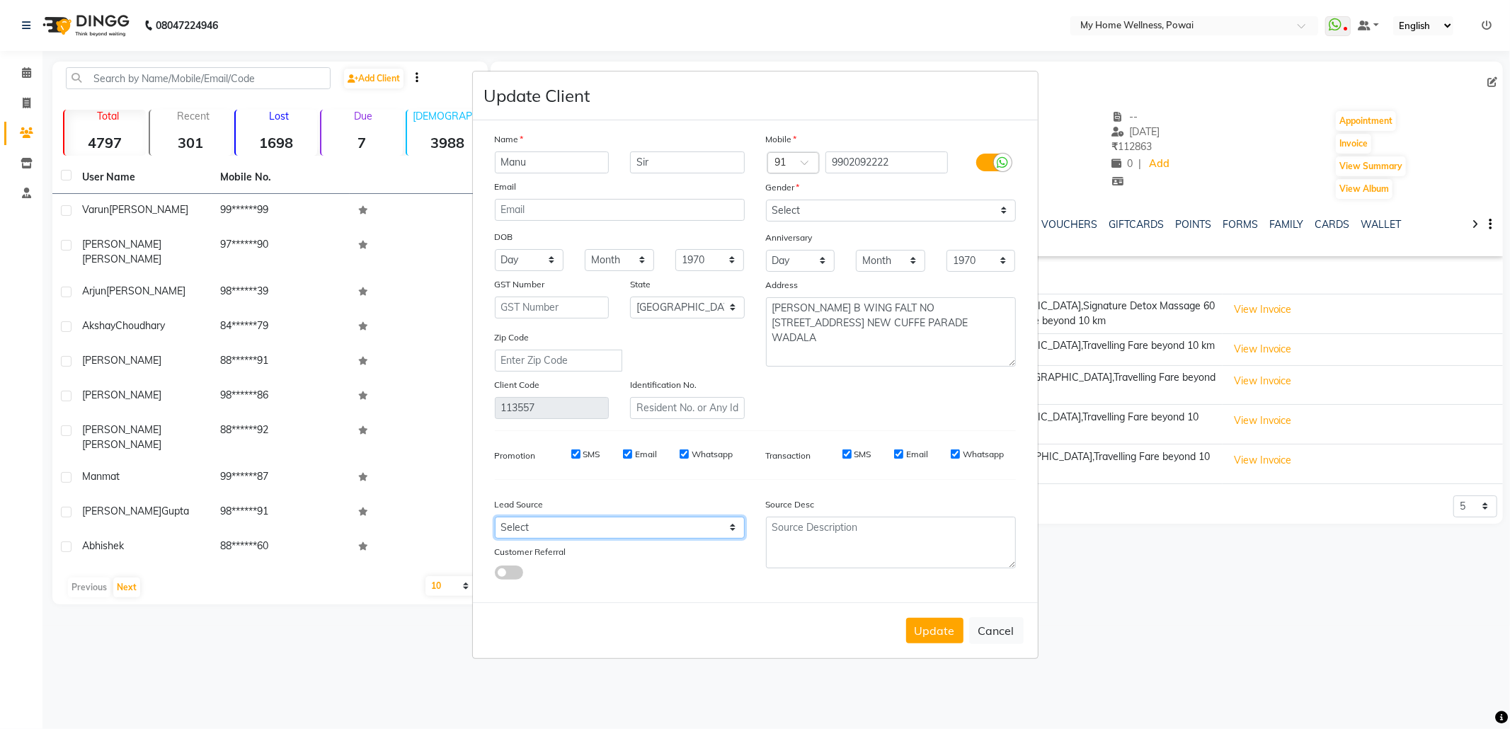
click at [607, 525] on select "Select Walk-in Referral Internet Friend Word of Mouth Advertisement Facebook Ju…" at bounding box center [620, 528] width 250 height 22
click at [495, 517] on select "Select Walk-in Referral Internet Friend Word of Mouth Advertisement Facebook Ju…" at bounding box center [620, 528] width 250 height 22
click at [877, 557] on textarea at bounding box center [891, 543] width 250 height 52
paste textarea "POLICY FORM SUMMITED"
click at [929, 622] on button "Update" at bounding box center [934, 630] width 57 height 25
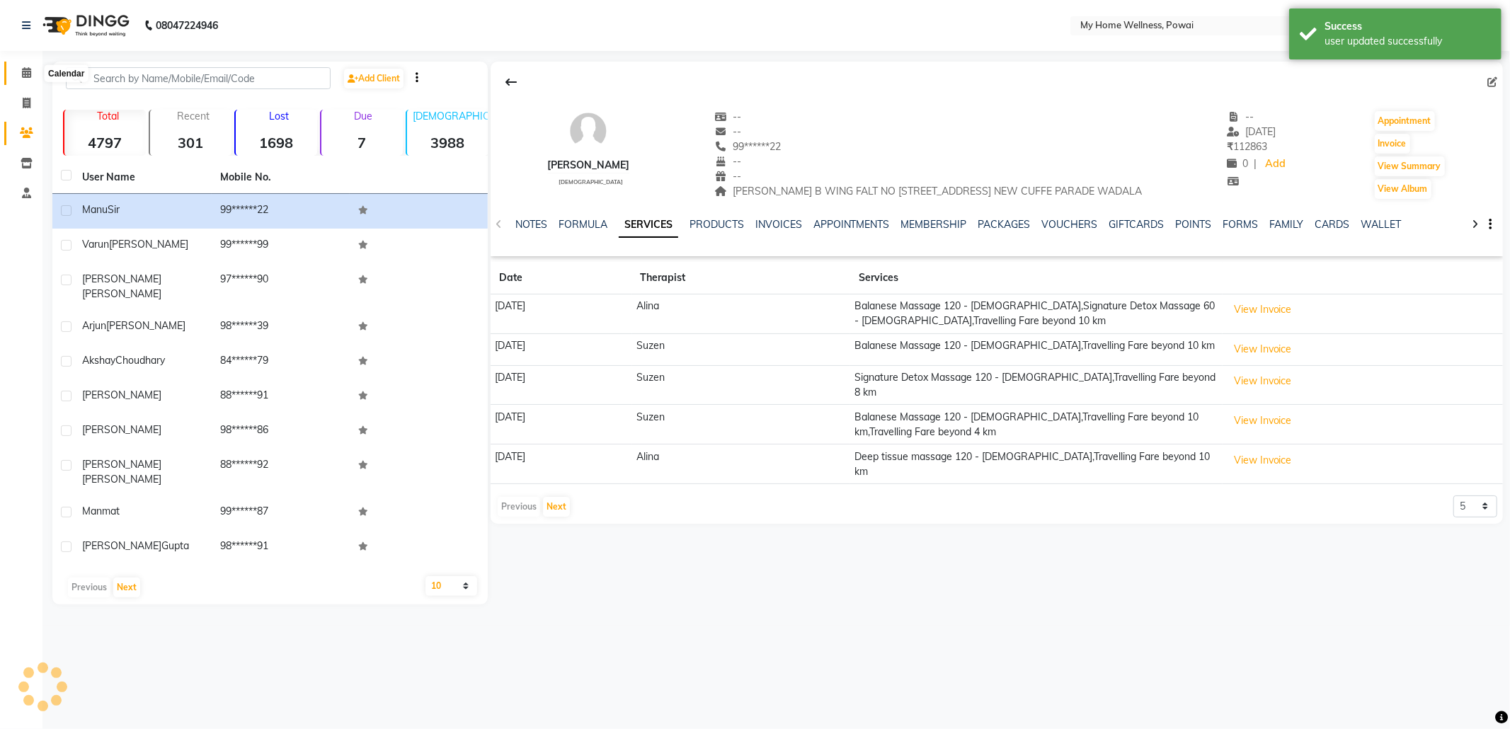
click at [18, 71] on span at bounding box center [26, 73] width 25 height 16
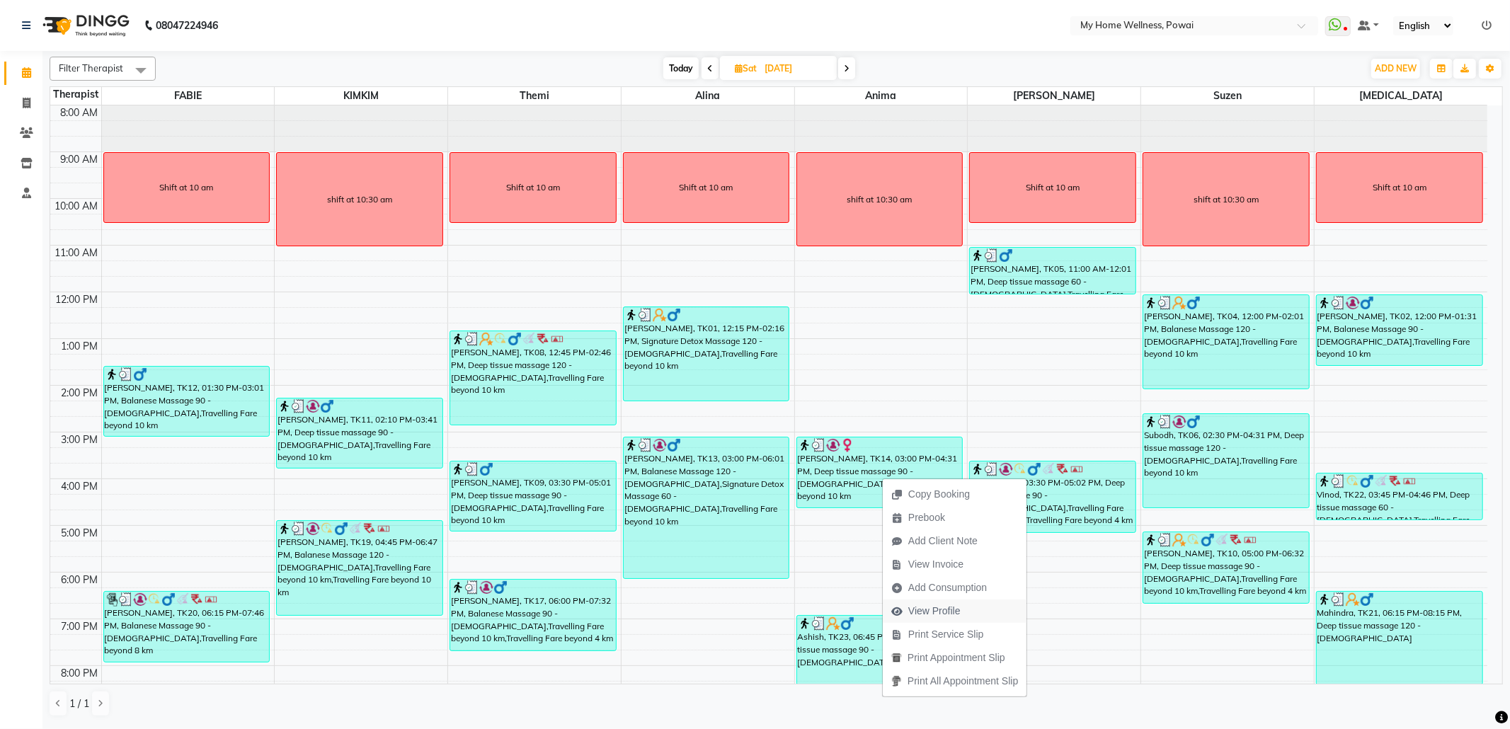
click at [942, 605] on span "View Profile" at bounding box center [934, 611] width 52 height 15
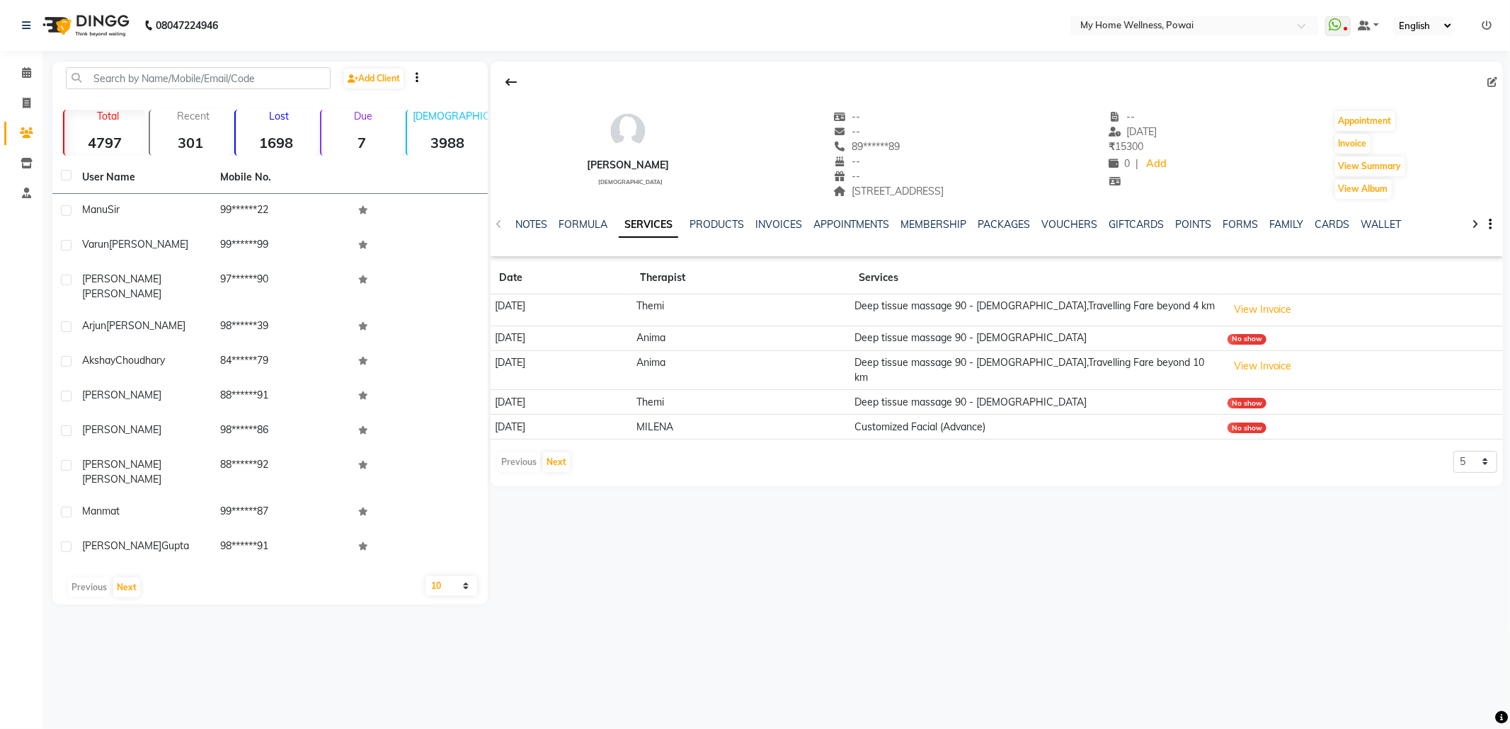
click at [1493, 79] on icon at bounding box center [1493, 82] width 10 height 10
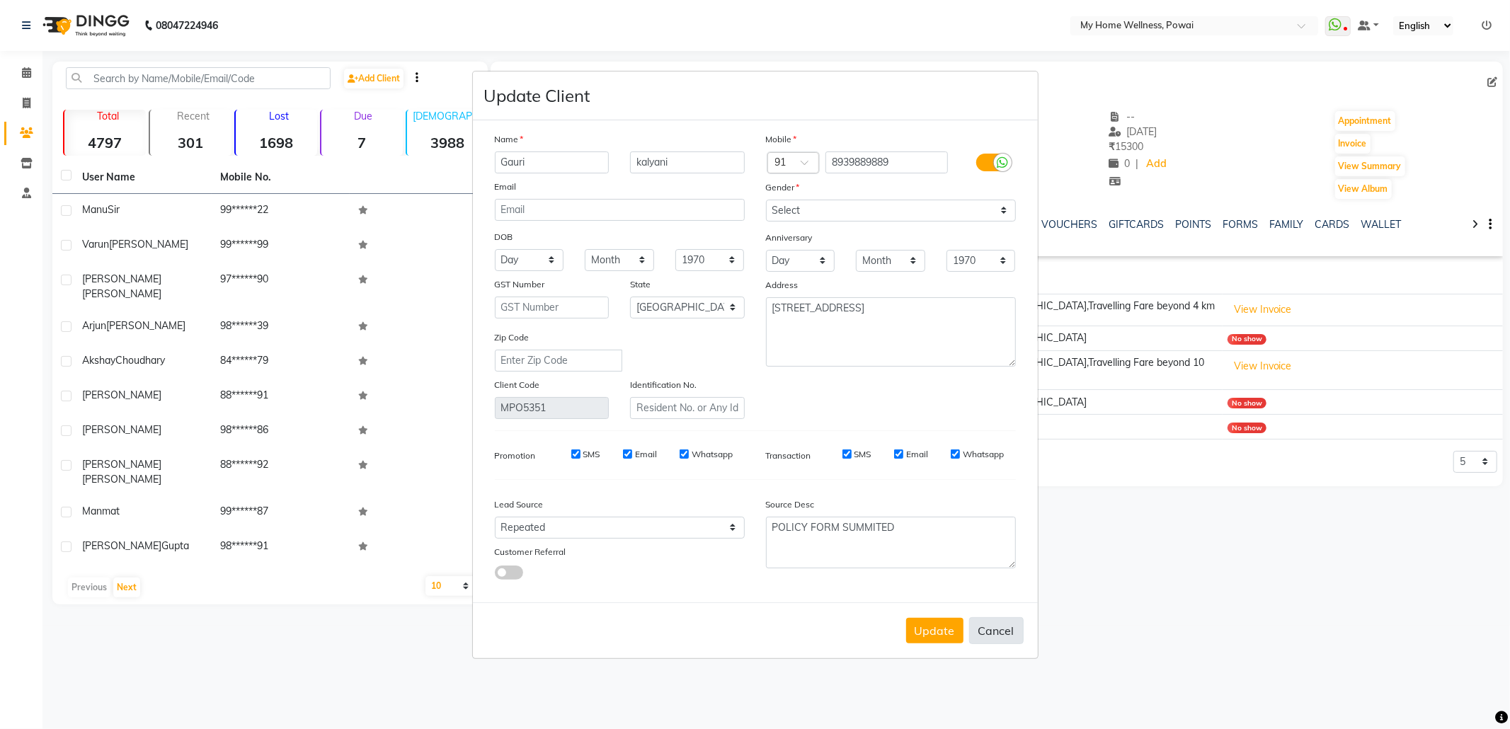
click at [1006, 626] on button "Cancel" at bounding box center [996, 630] width 55 height 27
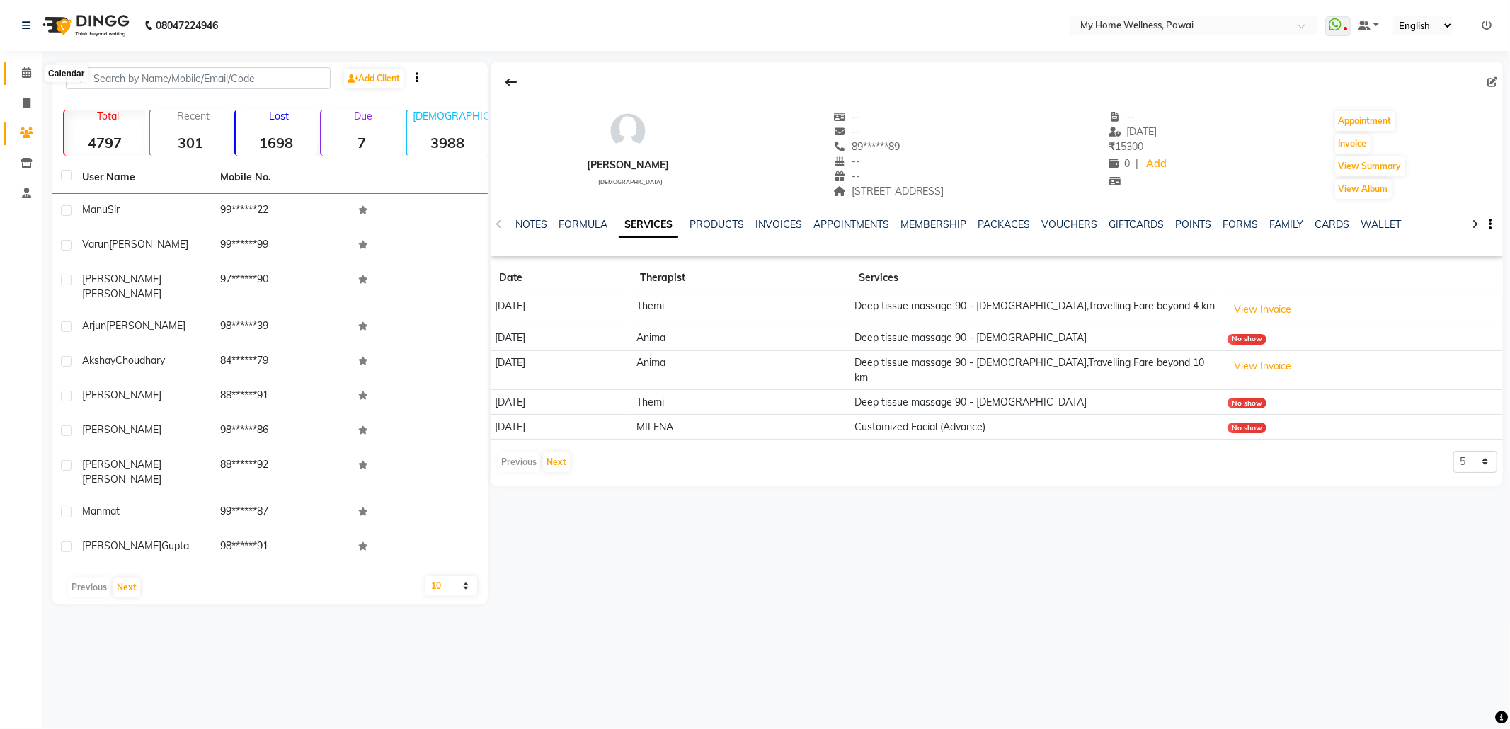
click at [24, 74] on icon at bounding box center [26, 72] width 9 height 11
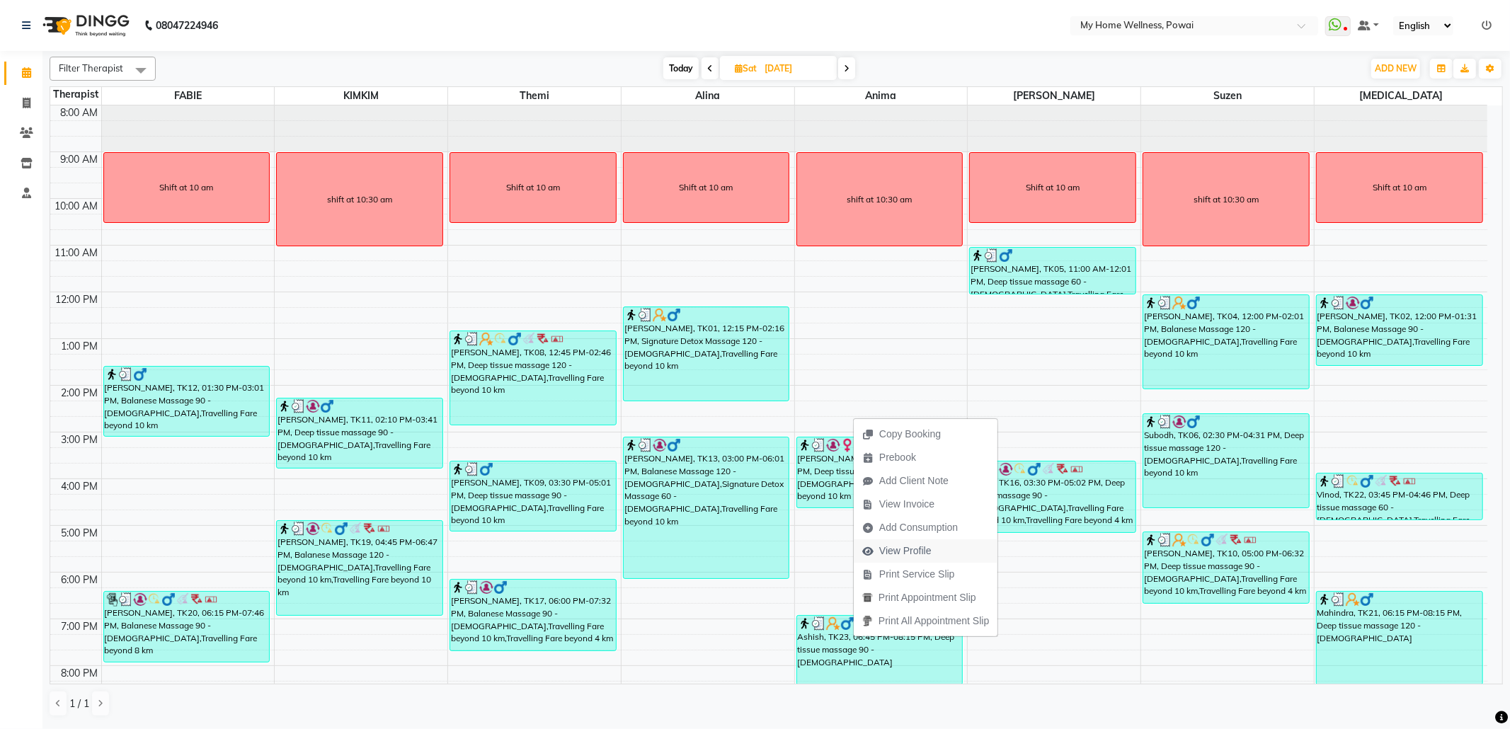
click at [904, 554] on span "View Profile" at bounding box center [905, 551] width 52 height 15
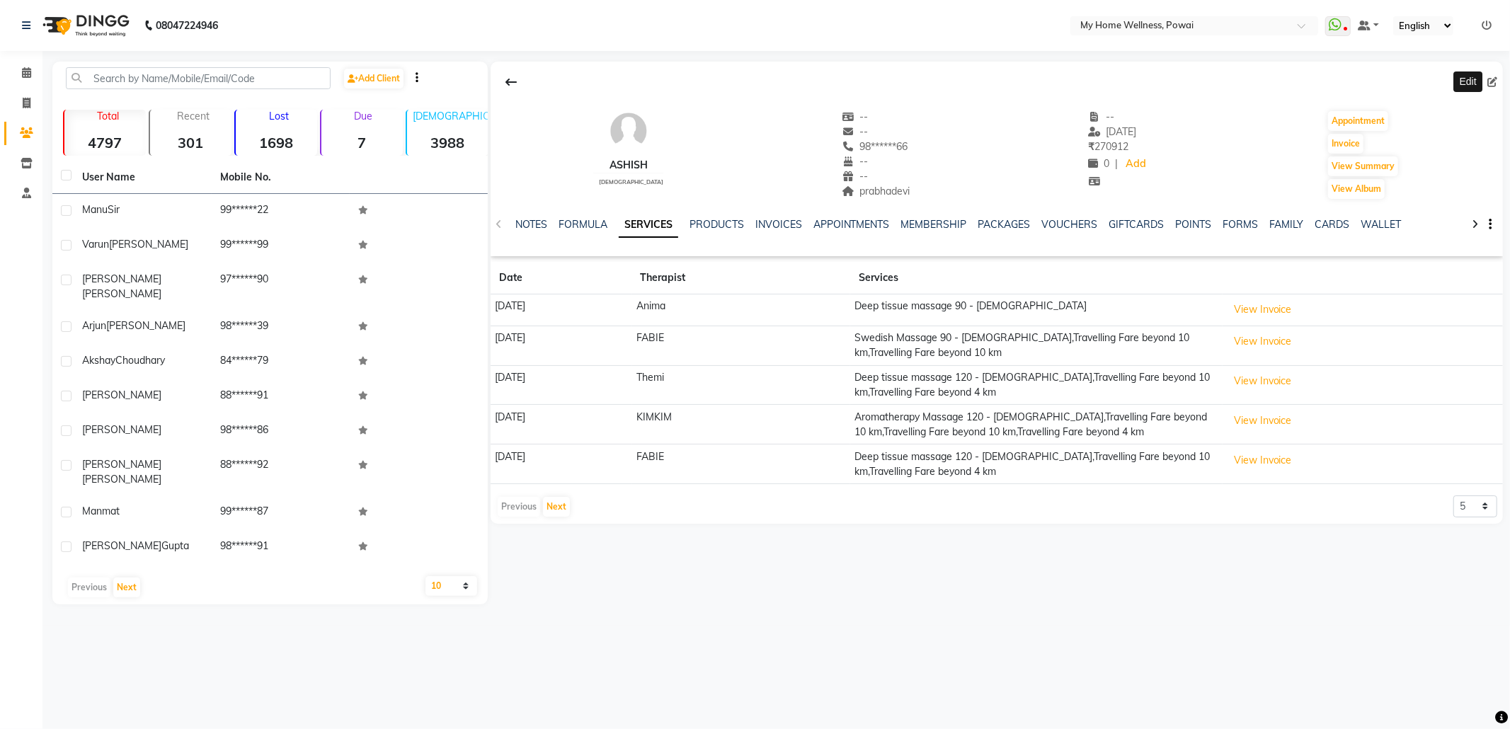
click at [1496, 79] on icon at bounding box center [1493, 82] width 10 height 10
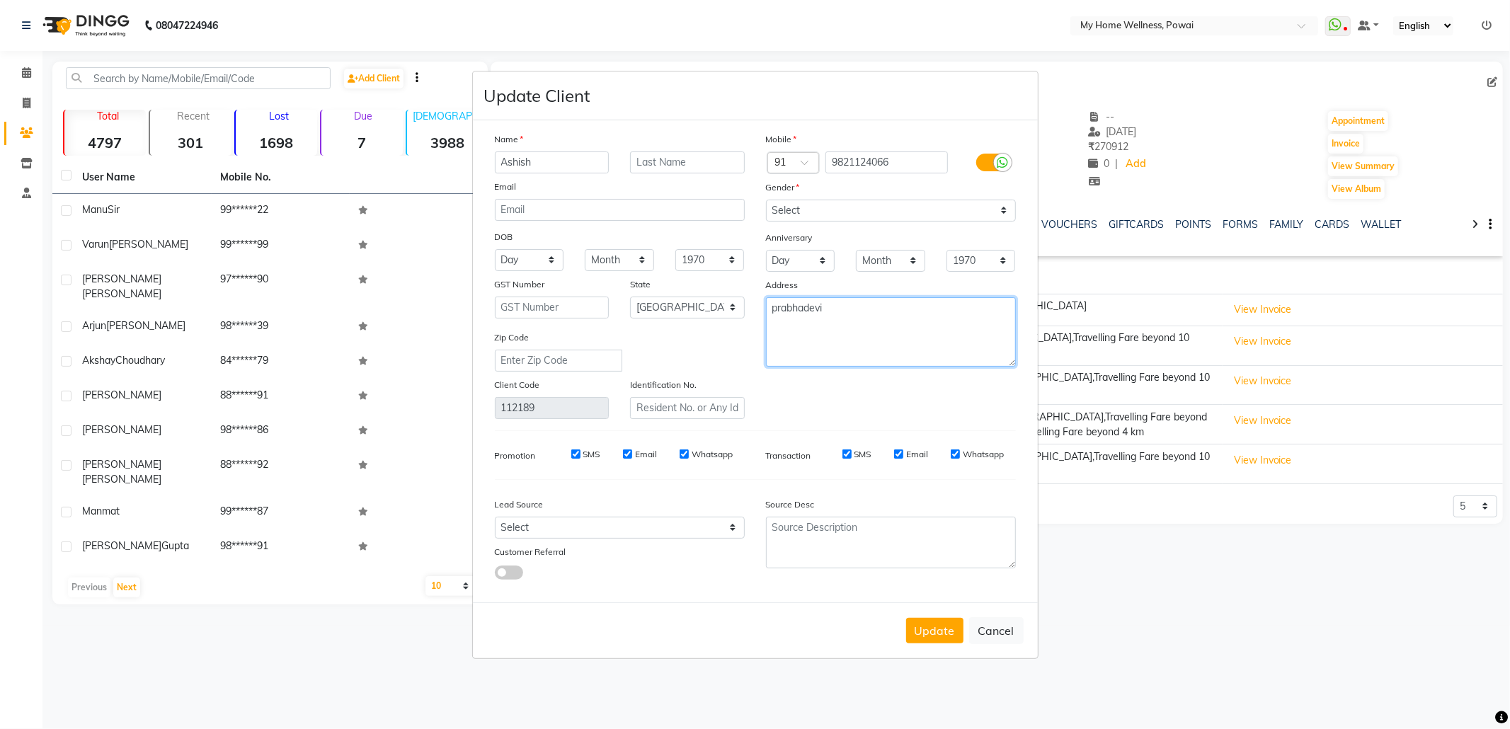
drag, startPoint x: 828, startPoint y: 318, endPoint x: 673, endPoint y: 284, distance: 159.4
click at [673, 284] on div "Name Ashish Email DOB Day 01 02 03 04 05 06 07 08 09 10 11 12 13 14 15 16 17 18…" at bounding box center [755, 275] width 542 height 287
click at [989, 626] on button "Cancel" at bounding box center [996, 630] width 55 height 27
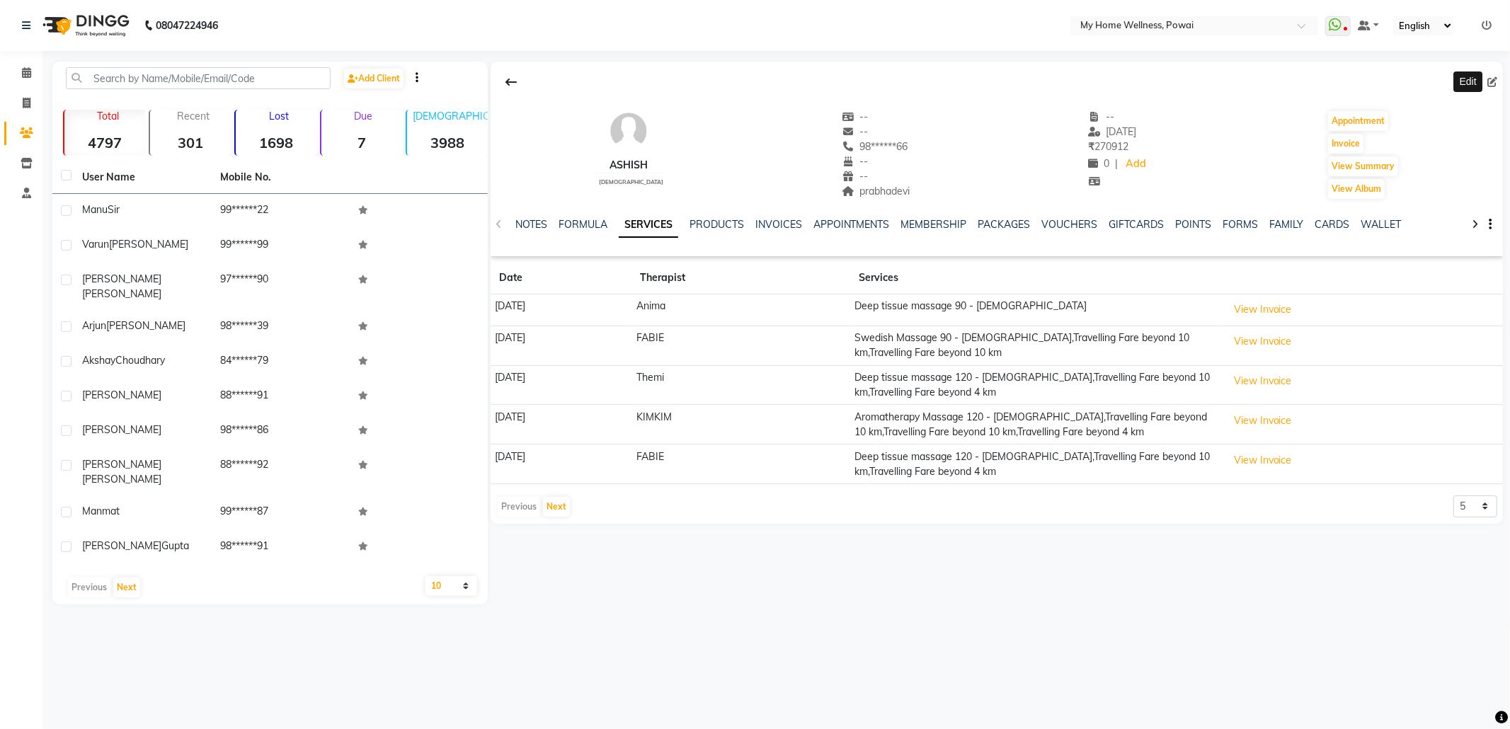
click at [1490, 80] on icon at bounding box center [1493, 82] width 10 height 10
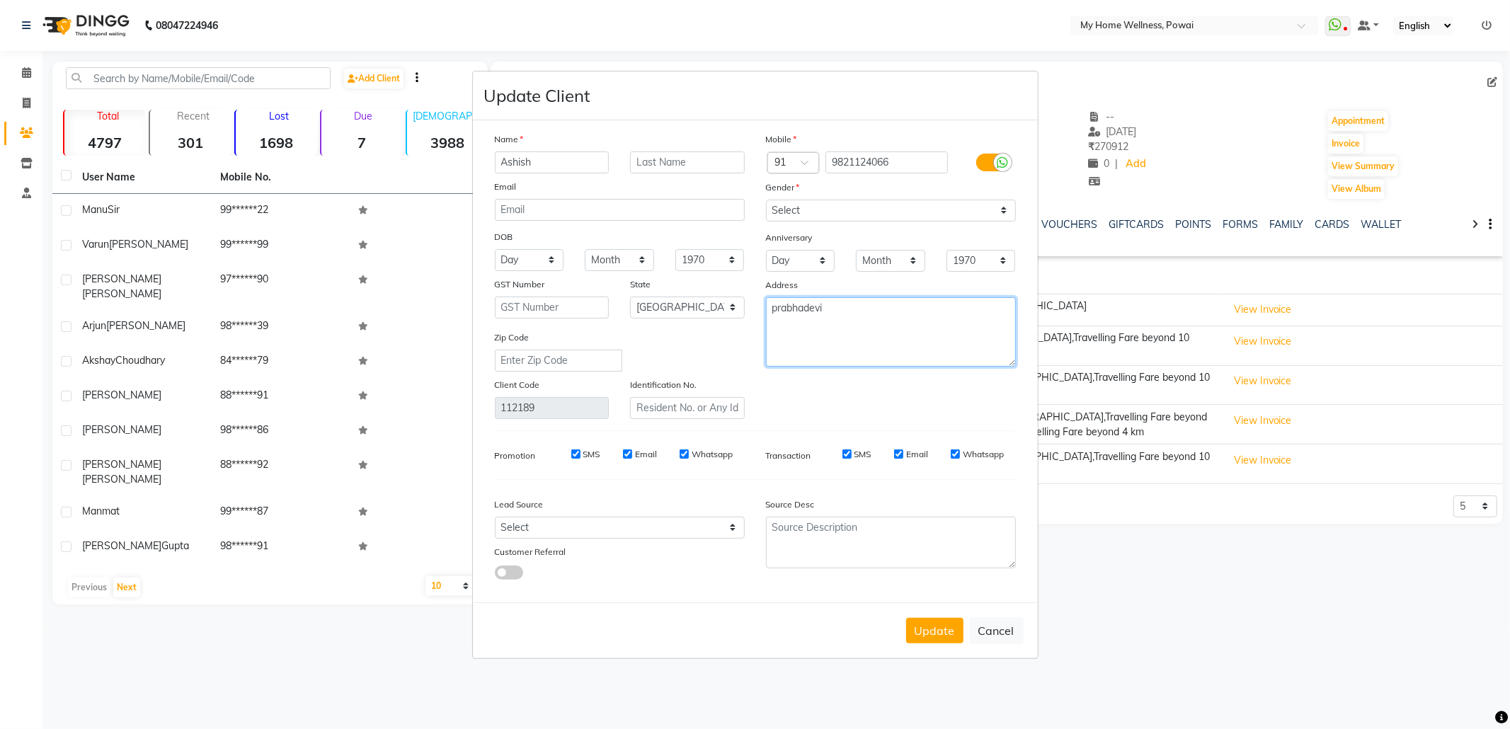
drag, startPoint x: 879, startPoint y: 320, endPoint x: 588, endPoint y: 303, distance: 291.5
click at [589, 303] on div "Name Ashish Email DOB Day 01 02 03 04 05 06 07 08 09 10 11 12 13 14 15 16 17 18…" at bounding box center [755, 275] width 542 height 287
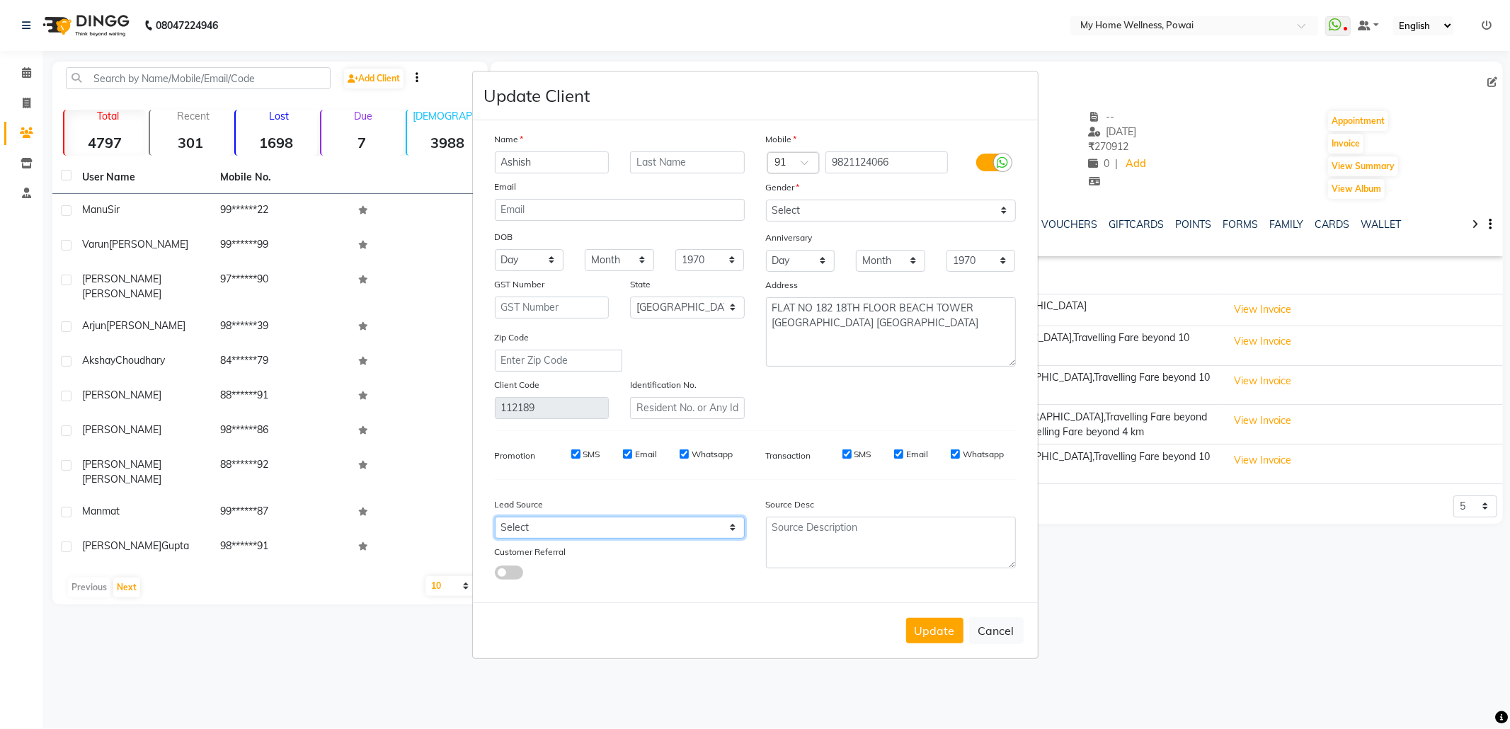
click at [573, 521] on select "Select Walk-in Referral Internet Friend Word of Mouth Advertisement Facebook Ju…" at bounding box center [620, 528] width 250 height 22
click at [495, 517] on select "Select Walk-in Referral Internet Friend Word of Mouth Advertisement Facebook Ju…" at bounding box center [620, 528] width 250 height 22
click at [882, 551] on textarea at bounding box center [891, 543] width 250 height 52
paste textarea "POLICY FORM SUMMITED"
click at [935, 640] on button "Update" at bounding box center [934, 630] width 57 height 25
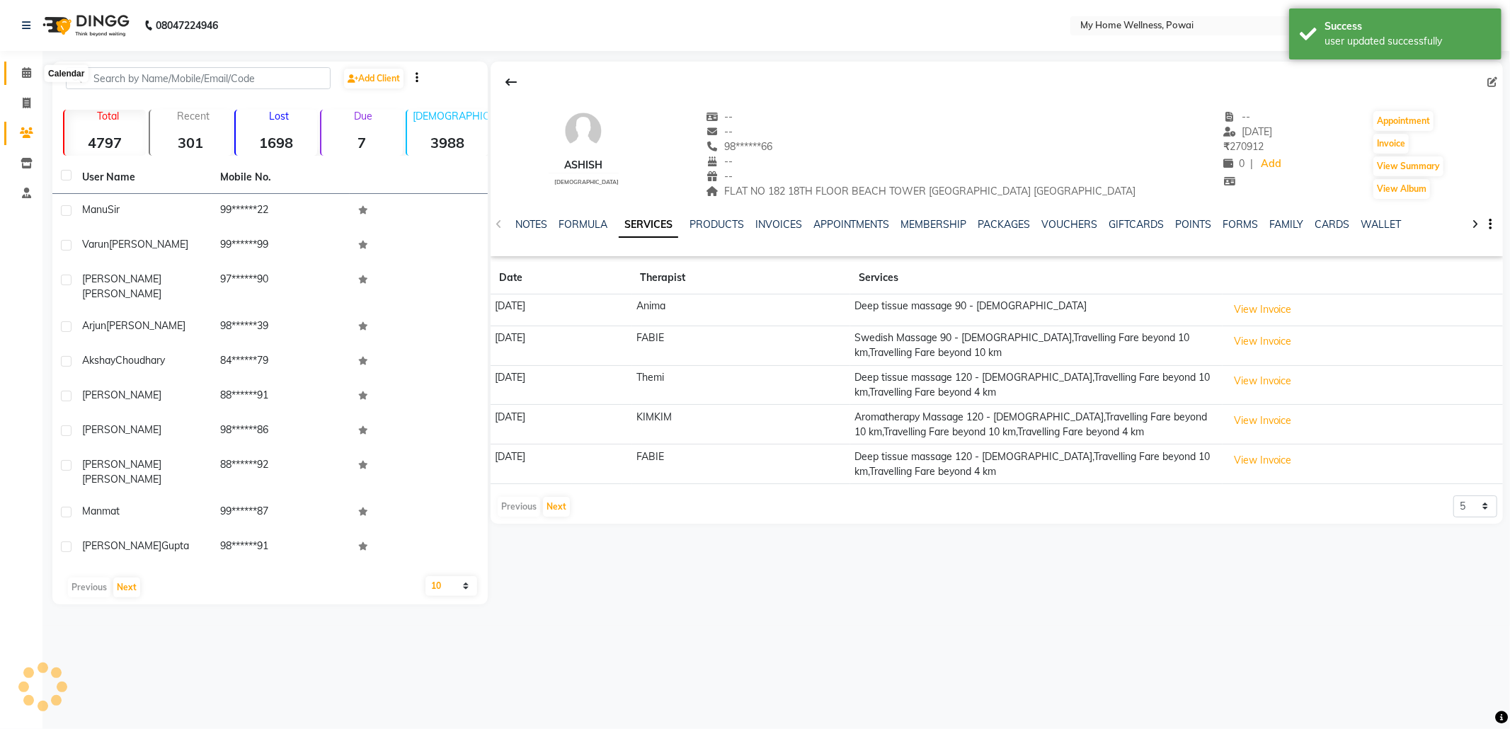
click at [18, 72] on span at bounding box center [26, 73] width 25 height 16
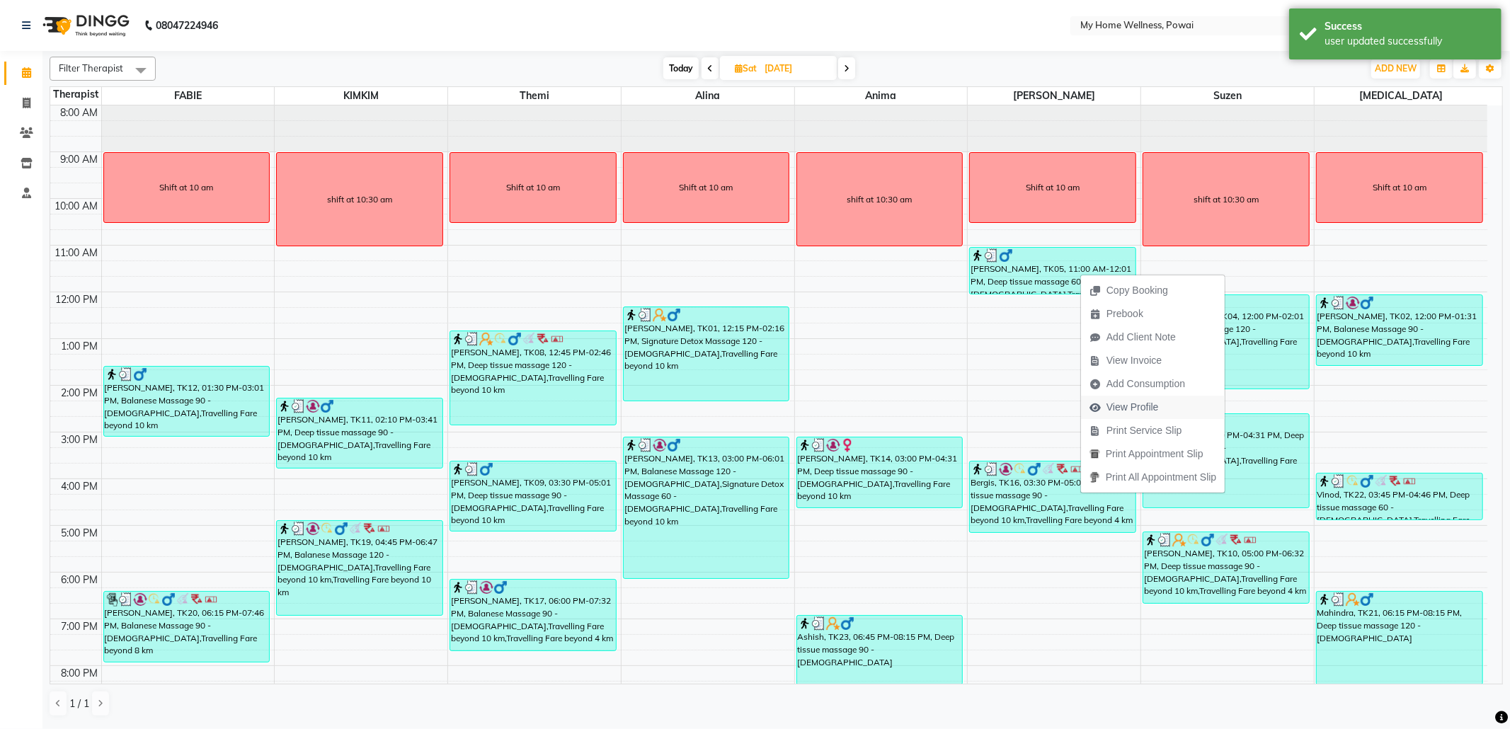
click at [1167, 411] on span "View Profile" at bounding box center [1124, 407] width 86 height 23
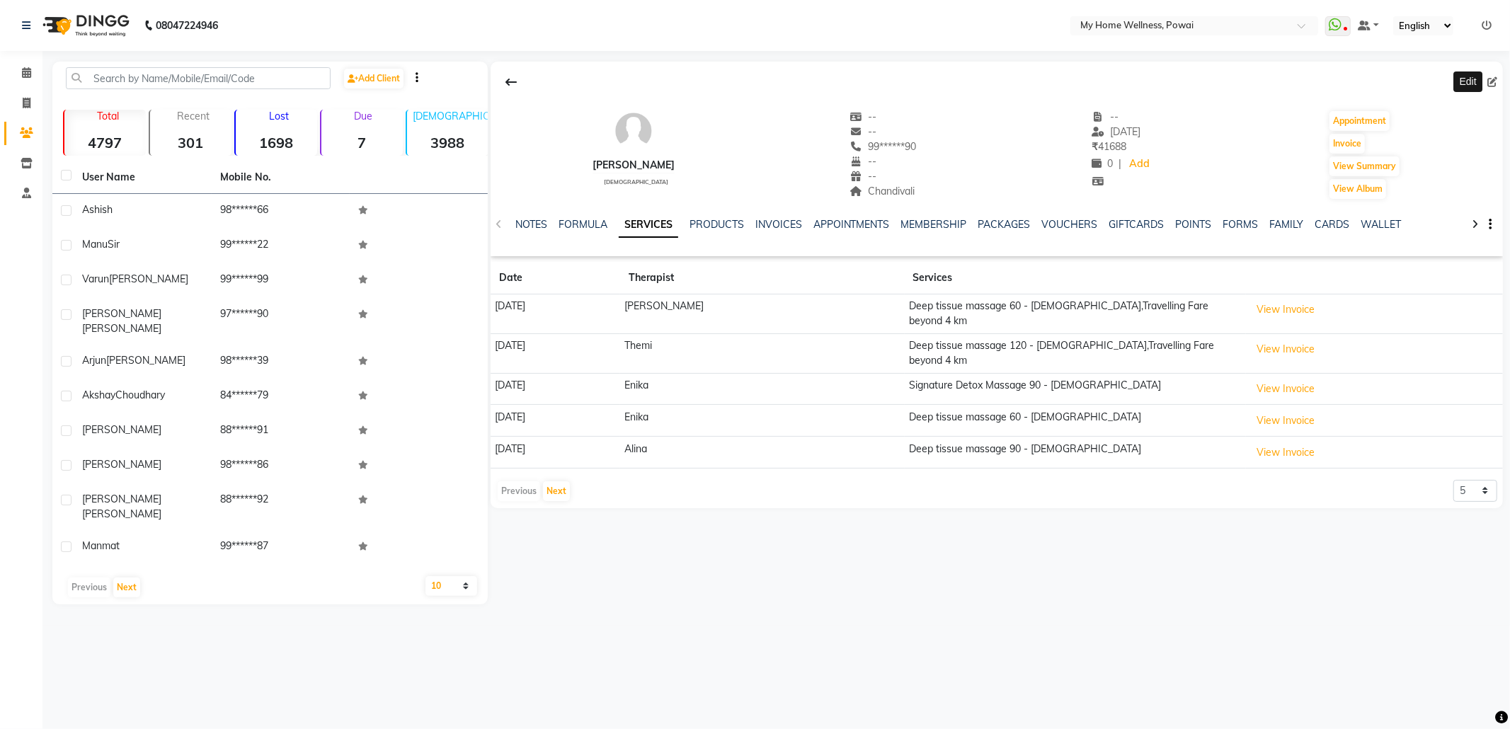
click at [1490, 83] on icon at bounding box center [1493, 82] width 10 height 10
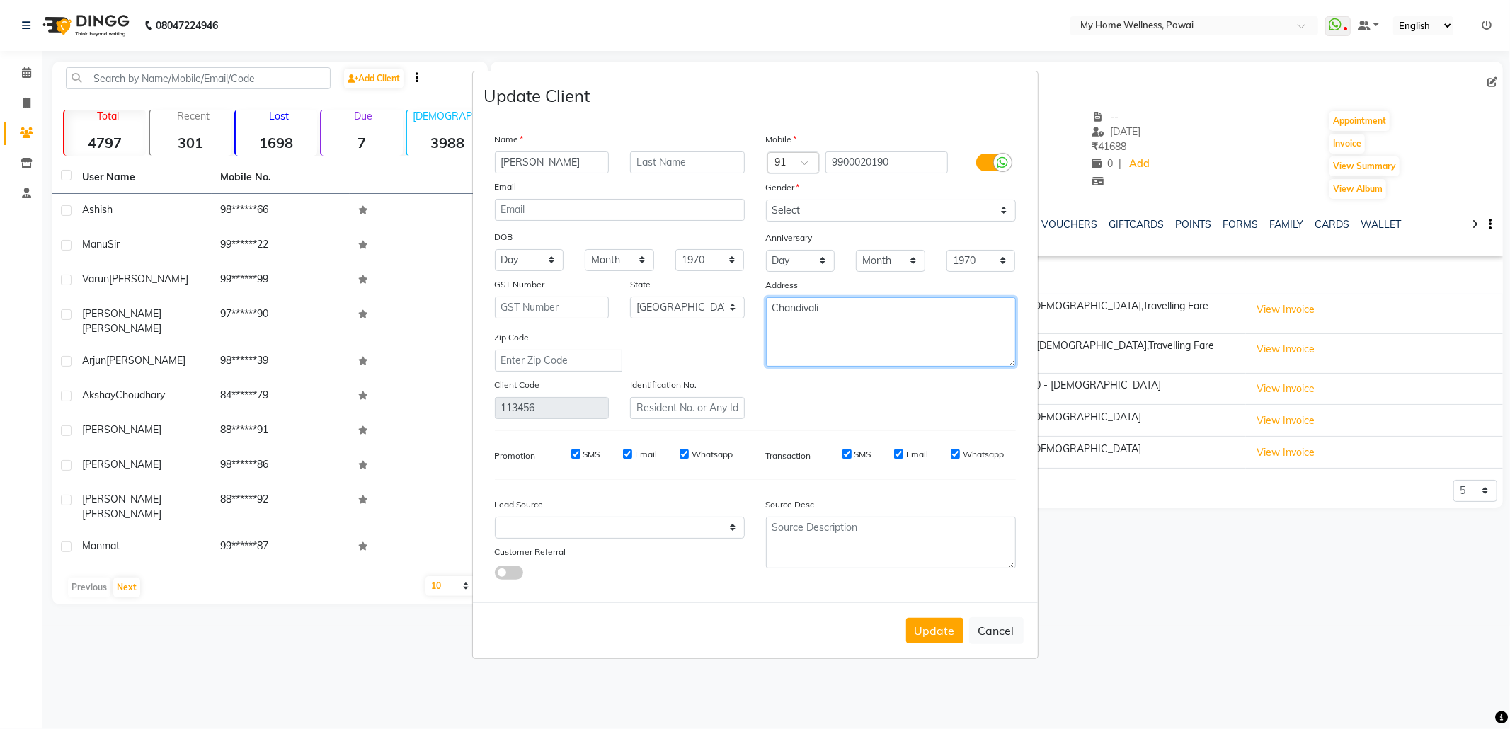
drag, startPoint x: 763, startPoint y: 287, endPoint x: 612, endPoint y: 248, distance: 155.9
click at [646, 266] on div "Name [PERSON_NAME] Email DOB Day 01 02 03 04 05 06 07 08 09 10 11 12 13 14 15 1…" at bounding box center [755, 275] width 542 height 287
click at [555, 530] on select "Select Walk-in Referral Internet Friend Word of Mouth Advertisement Facebook Ju…" at bounding box center [620, 528] width 250 height 22
click at [495, 517] on select "Select Walk-in Referral Internet Friend Word of Mouth Advertisement Facebook Ju…" at bounding box center [620, 528] width 250 height 22
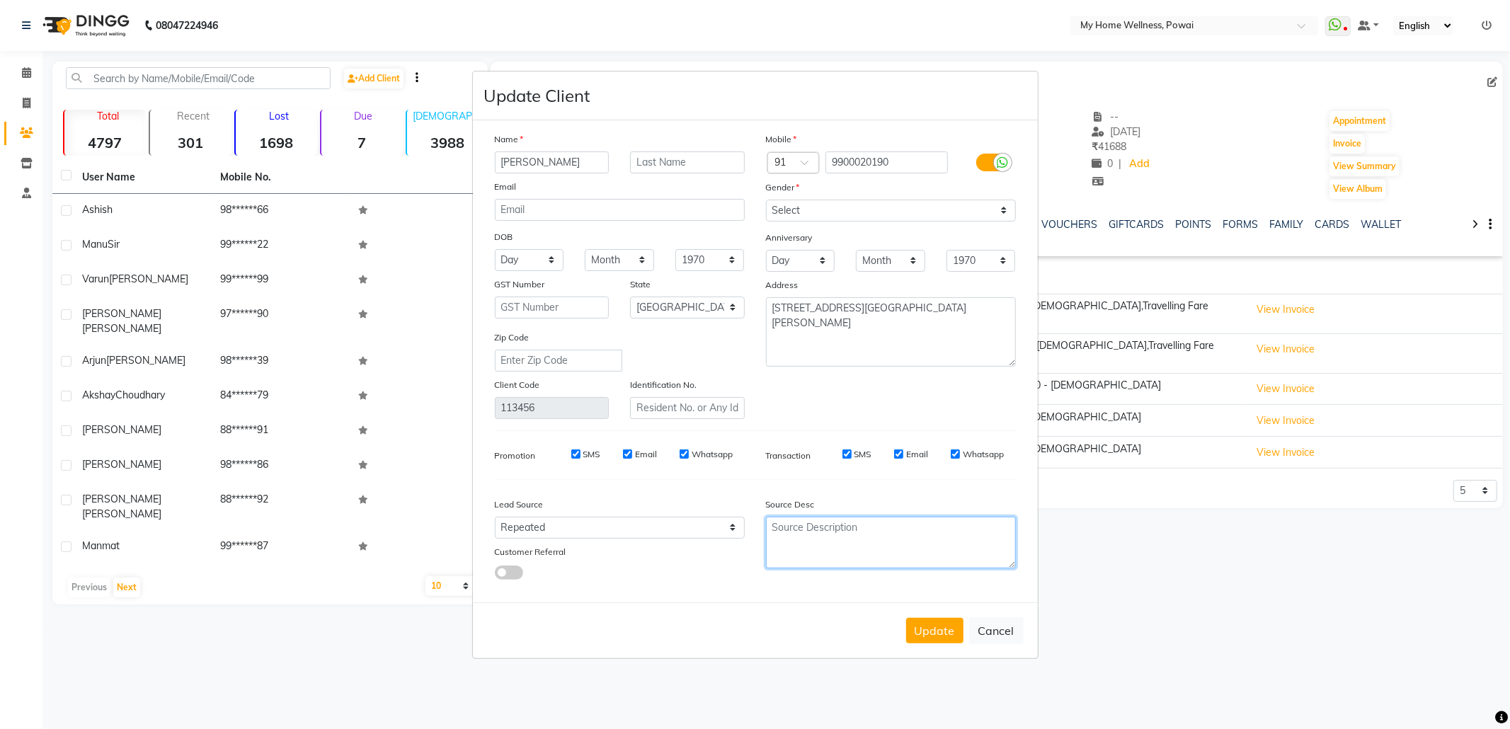
click at [868, 519] on textarea at bounding box center [891, 543] width 250 height 52
paste textarea "POLICY FORM SUMMITED"
click at [930, 629] on button "Update" at bounding box center [934, 630] width 57 height 25
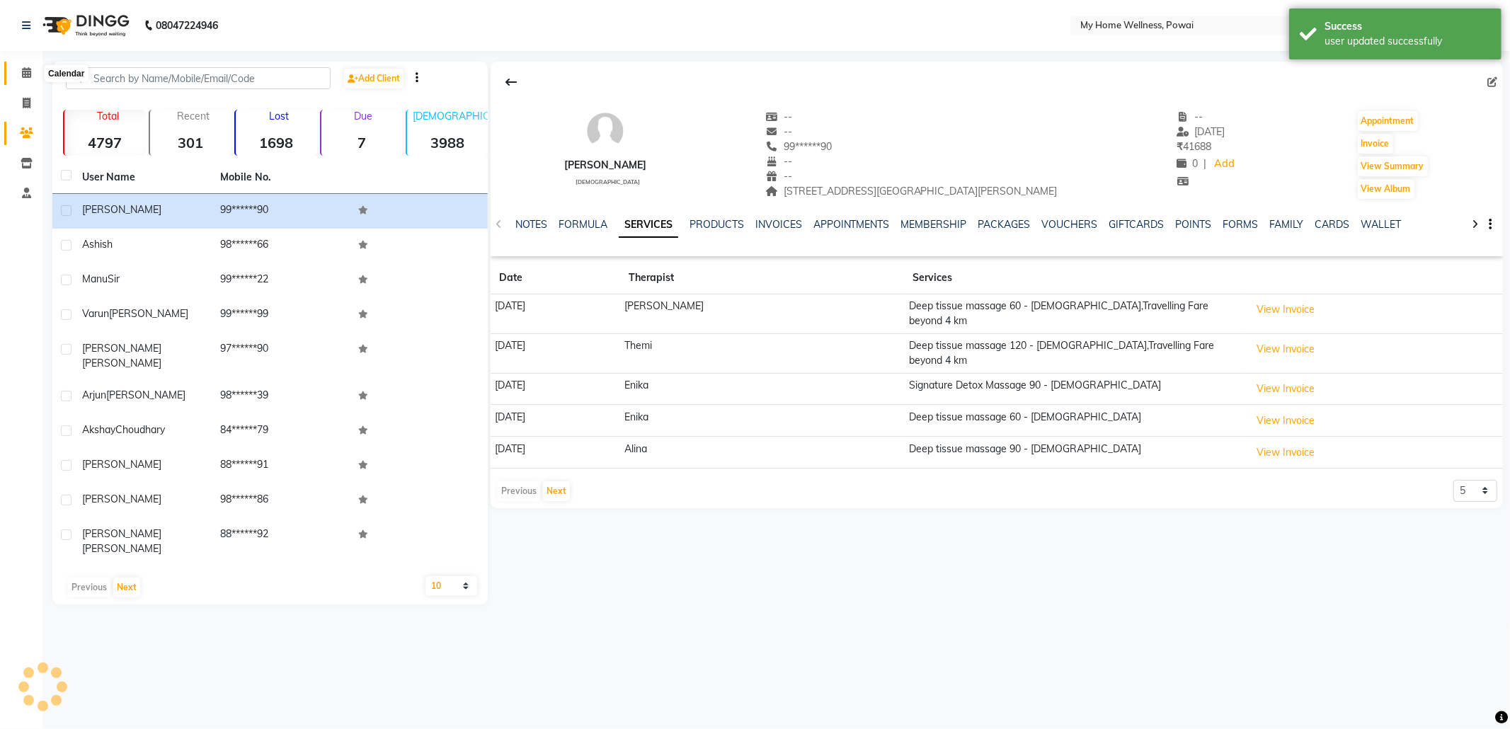
click at [20, 68] on span at bounding box center [26, 73] width 25 height 16
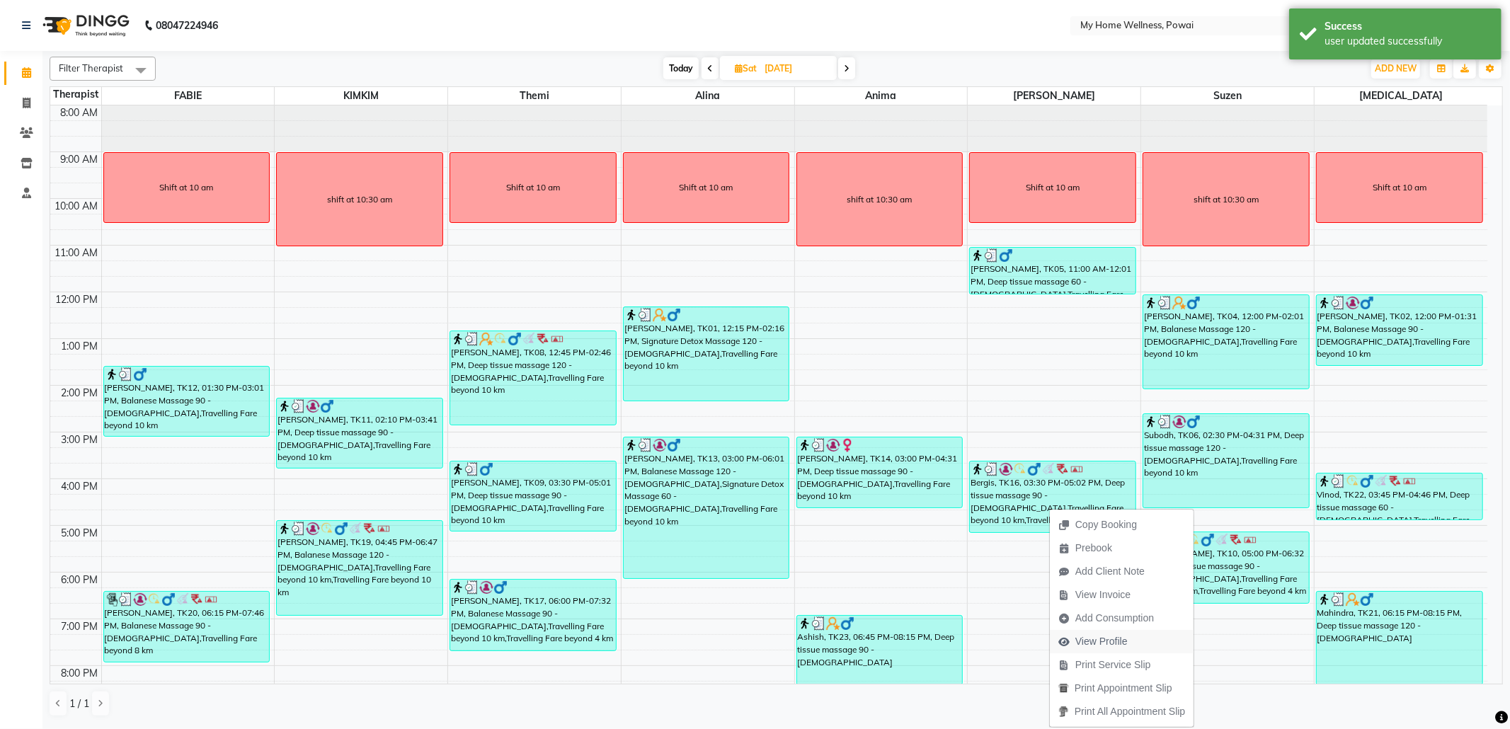
drag, startPoint x: 1049, startPoint y: 508, endPoint x: 1129, endPoint y: 644, distance: 157.4
click at [1129, 644] on span "View Profile" at bounding box center [1093, 641] width 86 height 23
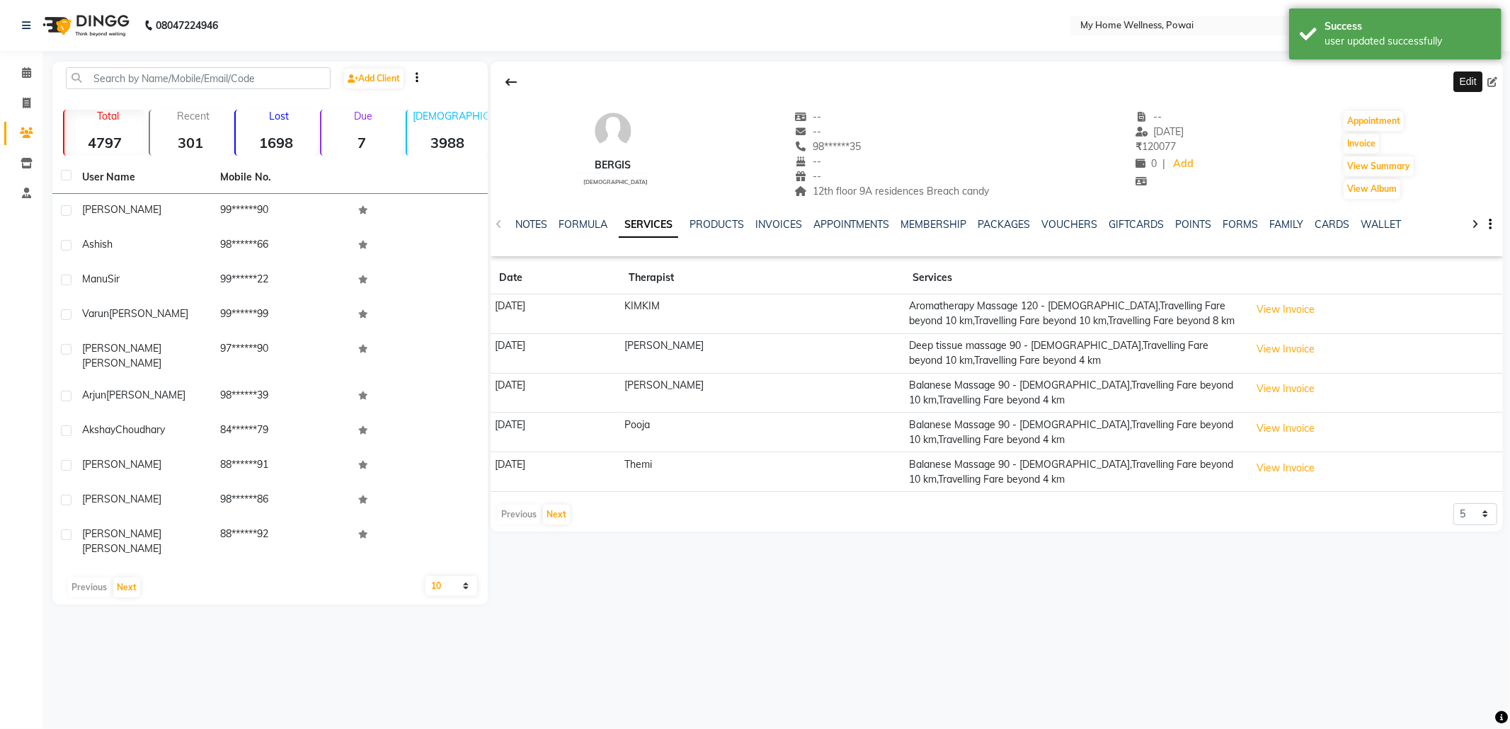
click at [1491, 82] on icon at bounding box center [1493, 82] width 10 height 10
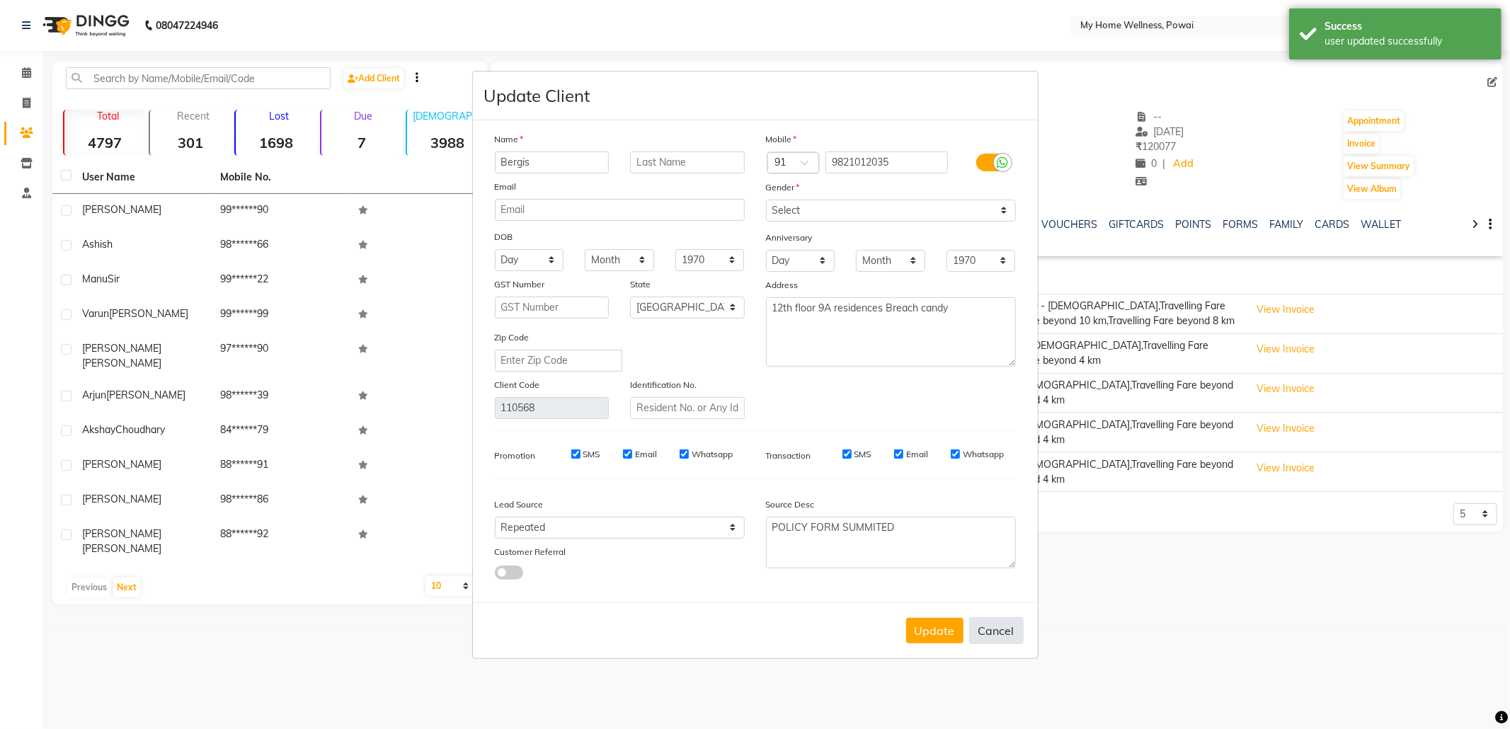
click at [1009, 632] on button "Cancel" at bounding box center [996, 630] width 55 height 27
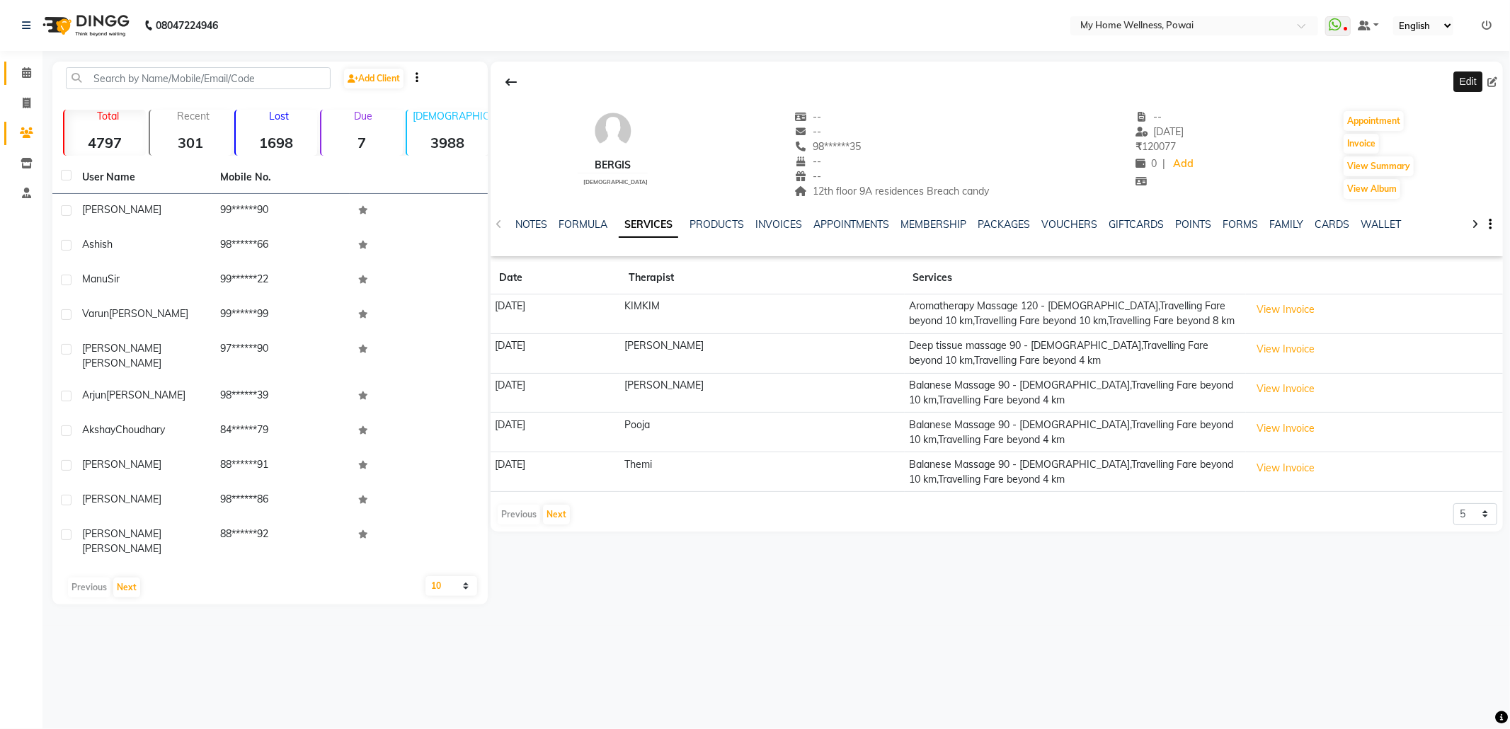
click at [26, 63] on link "Calendar" at bounding box center [21, 73] width 34 height 23
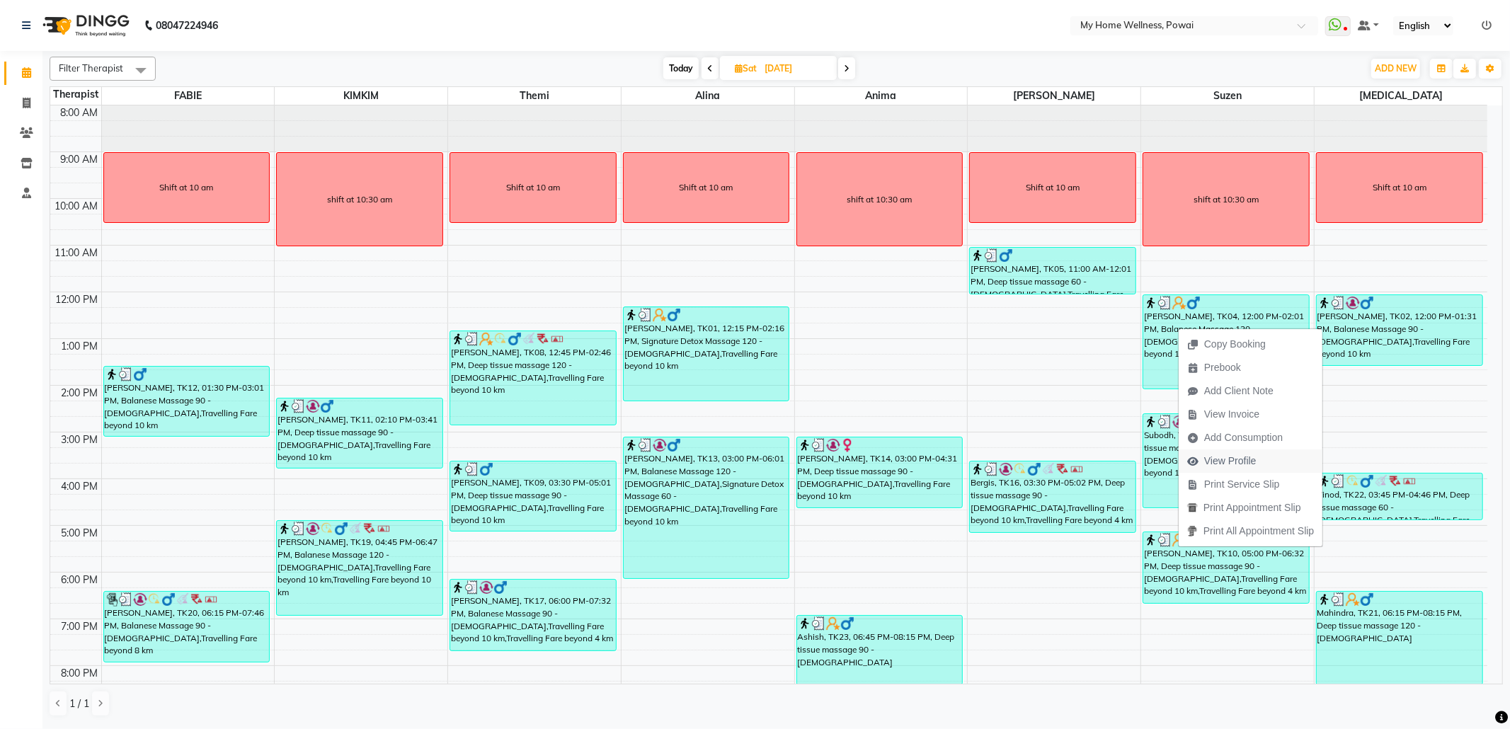
click at [1216, 455] on span "View Profile" at bounding box center [1230, 461] width 52 height 15
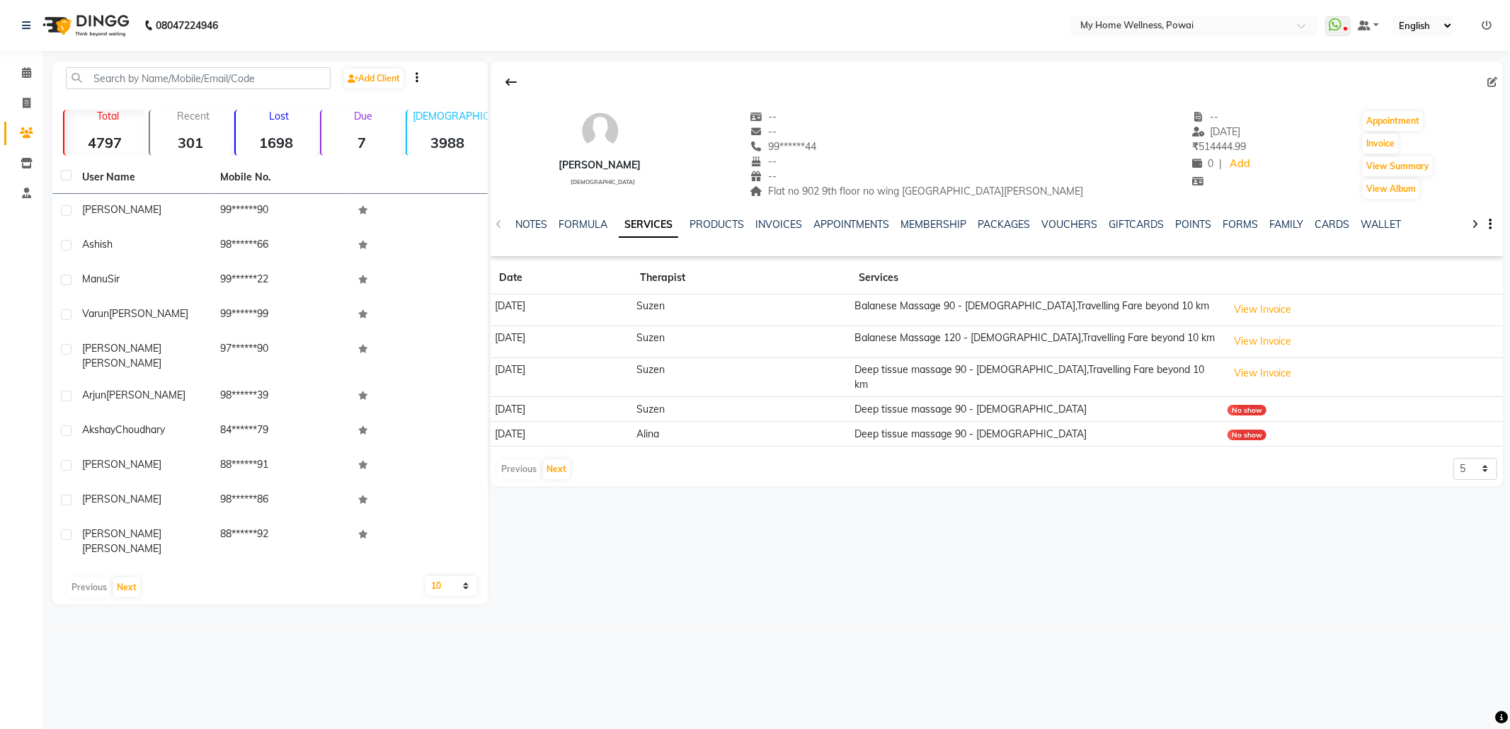
click at [1488, 81] on icon at bounding box center [1493, 82] width 10 height 10
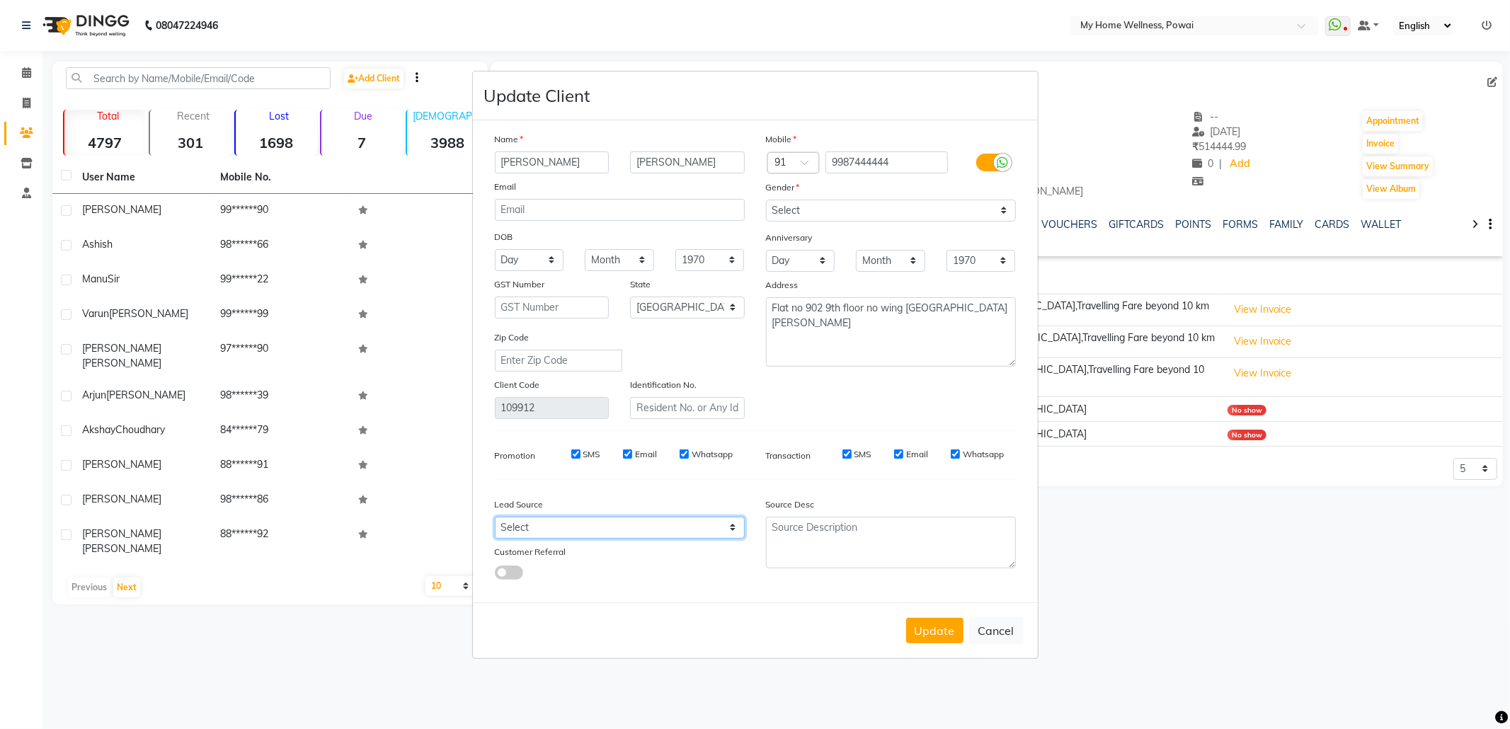
click at [677, 532] on select "Select Walk-in Referral Internet Friend Word of Mouth Advertisement Facebook Ju…" at bounding box center [620, 528] width 250 height 22
click at [495, 517] on select "Select Walk-in Referral Internet Friend Word of Mouth Advertisement Facebook Ju…" at bounding box center [620, 528] width 250 height 22
click at [869, 545] on textarea at bounding box center [891, 543] width 250 height 52
paste textarea "POLICY FORM SUMMITED"
click at [947, 632] on button "Update" at bounding box center [934, 630] width 57 height 25
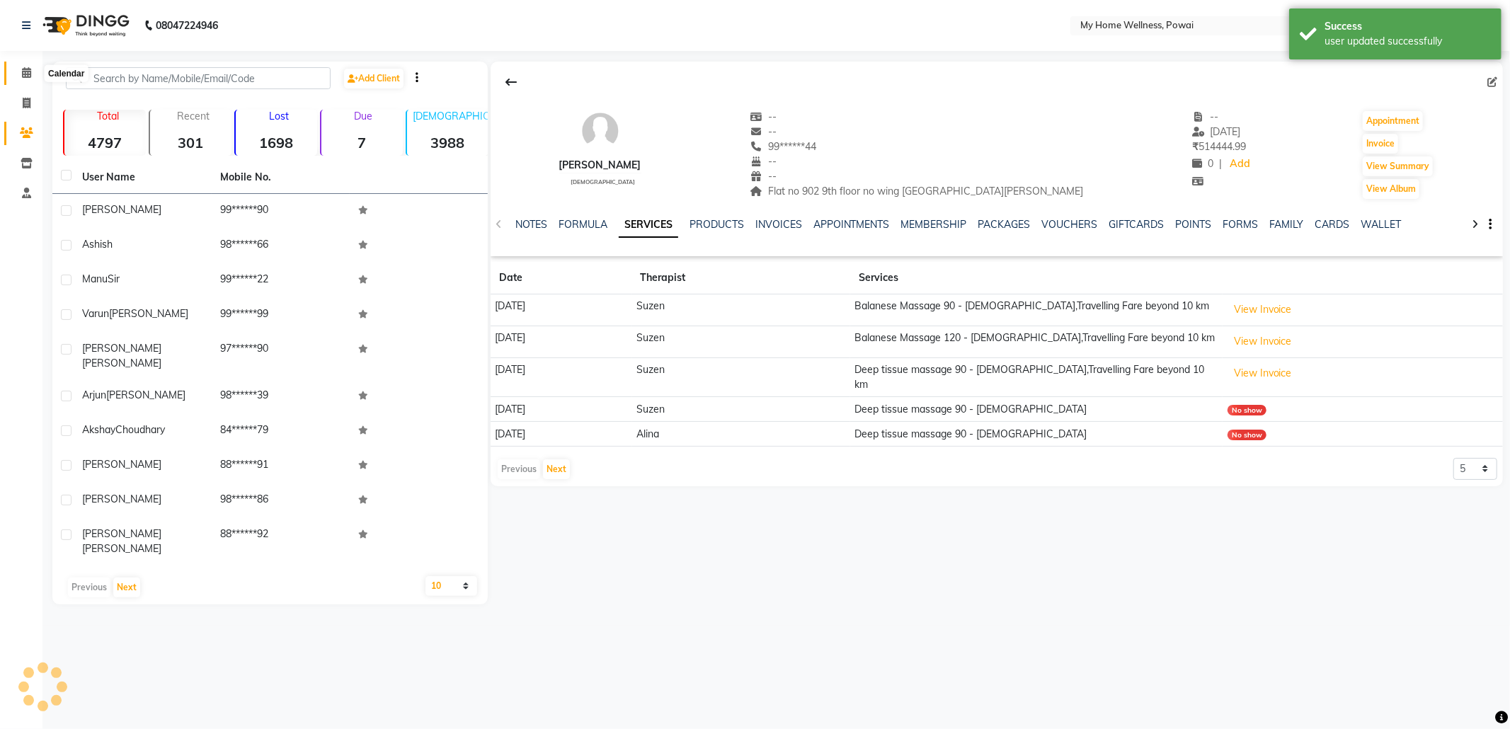
click at [23, 72] on icon at bounding box center [26, 72] width 9 height 11
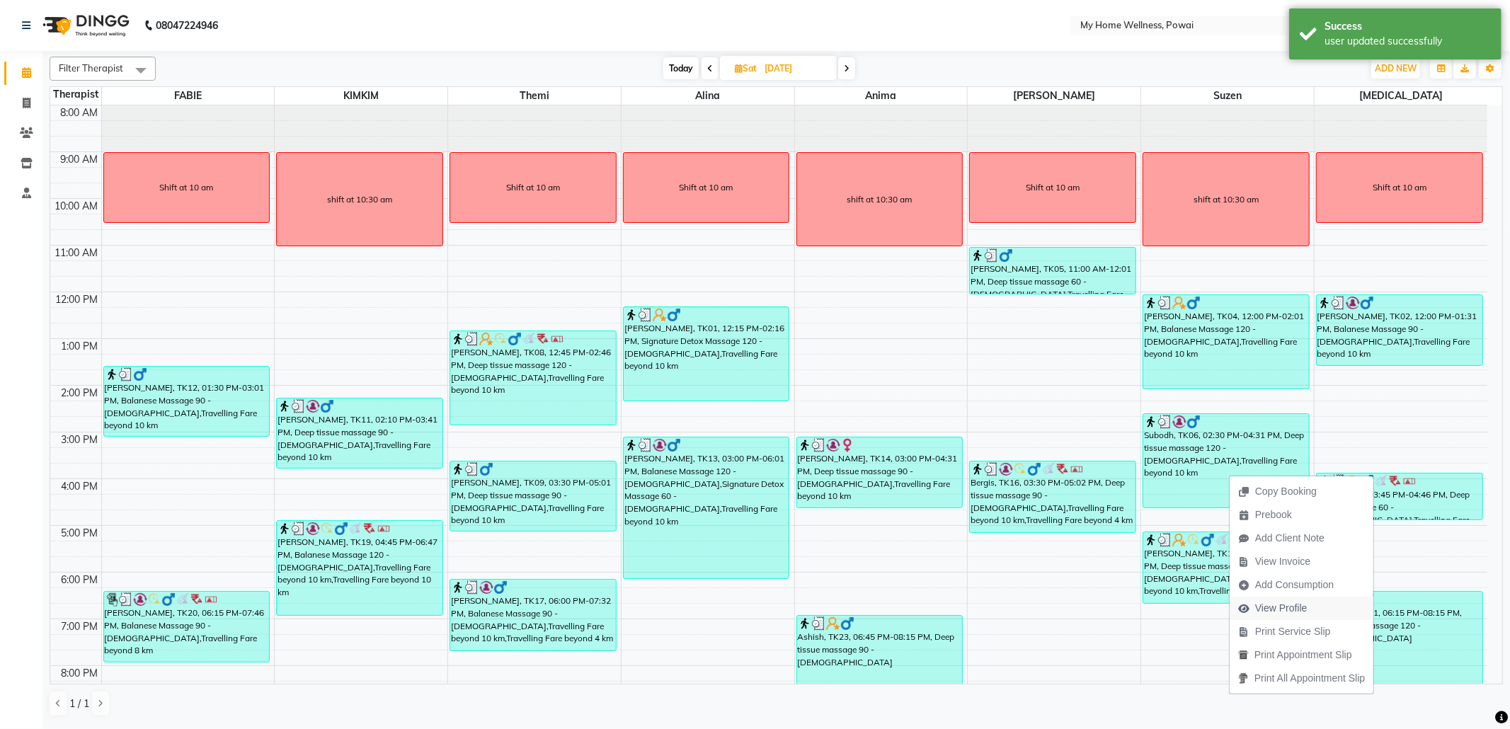
click at [1312, 607] on span "View Profile" at bounding box center [1273, 608] width 86 height 23
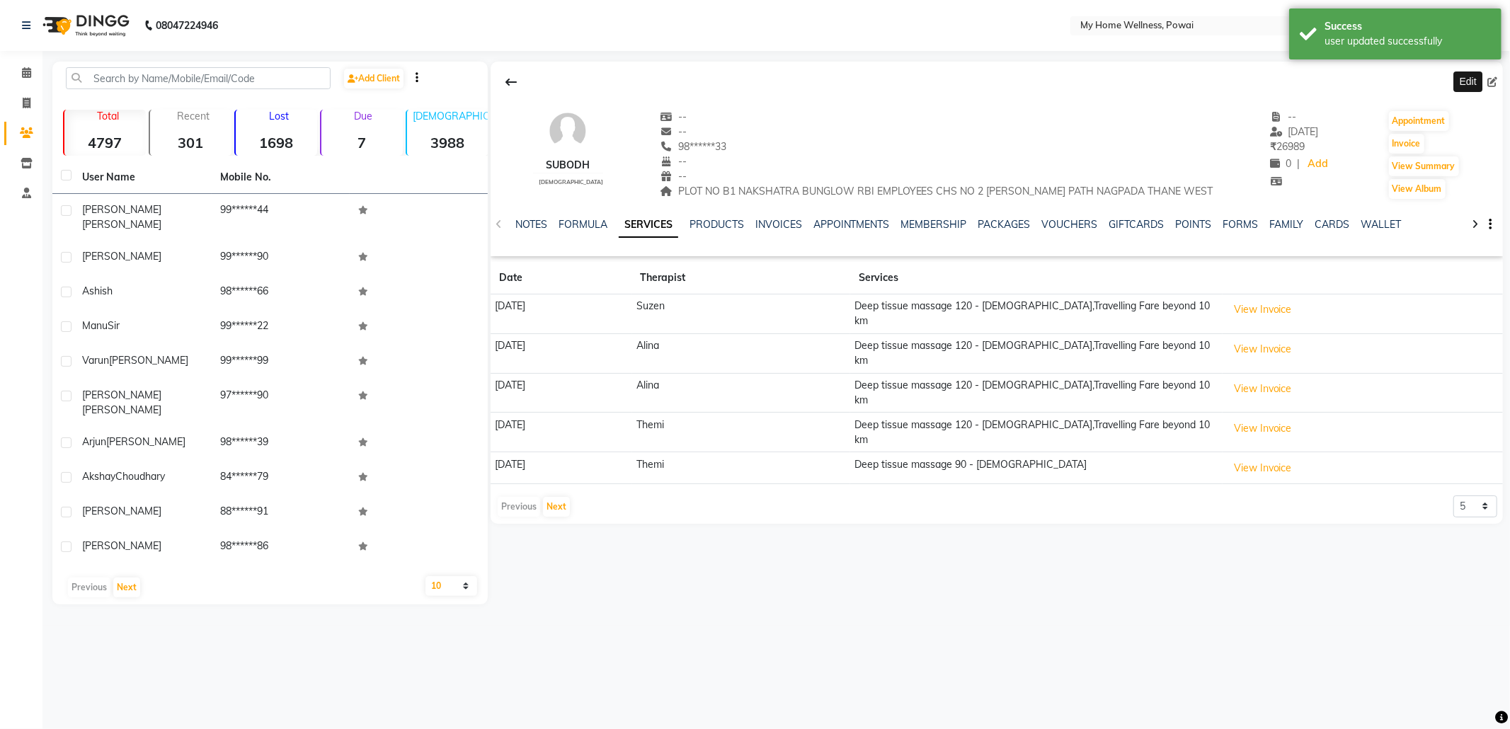
click at [1490, 80] on icon at bounding box center [1493, 82] width 10 height 10
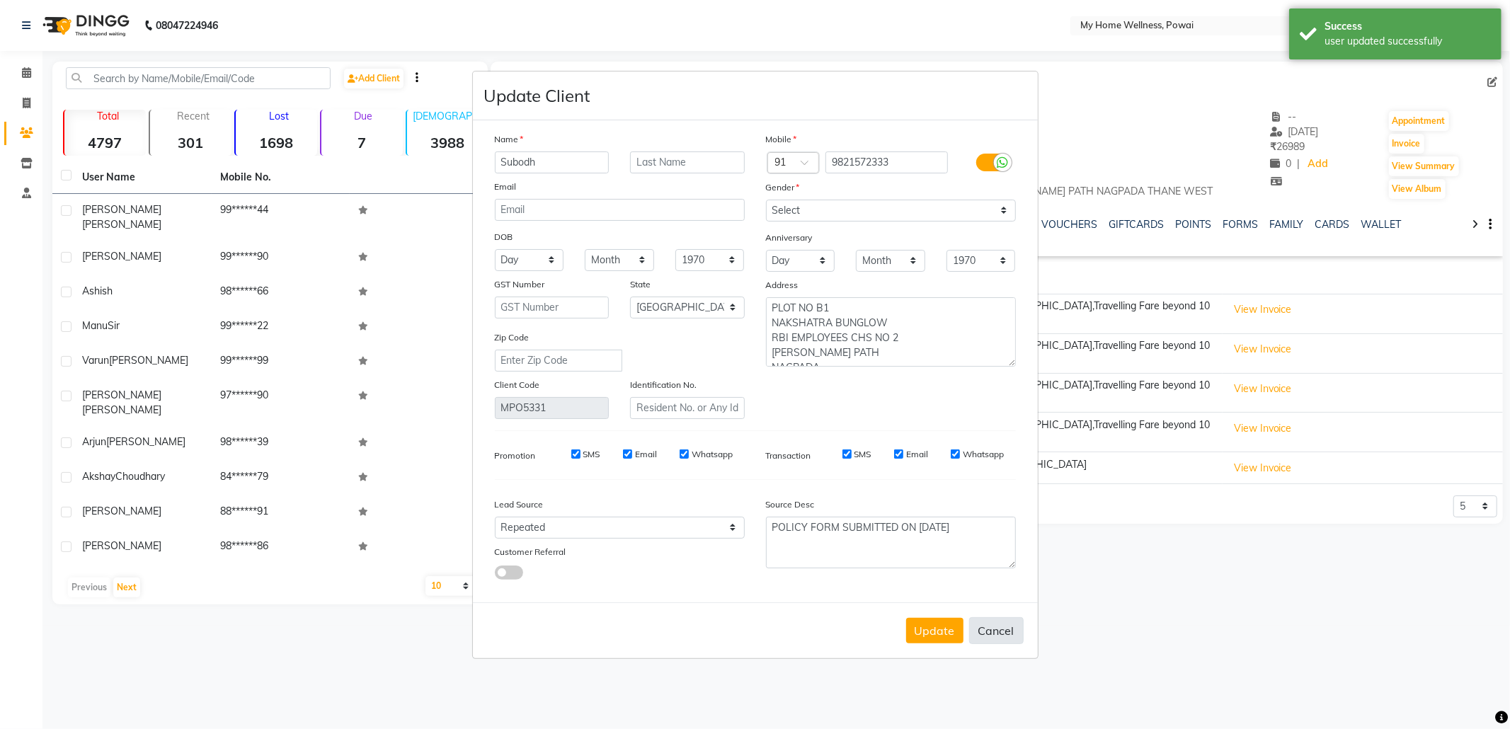
click at [998, 626] on button "Cancel" at bounding box center [996, 630] width 55 height 27
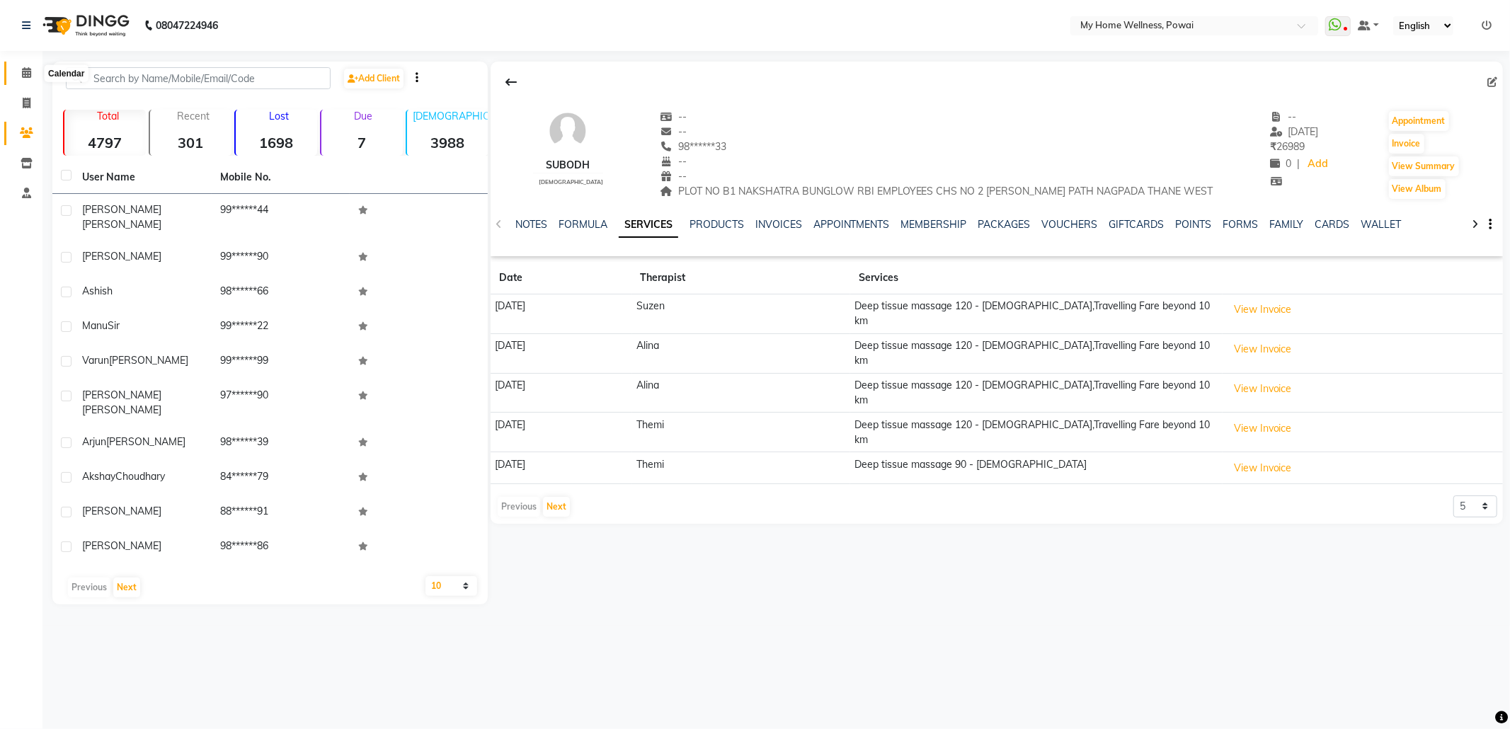
click at [30, 72] on icon at bounding box center [26, 72] width 9 height 11
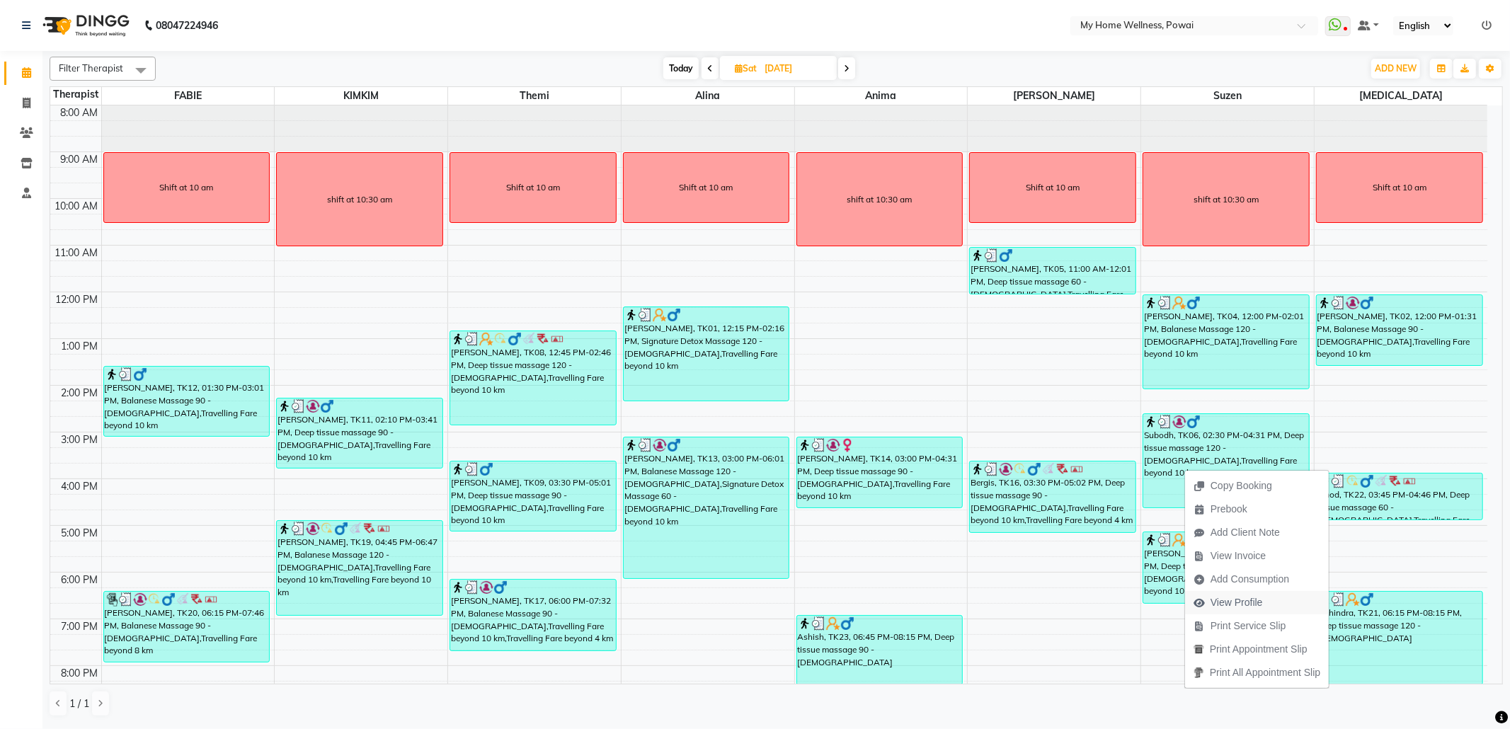
click at [1235, 598] on span "View Profile" at bounding box center [1237, 602] width 52 height 15
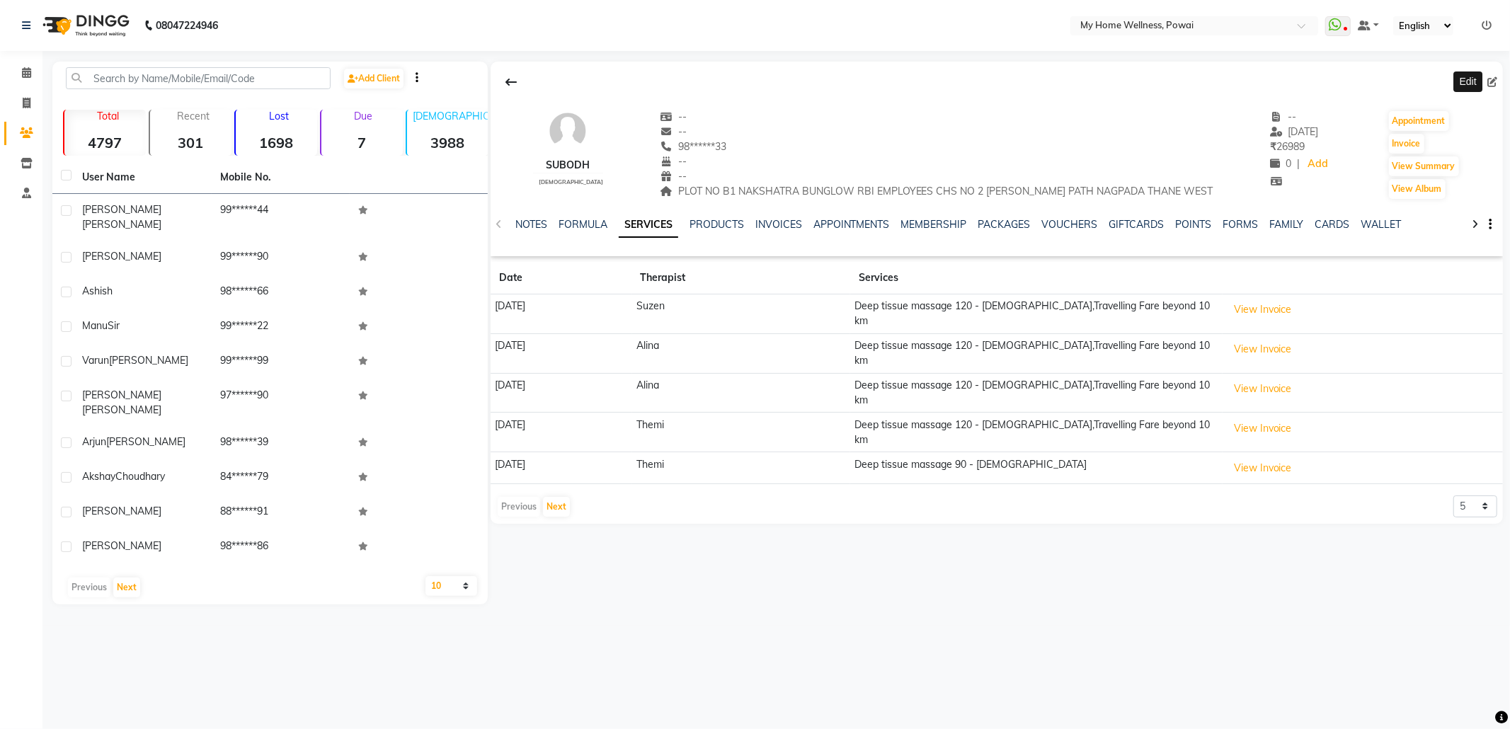
click at [1493, 78] on icon at bounding box center [1493, 82] width 10 height 10
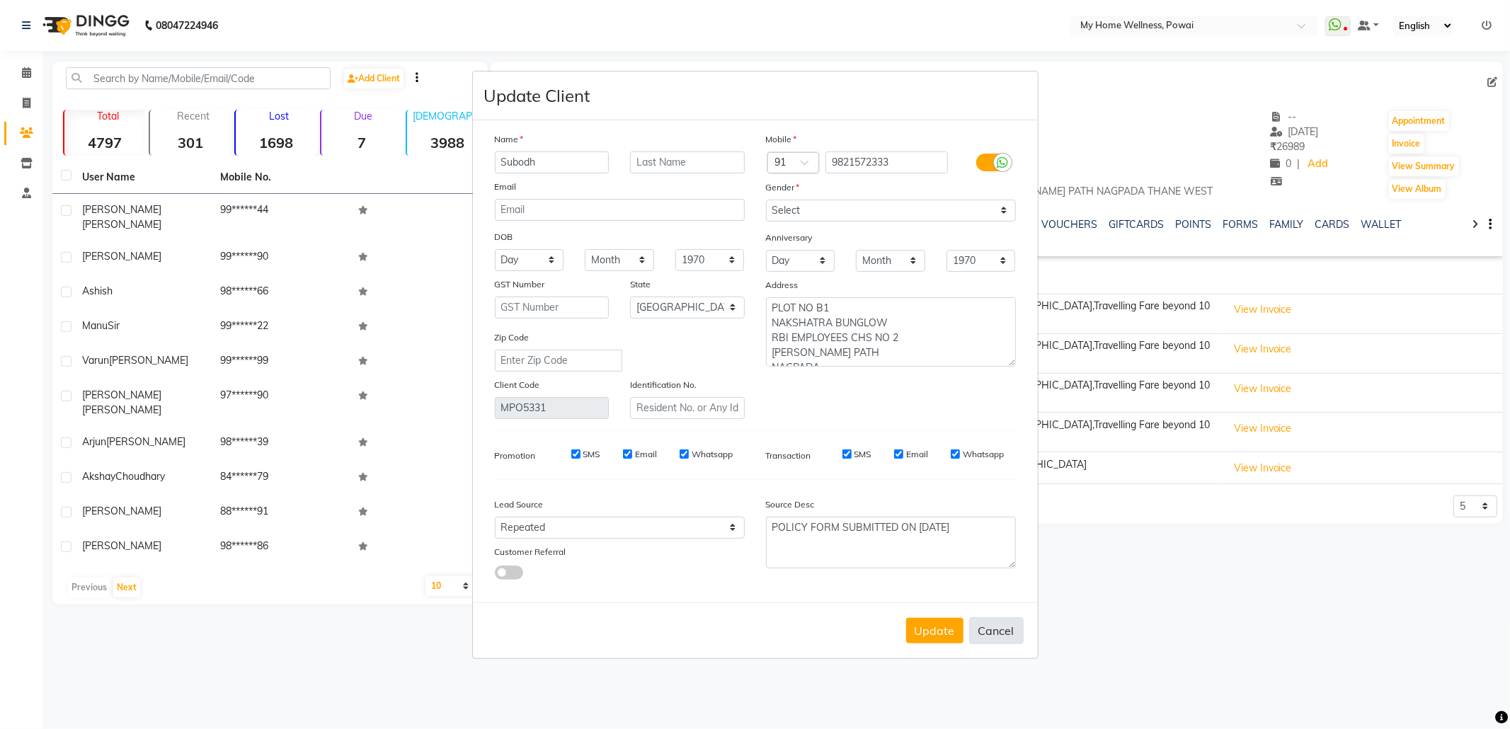
click at [1012, 627] on button "Cancel" at bounding box center [996, 630] width 55 height 27
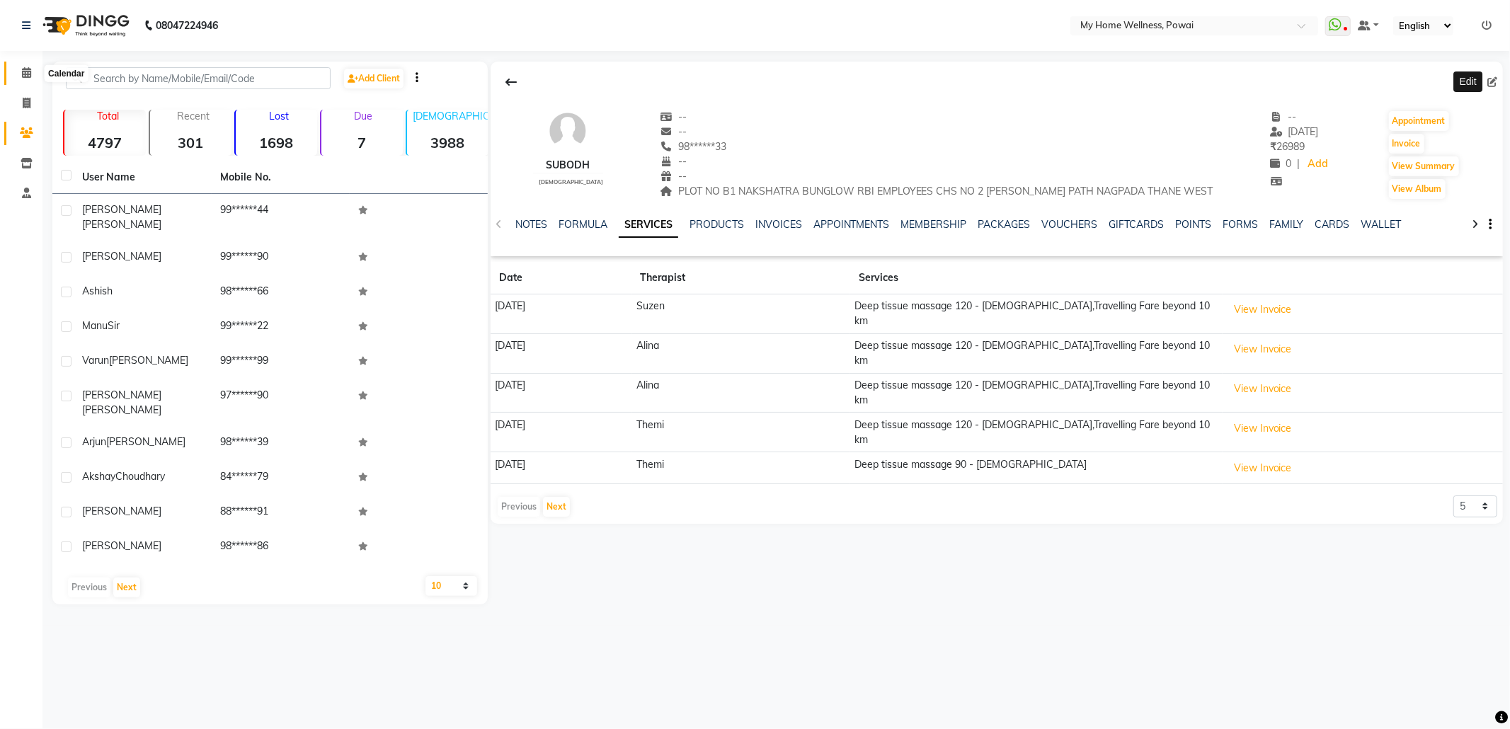
click at [27, 74] on icon at bounding box center [26, 72] width 9 height 11
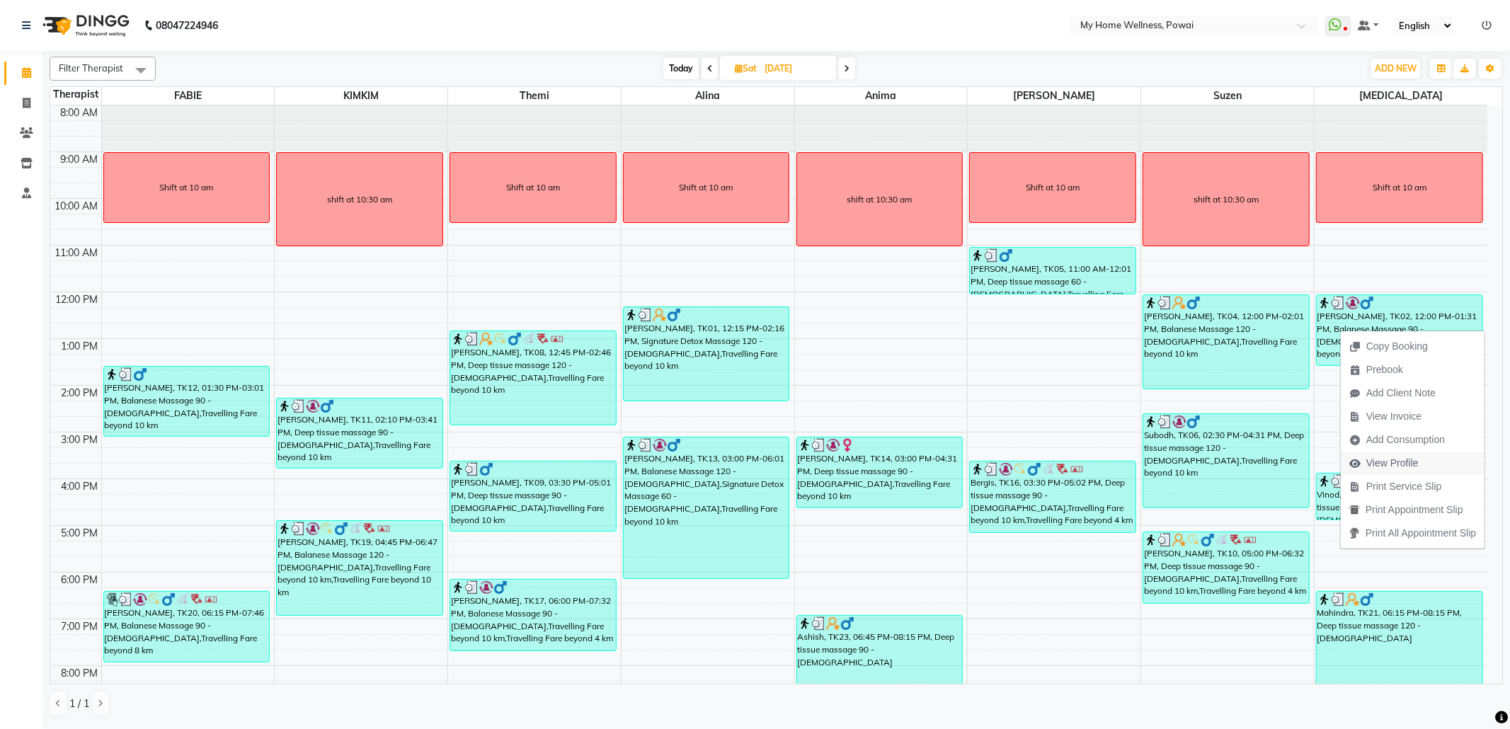
click at [1388, 457] on span "View Profile" at bounding box center [1392, 463] width 52 height 15
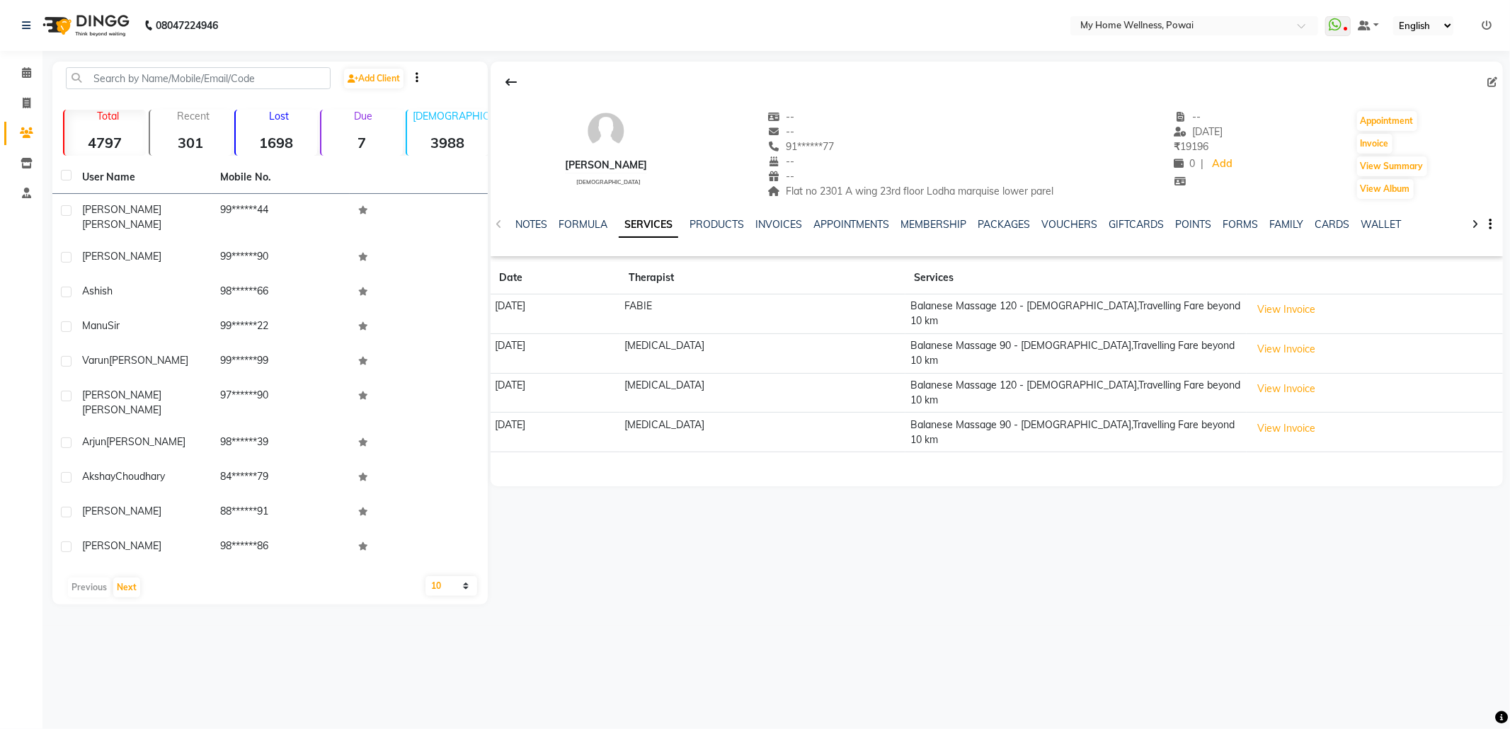
click at [1490, 77] on icon at bounding box center [1493, 82] width 10 height 10
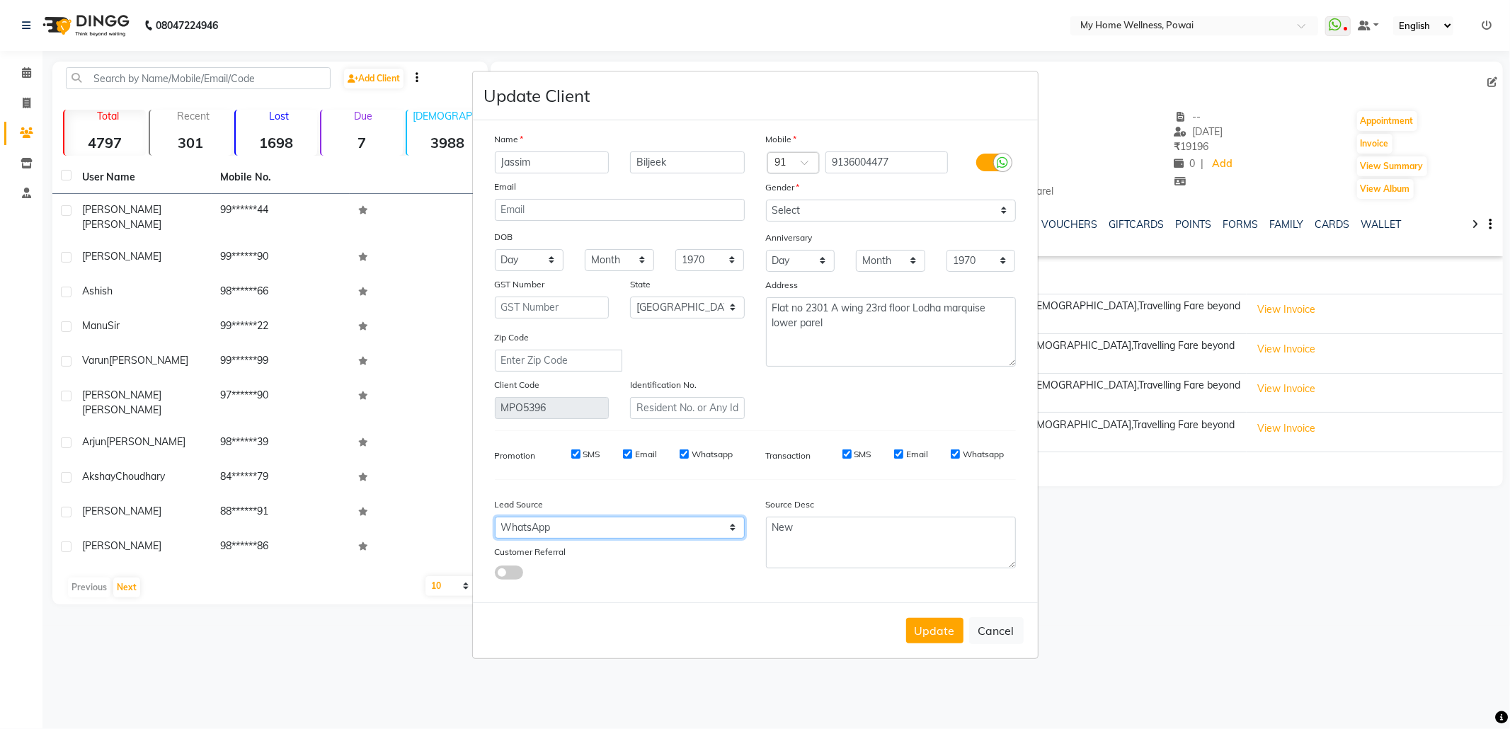
click at [637, 524] on select "Select Walk-in Referral Internet Friend Word of Mouth Advertisement Facebook Ju…" at bounding box center [620, 528] width 250 height 22
click at [495, 517] on select "Select Walk-in Referral Internet Friend Word of Mouth Advertisement Facebook Ju…" at bounding box center [620, 528] width 250 height 22
drag, startPoint x: 889, startPoint y: 531, endPoint x: 700, endPoint y: 486, distance: 195.1
click at [700, 486] on div "Name Jassim Biljeek Email DOB Day 01 02 03 04 05 06 07 08 09 10 11 12 13 14 15 …" at bounding box center [755, 362] width 542 height 460
paste textarea "POLICY FORM SUMMITED"
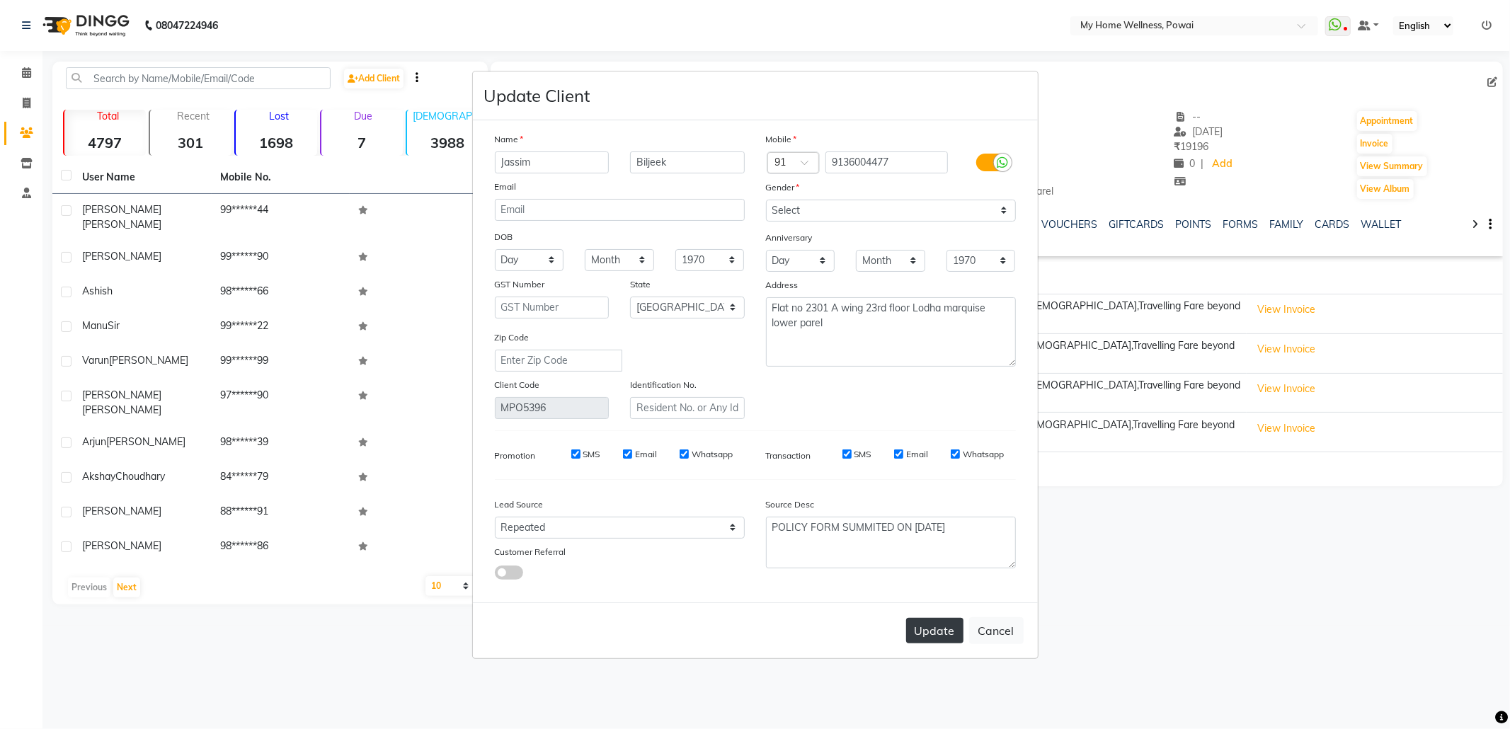
click at [955, 627] on button "Update" at bounding box center [934, 630] width 57 height 25
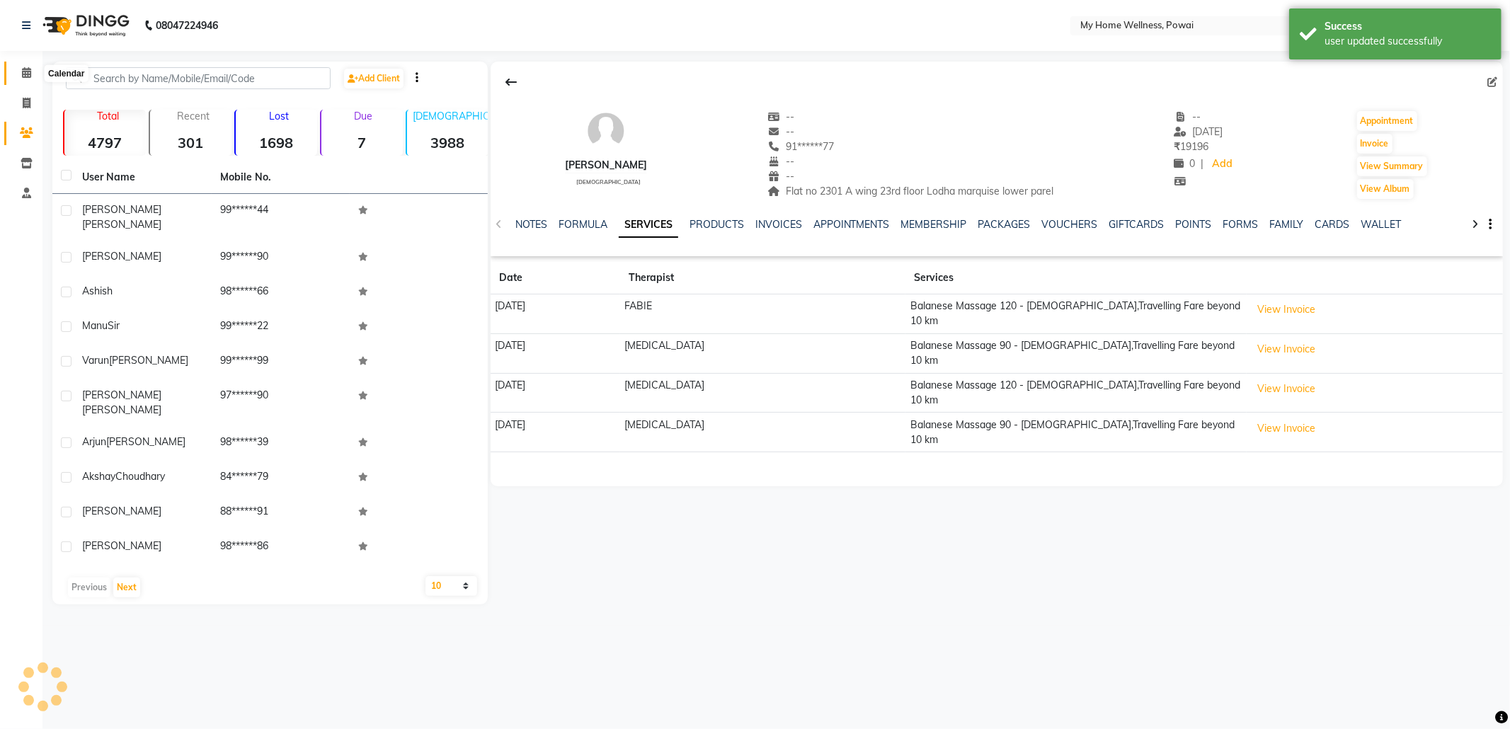
click at [25, 75] on icon at bounding box center [26, 72] width 9 height 11
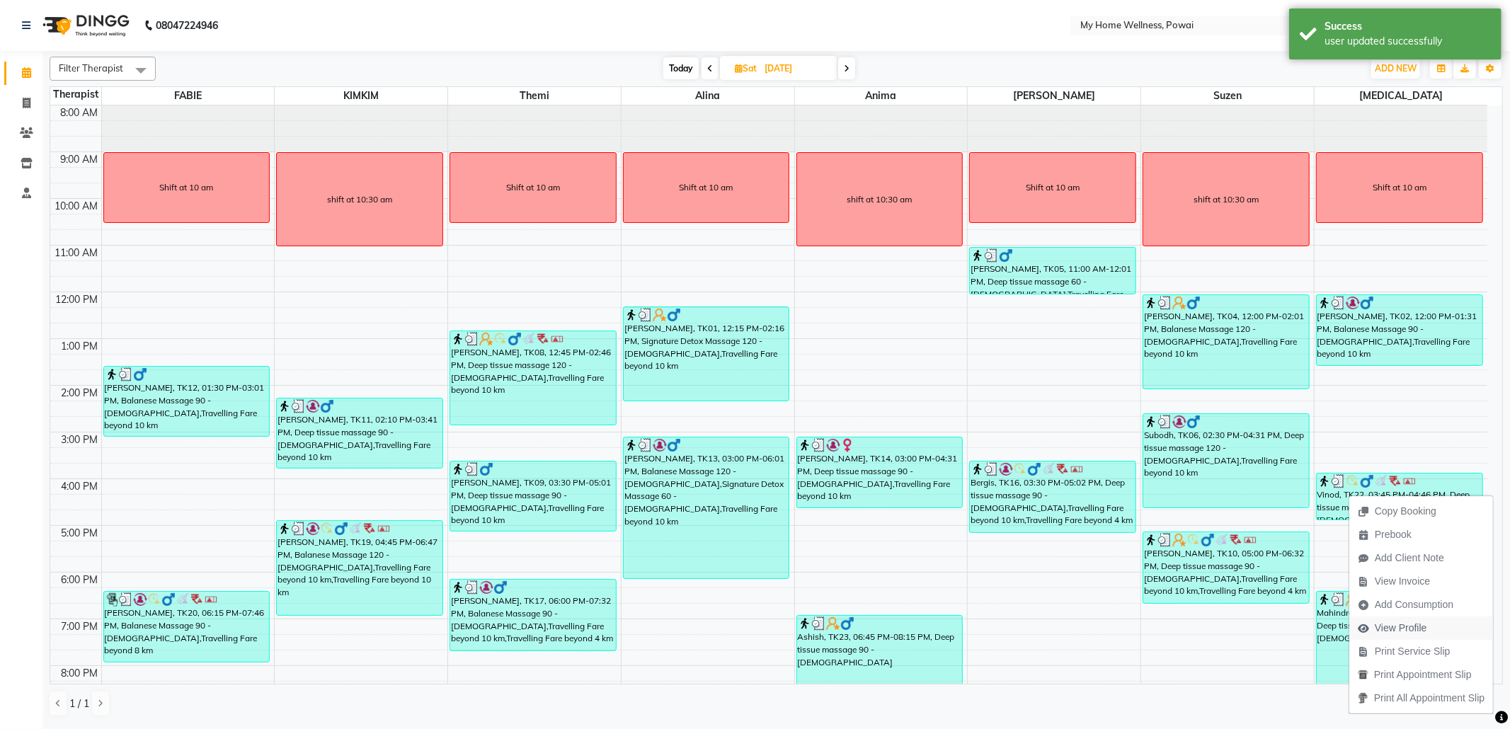
click at [1388, 624] on span "View Profile" at bounding box center [1401, 628] width 52 height 15
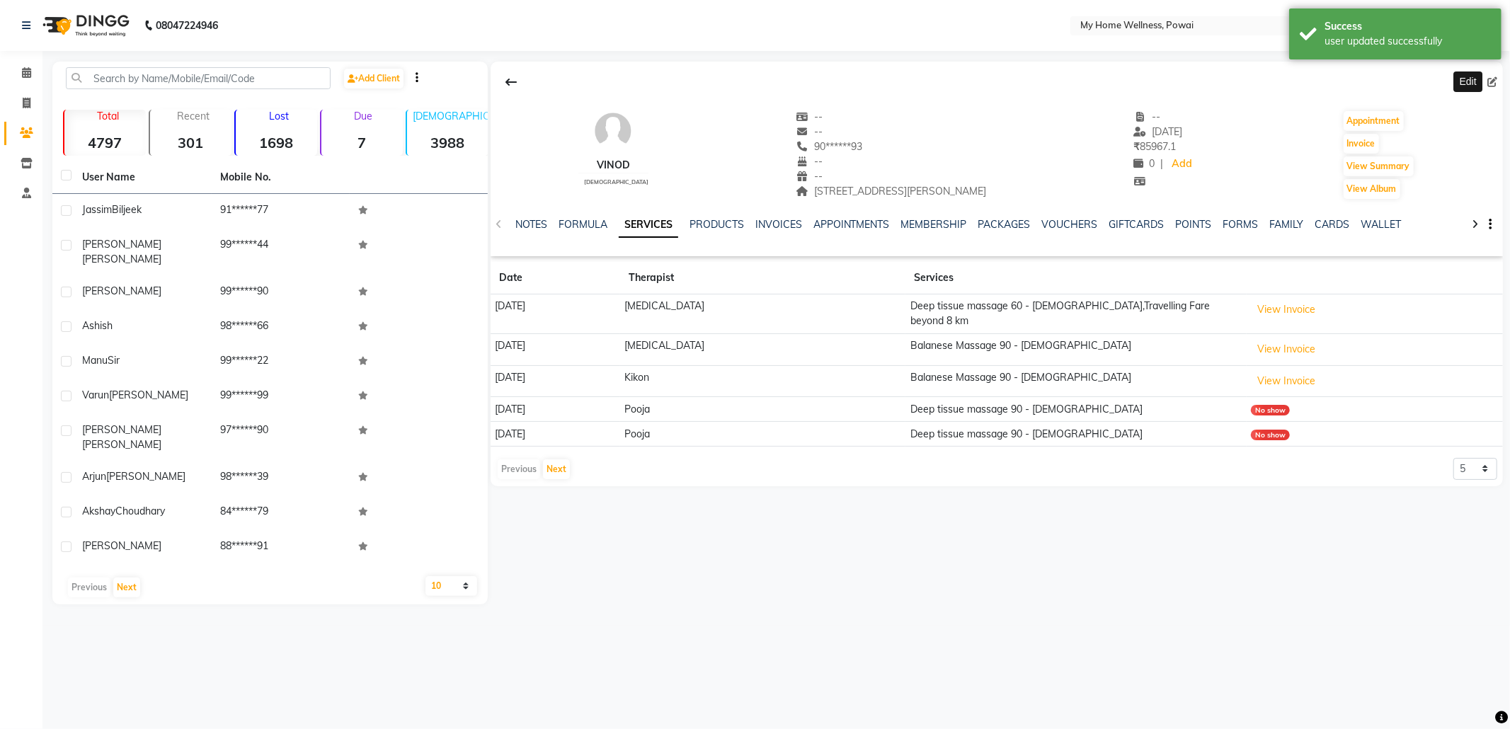
click at [1498, 84] on span at bounding box center [1496, 82] width 16 height 15
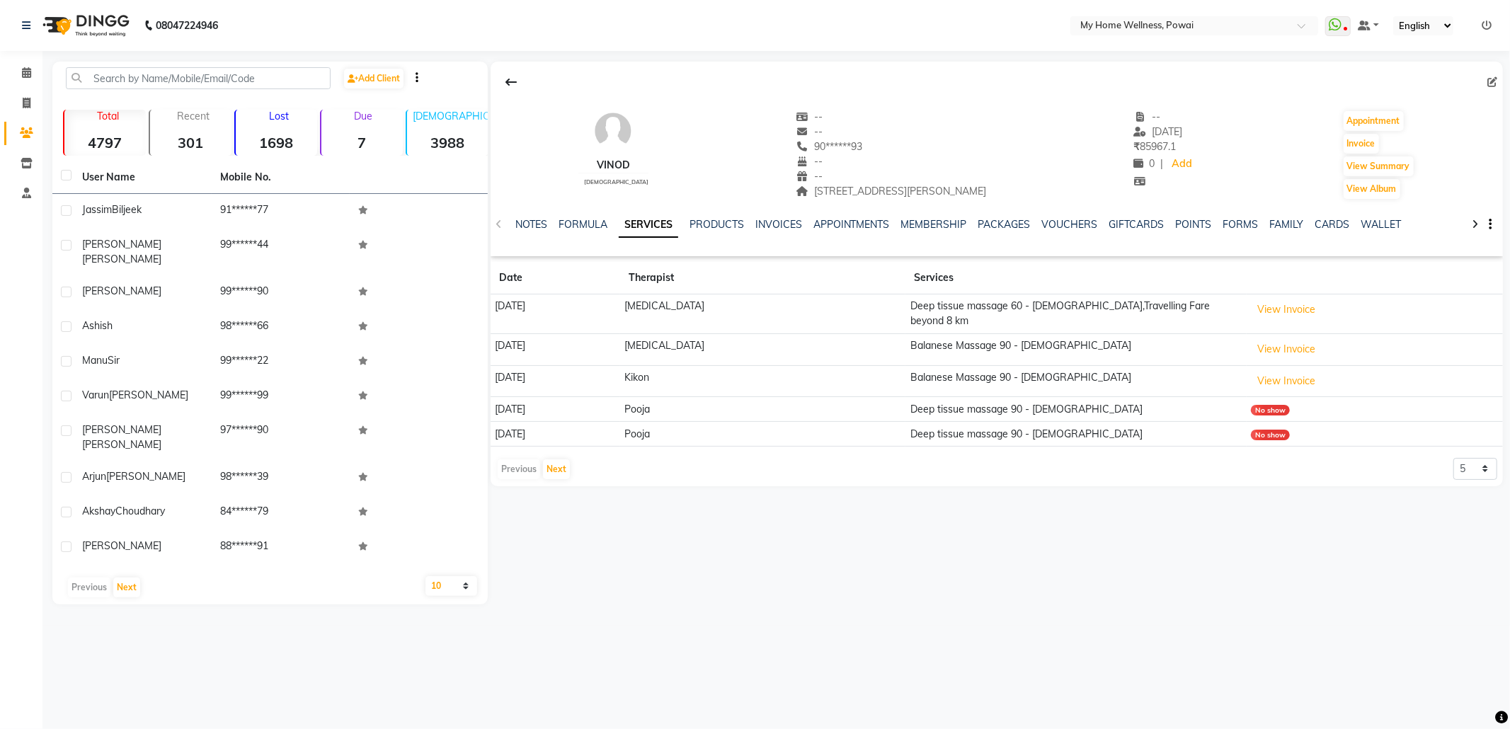
click at [1494, 84] on icon at bounding box center [1493, 82] width 10 height 10
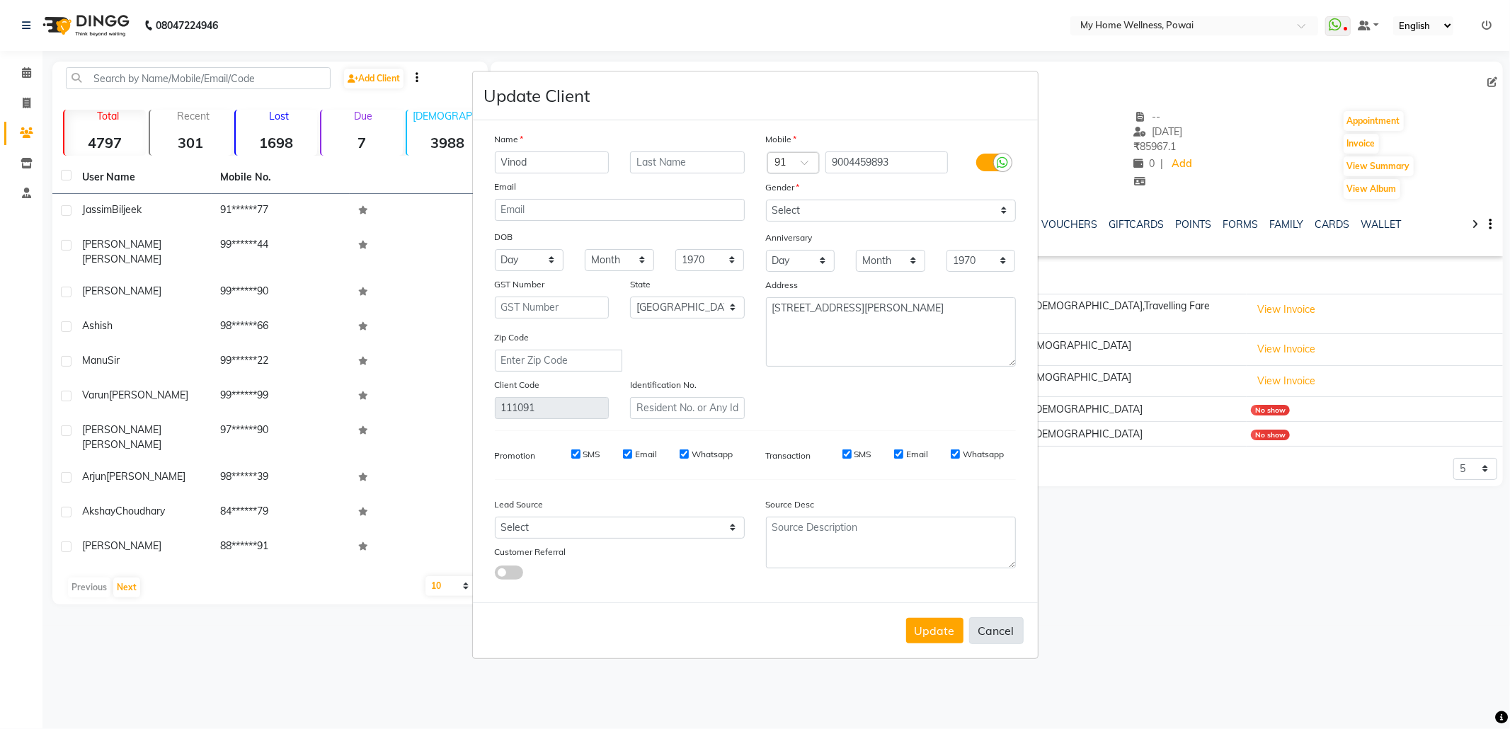
click at [1005, 637] on button "Cancel" at bounding box center [996, 630] width 55 height 27
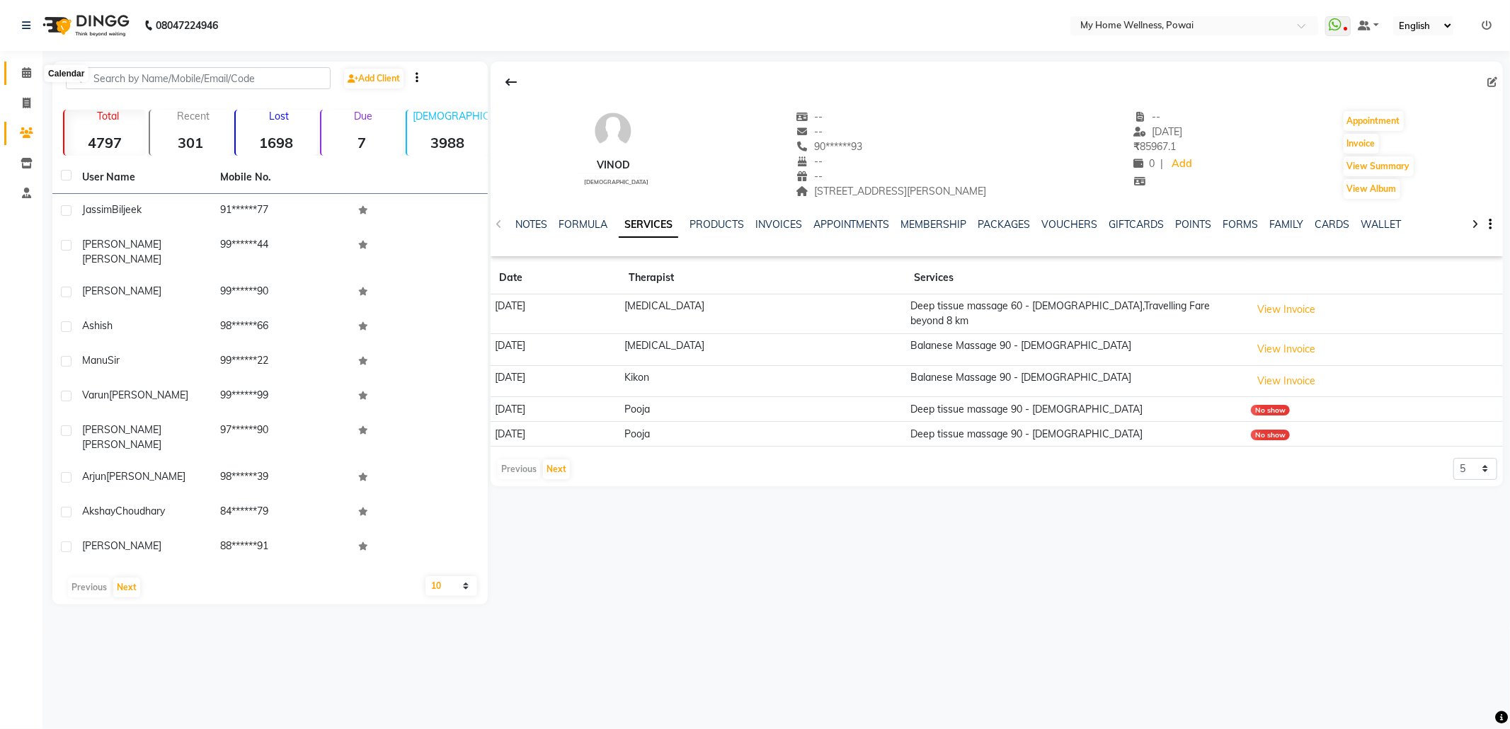
click at [18, 74] on span at bounding box center [26, 73] width 25 height 16
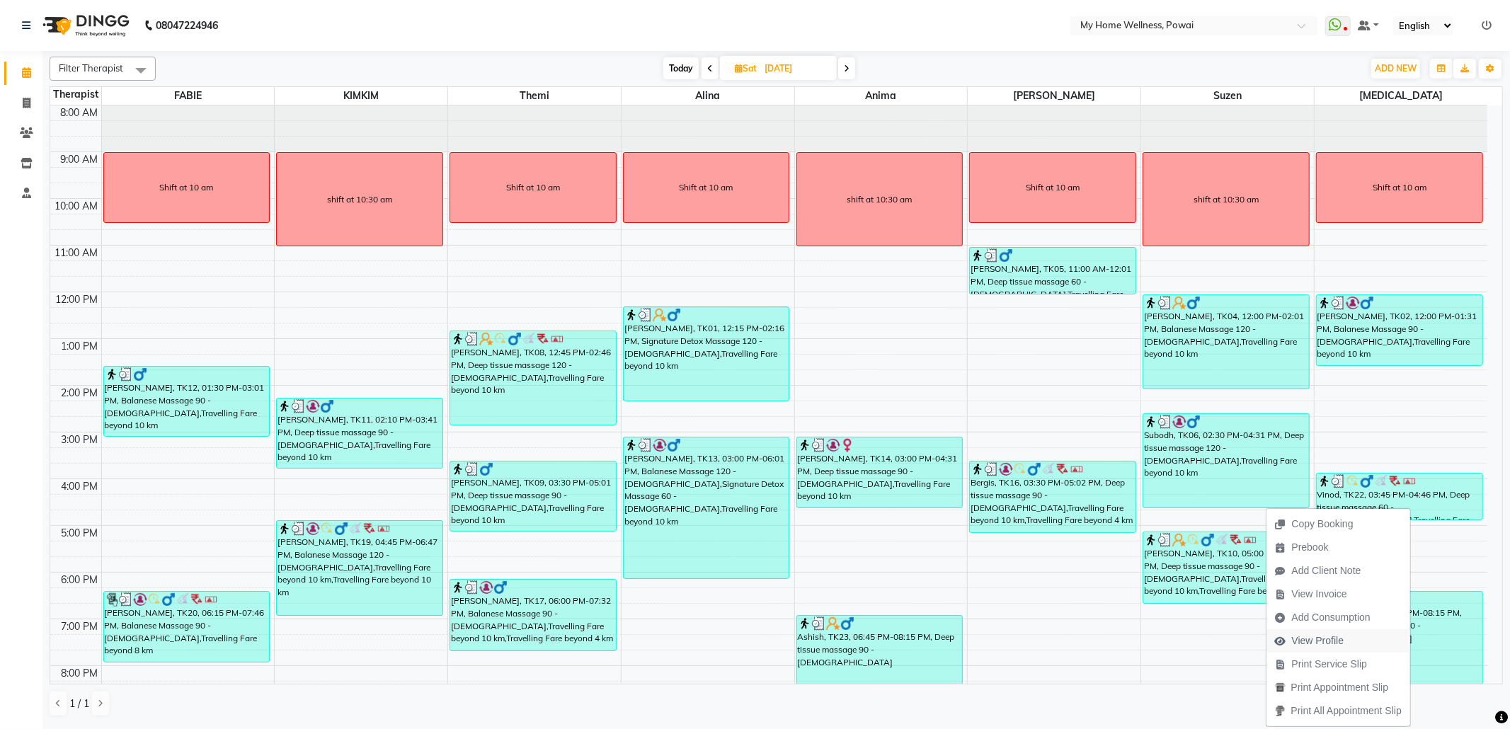
click at [1311, 644] on span "View Profile" at bounding box center [1318, 641] width 52 height 15
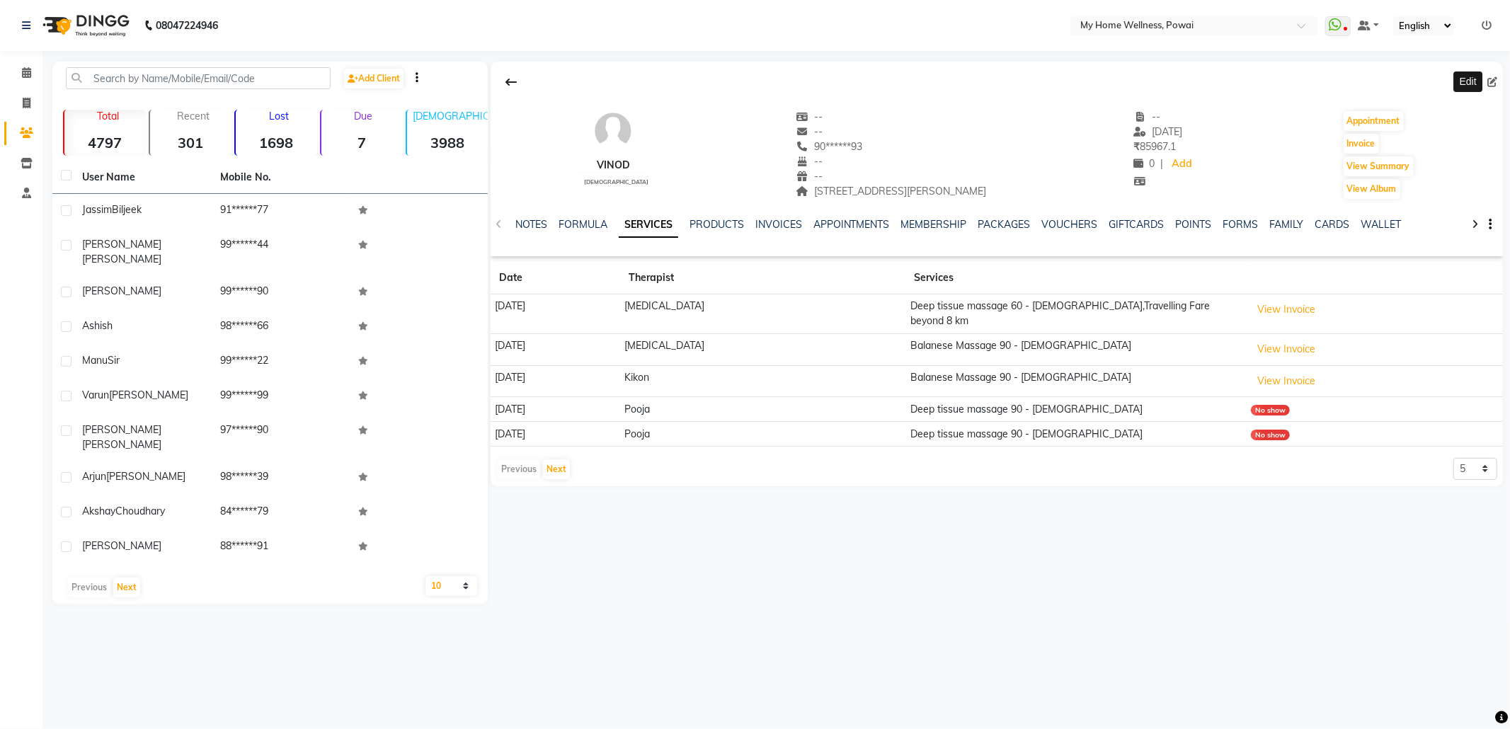
click at [1493, 79] on icon at bounding box center [1493, 82] width 10 height 10
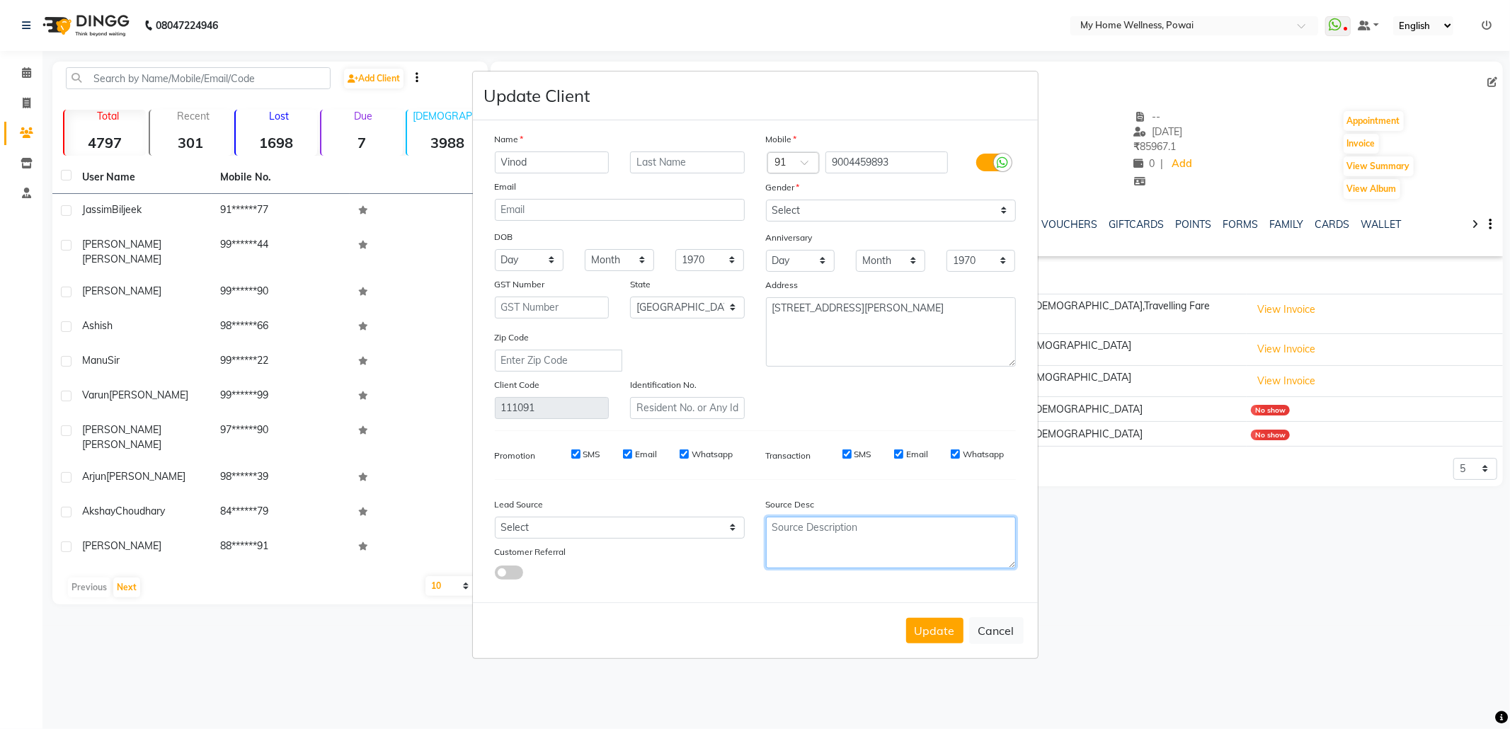
click at [882, 527] on textarea at bounding box center [891, 543] width 250 height 52
paste textarea "POLICY FORM SUMMITED"
click at [683, 519] on select "Select Walk-in Referral Internet Friend Word of Mouth Advertisement Facebook Ju…" at bounding box center [620, 528] width 250 height 22
click at [495, 517] on select "Select Walk-in Referral Internet Friend Word of Mouth Advertisement Facebook Ju…" at bounding box center [620, 528] width 250 height 22
click at [936, 626] on button "Update" at bounding box center [934, 630] width 57 height 25
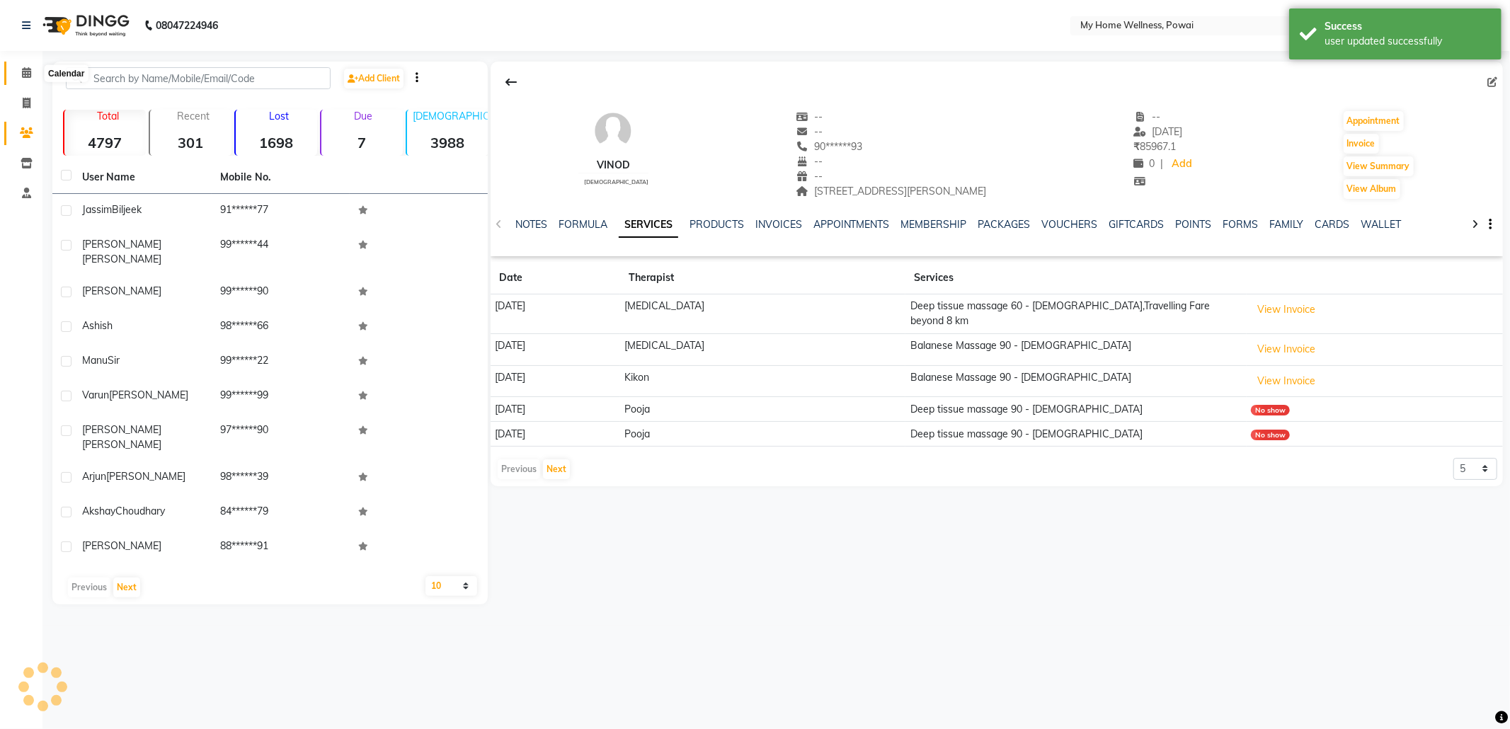
click at [25, 72] on icon at bounding box center [26, 72] width 9 height 11
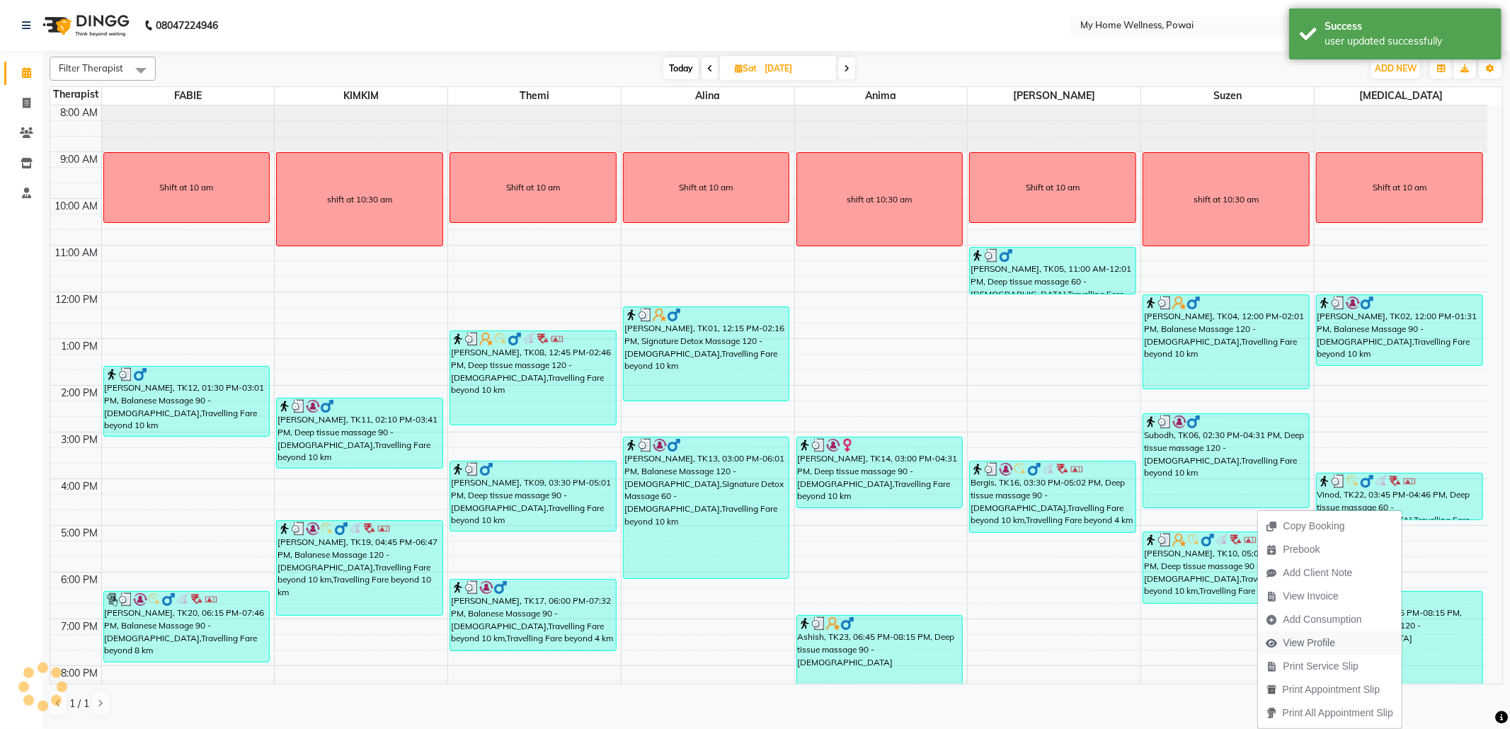
click at [1303, 649] on span "View Profile" at bounding box center [1310, 643] width 52 height 15
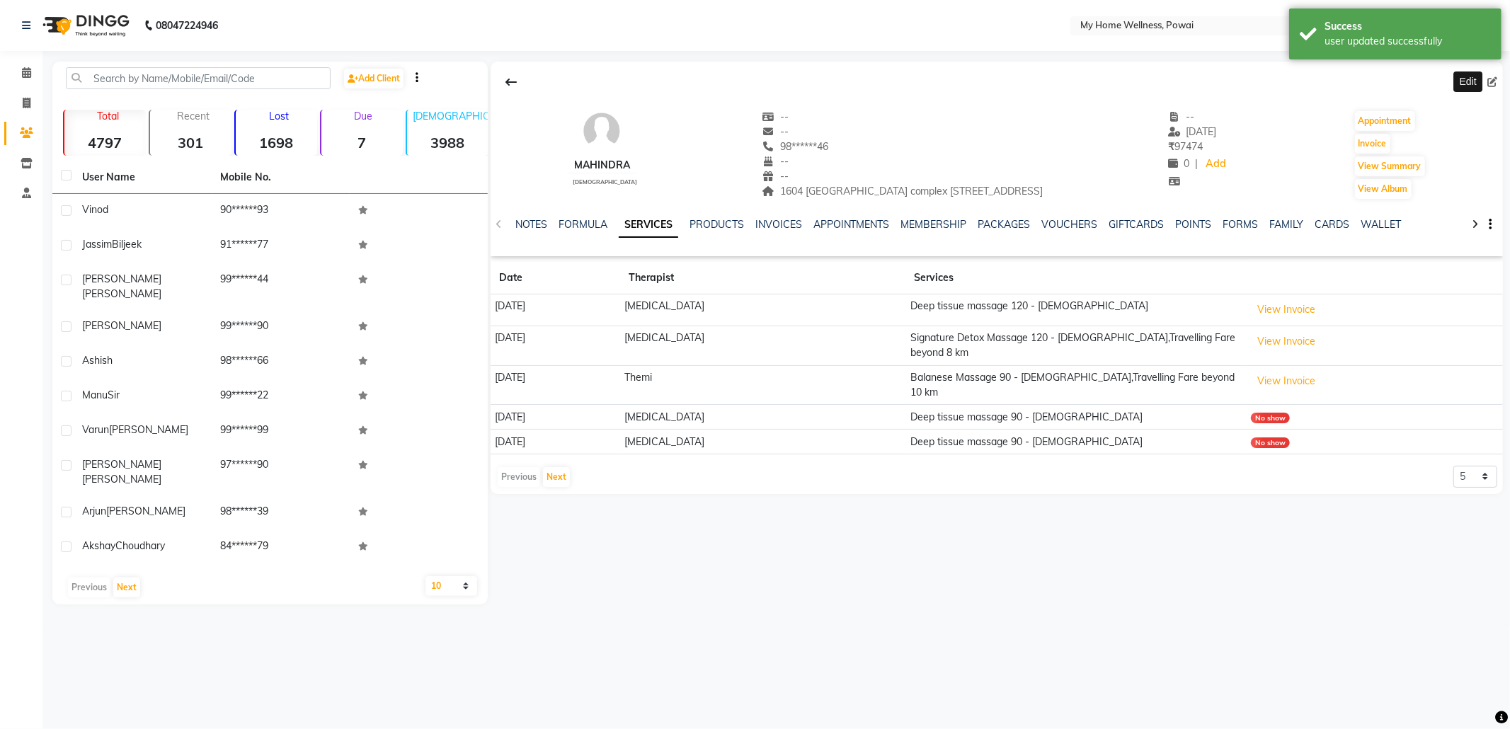
click at [1493, 75] on span at bounding box center [1496, 82] width 16 height 15
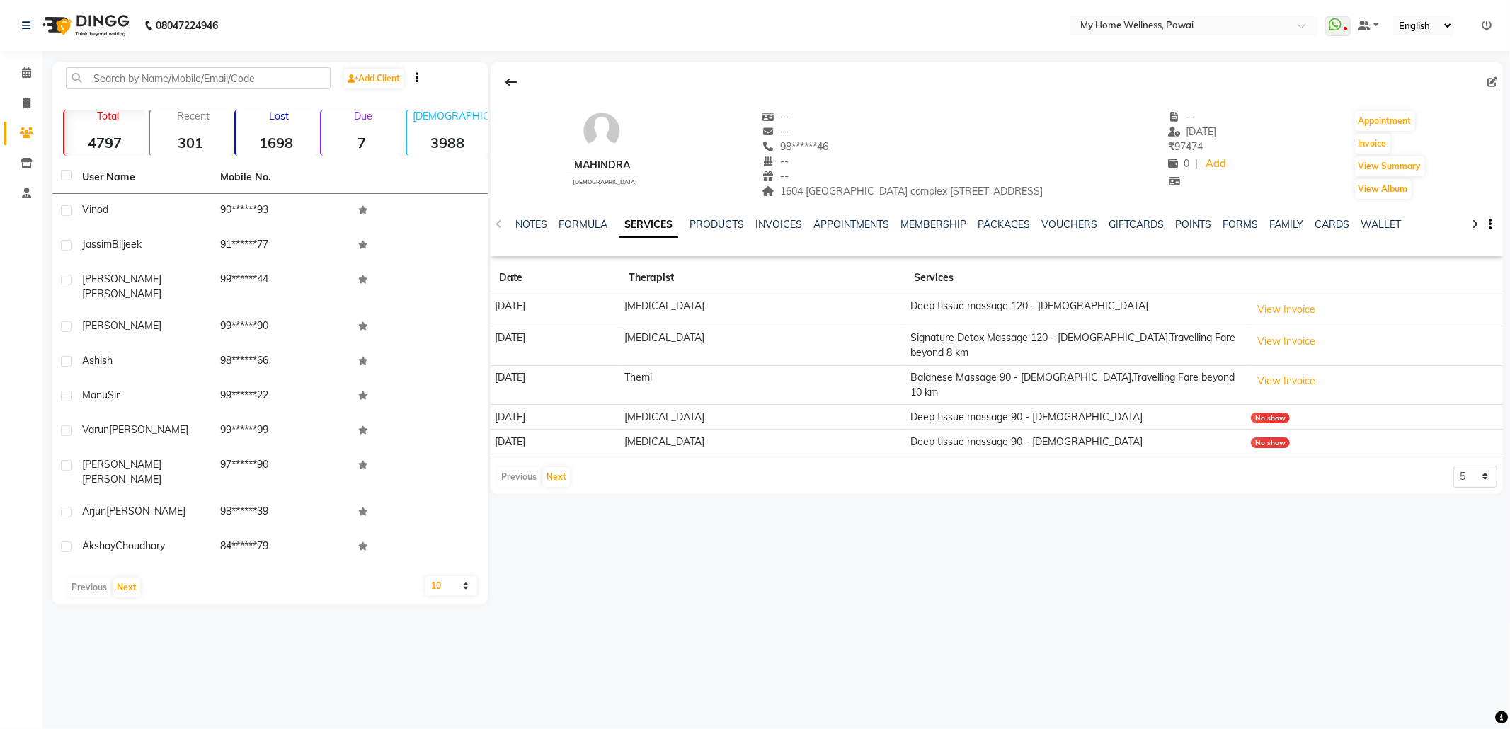
click at [1493, 80] on icon at bounding box center [1493, 82] width 10 height 10
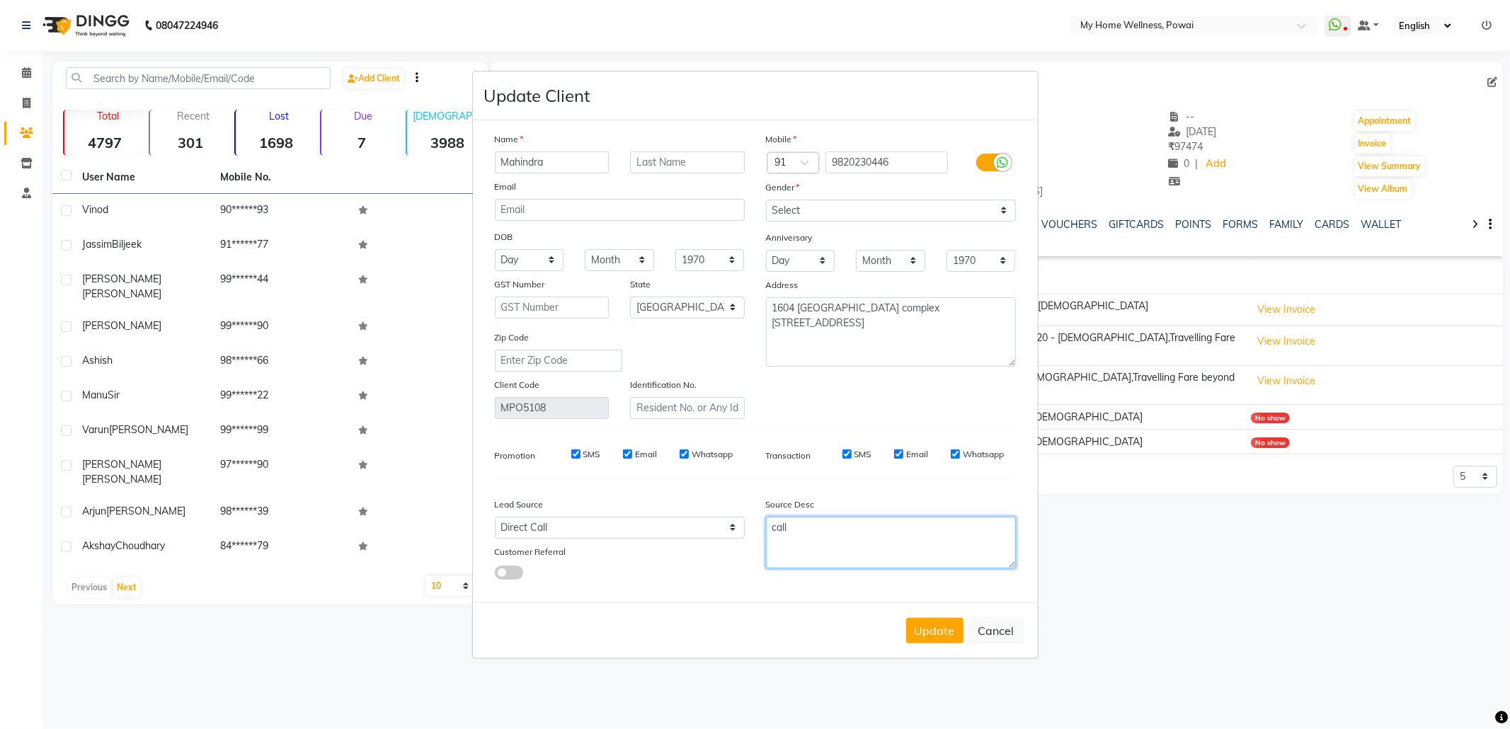
drag, startPoint x: 838, startPoint y: 536, endPoint x: 690, endPoint y: 542, distance: 148.8
click at [690, 542] on div "Lead Source Select Walk-in Referral Internet Friend Word of Mouth Advertisement…" at bounding box center [755, 535] width 542 height 89
click at [615, 530] on select "Select Walk-in Referral Internet Friend Word of Mouth Advertisement Facebook Ju…" at bounding box center [620, 528] width 250 height 22
click at [495, 517] on select "Select Walk-in Referral Internet Friend Word of Mouth Advertisement Facebook Ju…" at bounding box center [620, 528] width 250 height 22
click at [955, 540] on textarea at bounding box center [891, 543] width 250 height 52
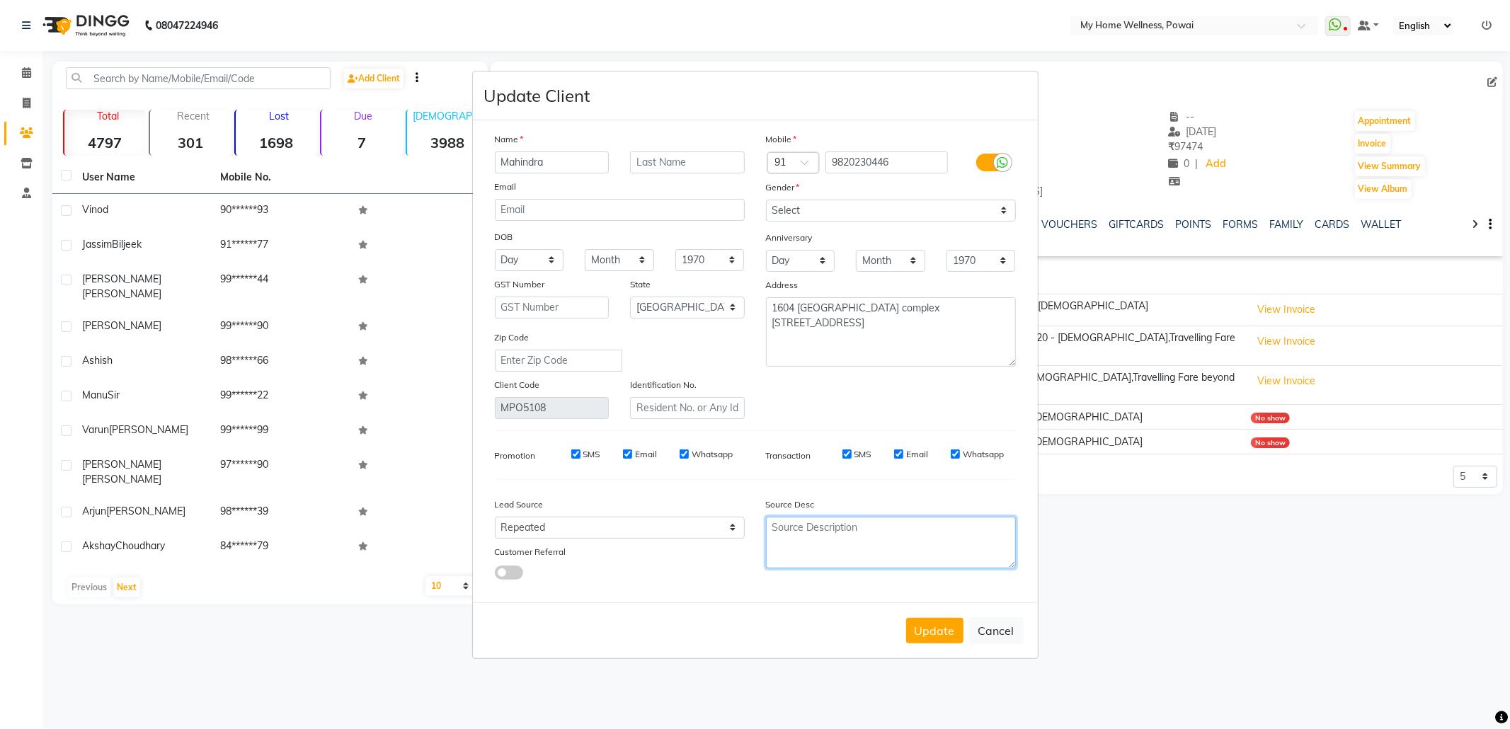
paste textarea "POLICY FORM SUMMITED"
click at [924, 613] on div "Update Cancel" at bounding box center [755, 631] width 565 height 56
click at [925, 619] on button "Update" at bounding box center [934, 630] width 57 height 25
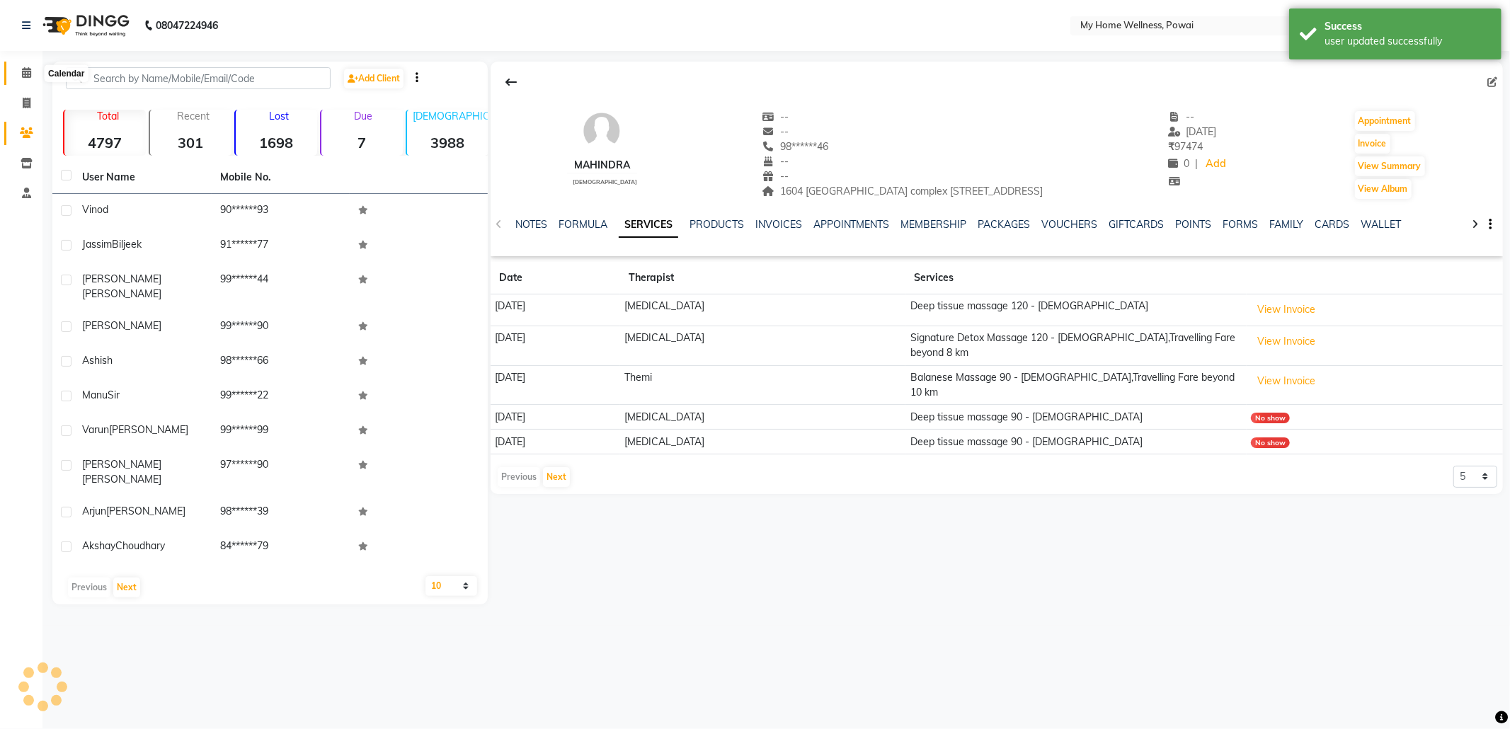
click at [25, 67] on icon at bounding box center [26, 72] width 9 height 11
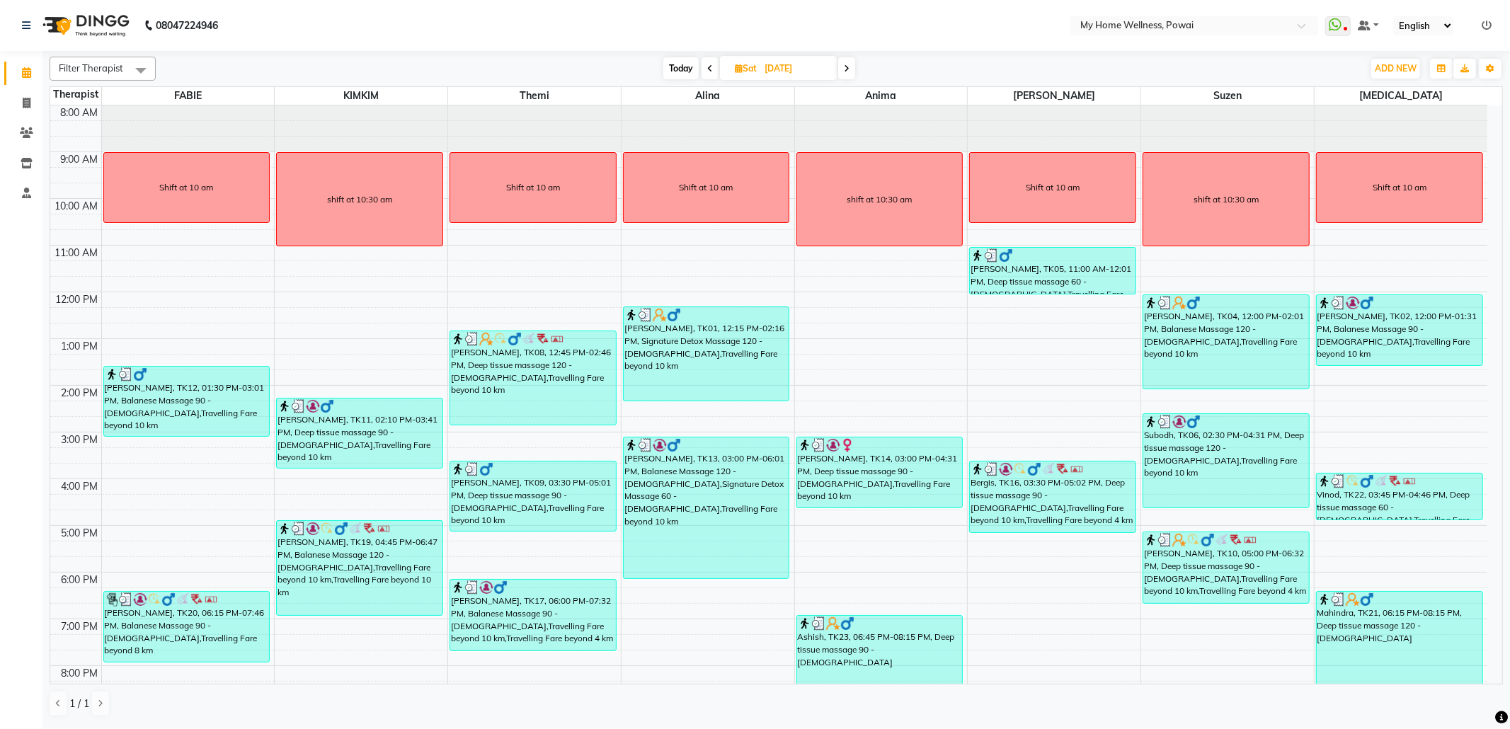
click at [709, 67] on icon at bounding box center [710, 68] width 6 height 8
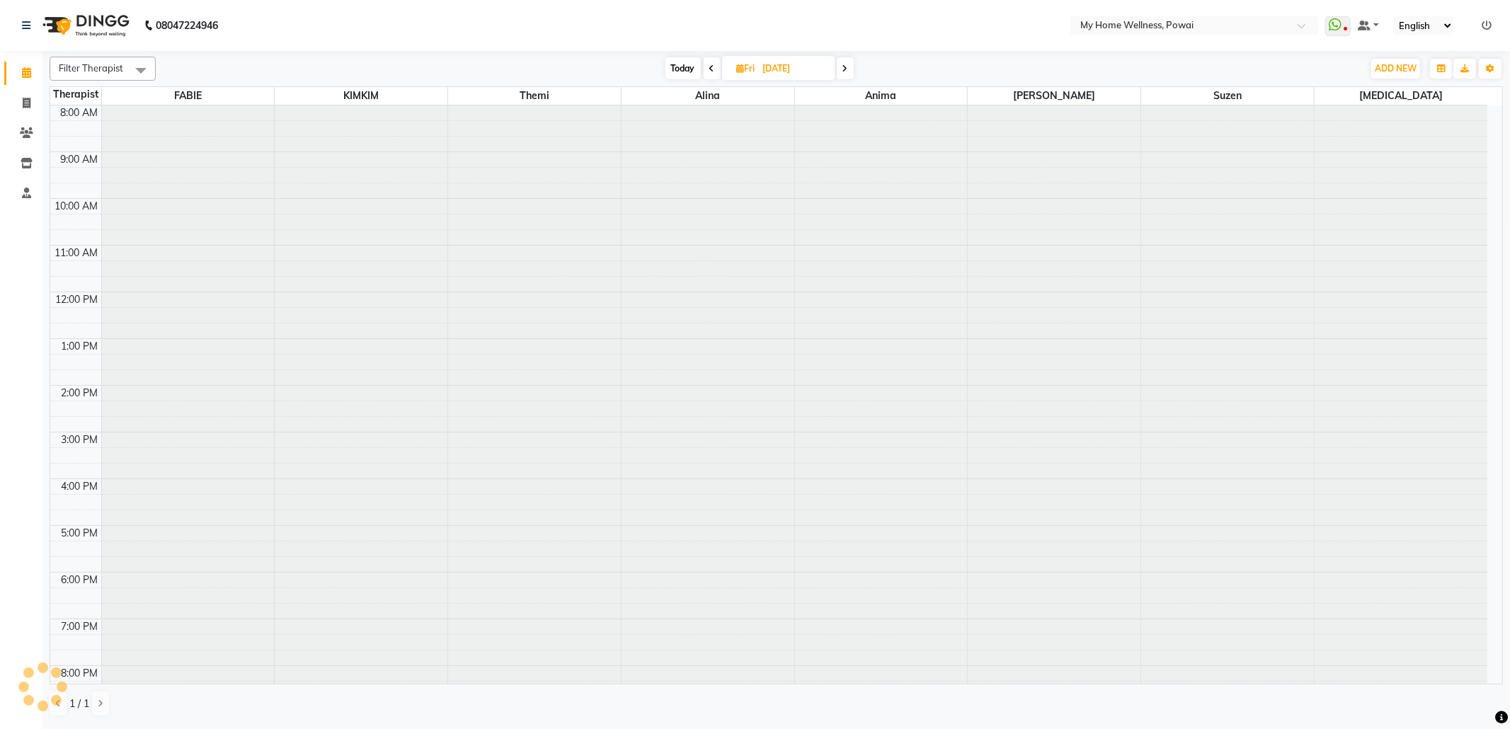
scroll to position [86, 0]
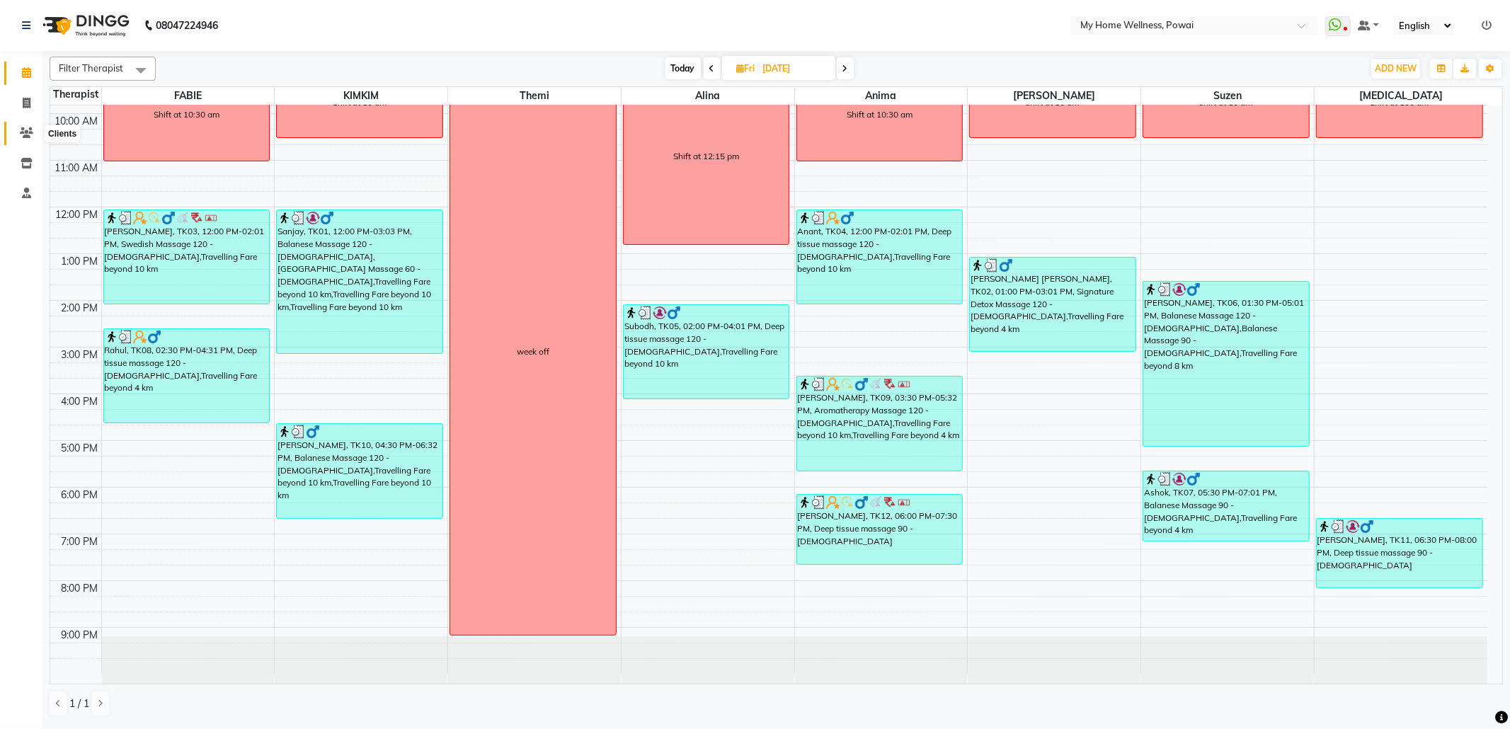
click at [26, 135] on icon at bounding box center [26, 132] width 13 height 11
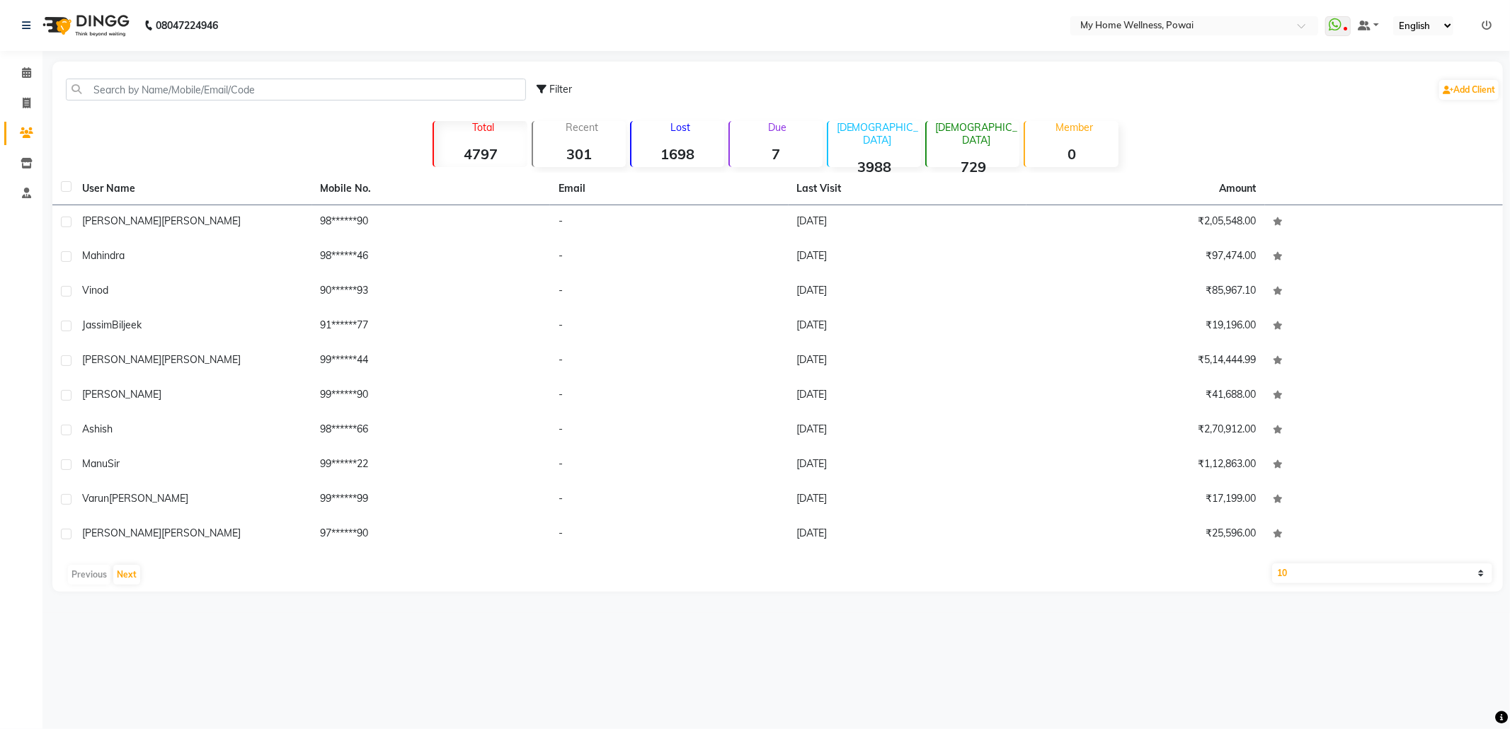
click at [199, 74] on div "Filter Add Client" at bounding box center [777, 89] width 1445 height 45
click at [201, 84] on input "text" at bounding box center [296, 90] width 460 height 22
paste input "9820062888"
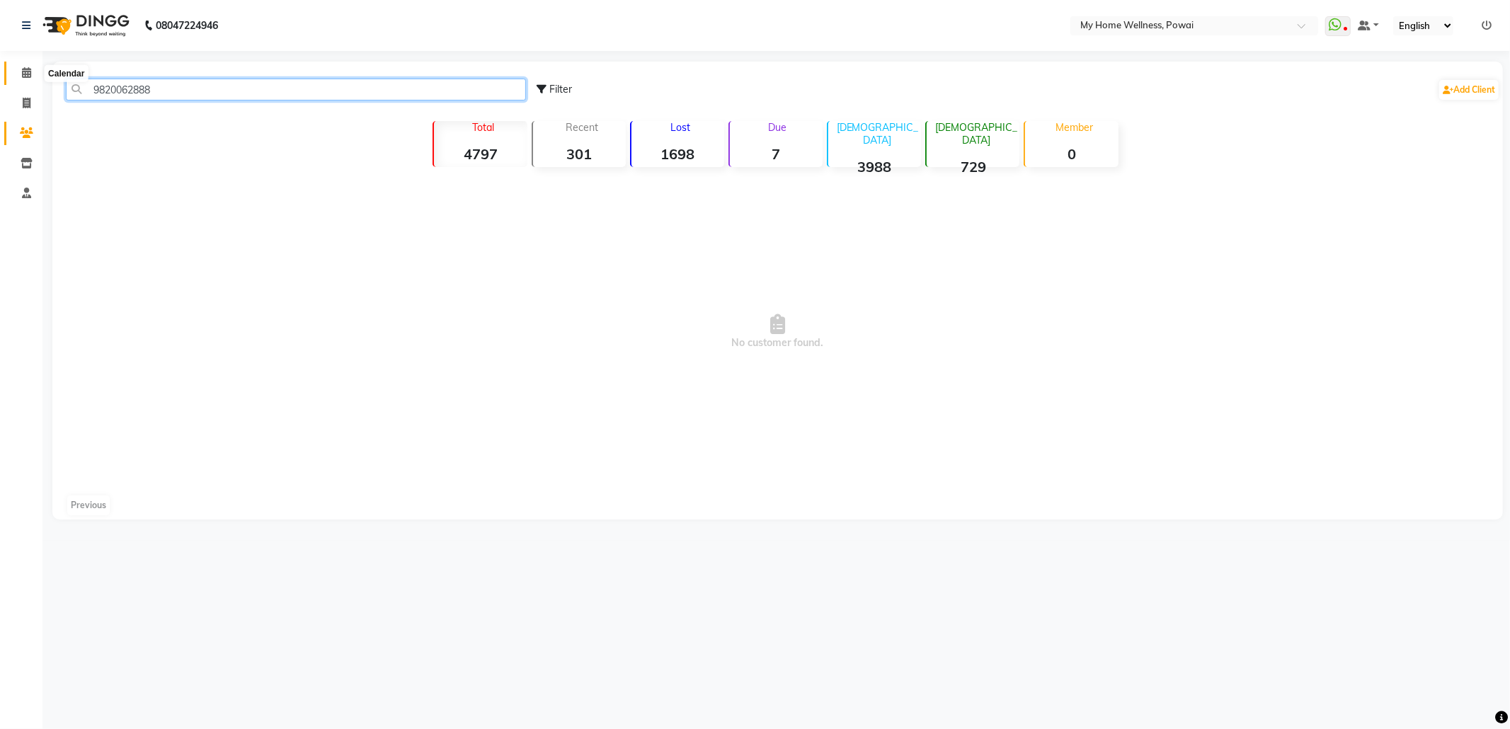
drag, startPoint x: 187, startPoint y: 85, endPoint x: 18, endPoint y: 72, distance: 169.0
click at [18, 72] on app-home "08047224946 Select Location × My Home Wellness, Powai WhatsApp Status ✕ Status:…" at bounding box center [755, 270] width 1510 height 541
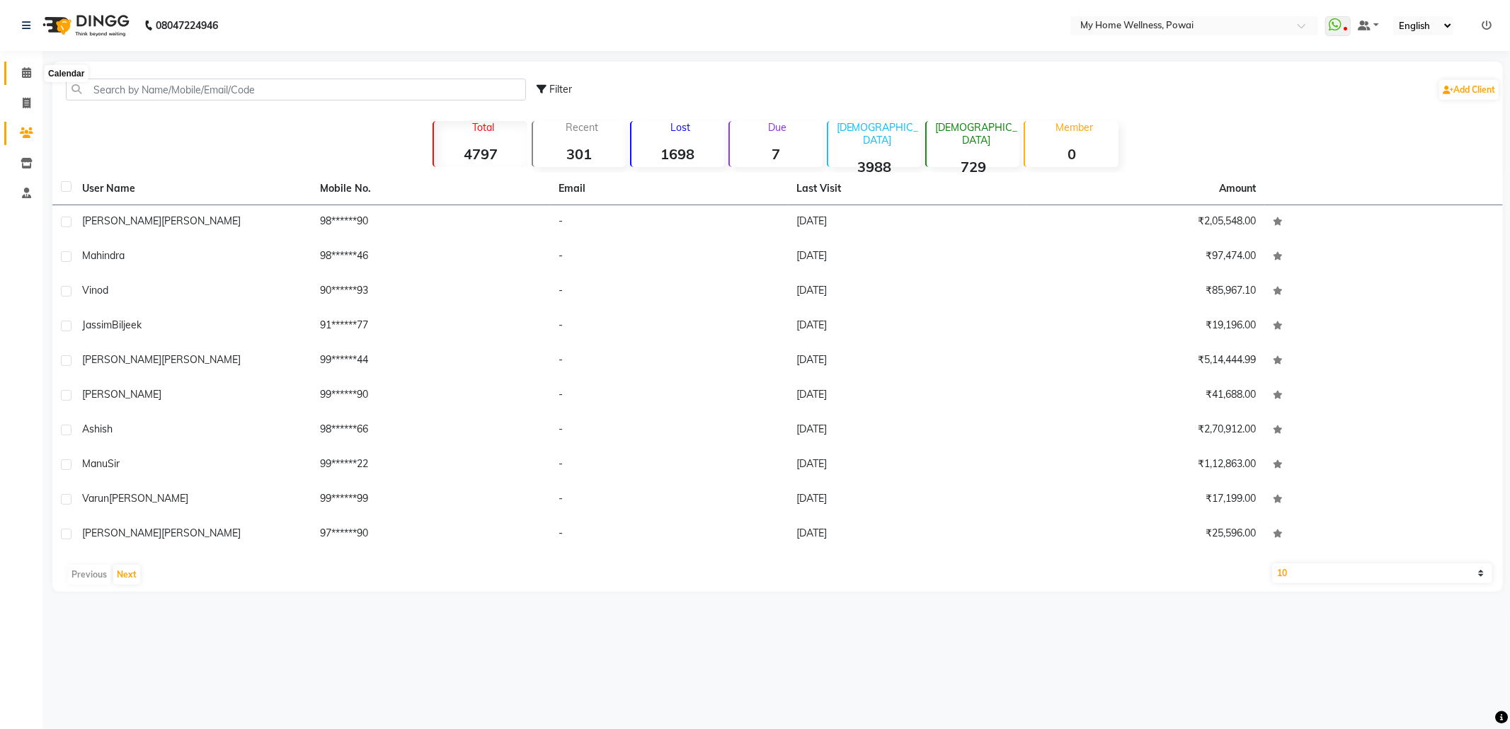
click at [26, 78] on icon at bounding box center [26, 72] width 9 height 11
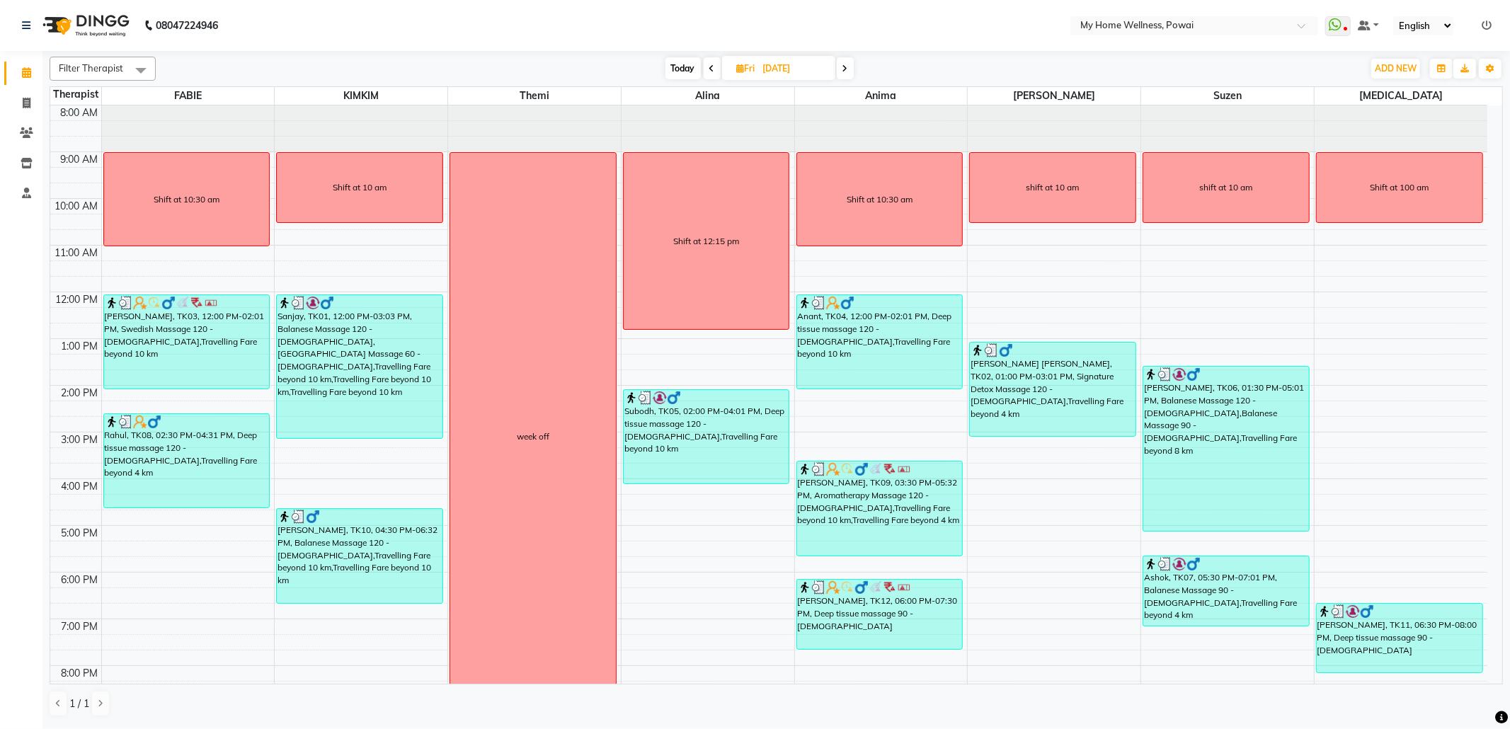
click at [678, 69] on span "Today" at bounding box center [683, 68] width 35 height 22
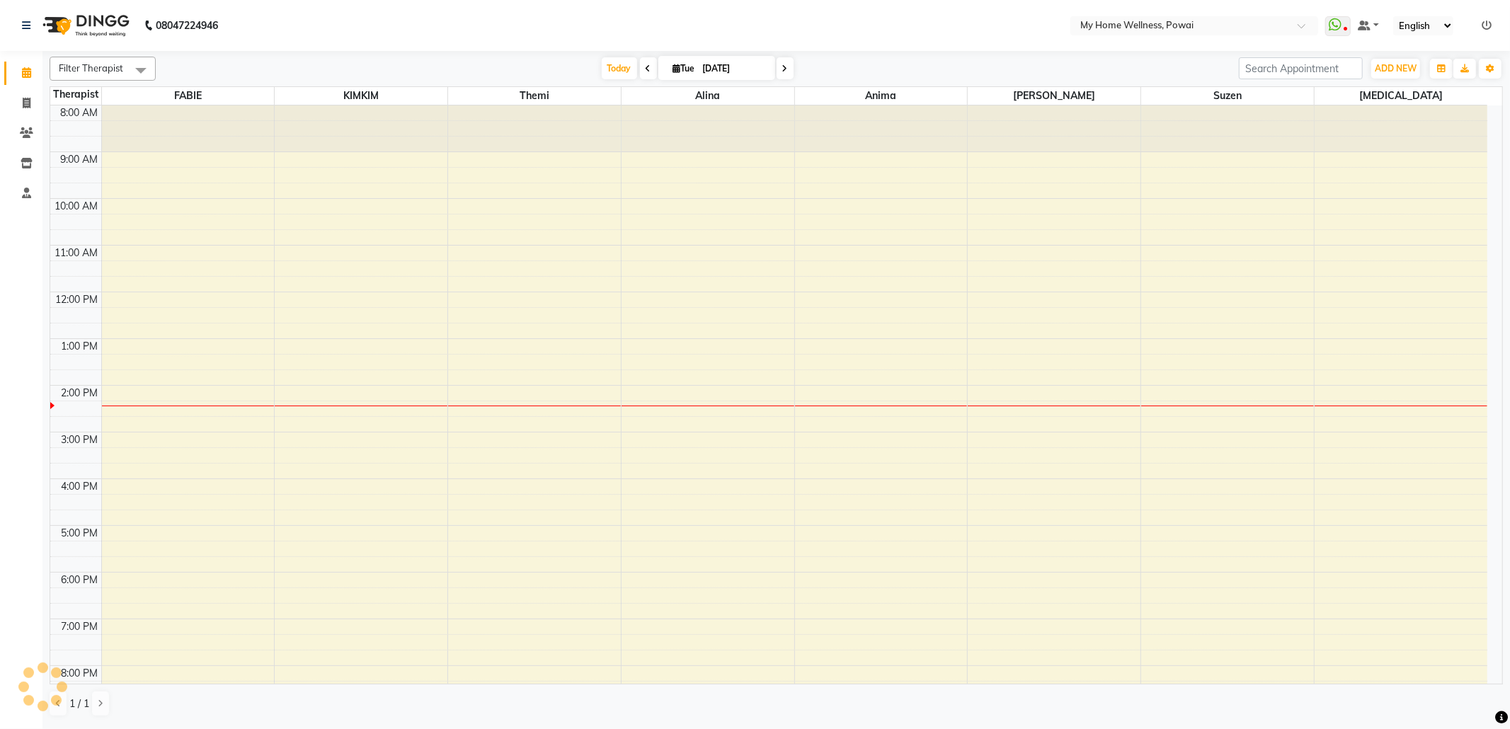
scroll to position [86, 0]
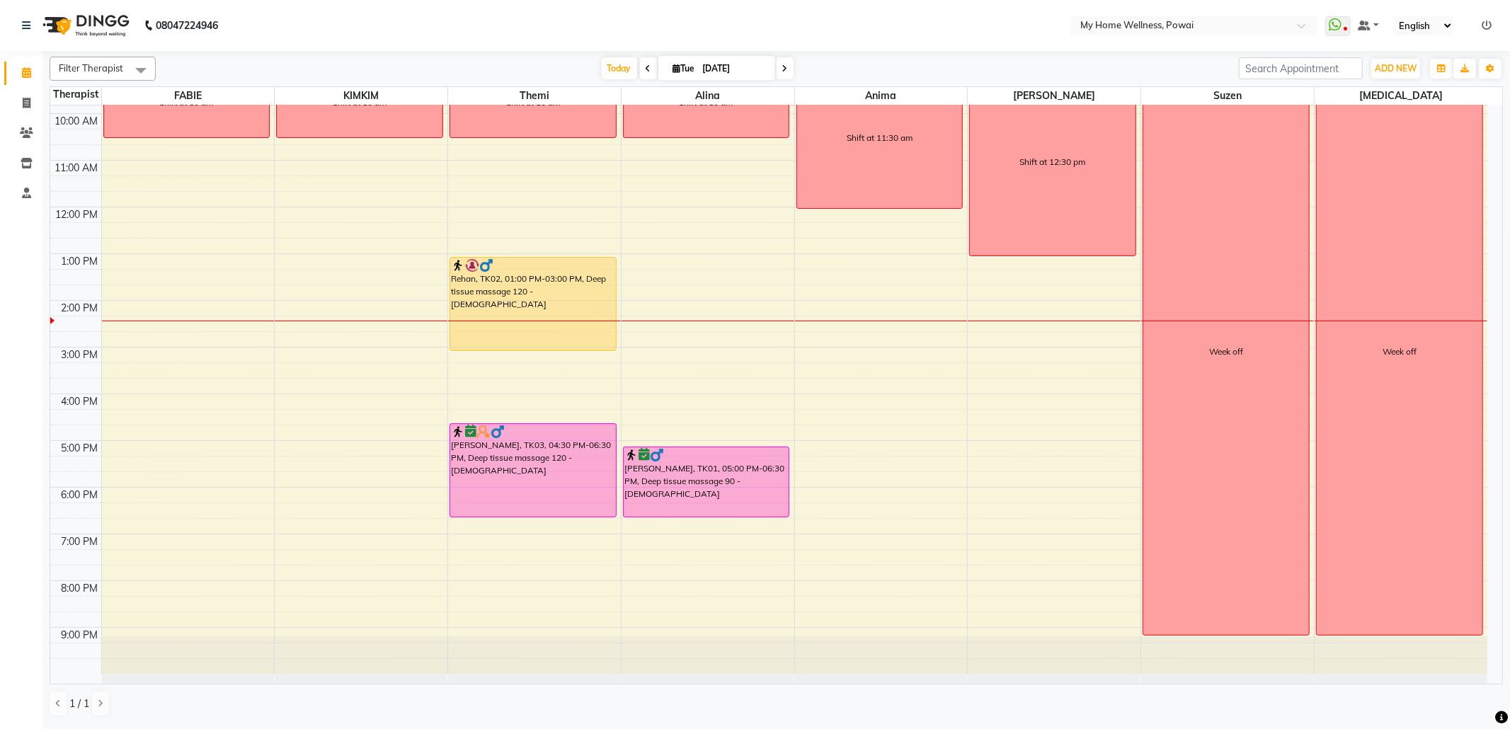
click at [348, 406] on div "8:00 AM 9:00 AM 10:00 AM 11:00 AM 12:00 PM 1:00 PM 2:00 PM 3:00 PM 4:00 PM 5:00…" at bounding box center [768, 348] width 1437 height 654
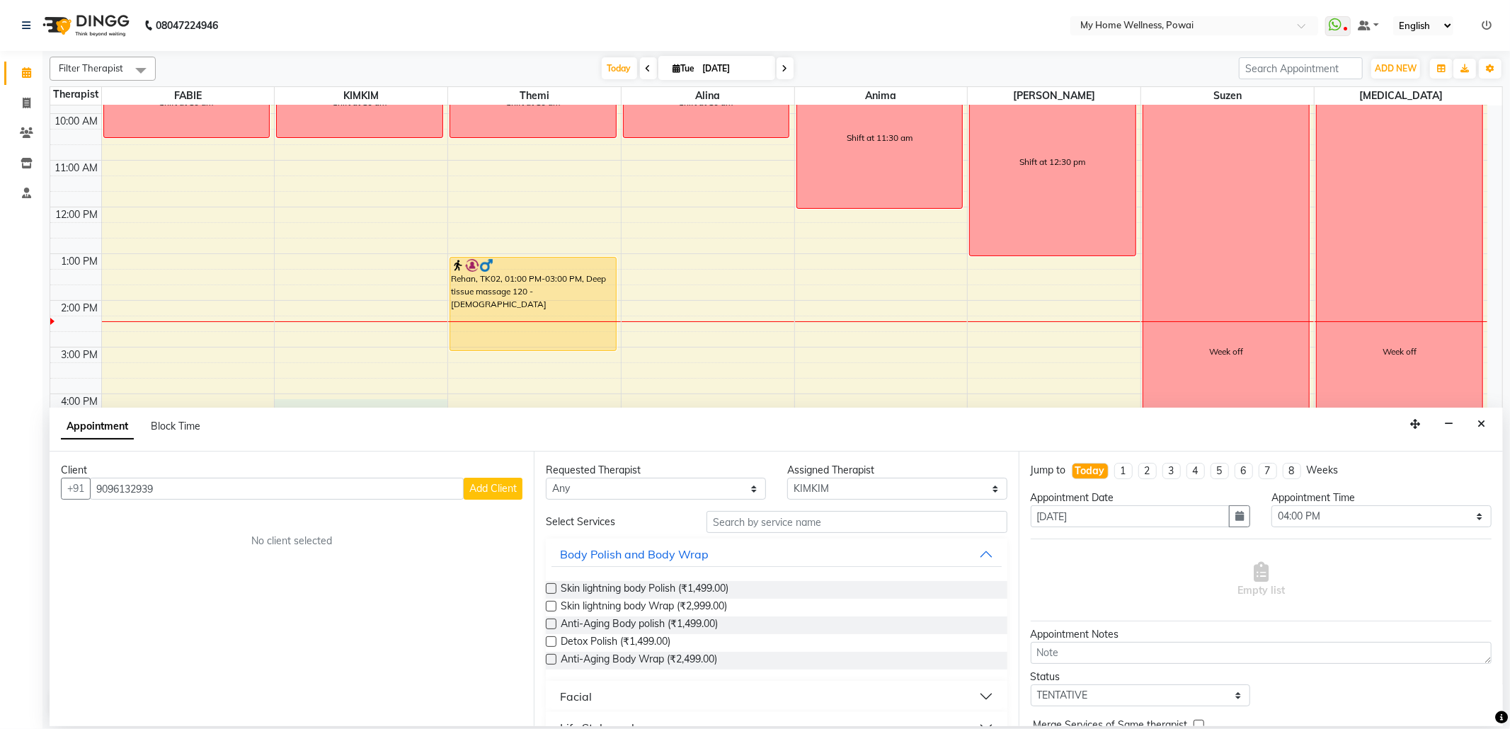
click at [507, 487] on span "Add Client" at bounding box center [492, 488] width 47 height 13
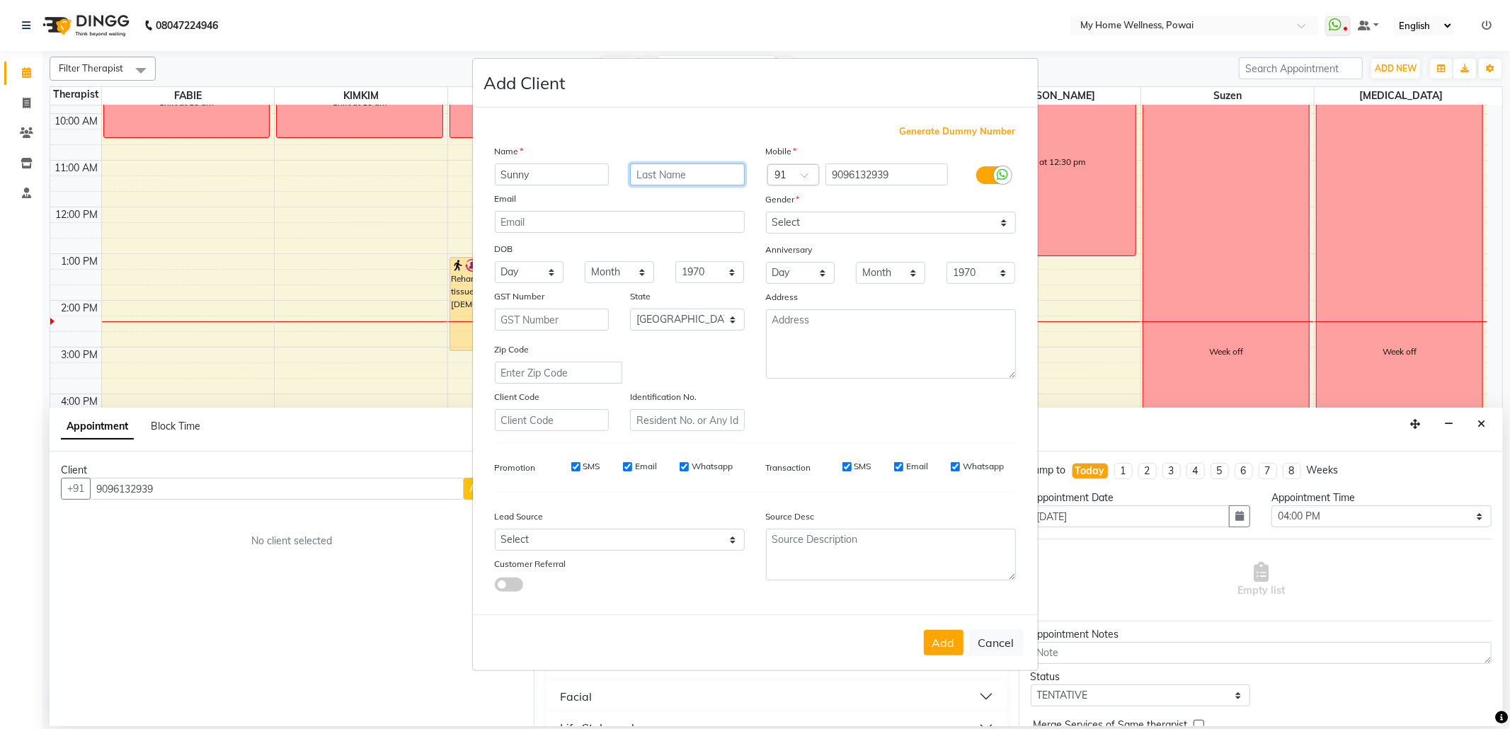
click at [701, 176] on input "text" at bounding box center [687, 175] width 115 height 22
click at [864, 340] on textarea at bounding box center [891, 343] width 250 height 69
click at [848, 222] on select "Select [DEMOGRAPHIC_DATA] [DEMOGRAPHIC_DATA] Other Prefer Not To Say" at bounding box center [891, 223] width 250 height 22
click at [766, 213] on select "Select [DEMOGRAPHIC_DATA] [DEMOGRAPHIC_DATA] Other Prefer Not To Say" at bounding box center [891, 223] width 250 height 22
click at [858, 335] on textarea at bounding box center [891, 343] width 250 height 69
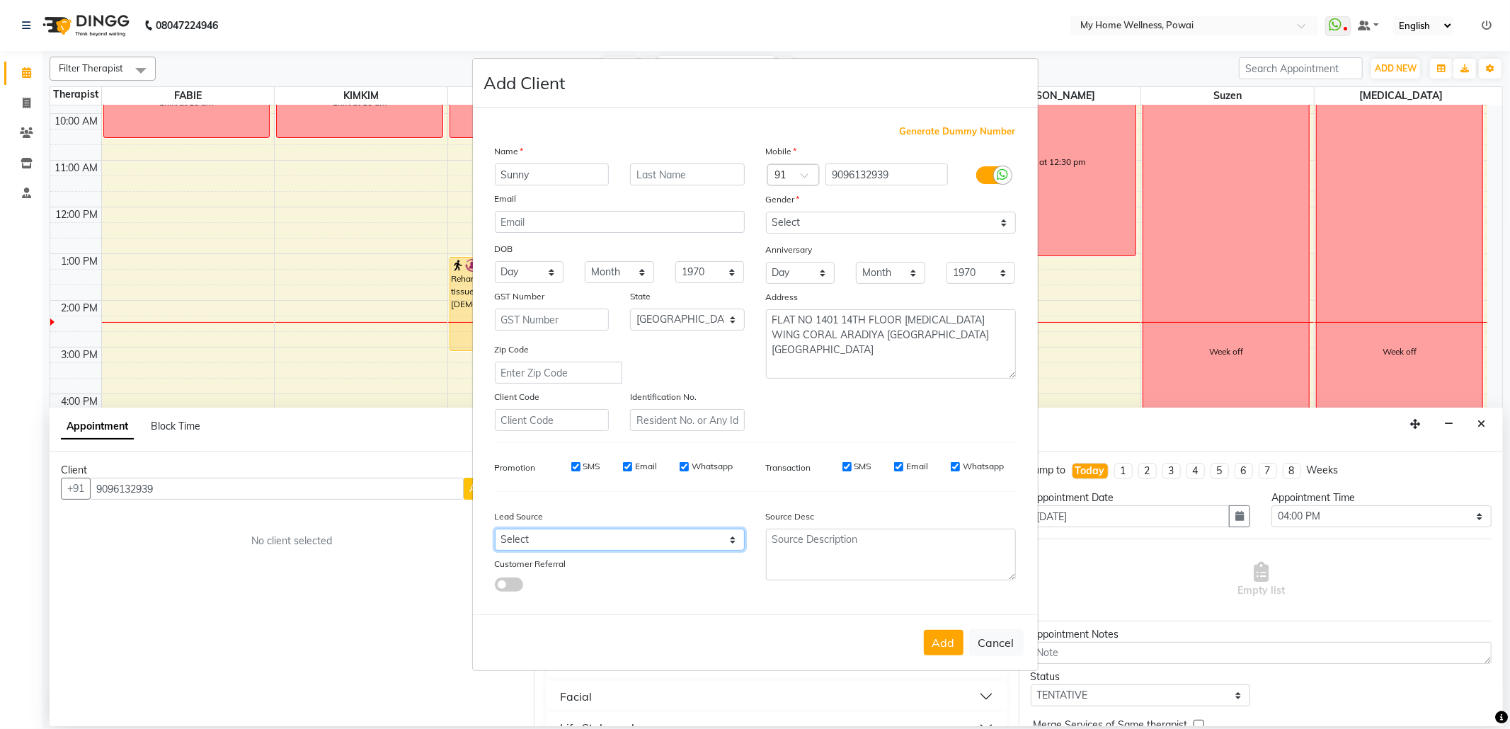
click at [711, 531] on select "Select Walk-in Referral Internet Friend Word of Mouth Advertisement Facebook Ju…" at bounding box center [620, 540] width 250 height 22
click at [495, 529] on select "Select Walk-in Referral Internet Friend Word of Mouth Advertisement Facebook Ju…" at bounding box center [620, 540] width 250 height 22
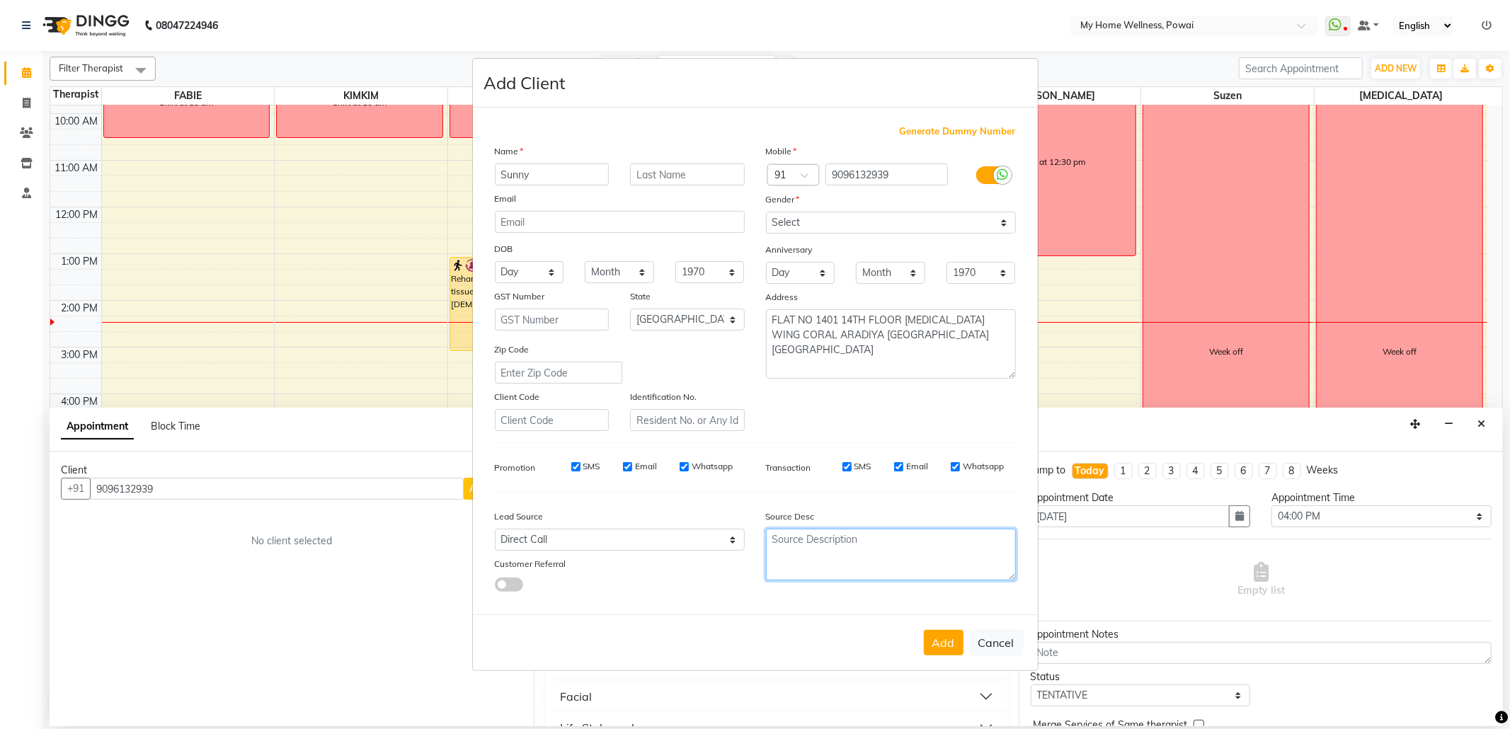
click at [926, 559] on textarea at bounding box center [891, 555] width 250 height 52
click at [945, 633] on button "Add" at bounding box center [944, 642] width 40 height 25
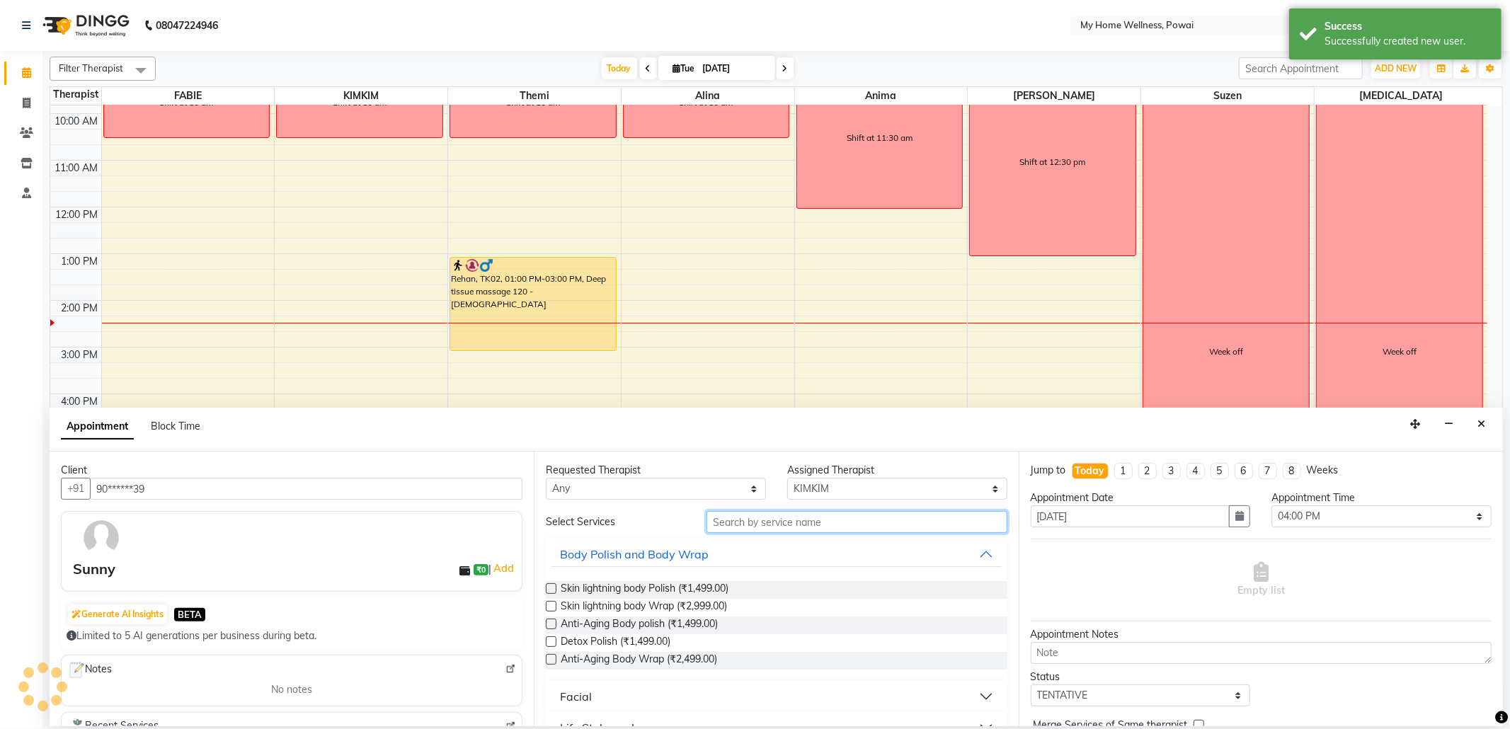
click at [792, 519] on input "text" at bounding box center [857, 522] width 300 height 22
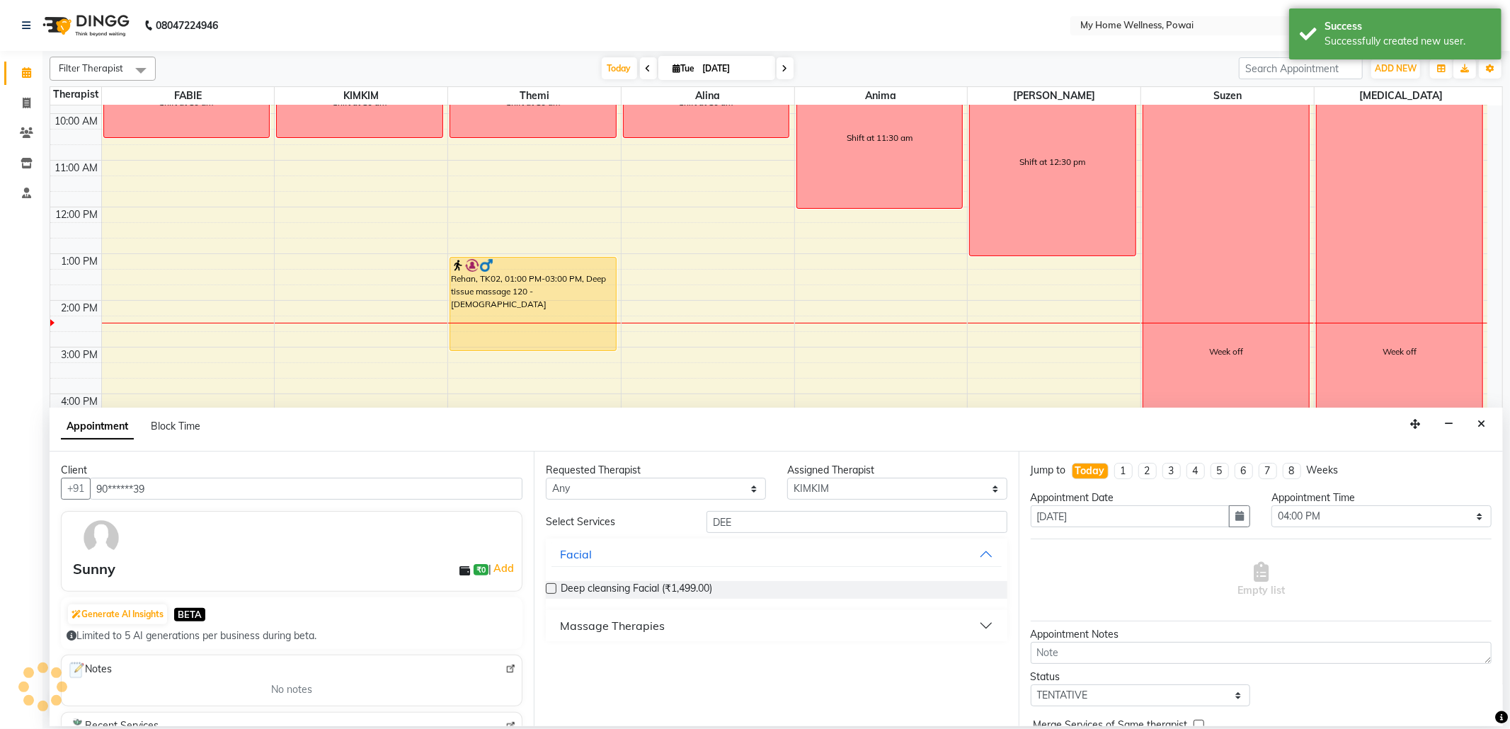
click at [652, 622] on div "Massage Therapies" at bounding box center [612, 625] width 105 height 17
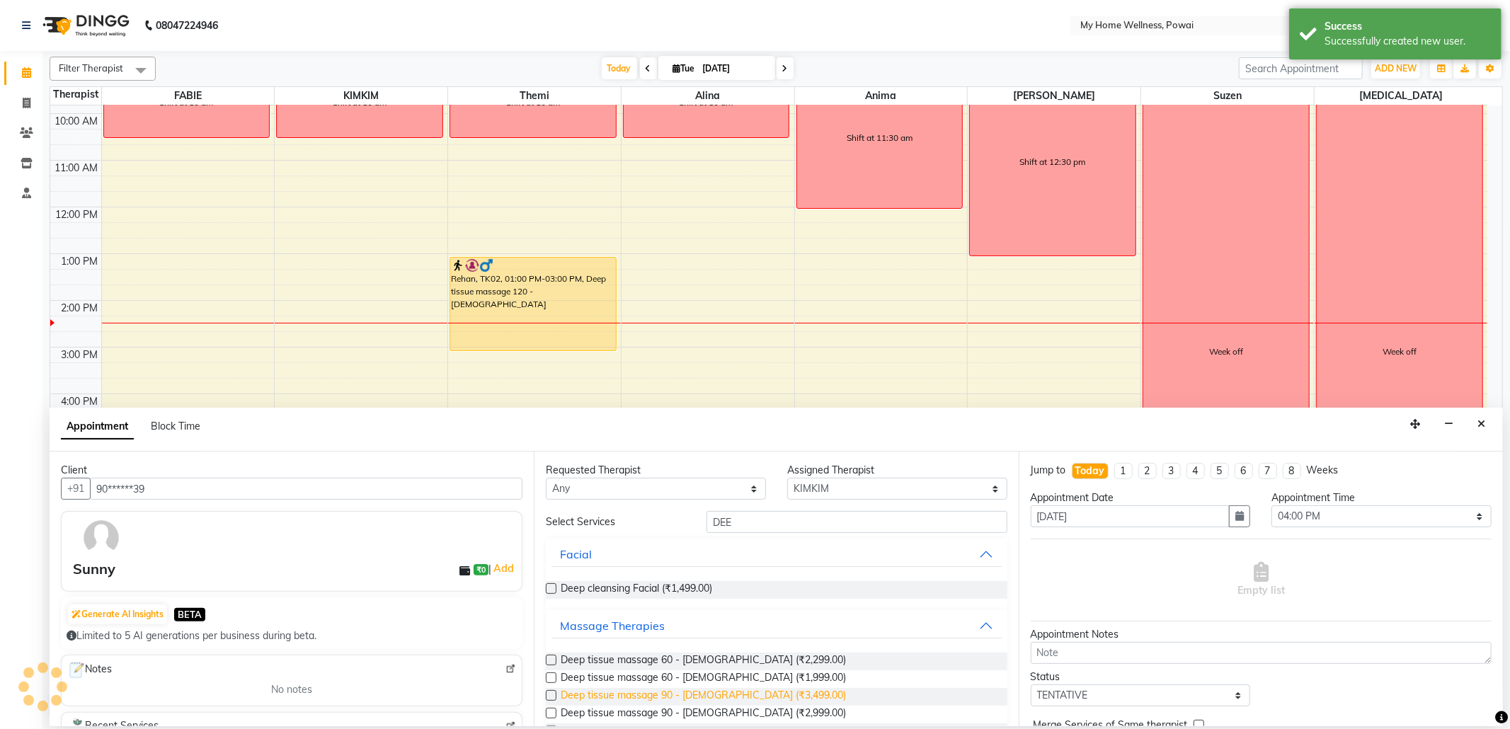
click at [717, 697] on span "Deep tissue massage 90 - [DEMOGRAPHIC_DATA] (₹3,499.00)" at bounding box center [703, 697] width 285 height 18
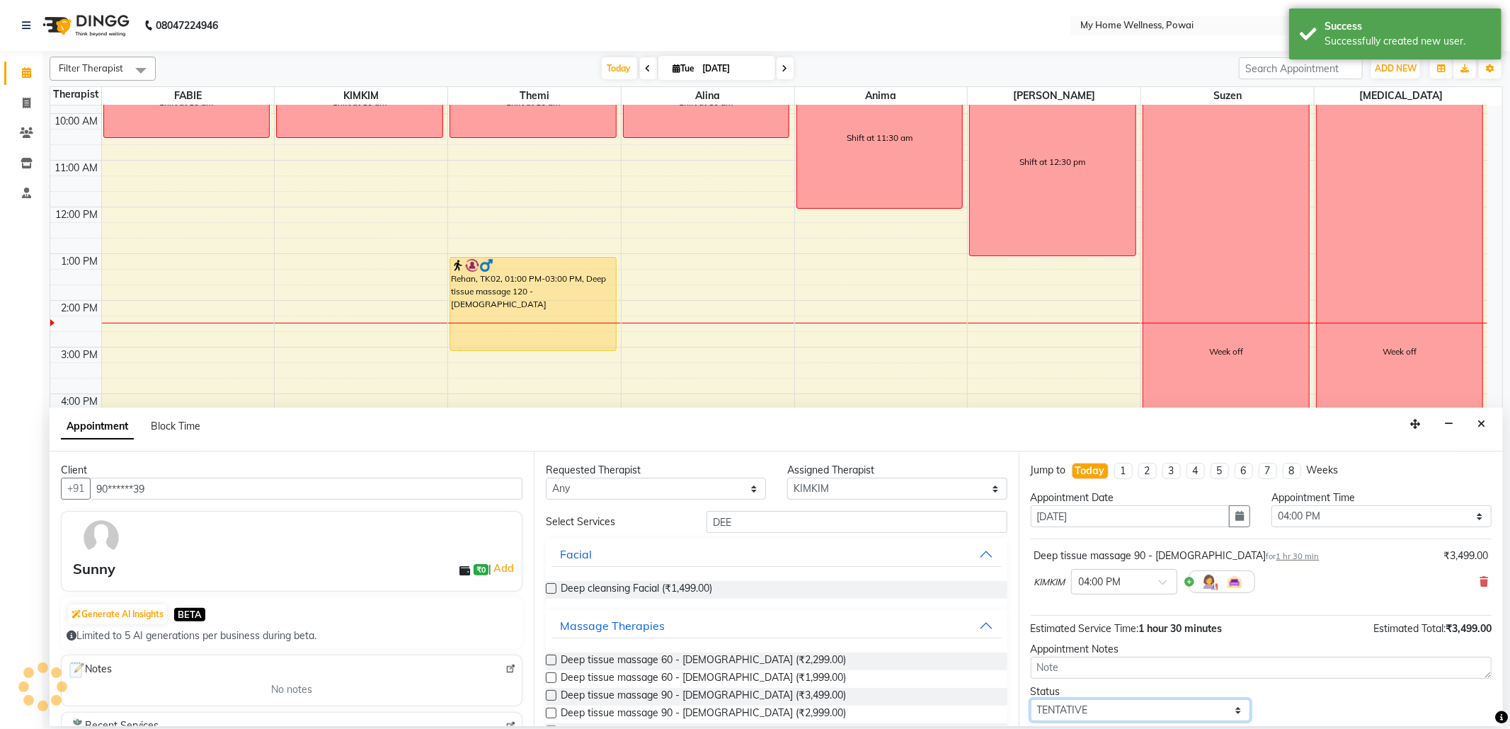
click at [1137, 715] on select "Select TENTATIVE CONFIRM CHECK-IN UPCOMING" at bounding box center [1141, 711] width 220 height 22
click at [1031, 702] on select "Select TENTATIVE CONFIRM CHECK-IN UPCOMING" at bounding box center [1141, 711] width 220 height 22
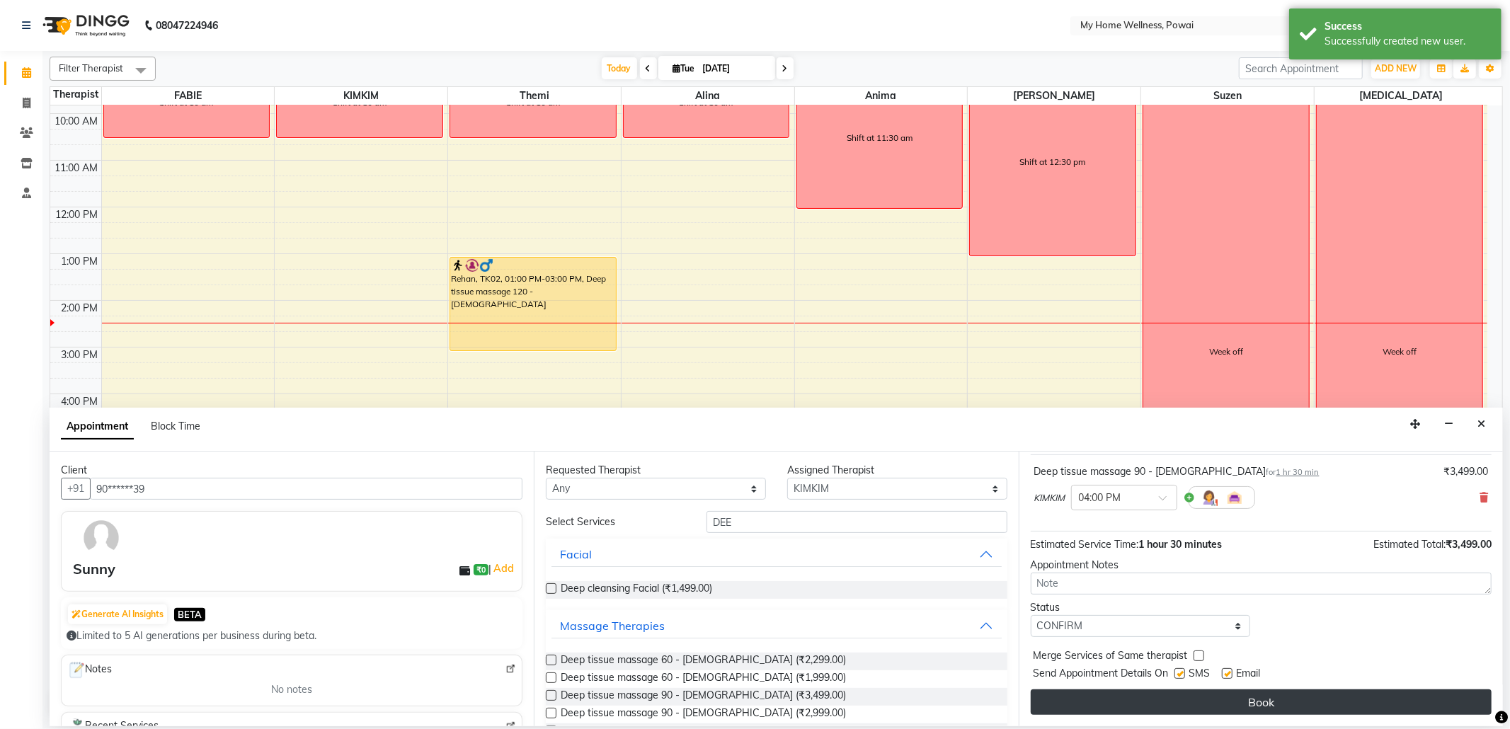
click at [1112, 703] on button "Book" at bounding box center [1261, 702] width 461 height 25
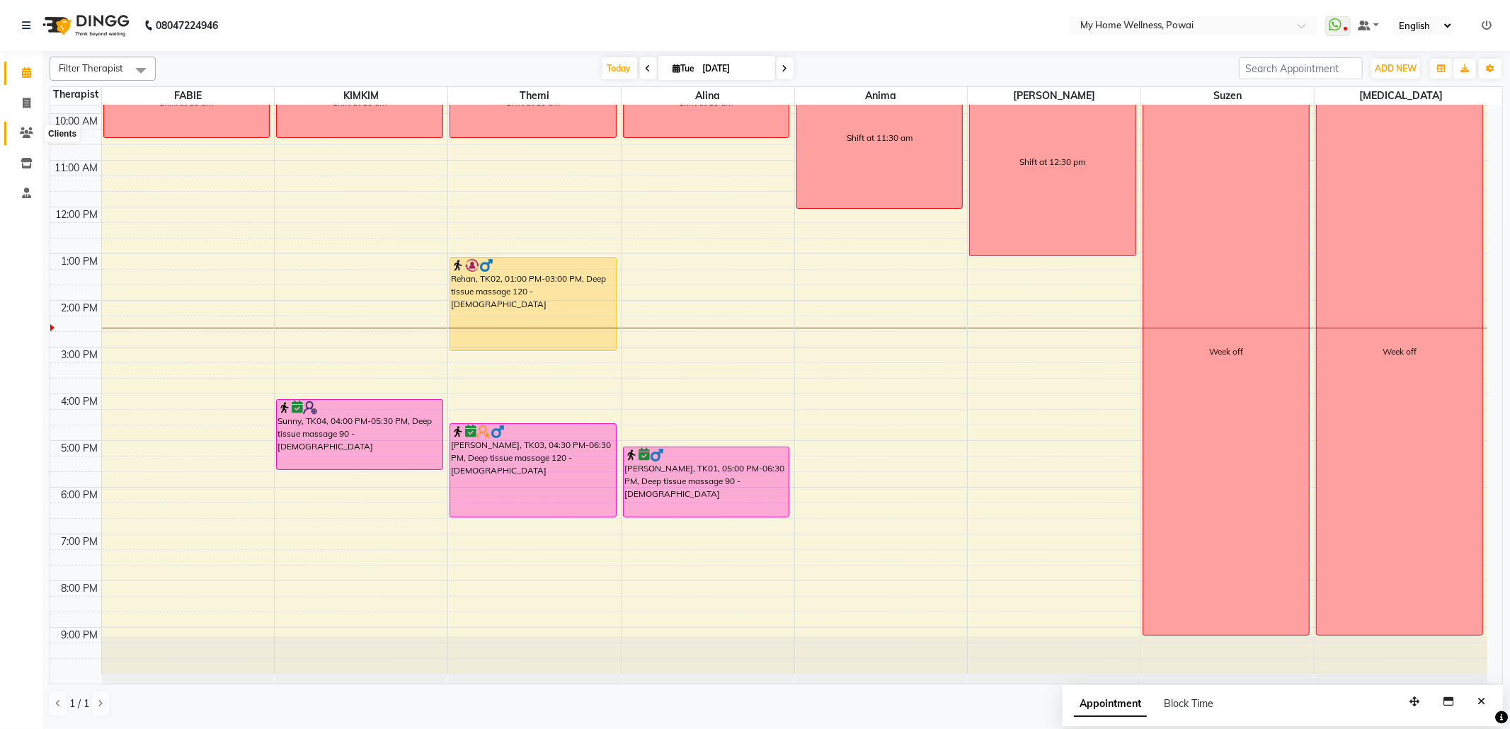
click at [29, 128] on icon at bounding box center [26, 132] width 13 height 11
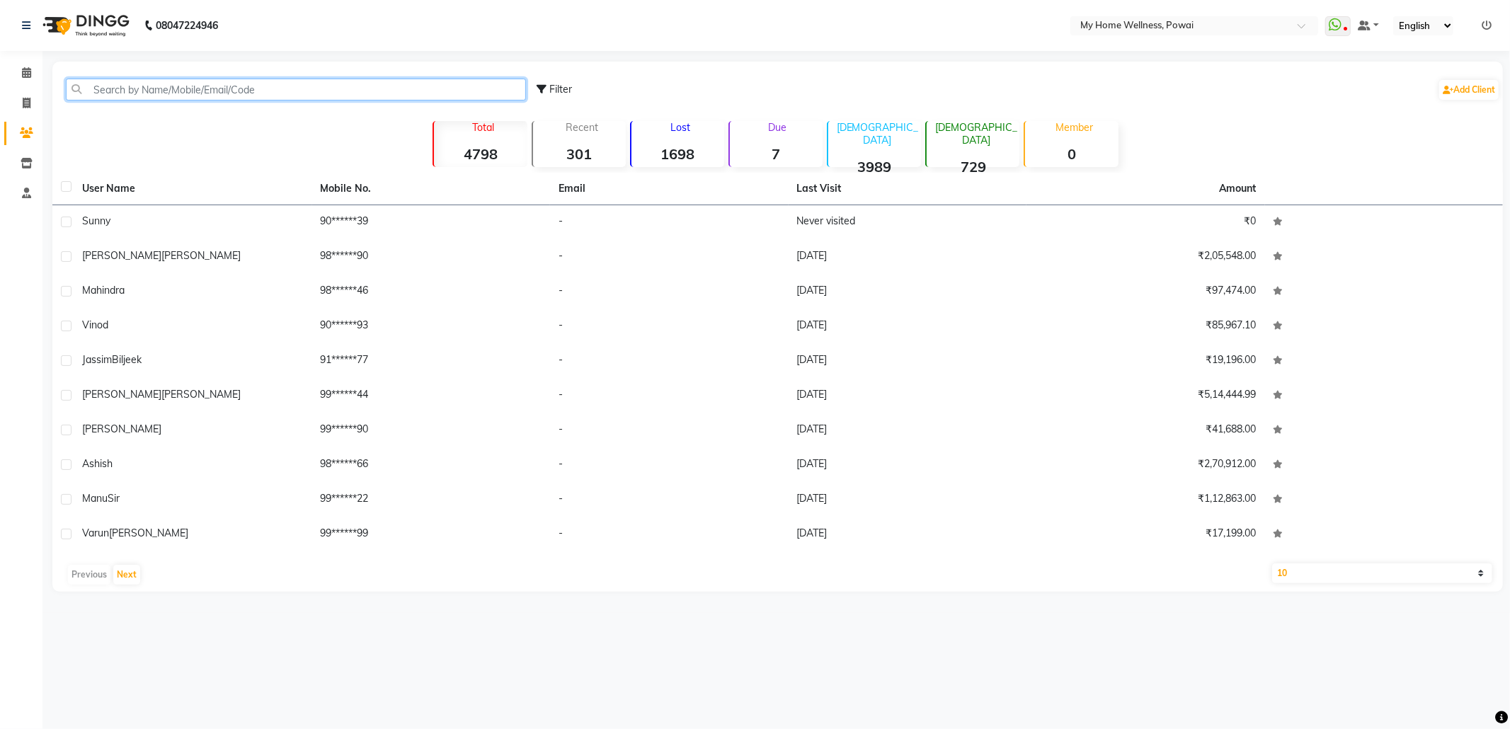
click at [267, 91] on input "text" at bounding box center [296, 90] width 460 height 22
paste input "9821033699"
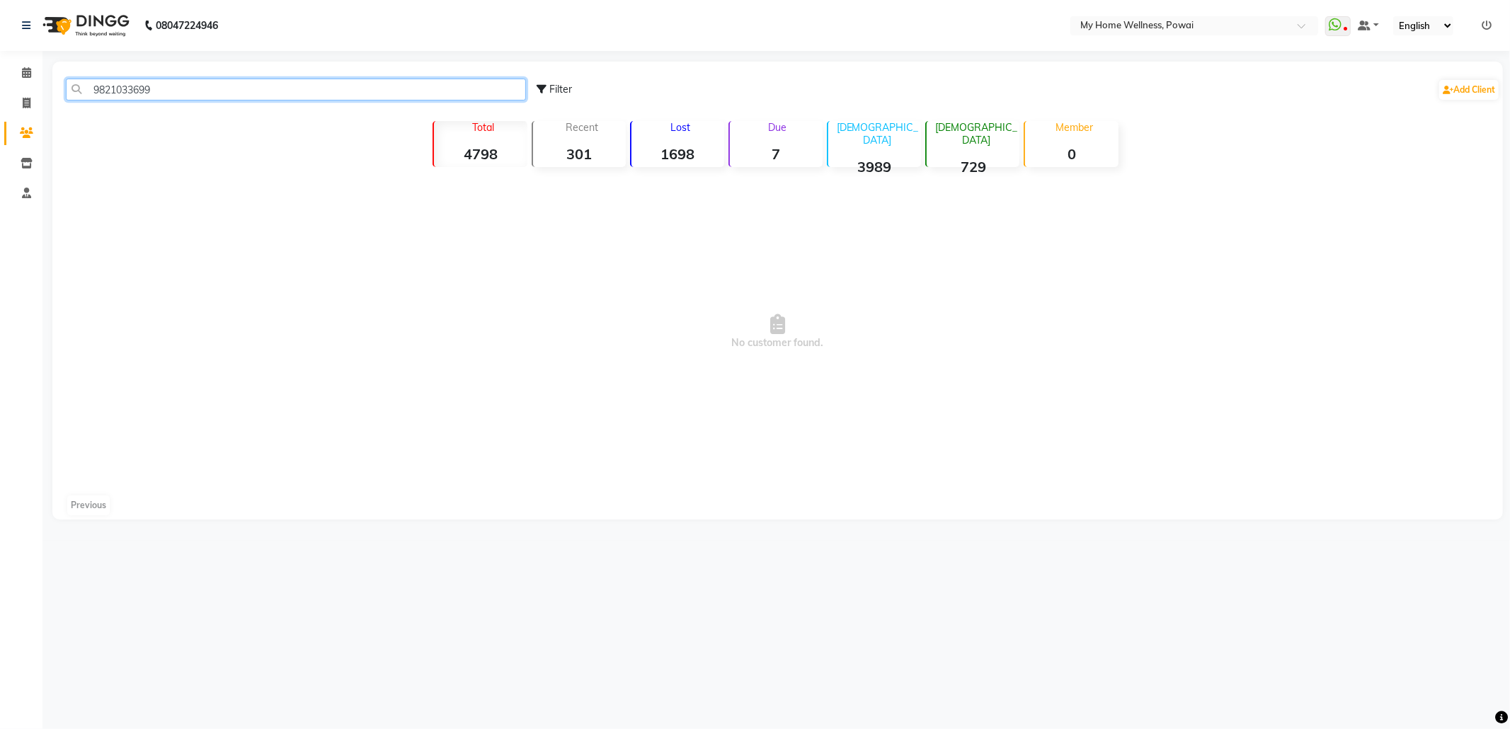
drag, startPoint x: 255, startPoint y: 91, endPoint x: 0, endPoint y: 55, distance: 257.5
click at [0, 55] on app-home "08047224946 Select Location × My Home Wellness, Powai WhatsApp Status ✕ Status:…" at bounding box center [755, 270] width 1510 height 541
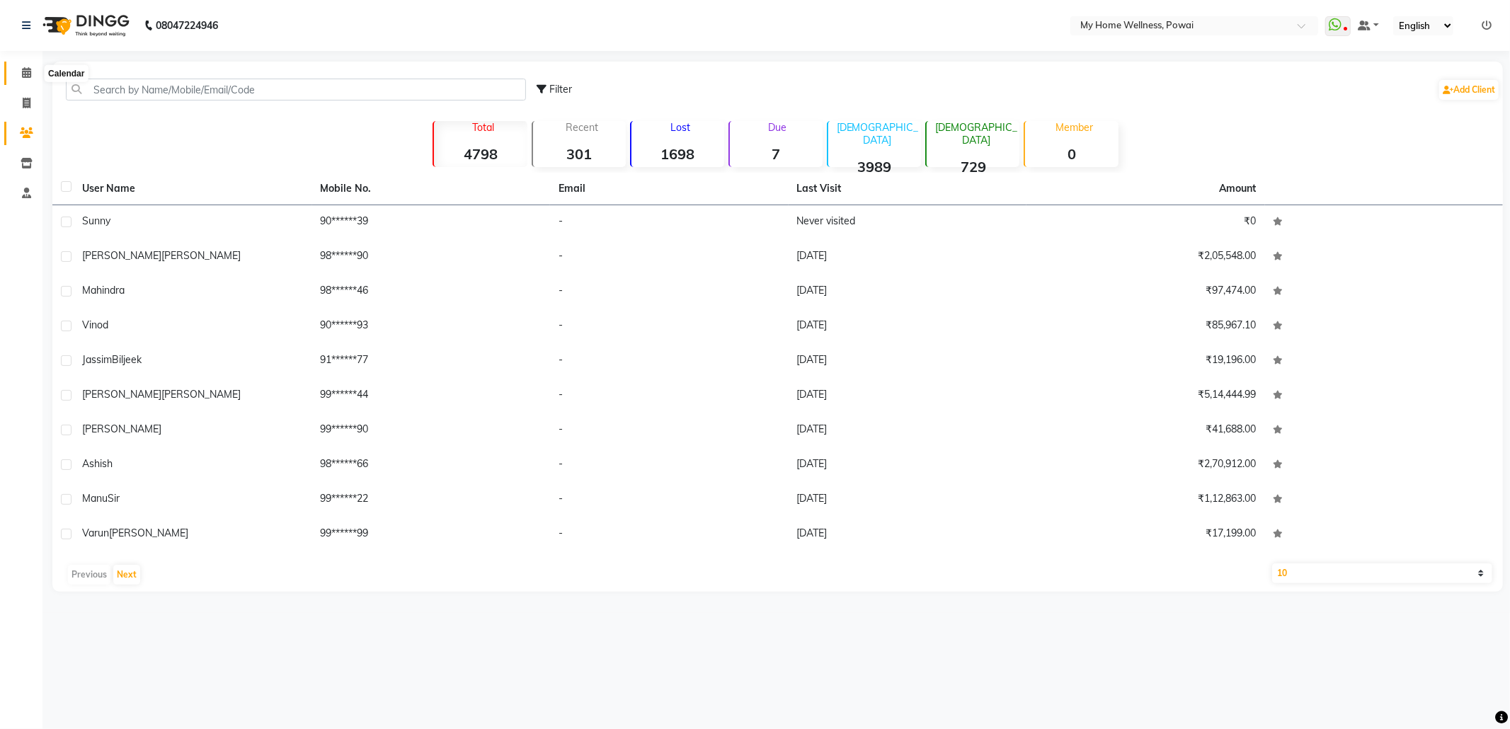
click at [22, 74] on icon at bounding box center [26, 72] width 9 height 11
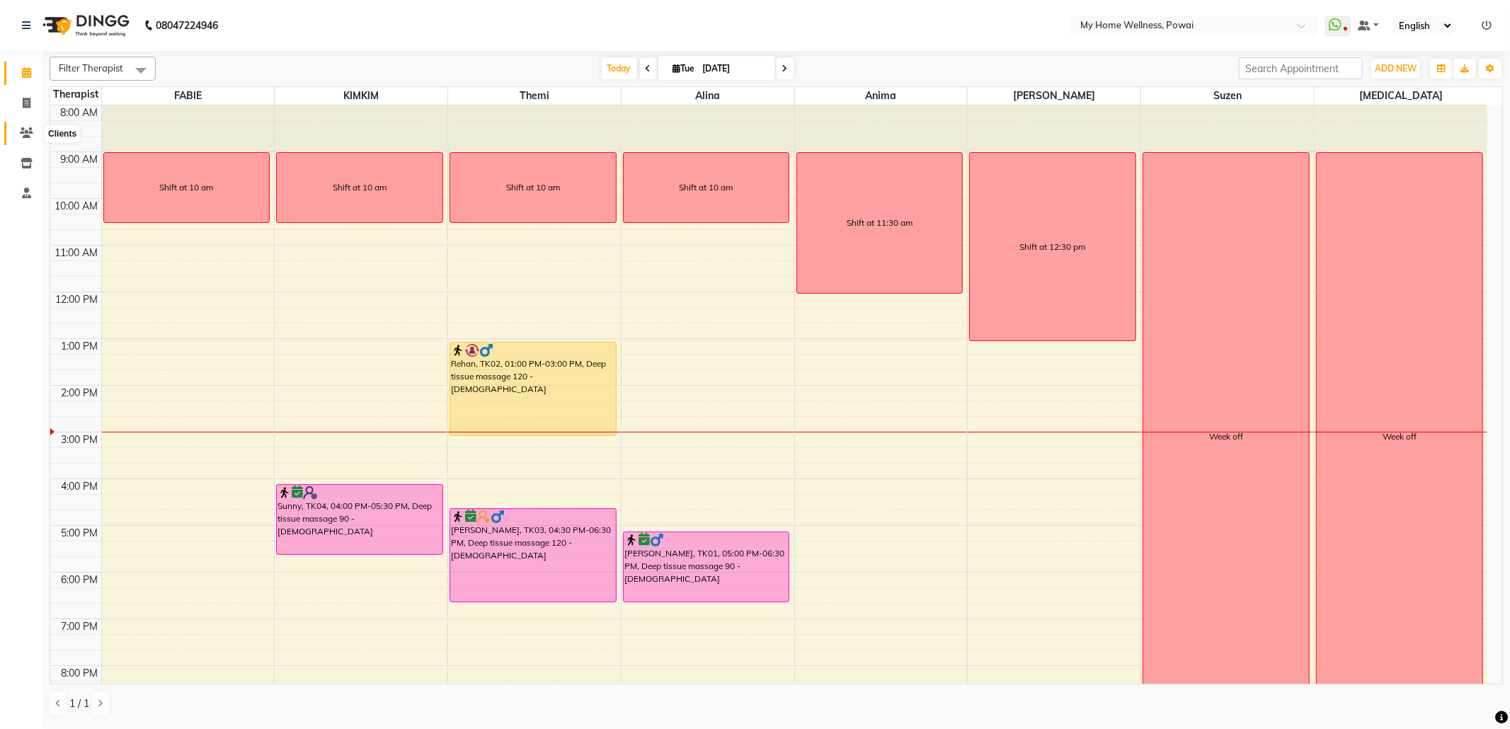
click at [21, 131] on icon at bounding box center [26, 132] width 13 height 11
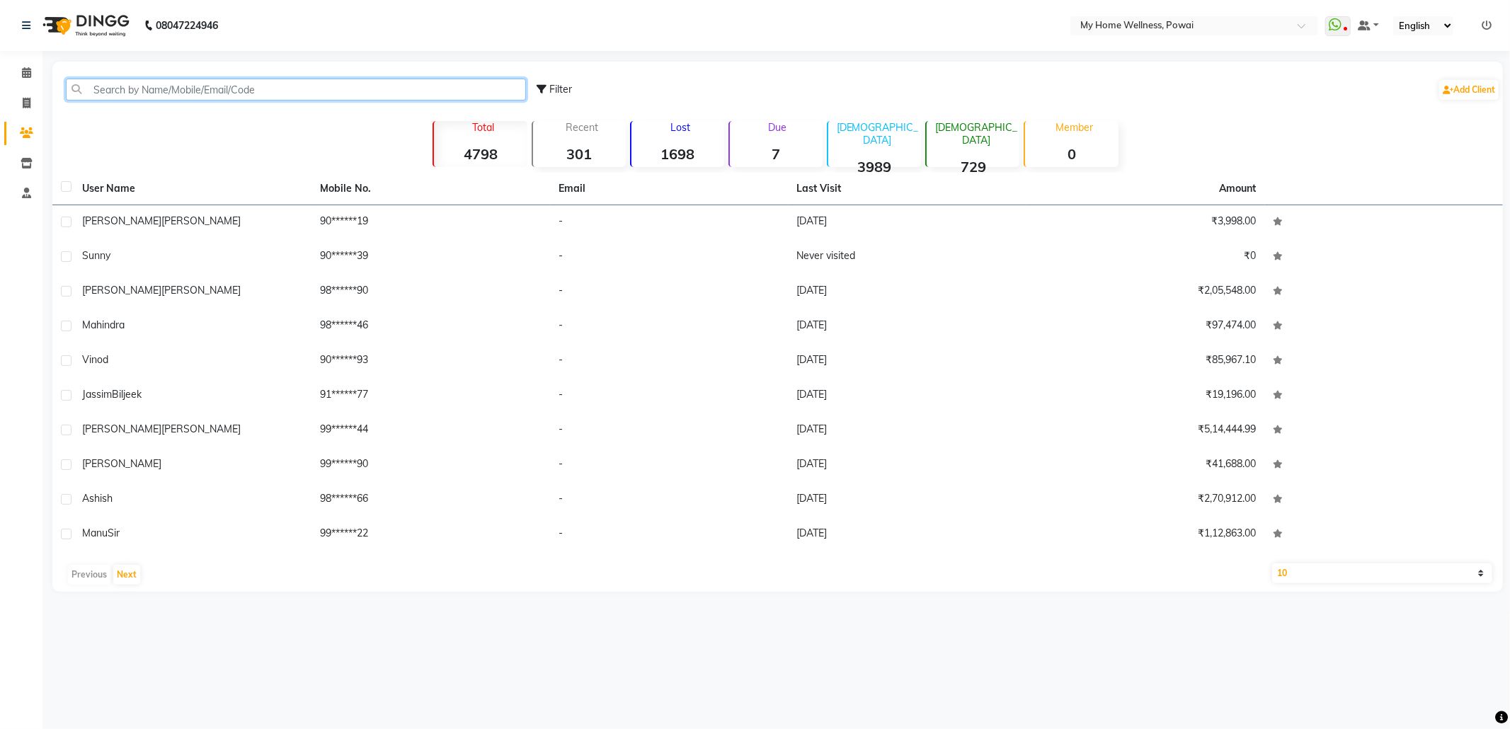
click at [177, 86] on input "text" at bounding box center [296, 90] width 460 height 22
paste input "8082691208"
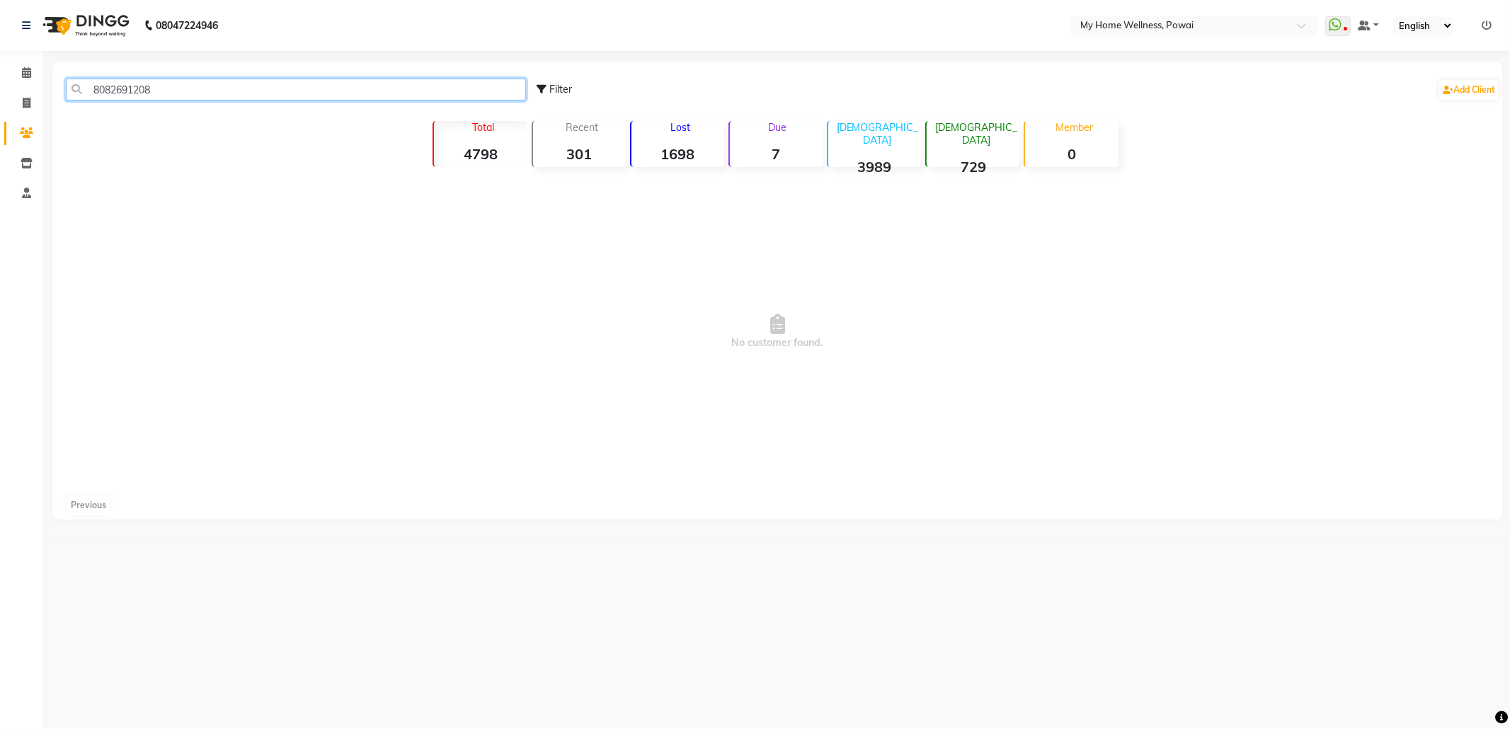
drag, startPoint x: 196, startPoint y: 83, endPoint x: 67, endPoint y: 75, distance: 129.8
click at [67, 75] on div "8082691208 Filter Add Client" at bounding box center [777, 89] width 1445 height 45
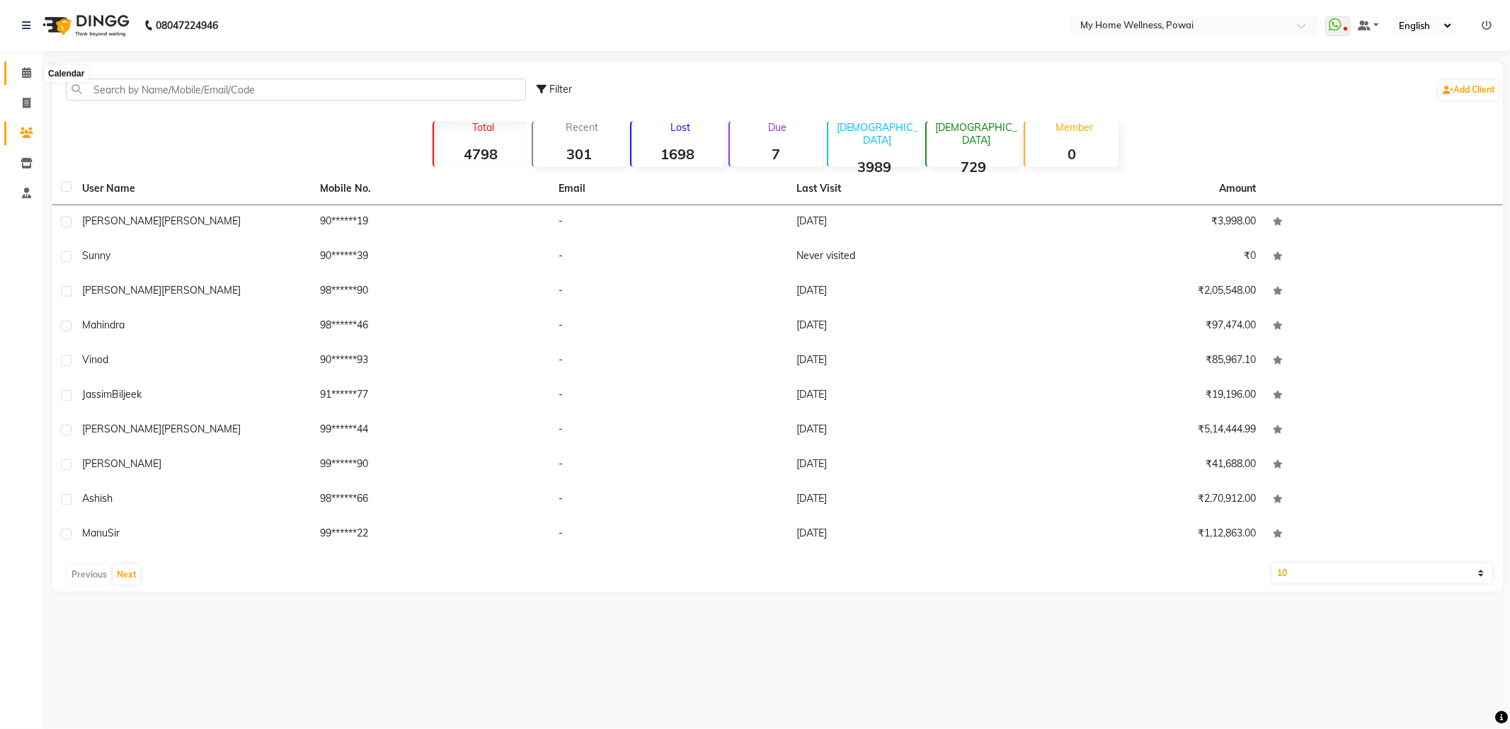
click at [24, 67] on icon at bounding box center [26, 72] width 9 height 11
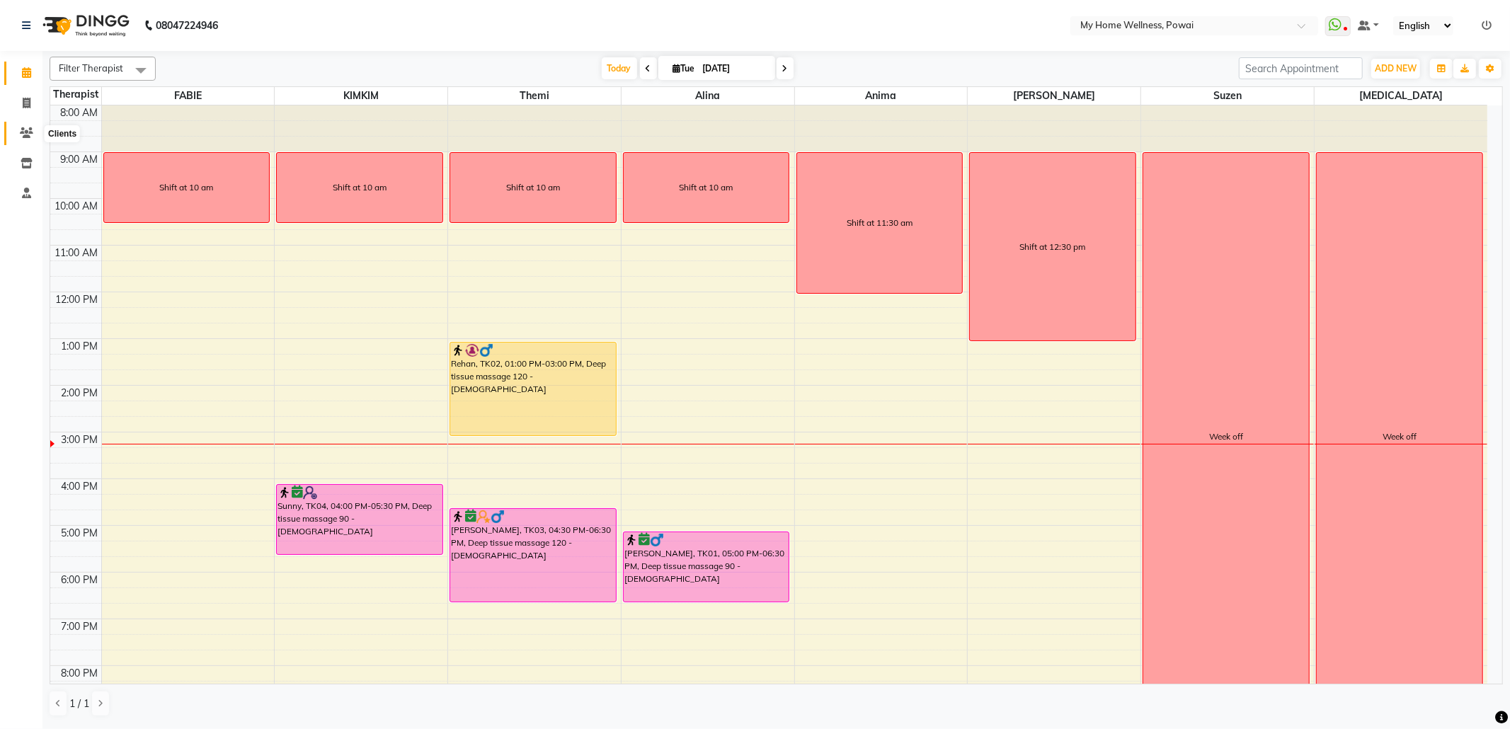
click at [20, 129] on icon at bounding box center [26, 132] width 13 height 11
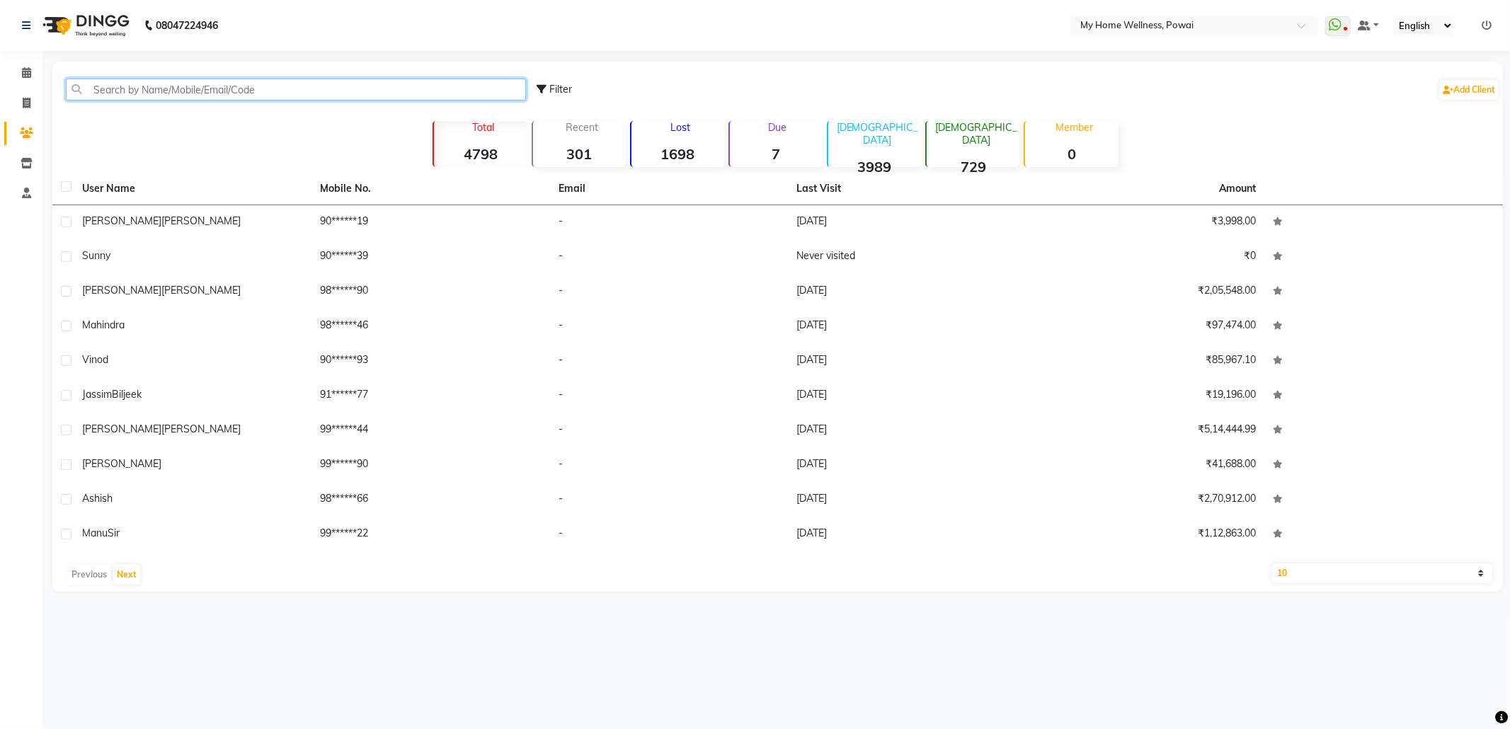
click at [284, 86] on input "text" at bounding box center [296, 90] width 460 height 22
paste input "9483576895"
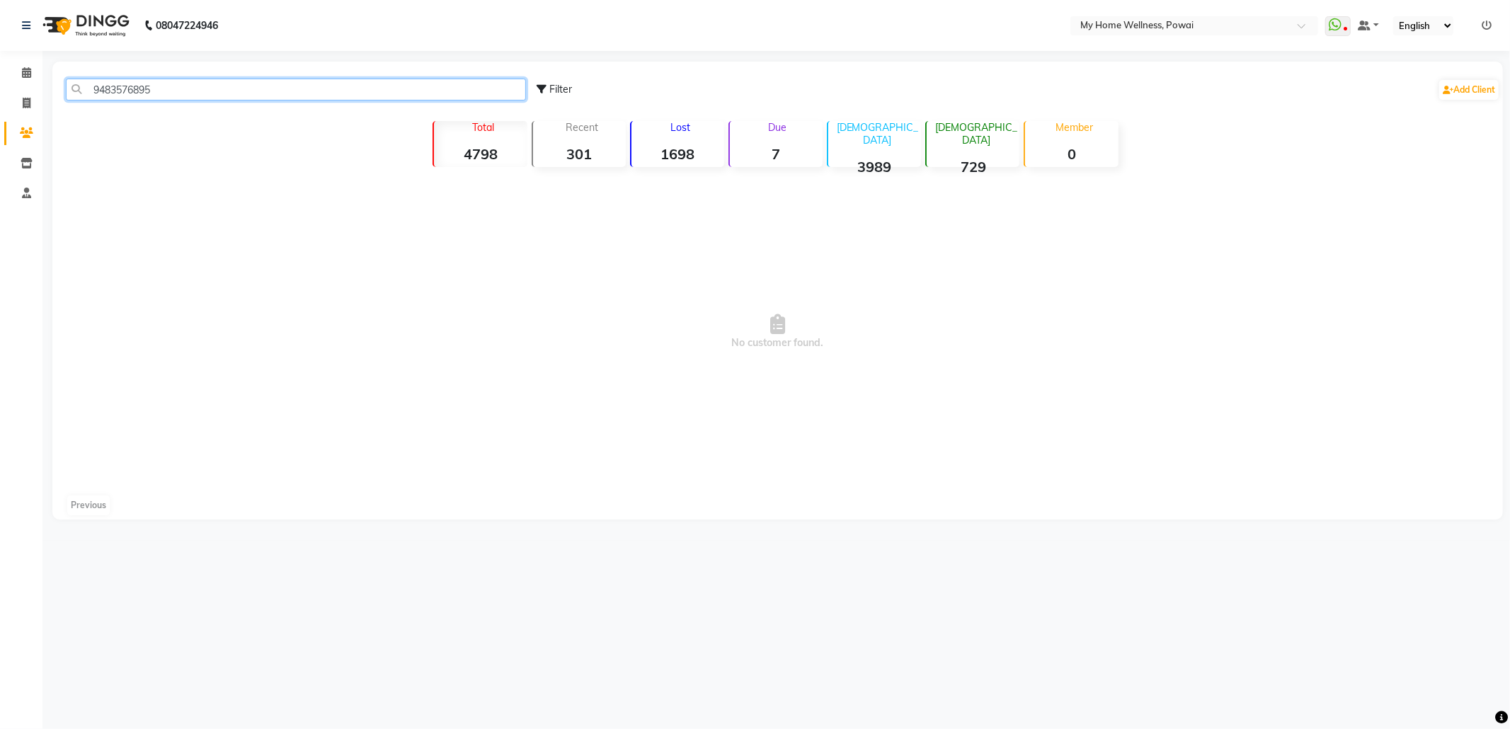
drag, startPoint x: 289, startPoint y: 96, endPoint x: 0, endPoint y: 46, distance: 293.2
click at [0, 46] on app-home "08047224946 Select Location × My Home Wellness, Powai WhatsApp Status ✕ Status:…" at bounding box center [755, 270] width 1510 height 541
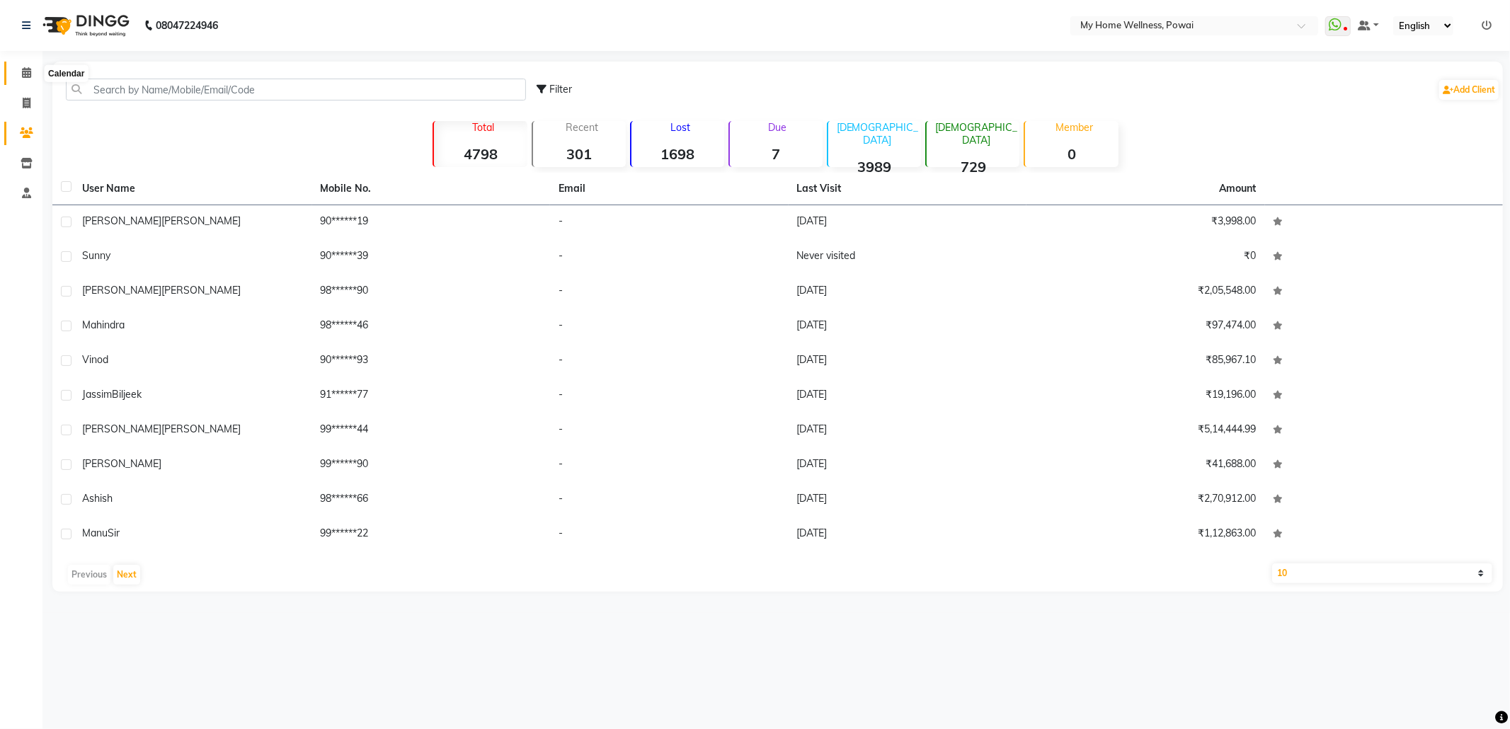
click at [35, 75] on span at bounding box center [26, 73] width 25 height 16
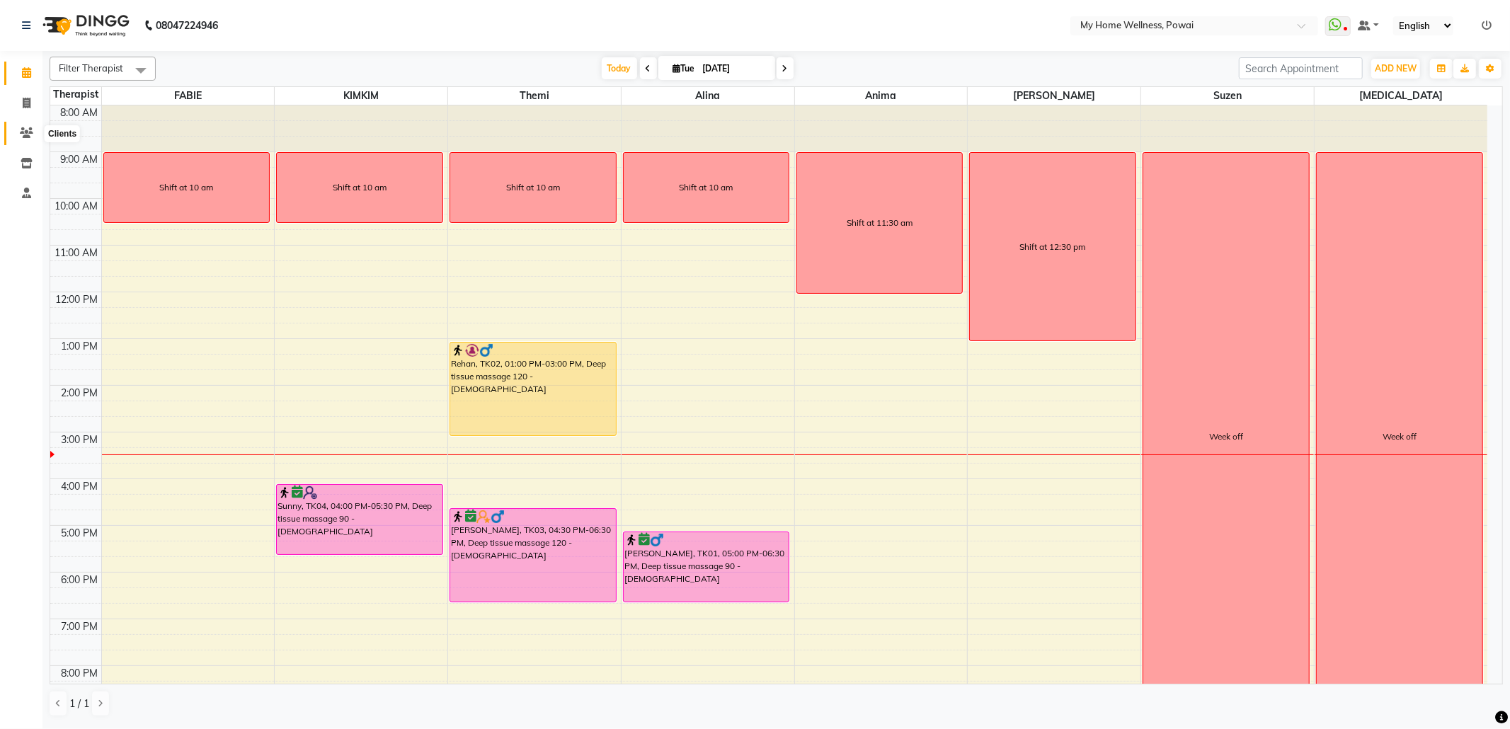
click at [27, 136] on icon at bounding box center [26, 132] width 13 height 11
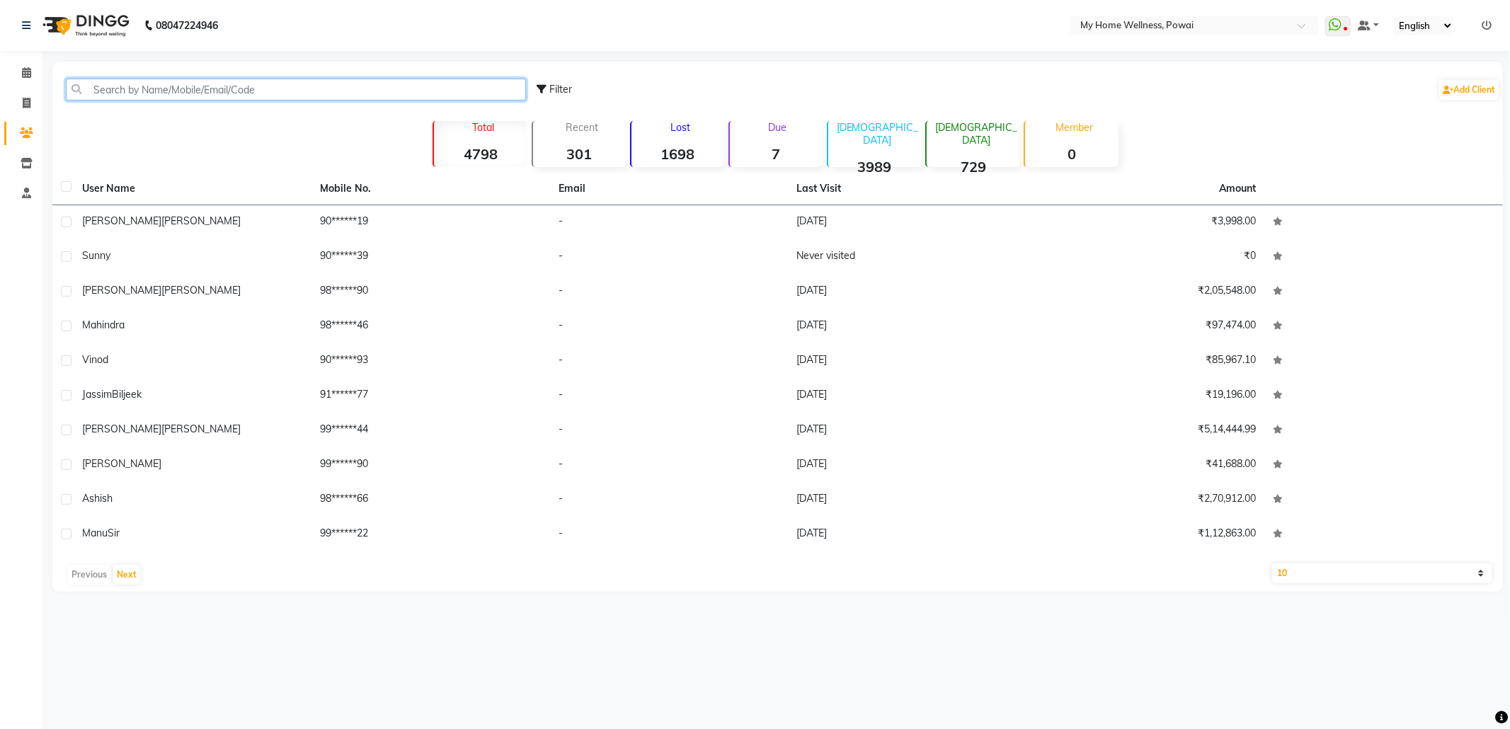
click at [227, 89] on input "text" at bounding box center [296, 90] width 460 height 22
paste input "8623033130"
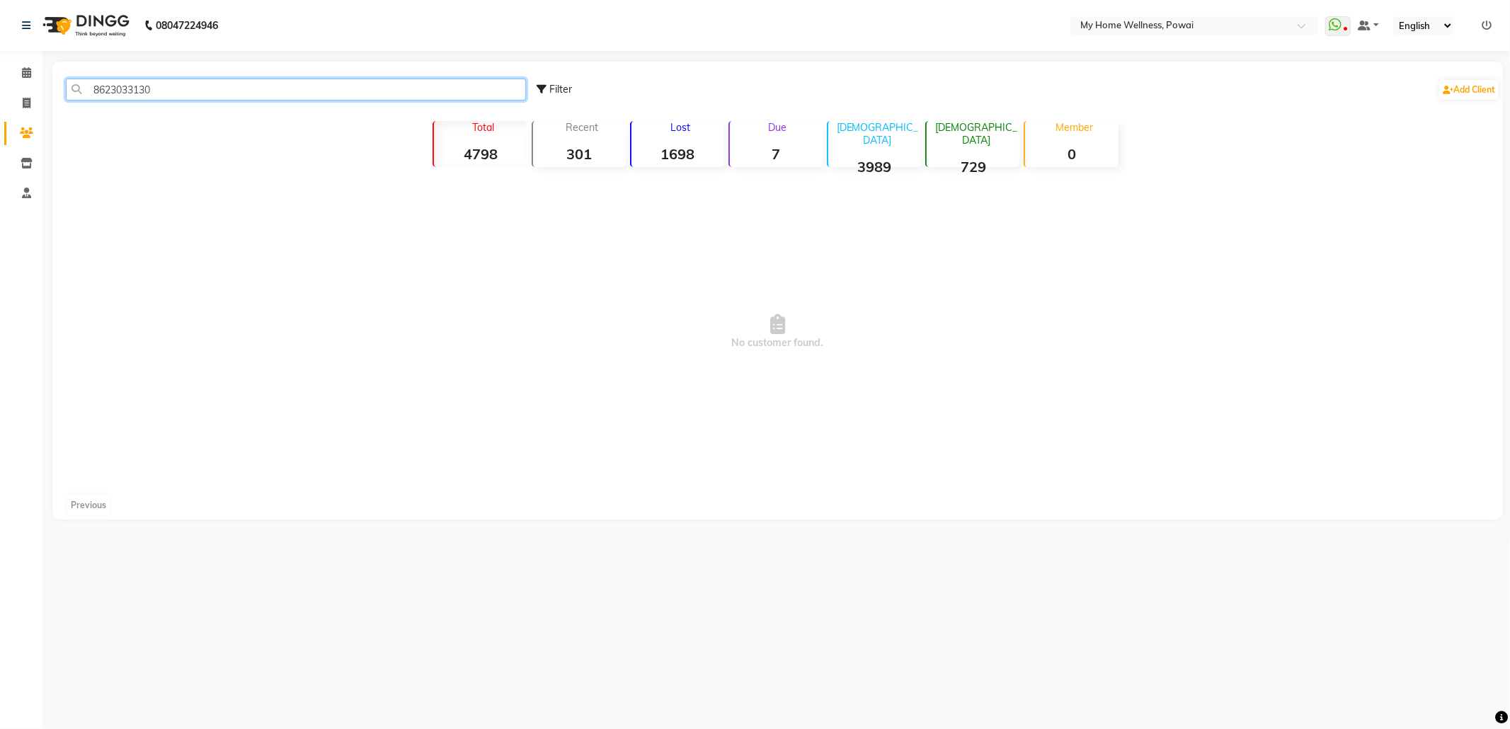
drag, startPoint x: 235, startPoint y: 96, endPoint x: 0, endPoint y: 93, distance: 235.1
click at [0, 93] on app-home "08047224946 Select Location × My Home Wellness, Powai WhatsApp Status ✕ Status:…" at bounding box center [755, 270] width 1510 height 541
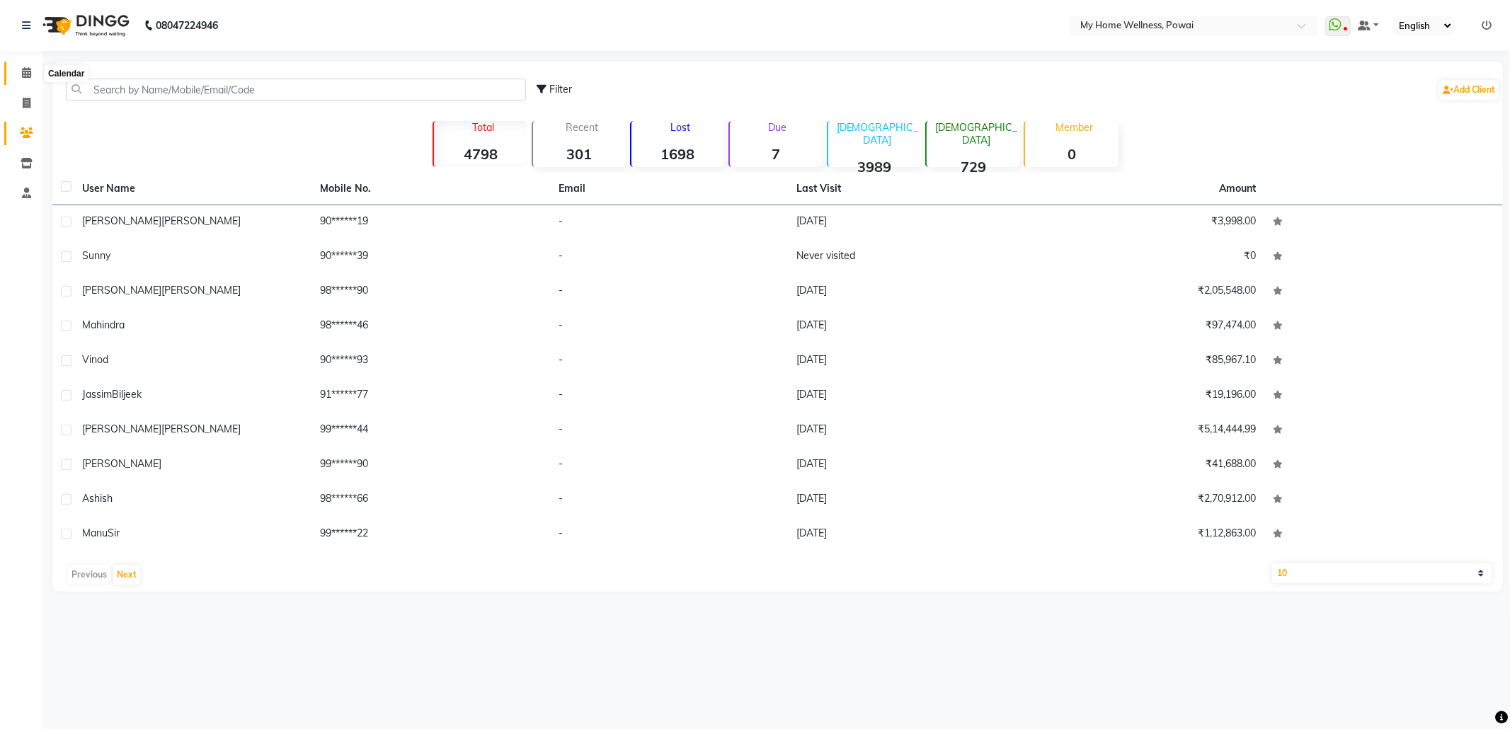
click at [25, 69] on icon at bounding box center [26, 72] width 9 height 11
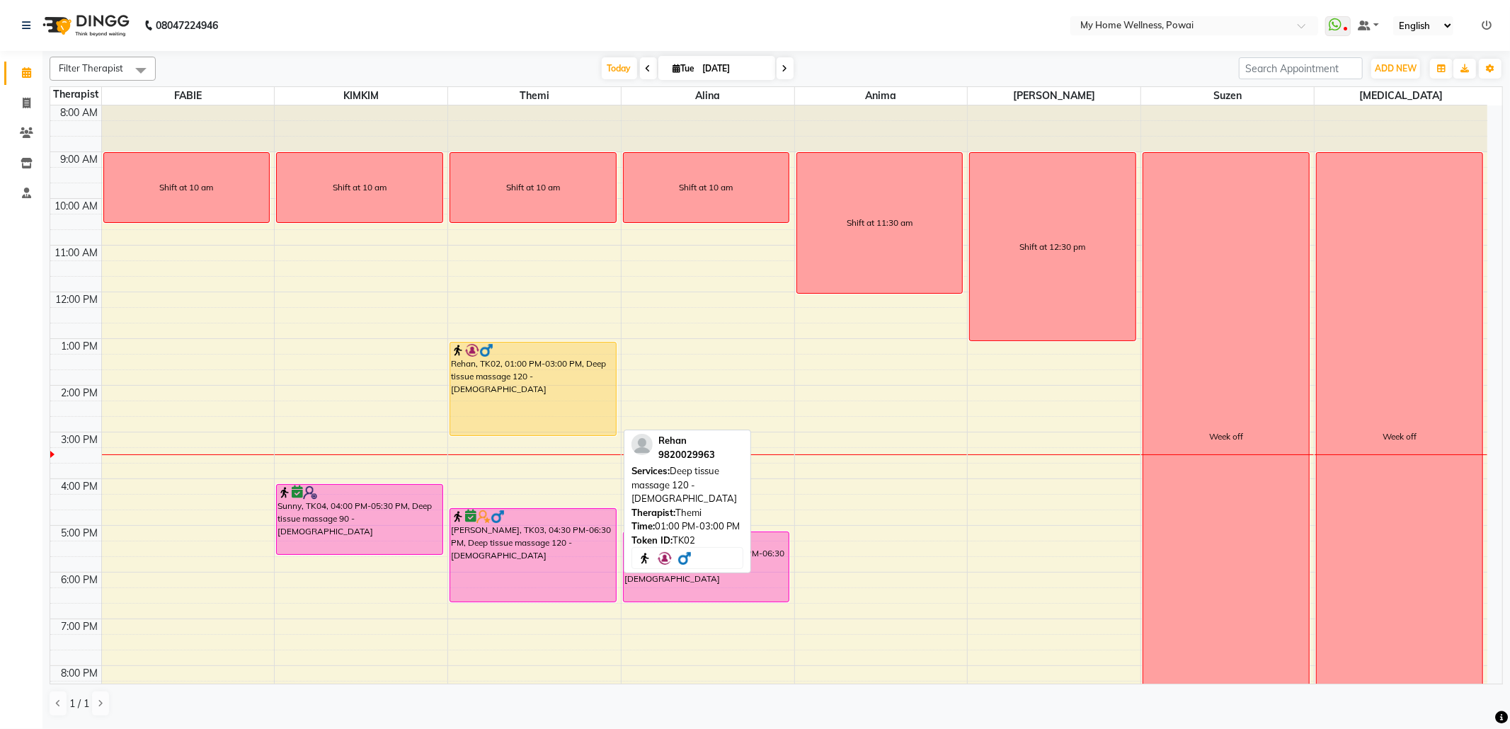
click at [472, 396] on div "Rehan, TK02, 01:00 PM-03:00 PM, Deep tissue massage 120 - [DEMOGRAPHIC_DATA]" at bounding box center [533, 389] width 166 height 93
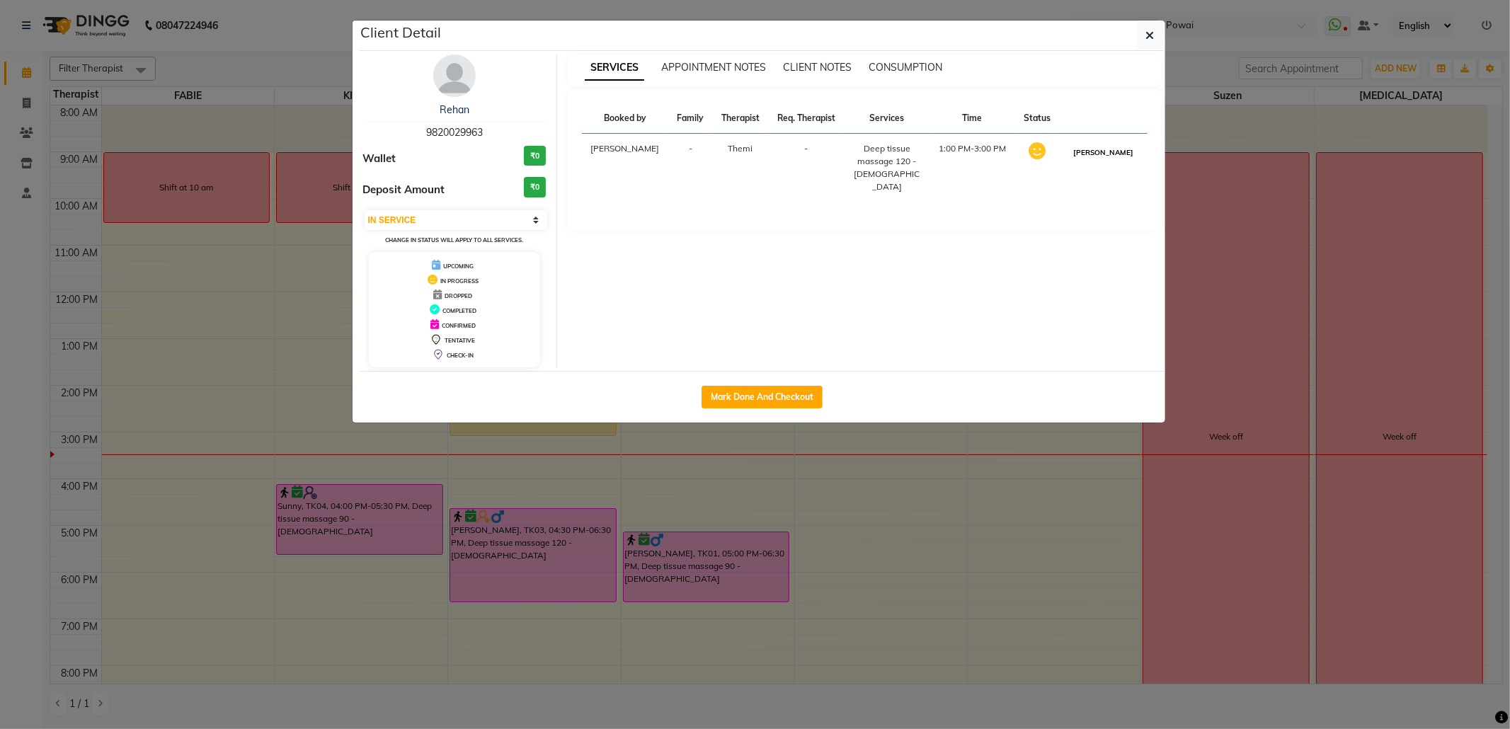
click at [1100, 156] on button "[PERSON_NAME]" at bounding box center [1103, 153] width 67 height 18
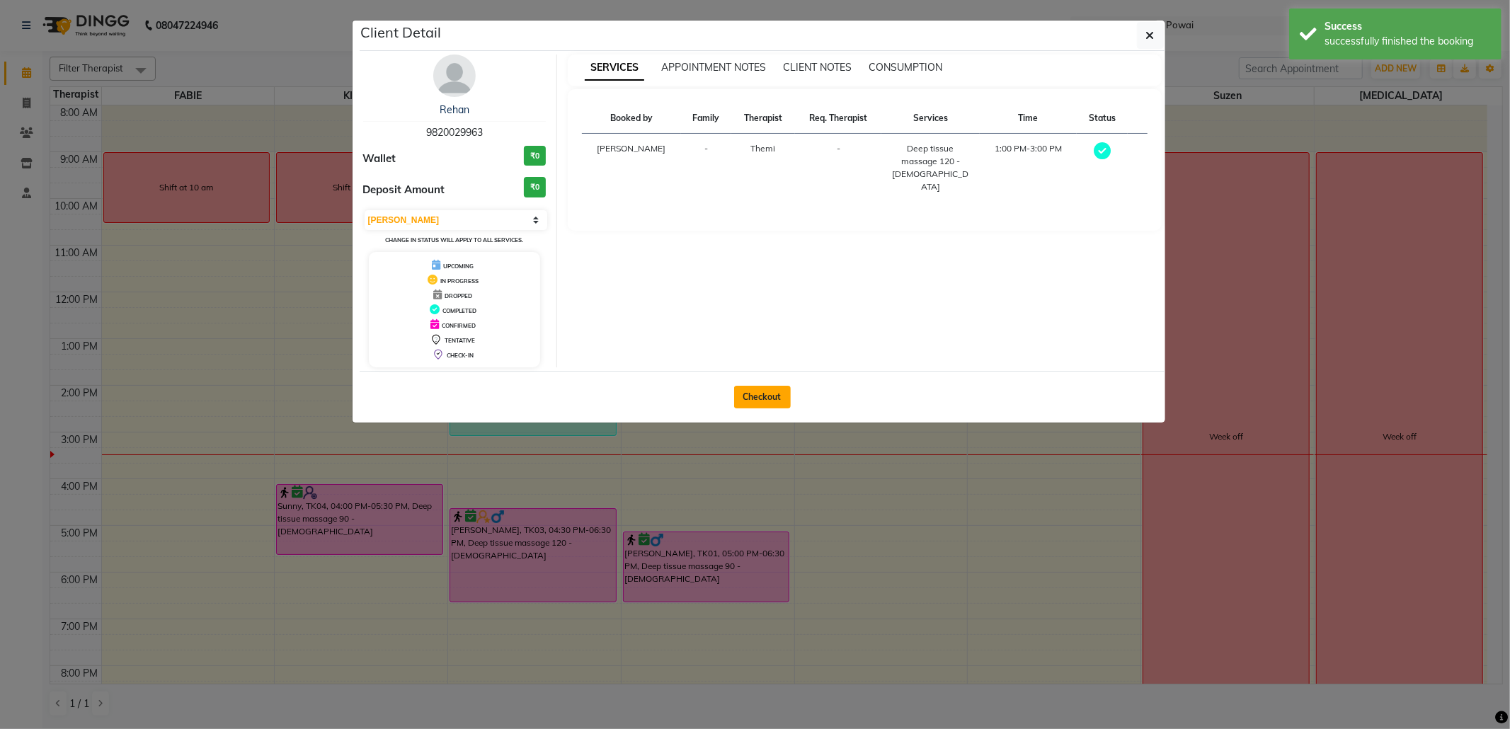
click at [786, 405] on button "Checkout" at bounding box center [762, 397] width 57 height 23
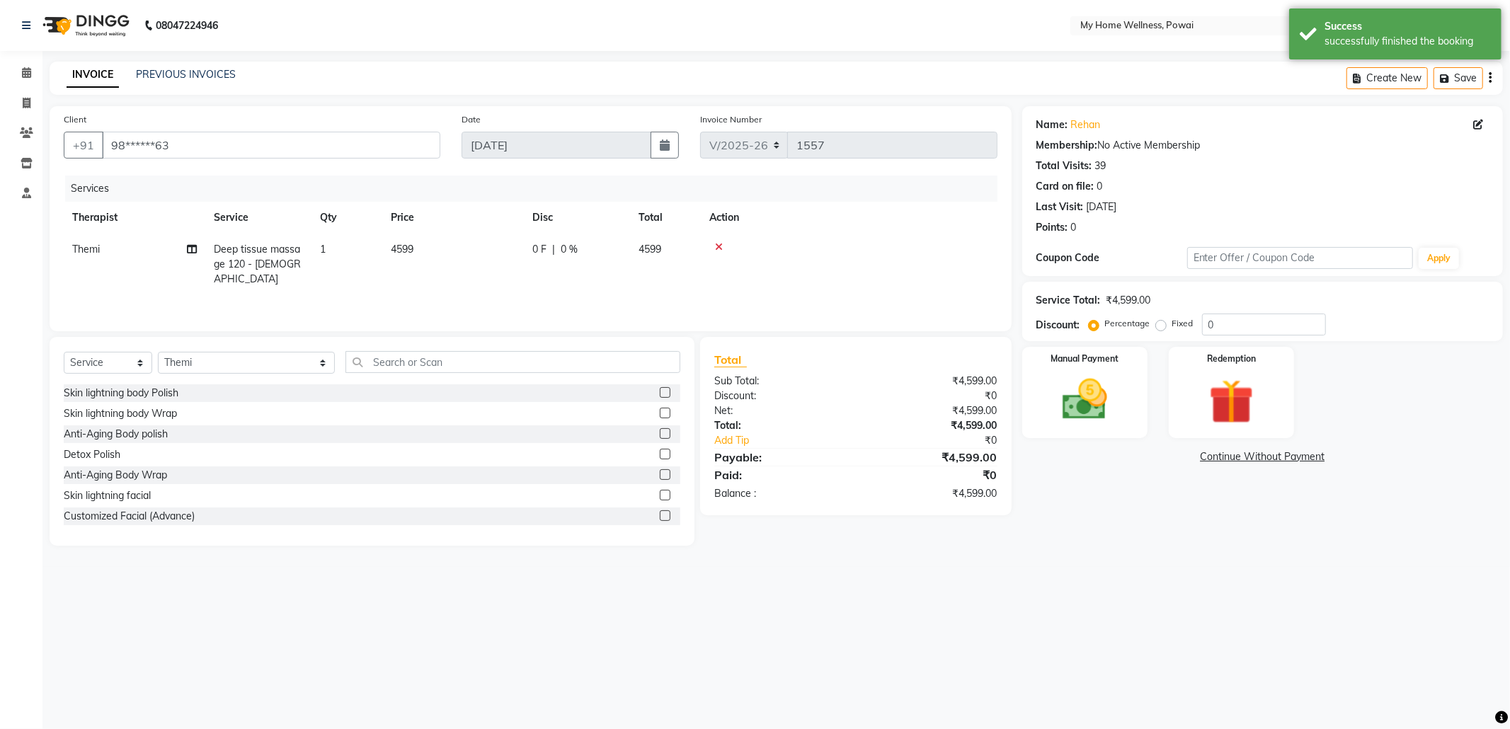
click at [319, 255] on td "1" at bounding box center [347, 265] width 71 height 62
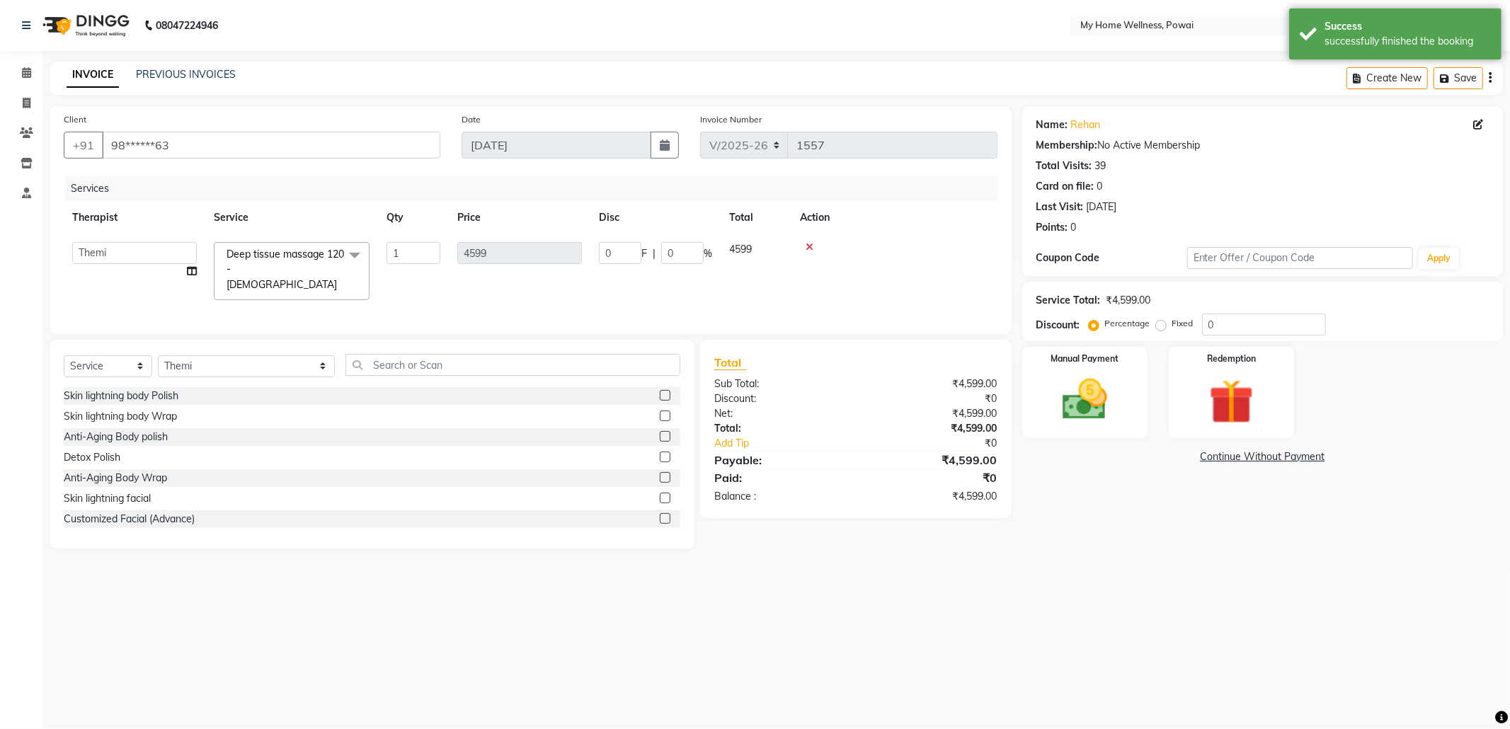
click at [354, 253] on span at bounding box center [355, 255] width 28 height 27
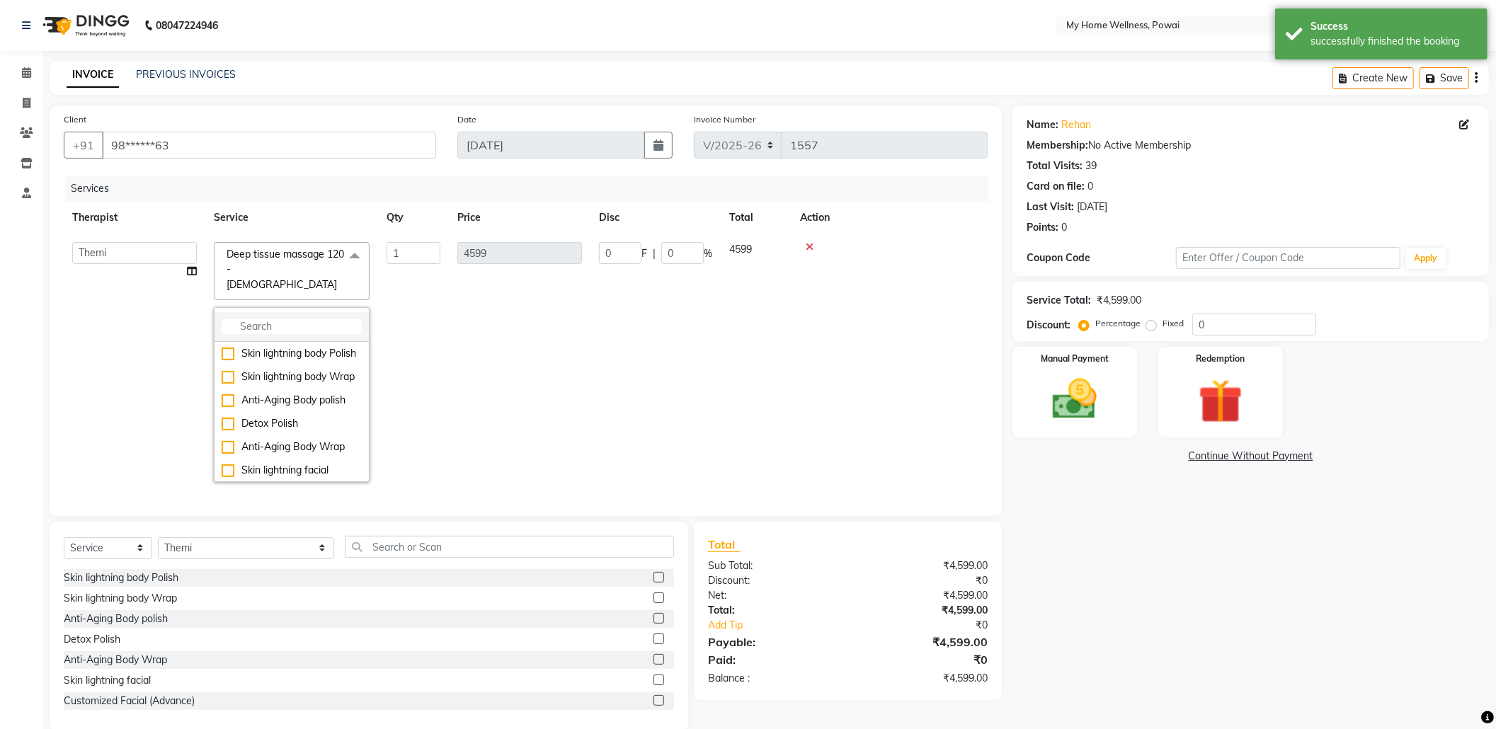
click at [334, 319] on input "multiselect-search" at bounding box center [292, 326] width 140 height 15
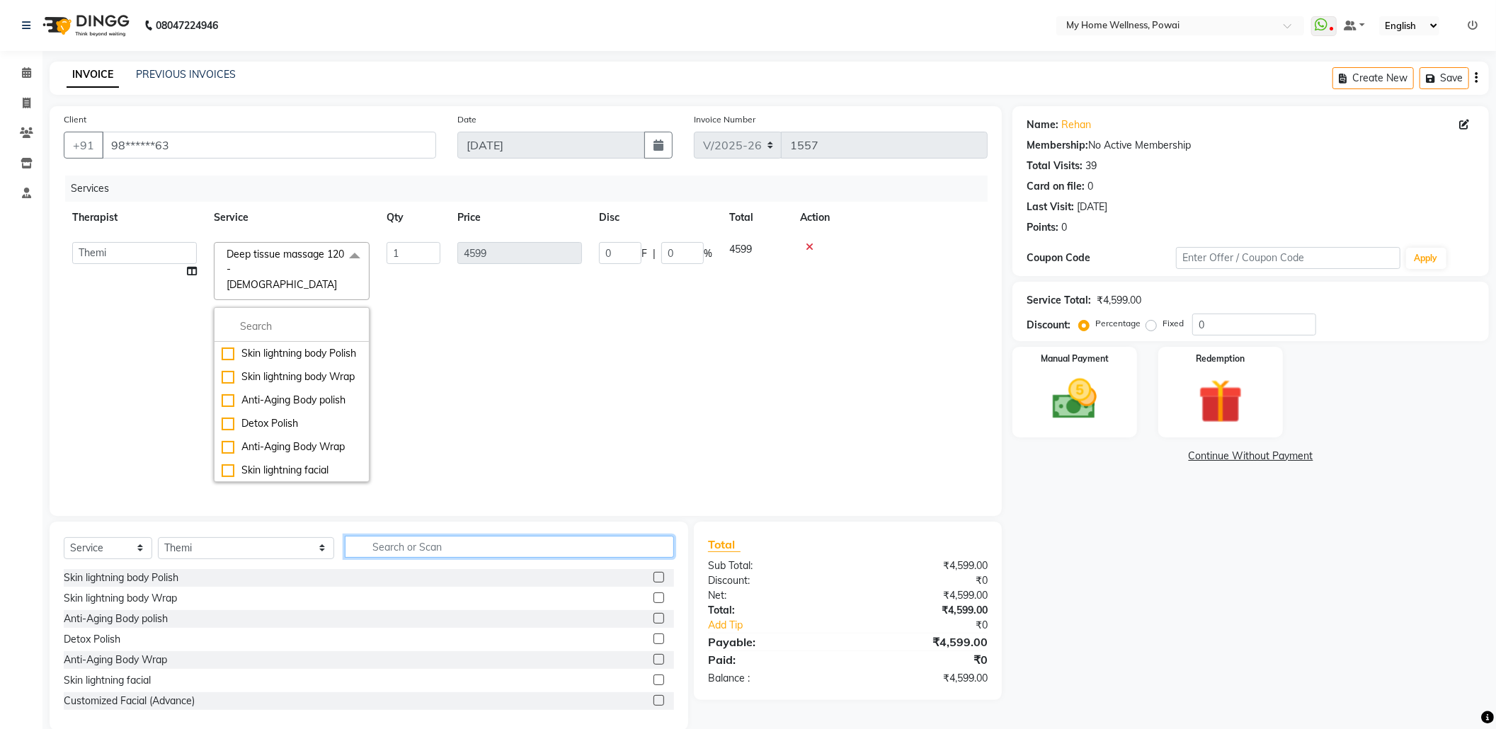
click at [375, 549] on input "text" at bounding box center [509, 547] width 329 height 22
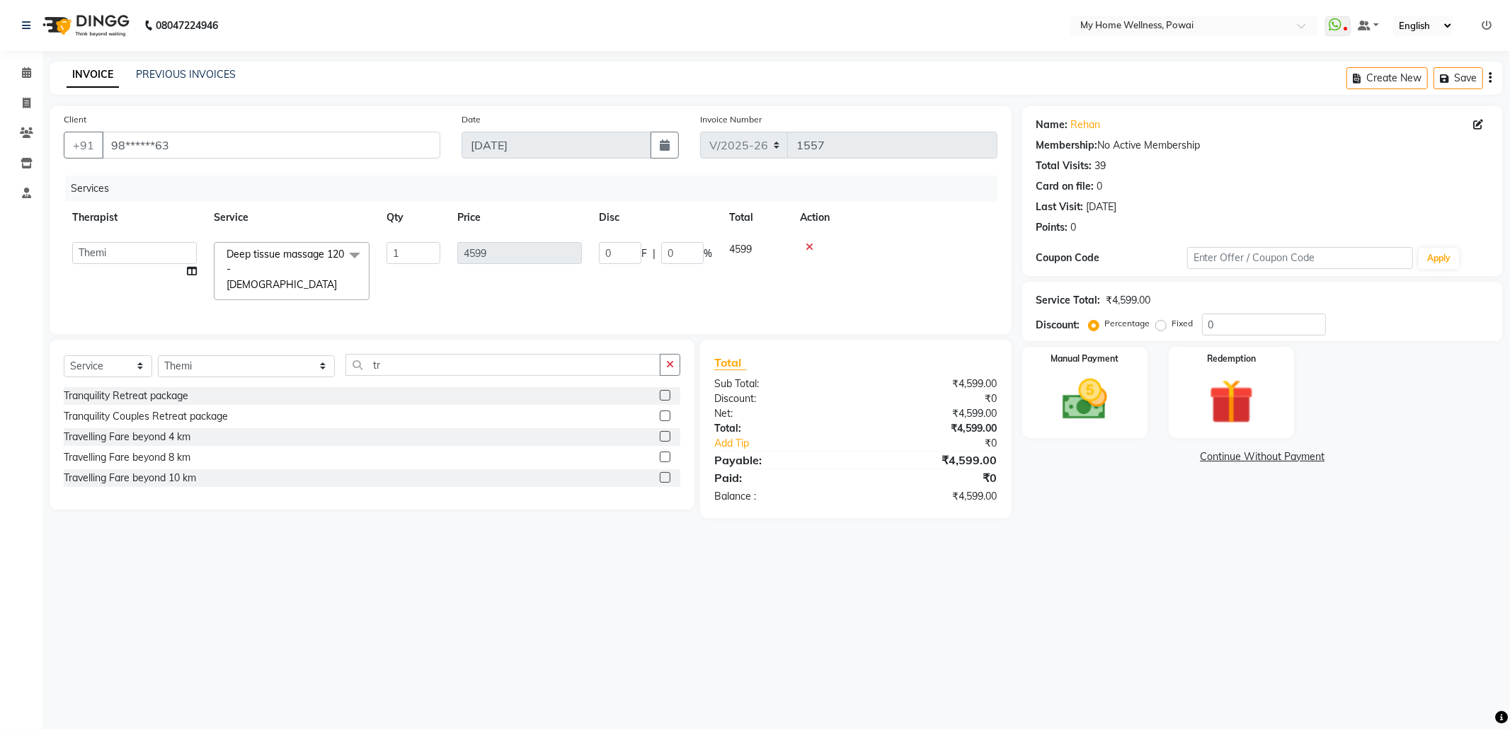
click at [664, 455] on label at bounding box center [665, 457] width 11 height 11
click at [664, 455] on input "checkbox" at bounding box center [664, 457] width 9 height 9
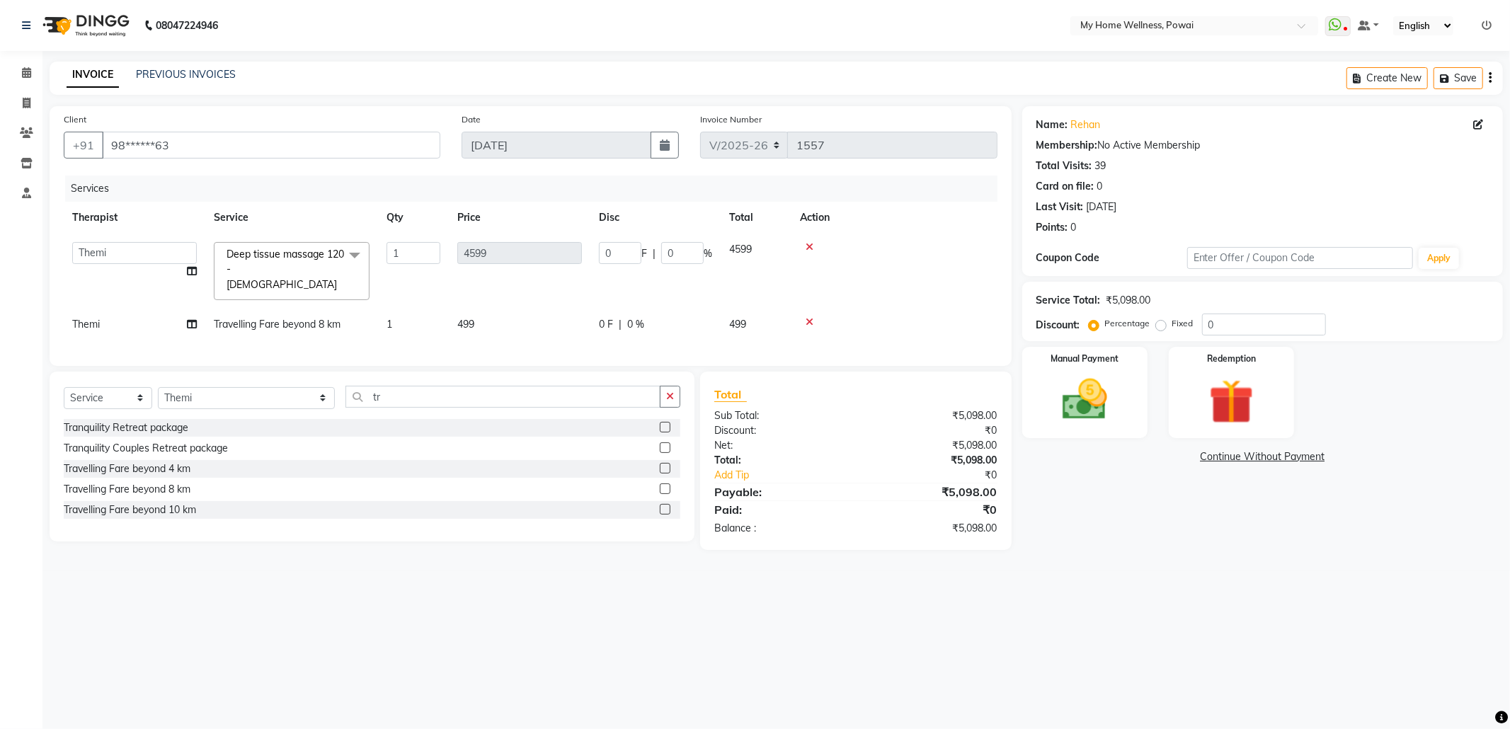
click at [811, 317] on icon at bounding box center [810, 322] width 8 height 10
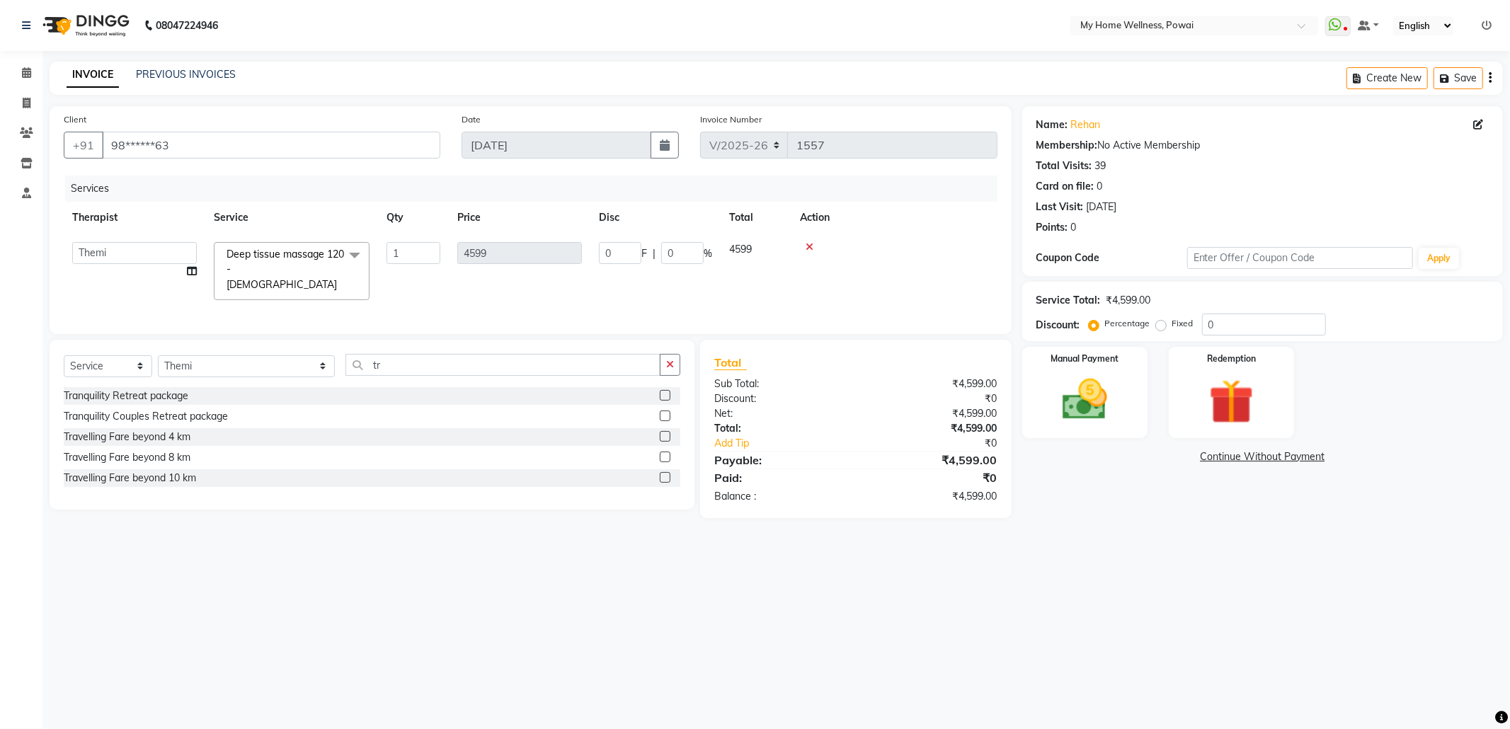
click at [666, 477] on label at bounding box center [665, 477] width 11 height 11
click at [666, 477] on input "checkbox" at bounding box center [664, 478] width 9 height 9
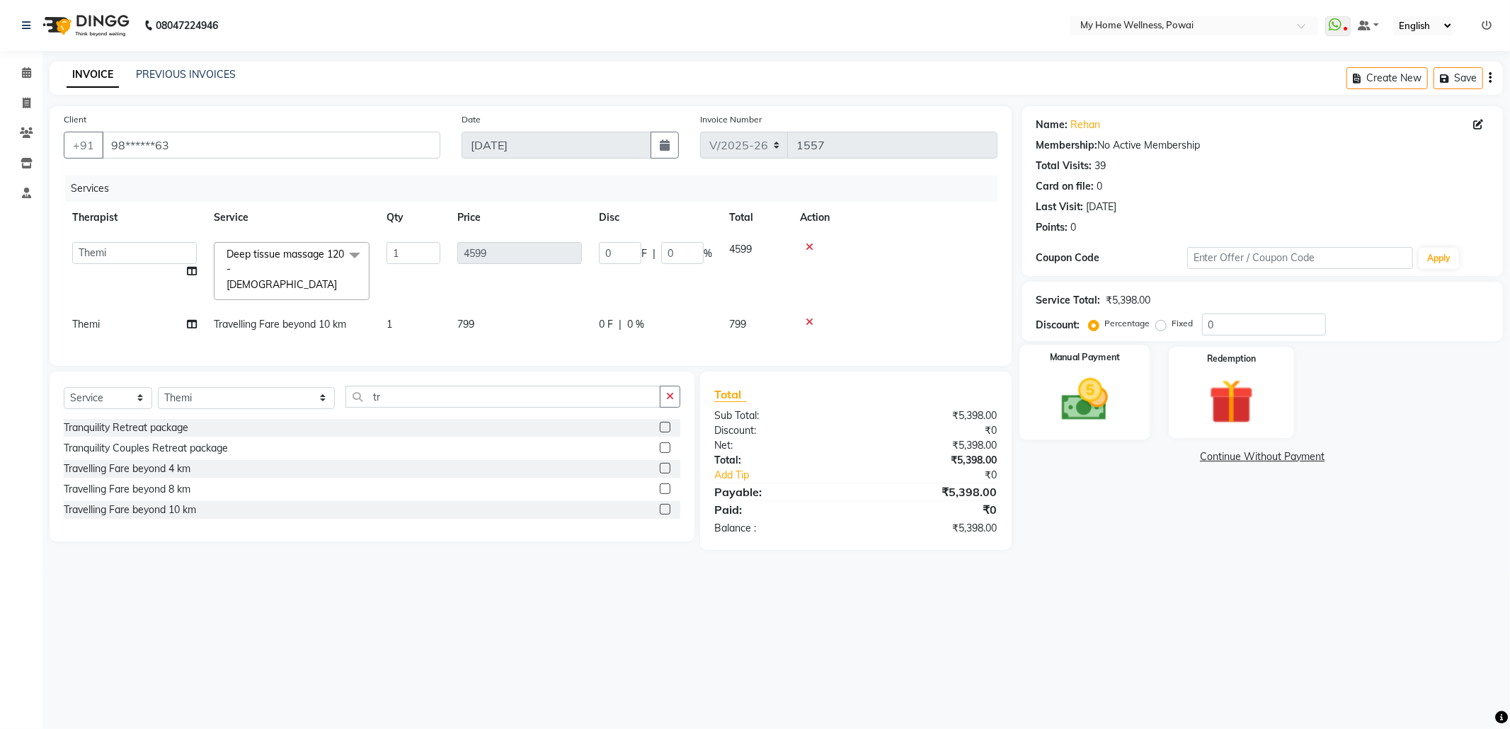
click at [1125, 398] on div "Manual Payment" at bounding box center [1085, 392] width 130 height 95
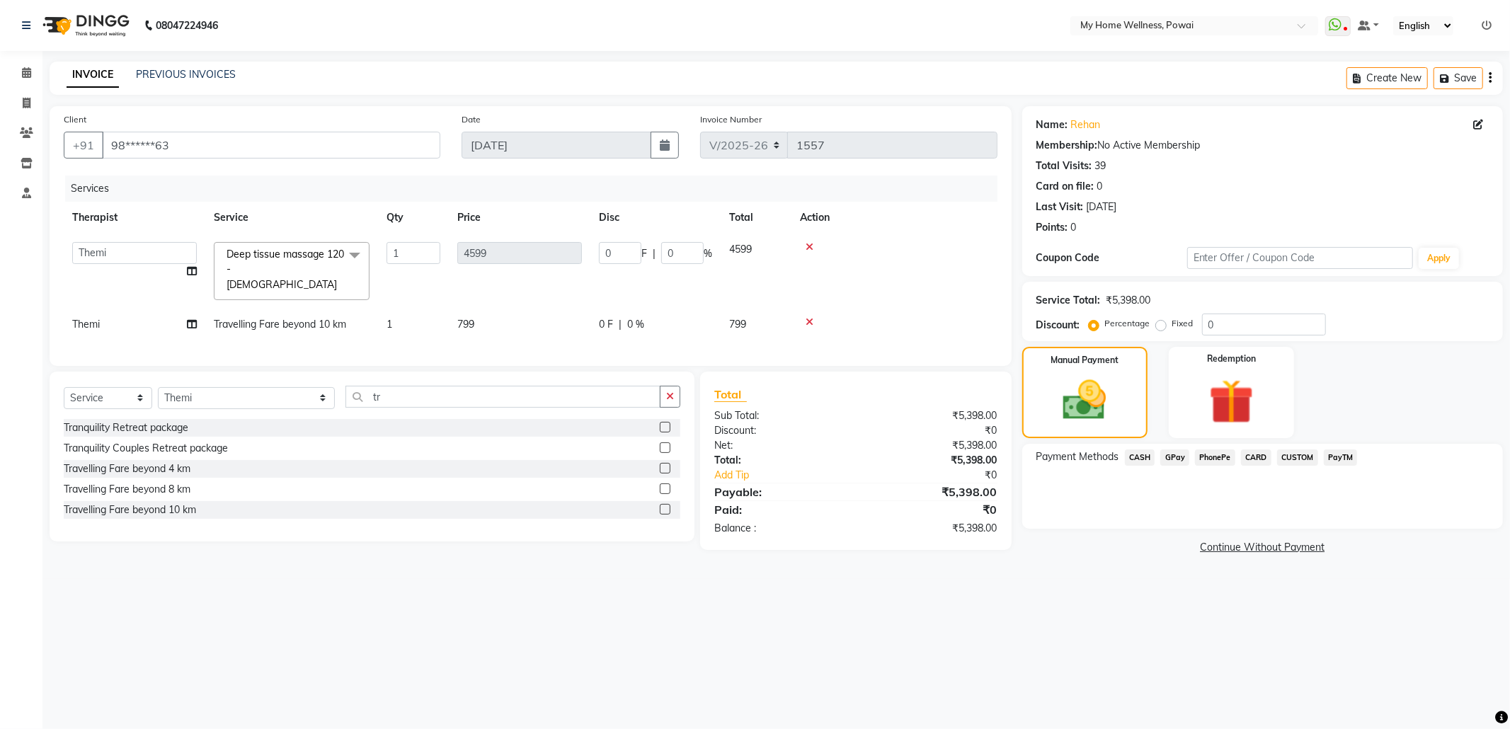
click at [1174, 460] on span "GPay" at bounding box center [1174, 458] width 29 height 16
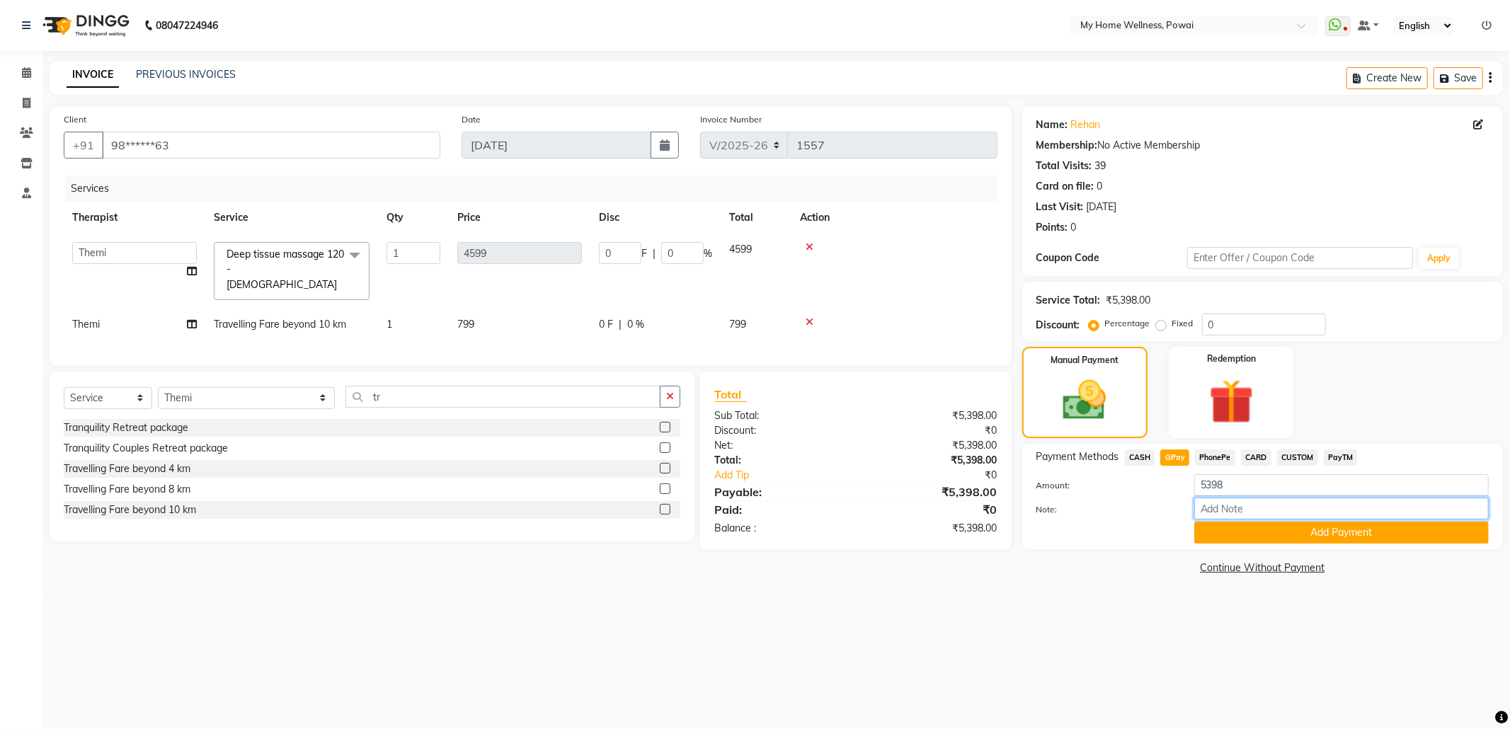
drag, startPoint x: 1232, startPoint y: 513, endPoint x: 1283, endPoint y: 446, distance: 84.4
click at [1232, 513] on input "Note:" at bounding box center [1341, 509] width 295 height 22
click at [1303, 530] on button "Add Payment" at bounding box center [1341, 533] width 295 height 22
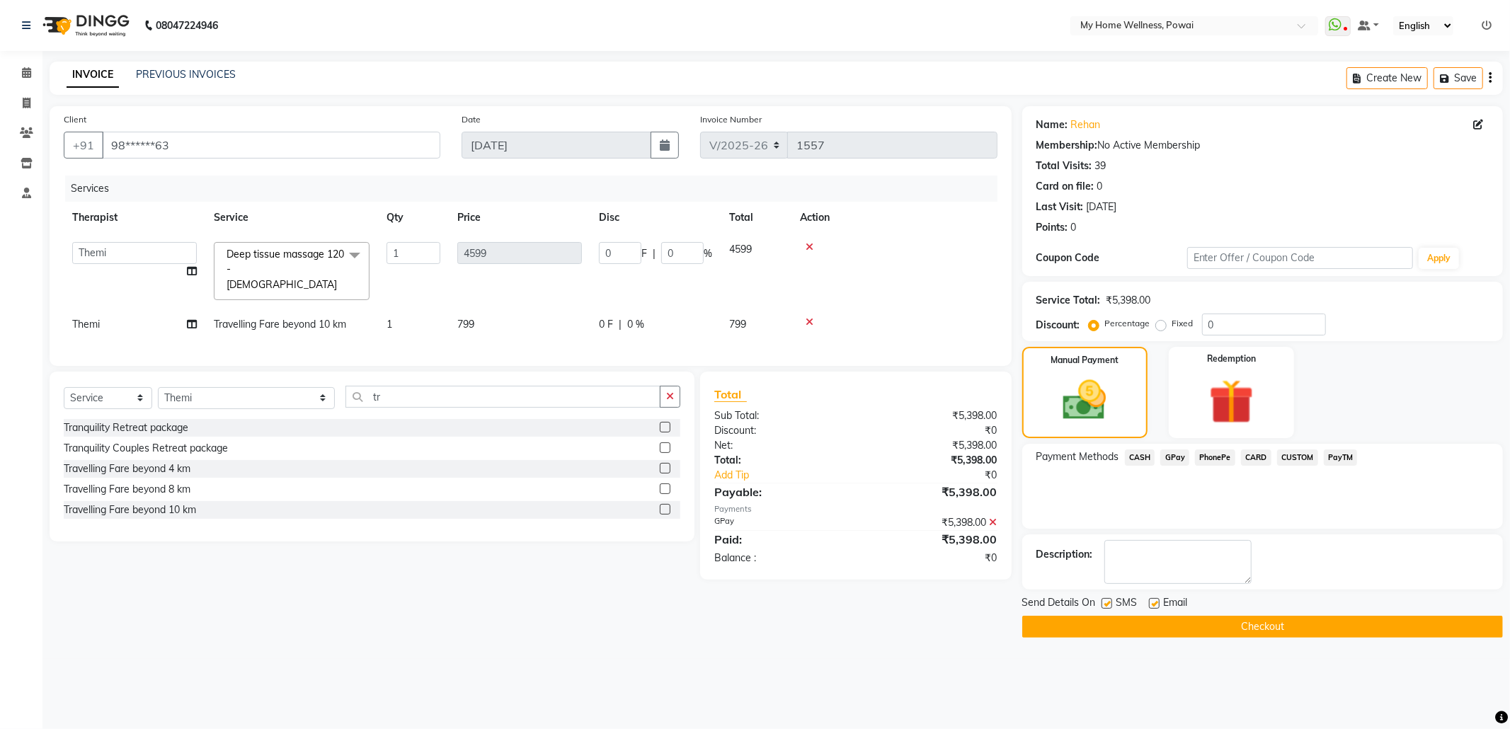
click at [1300, 624] on button "Checkout" at bounding box center [1262, 627] width 481 height 22
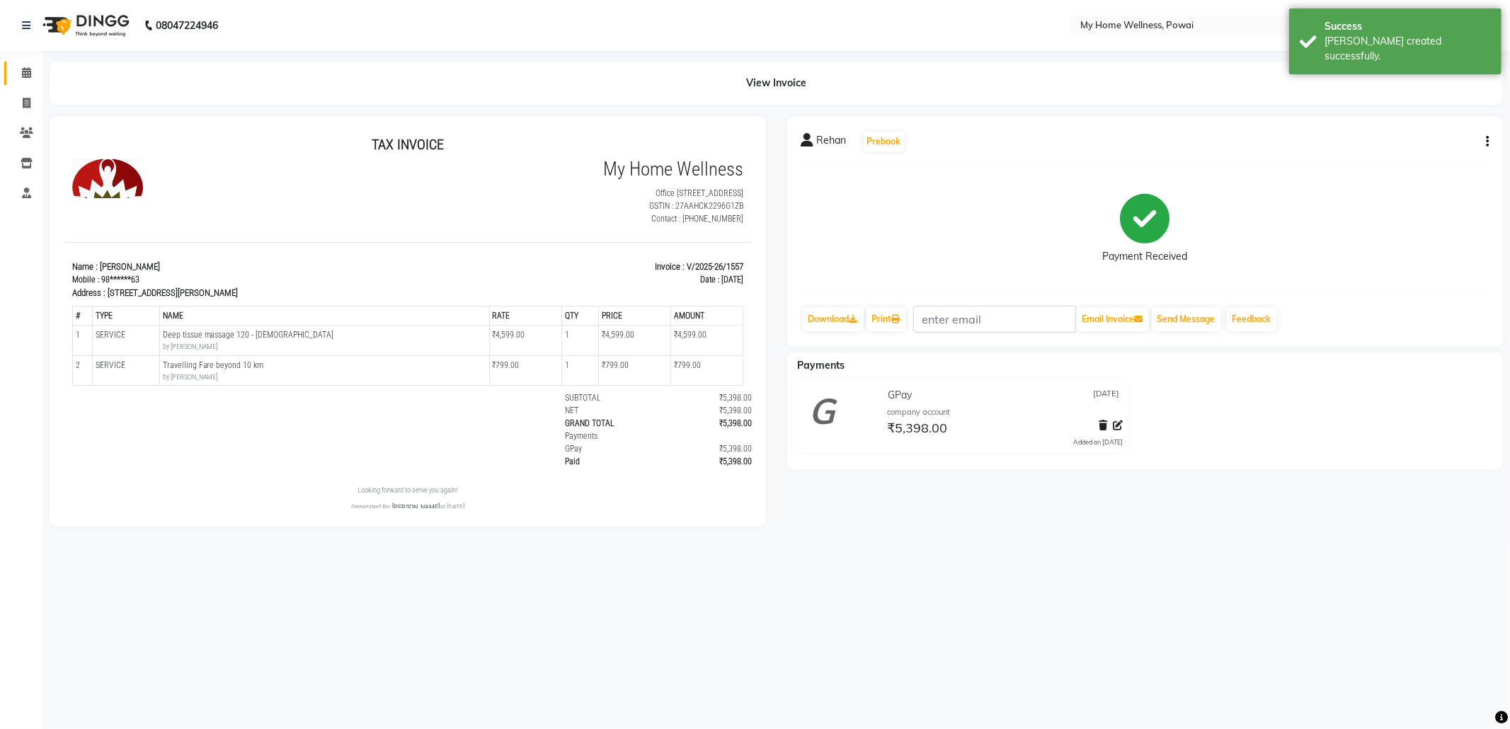
click at [24, 63] on link "Calendar" at bounding box center [21, 73] width 34 height 23
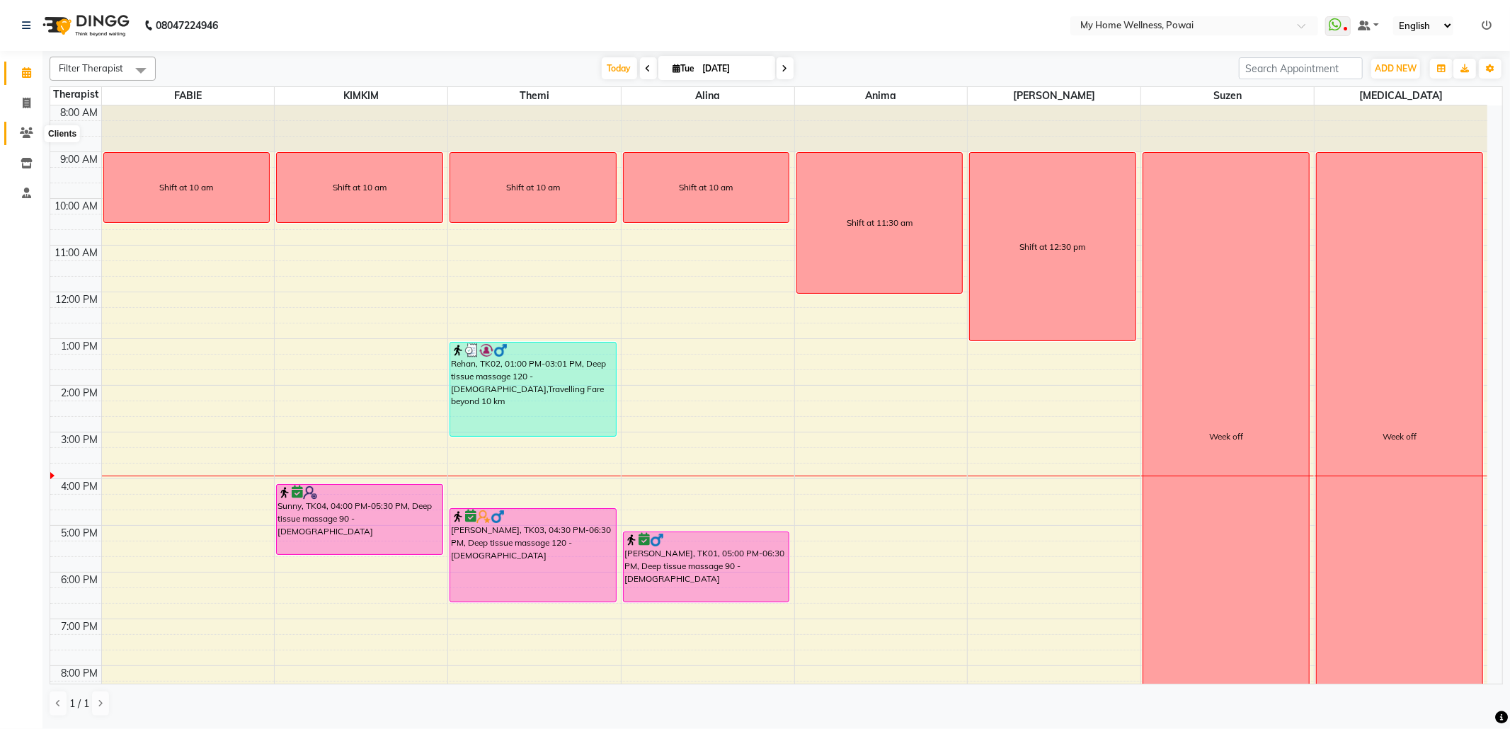
click at [34, 127] on span at bounding box center [26, 133] width 25 height 16
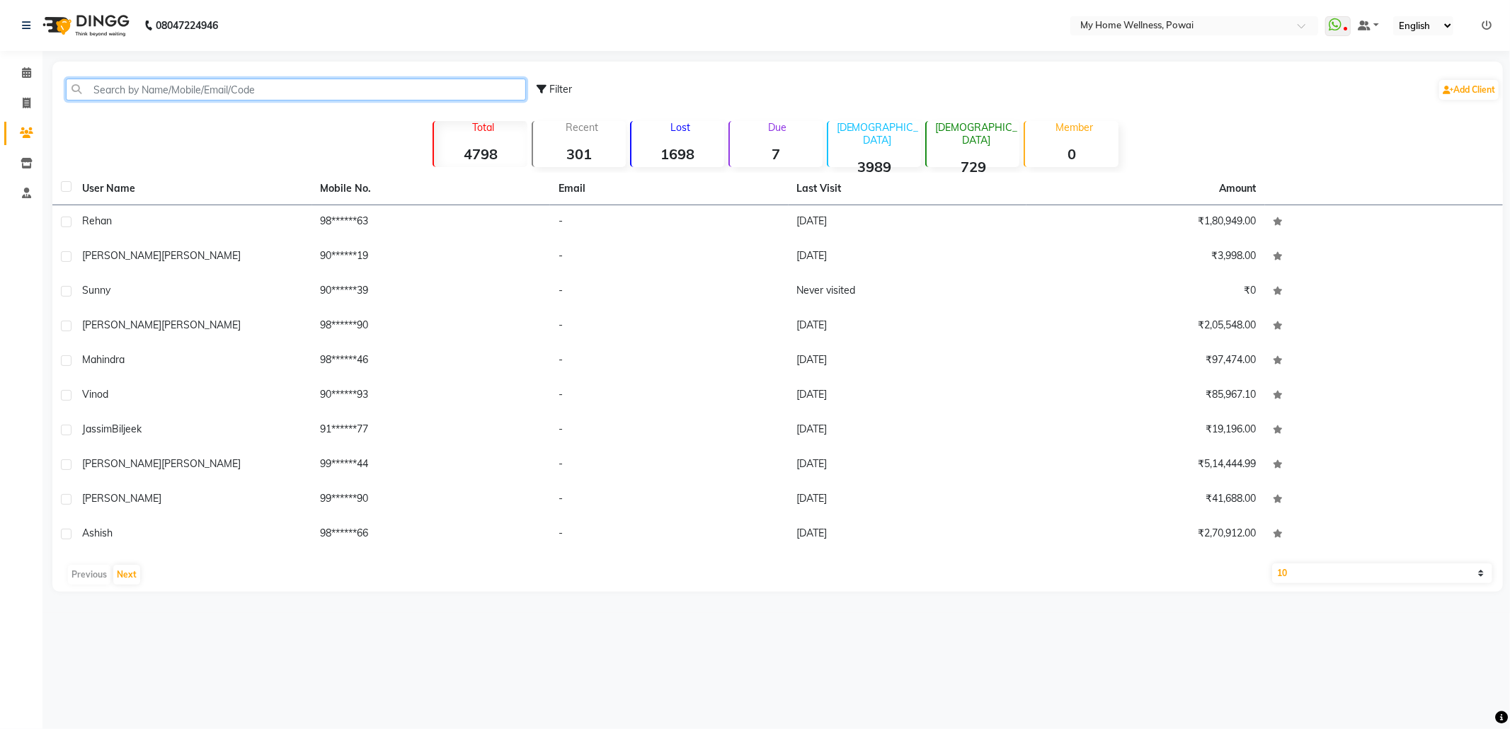
click at [227, 84] on input "text" at bounding box center [296, 90] width 460 height 22
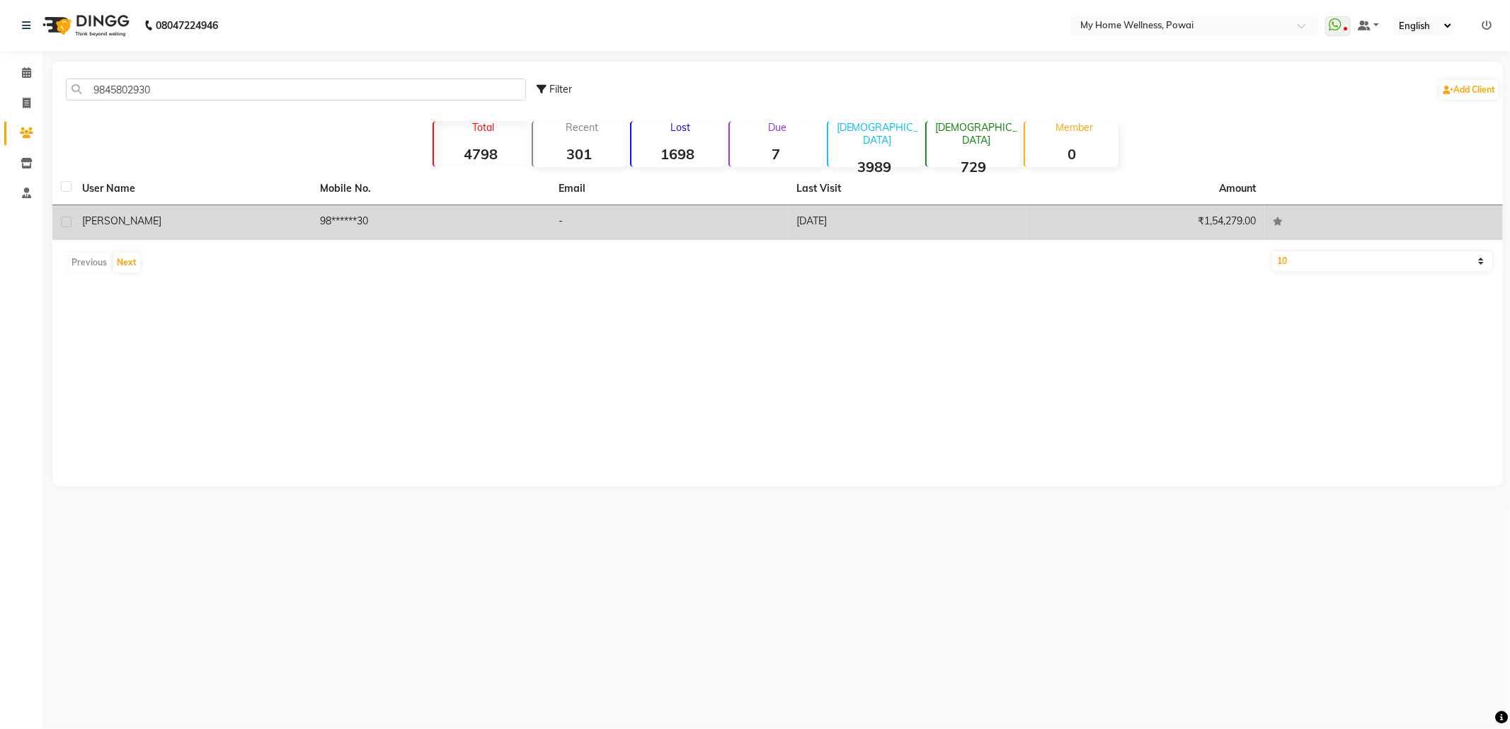
click at [346, 212] on td "98******30" at bounding box center [431, 222] width 239 height 35
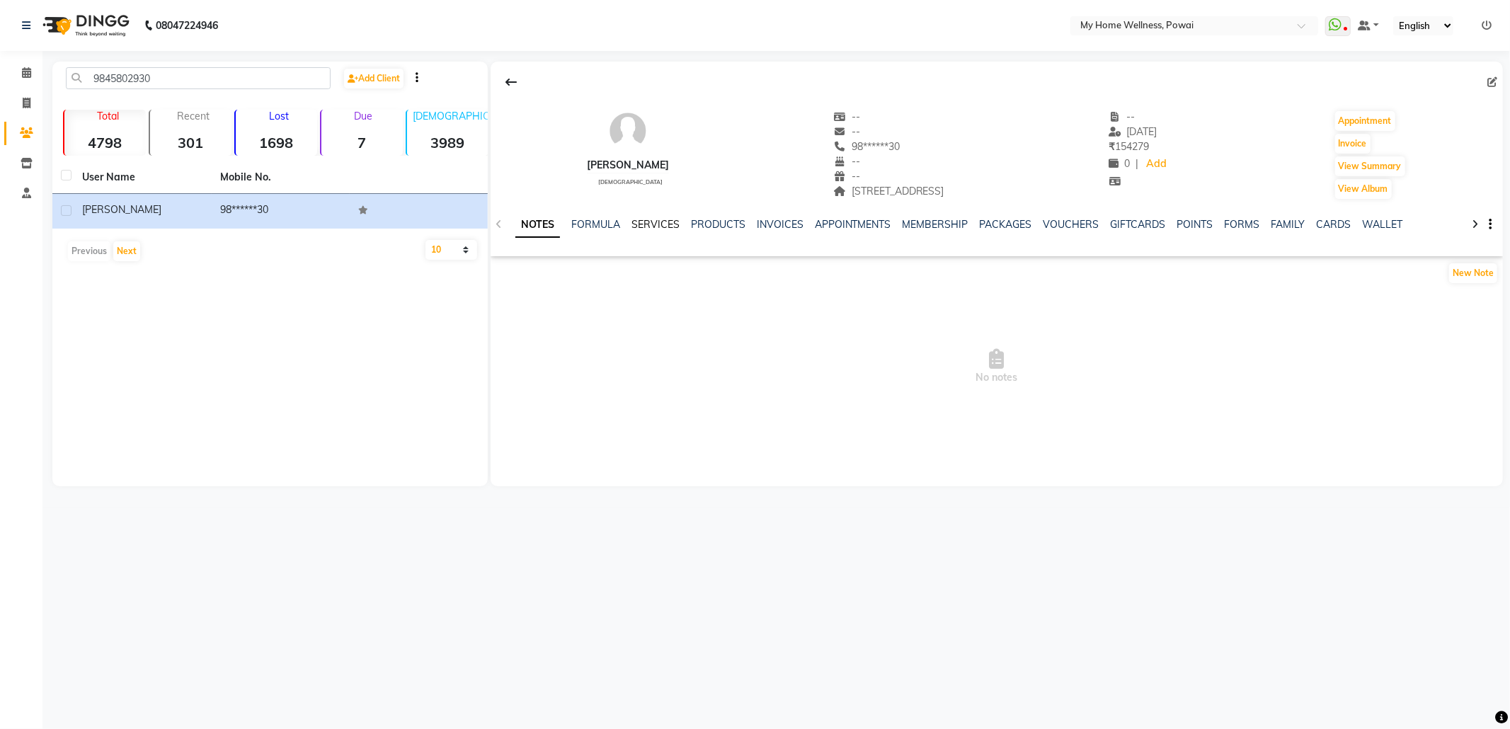
click at [653, 224] on link "SERVICES" at bounding box center [656, 224] width 48 height 13
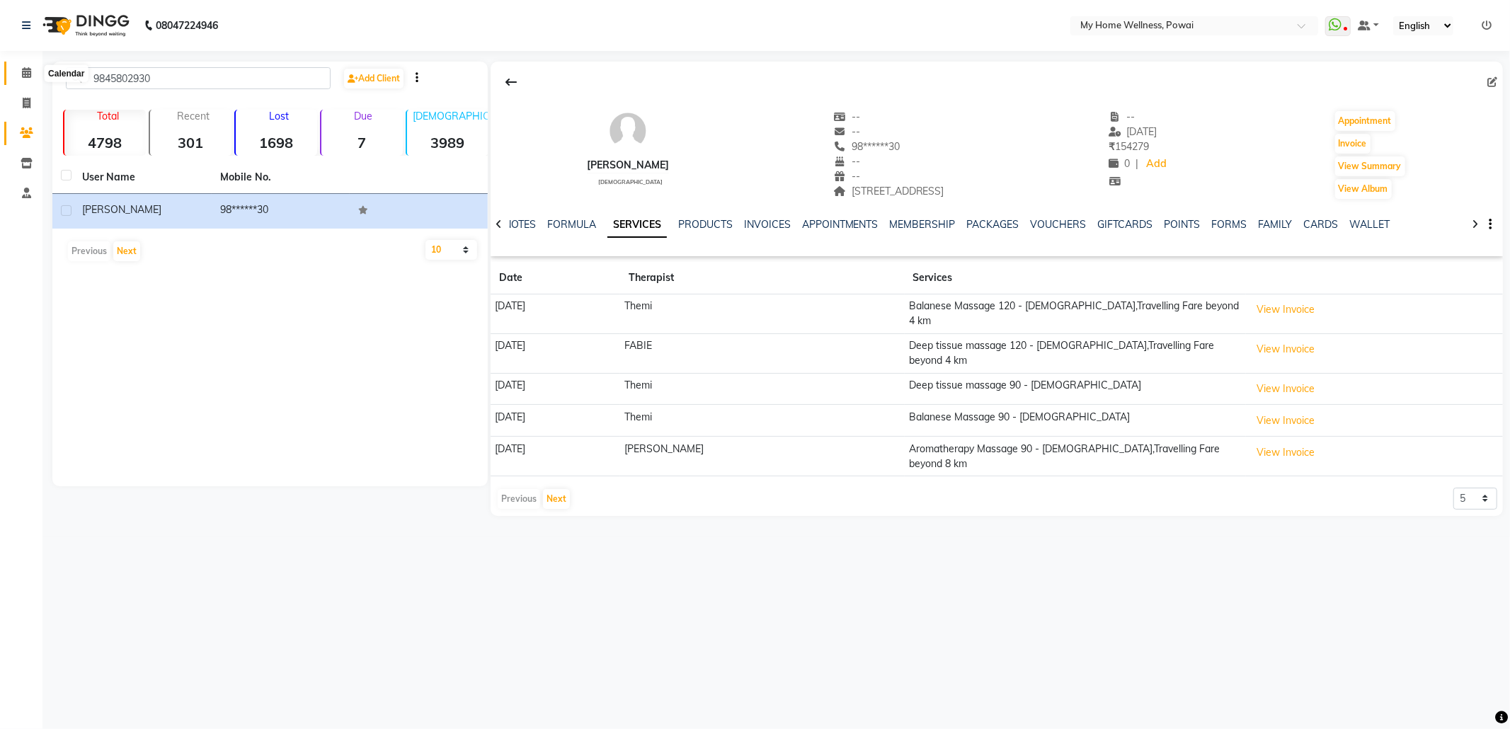
click at [25, 72] on icon at bounding box center [26, 72] width 9 height 11
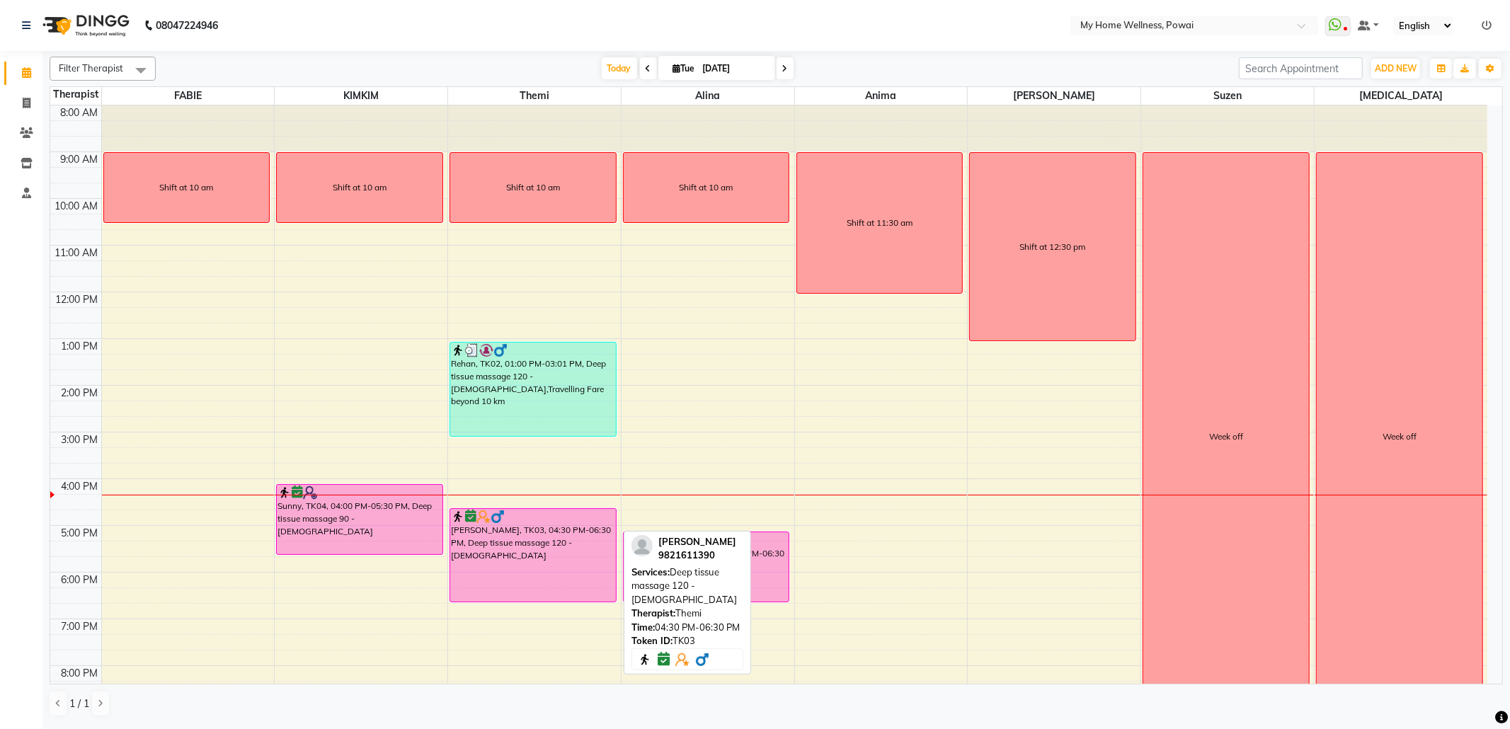
click at [486, 536] on div "[PERSON_NAME], TK03, 04:30 PM-06:30 PM, Deep tissue massage 120 - [DEMOGRAPHIC_…" at bounding box center [533, 555] width 166 height 93
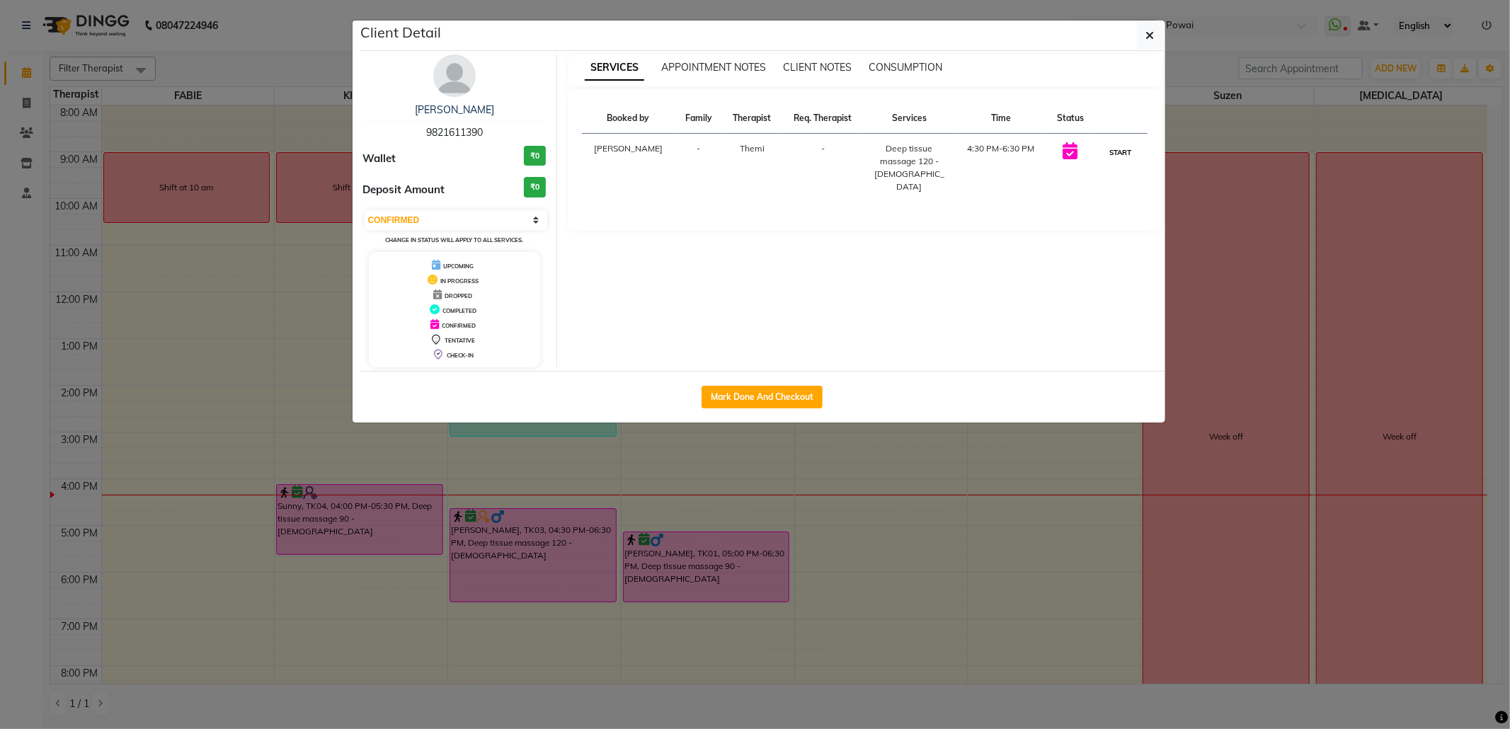
click at [1117, 153] on button "START" at bounding box center [1121, 153] width 29 height 18
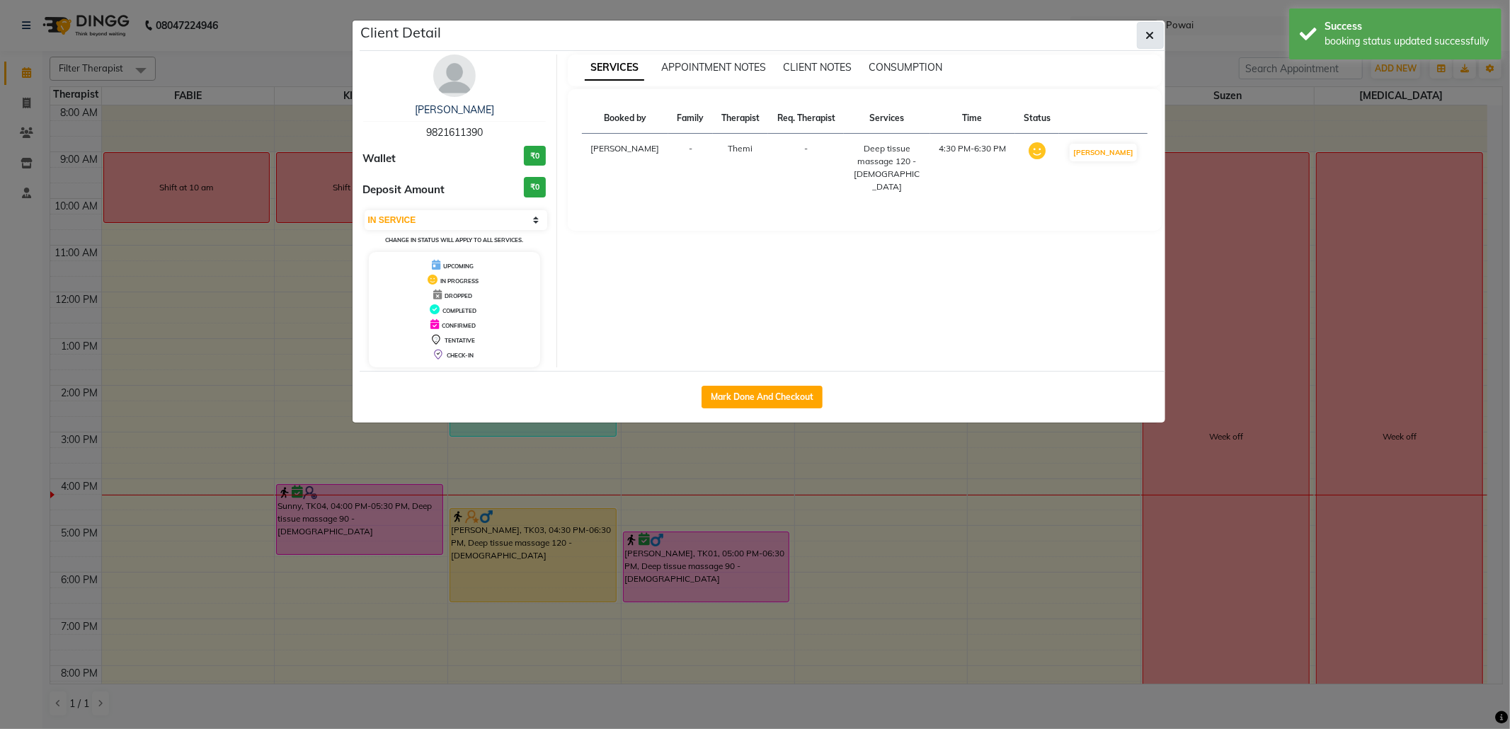
click at [1161, 42] on button "button" at bounding box center [1150, 35] width 27 height 27
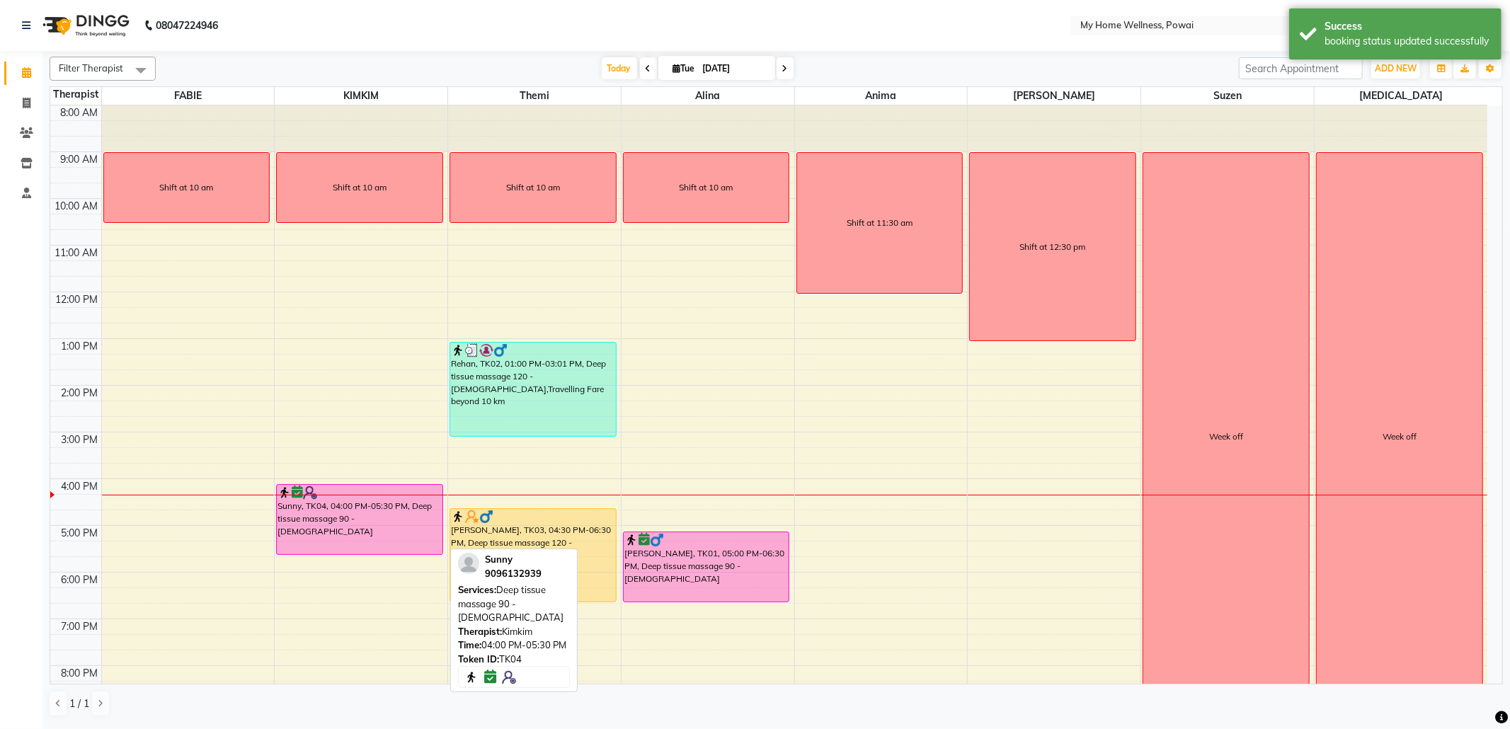
click at [364, 513] on div "Sunny, TK04, 04:00 PM-05:30 PM, Deep tissue massage 90 - [DEMOGRAPHIC_DATA]" at bounding box center [360, 519] width 166 height 69
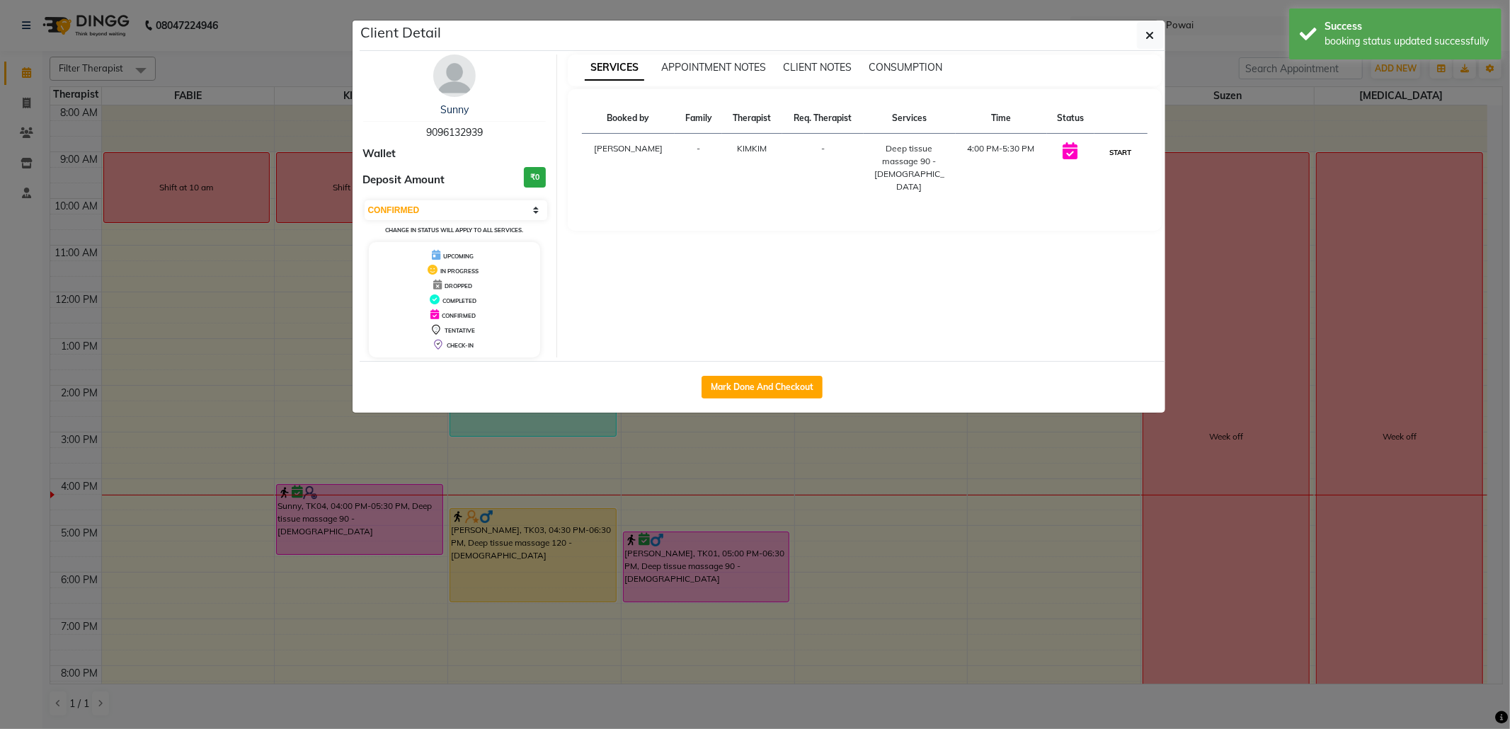
click at [1117, 150] on button "START" at bounding box center [1121, 153] width 29 height 18
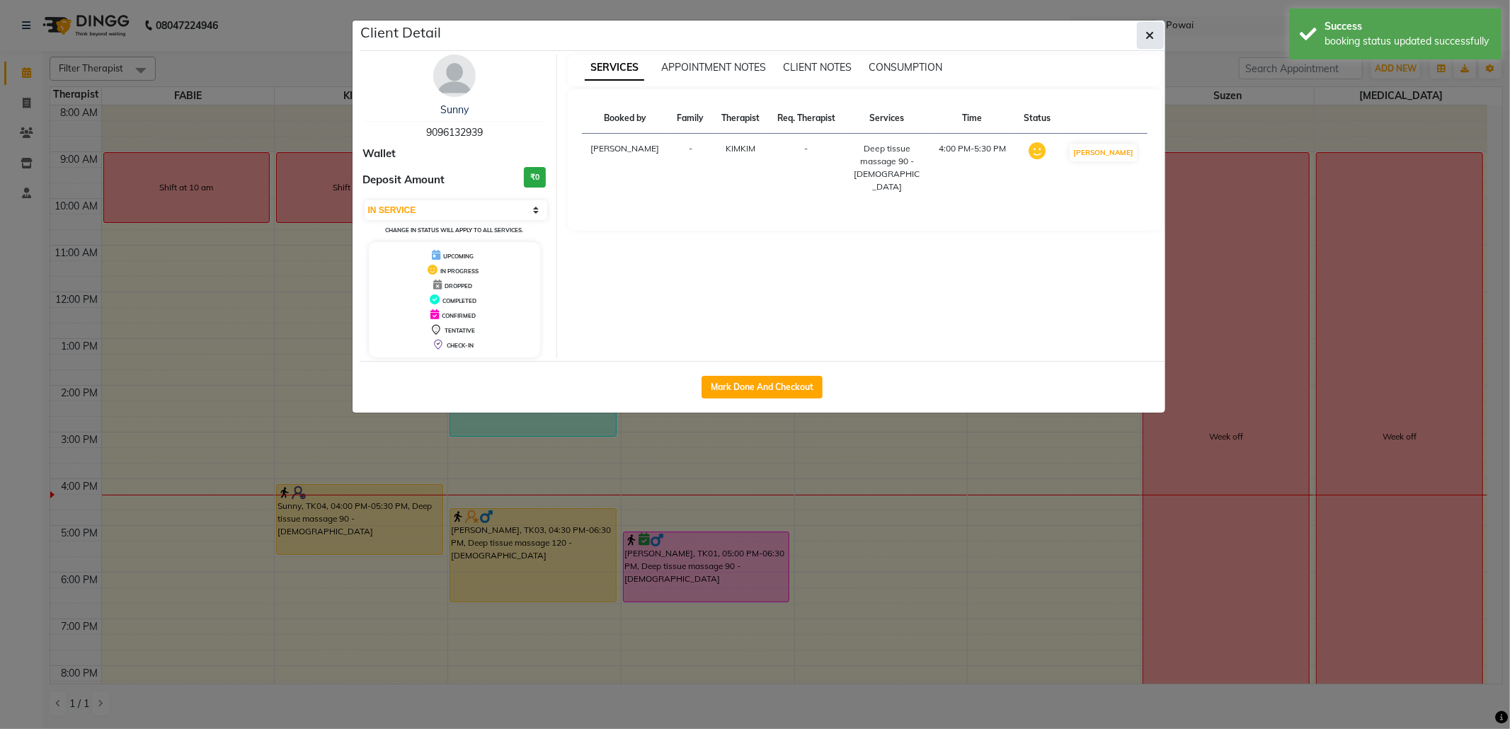
click at [1146, 30] on icon "button" at bounding box center [1150, 35] width 8 height 11
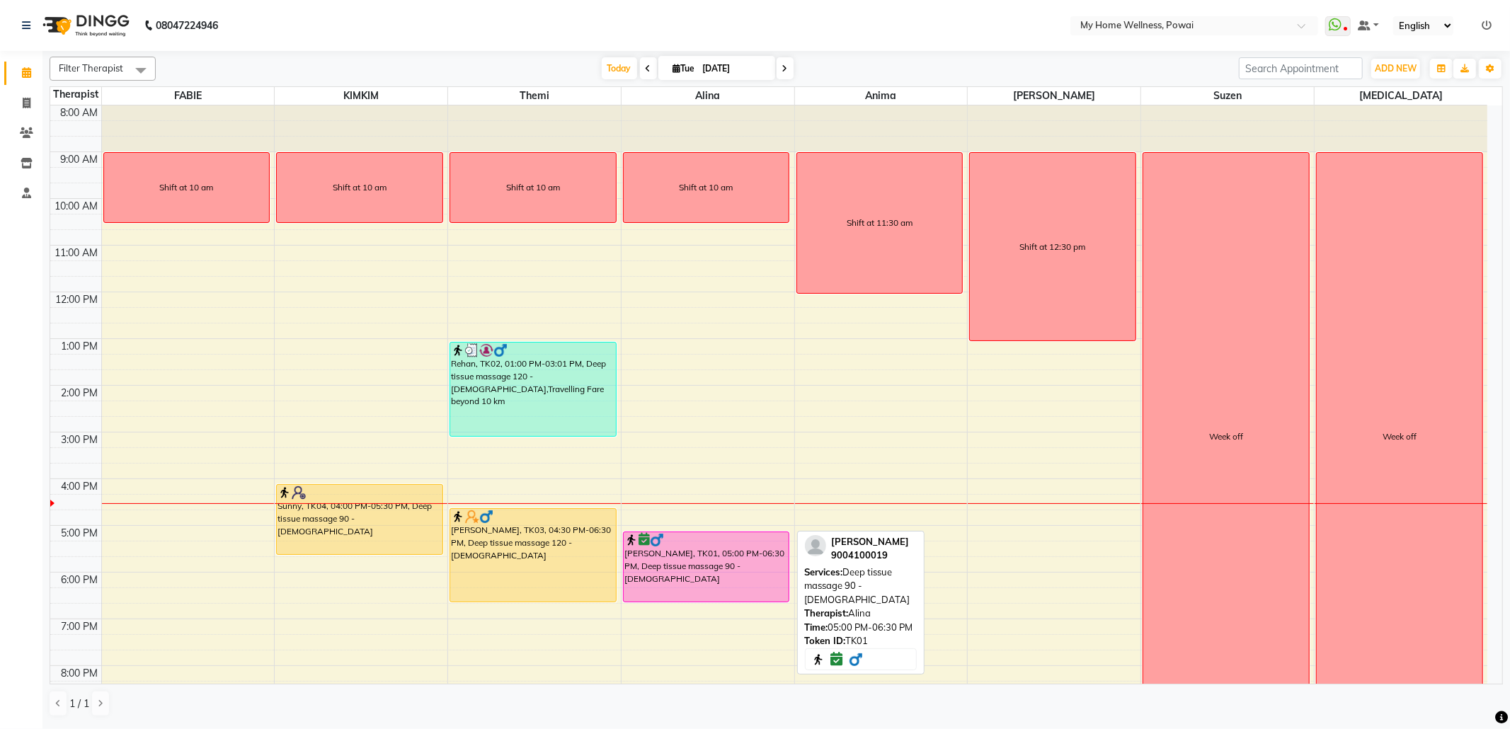
click at [740, 579] on div "[PERSON_NAME], TK01, 05:00 PM-06:30 PM, Deep tissue massage 90 - [DEMOGRAPHIC_D…" at bounding box center [707, 566] width 166 height 69
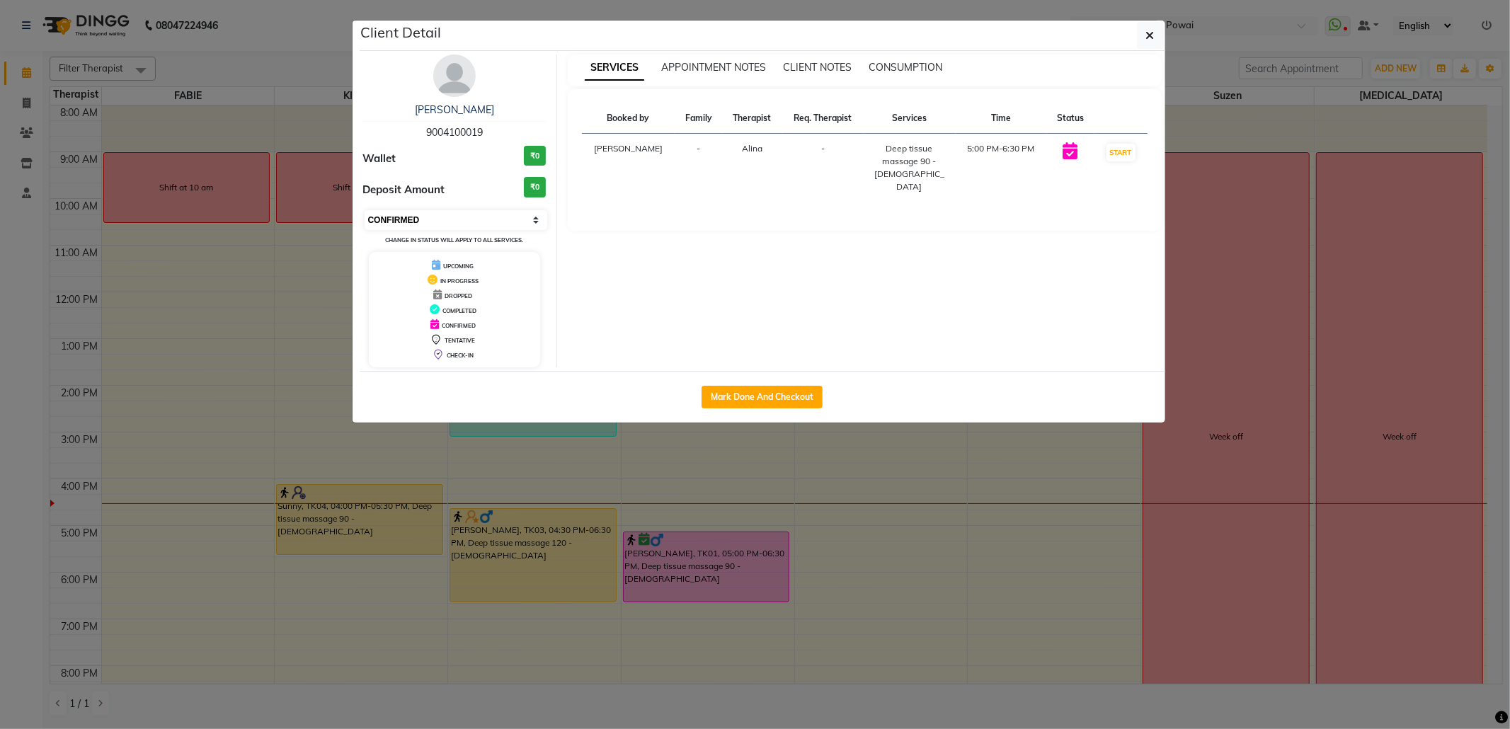
drag, startPoint x: 474, startPoint y: 219, endPoint x: 474, endPoint y: 229, distance: 9.9
click at [474, 219] on select "Select IN SERVICE CONFIRMED TENTATIVE CHECK IN MARK DONE DROPPED UPCOMING" at bounding box center [456, 220] width 183 height 20
click at [365, 211] on select "Select IN SERVICE CONFIRMED TENTATIVE CHECK IN MARK DONE DROPPED UPCOMING" at bounding box center [456, 220] width 183 height 20
click at [1151, 31] on icon "button" at bounding box center [1150, 35] width 8 height 11
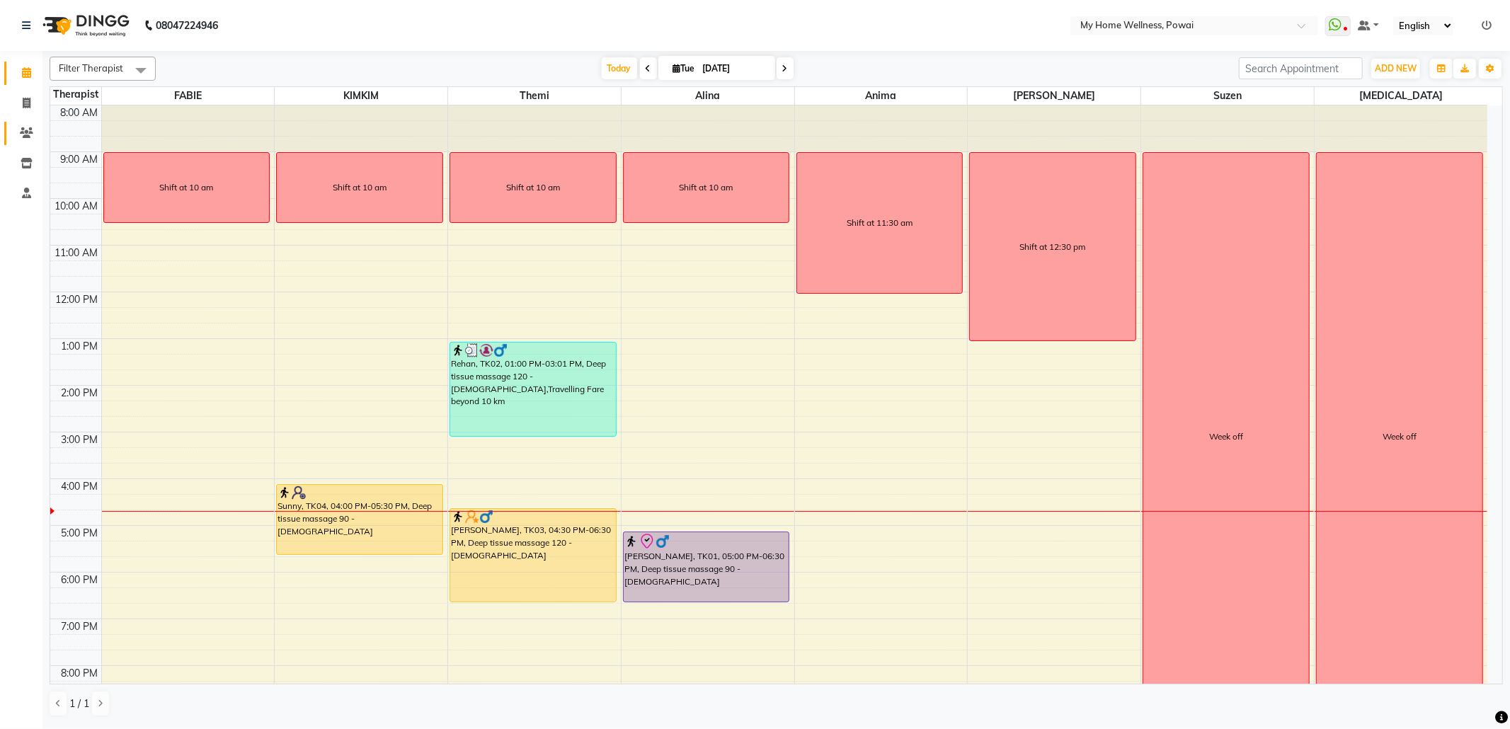
click at [29, 122] on link "Clients" at bounding box center [21, 133] width 34 height 23
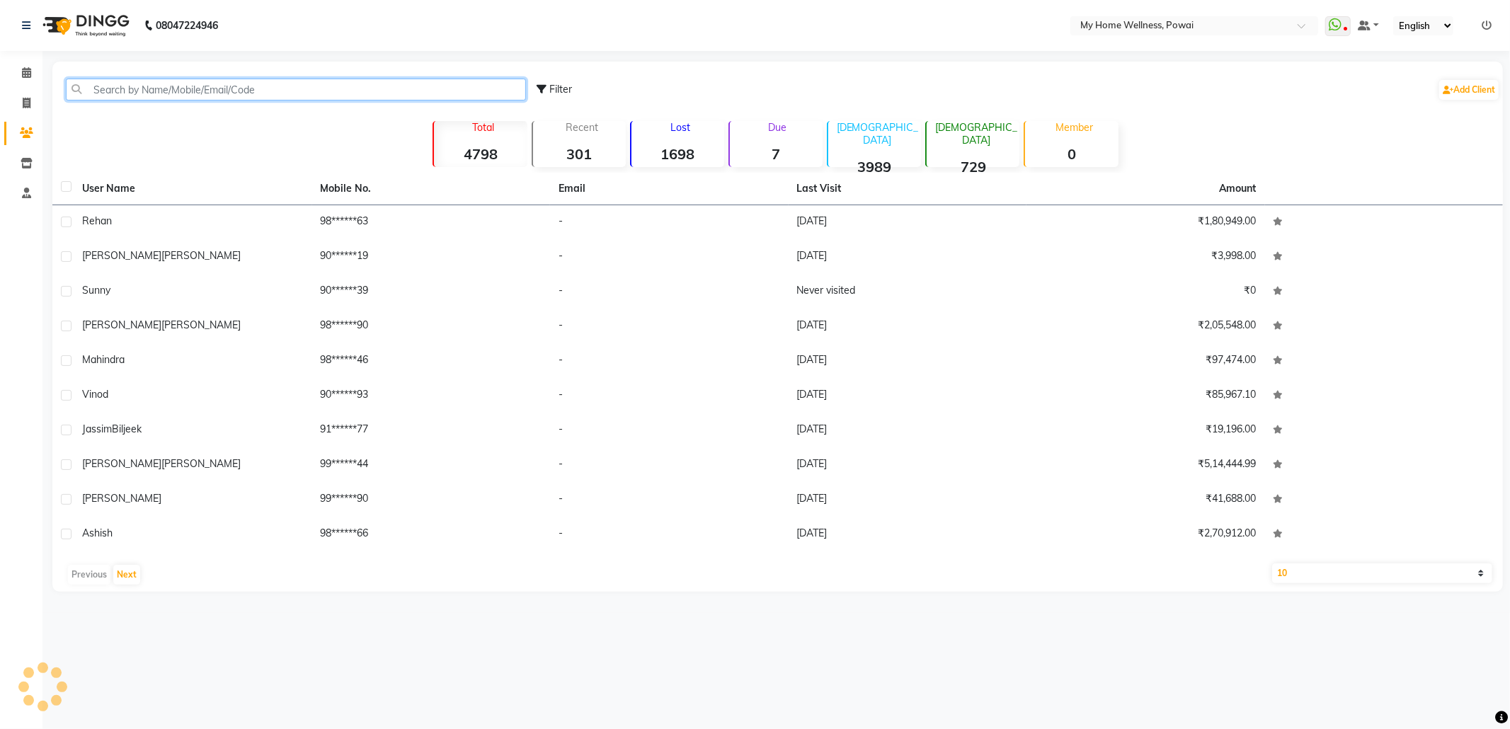
click at [238, 89] on input "text" at bounding box center [296, 90] width 460 height 22
paste input "8104659779"
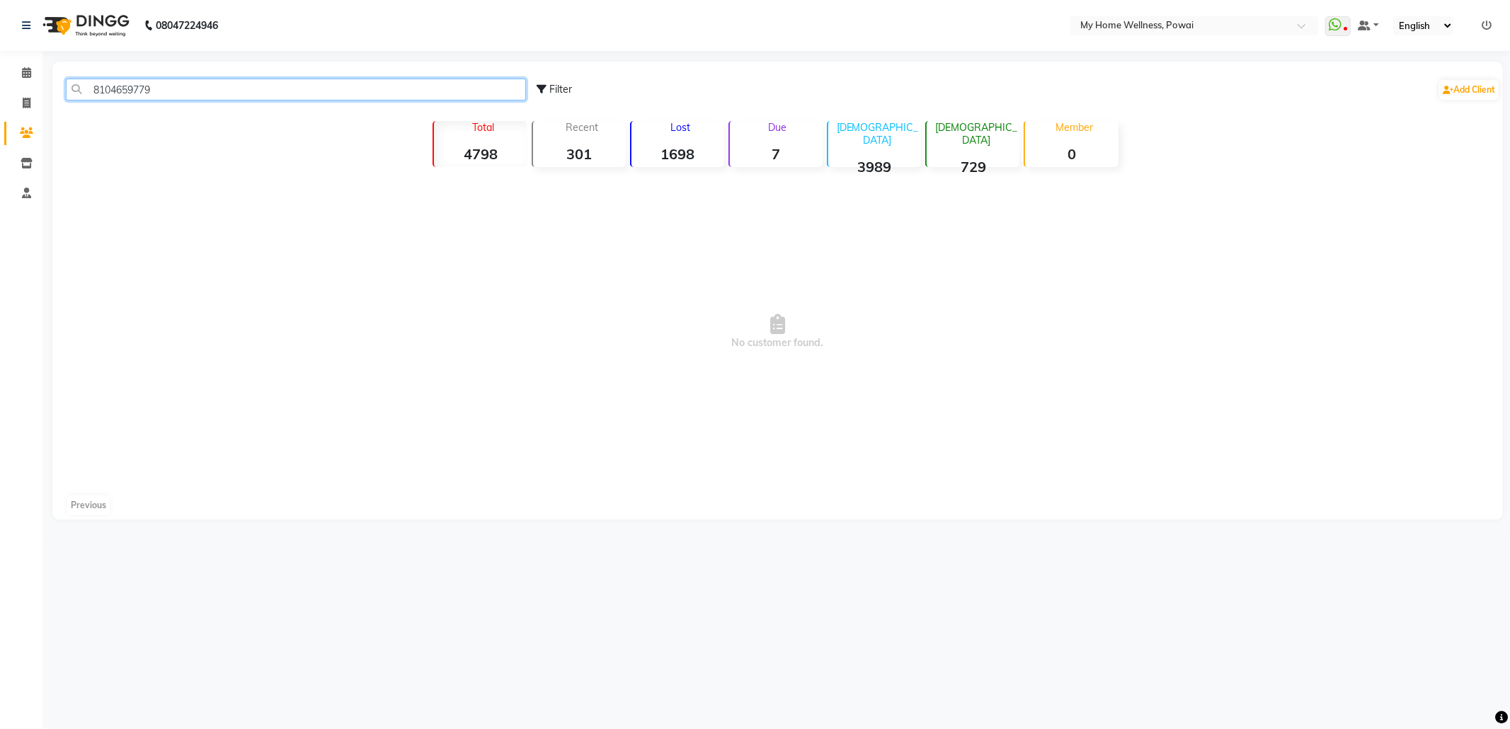
drag, startPoint x: 238, startPoint y: 89, endPoint x: 0, endPoint y: 33, distance: 244.4
click at [0, 33] on app-home "08047224946 Select Location × My Home Wellness, Powai WhatsApp Status ✕ Status:…" at bounding box center [755, 270] width 1510 height 541
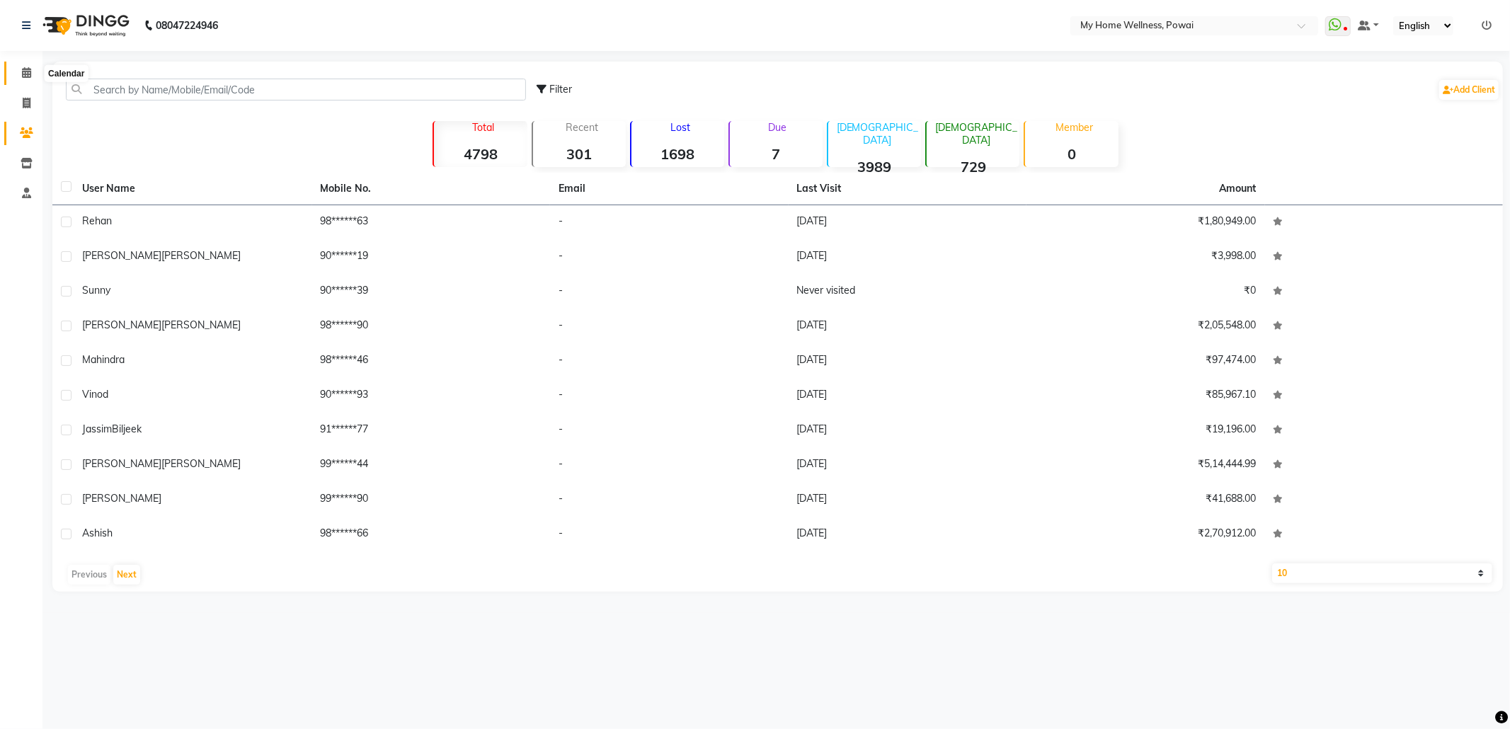
click at [23, 66] on span at bounding box center [26, 73] width 25 height 16
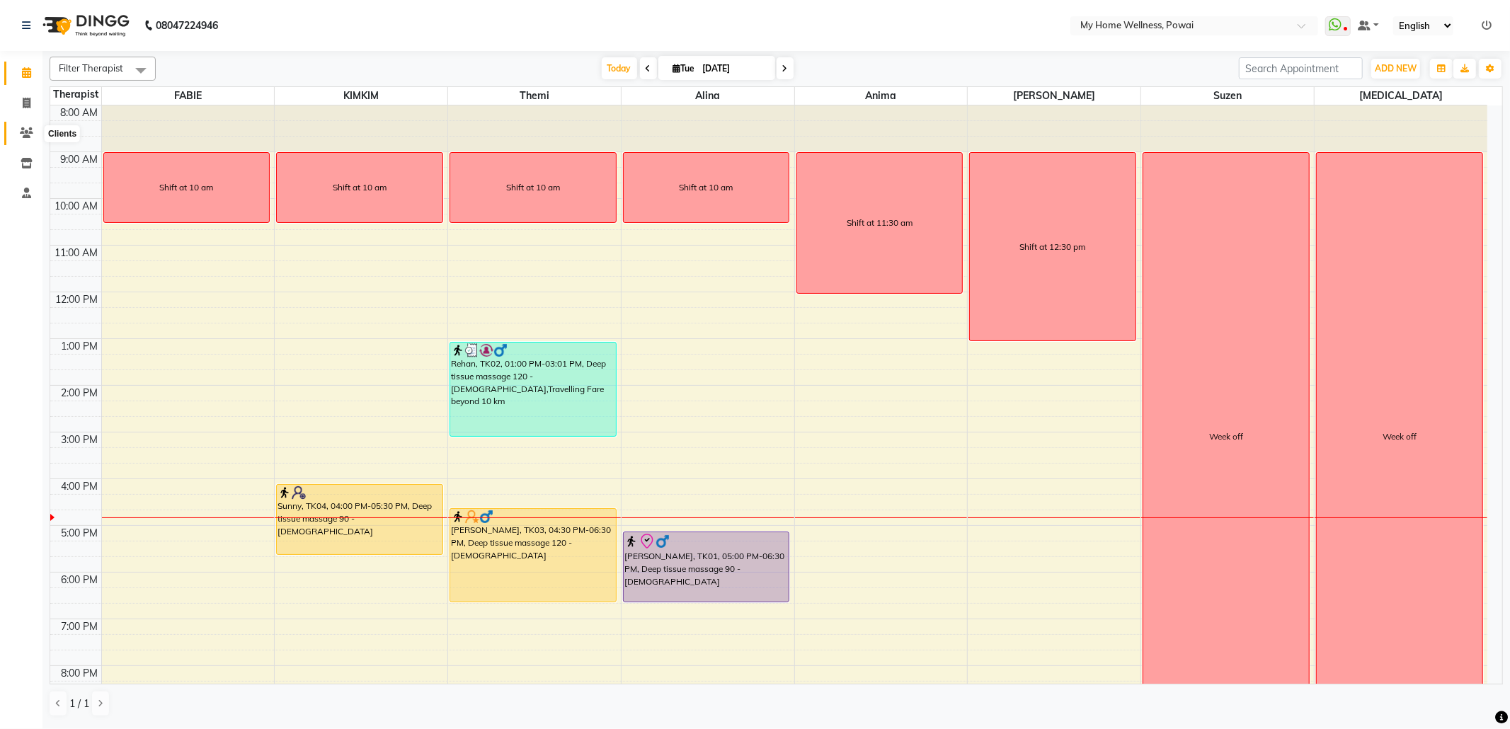
click at [21, 131] on icon at bounding box center [26, 132] width 13 height 11
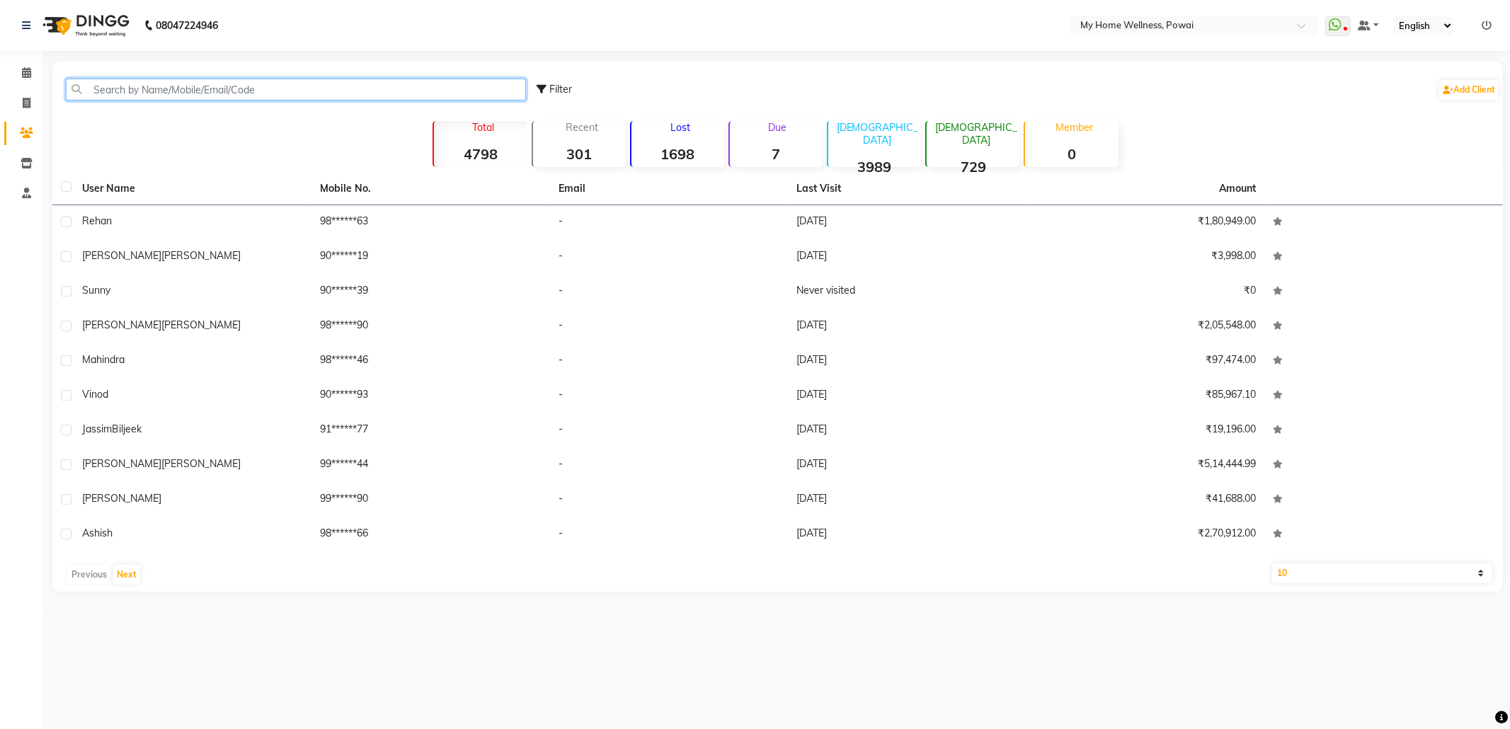
click at [210, 91] on input "text" at bounding box center [296, 90] width 460 height 22
paste input "9833661000"
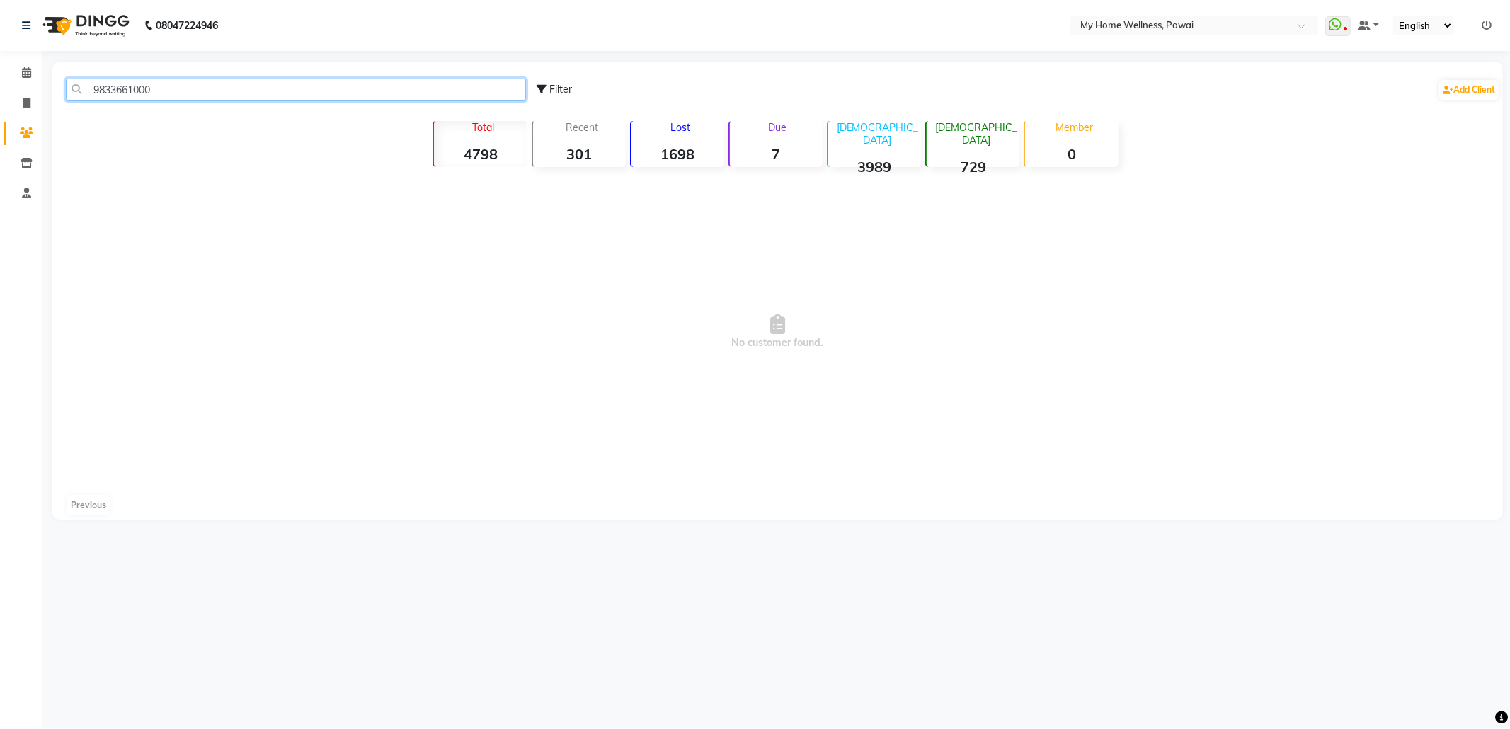
drag, startPoint x: 210, startPoint y: 91, endPoint x: 4, endPoint y: 48, distance: 210.5
click at [4, 48] on app-home "08047224946 Select Location × My Home Wellness, Powai WhatsApp Status ✕ Status:…" at bounding box center [755, 270] width 1510 height 541
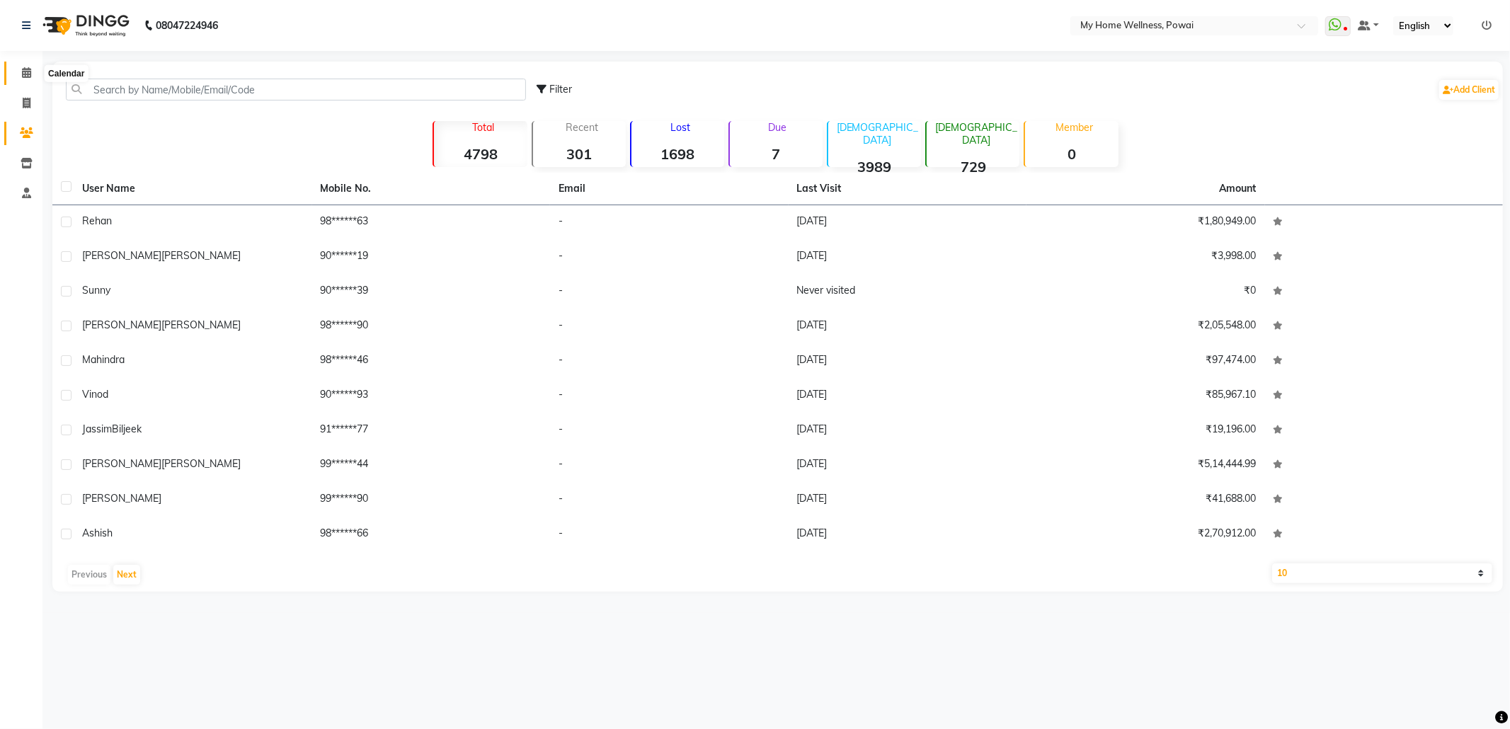
click at [26, 76] on icon at bounding box center [26, 72] width 9 height 11
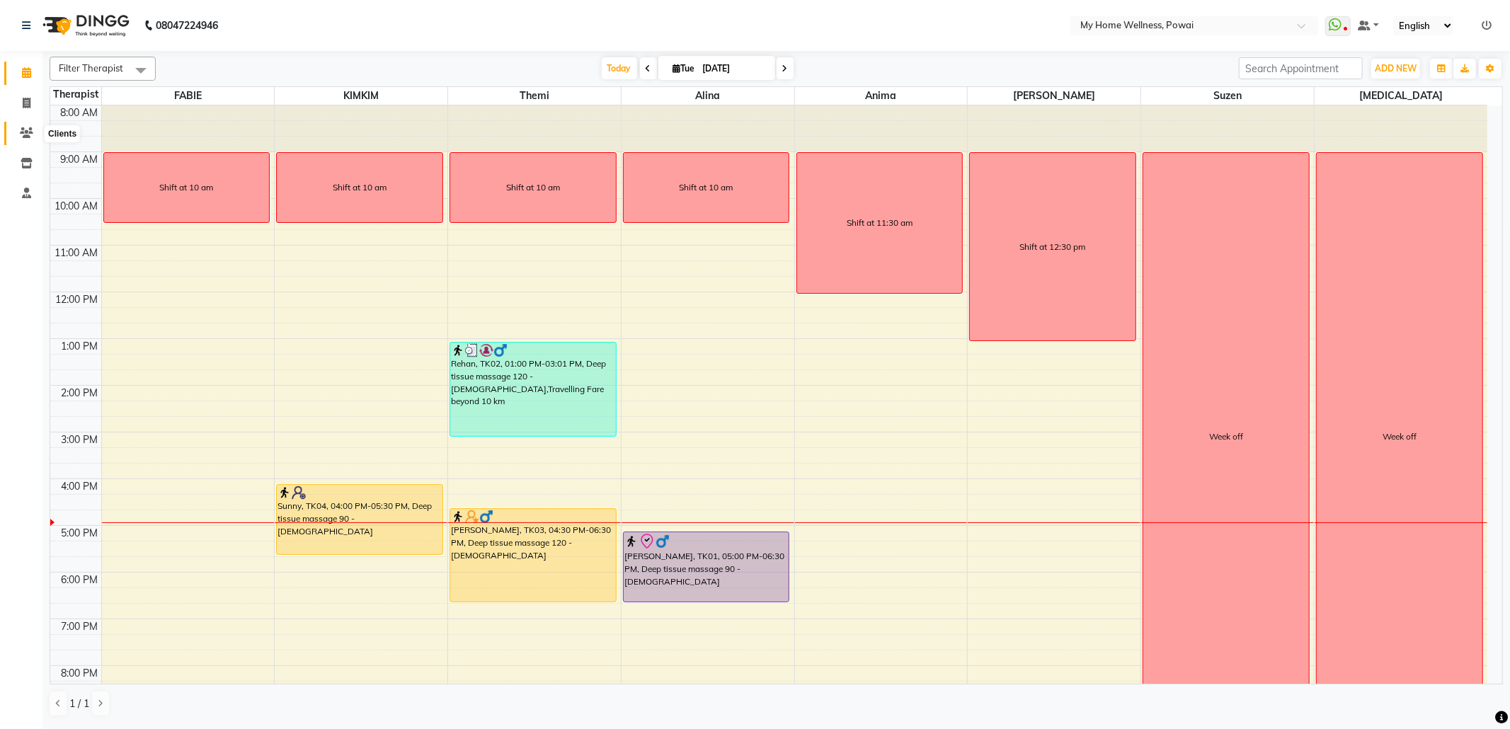
click at [20, 128] on icon at bounding box center [26, 132] width 13 height 11
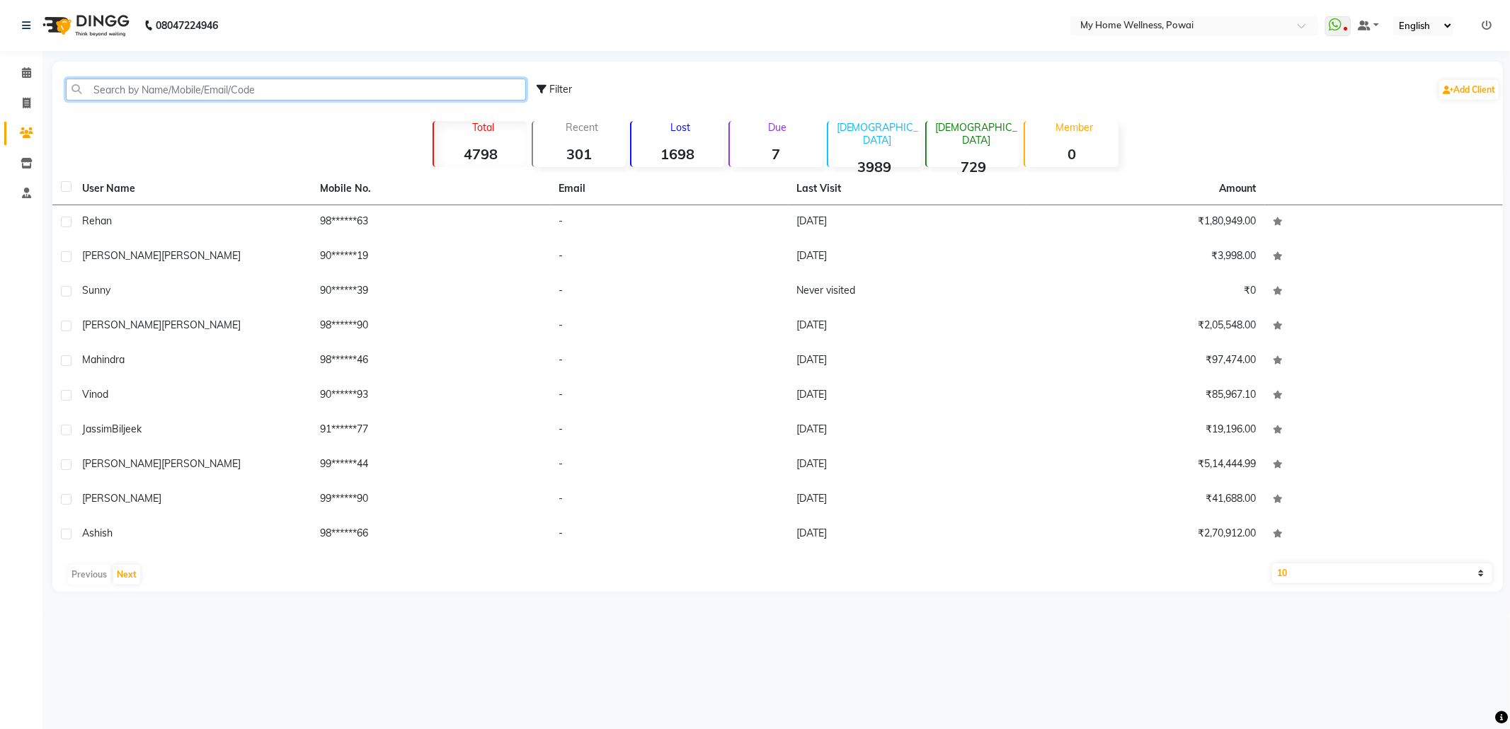
click at [279, 89] on input "text" at bounding box center [296, 90] width 460 height 22
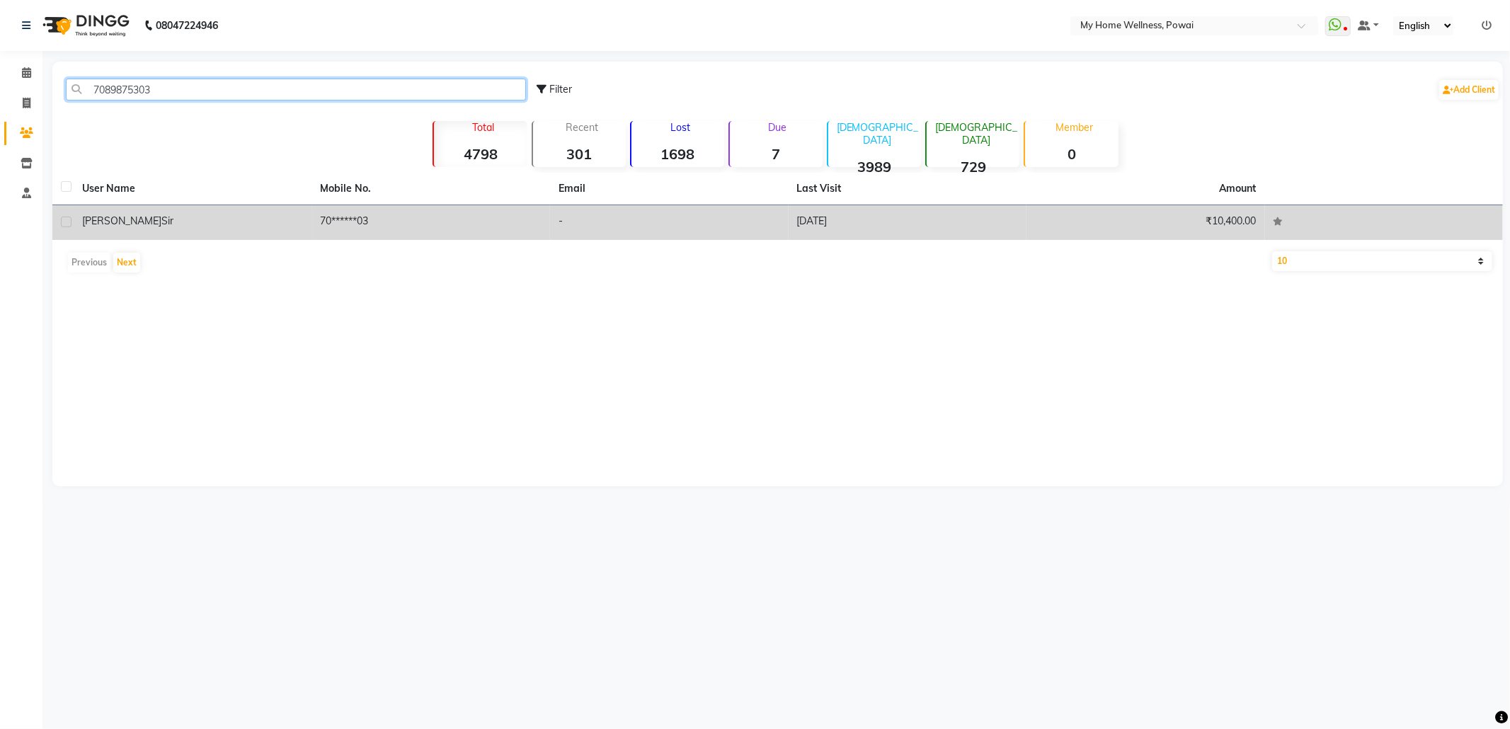
type input "7089875303"
click at [430, 229] on td "70******03" at bounding box center [431, 222] width 239 height 35
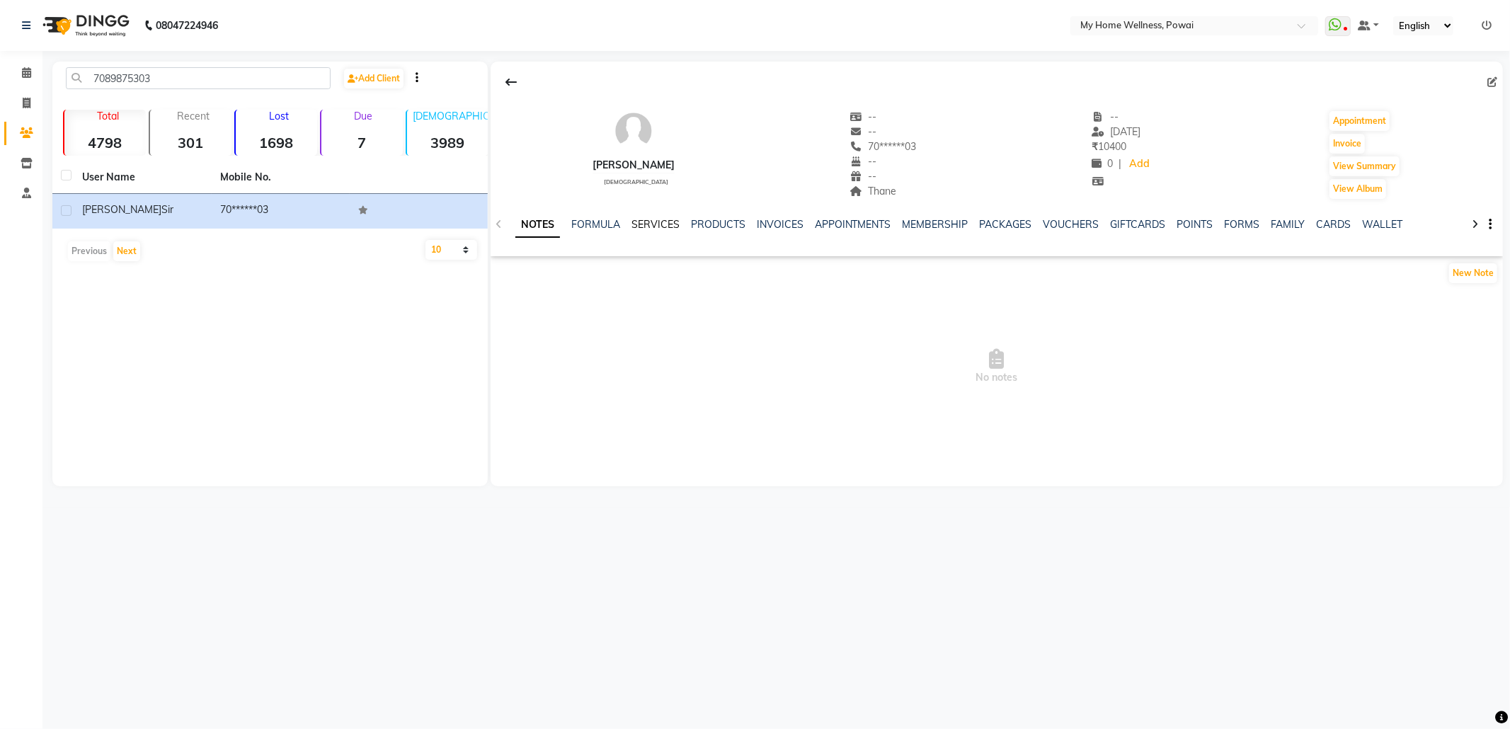
click at [651, 225] on link "SERVICES" at bounding box center [656, 224] width 48 height 13
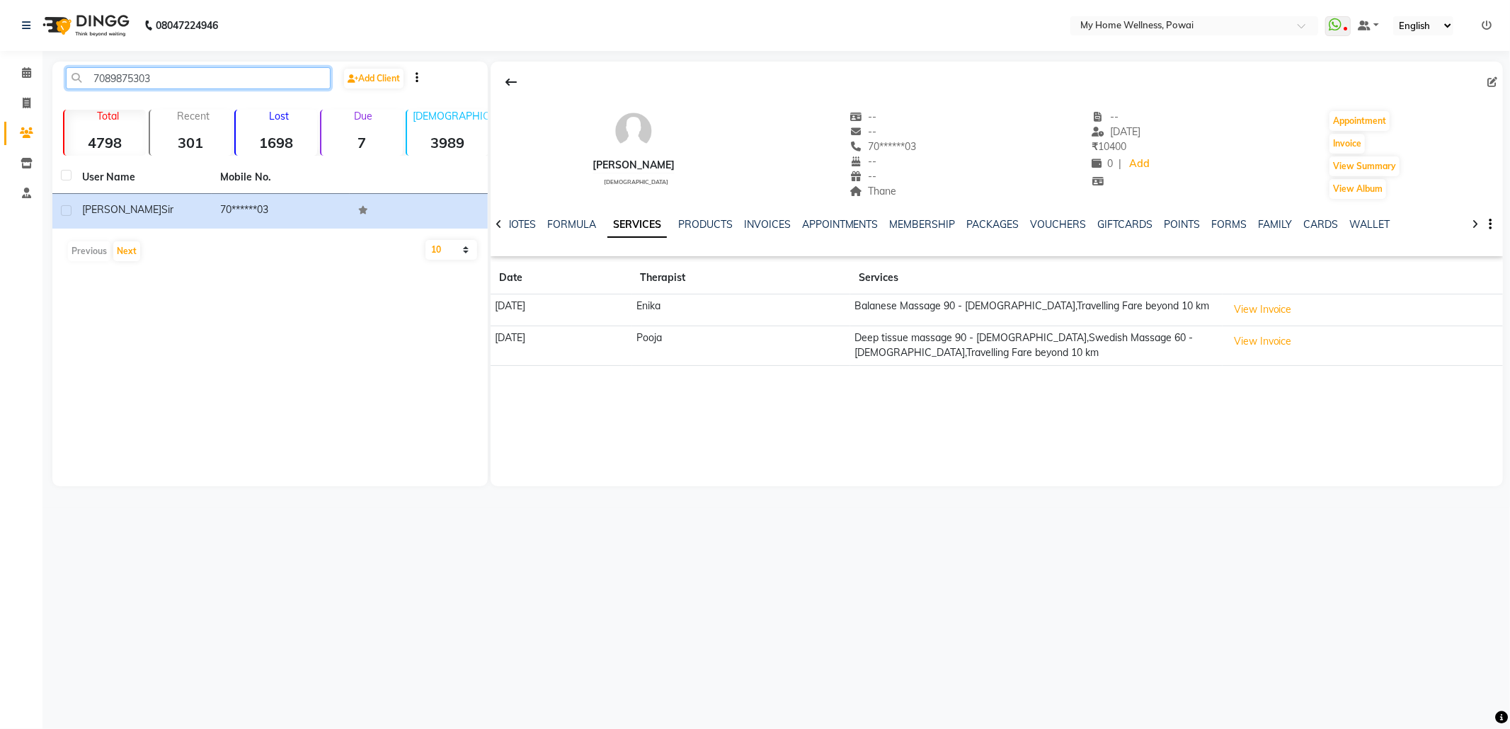
drag, startPoint x: 177, startPoint y: 72, endPoint x: 46, endPoint y: 57, distance: 131.9
click at [16, 72] on app-home "08047224946 Select Location × My Home Wellness, Powai WhatsApp Status ✕ Status:…" at bounding box center [755, 254] width 1510 height 508
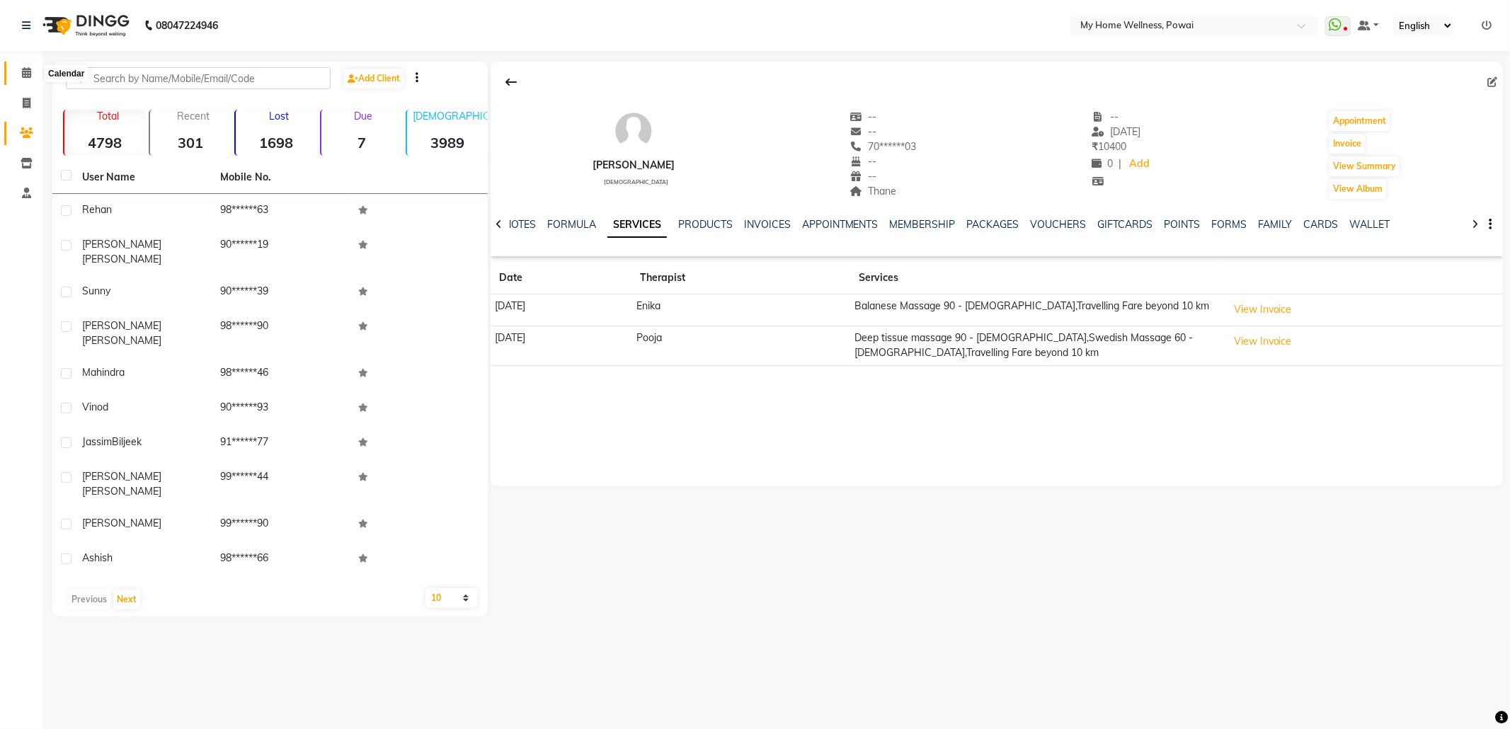
click at [21, 67] on span at bounding box center [26, 73] width 25 height 16
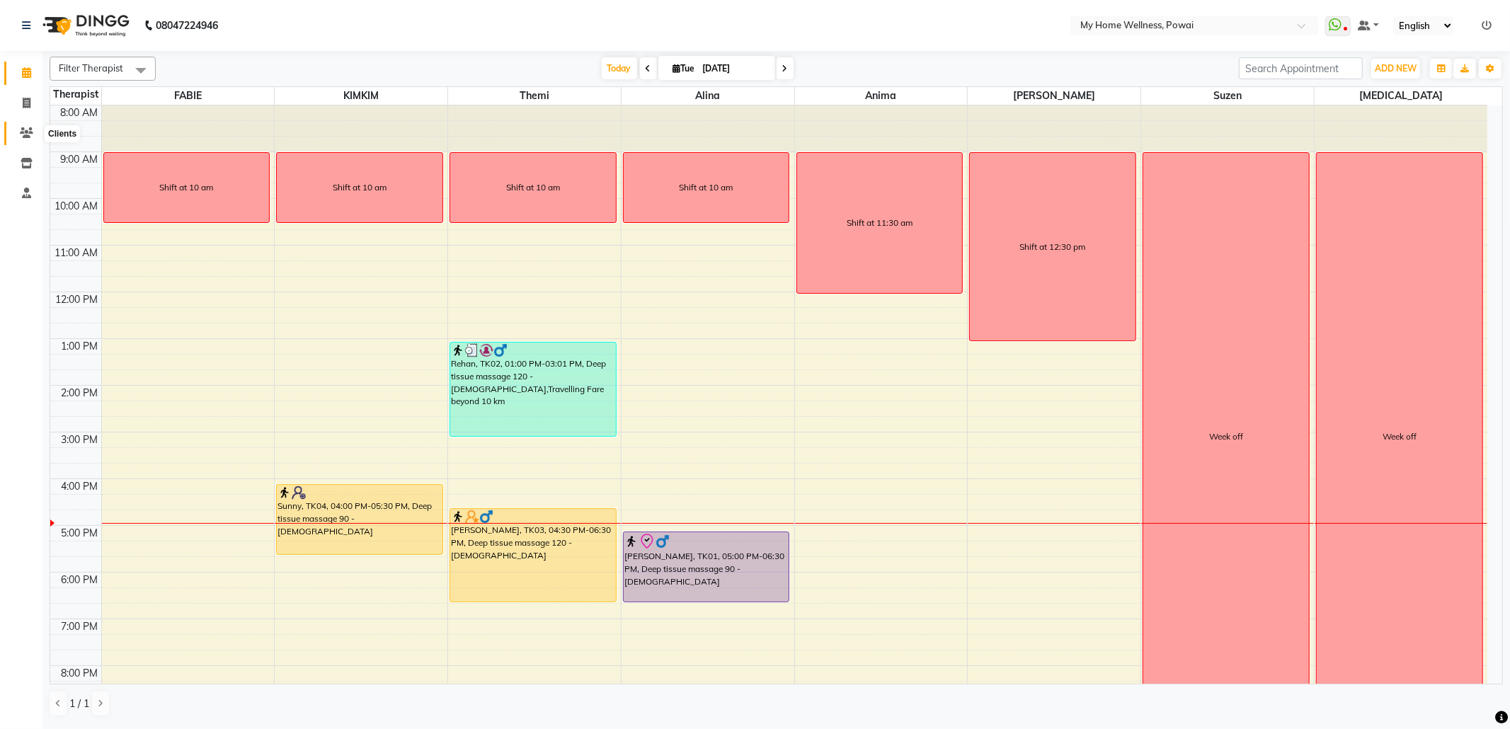
click at [23, 127] on icon at bounding box center [26, 132] width 13 height 11
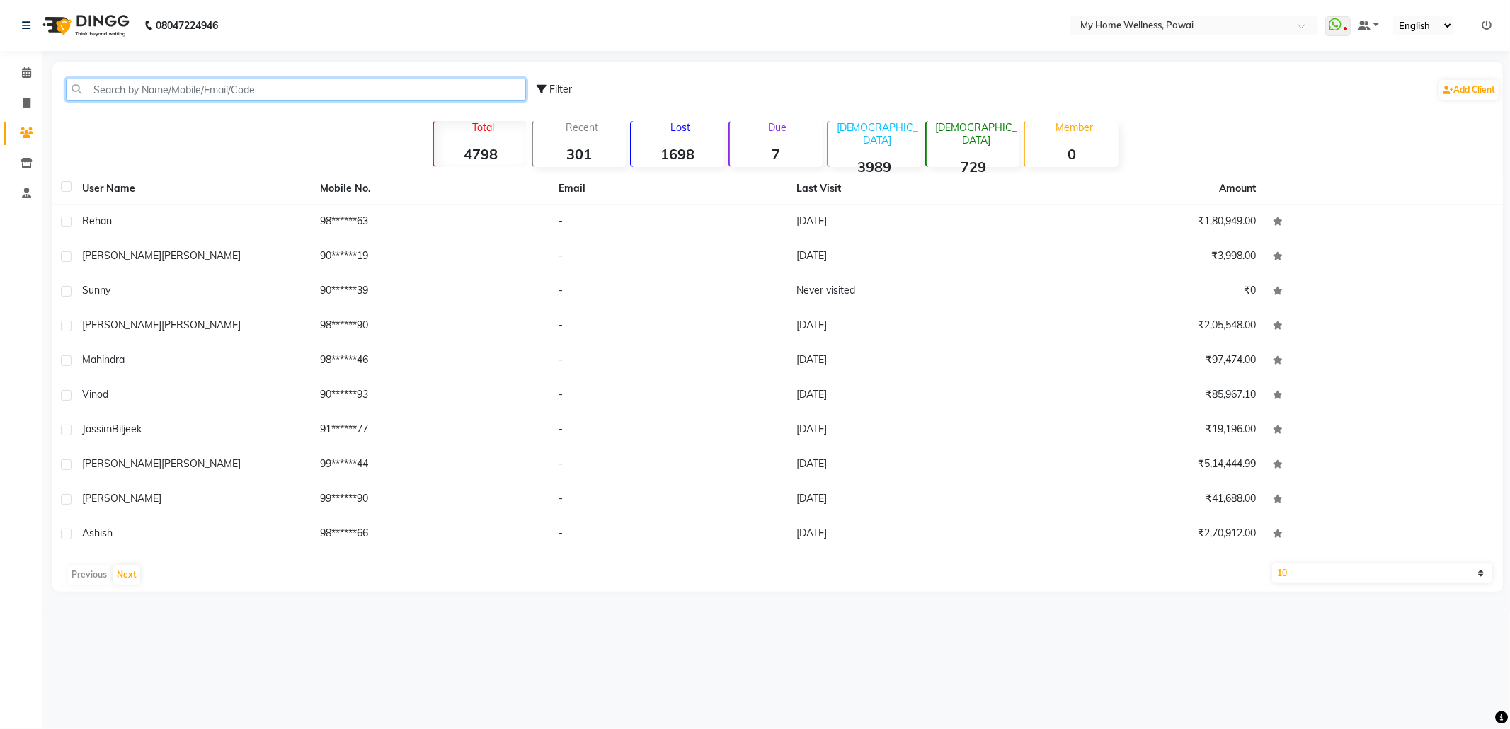
click at [268, 93] on input "text" at bounding box center [296, 90] width 460 height 22
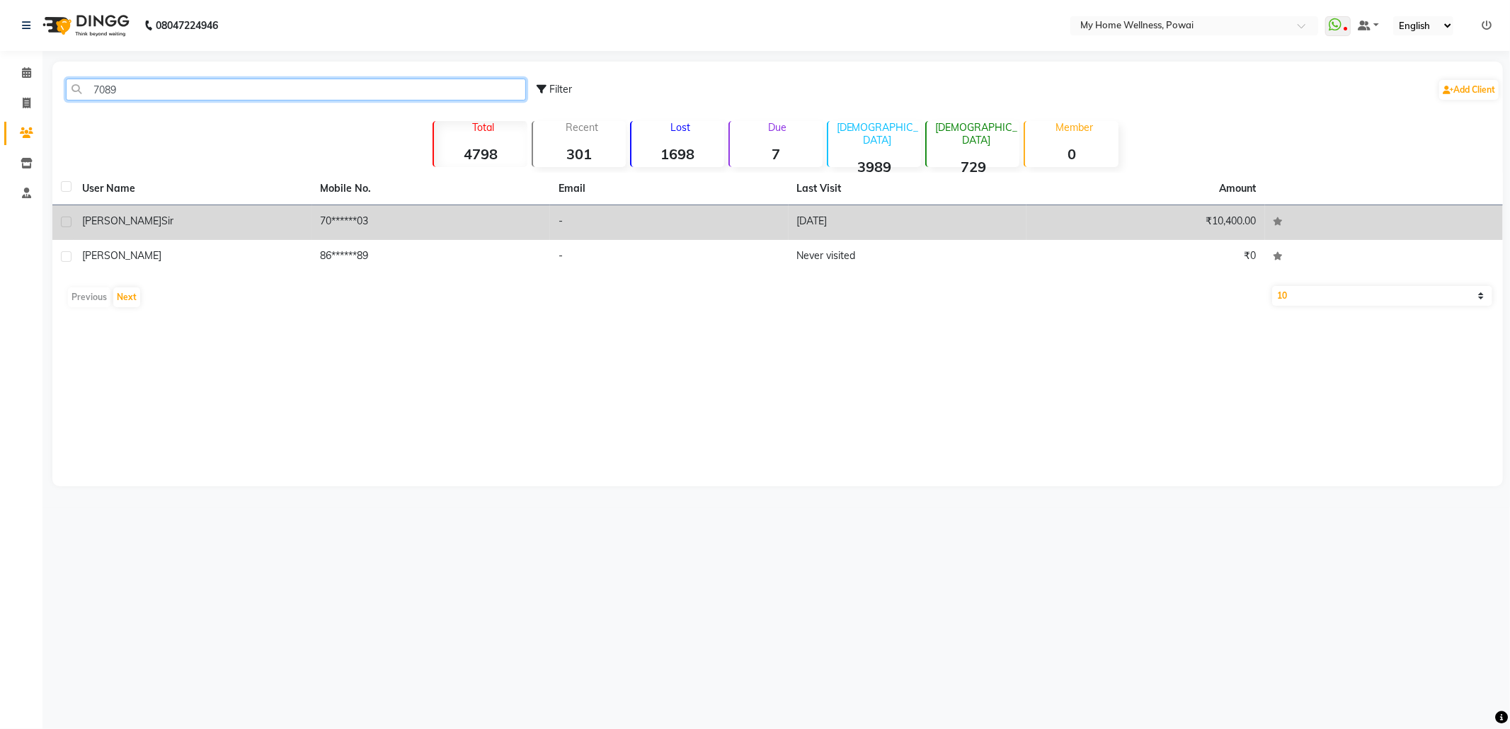
type input "7089"
click at [588, 211] on td "-" at bounding box center [669, 222] width 239 height 35
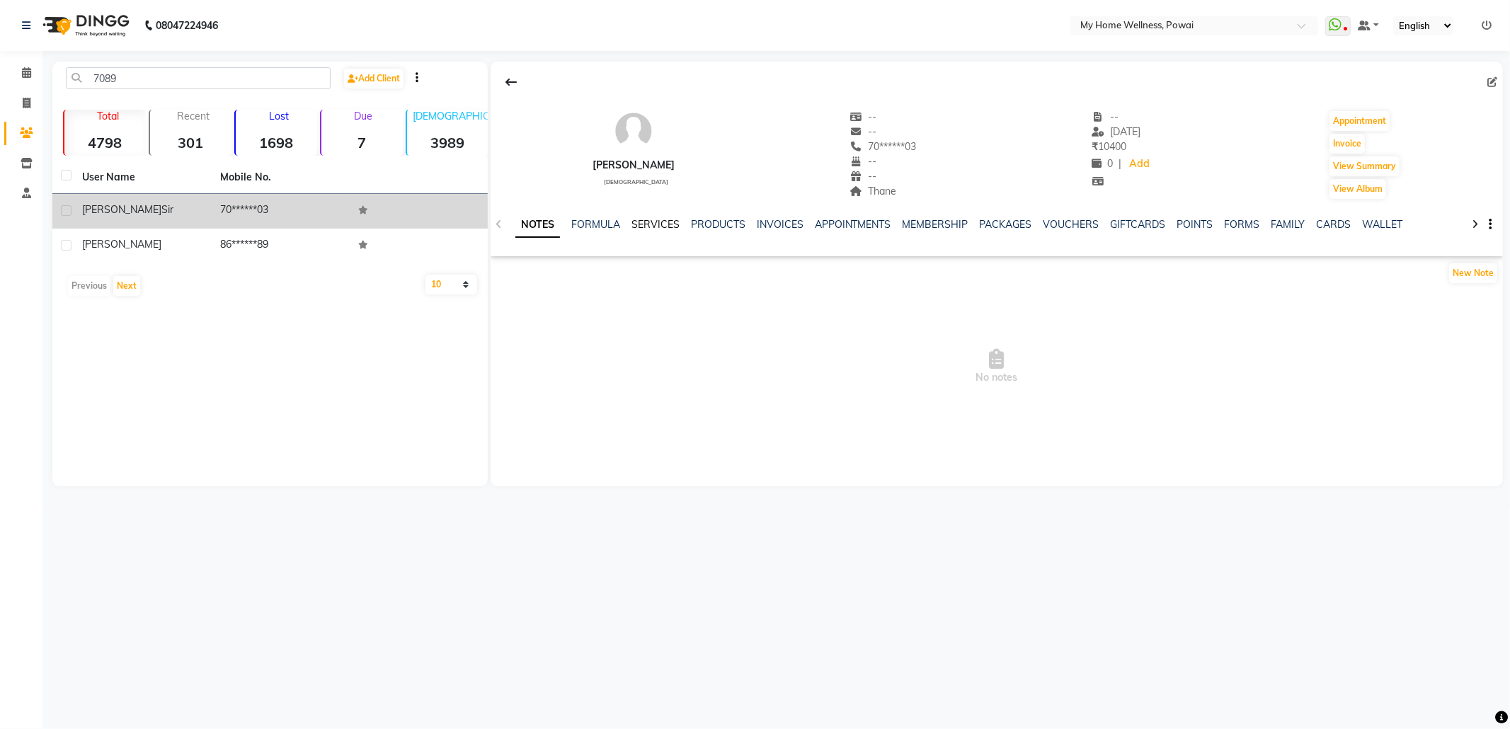
click at [674, 222] on link "SERVICES" at bounding box center [656, 224] width 48 height 13
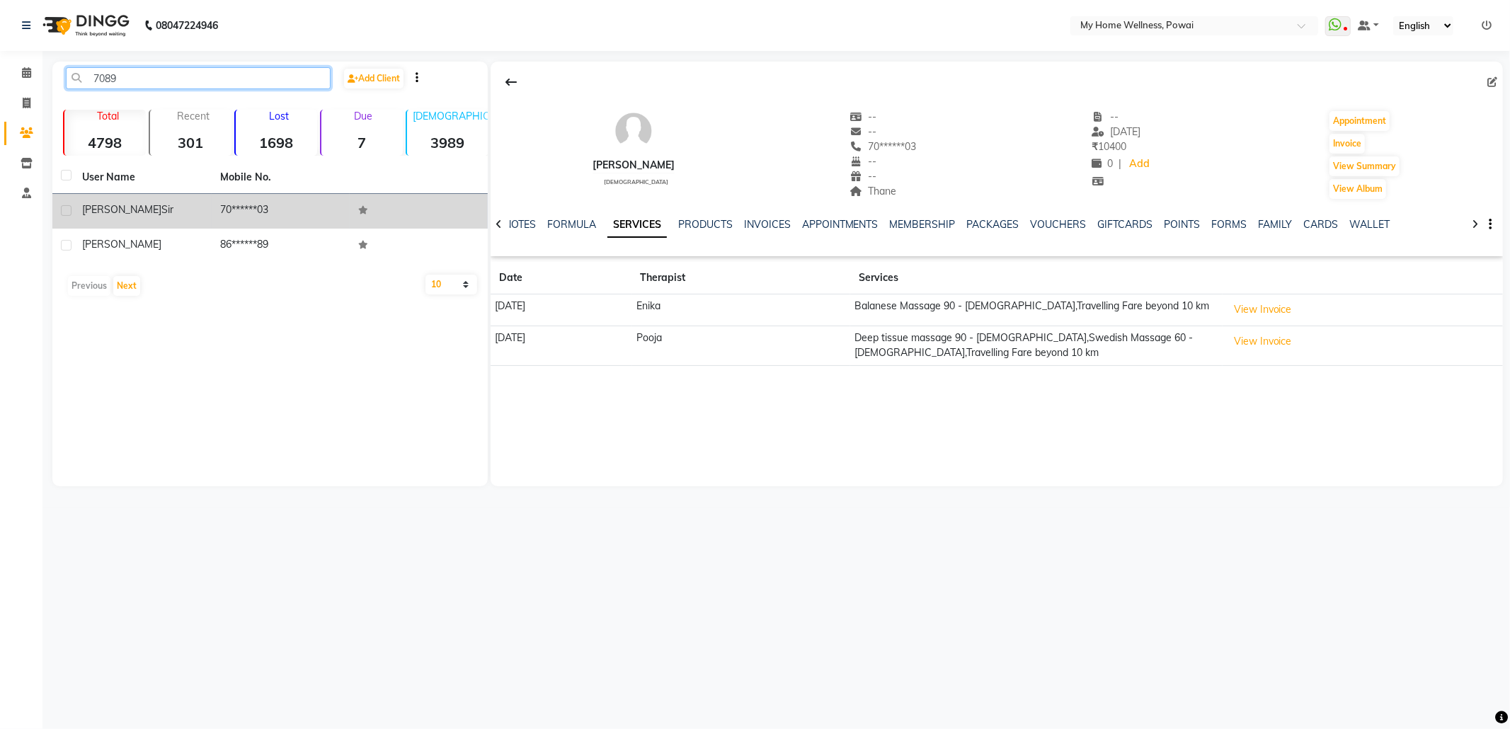
drag, startPoint x: 154, startPoint y: 77, endPoint x: 0, endPoint y: 52, distance: 155.6
click at [0, 54] on app-home "08047224946 Select Location × My Home Wellness, Powai WhatsApp Status ✕ Status:…" at bounding box center [755, 254] width 1510 height 508
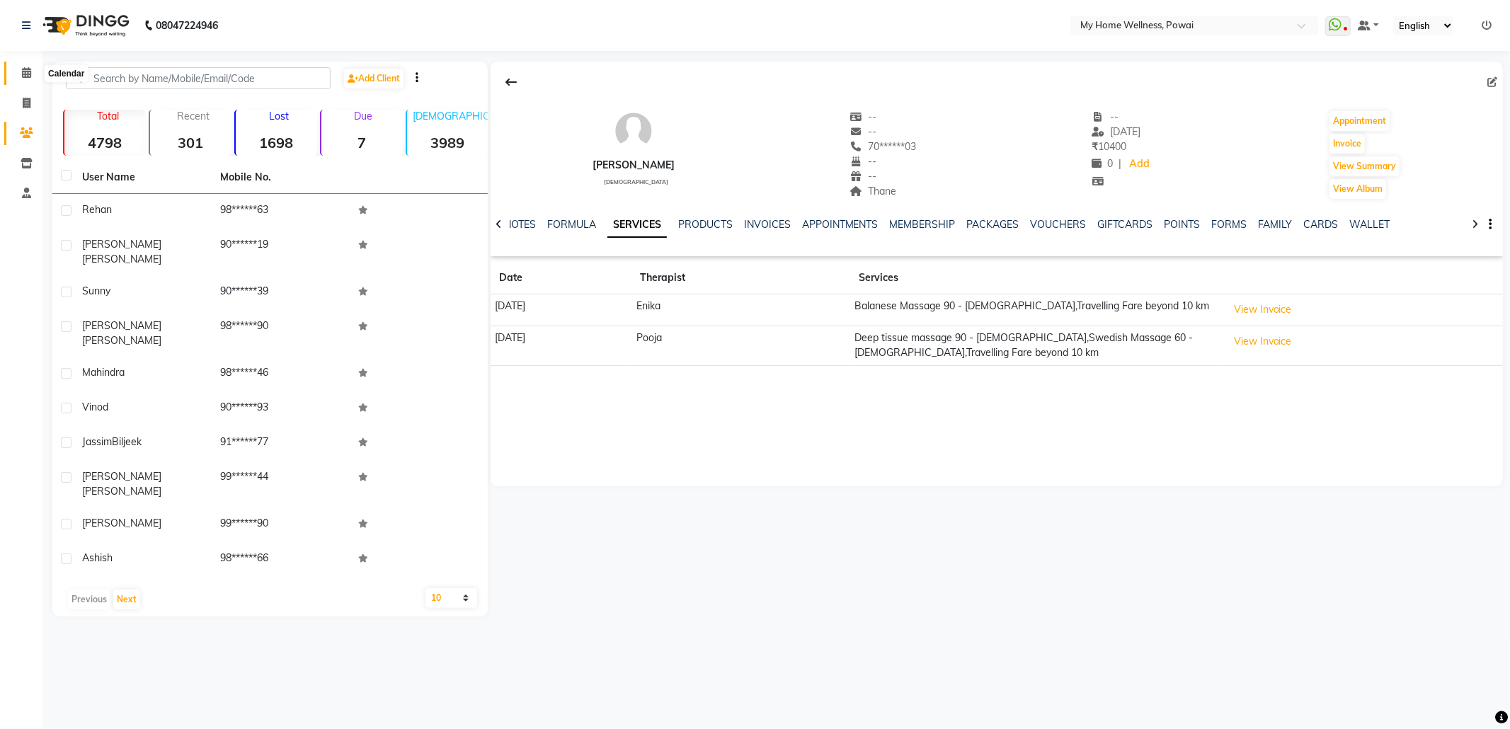
click at [25, 72] on icon at bounding box center [26, 72] width 9 height 11
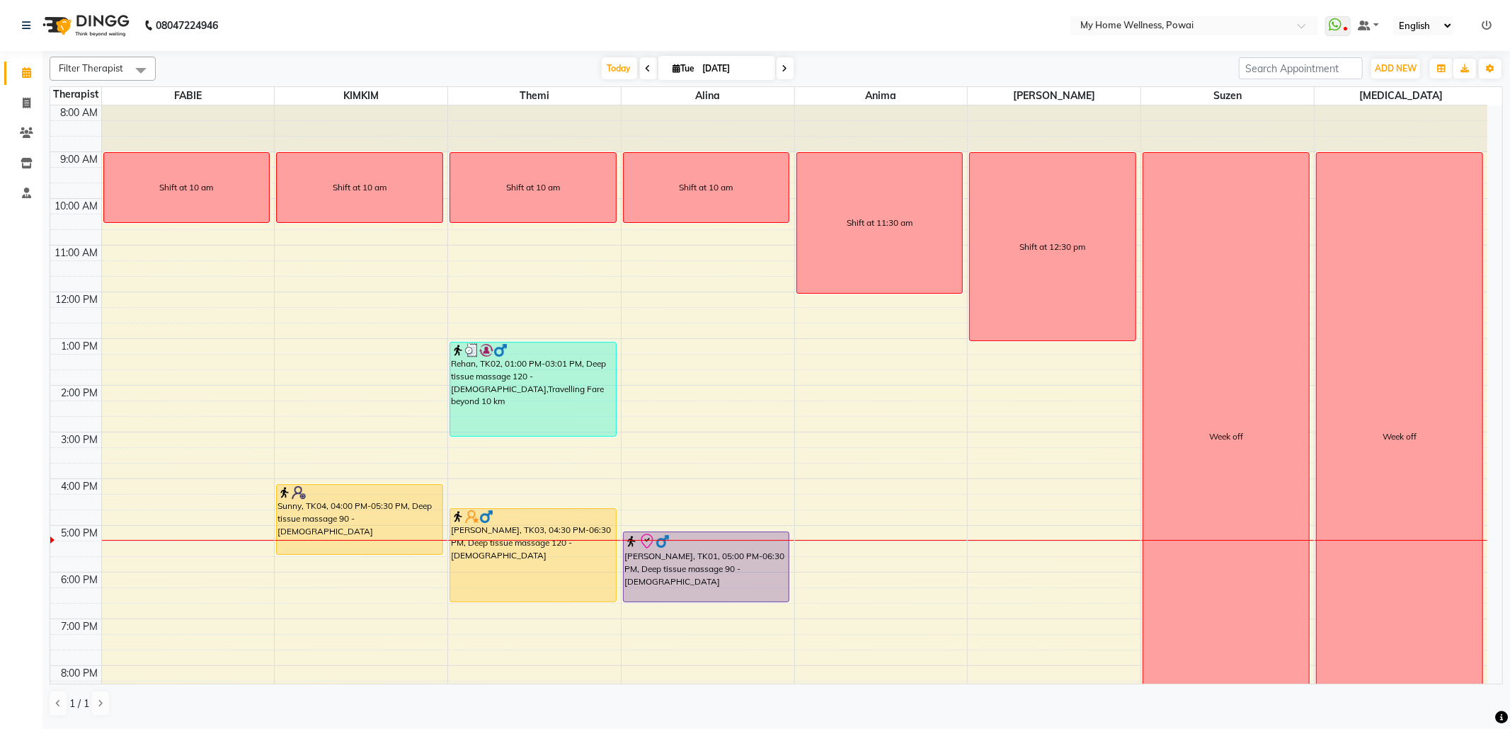
click at [1024, 595] on div "8:00 AM 9:00 AM 10:00 AM 11:00 AM 12:00 PM 1:00 PM 2:00 PM 3:00 PM 4:00 PM 5:00…" at bounding box center [768, 432] width 1437 height 654
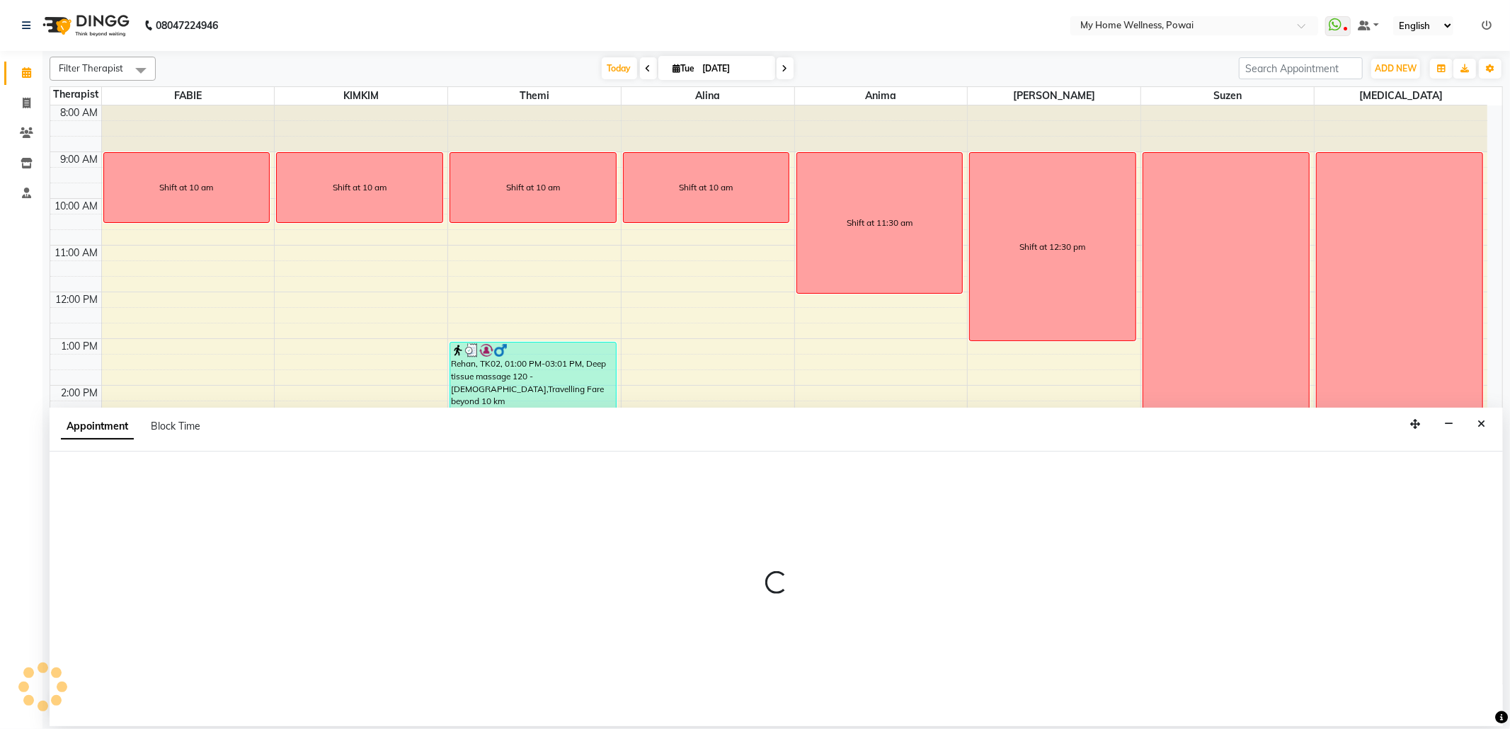
select select "85690"
select select "tentative"
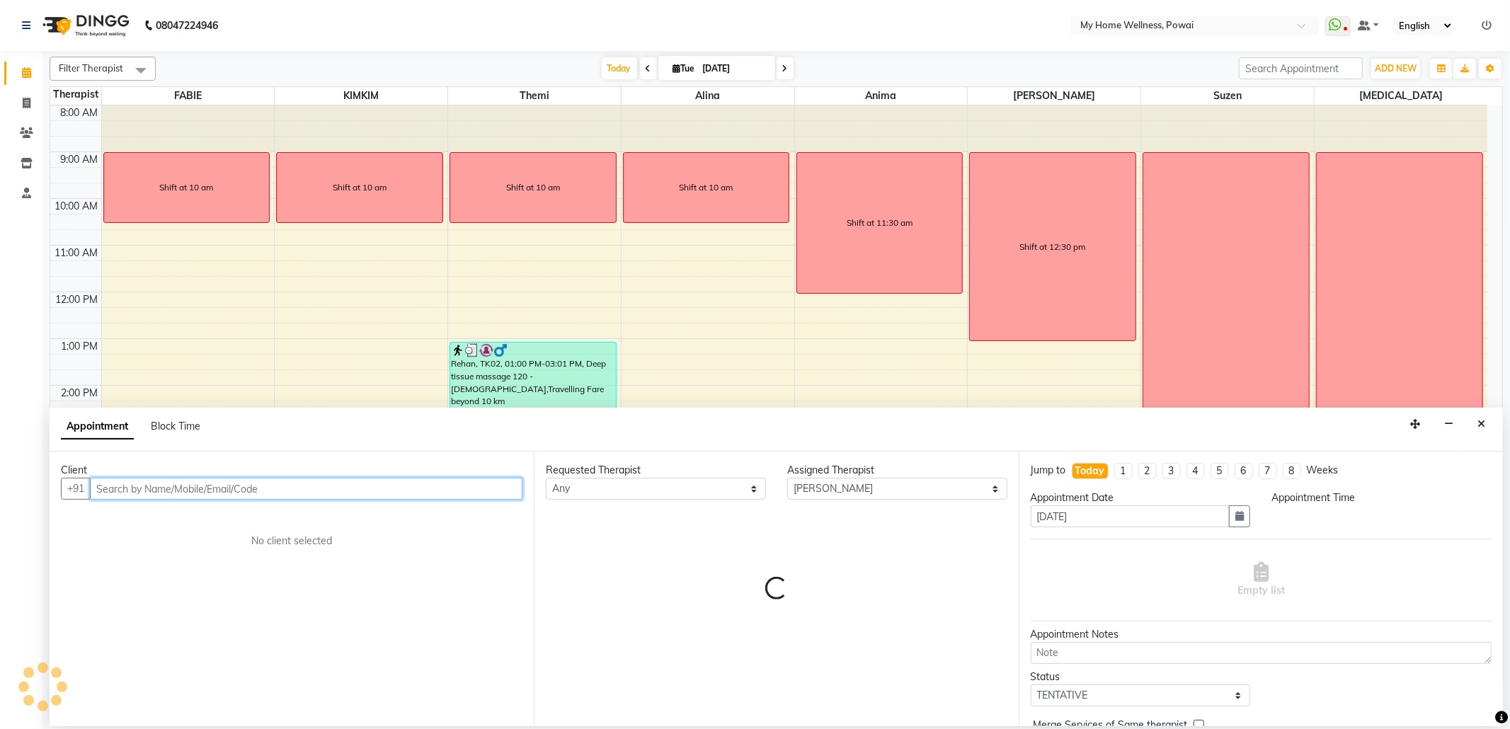
select select "1080"
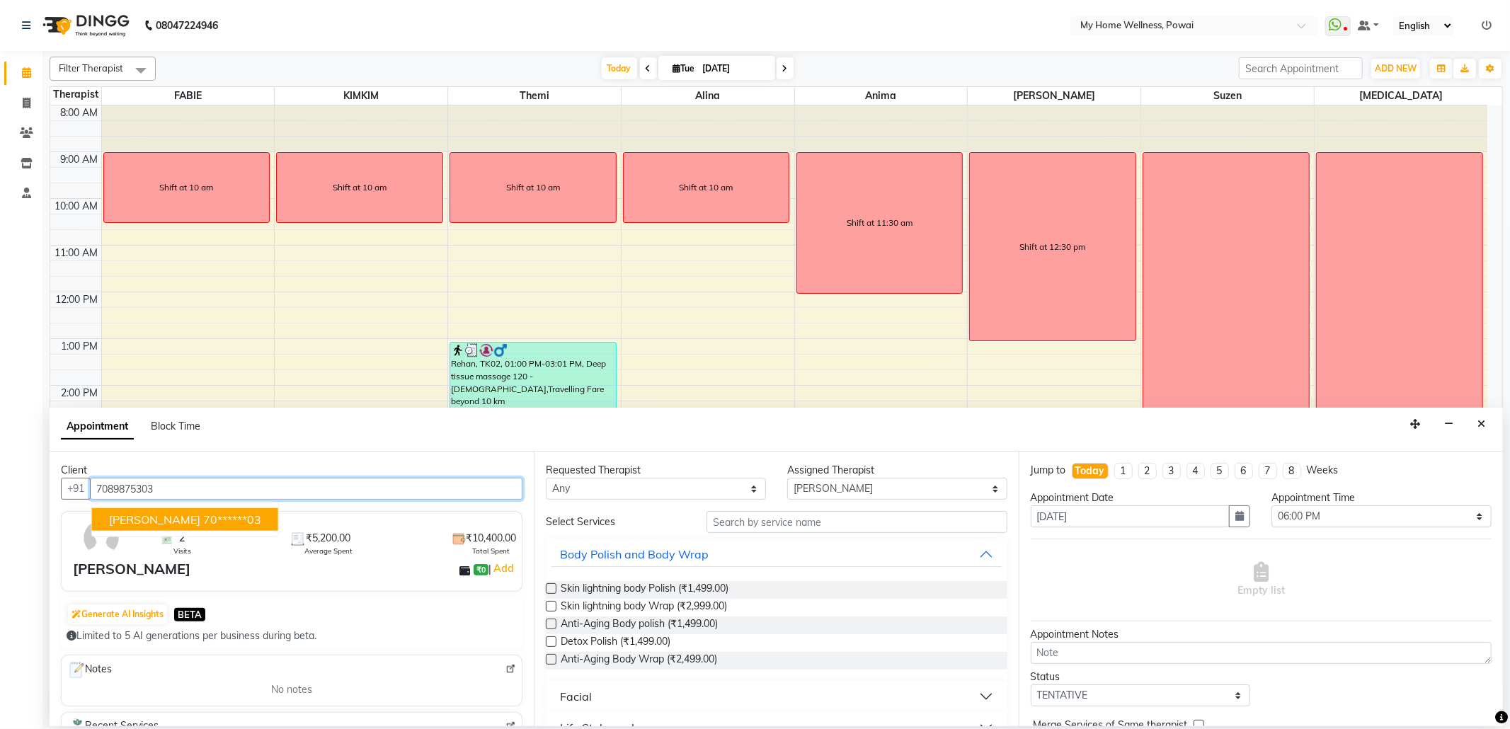
click at [203, 520] on ngb-highlight "70******03" at bounding box center [232, 520] width 58 height 14
type input "70******03"
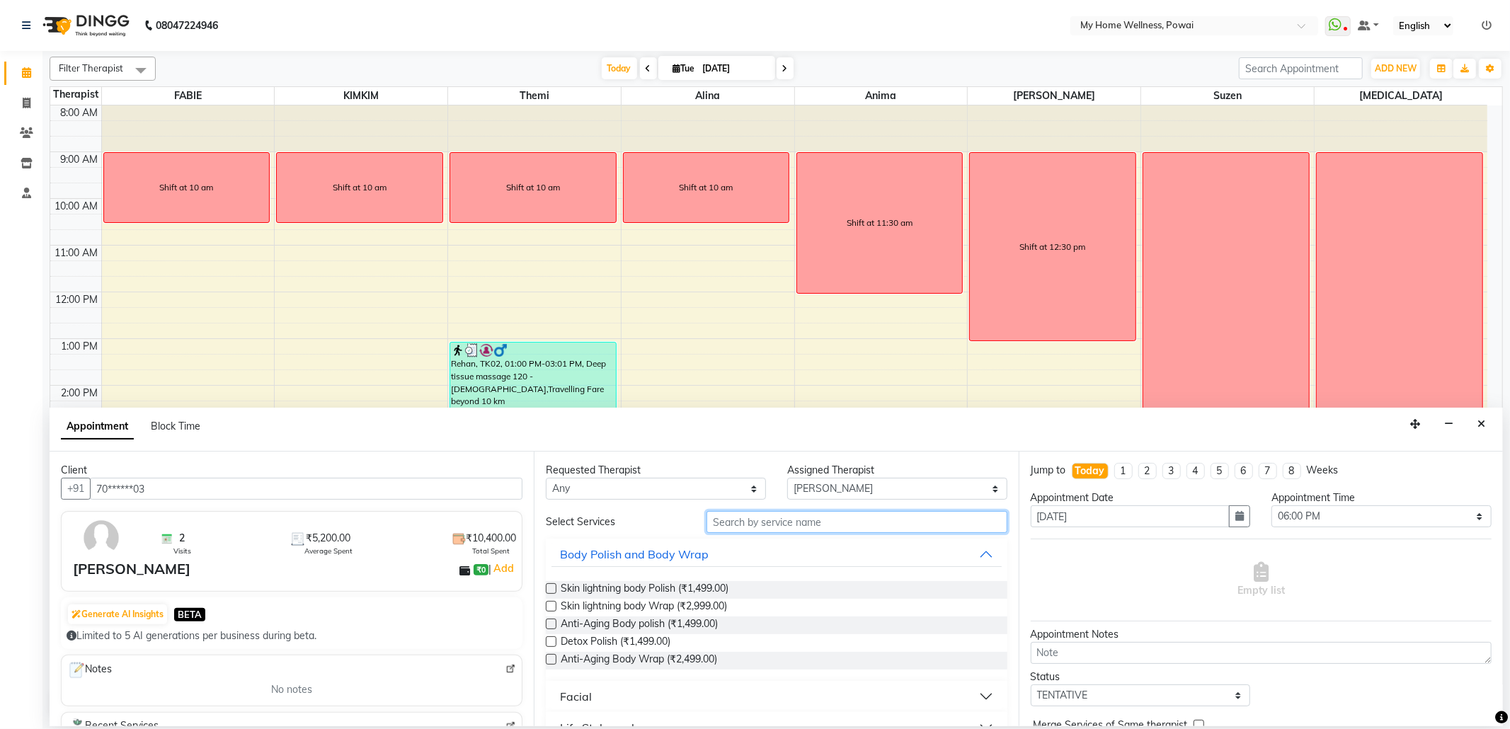
click at [734, 527] on input "text" at bounding box center [857, 522] width 300 height 22
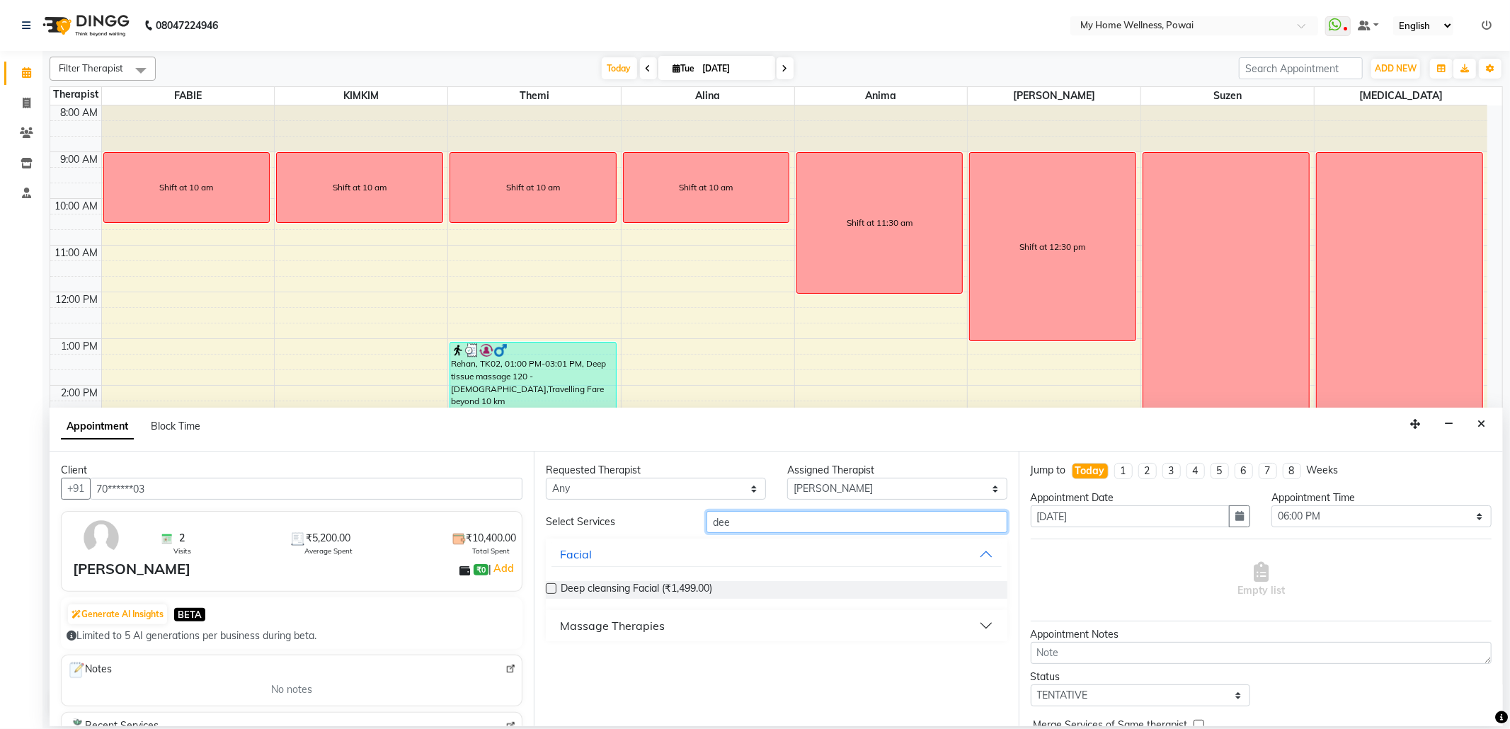
type input "dee"
click at [617, 624] on div "Massage Therapies" at bounding box center [612, 625] width 105 height 17
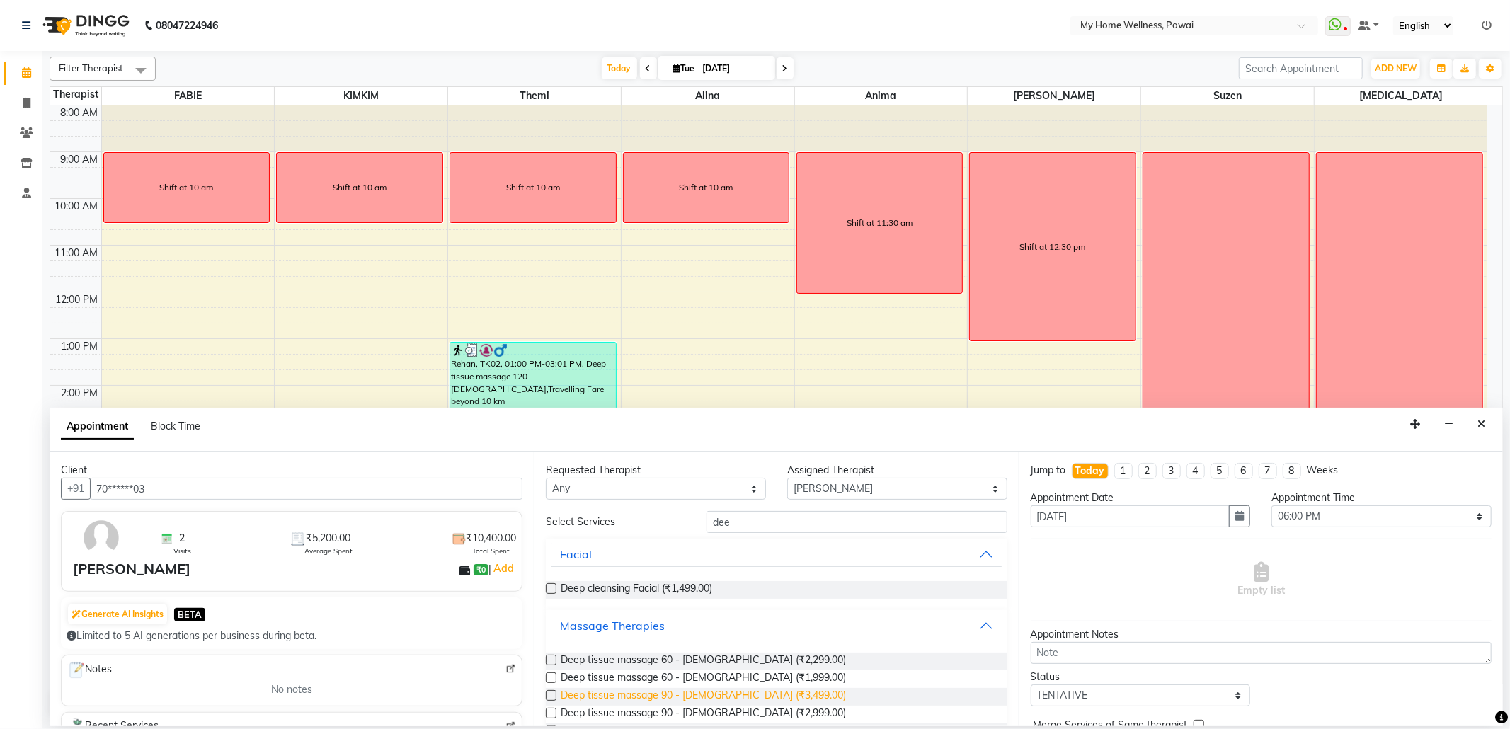
click at [678, 694] on span "Deep tissue massage 90 - [DEMOGRAPHIC_DATA] (₹3,499.00)" at bounding box center [703, 697] width 285 height 18
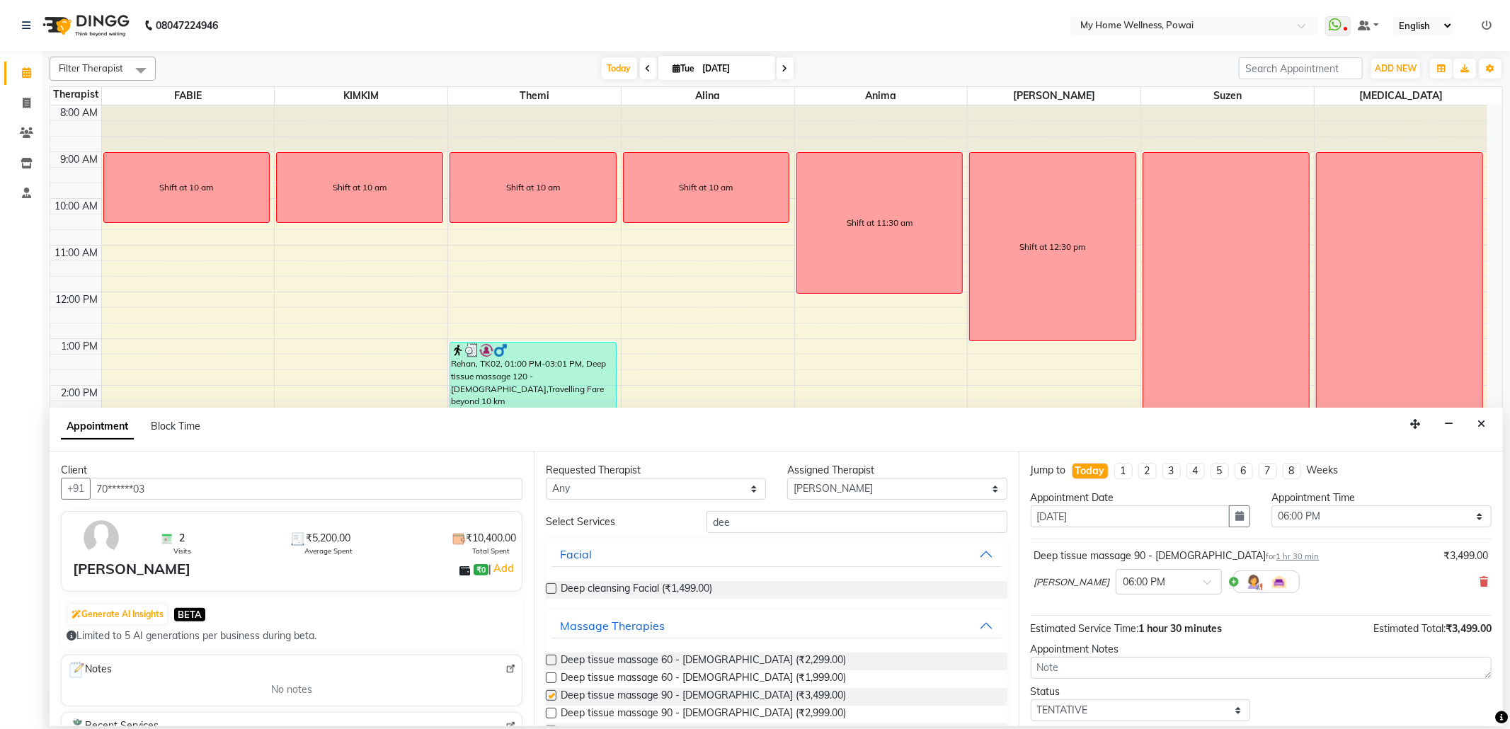
checkbox input "false"
click at [1298, 524] on select "Select 09:00 AM 09:15 AM 09:30 AM 09:45 AM 10:00 AM 10:15 AM 10:30 AM 10:45 AM …" at bounding box center [1382, 517] width 220 height 22
select select "1095"
click at [1272, 507] on select "Select 09:00 AM 09:15 AM 09:30 AM 09:45 AM 10:00 AM 10:15 AM 10:30 AM 10:45 AM …" at bounding box center [1382, 517] width 220 height 22
click at [1151, 714] on select "Select TENTATIVE CONFIRM CHECK-IN UPCOMING" at bounding box center [1141, 711] width 220 height 22
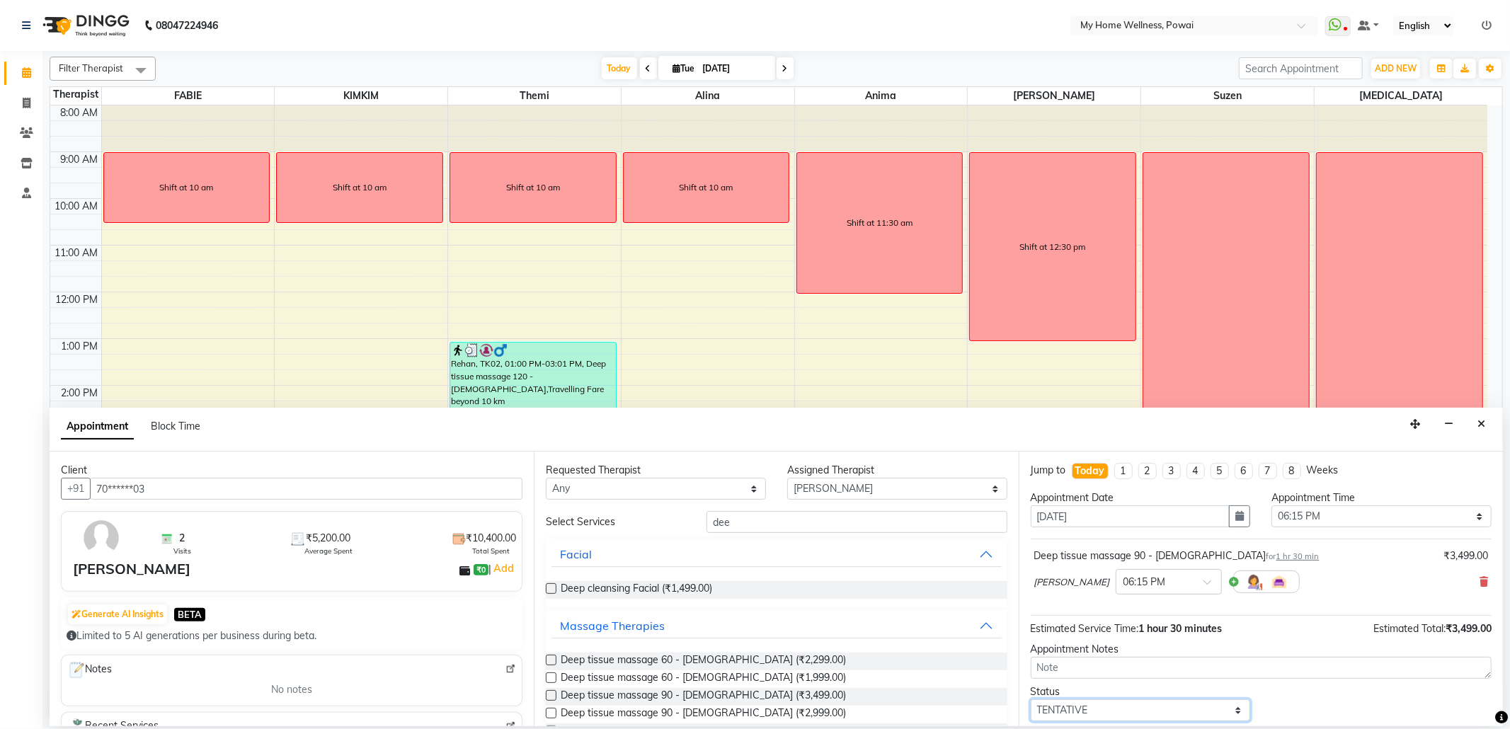
select select "confirm booking"
click at [1031, 702] on select "Select TENTATIVE CONFIRM CHECK-IN UPCOMING" at bounding box center [1141, 711] width 220 height 22
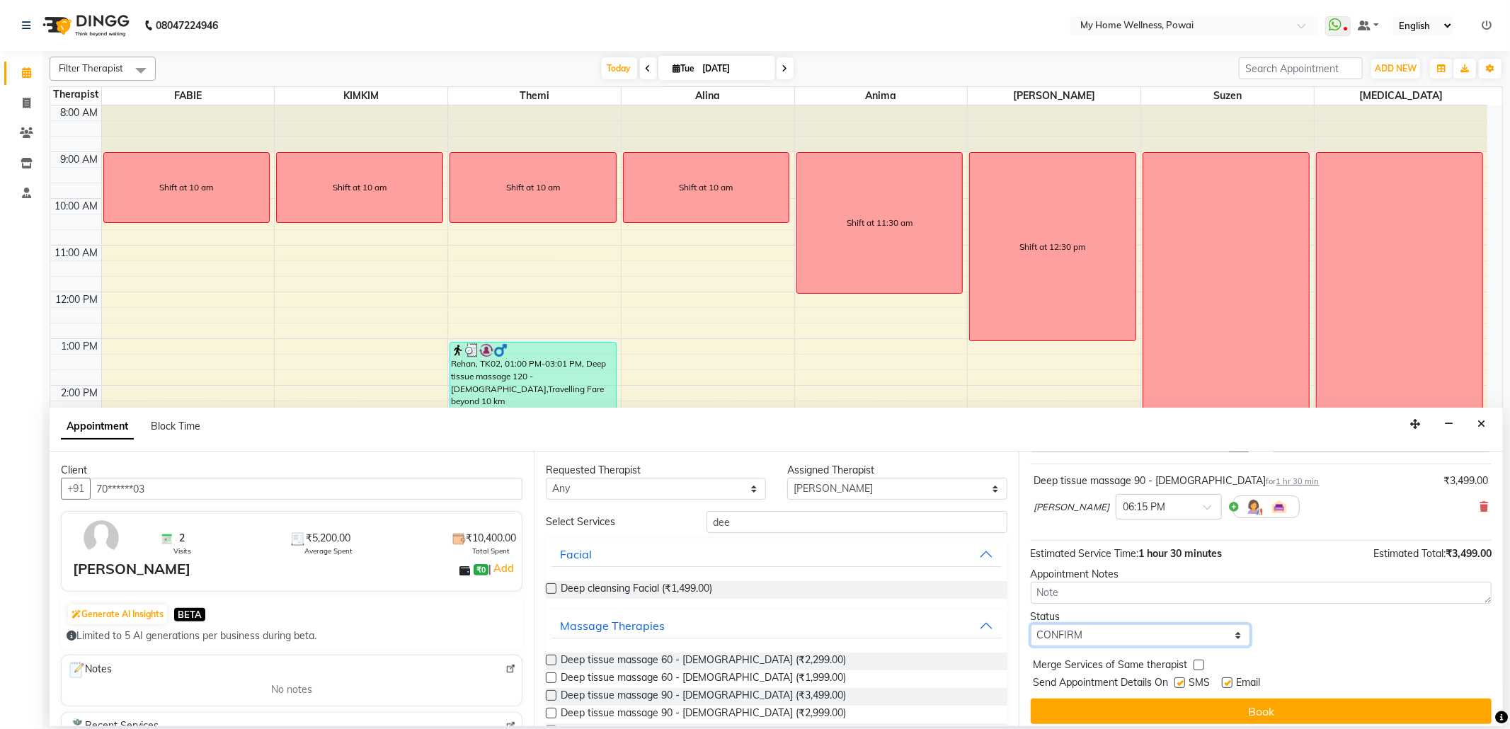
scroll to position [86, 0]
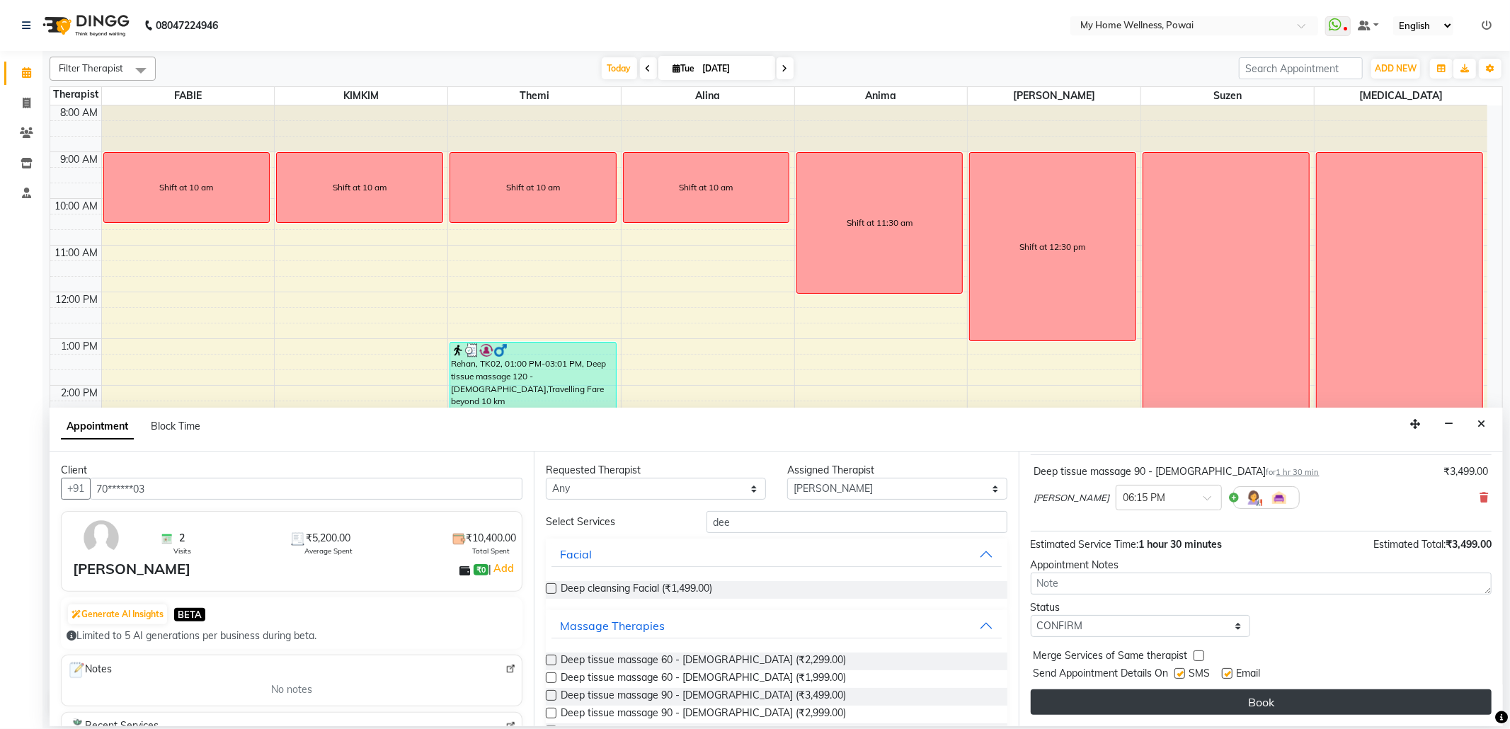
click at [1148, 698] on button "Book" at bounding box center [1261, 702] width 461 height 25
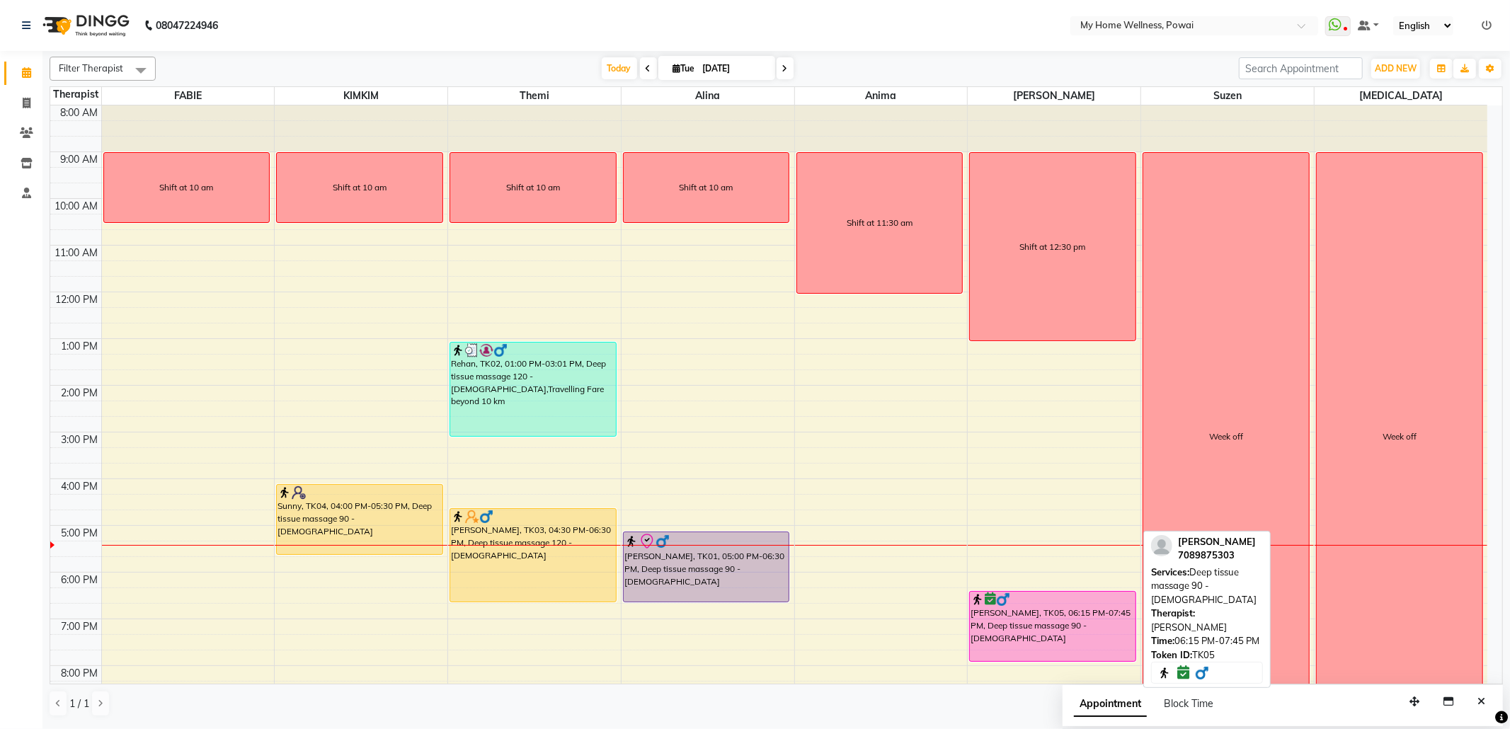
click at [1069, 623] on div "Suhail sir, TK05, 06:15 PM-07:45 PM, Deep tissue massage 90 - Male" at bounding box center [1053, 626] width 166 height 69
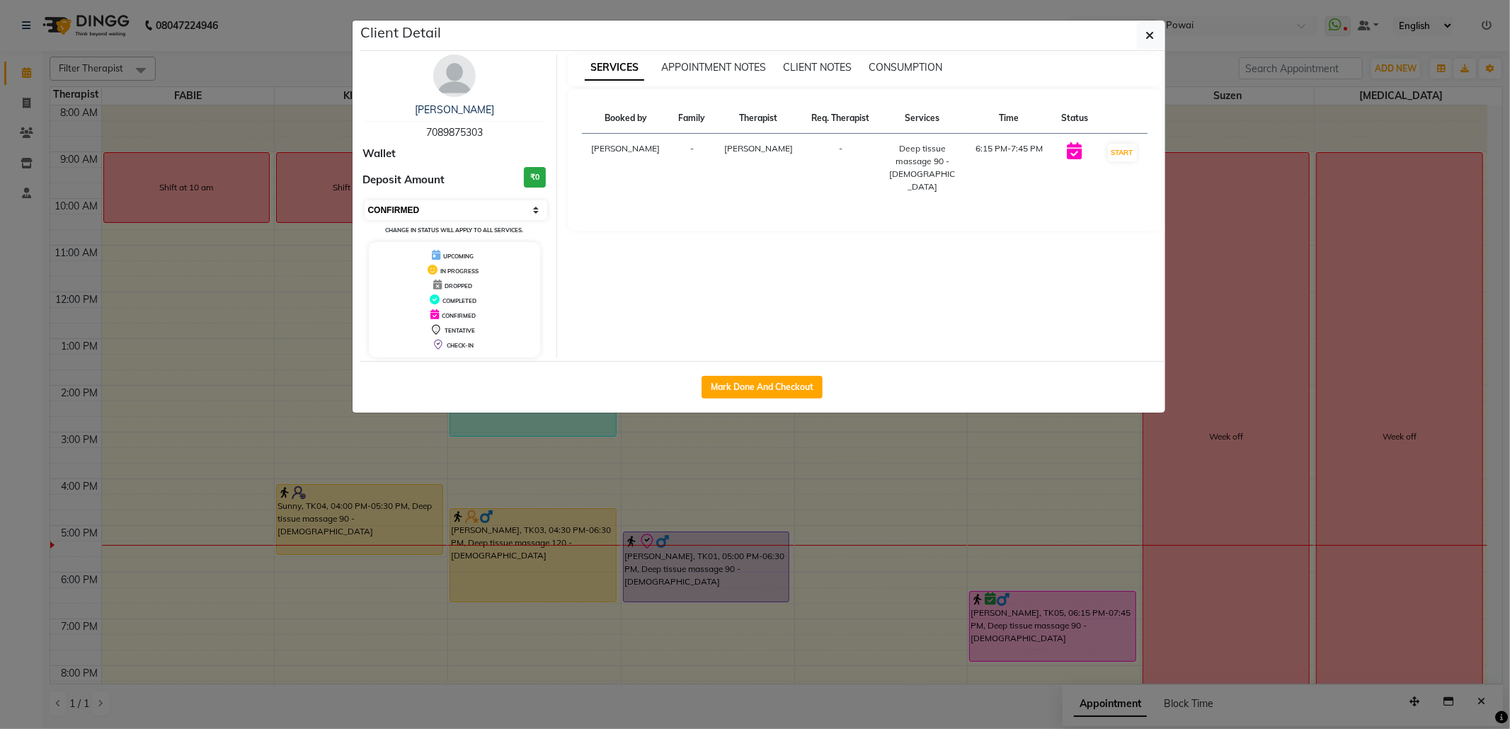
click at [467, 214] on select "Select IN SERVICE CONFIRMED TENTATIVE CHECK IN MARK DONE DROPPED UPCOMING" at bounding box center [456, 210] width 183 height 20
select select "8"
click at [365, 201] on select "Select IN SERVICE CONFIRMED TENTATIVE CHECK IN MARK DONE DROPPED UPCOMING" at bounding box center [456, 210] width 183 height 20
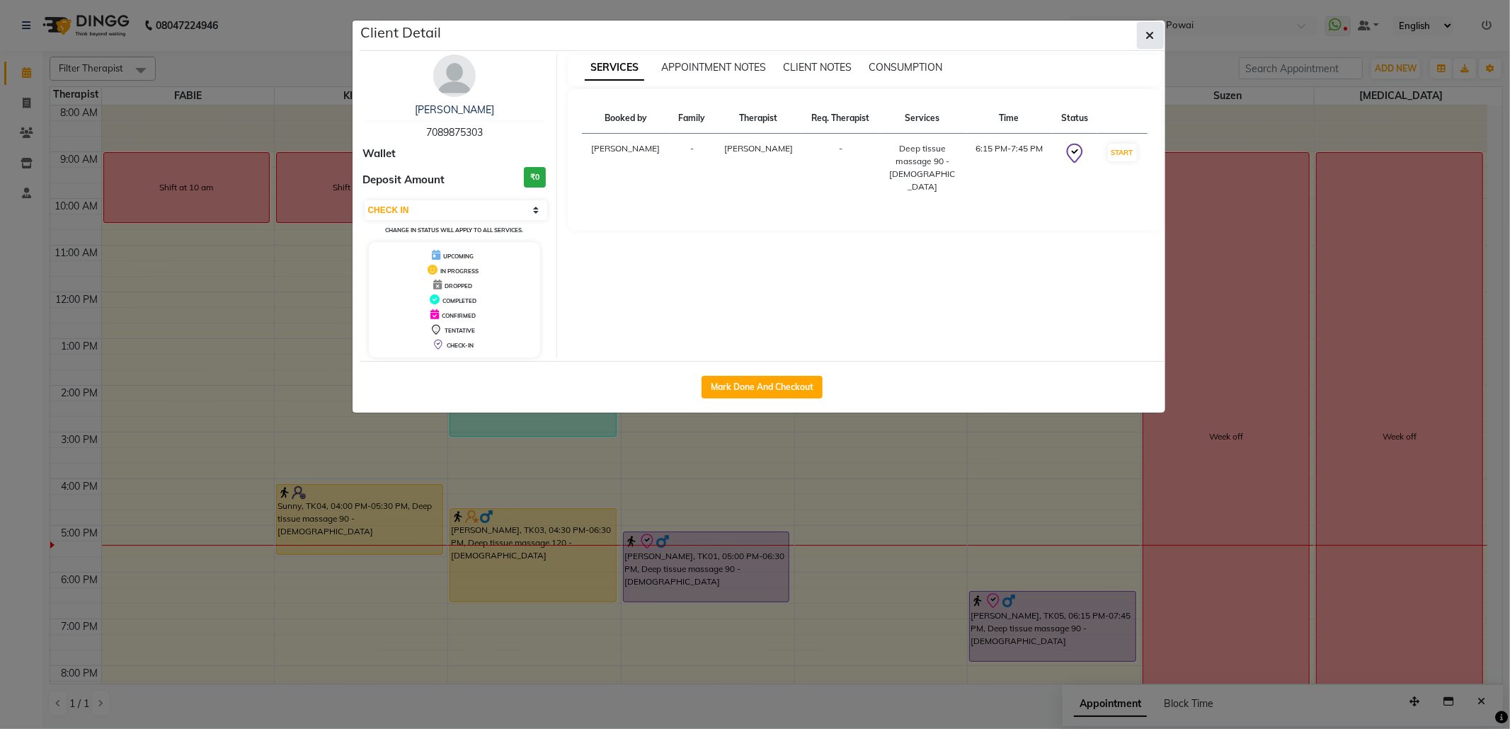
click at [1150, 34] on icon "button" at bounding box center [1150, 35] width 8 height 11
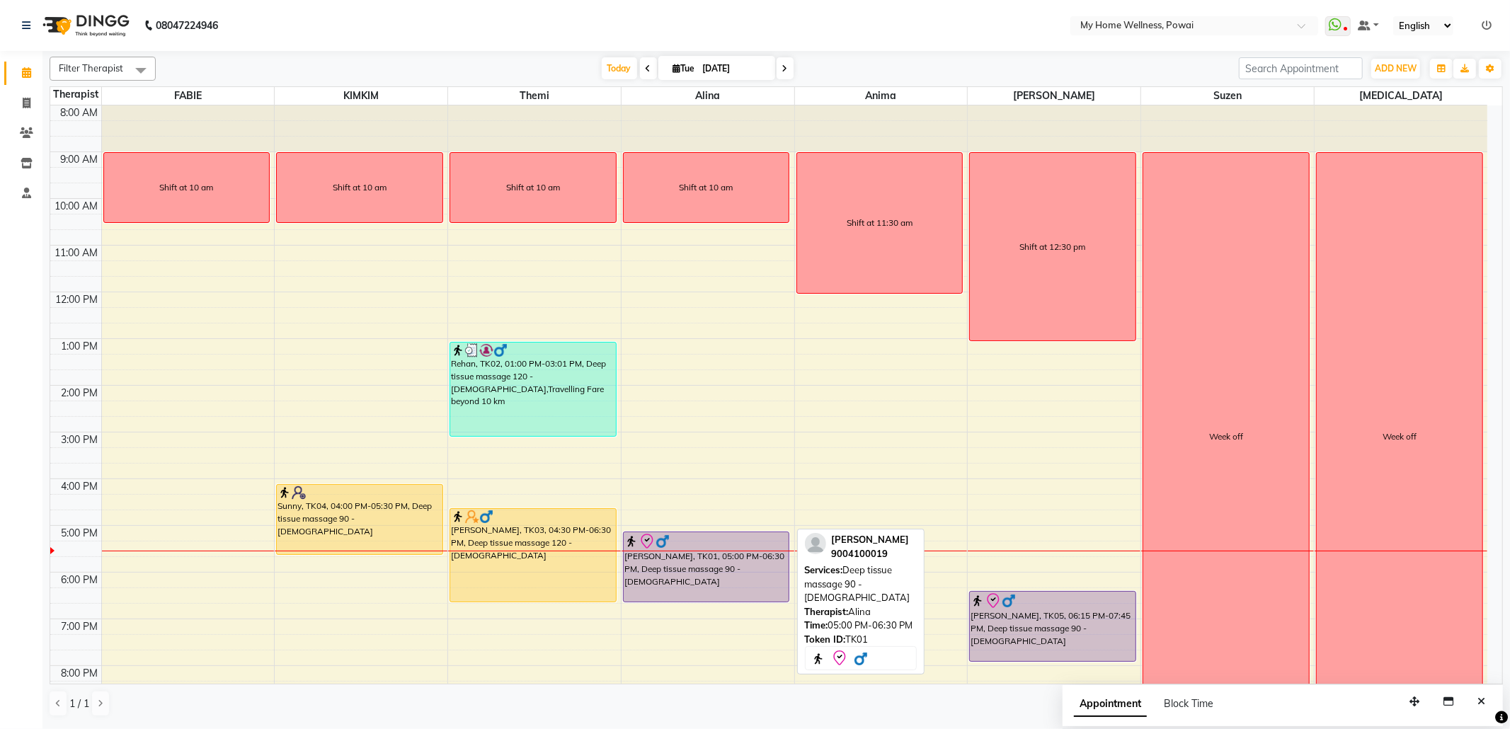
click at [729, 538] on div at bounding box center [706, 541] width 164 height 17
select select "8"
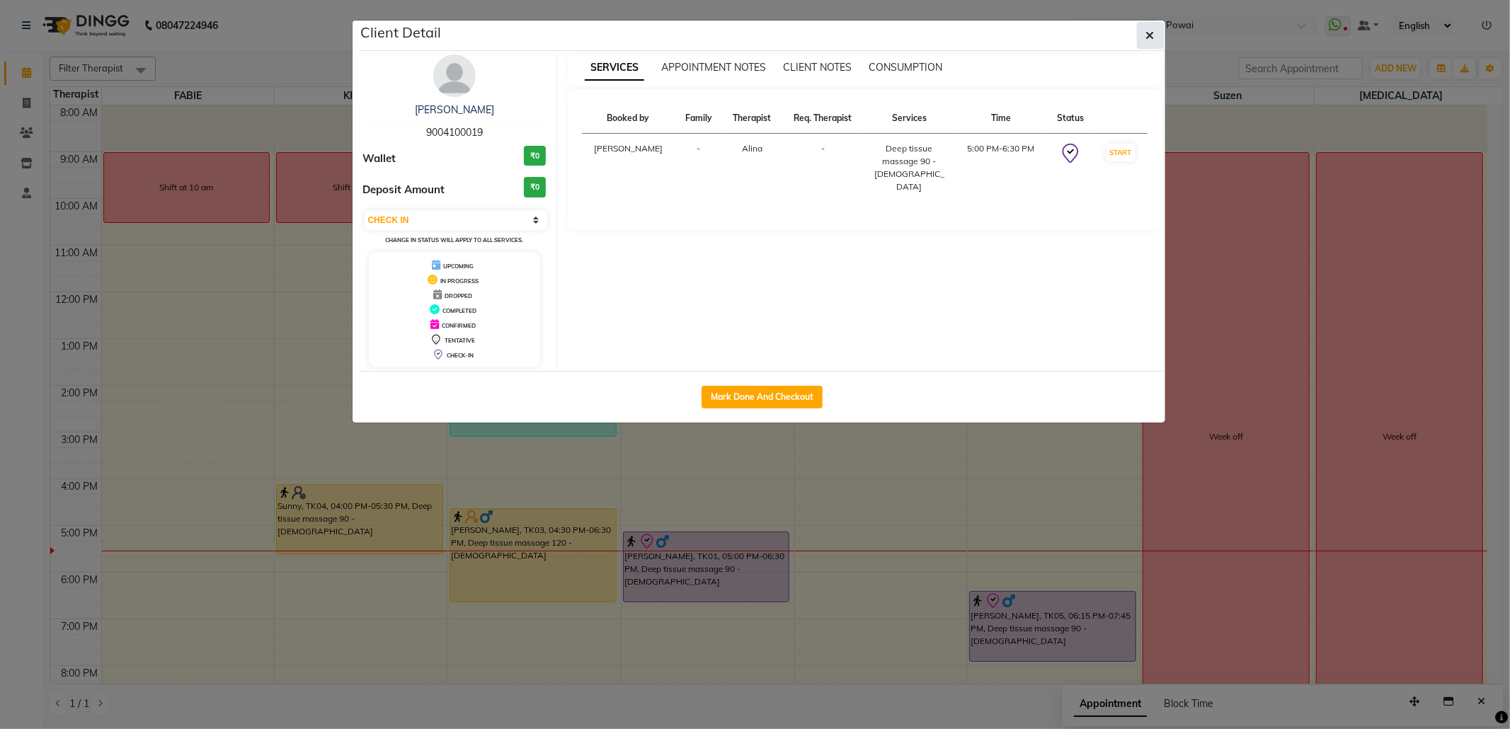
click at [1158, 30] on button "button" at bounding box center [1150, 35] width 27 height 27
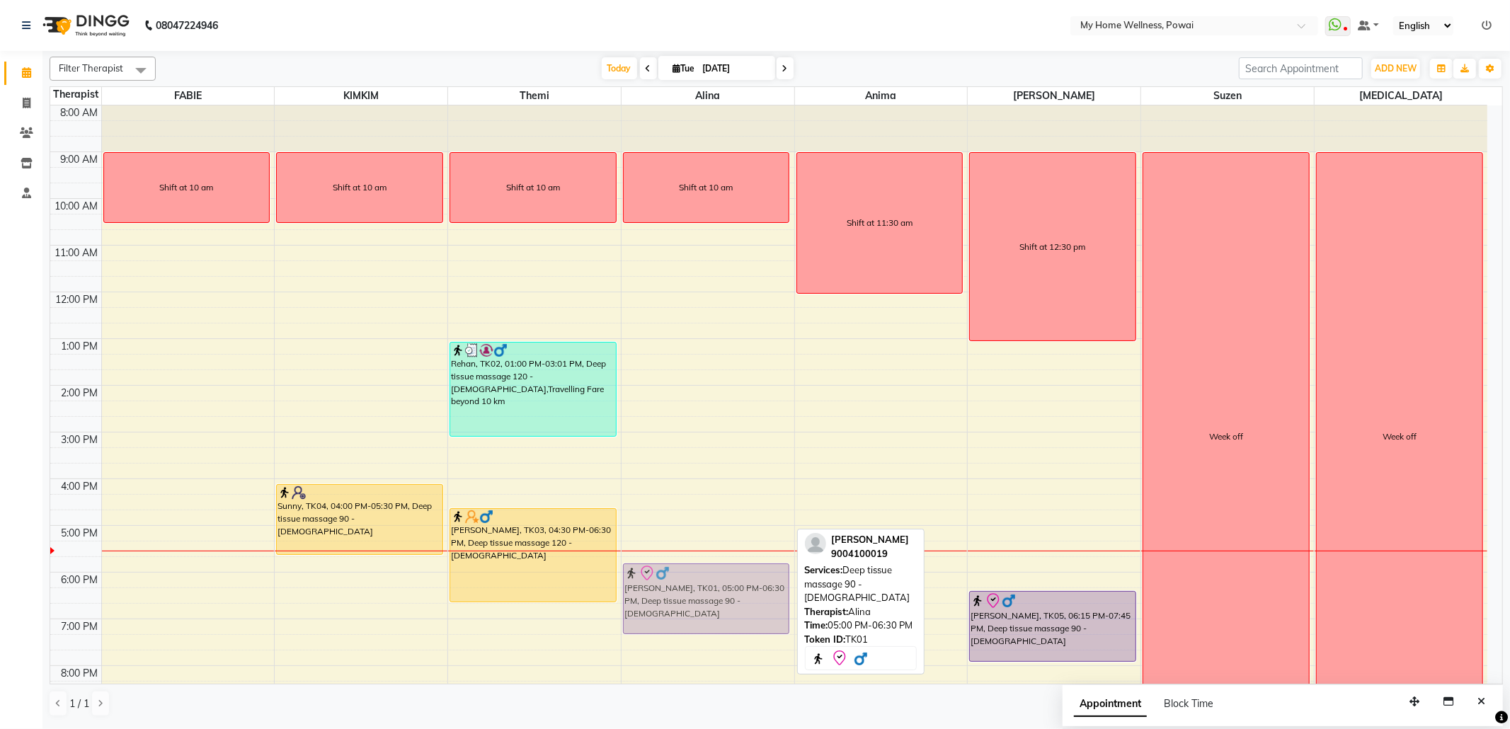
drag, startPoint x: 687, startPoint y: 561, endPoint x: 690, endPoint y: 589, distance: 27.8
click at [690, 589] on div "Shift at 10 am Raj Kumar, TK01, 05:00 PM-06:30 PM, Deep tissue massage 90 - Mal…" at bounding box center [708, 432] width 173 height 654
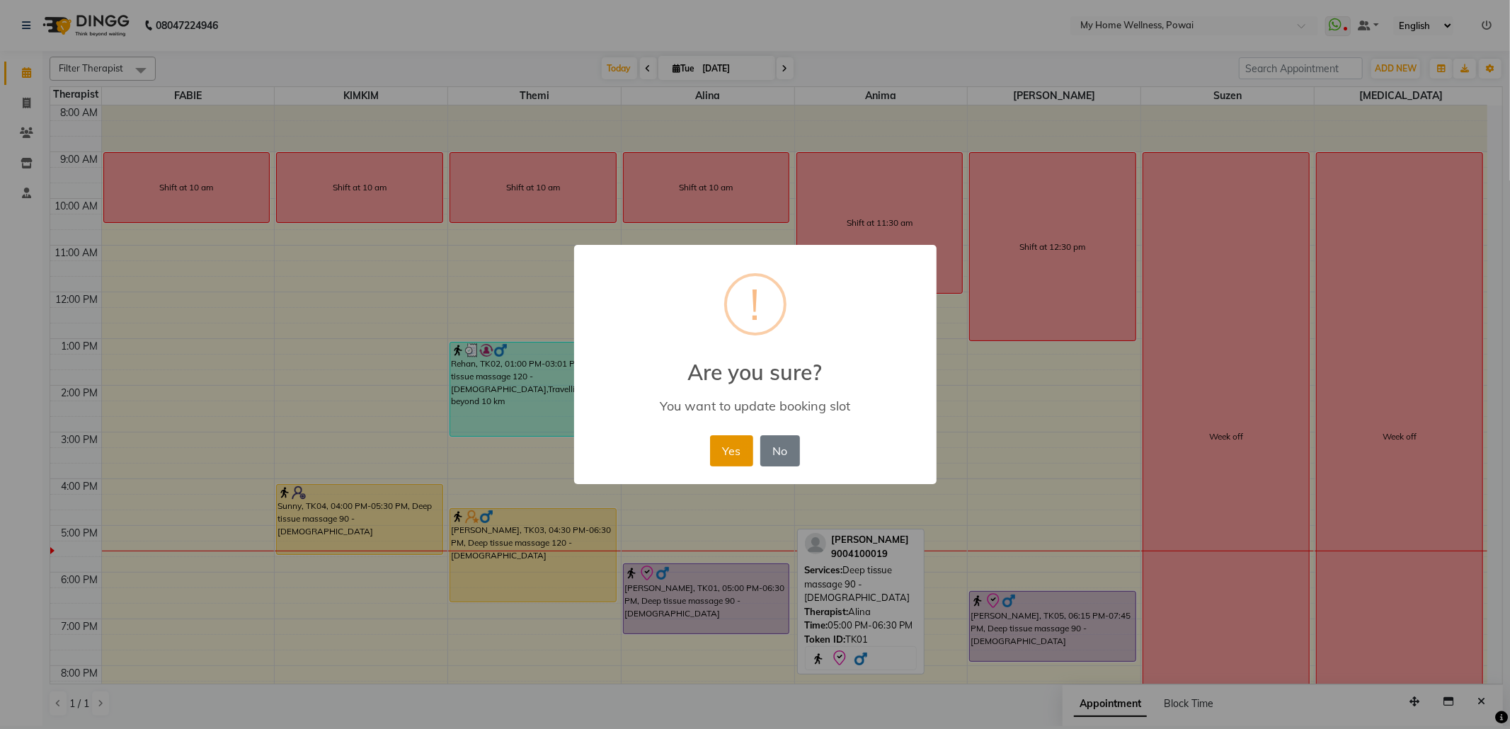
click at [742, 443] on button "Yes" at bounding box center [731, 450] width 43 height 31
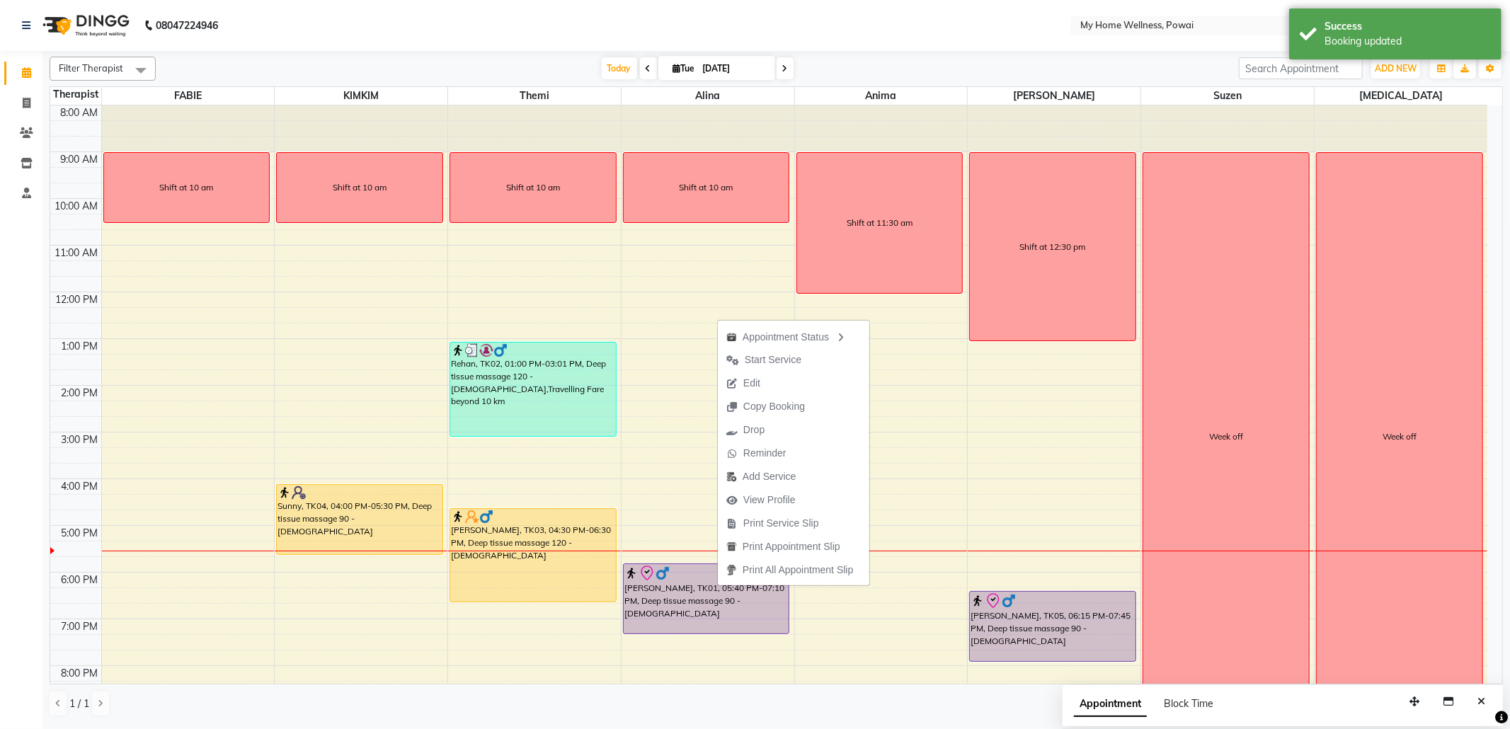
click at [663, 396] on div "8:00 AM 9:00 AM 10:00 AM 11:00 AM 12:00 PM 1:00 PM 2:00 PM 3:00 PM 4:00 PM 5:00…" at bounding box center [768, 432] width 1437 height 654
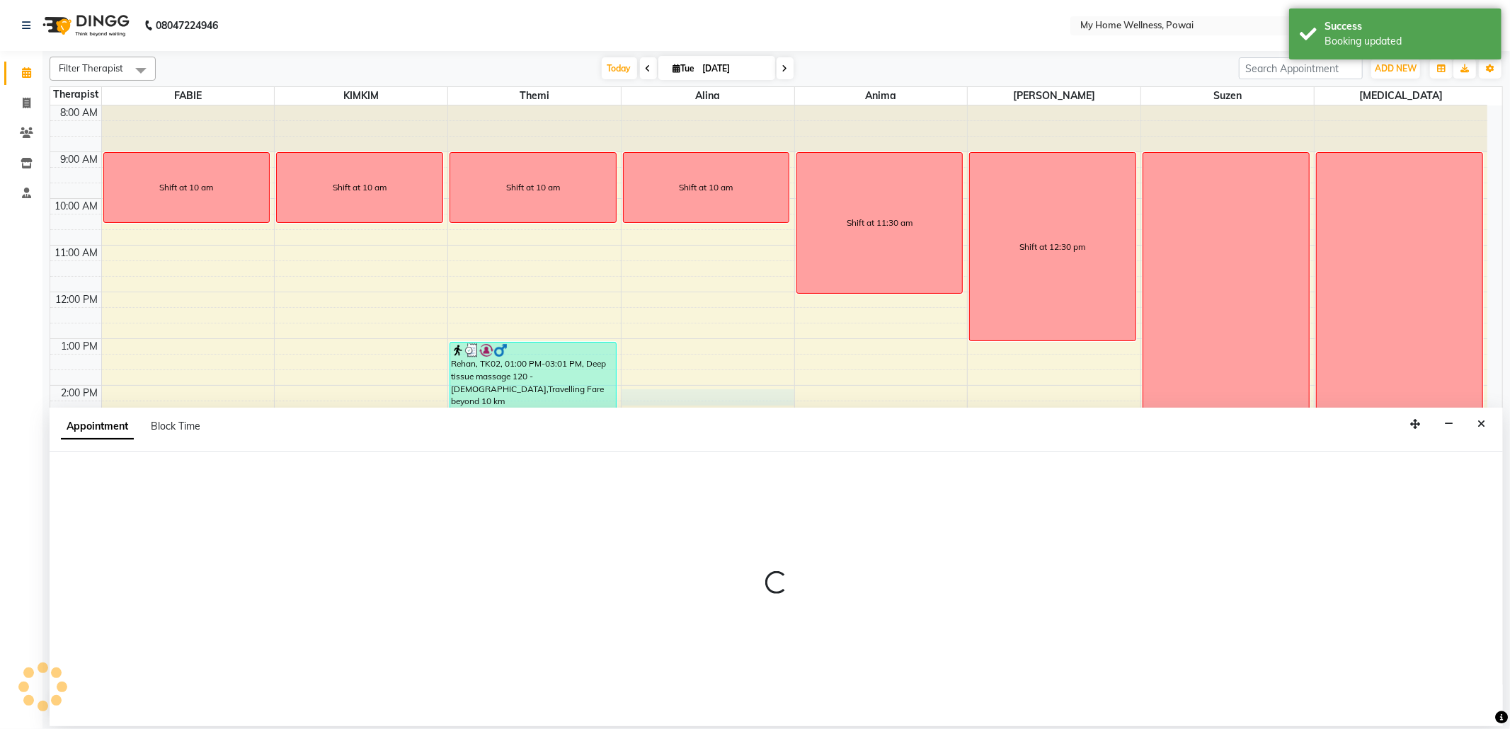
select select "30586"
select select "tentative"
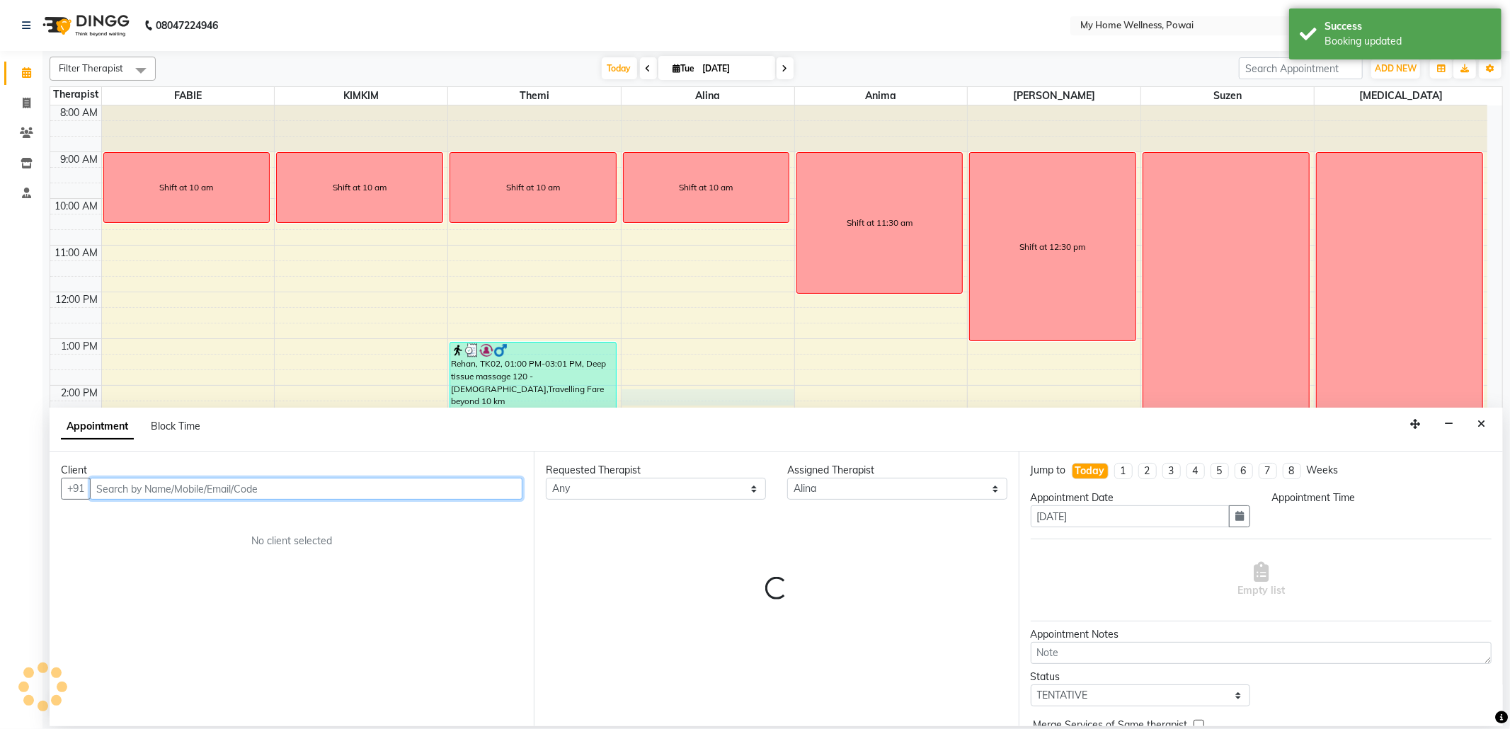
select select "840"
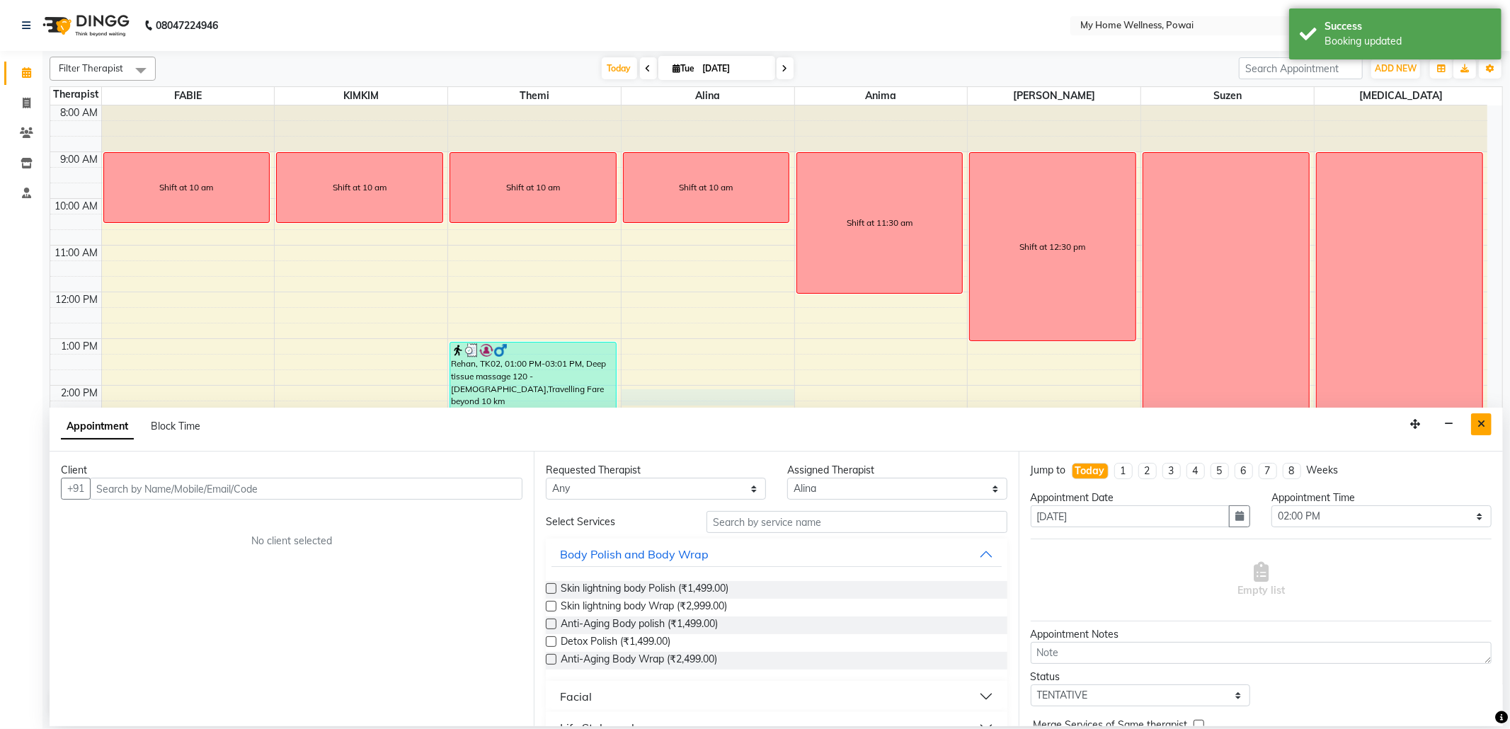
click at [1474, 421] on button "Close" at bounding box center [1481, 424] width 21 height 22
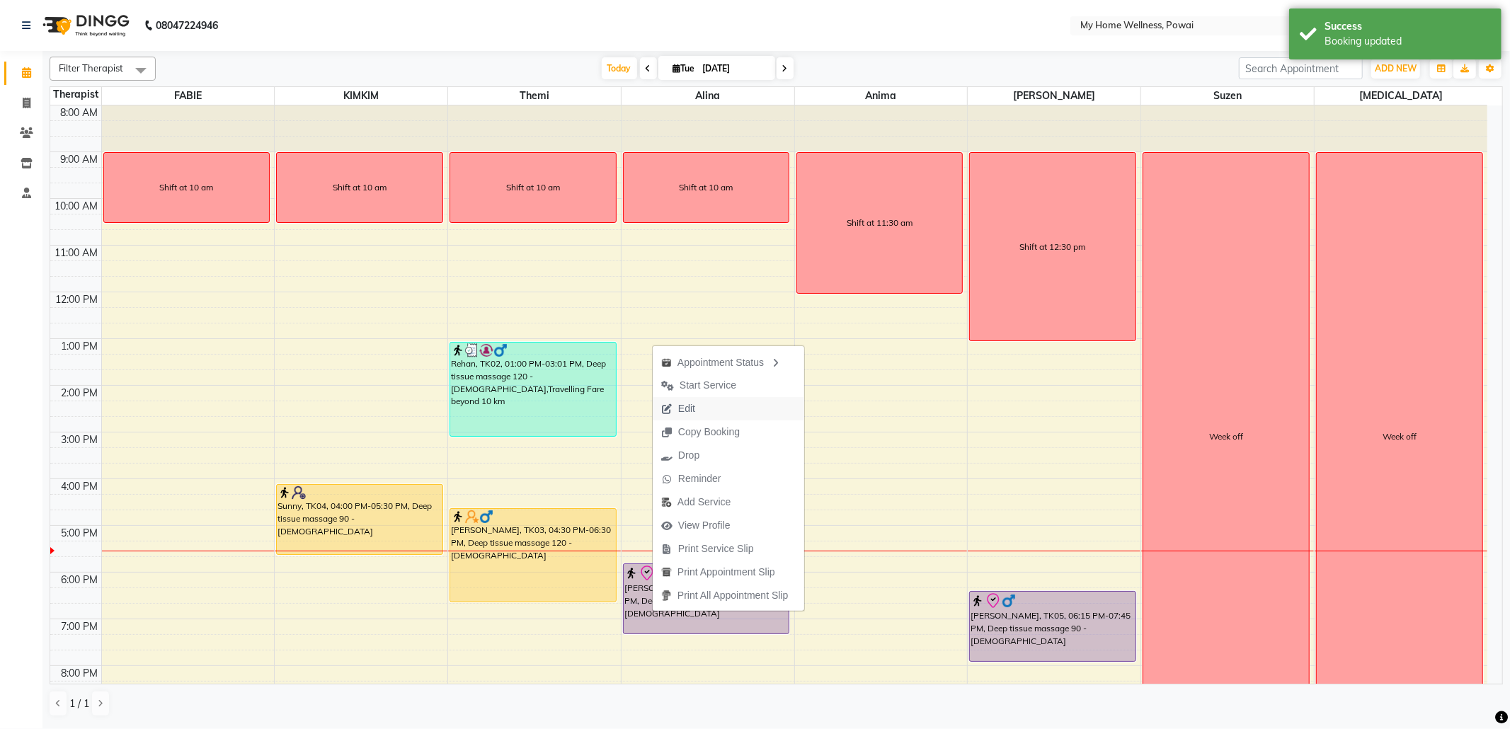
click at [700, 411] on span "Edit" at bounding box center [678, 408] width 51 height 23
select select "tentative"
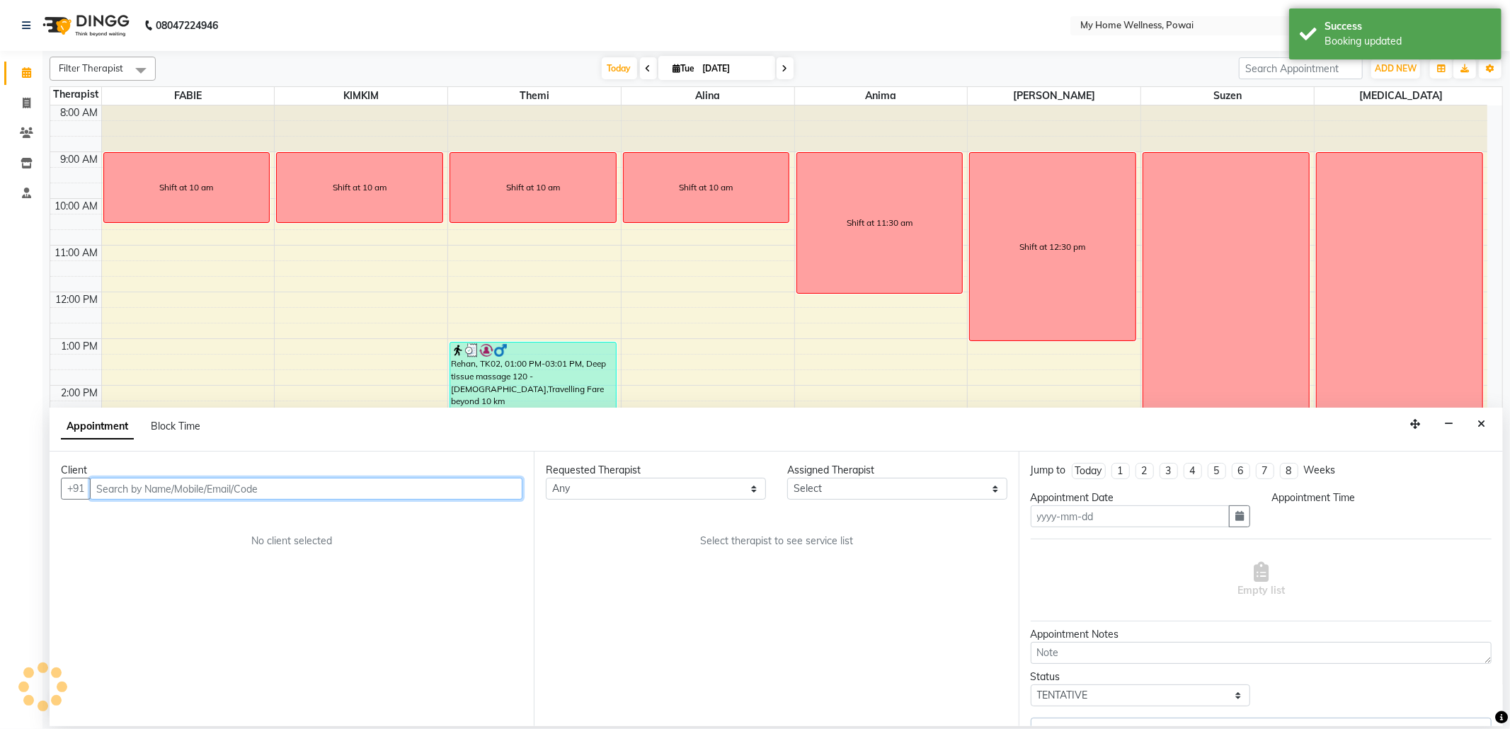
type input "[DATE]"
select select "check-in"
select select "30586"
select select "756"
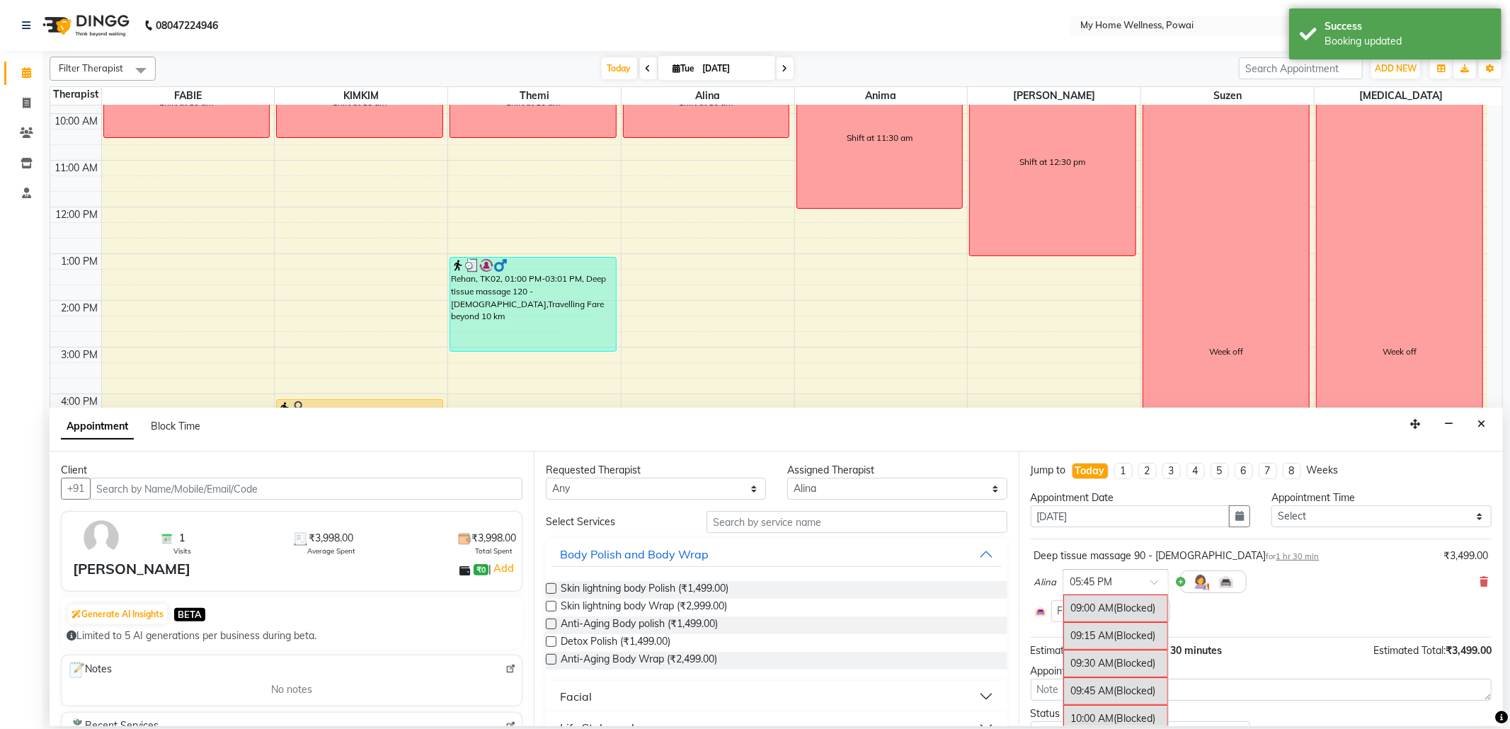
click at [1151, 583] on span at bounding box center [1160, 586] width 18 height 15
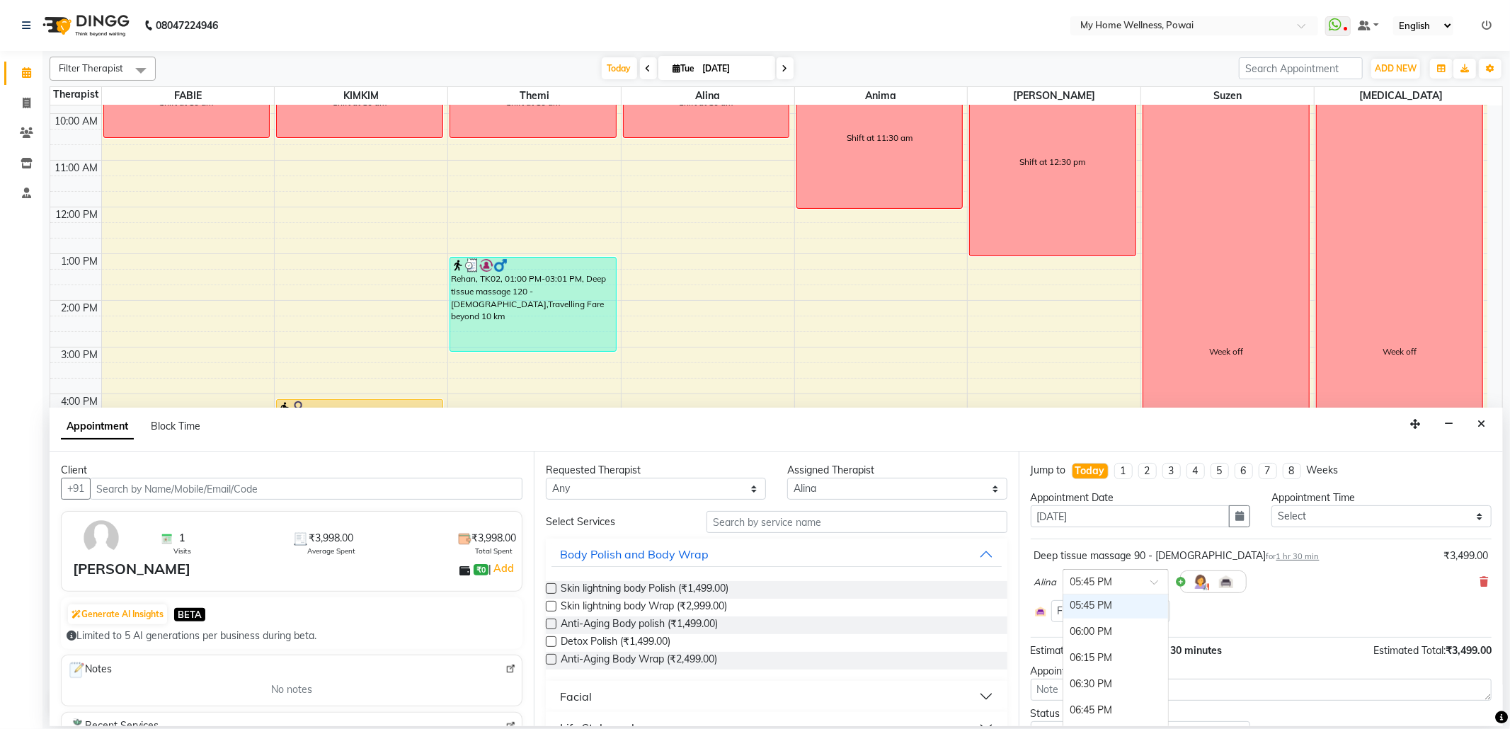
scroll to position [833, 0]
click at [1112, 677] on div "05:30 PM" at bounding box center [1115, 674] width 105 height 26
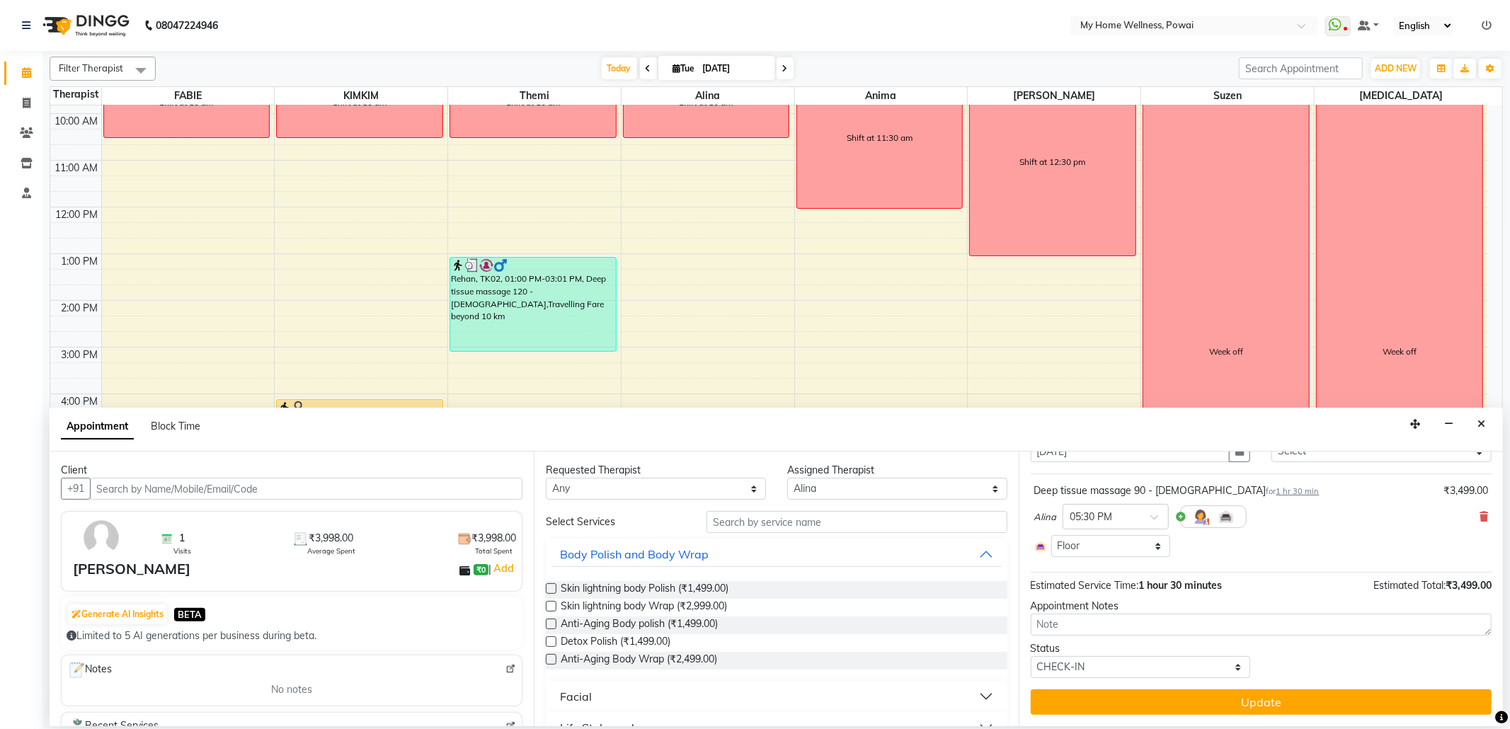
click at [1158, 708] on button "Update" at bounding box center [1261, 702] width 461 height 25
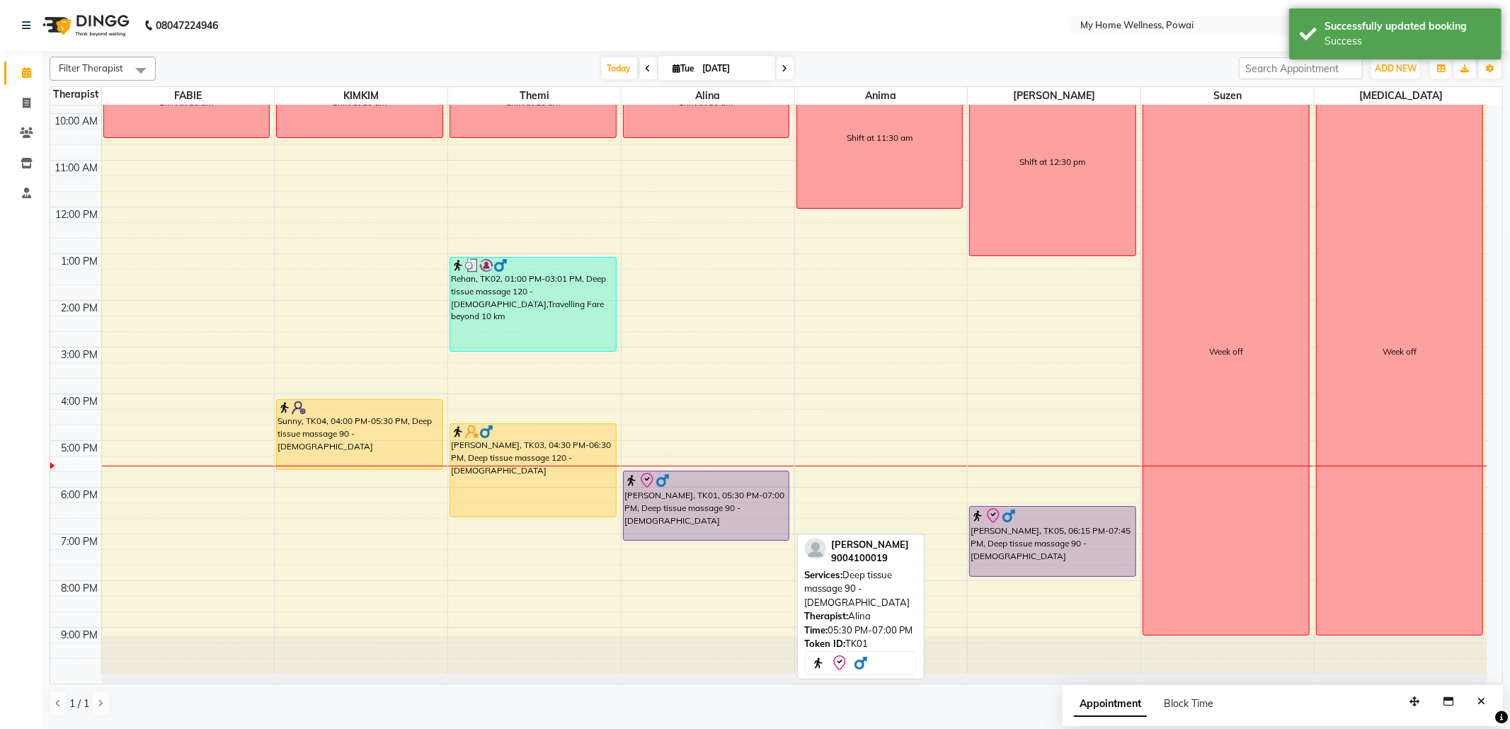
click at [708, 514] on div "Raj Kumar, TK01, 05:30 PM-07:00 PM, Deep tissue massage 90 - Male" at bounding box center [707, 506] width 166 height 69
click at [742, 493] on div "Raj Kumar, TK01, 05:30 PM-07:00 PM, Deep tissue massage 90 - Male" at bounding box center [707, 506] width 166 height 69
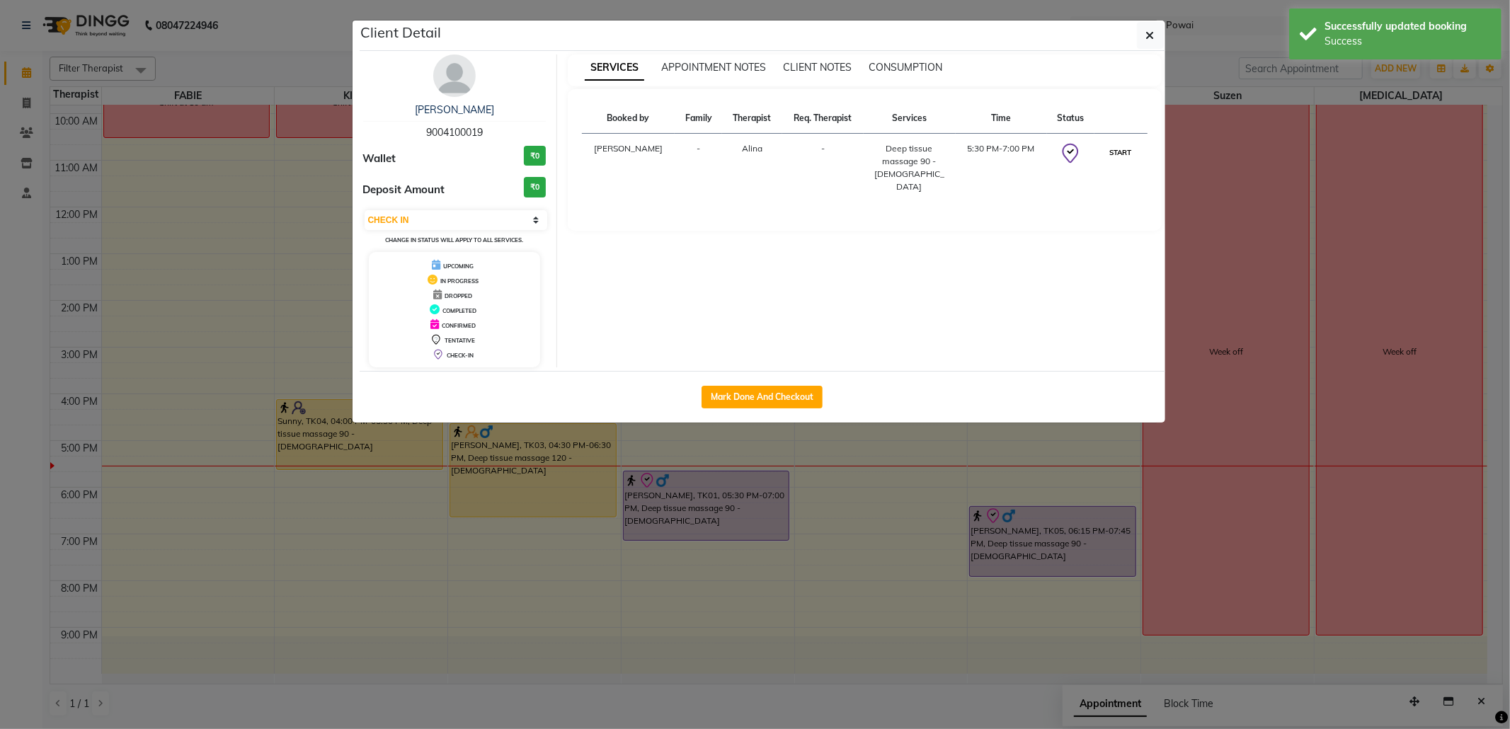
click at [1114, 154] on button "START" at bounding box center [1121, 153] width 29 height 18
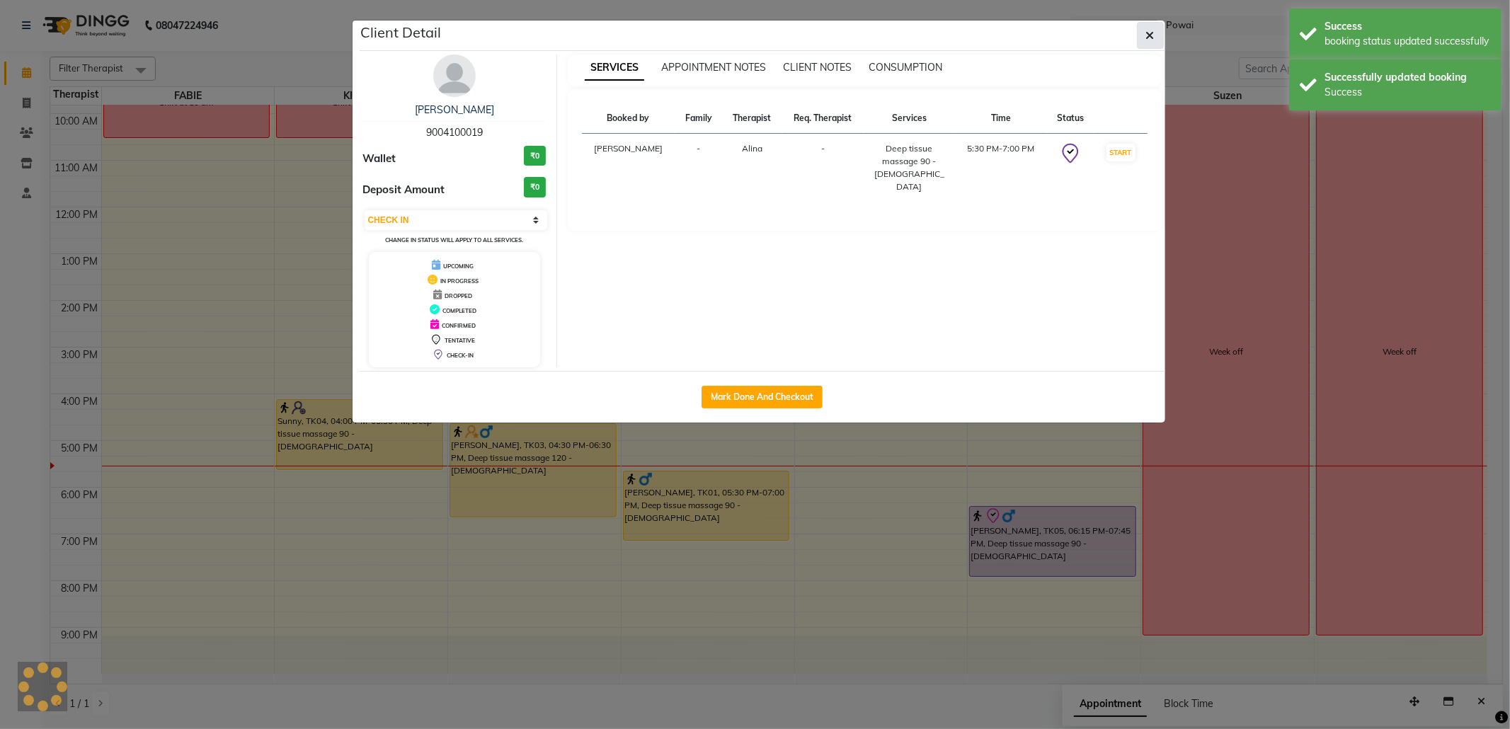
select select "1"
click at [1153, 28] on span "button" at bounding box center [1150, 35] width 8 height 14
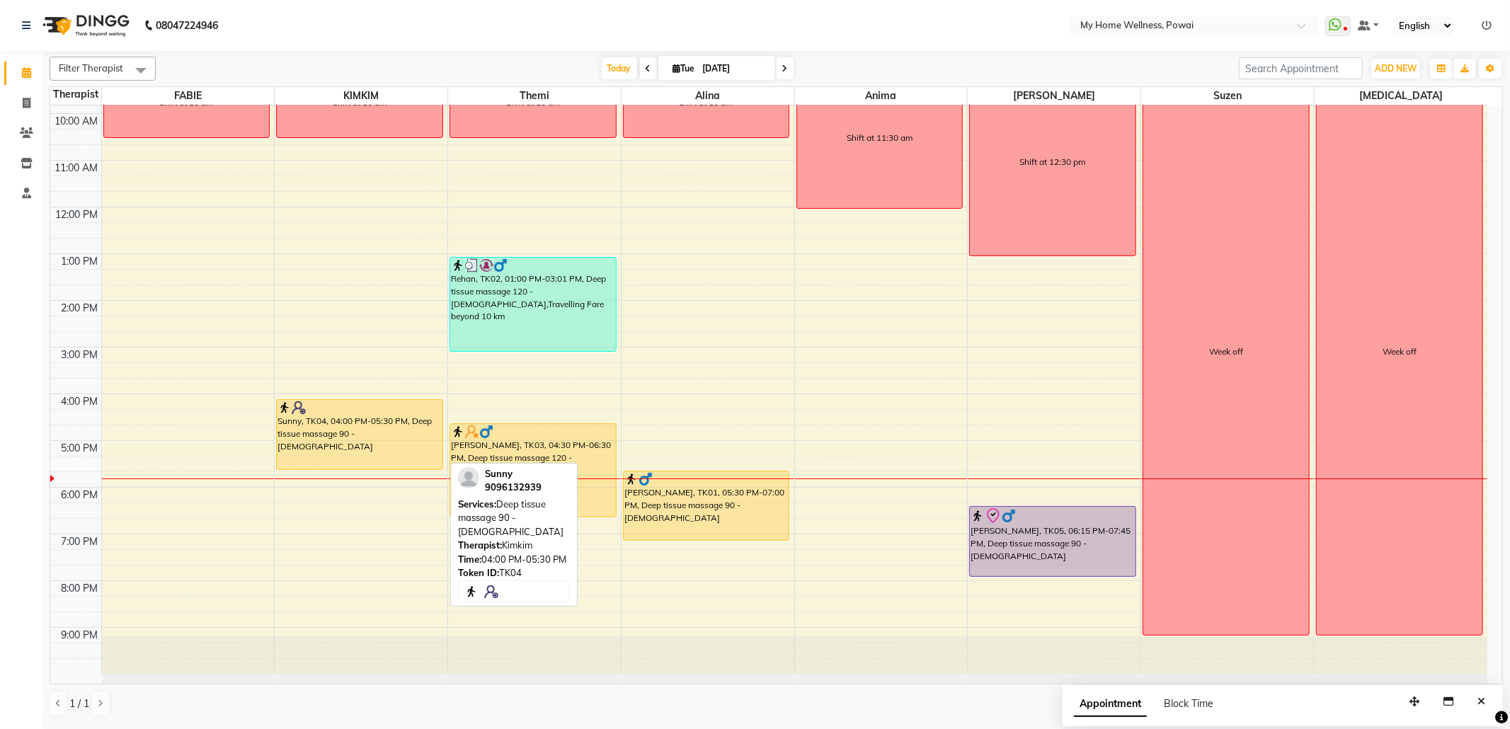
click at [377, 435] on div "Sunny, TK04, 04:00 PM-05:30 PM, Deep tissue massage 90 - [DEMOGRAPHIC_DATA]" at bounding box center [360, 434] width 166 height 69
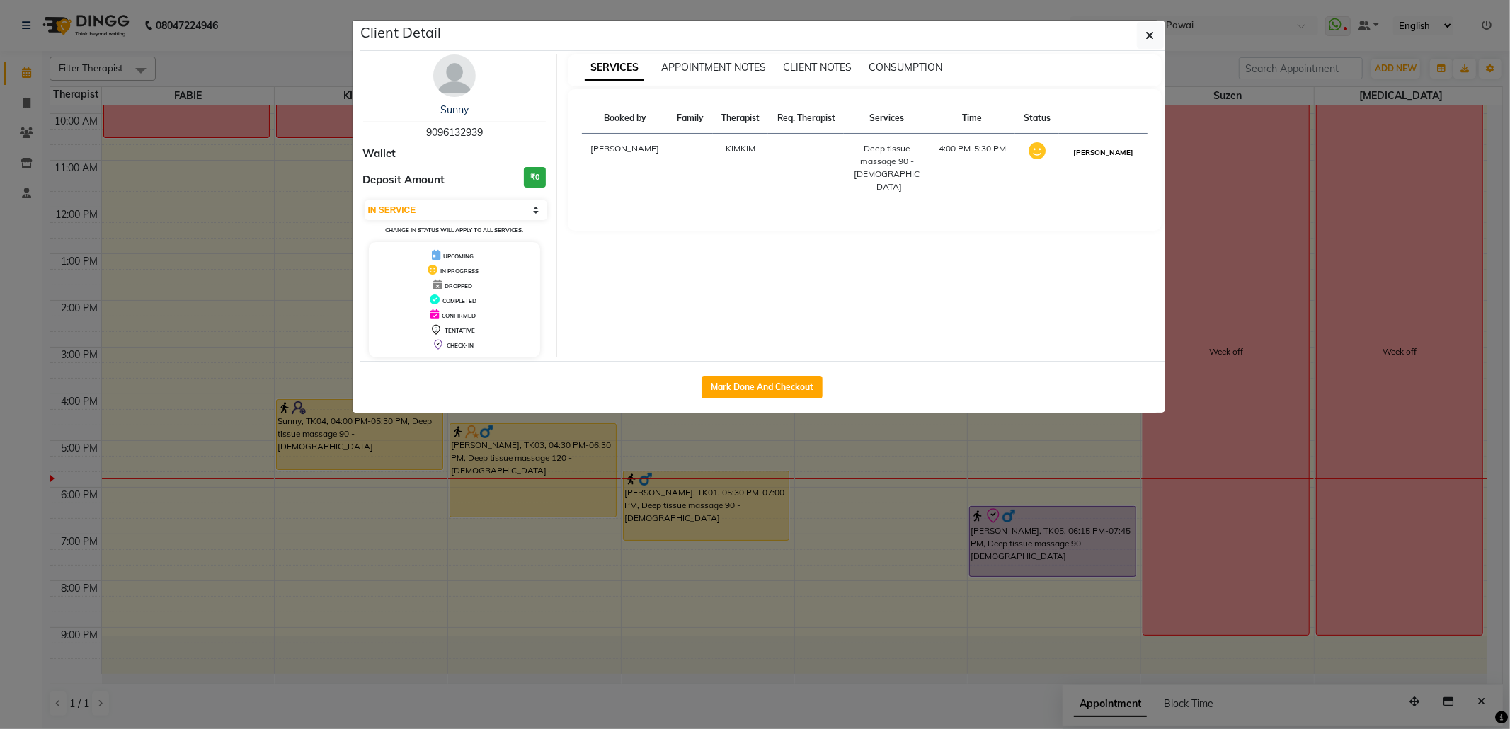
click at [1108, 161] on button "[PERSON_NAME]" at bounding box center [1103, 153] width 67 height 18
select select "3"
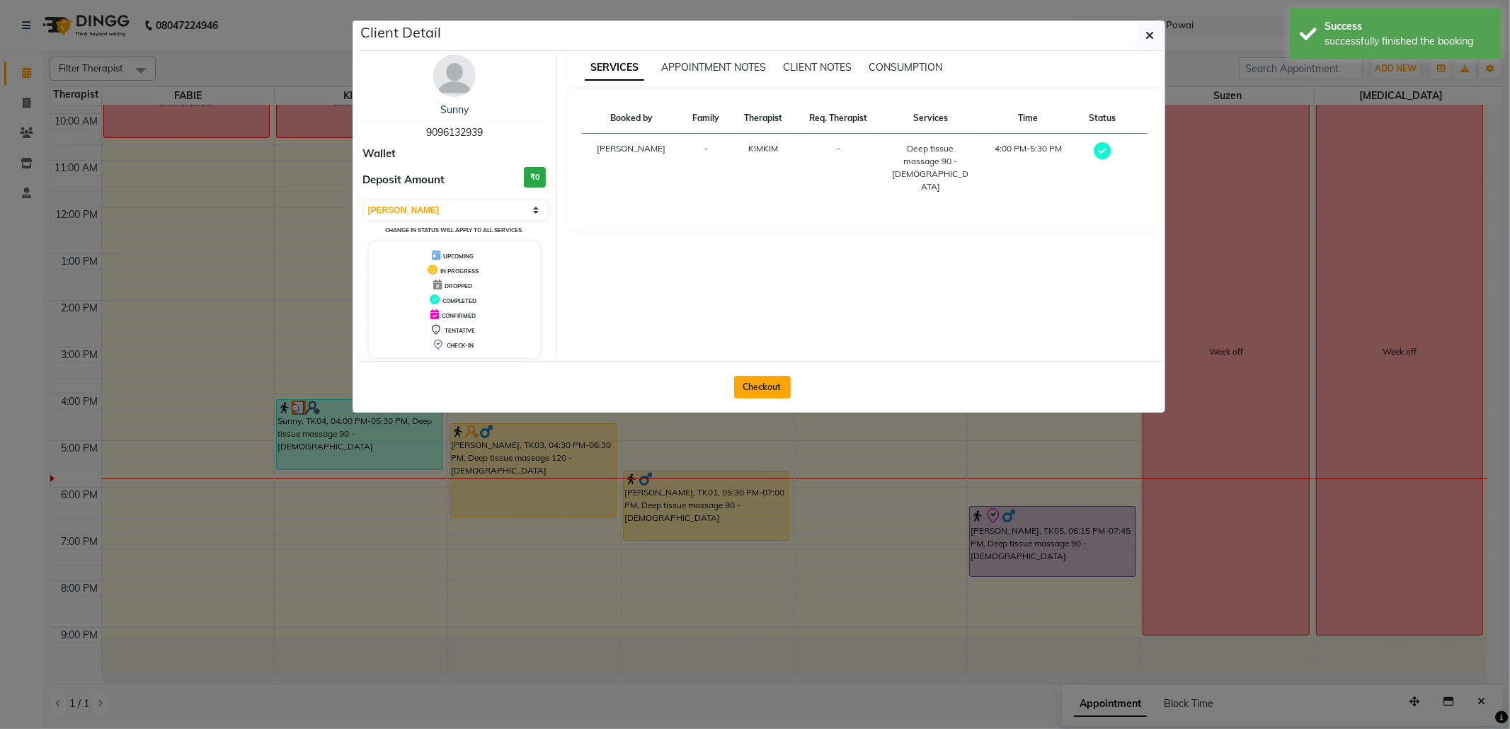
click at [758, 383] on button "Checkout" at bounding box center [762, 387] width 57 height 23
select select "service"
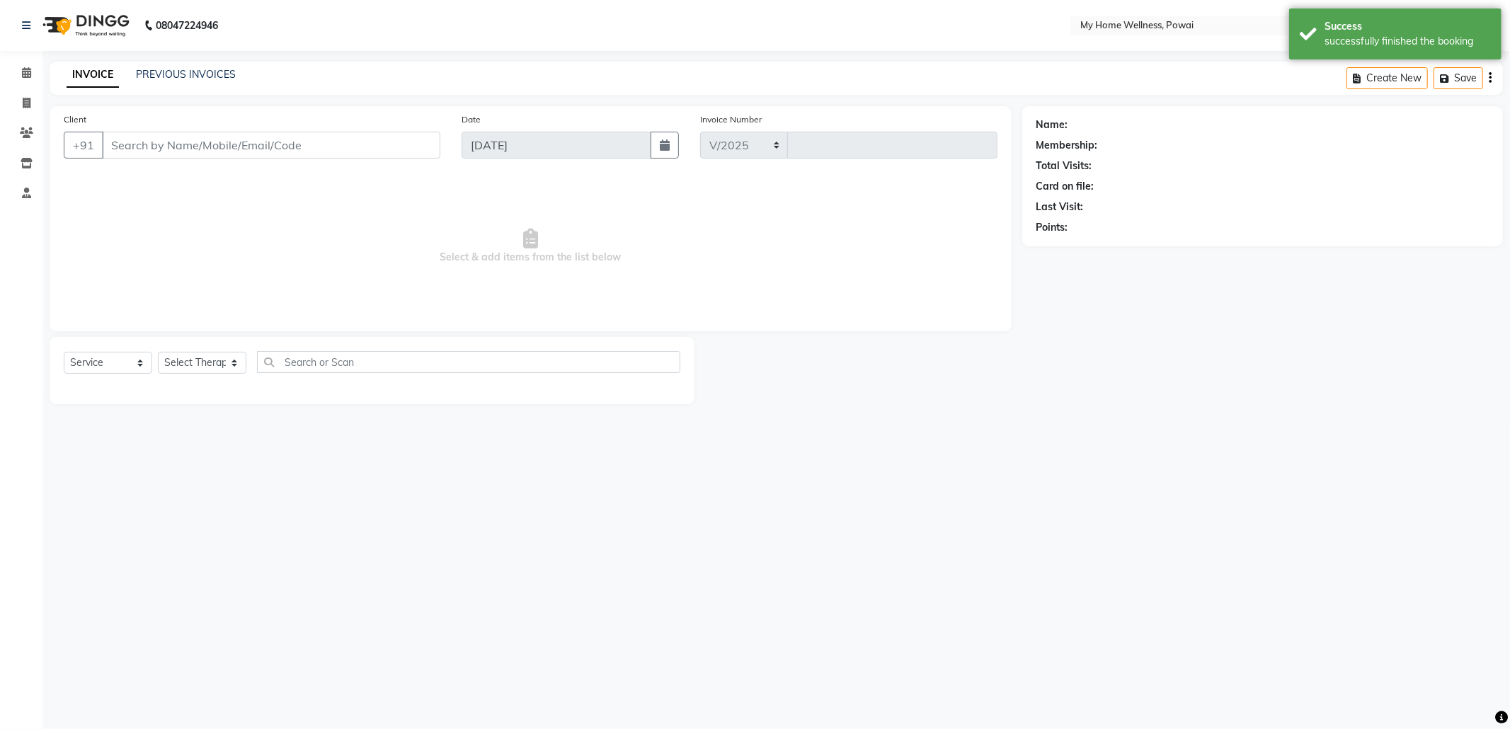
select select "682"
type input "1558"
type input "90******39"
select select "87908"
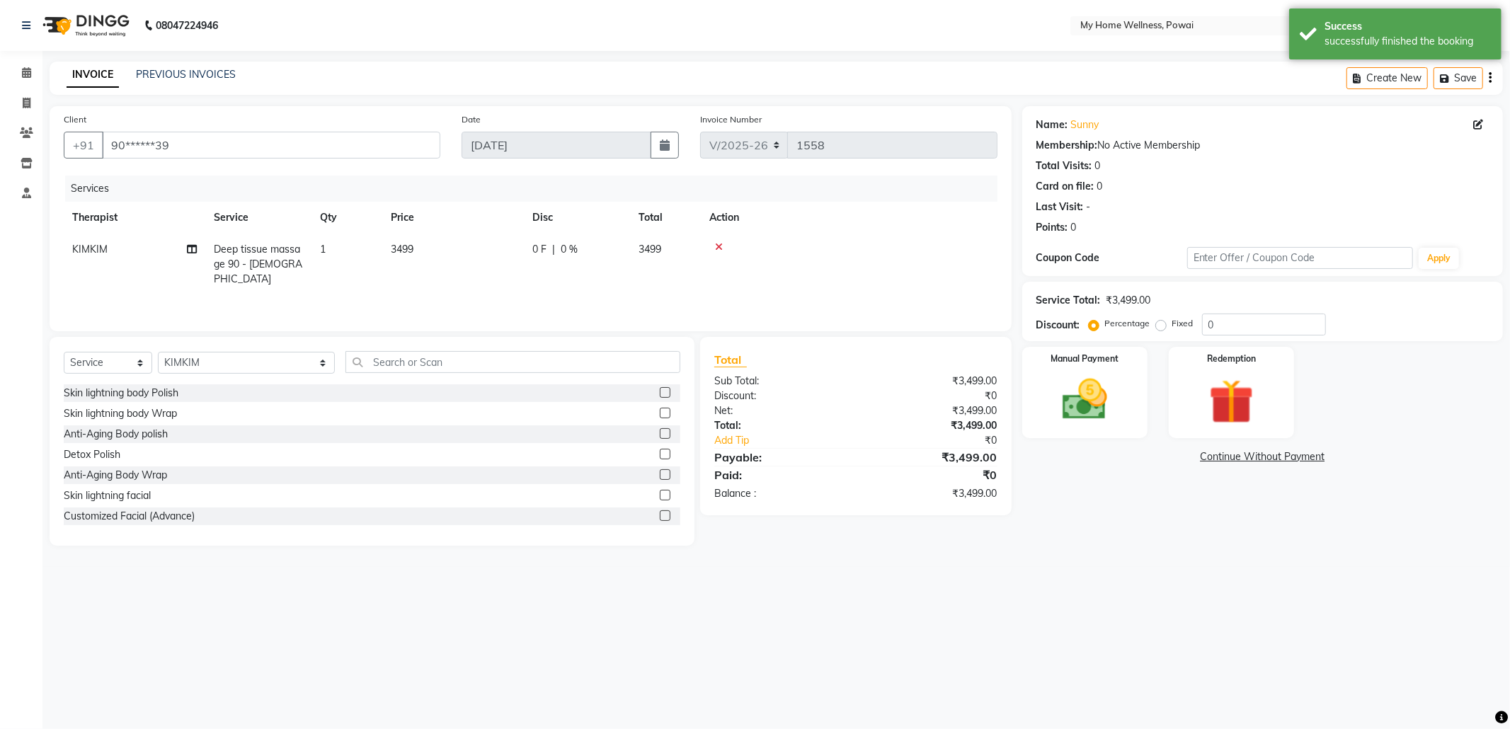
click at [253, 246] on span "Deep tissue massage 90 - [DEMOGRAPHIC_DATA]" at bounding box center [258, 264] width 89 height 42
select select "87908"
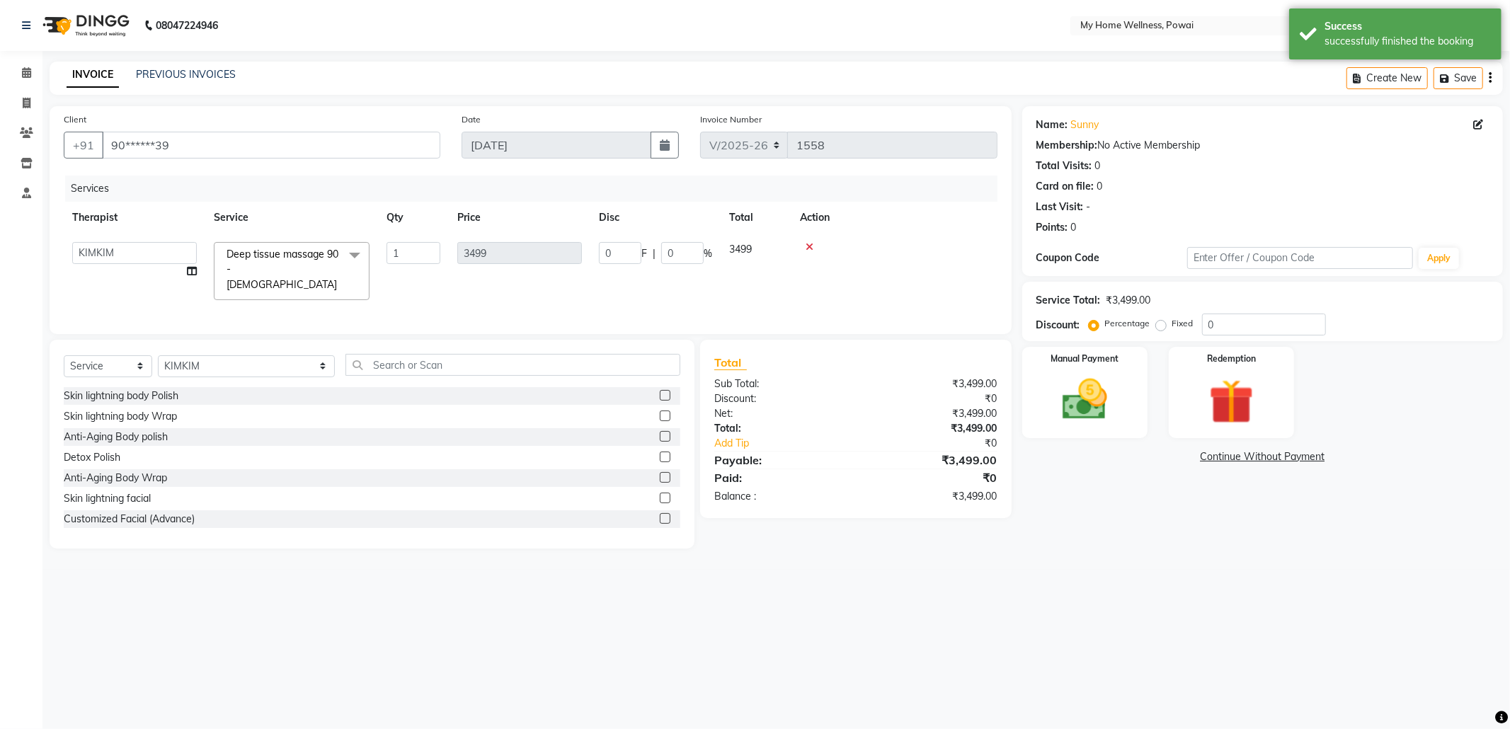
click at [346, 252] on span at bounding box center [355, 255] width 28 height 27
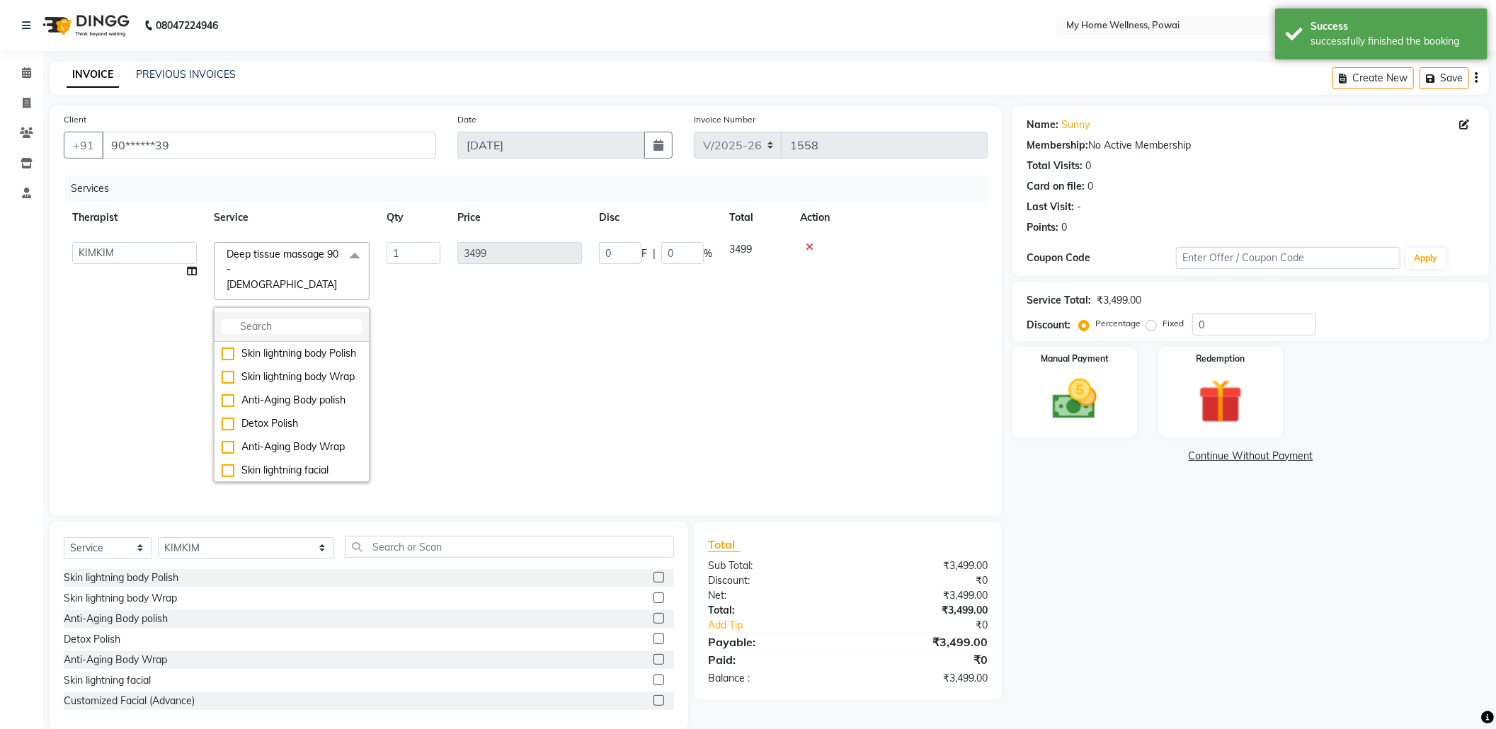
click at [300, 319] on input "multiselect-search" at bounding box center [292, 326] width 140 height 15
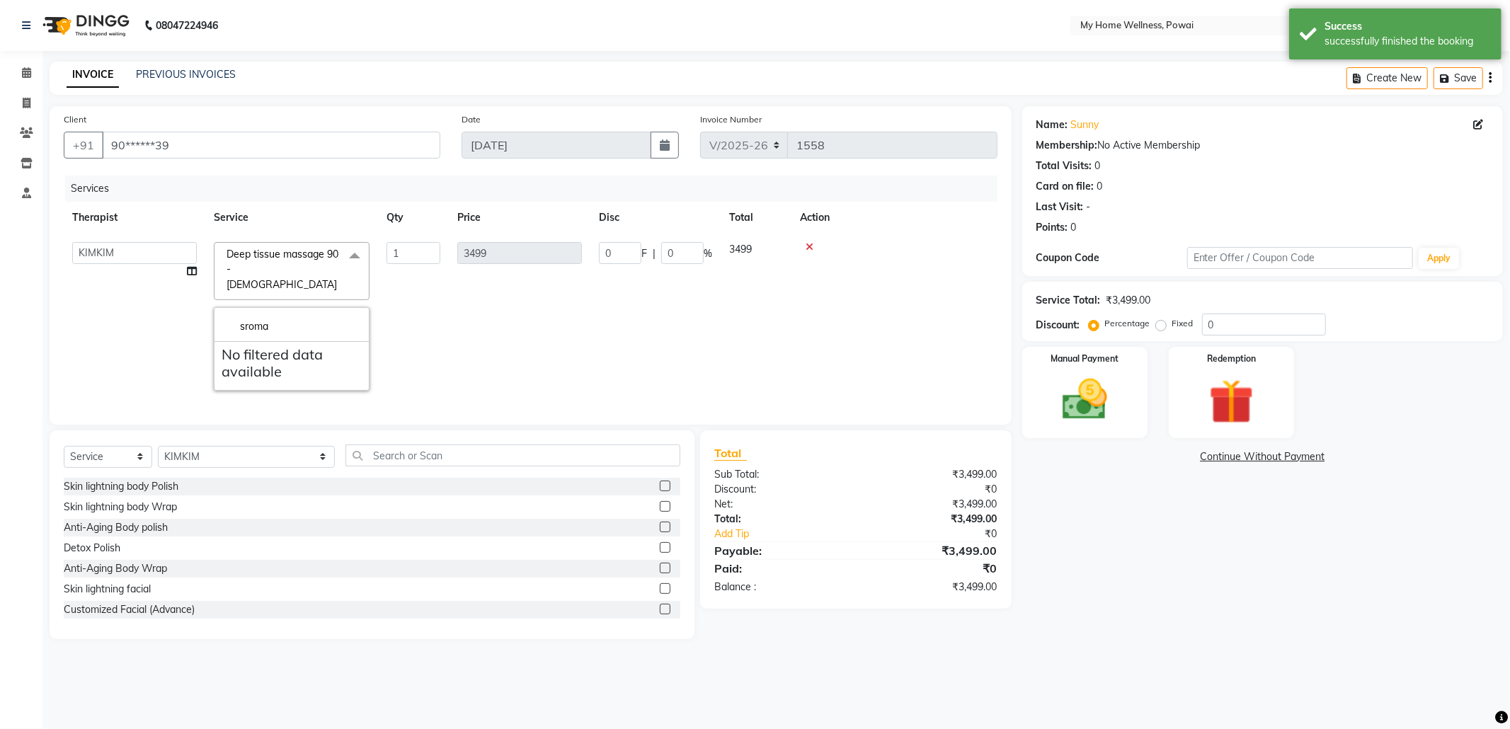
drag, startPoint x: 298, startPoint y: 314, endPoint x: 200, endPoint y: 316, distance: 98.4
click at [200, 316] on tr "Alina Allora Anima Anjali Anna Bindu Christina Emma Enika FABIE FelFel FELI Jen…" at bounding box center [531, 317] width 934 height 166
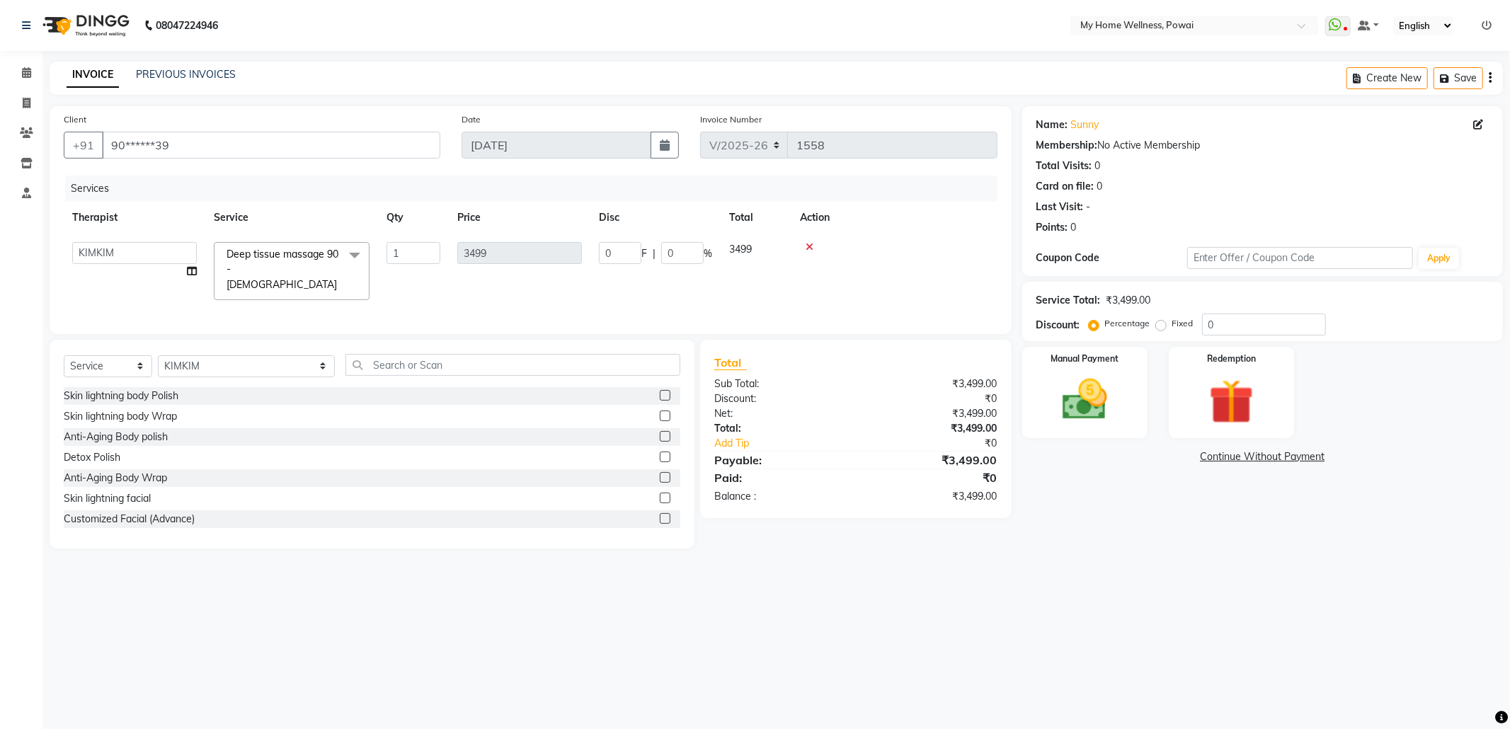
click at [355, 258] on span at bounding box center [355, 255] width 28 height 27
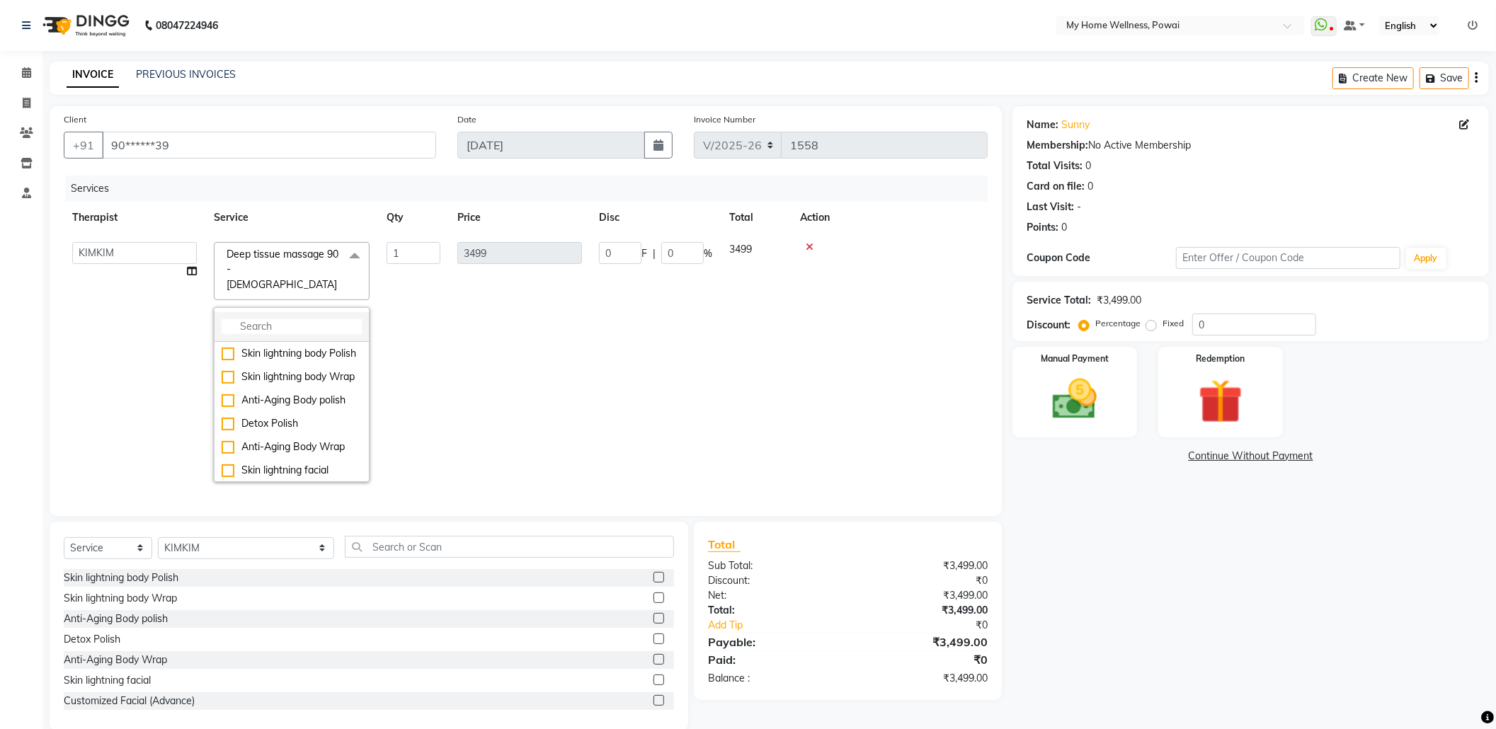
click at [319, 319] on input "multiselect-search" at bounding box center [292, 326] width 140 height 15
type input "arom"
click at [318, 452] on div "Aromatherapy Massage 90 - [DEMOGRAPHIC_DATA]" at bounding box center [292, 474] width 140 height 45
type input "2999"
checkbox input "true"
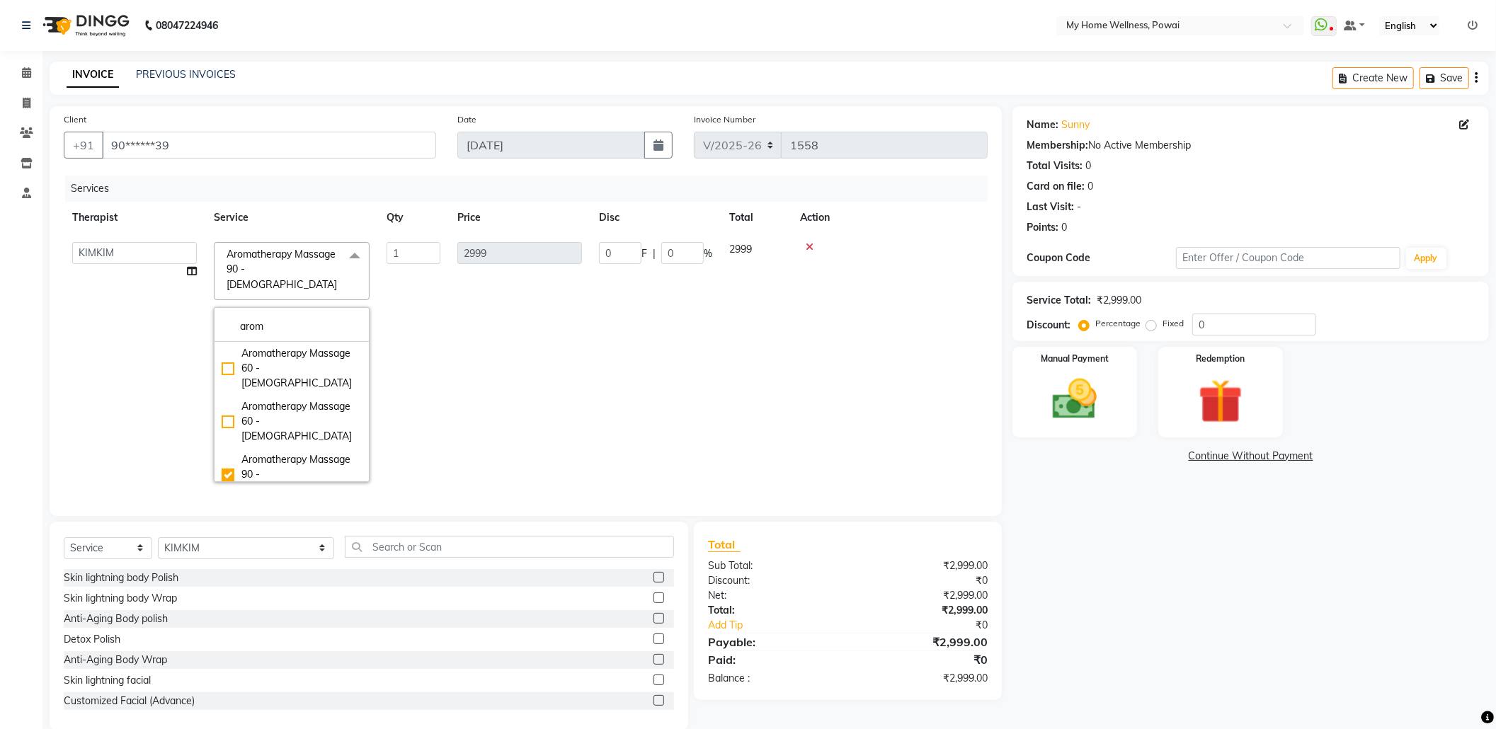
click at [530, 355] on td "2999" at bounding box center [520, 362] width 142 height 257
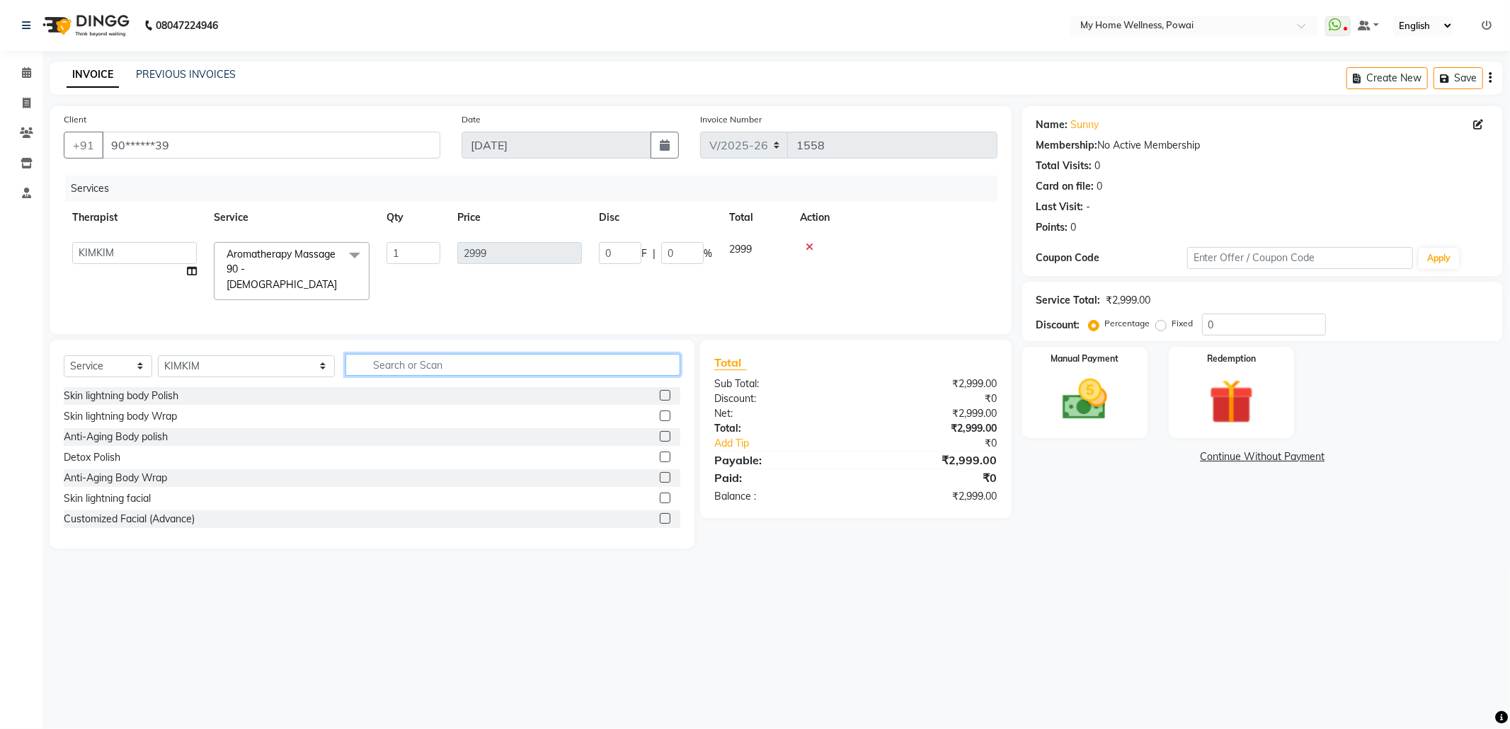
click at [418, 370] on input "text" at bounding box center [513, 365] width 335 height 22
type input "tr"
click at [666, 455] on label at bounding box center [665, 457] width 11 height 11
click at [666, 455] on input "checkbox" at bounding box center [664, 457] width 9 height 9
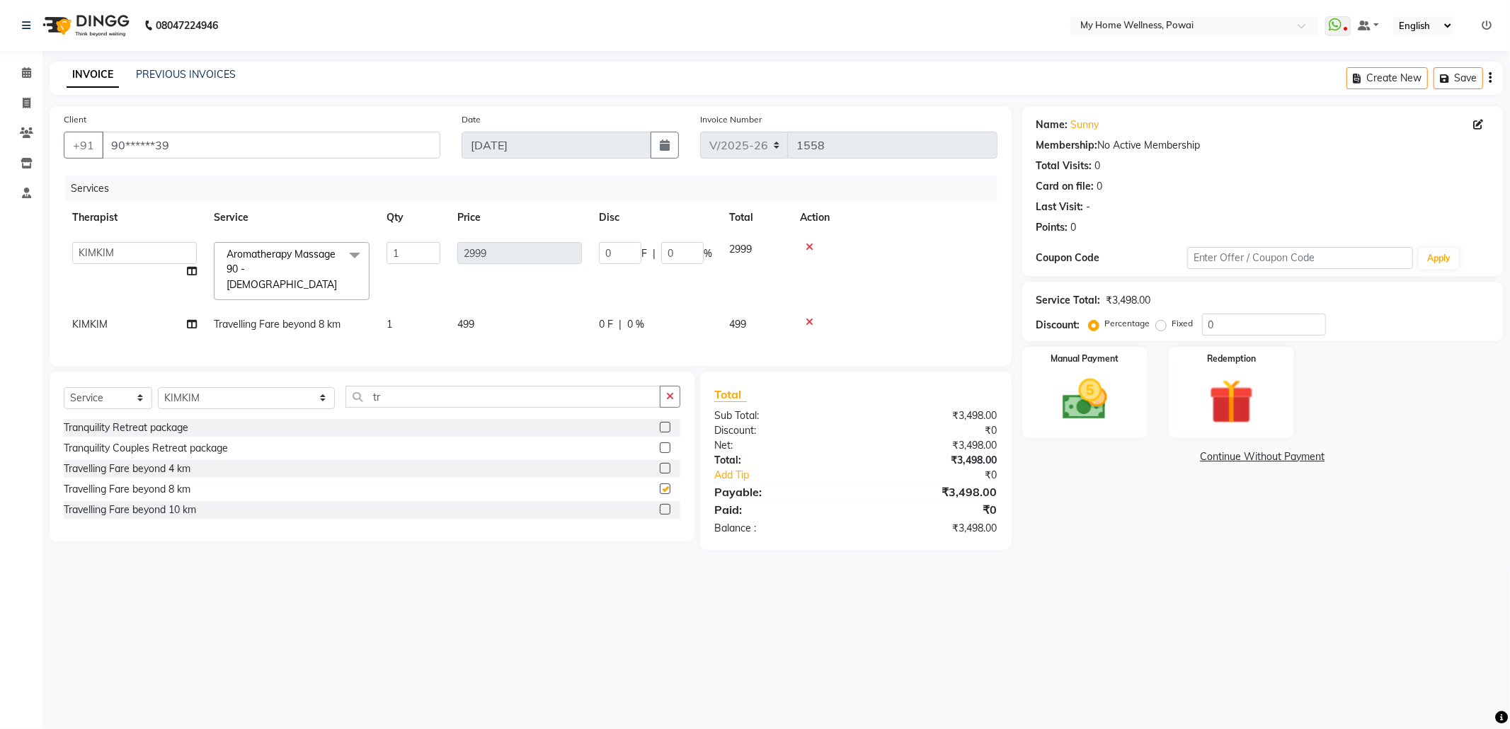
checkbox input "false"
click at [1066, 411] on img at bounding box center [1085, 400] width 76 height 54
click at [1172, 460] on span "GPay" at bounding box center [1174, 458] width 29 height 16
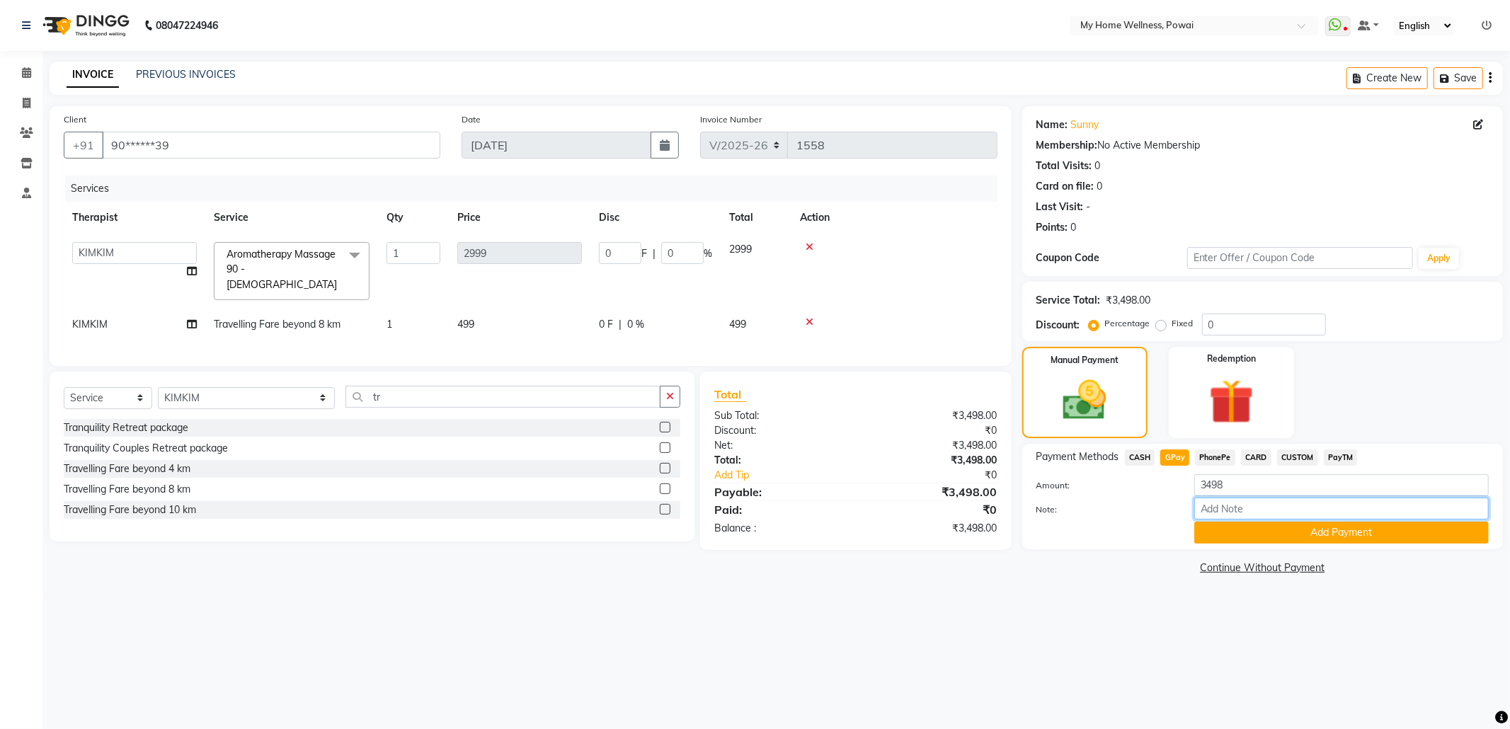
click at [1211, 513] on input "Note:" at bounding box center [1341, 509] width 295 height 22
type input "company account"
click at [1286, 535] on button "Add Payment" at bounding box center [1341, 533] width 295 height 22
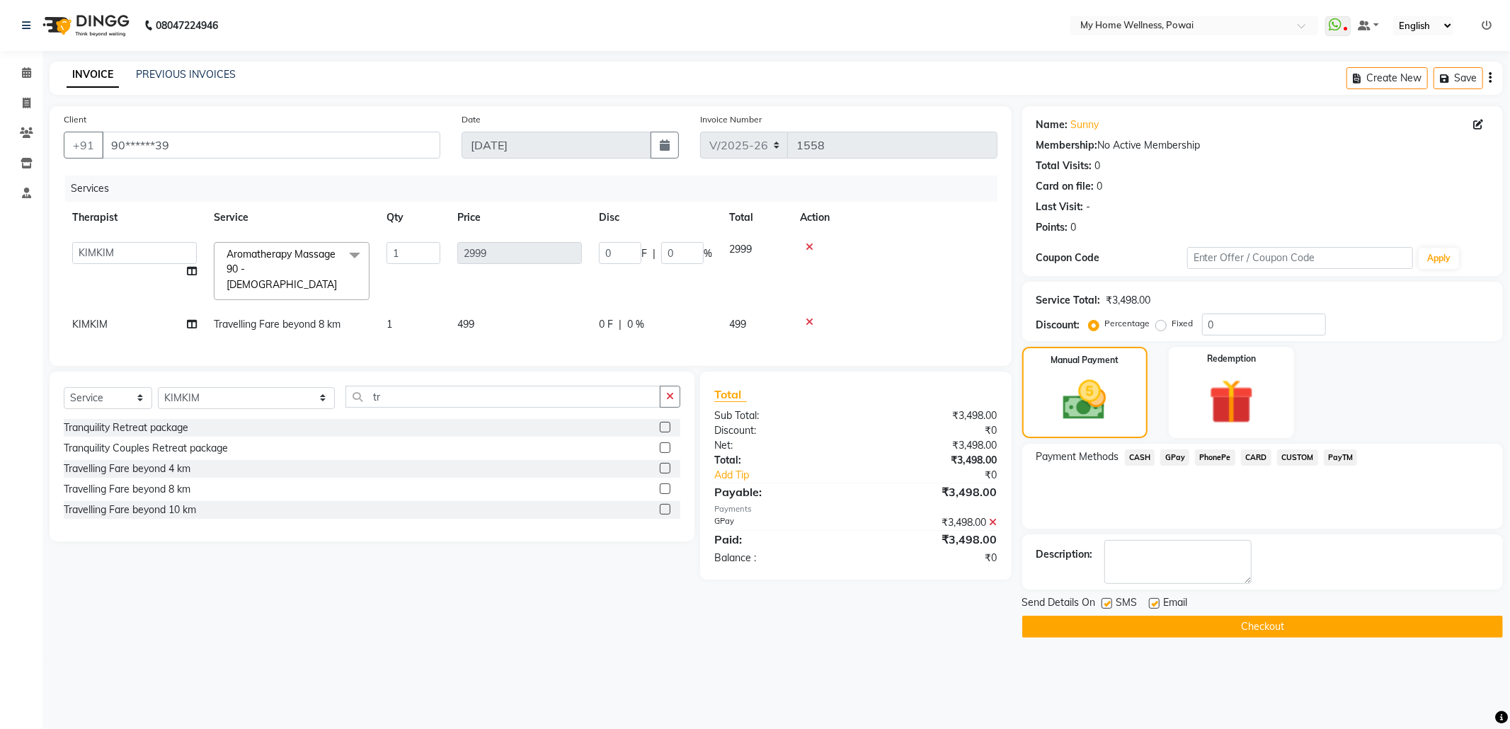
click at [1267, 623] on button "Checkout" at bounding box center [1262, 627] width 481 height 22
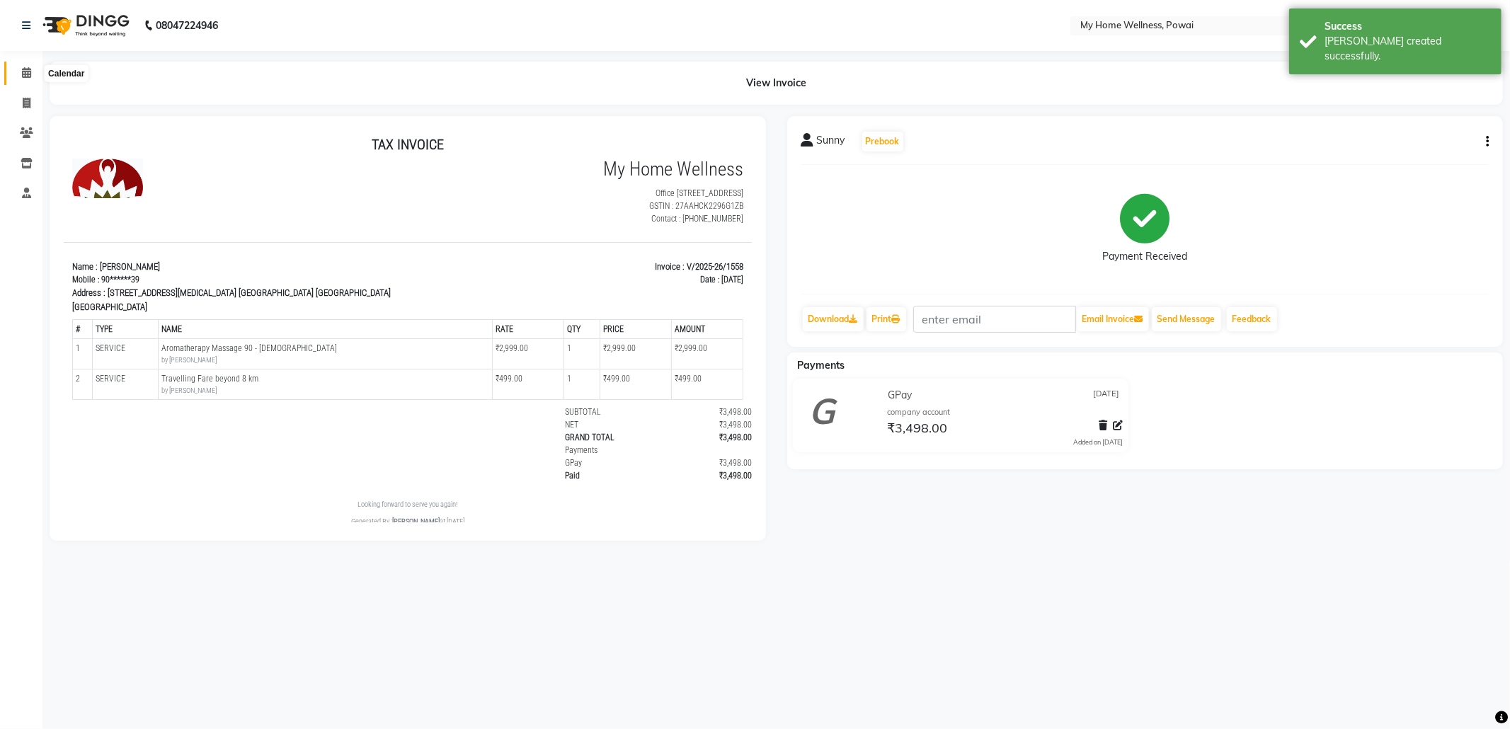
click at [25, 69] on icon at bounding box center [26, 72] width 9 height 11
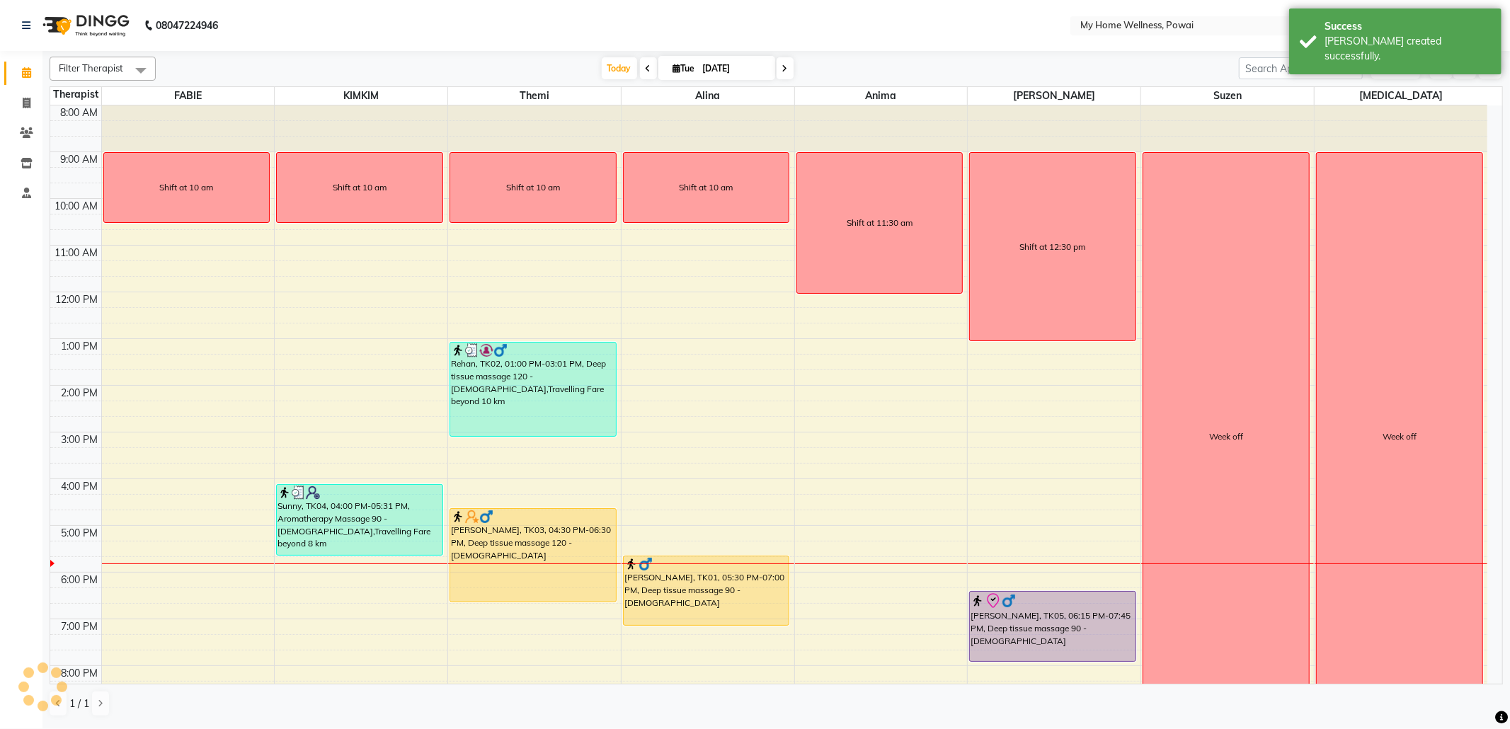
scroll to position [58, 0]
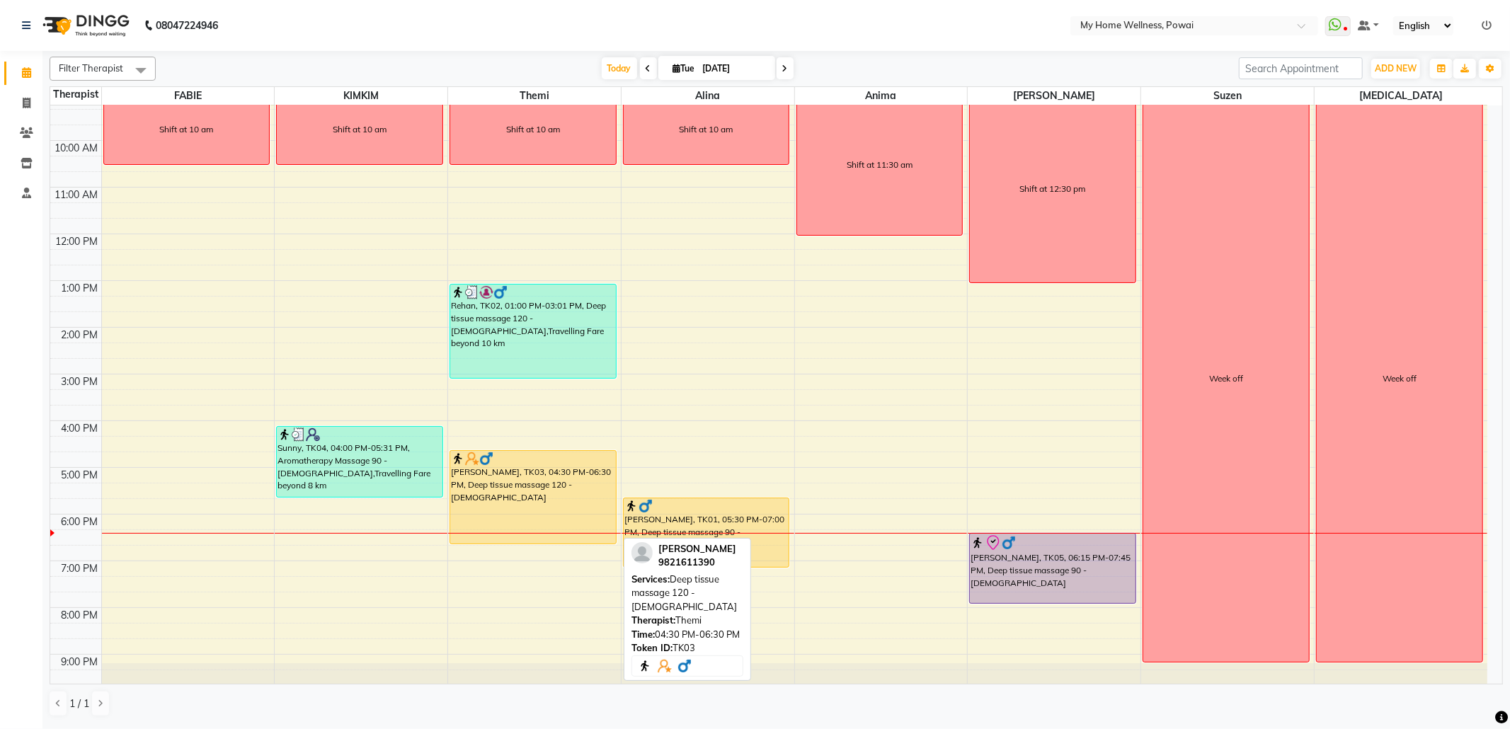
click at [550, 491] on div "[PERSON_NAME], TK03, 04:30 PM-06:30 PM, Deep tissue massage 120 - [DEMOGRAPHIC_…" at bounding box center [533, 497] width 166 height 93
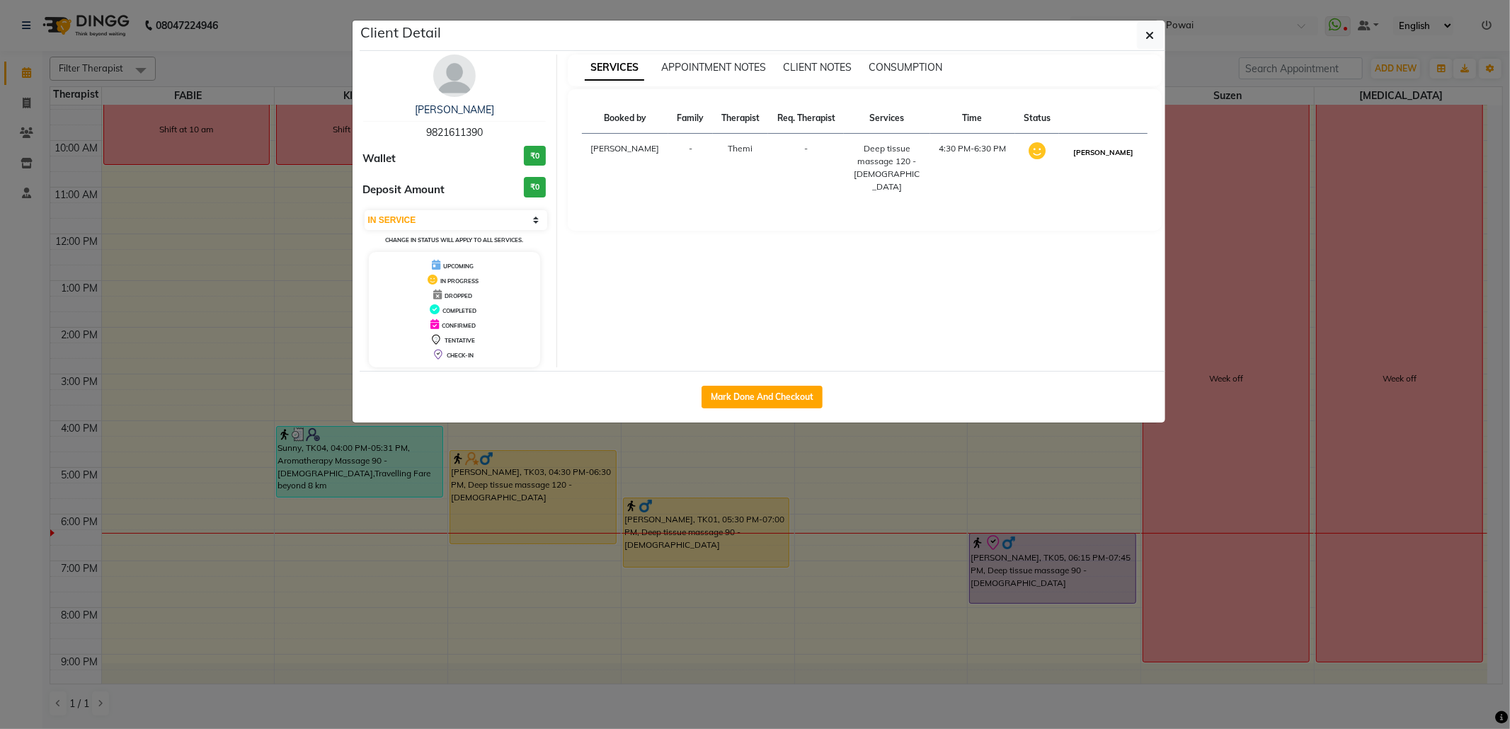
click at [1092, 159] on button "[PERSON_NAME]" at bounding box center [1103, 153] width 67 height 18
select select "3"
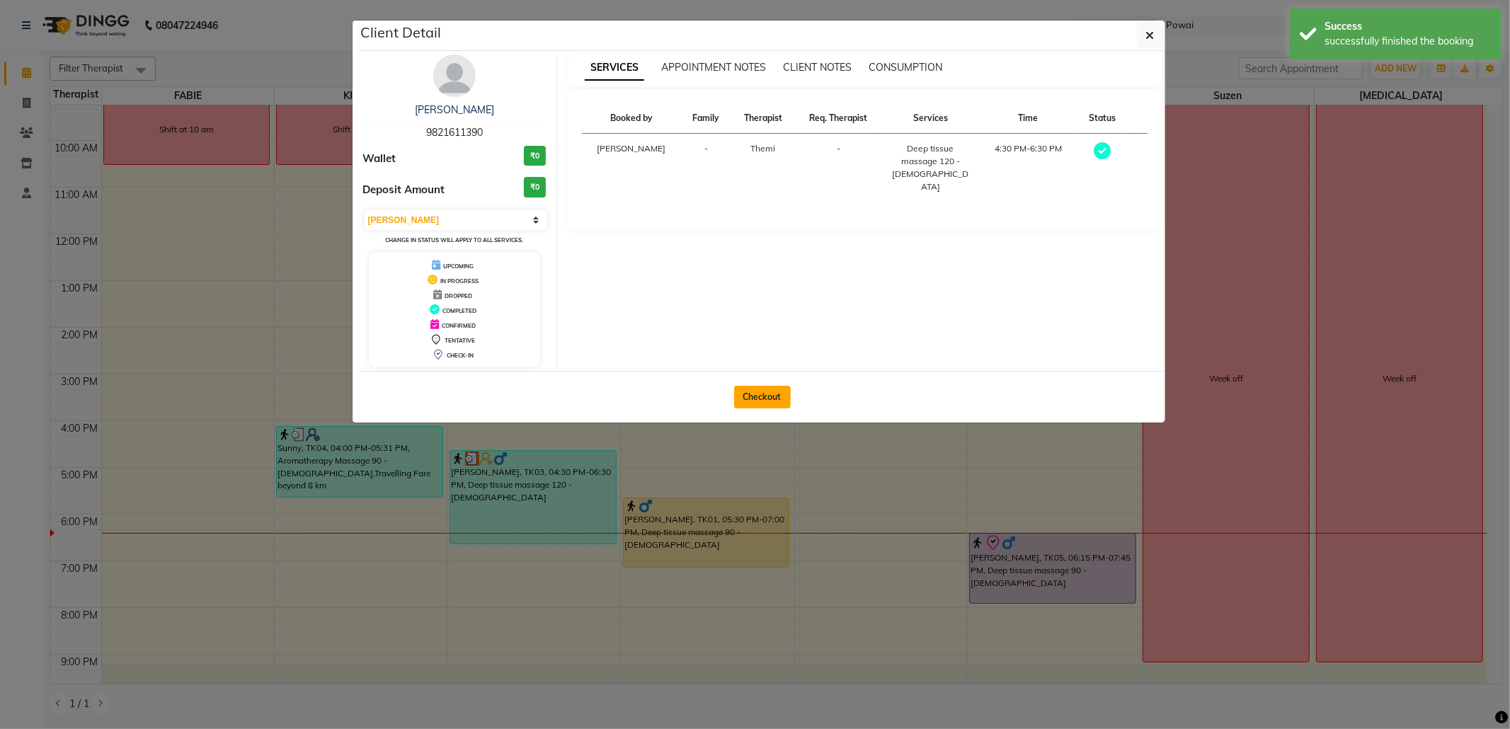
click at [770, 403] on button "Checkout" at bounding box center [762, 397] width 57 height 23
select select "service"
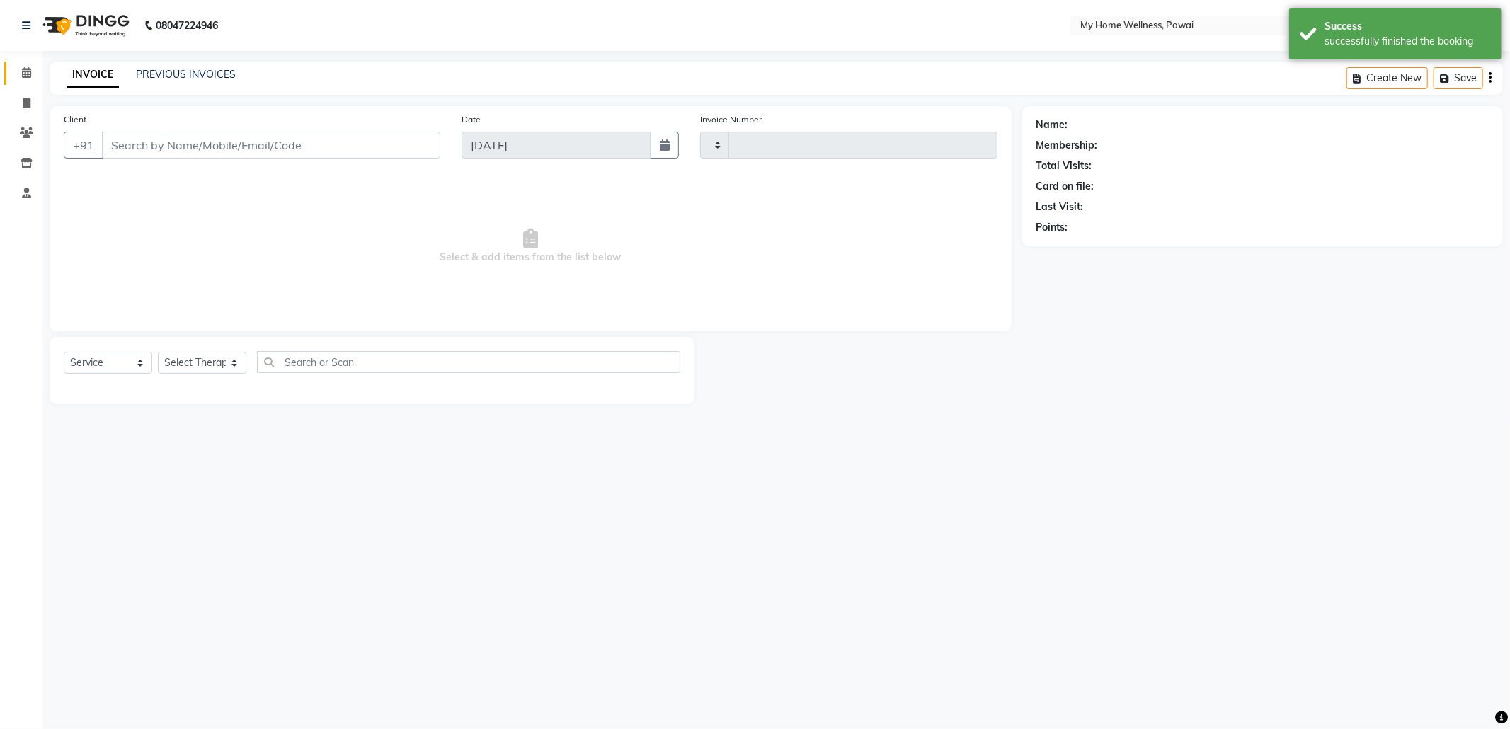
type input "1559"
select select "682"
type input "98******90"
select select "65929"
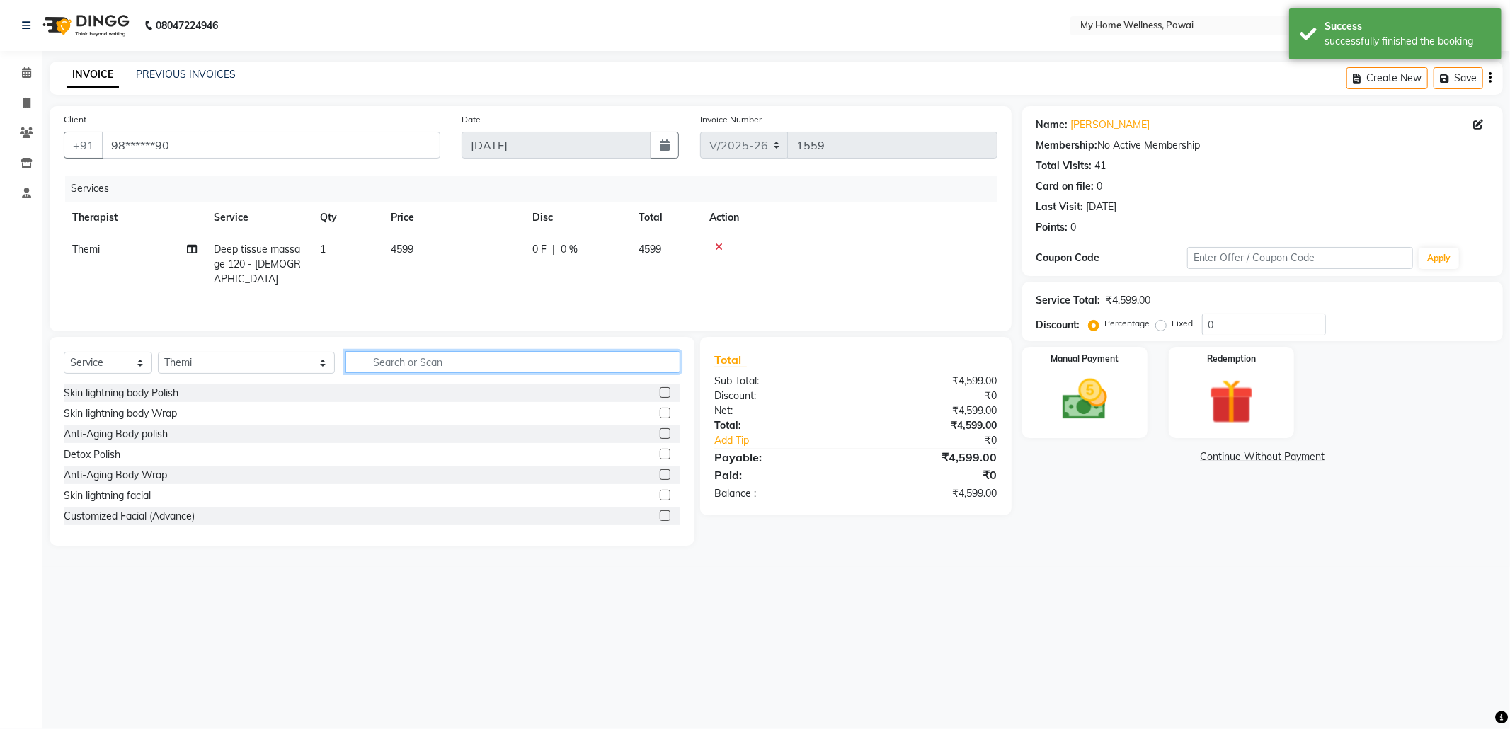
click at [406, 357] on input "text" at bounding box center [513, 362] width 335 height 22
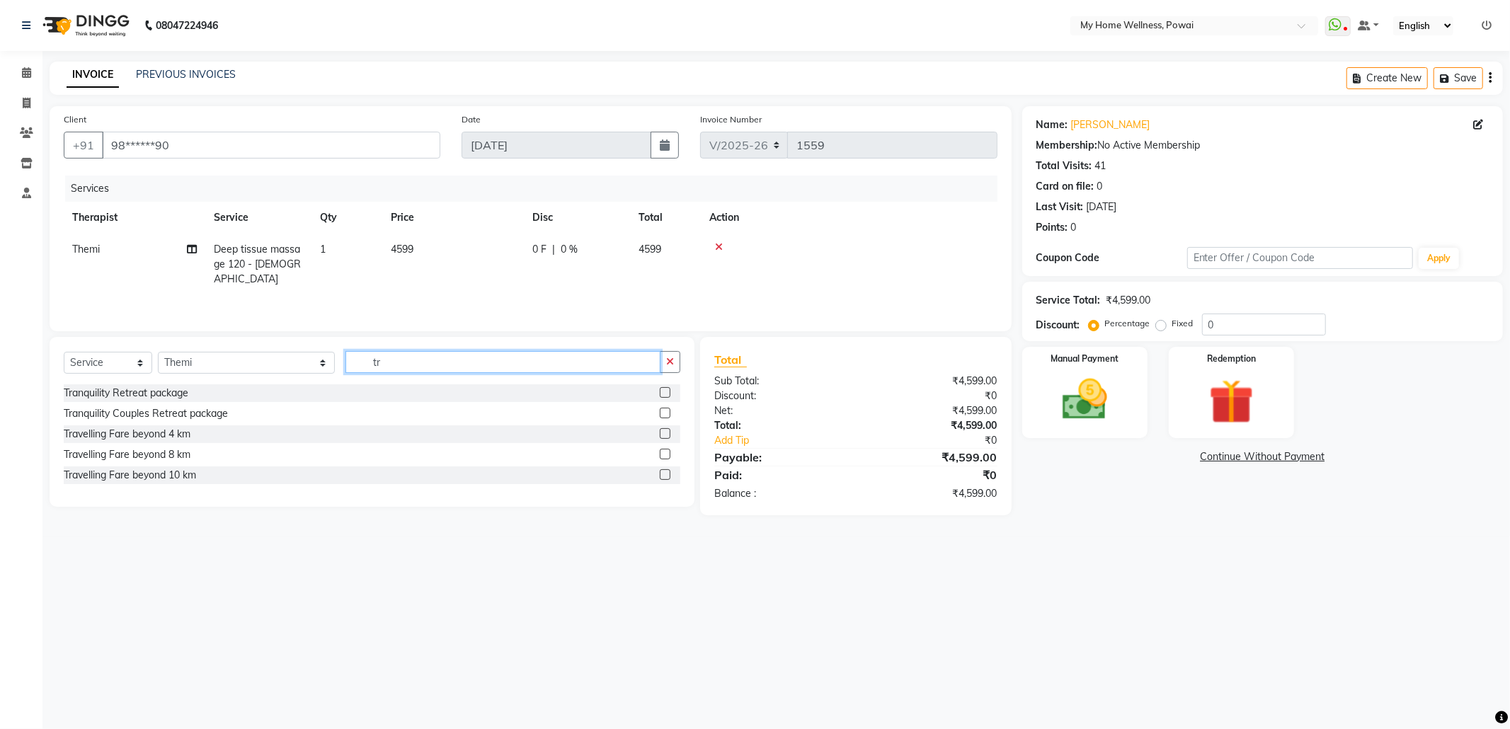
type input "tr"
click at [666, 479] on label at bounding box center [665, 474] width 11 height 11
click at [666, 479] on input "checkbox" at bounding box center [664, 475] width 9 height 9
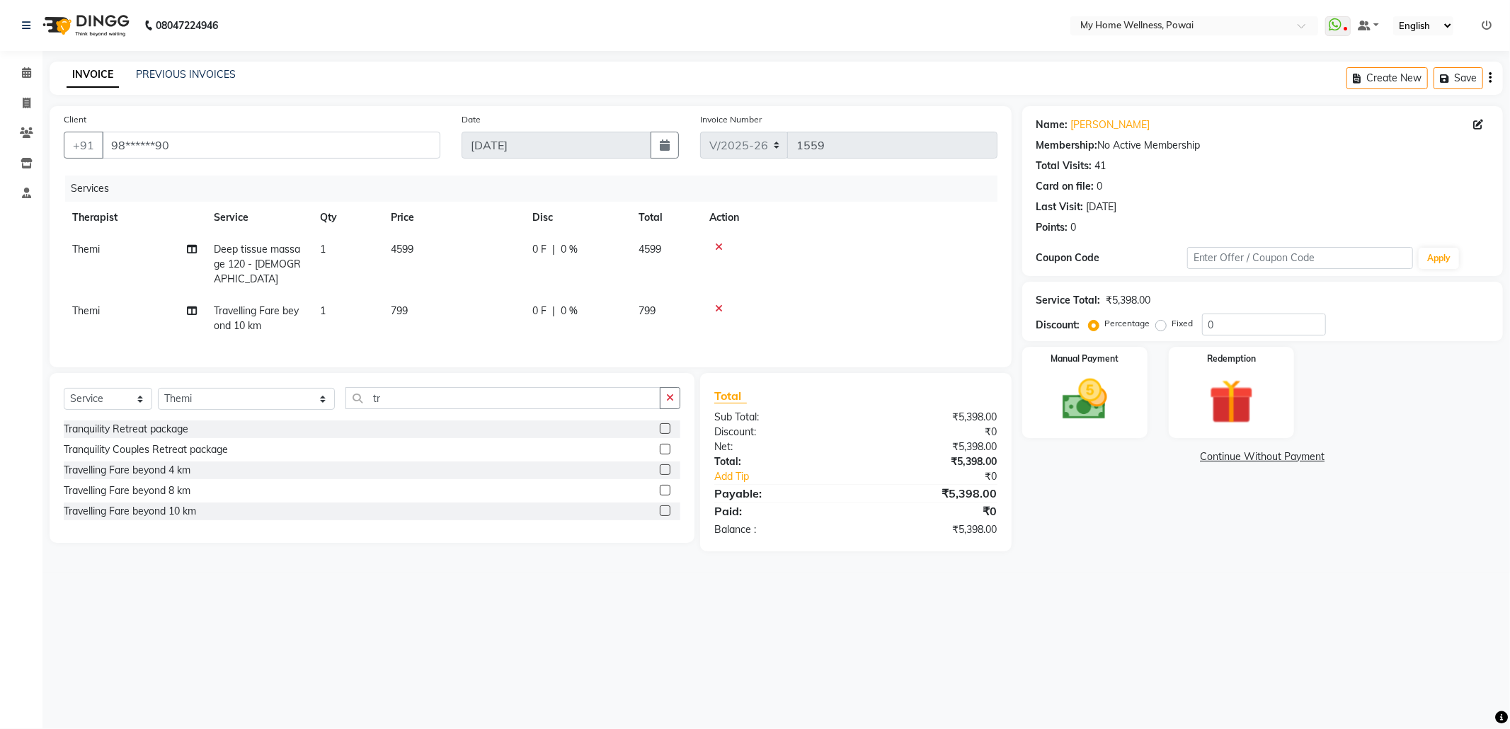
click at [664, 513] on label at bounding box center [665, 511] width 11 height 11
click at [664, 513] on input "checkbox" at bounding box center [664, 511] width 9 height 9
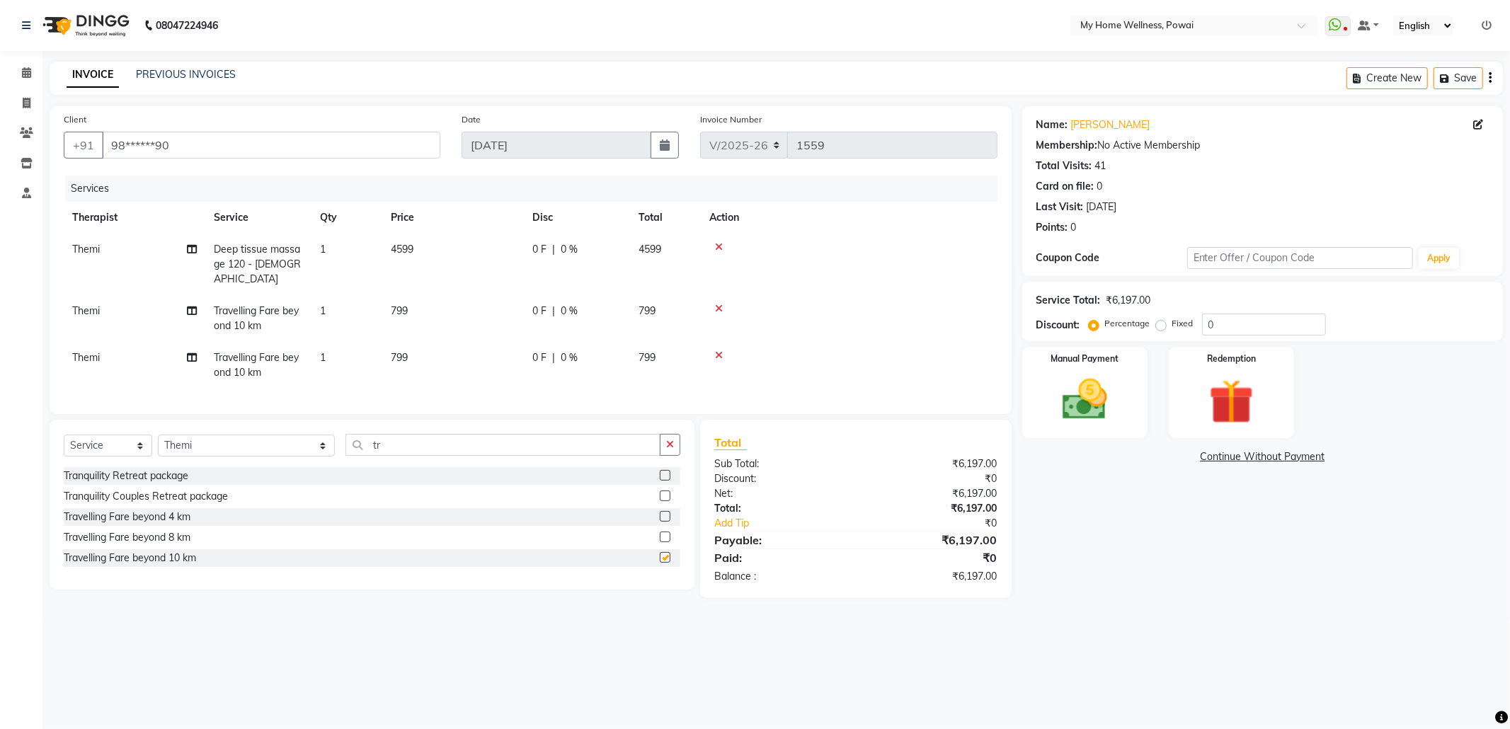
checkbox input "false"
click at [1172, 329] on label "Fixed" at bounding box center [1182, 323] width 21 height 13
click at [1159, 329] on input "Fixed" at bounding box center [1164, 324] width 10 height 10
radio input "true"
click at [1284, 349] on div "Redemption" at bounding box center [1231, 392] width 130 height 95
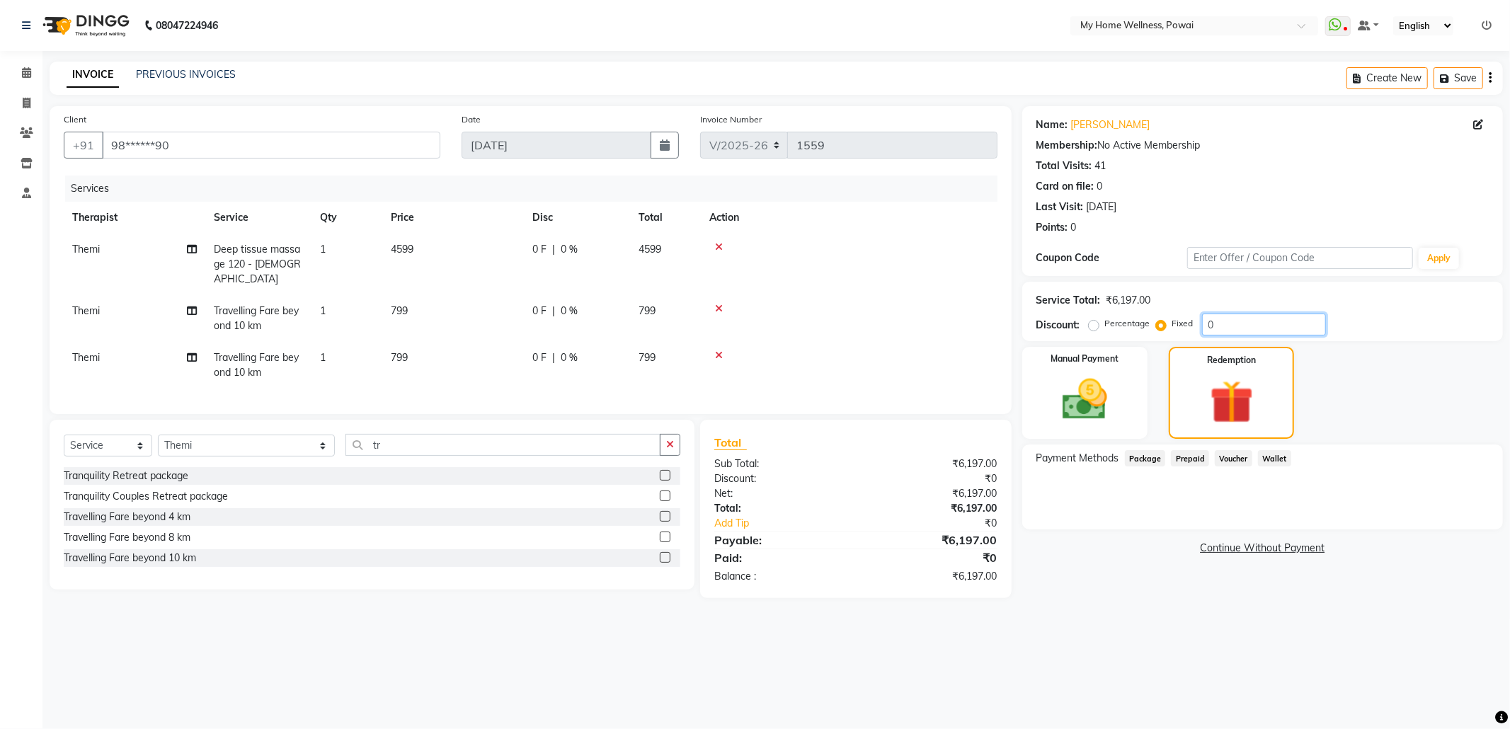
click at [1272, 324] on input "0" at bounding box center [1264, 325] width 124 height 22
type input "0197"
click at [30, 71] on icon at bounding box center [26, 72] width 9 height 11
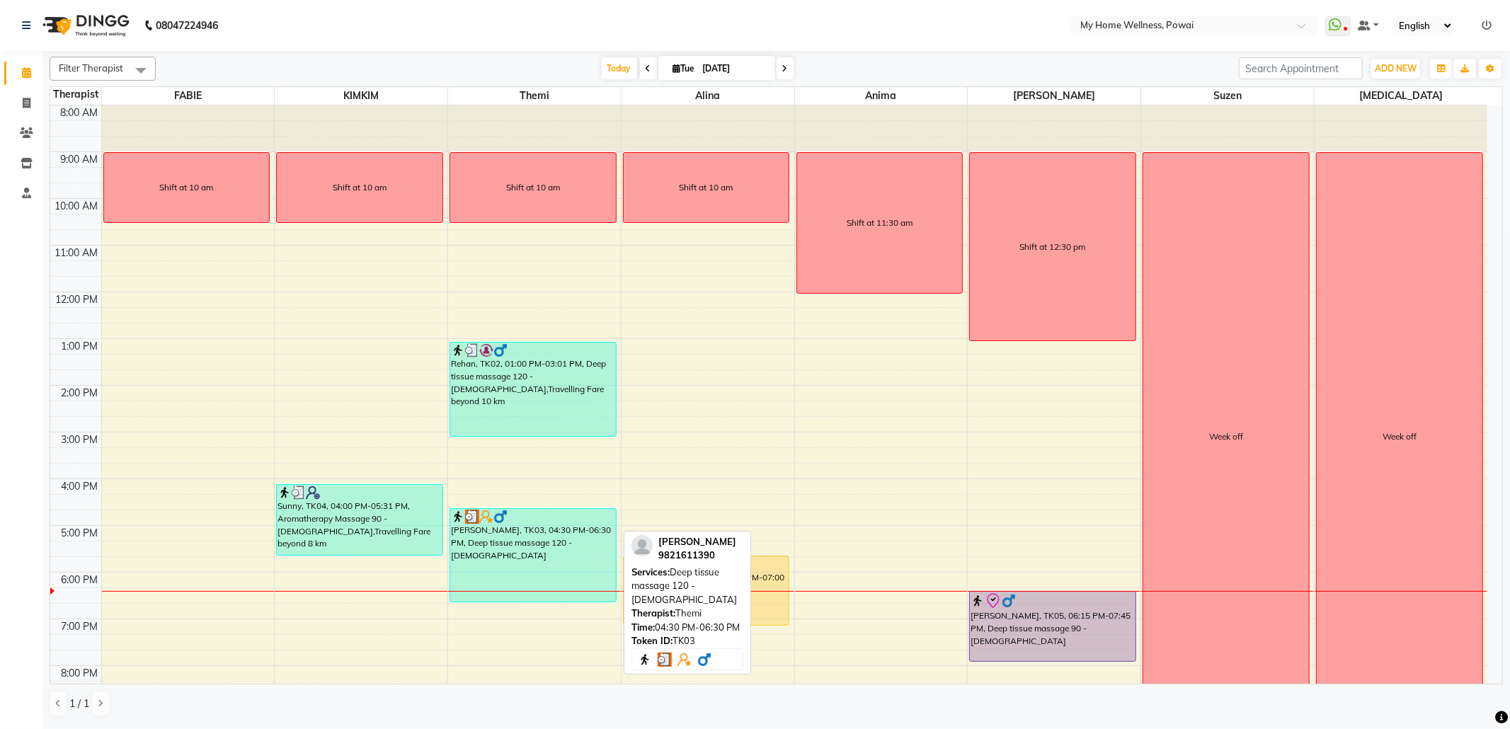
click at [547, 539] on div "[PERSON_NAME], TK03, 04:30 PM-06:30 PM, Deep tissue massage 120 - [DEMOGRAPHIC_…" at bounding box center [533, 555] width 166 height 93
select select "3"
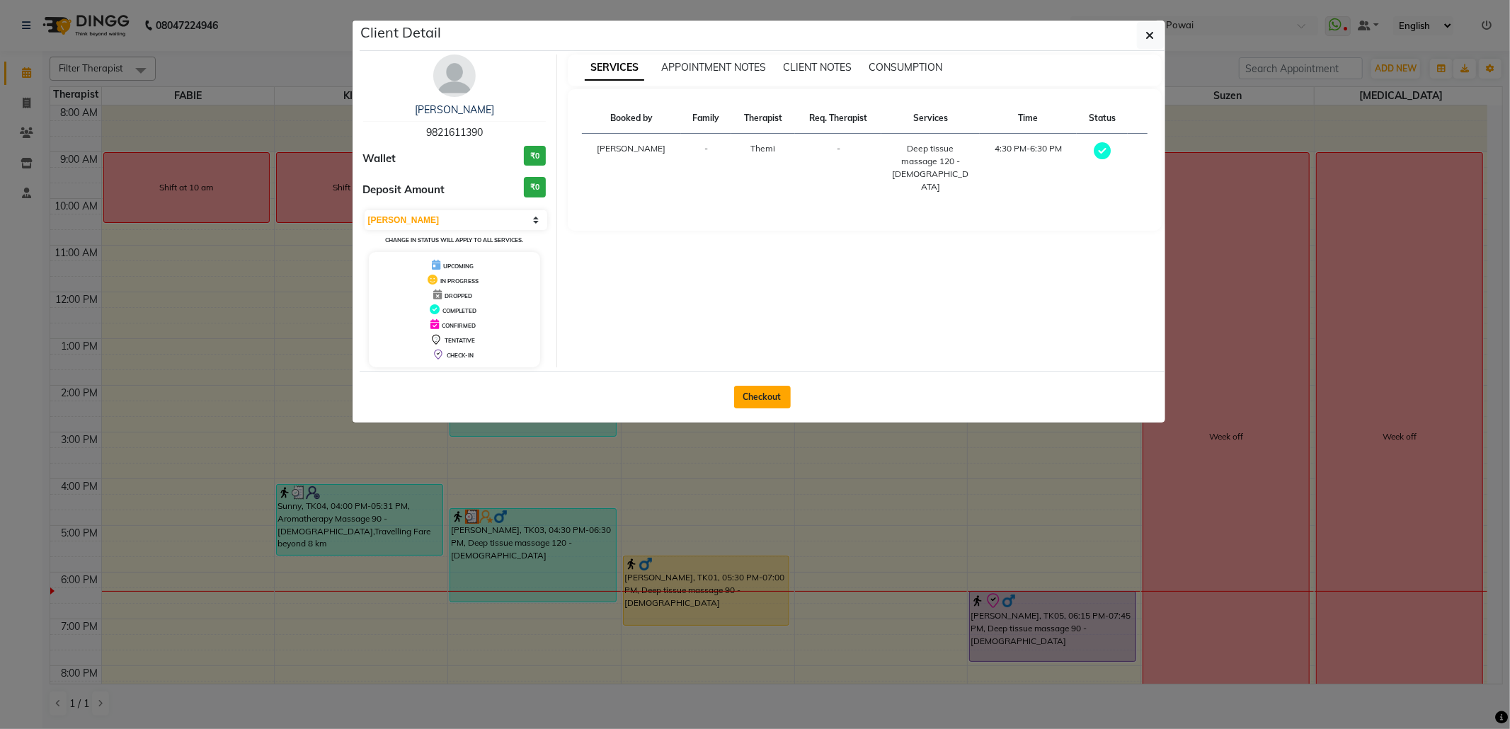
click at [768, 404] on button "Checkout" at bounding box center [762, 397] width 57 height 23
select select "682"
select select "service"
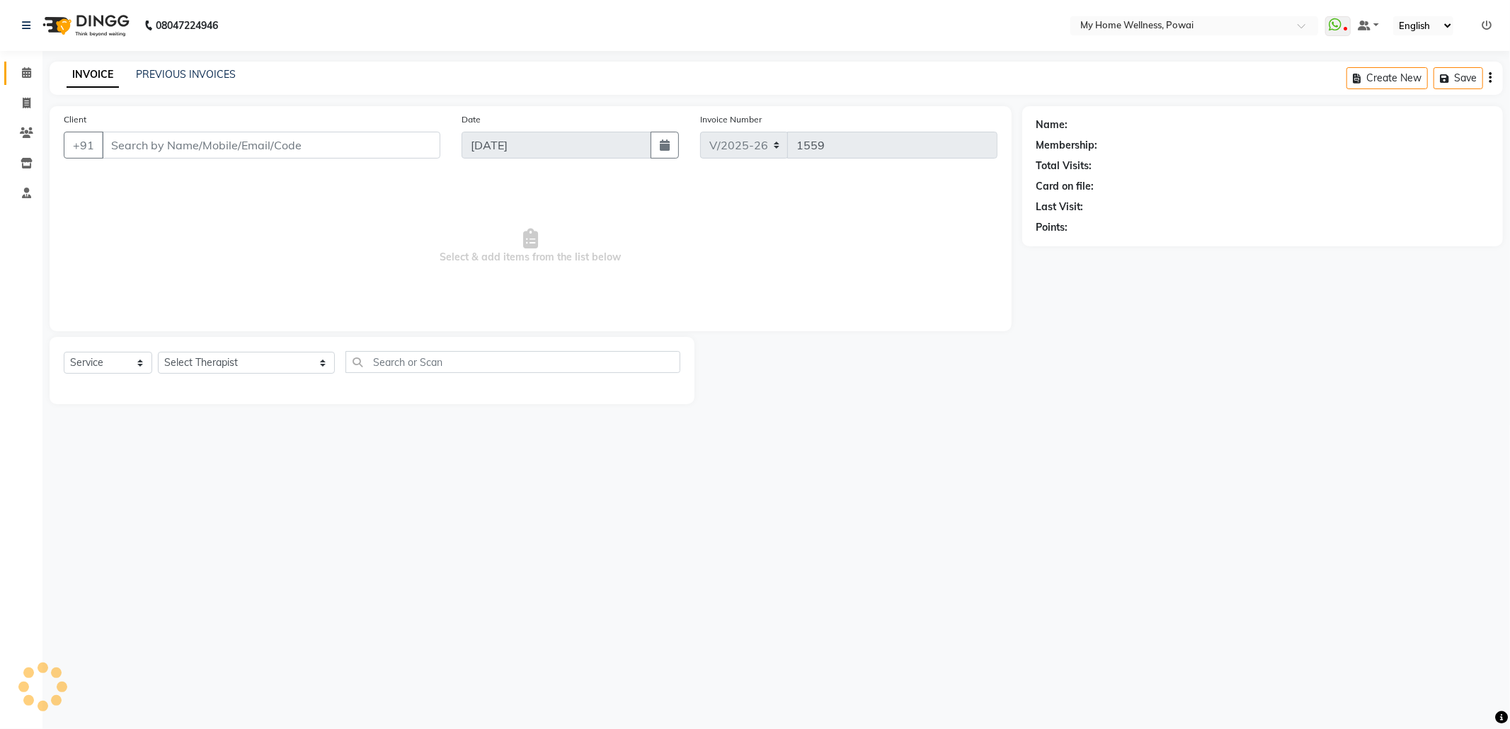
type input "98******90"
select select "65929"
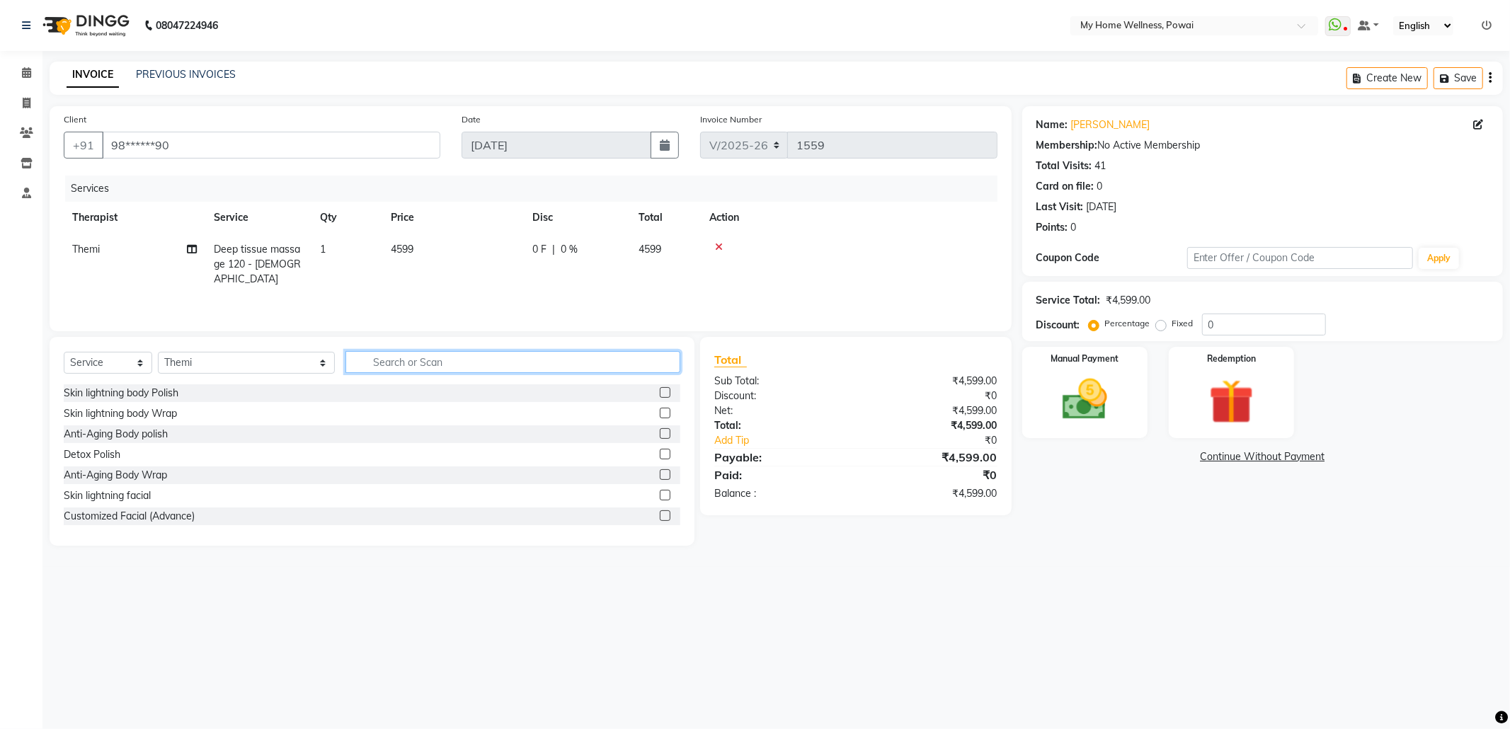
click at [394, 367] on input "text" at bounding box center [513, 362] width 335 height 22
type input "tr"
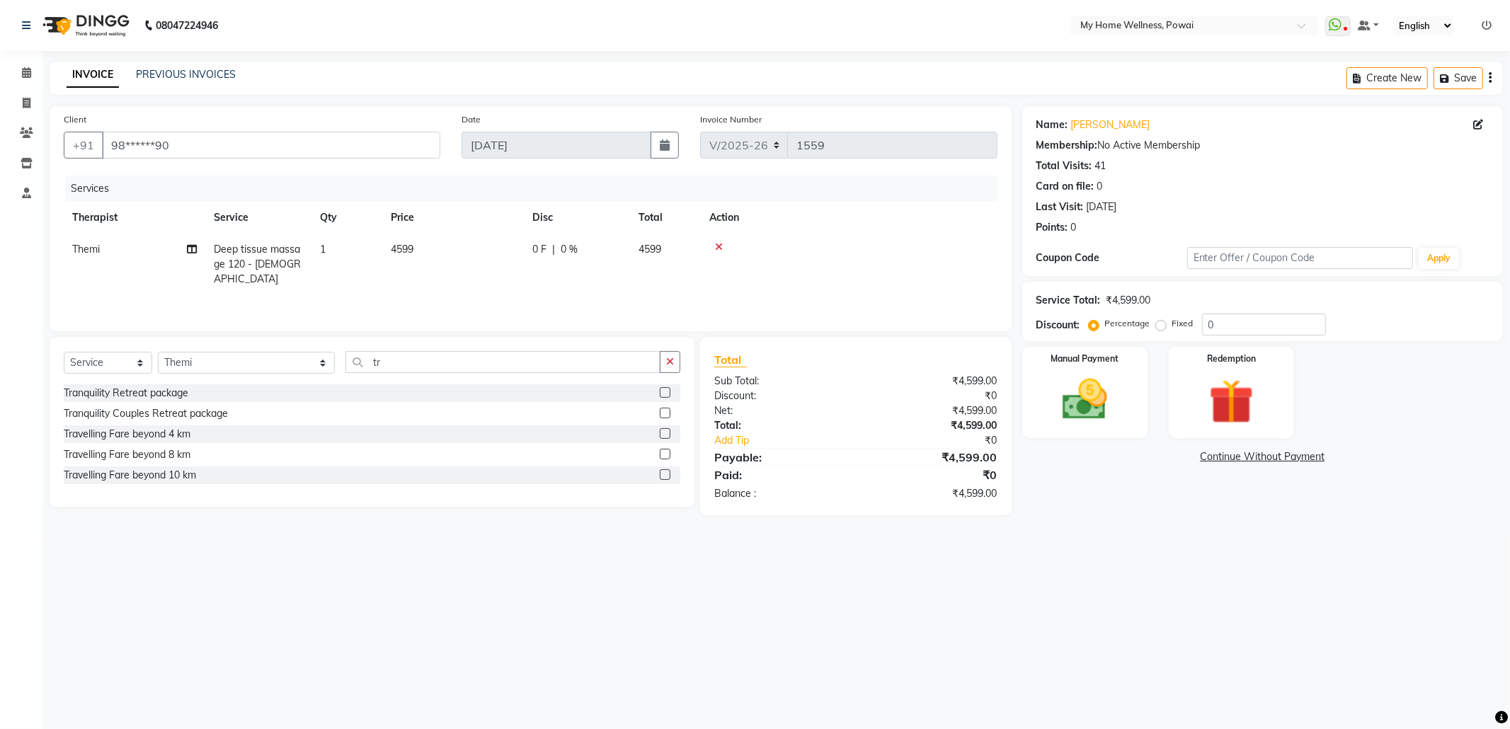
click at [666, 479] on label at bounding box center [665, 474] width 11 height 11
click at [666, 479] on input "checkbox" at bounding box center [664, 475] width 9 height 9
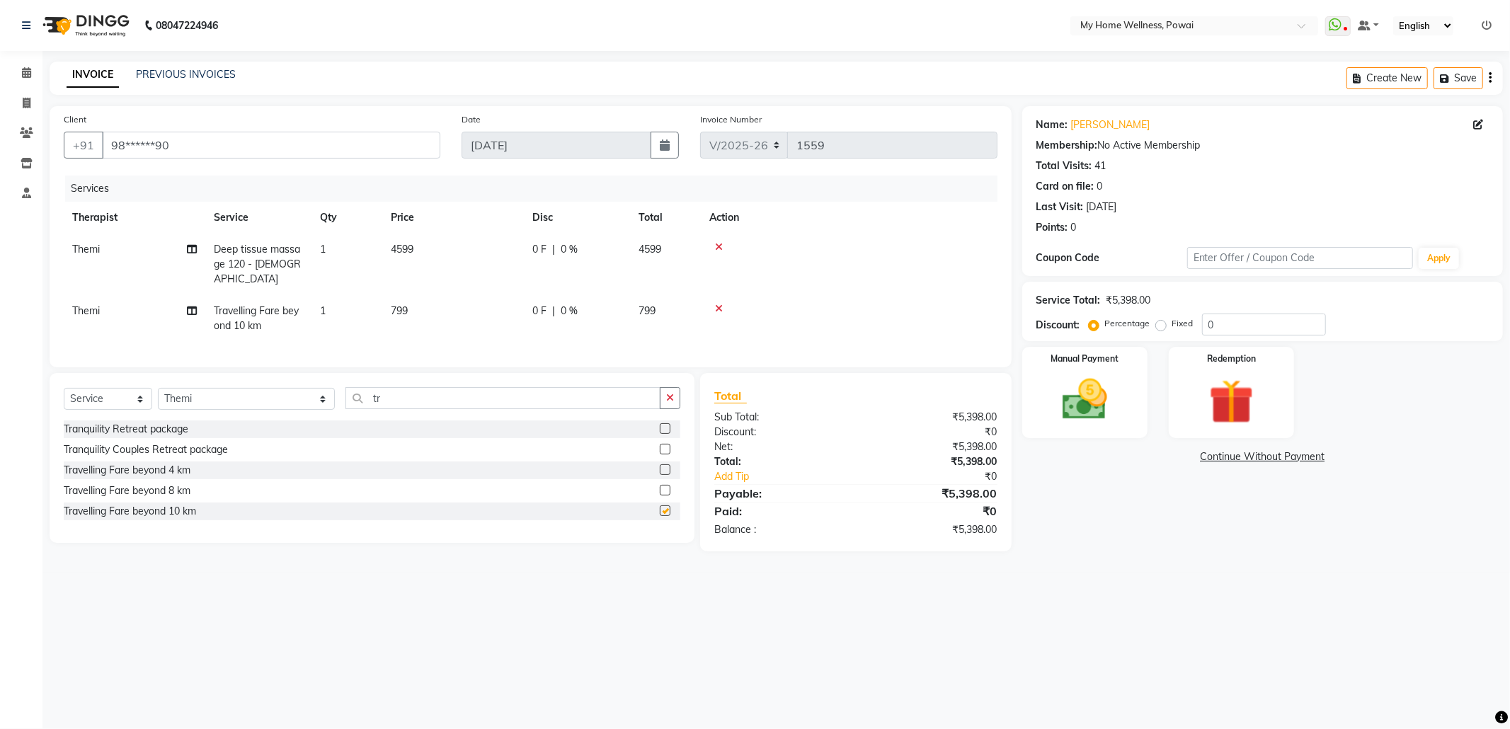
checkbox input "false"
click at [664, 493] on label at bounding box center [665, 490] width 11 height 11
click at [664, 493] on input "checkbox" at bounding box center [664, 490] width 9 height 9
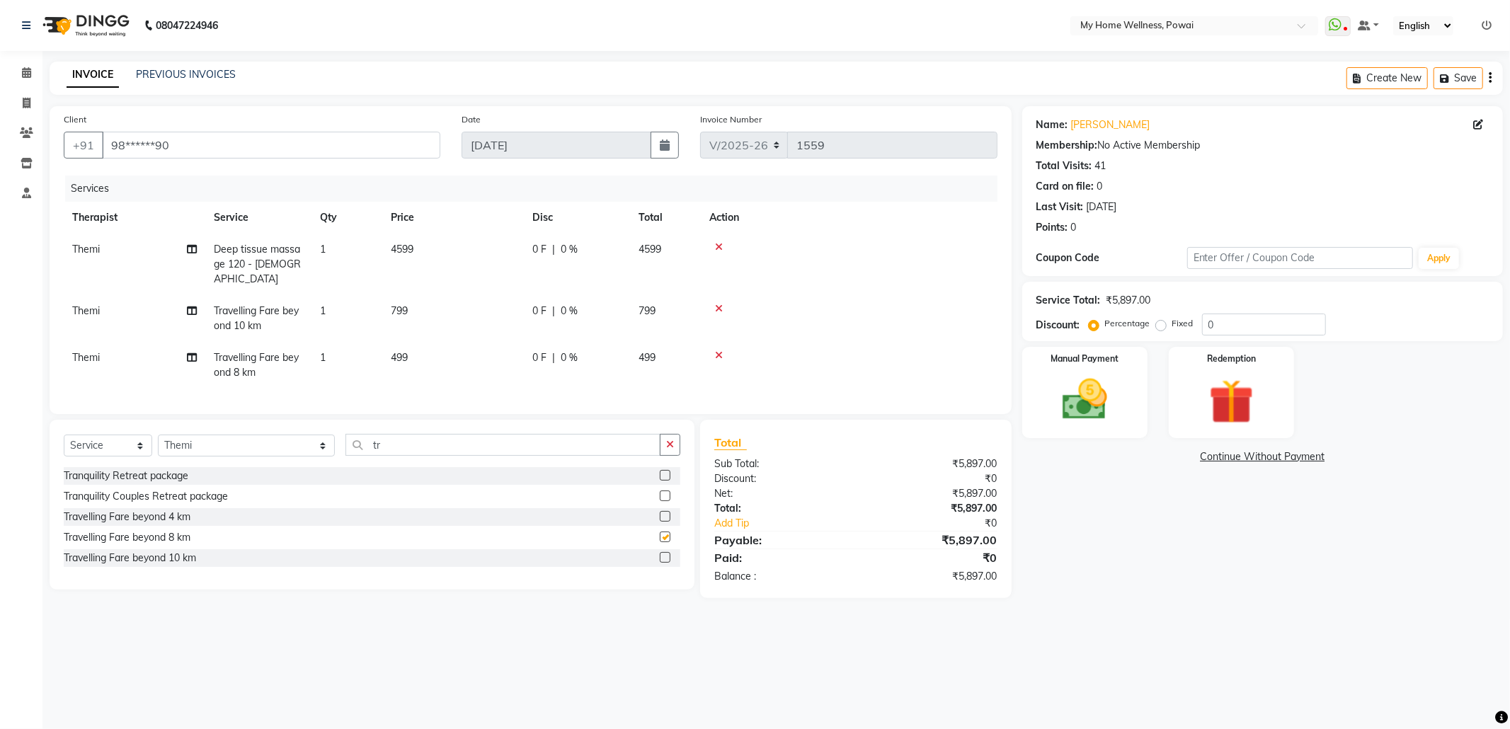
checkbox input "false"
click at [719, 350] on icon at bounding box center [719, 355] width 8 height 10
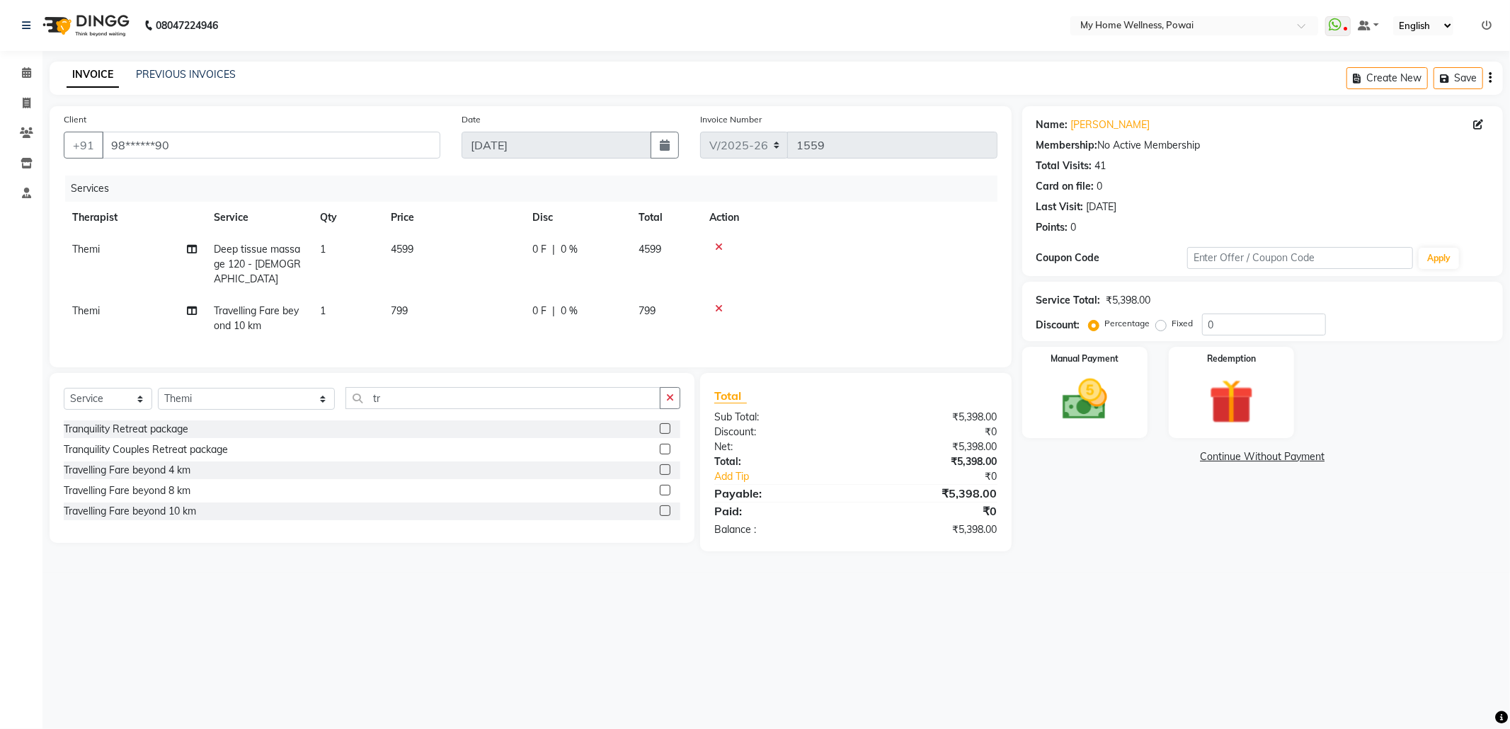
click at [663, 510] on label at bounding box center [665, 511] width 11 height 11
click at [663, 510] on input "checkbox" at bounding box center [664, 511] width 9 height 9
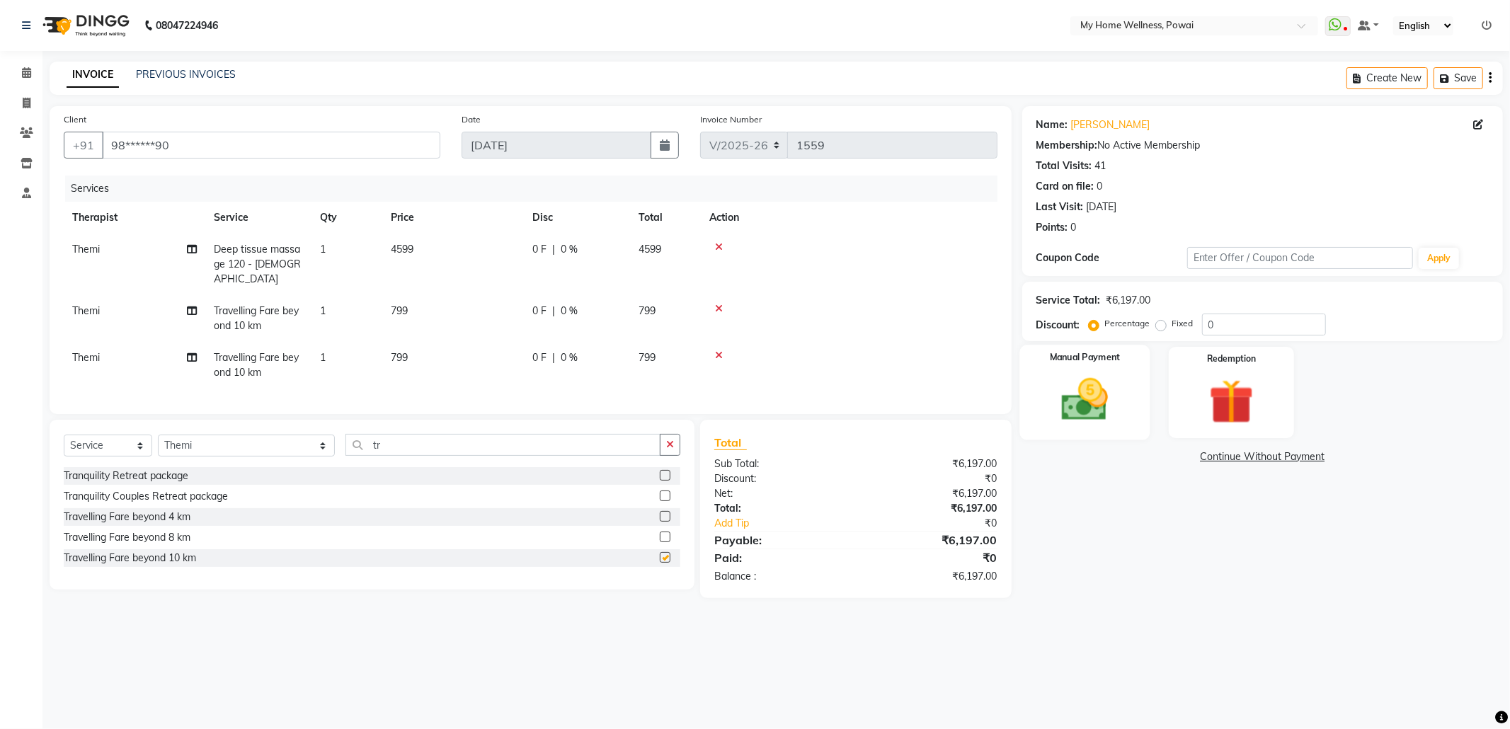
checkbox input "false"
click at [1172, 326] on label "Fixed" at bounding box center [1182, 323] width 21 height 13
click at [1159, 326] on input "Fixed" at bounding box center [1164, 324] width 10 height 10
radio input "true"
click at [1235, 327] on input "0" at bounding box center [1264, 325] width 124 height 22
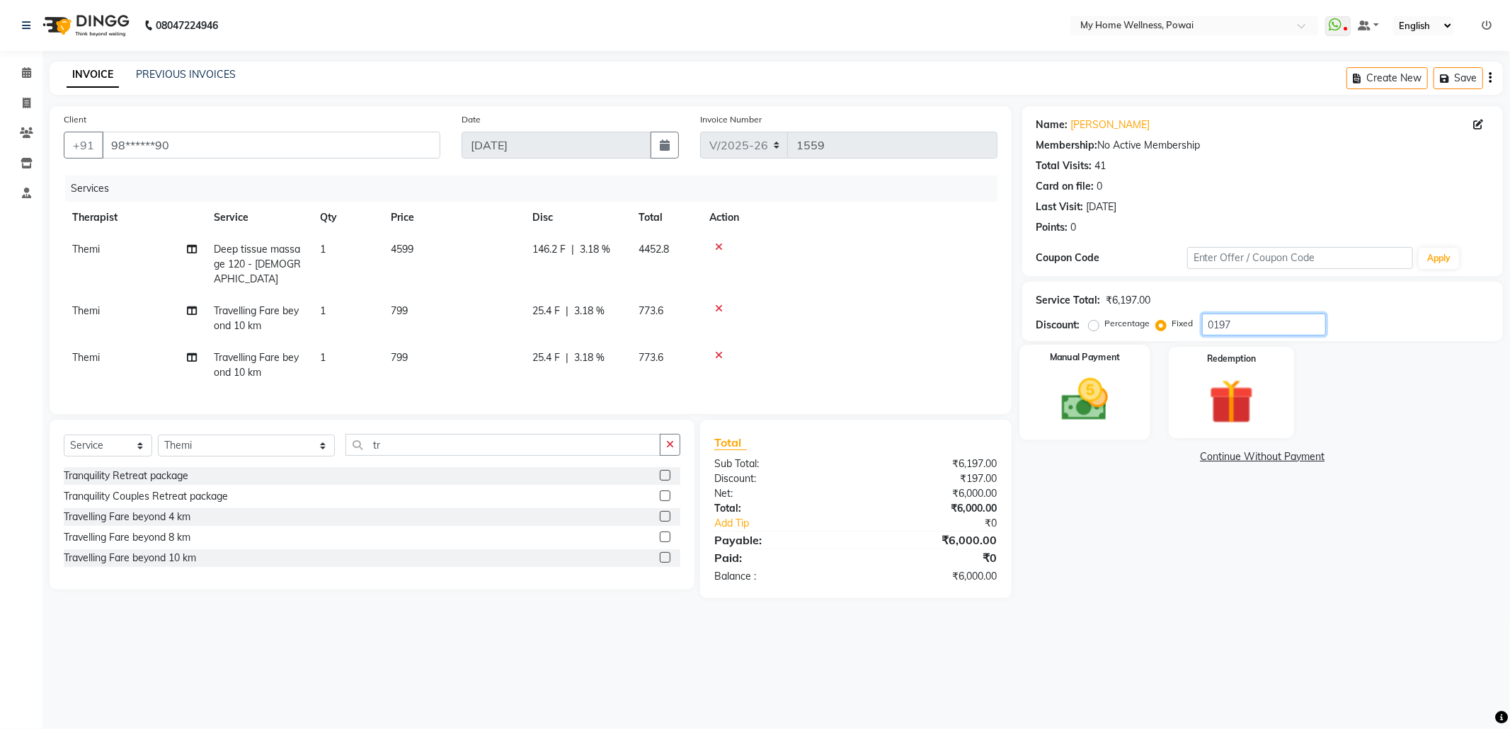
type input "0197"
click at [1099, 395] on img at bounding box center [1085, 400] width 76 height 54
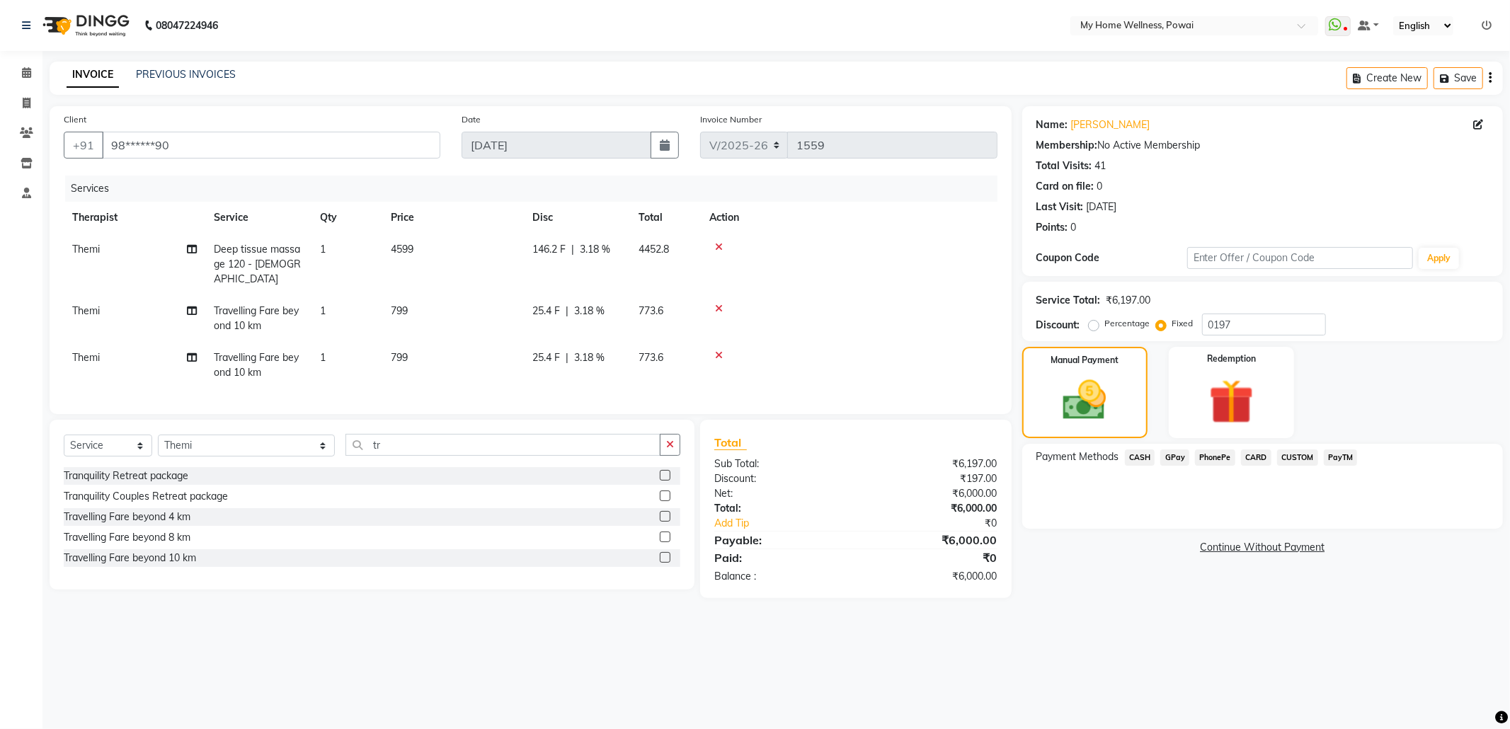
click at [1179, 460] on span "GPay" at bounding box center [1174, 458] width 29 height 16
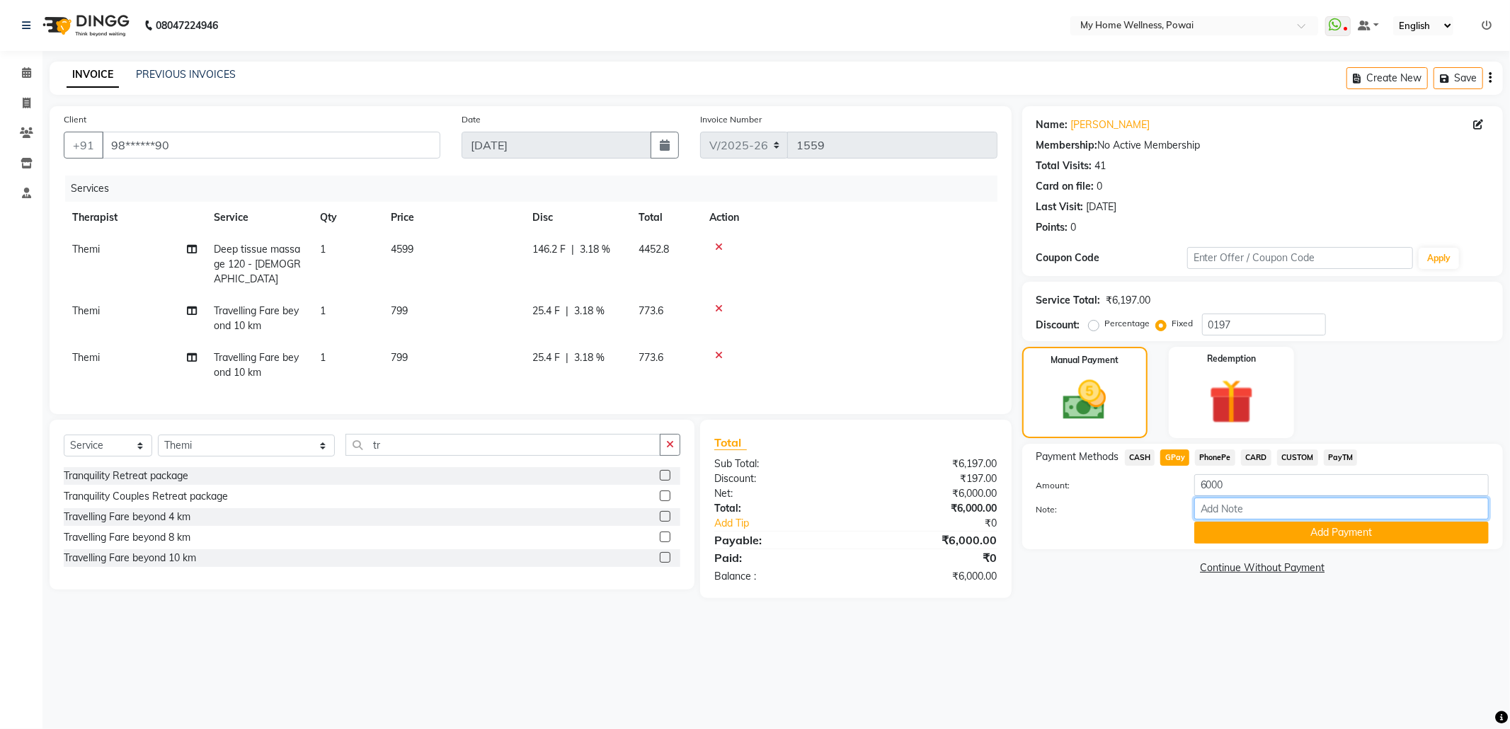
click at [1223, 506] on input "Note:" at bounding box center [1341, 509] width 295 height 22
type input "company account"
click at [1306, 533] on button "Add Payment" at bounding box center [1341, 533] width 295 height 22
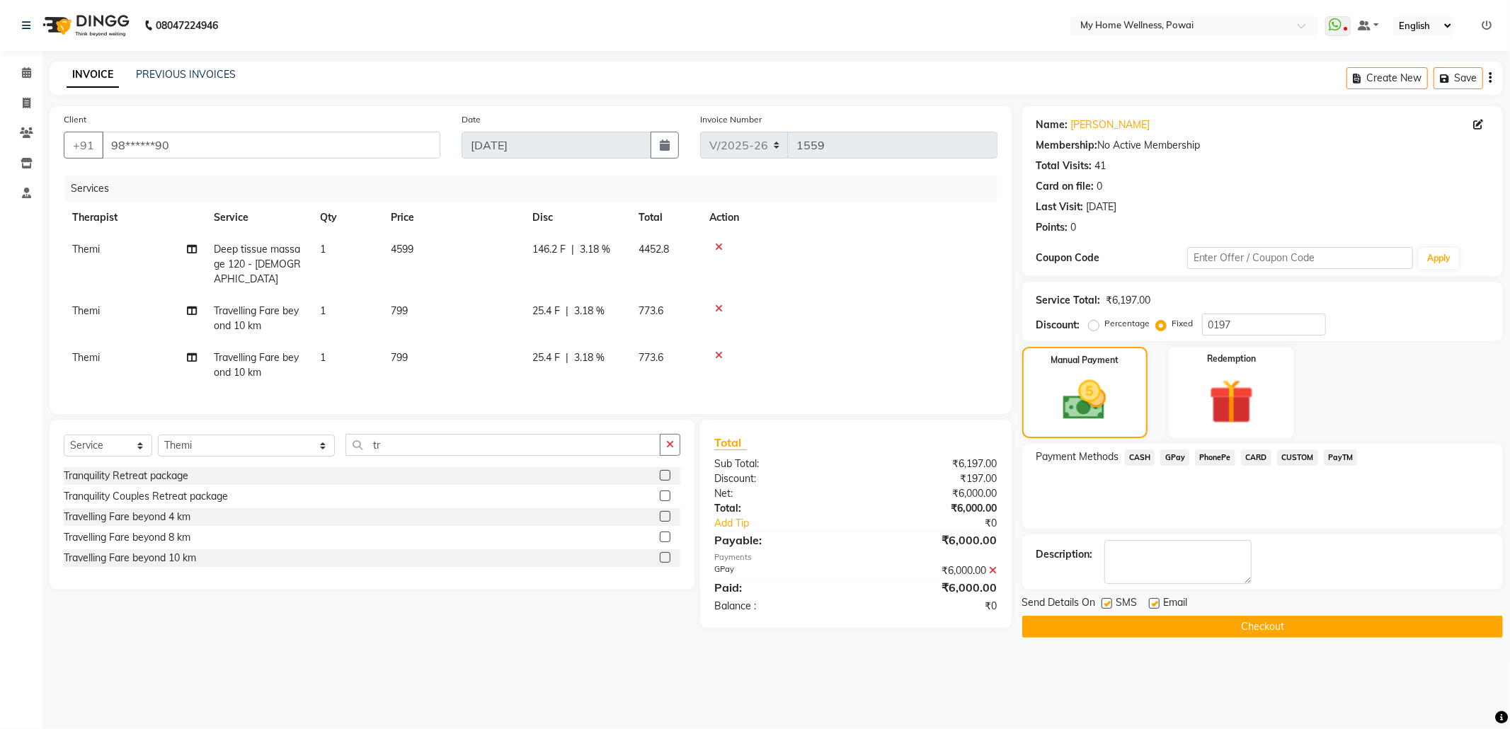
click at [1252, 618] on button "Checkout" at bounding box center [1262, 627] width 481 height 22
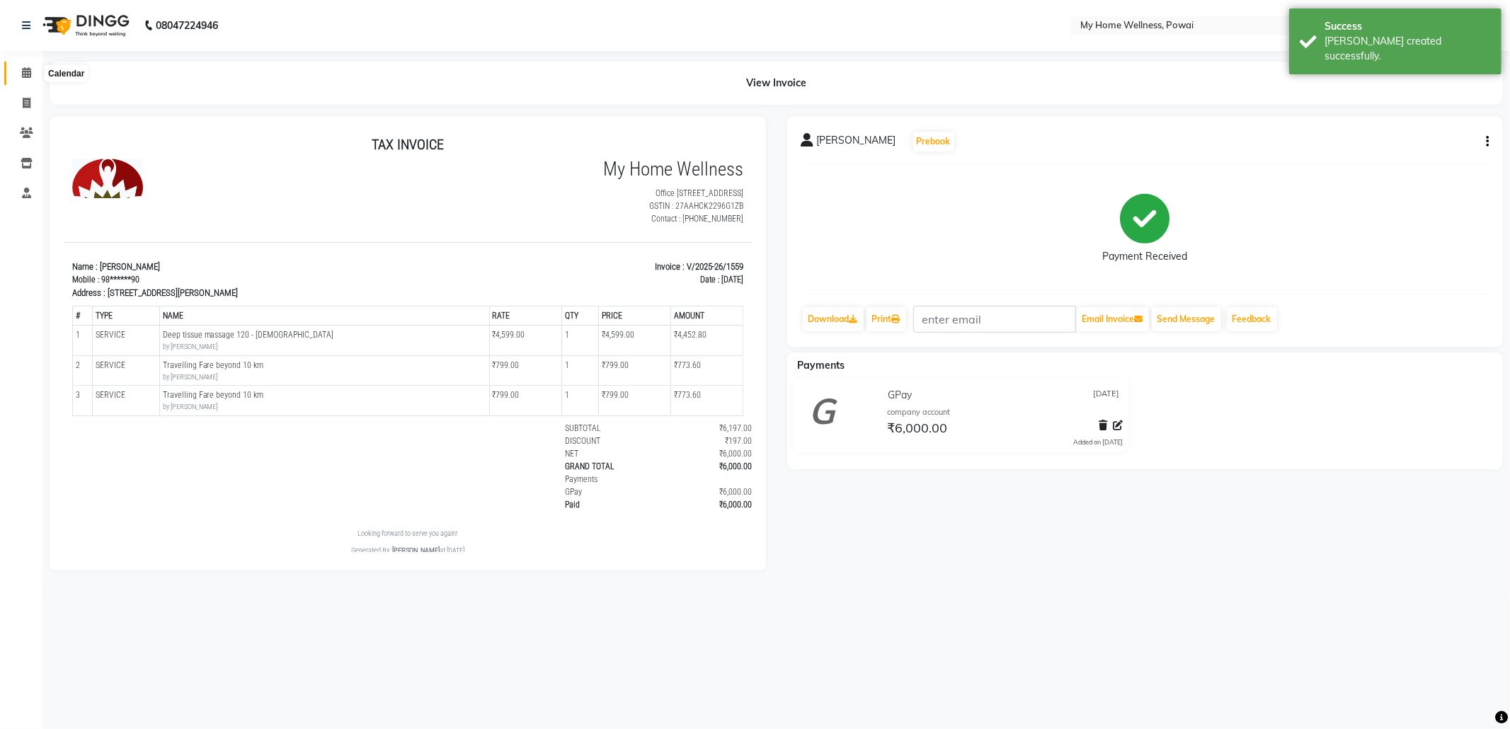
click at [28, 69] on icon at bounding box center [26, 72] width 9 height 11
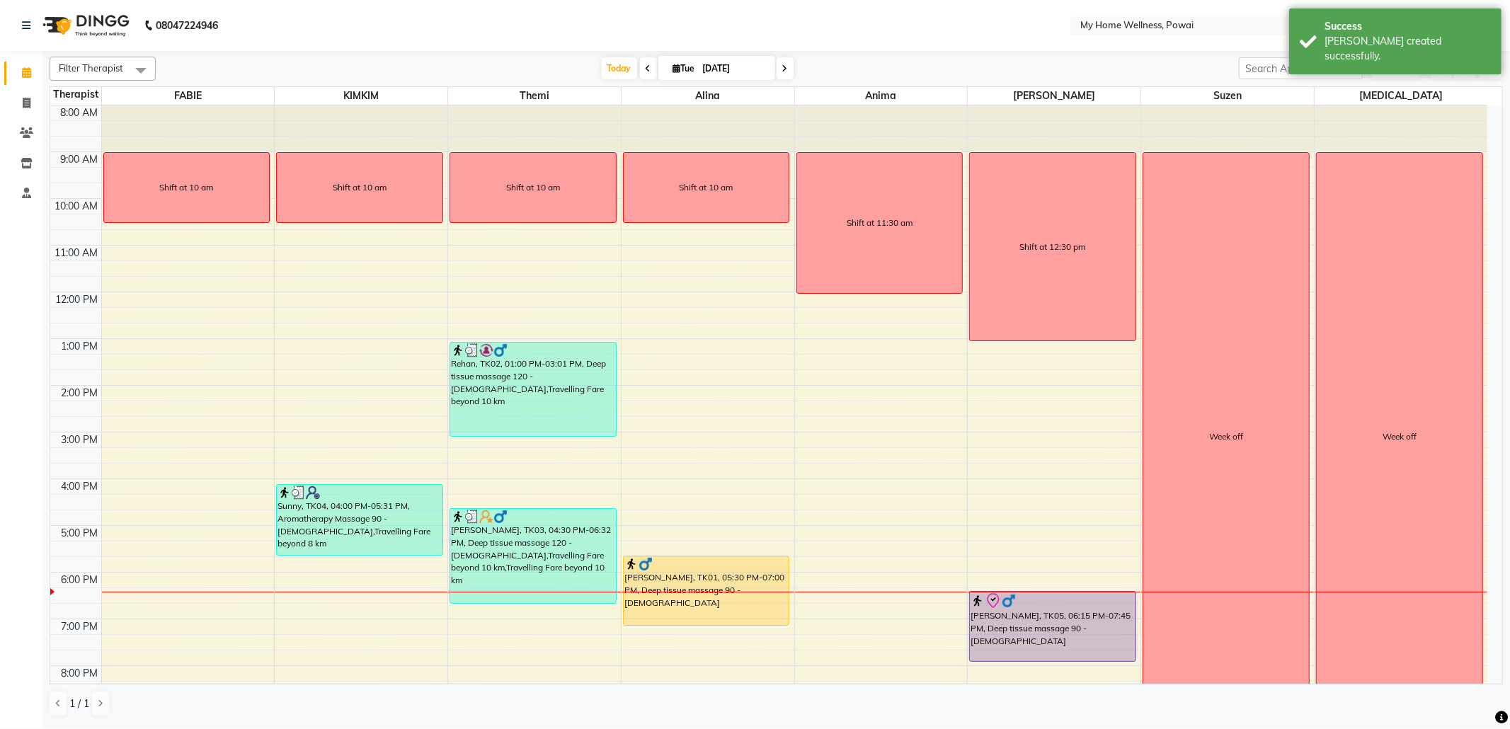
scroll to position [85, 0]
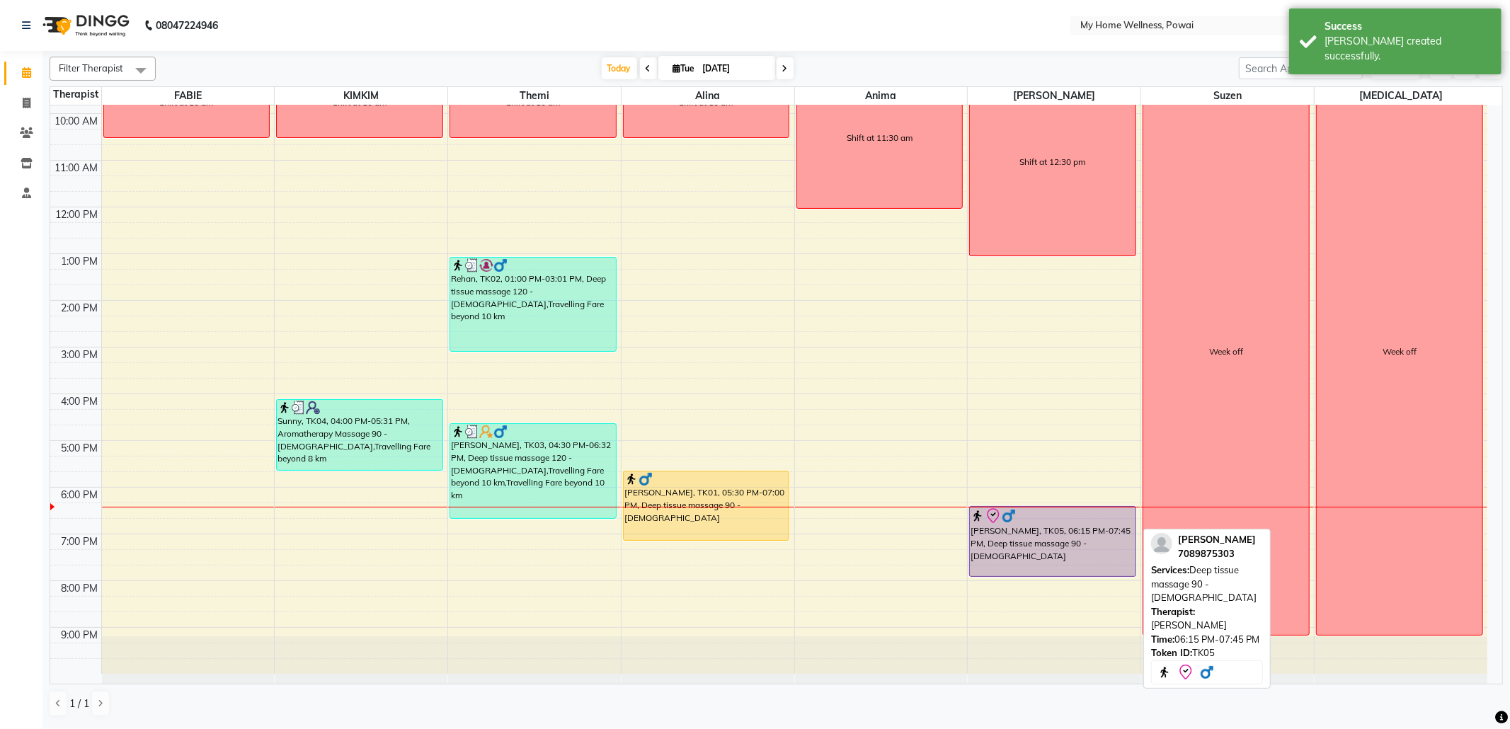
click at [1094, 520] on div at bounding box center [1053, 516] width 164 height 17
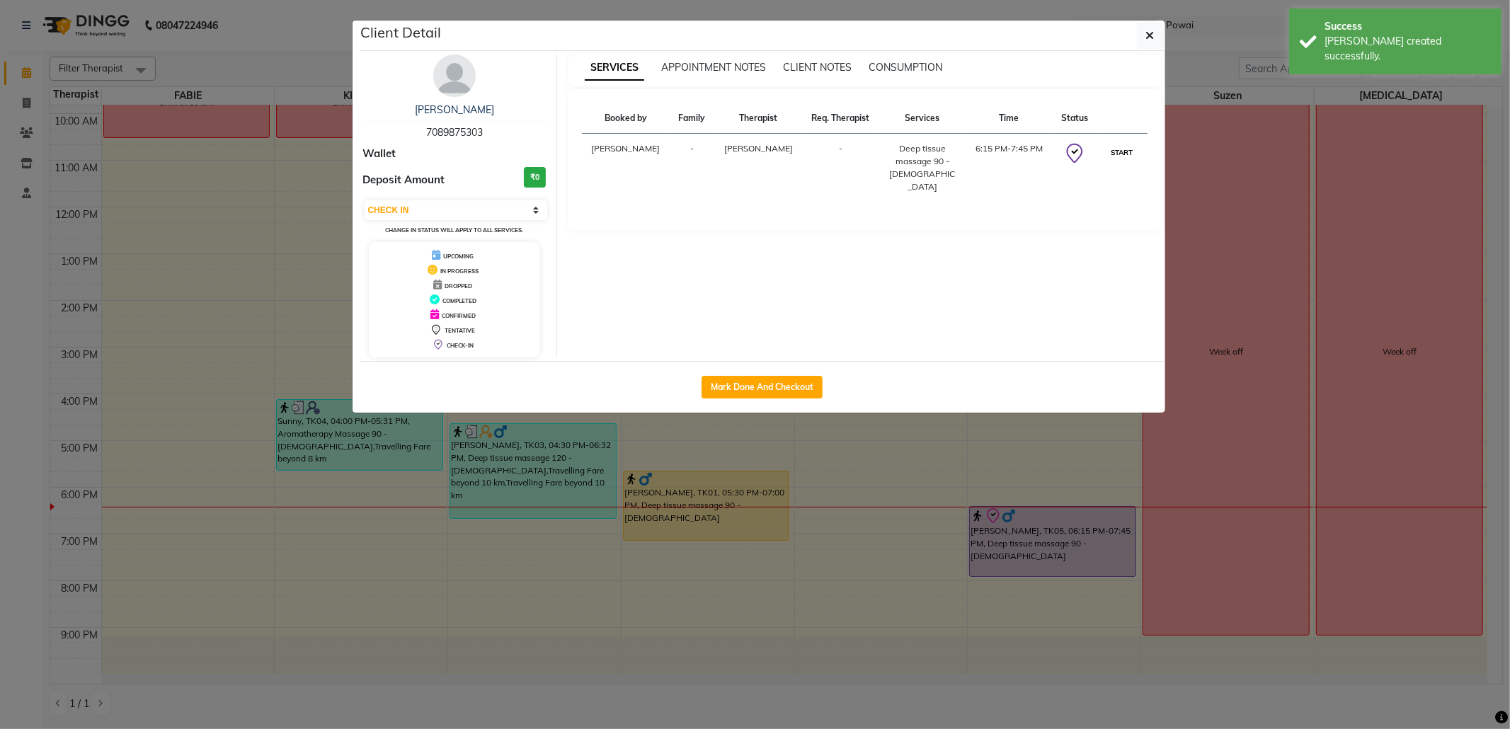
click at [1117, 159] on button "START" at bounding box center [1122, 153] width 29 height 18
select select "1"
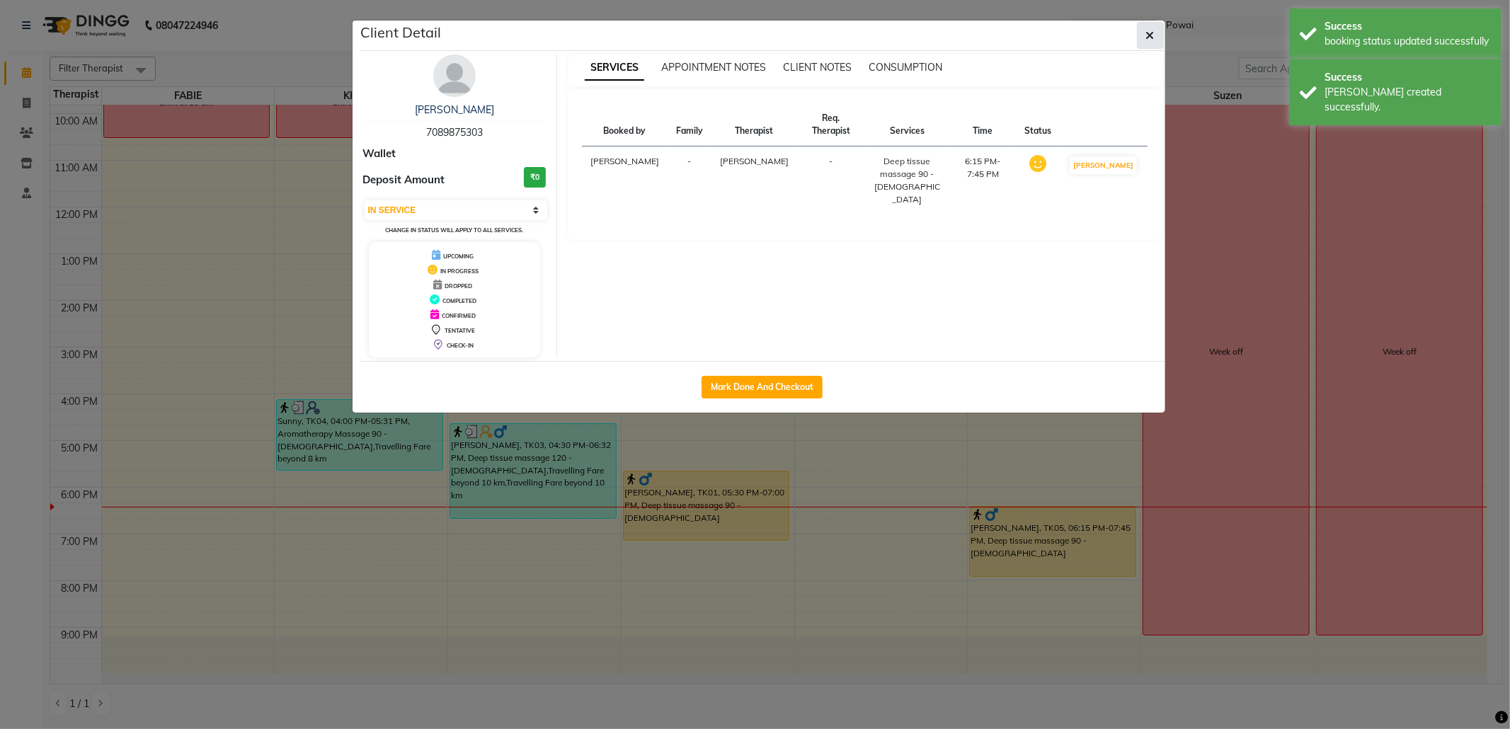
click at [1148, 38] on icon "button" at bounding box center [1150, 35] width 8 height 11
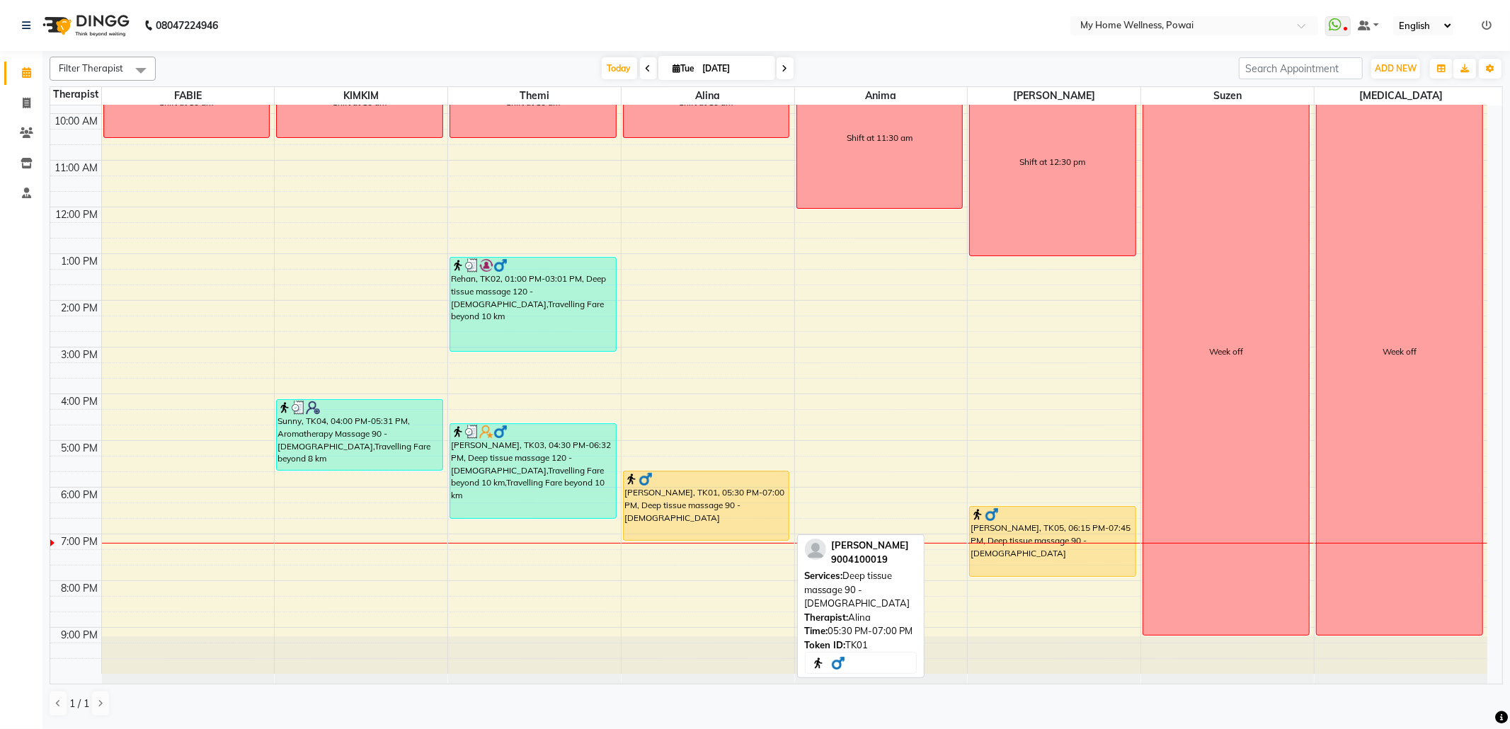
click at [740, 531] on div "Raj Kumar, TK01, 05:30 PM-07:00 PM, Deep tissue massage 90 - Male" at bounding box center [707, 506] width 166 height 69
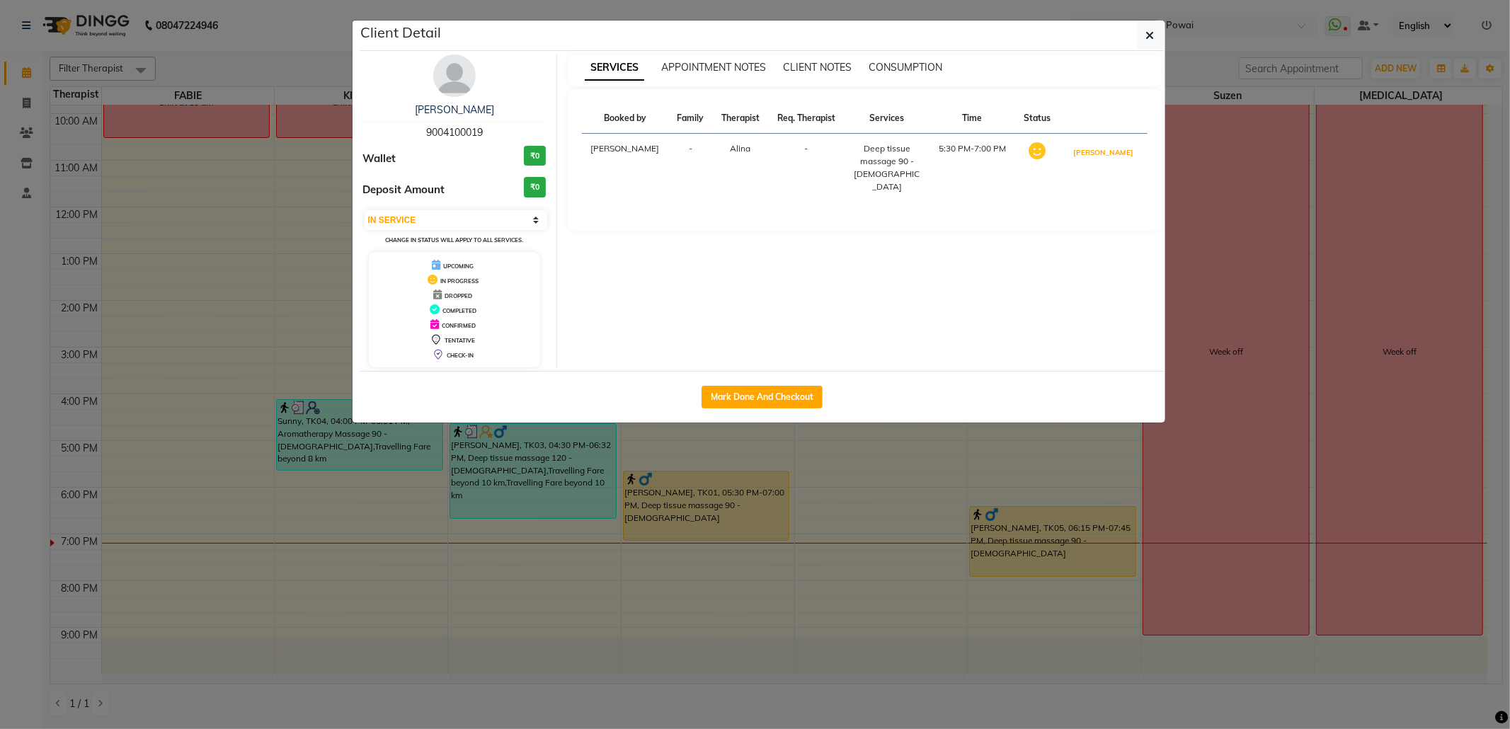
drag, startPoint x: 1097, startPoint y: 157, endPoint x: 933, endPoint y: 238, distance: 182.4
click at [1097, 156] on button "[PERSON_NAME]" at bounding box center [1103, 153] width 67 height 18
select select "3"
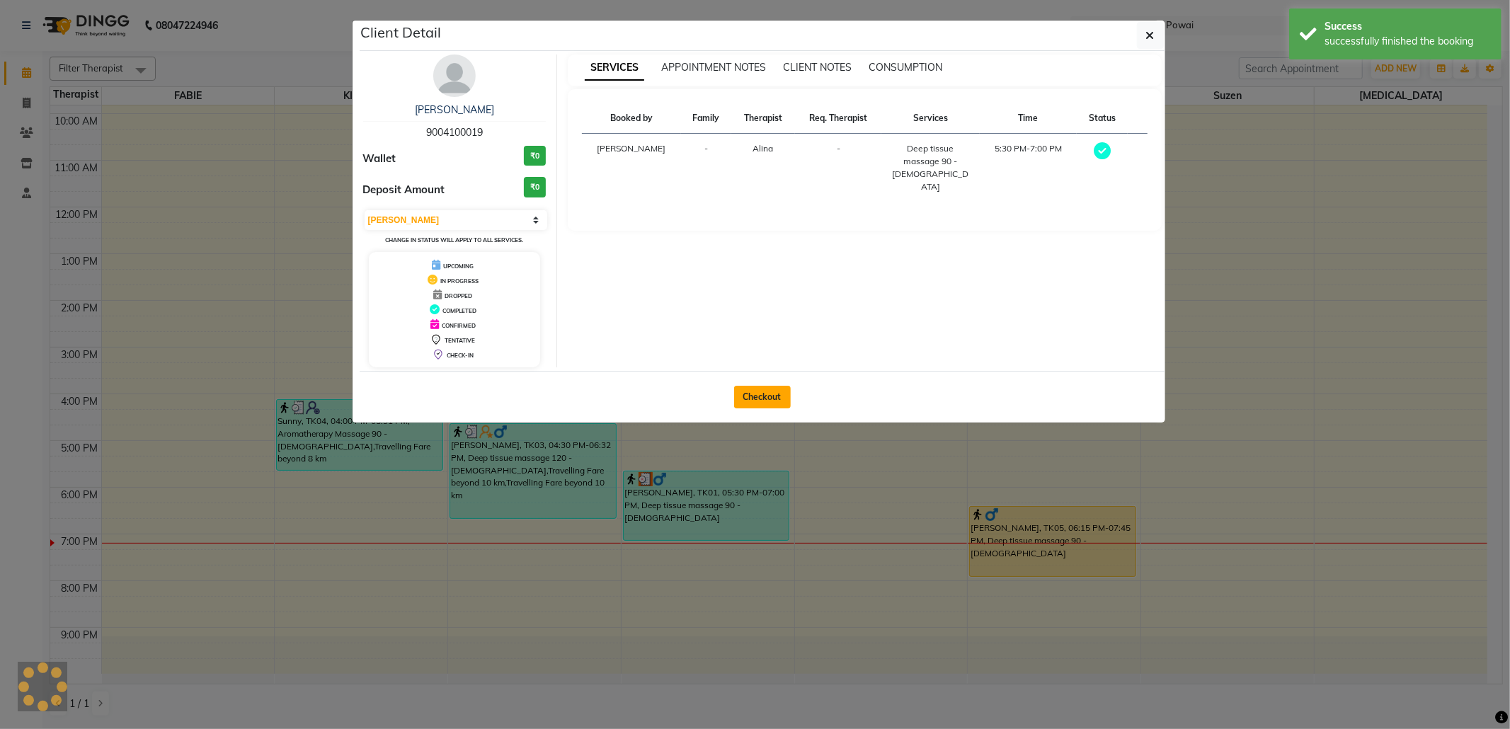
click at [765, 401] on button "Checkout" at bounding box center [762, 397] width 57 height 23
select select "682"
select select "service"
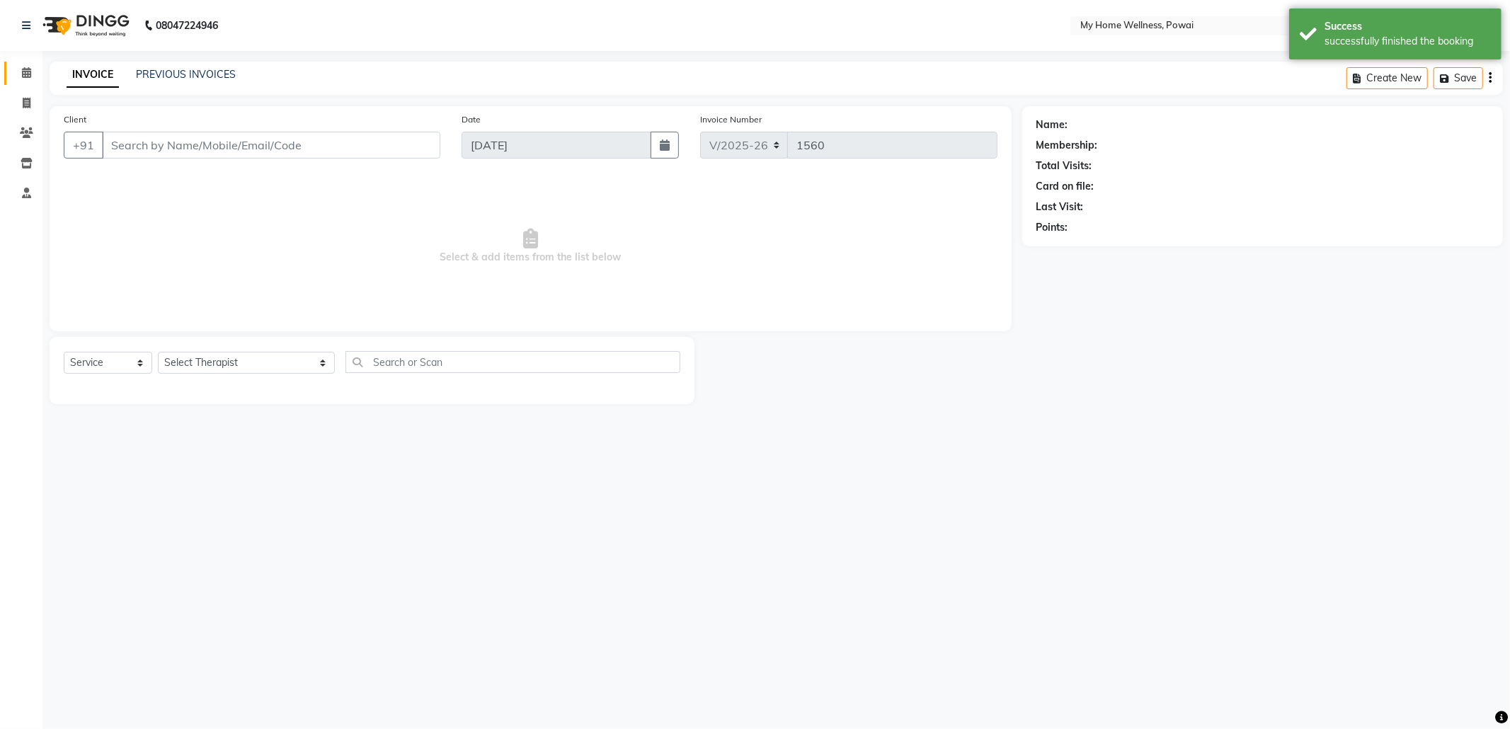
type input "90******19"
select select "30586"
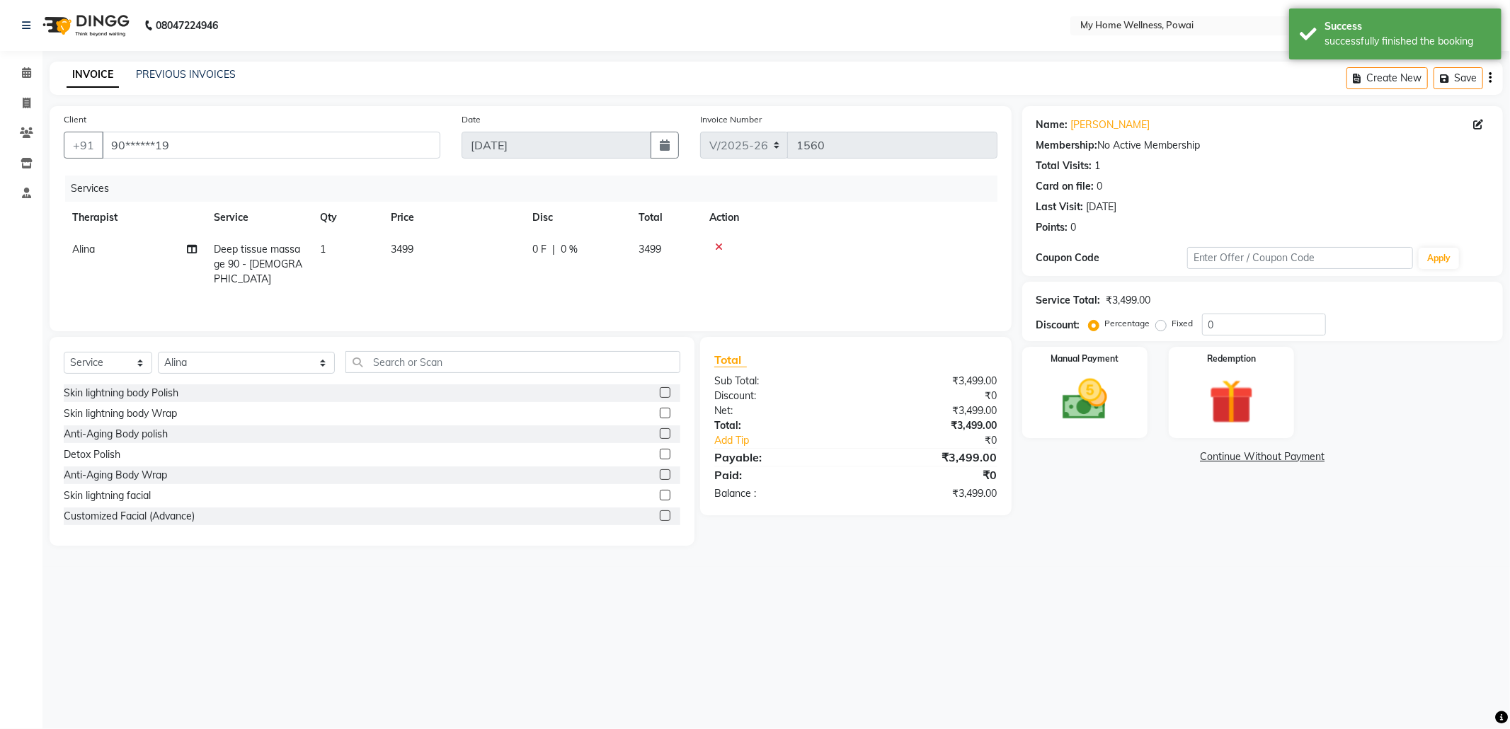
click at [307, 253] on td "Deep tissue massage 90 - [DEMOGRAPHIC_DATA]" at bounding box center [258, 265] width 106 height 62
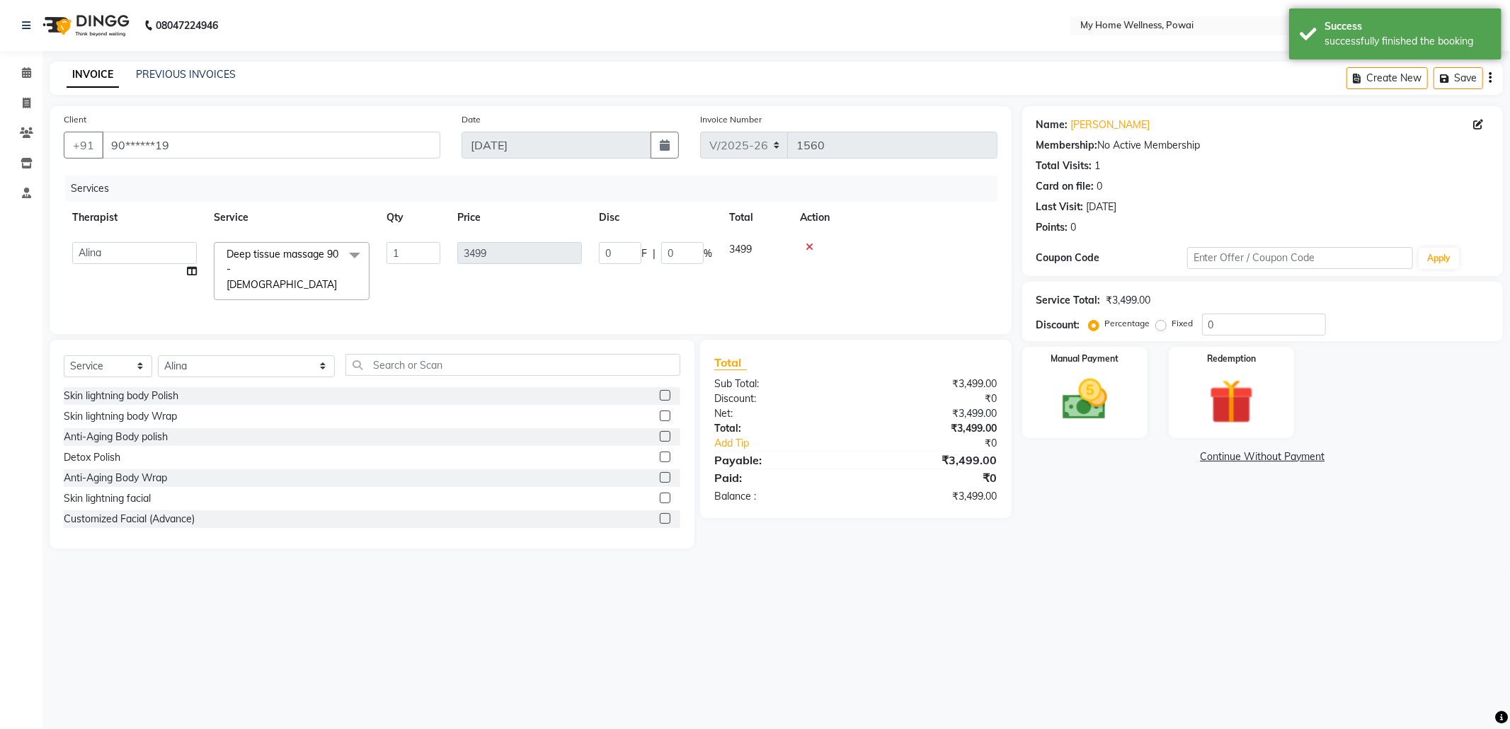
click at [352, 253] on span at bounding box center [355, 255] width 28 height 27
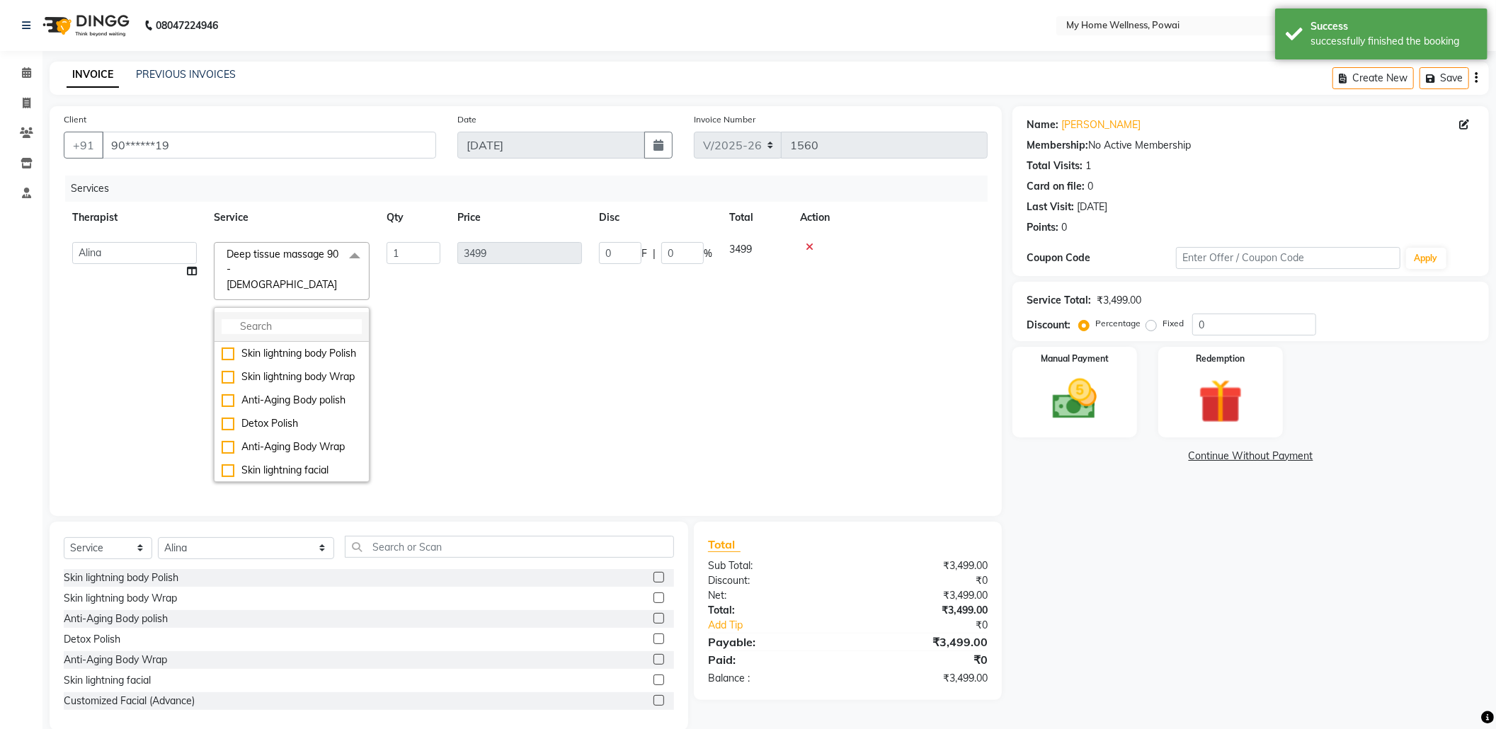
click at [343, 319] on input "multiselect-search" at bounding box center [292, 326] width 140 height 15
type input "det"
click at [313, 476] on div "Signature Detox Massage 90 - [DEMOGRAPHIC_DATA]" at bounding box center [292, 498] width 140 height 45
checkbox input "true"
type input "4499"
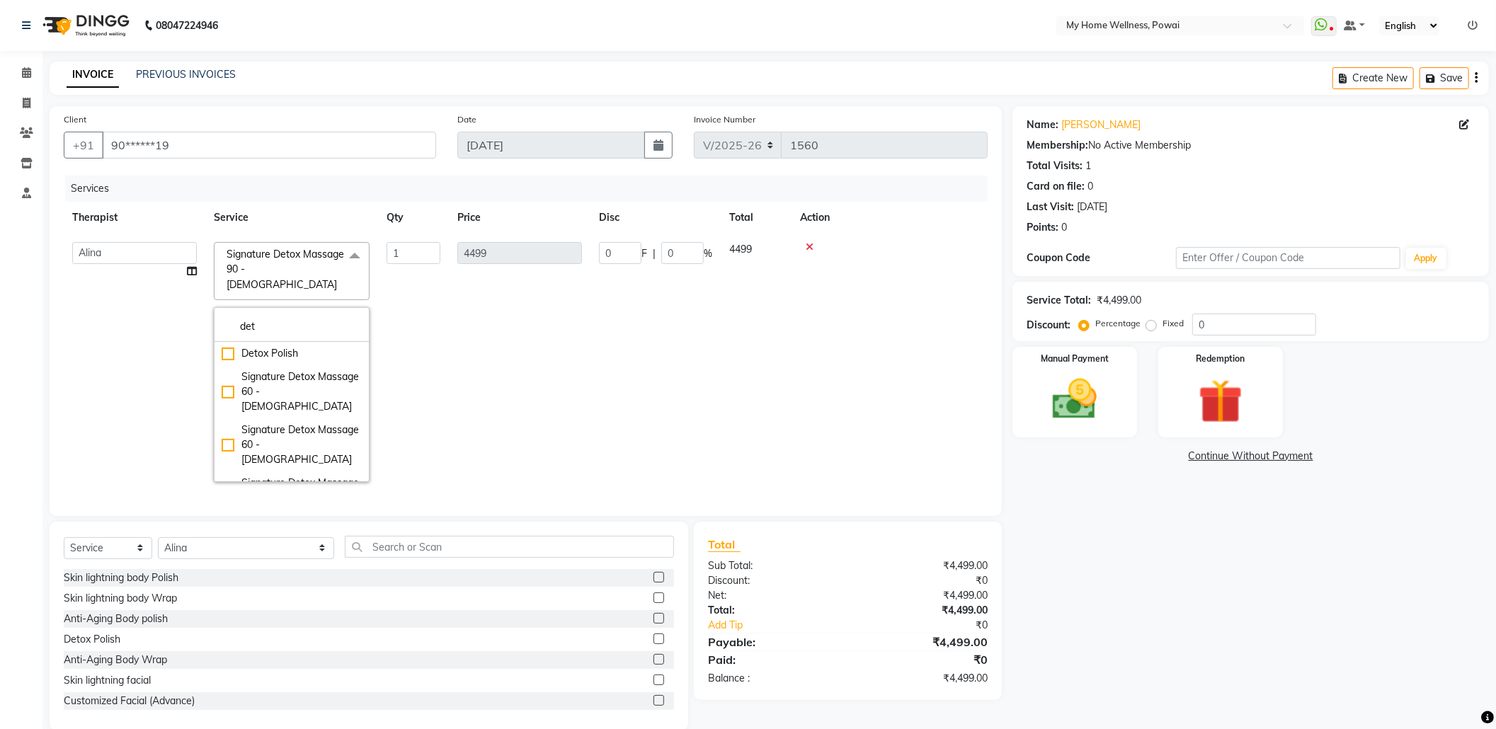
click at [586, 366] on td "4499" at bounding box center [520, 362] width 142 height 257
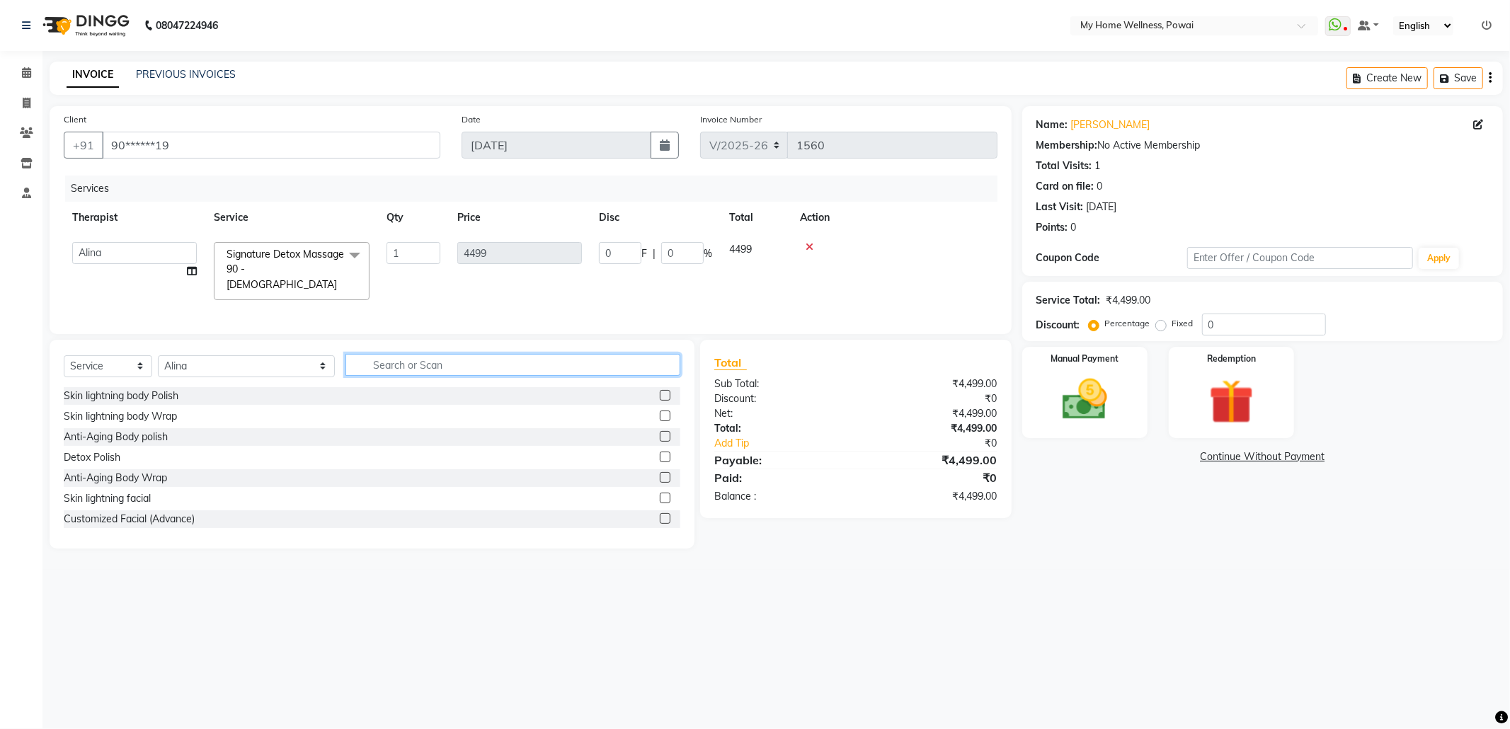
click at [474, 366] on input "text" at bounding box center [513, 365] width 335 height 22
type input "tr"
click at [667, 457] on label at bounding box center [665, 457] width 11 height 11
click at [667, 457] on input "checkbox" at bounding box center [664, 457] width 9 height 9
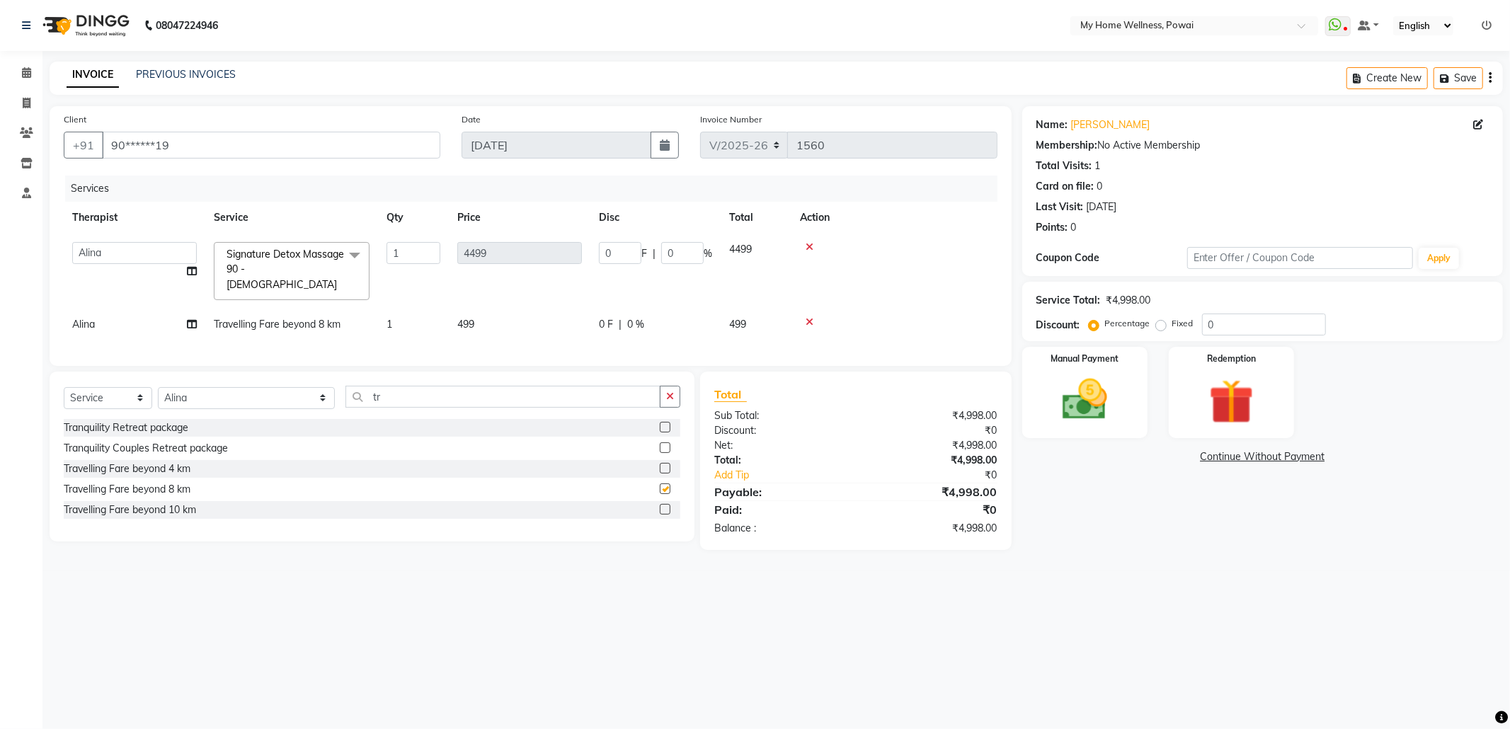
checkbox input "false"
click at [1123, 387] on div "Manual Payment" at bounding box center [1085, 392] width 130 height 95
click at [1165, 460] on span "GPay" at bounding box center [1174, 458] width 29 height 16
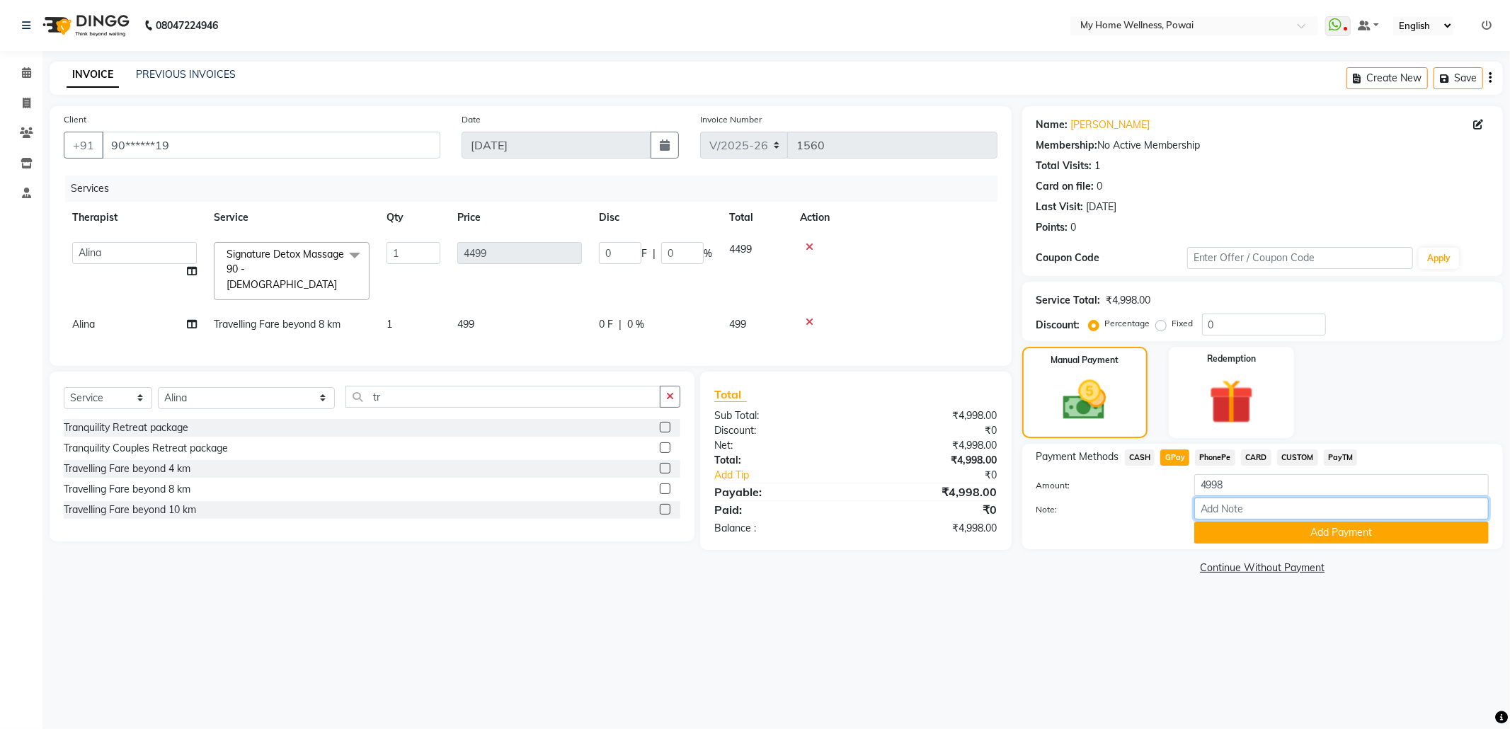
drag, startPoint x: 1215, startPoint y: 508, endPoint x: 1227, endPoint y: 493, distance: 19.7
click at [1215, 508] on input "Note:" at bounding box center [1341, 509] width 295 height 22
type input "krishna mam account"
click at [1298, 536] on button "Add Payment" at bounding box center [1341, 533] width 295 height 22
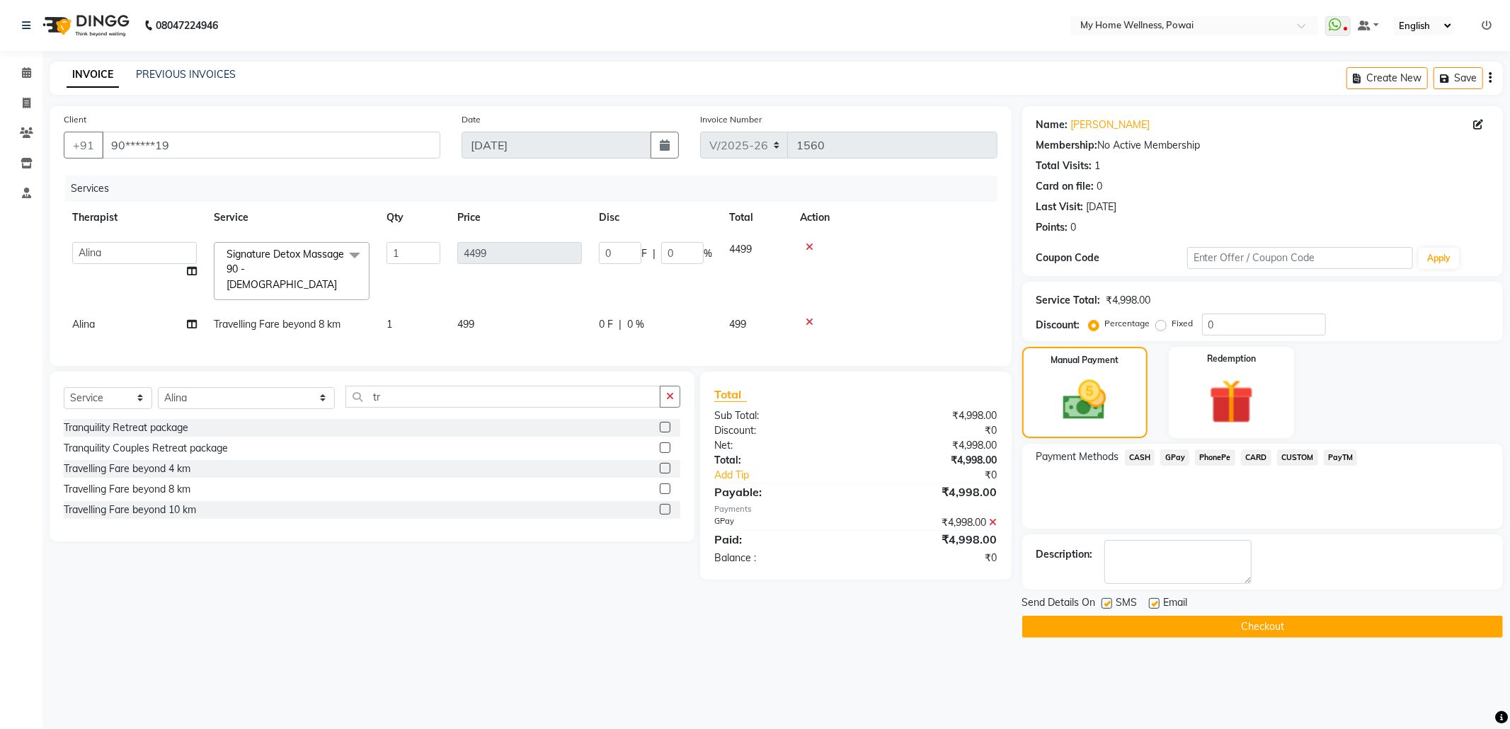
click at [1282, 636] on button "Checkout" at bounding box center [1262, 627] width 481 height 22
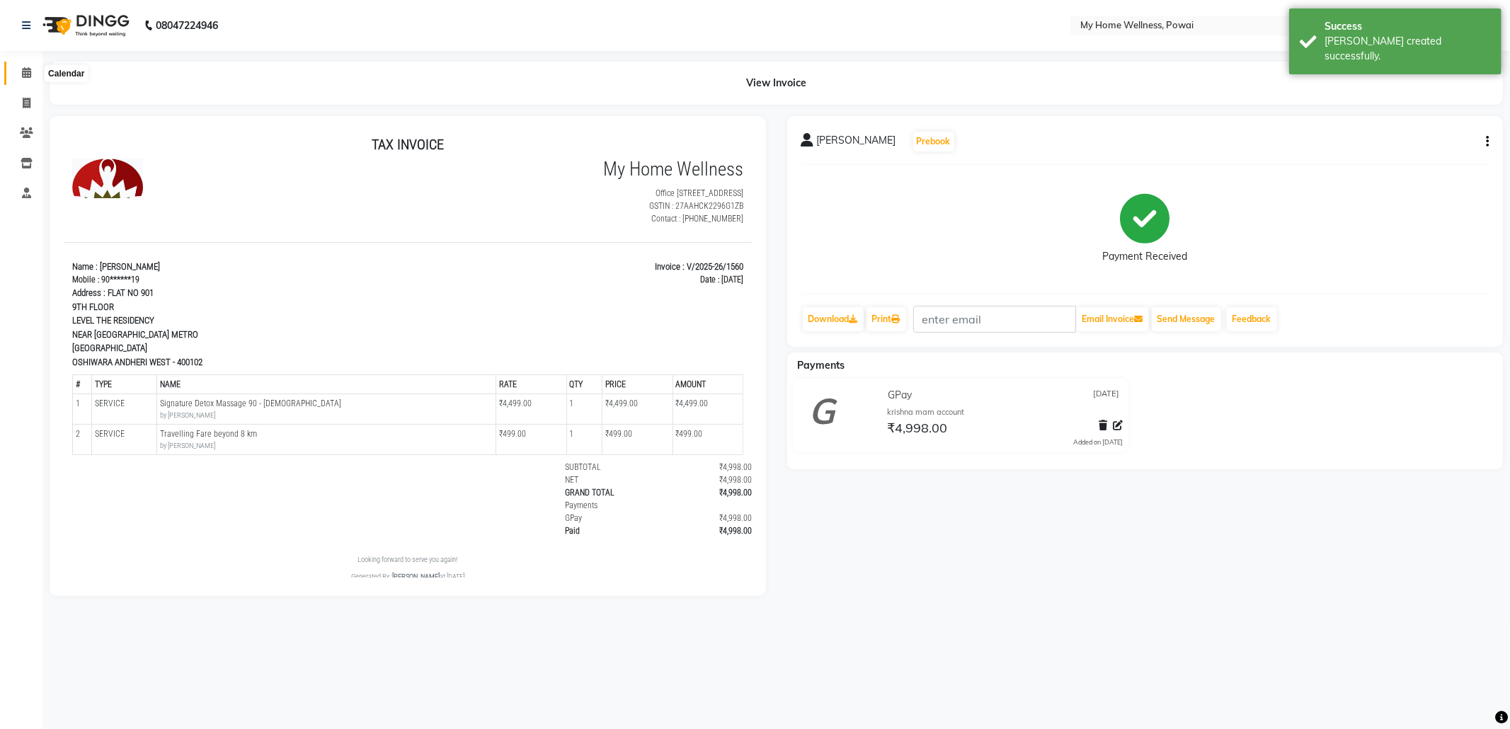
click at [30, 71] on icon at bounding box center [26, 72] width 9 height 11
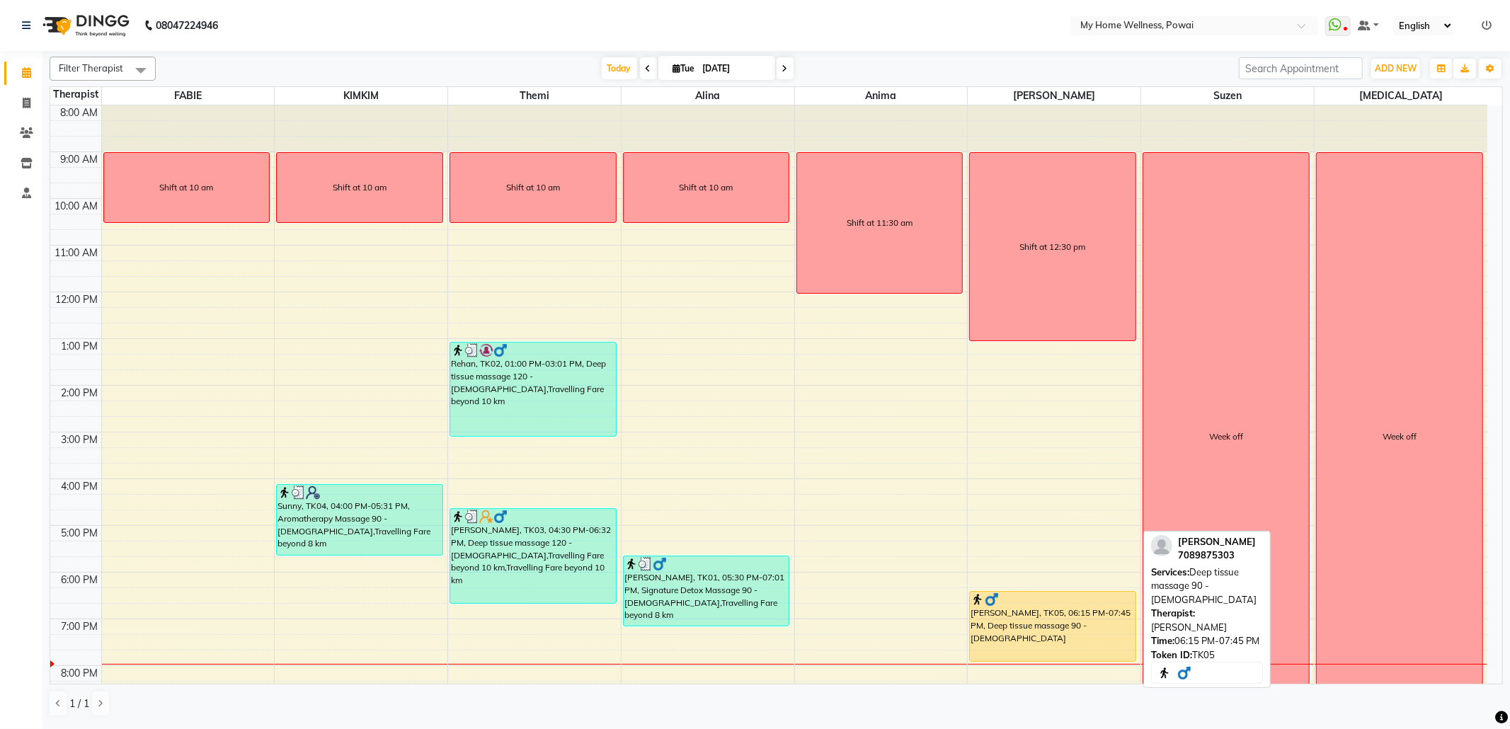
click at [1001, 620] on div "Suhail sir, TK05, 06:15 PM-07:45 PM, Deep tissue massage 90 - Male" at bounding box center [1053, 626] width 166 height 69
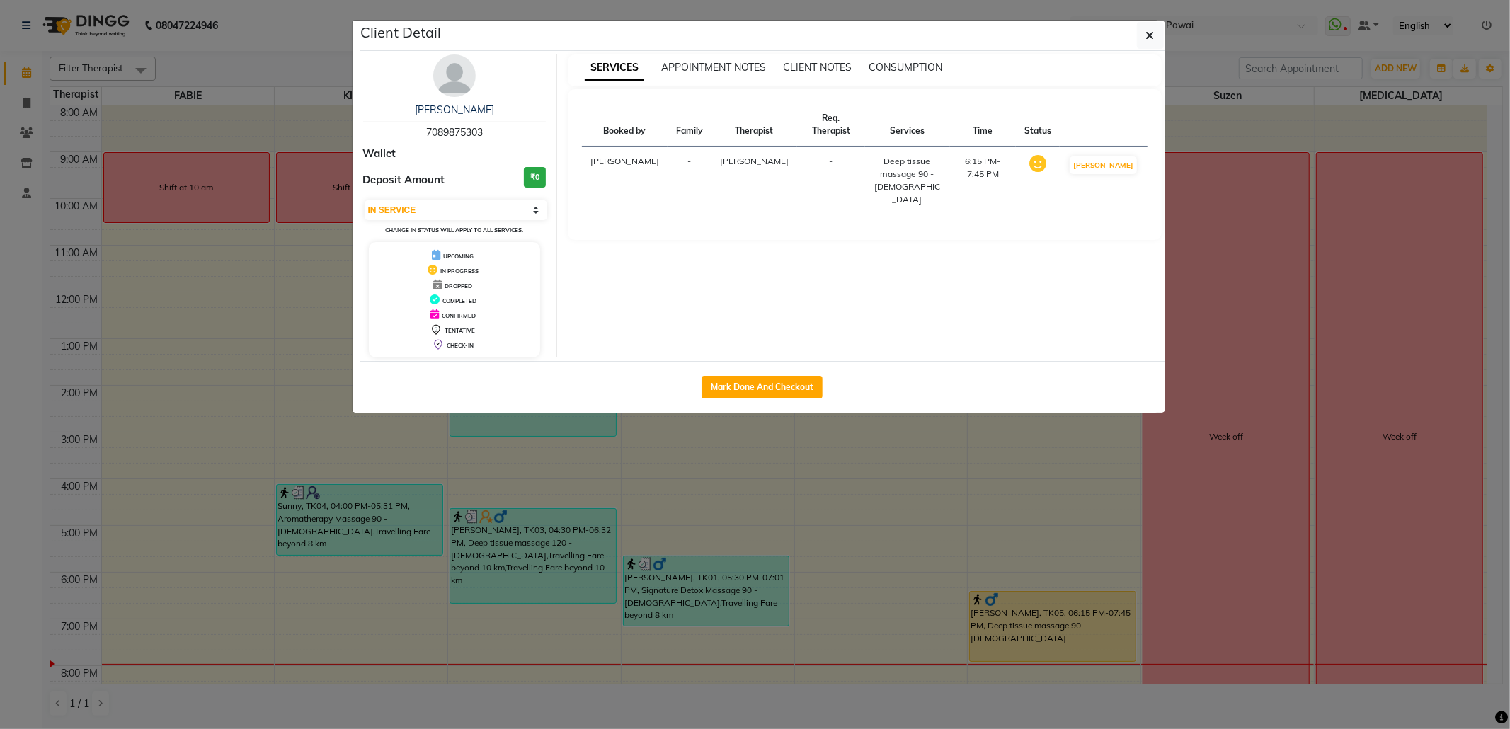
click at [1108, 147] on td "[PERSON_NAME]" at bounding box center [1103, 181] width 87 height 69
click at [1105, 156] on button "[PERSON_NAME]" at bounding box center [1103, 165] width 67 height 18
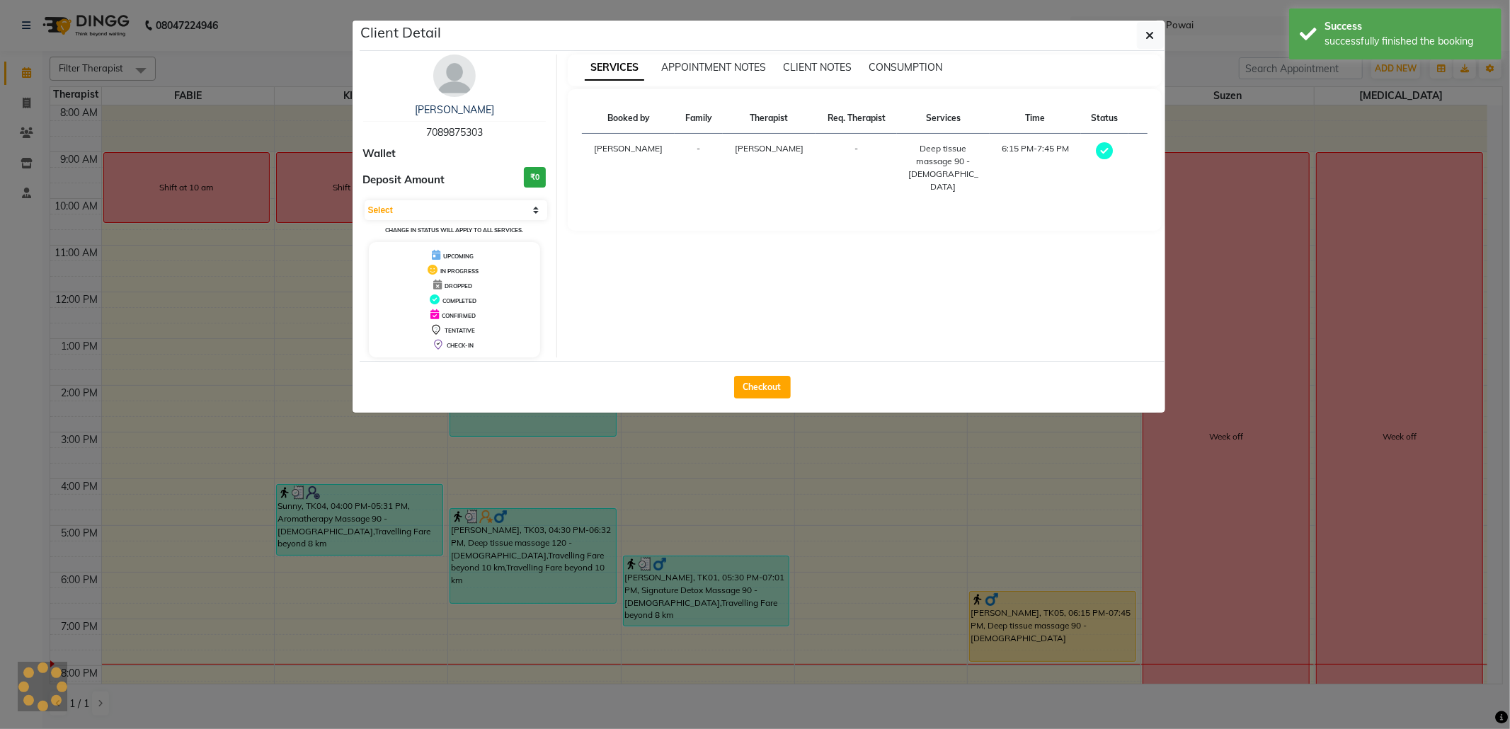
select select "3"
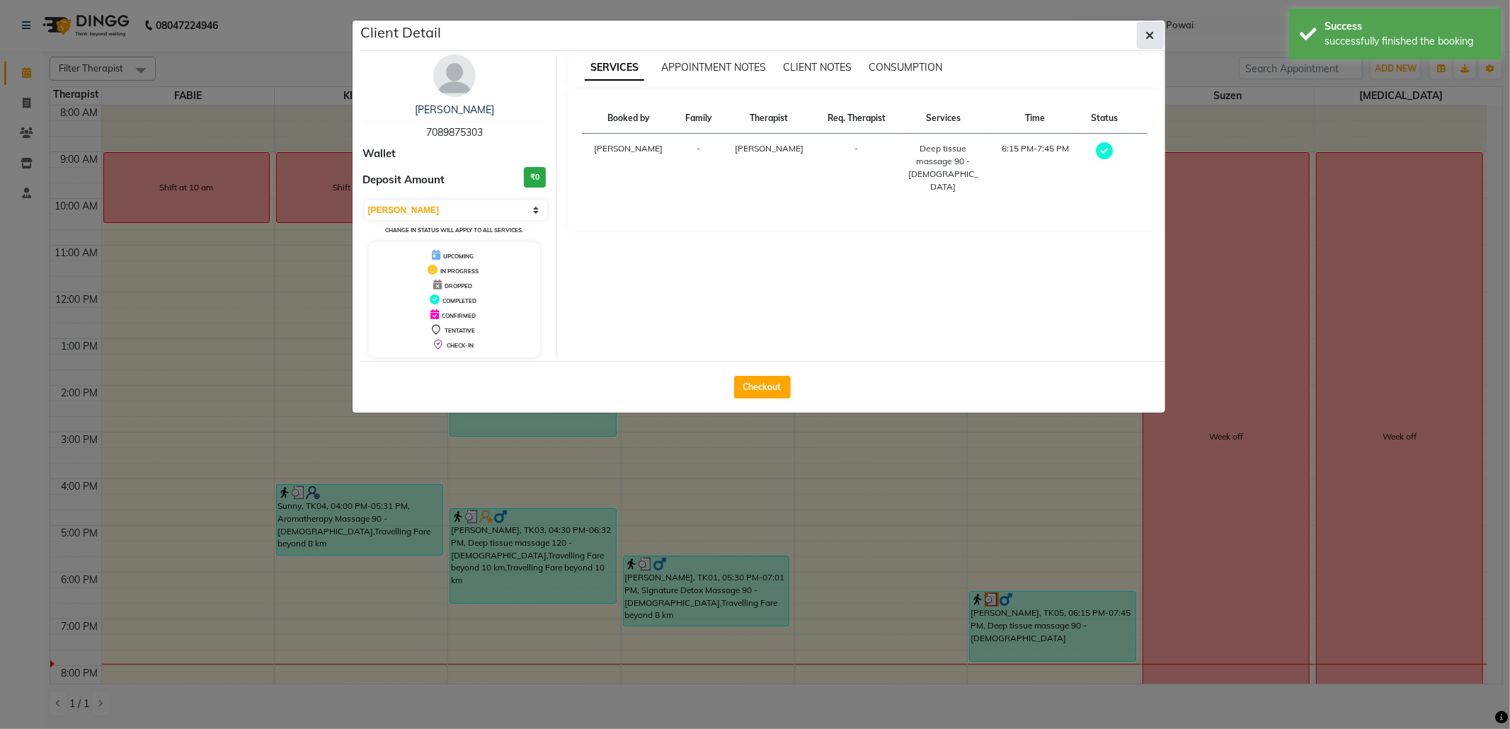
click at [1142, 35] on button "button" at bounding box center [1150, 35] width 27 height 27
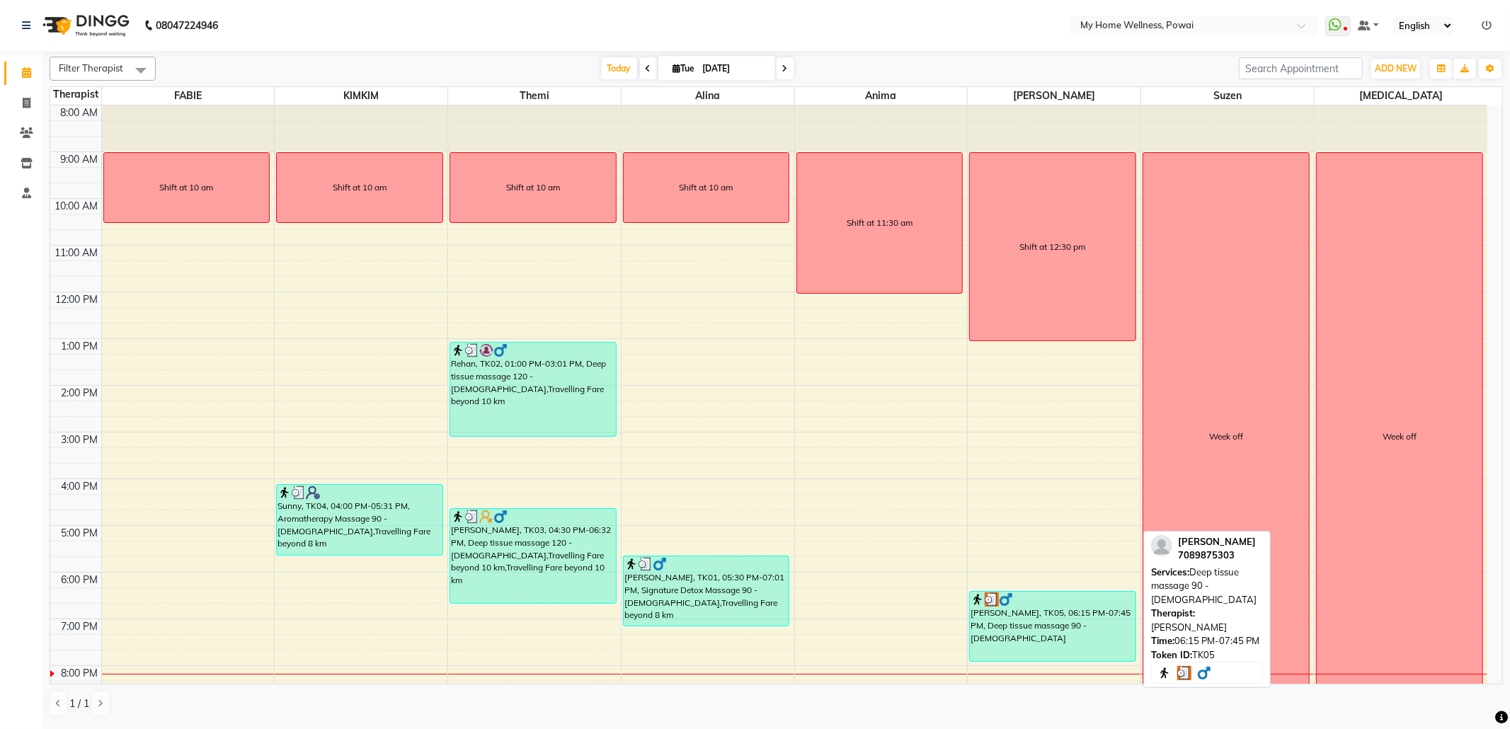
click at [1071, 621] on div "Suhail sir, TK05, 06:15 PM-07:45 PM, Deep tissue massage 90 - Male" at bounding box center [1053, 626] width 166 height 69
select select "3"
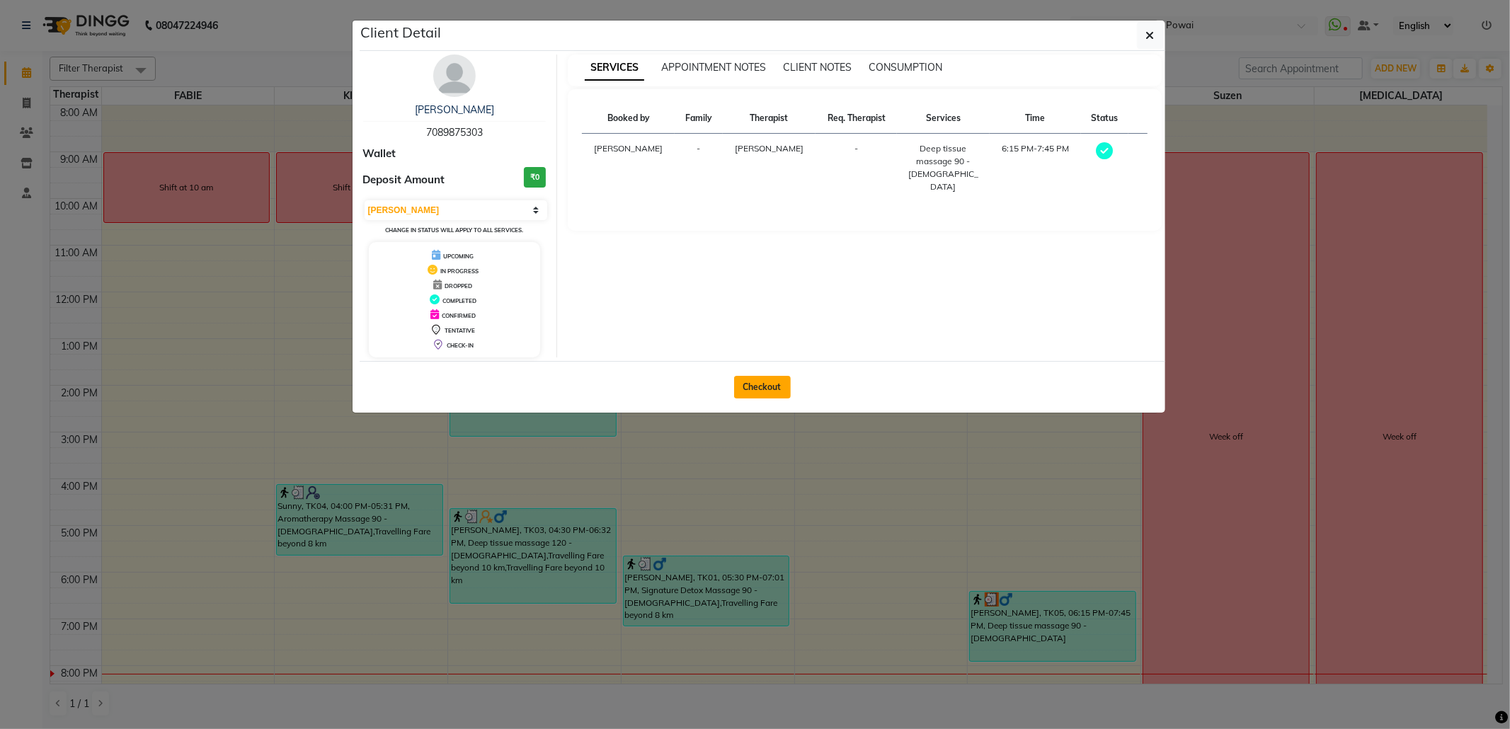
click at [748, 399] on button "Checkout" at bounding box center [762, 387] width 57 height 23
select select "682"
select select "service"
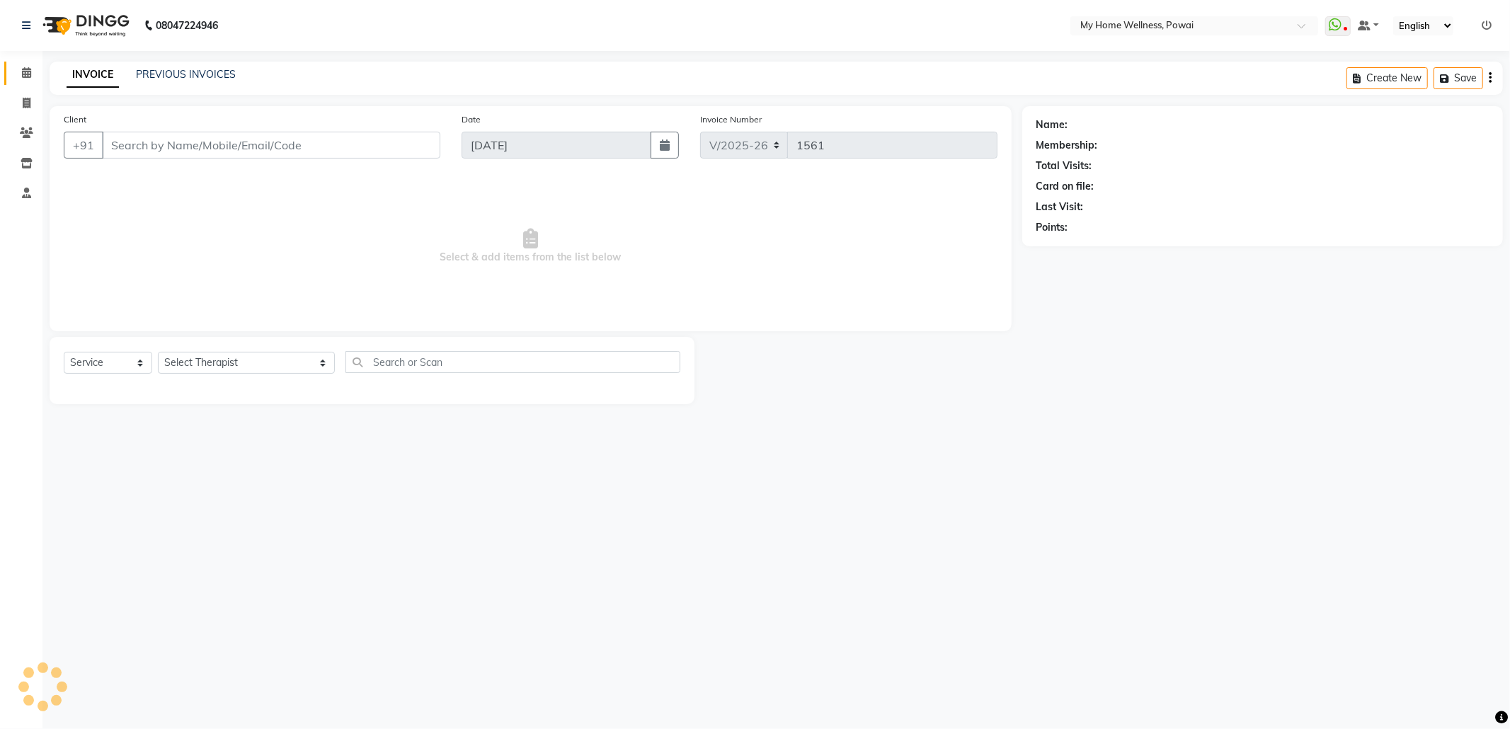
type input "70******03"
select select "85690"
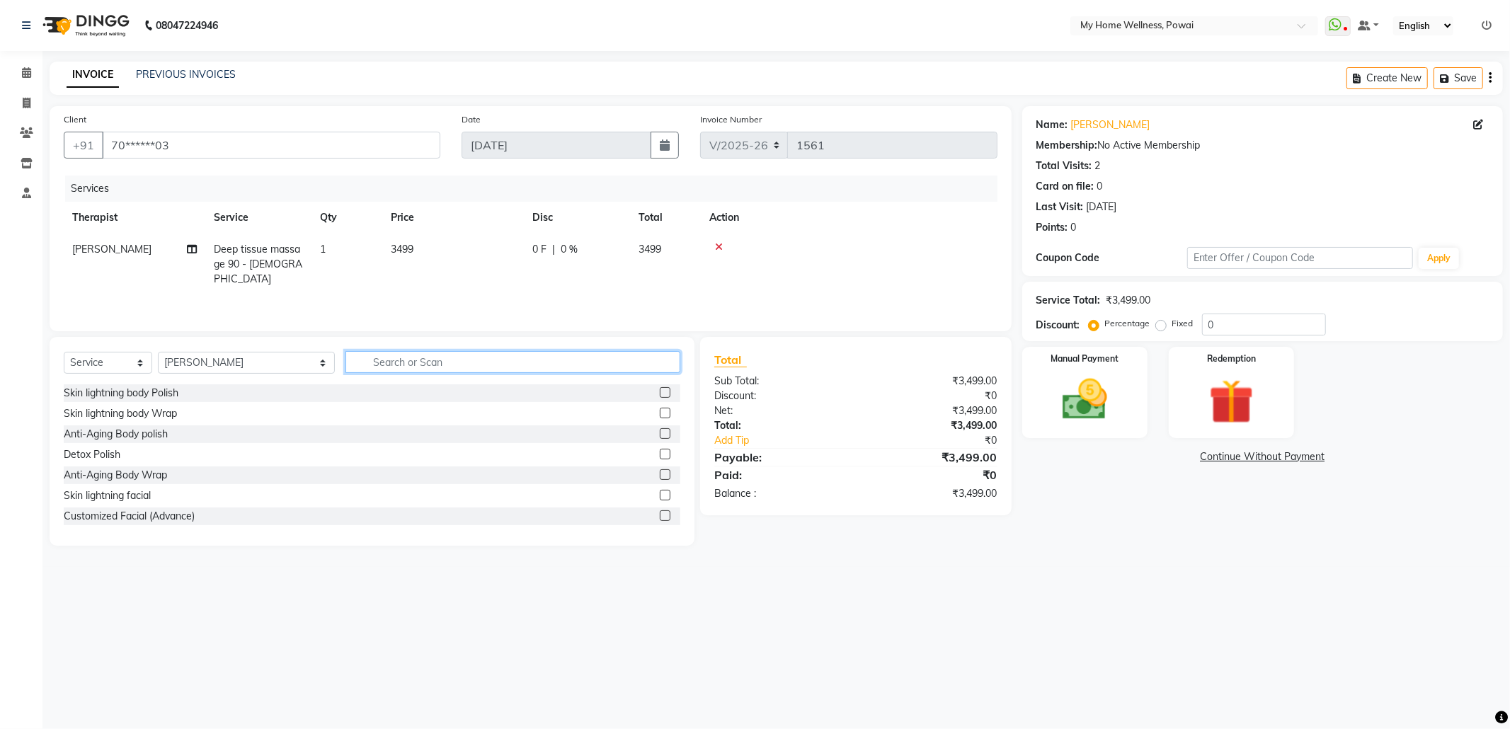
click at [392, 363] on input "text" at bounding box center [513, 362] width 335 height 22
type input "tr"
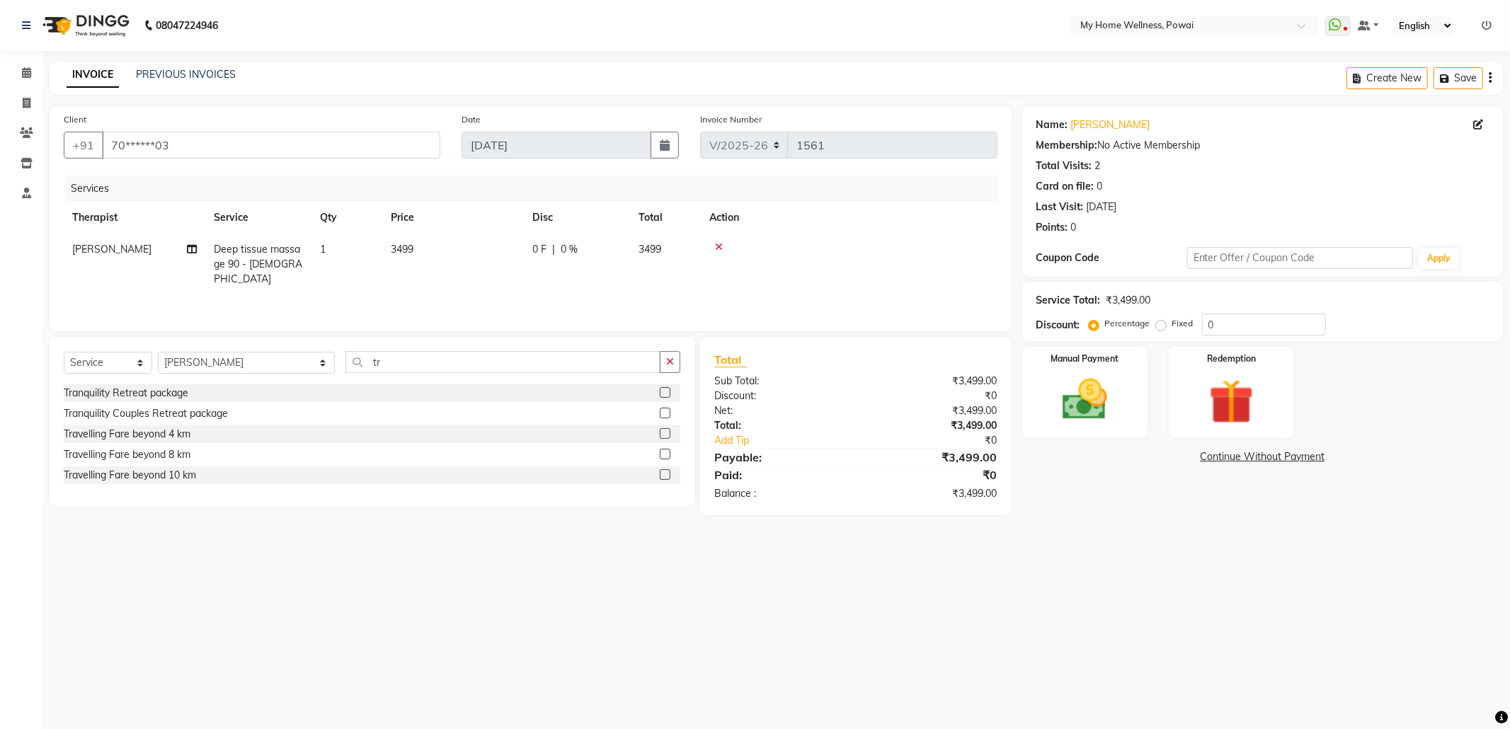
click at [663, 472] on label at bounding box center [665, 474] width 11 height 11
click at [663, 472] on input "checkbox" at bounding box center [664, 475] width 9 height 9
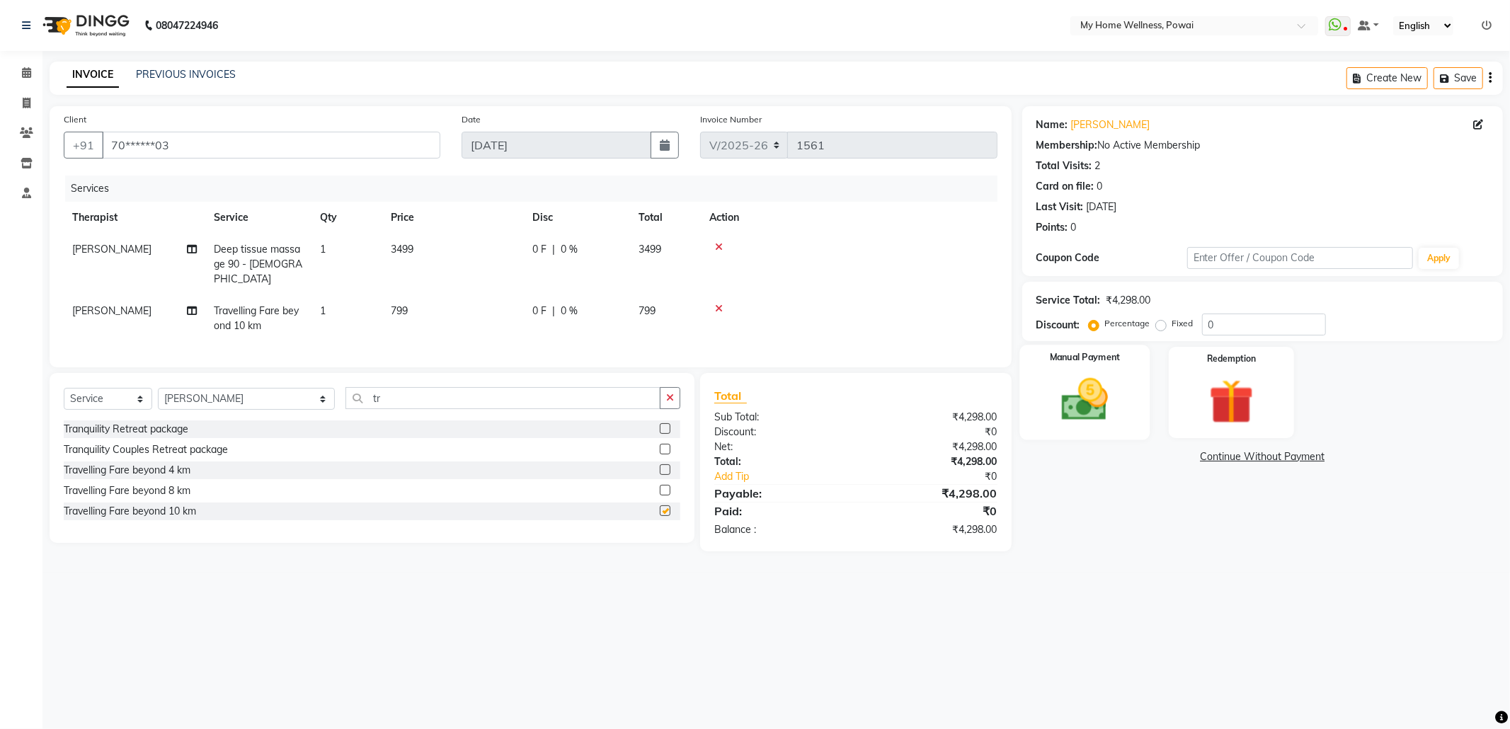
checkbox input "false"
click at [1172, 324] on label "Fixed" at bounding box center [1182, 323] width 21 height 13
click at [1159, 324] on input "Fixed" at bounding box center [1164, 324] width 10 height 10
radio input "true"
click at [1233, 326] on input "0" at bounding box center [1264, 325] width 124 height 22
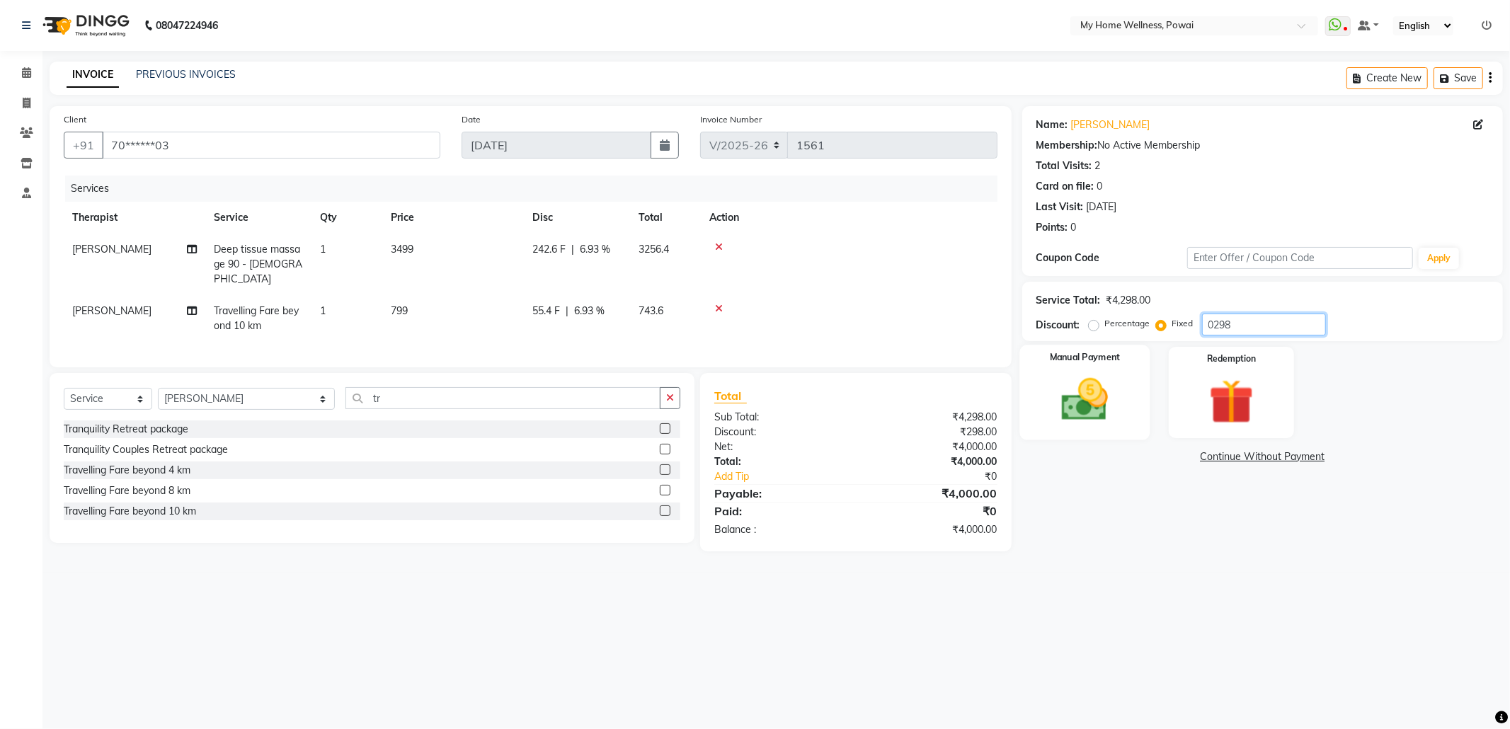
type input "0298"
click at [1124, 385] on div "Manual Payment" at bounding box center [1085, 392] width 130 height 95
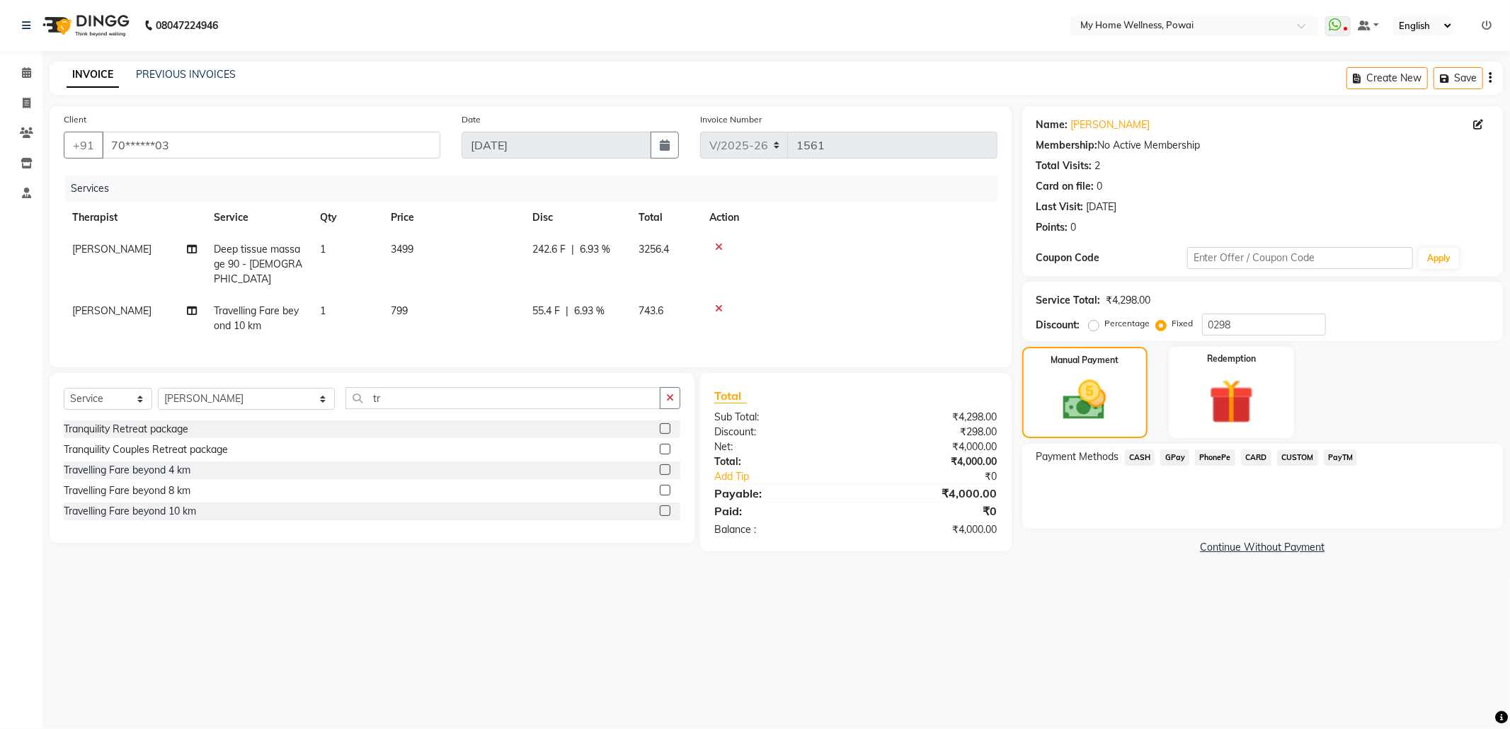
click at [1176, 459] on span "GPay" at bounding box center [1174, 458] width 29 height 16
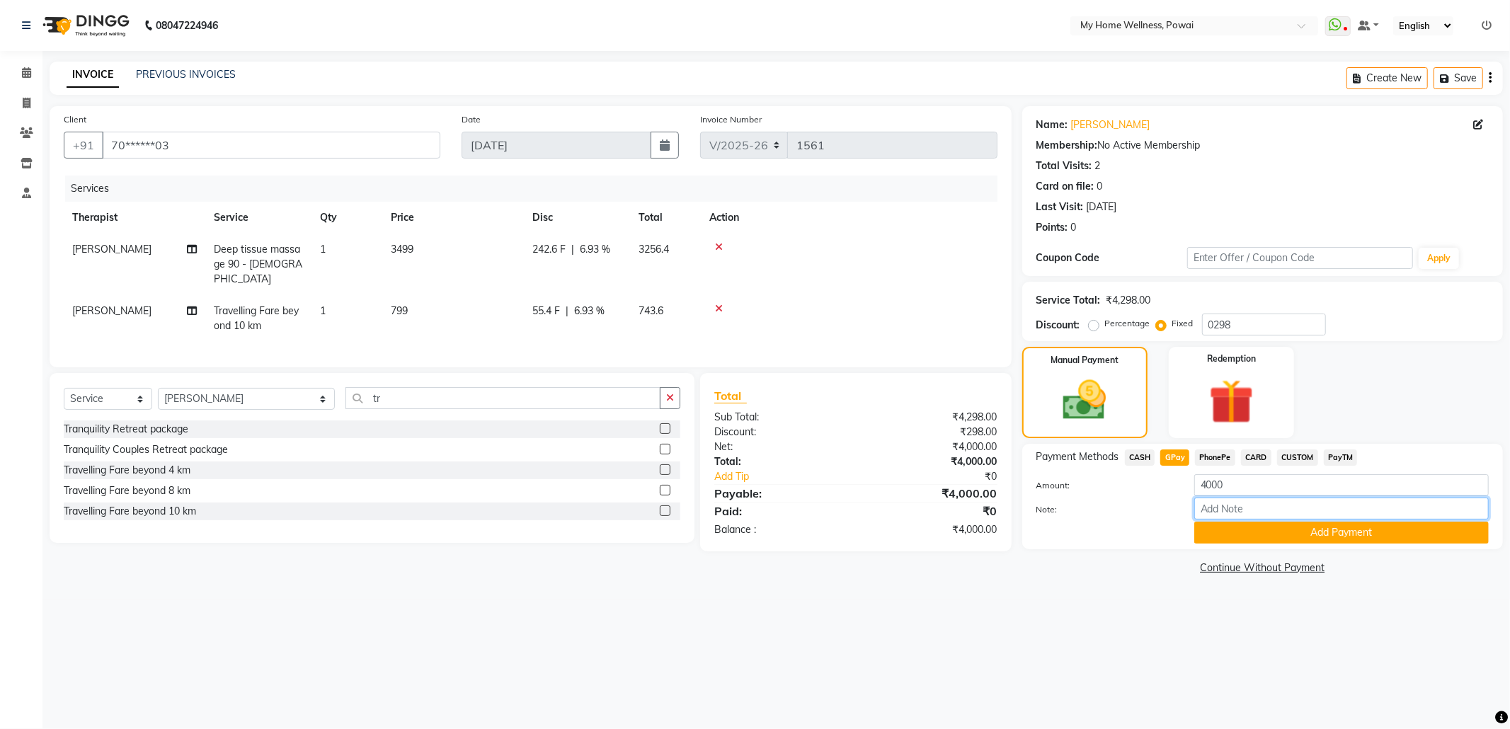
drag, startPoint x: 1225, startPoint y: 510, endPoint x: 1239, endPoint y: 463, distance: 48.8
click at [1225, 510] on input "Note:" at bounding box center [1341, 509] width 295 height 22
type input "company account"
click at [1283, 535] on button "Add Payment" at bounding box center [1341, 533] width 295 height 22
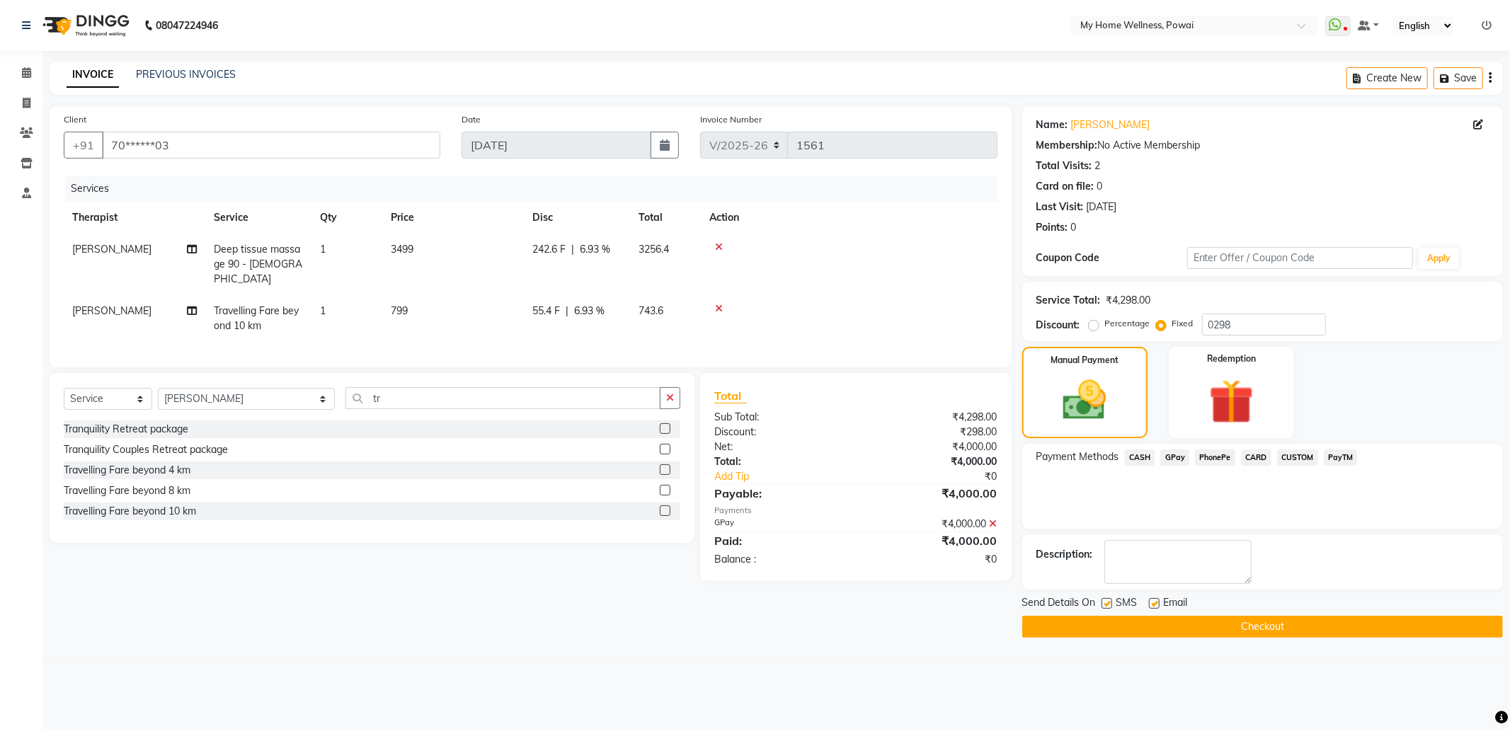
click at [1236, 629] on button "Checkout" at bounding box center [1262, 627] width 481 height 22
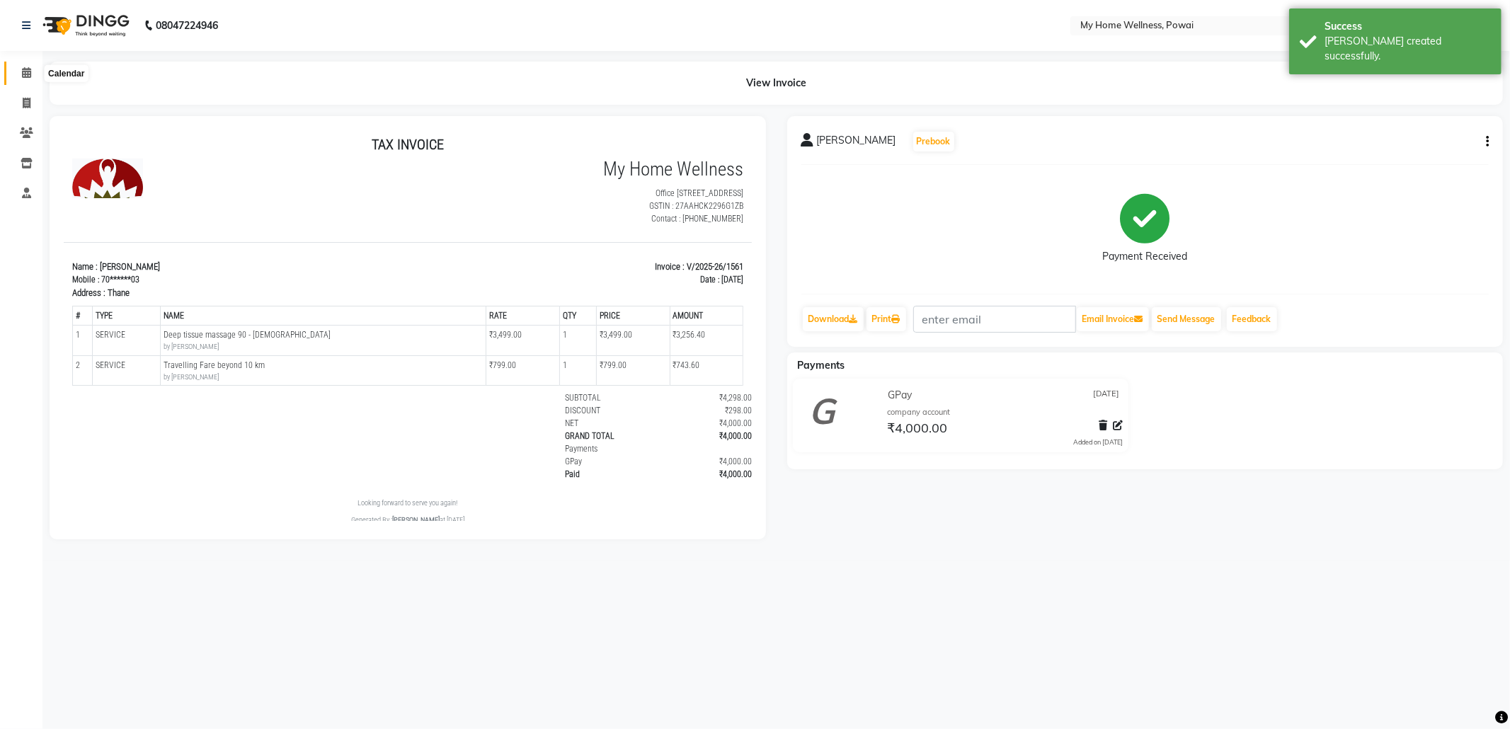
click at [26, 72] on icon at bounding box center [26, 72] width 9 height 11
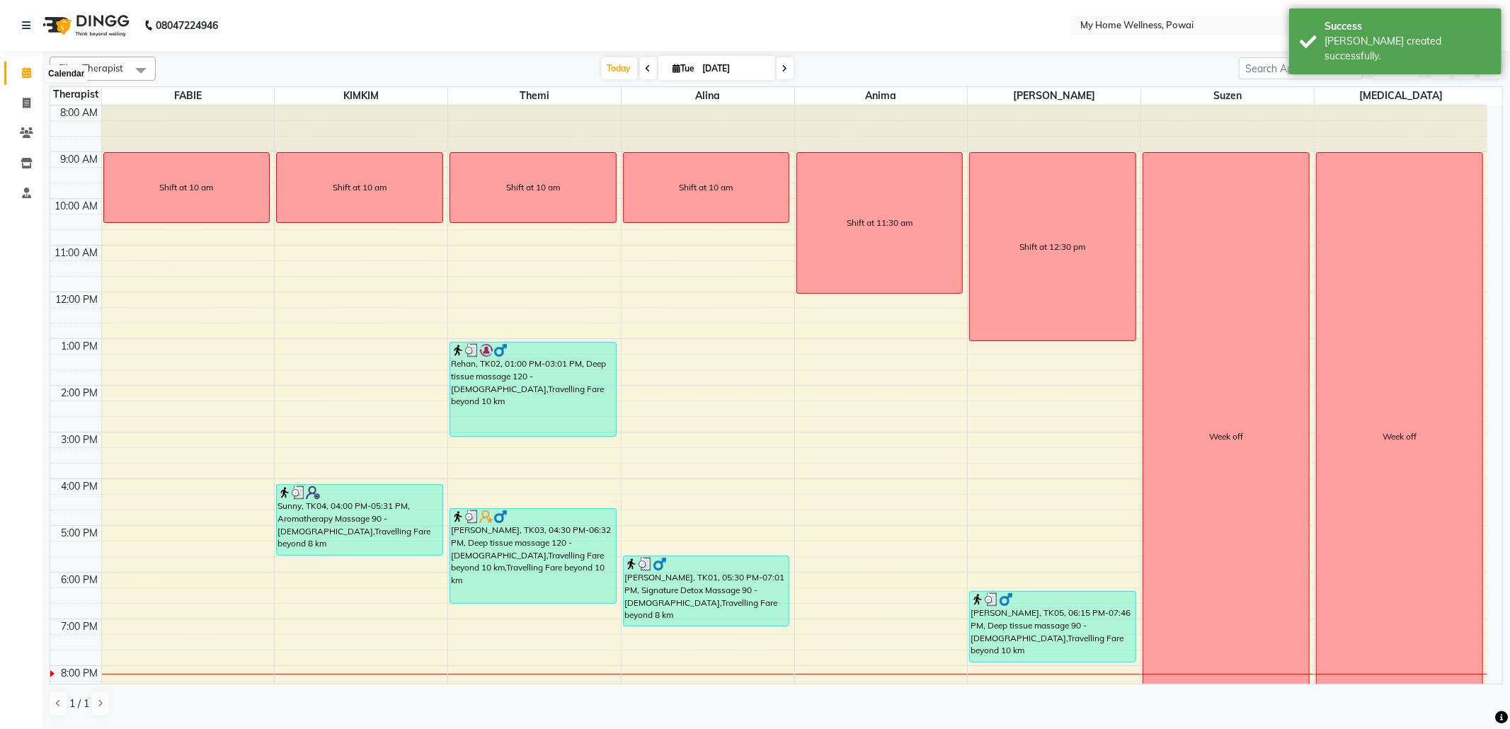
click at [18, 74] on span at bounding box center [26, 73] width 25 height 16
